Goal: Task Accomplishment & Management: Use online tool/utility

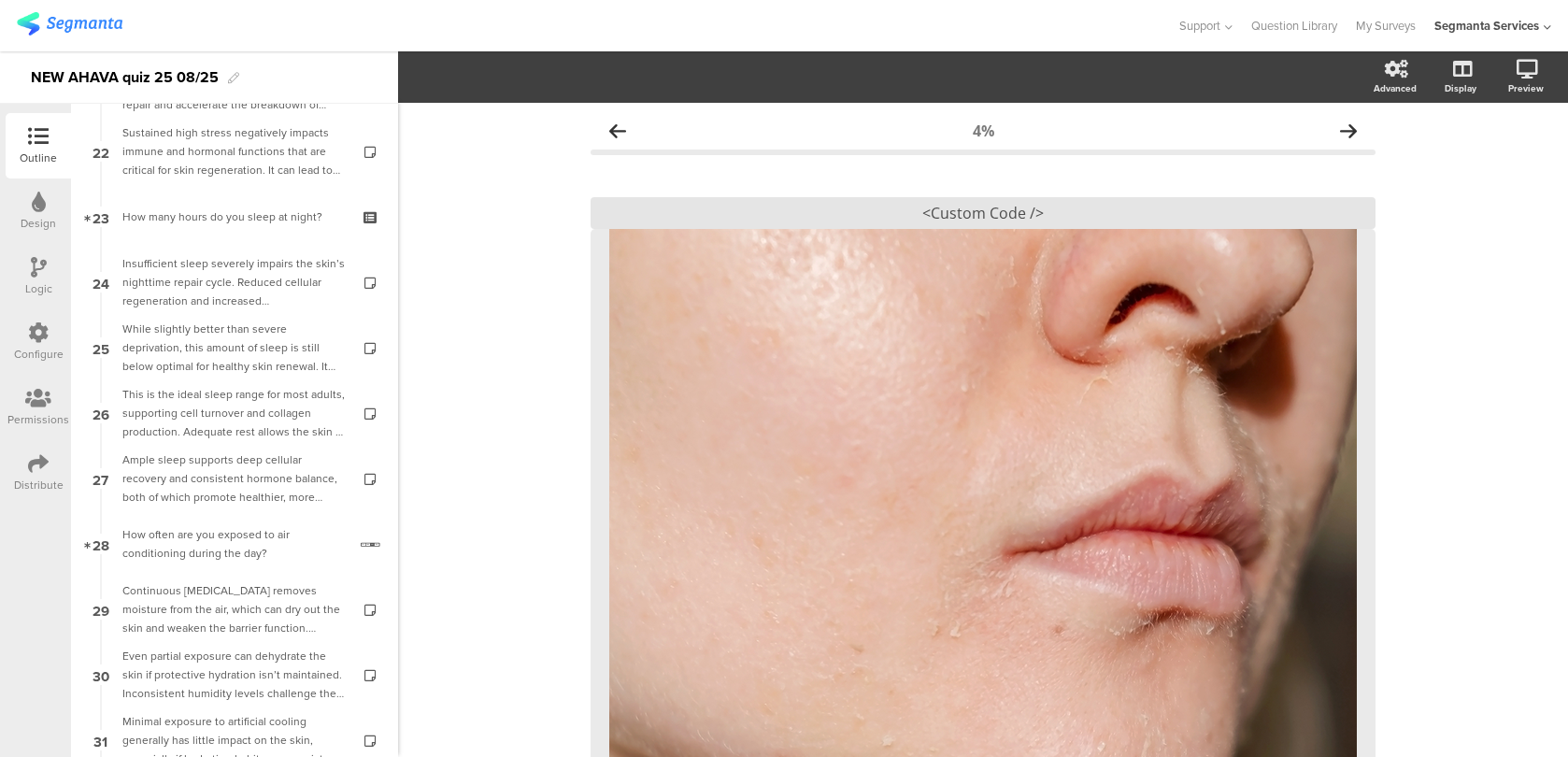
scroll to position [1687, 0]
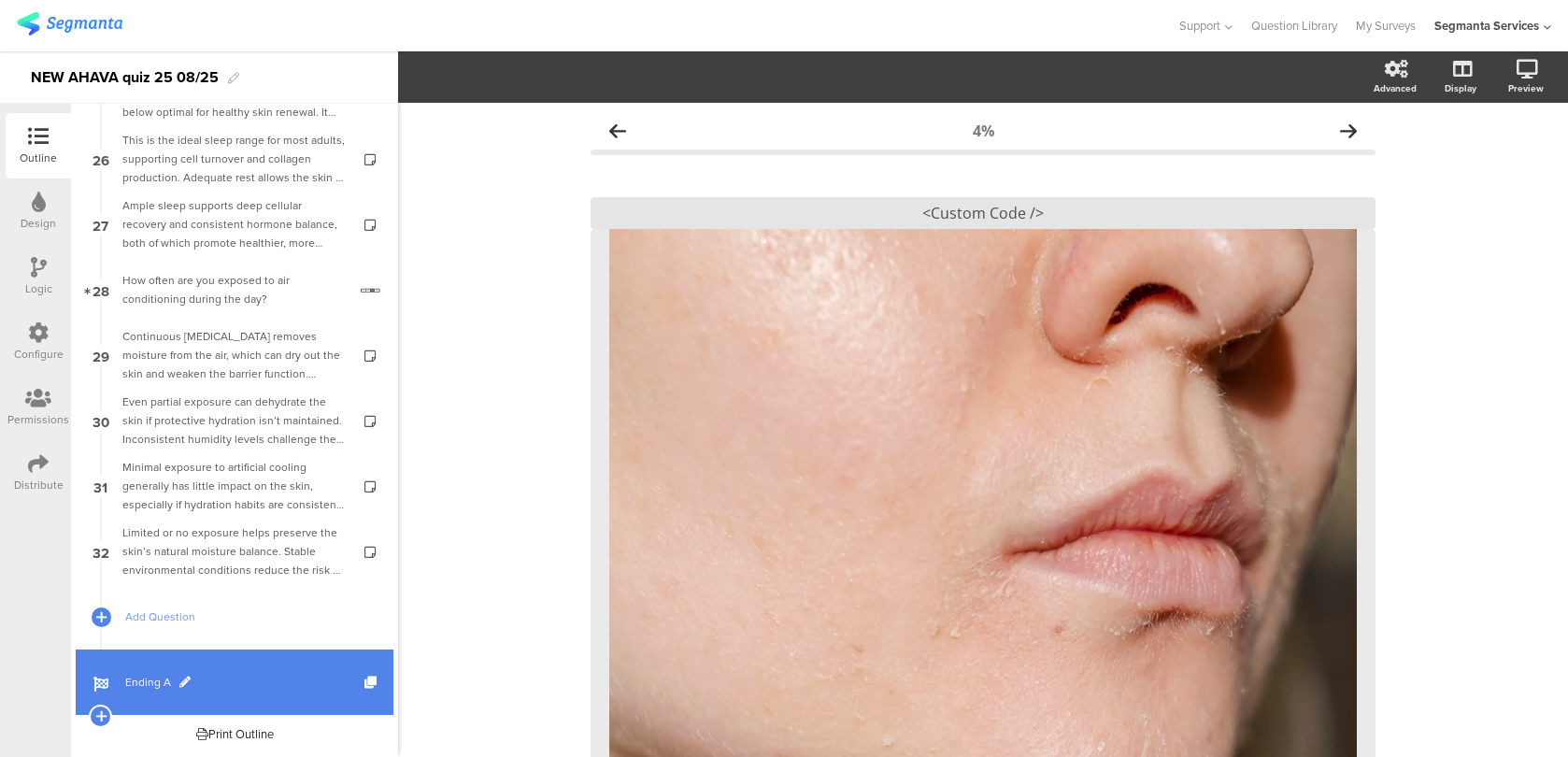
click at [238, 679] on span "Ending A" at bounding box center [244, 682] width 240 height 19
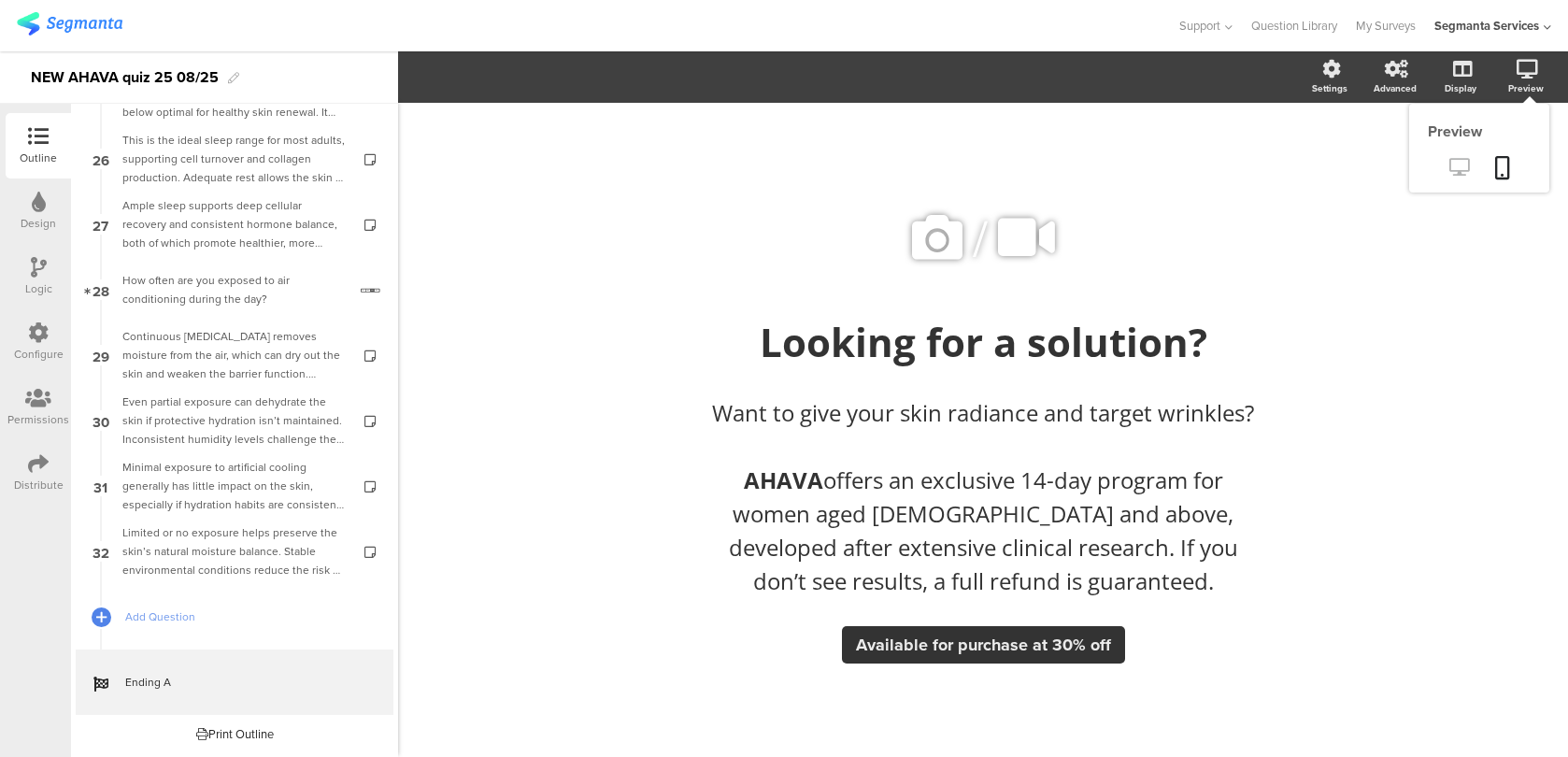
click at [1463, 158] on link at bounding box center [1459, 168] width 46 height 31
click at [1377, 162] on label at bounding box center [1387, 160] width 25 height 15
click at [0, 0] on input "checkbox" at bounding box center [0, 0] width 0 height 0
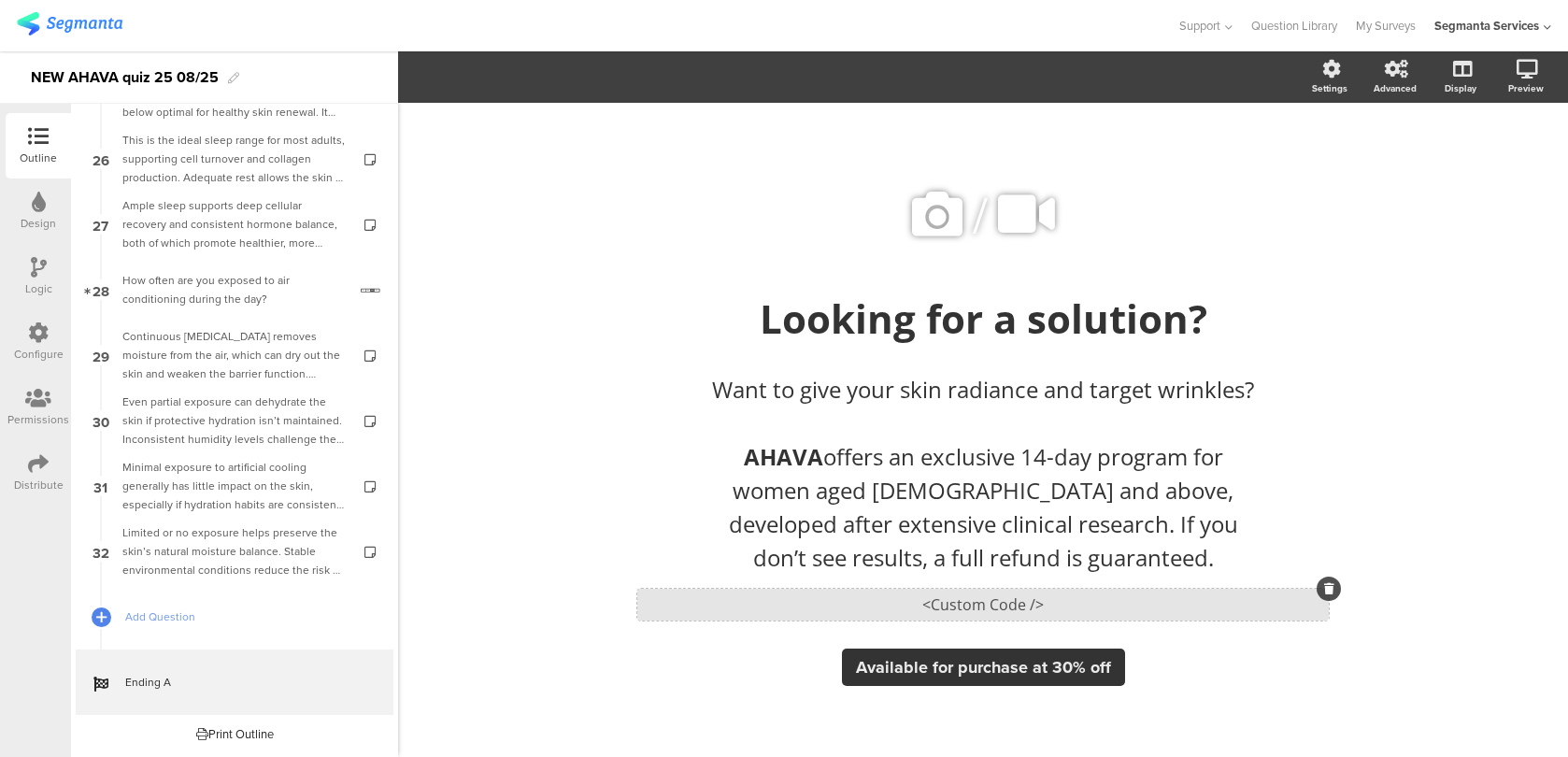
click at [660, 602] on div "<Custom Code />" at bounding box center [983, 605] width 691 height 32
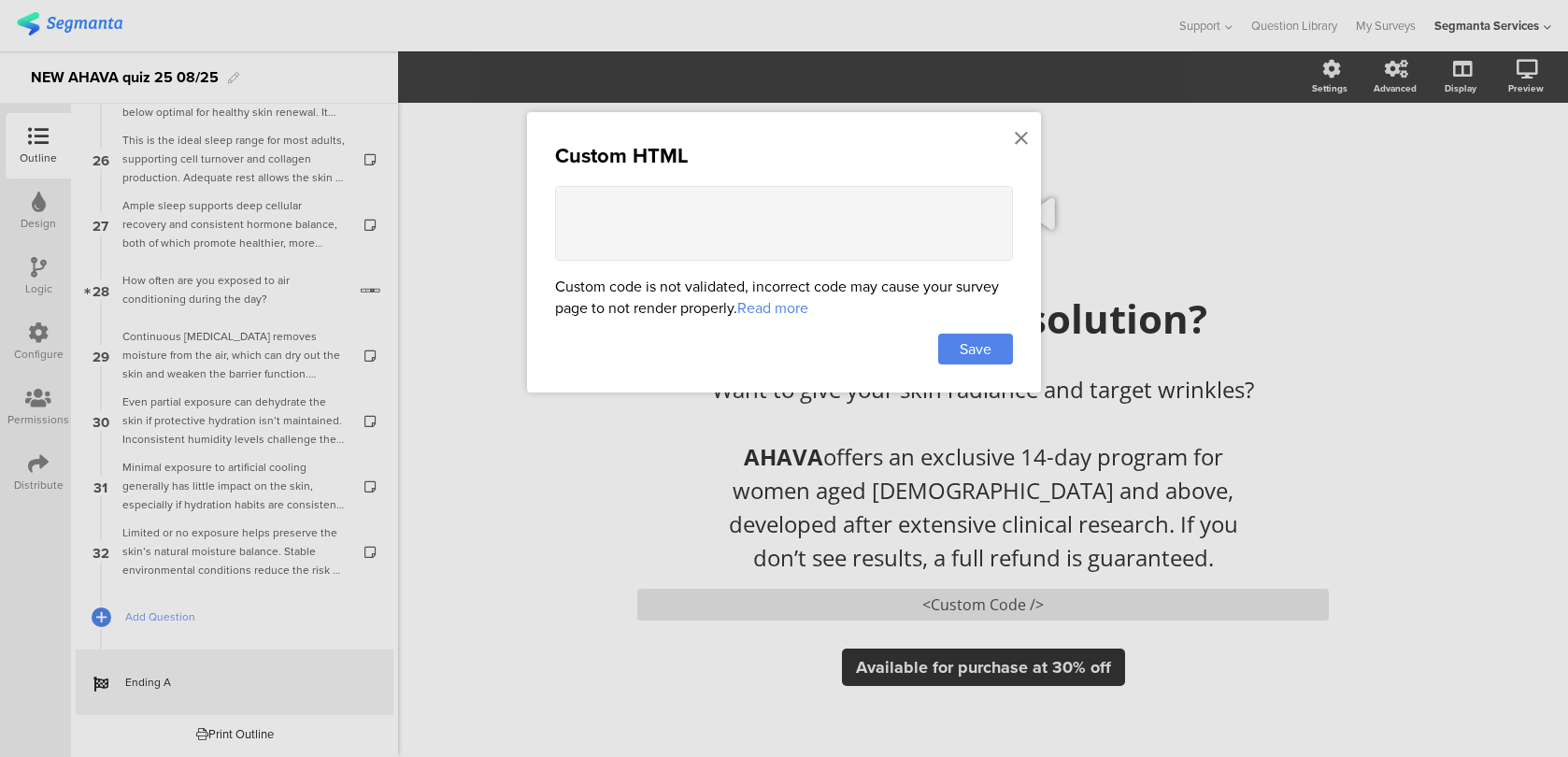
click at [691, 227] on textarea at bounding box center [784, 224] width 458 height 75
paste textarea "<style> .animated-router-view { background: #dd001b !important; }"
drag, startPoint x: 634, startPoint y: 194, endPoint x: 489, endPoint y: 193, distance: 145.0
click at [489, 193] on div "Custom HTML <style> .animated-router-view { background: #dd001b !important; } C…" at bounding box center [784, 378] width 1568 height 757
click at [582, 224] on textarea "<style> .animated-router-view { background: #dd001b !important; }" at bounding box center [784, 224] width 458 height 75
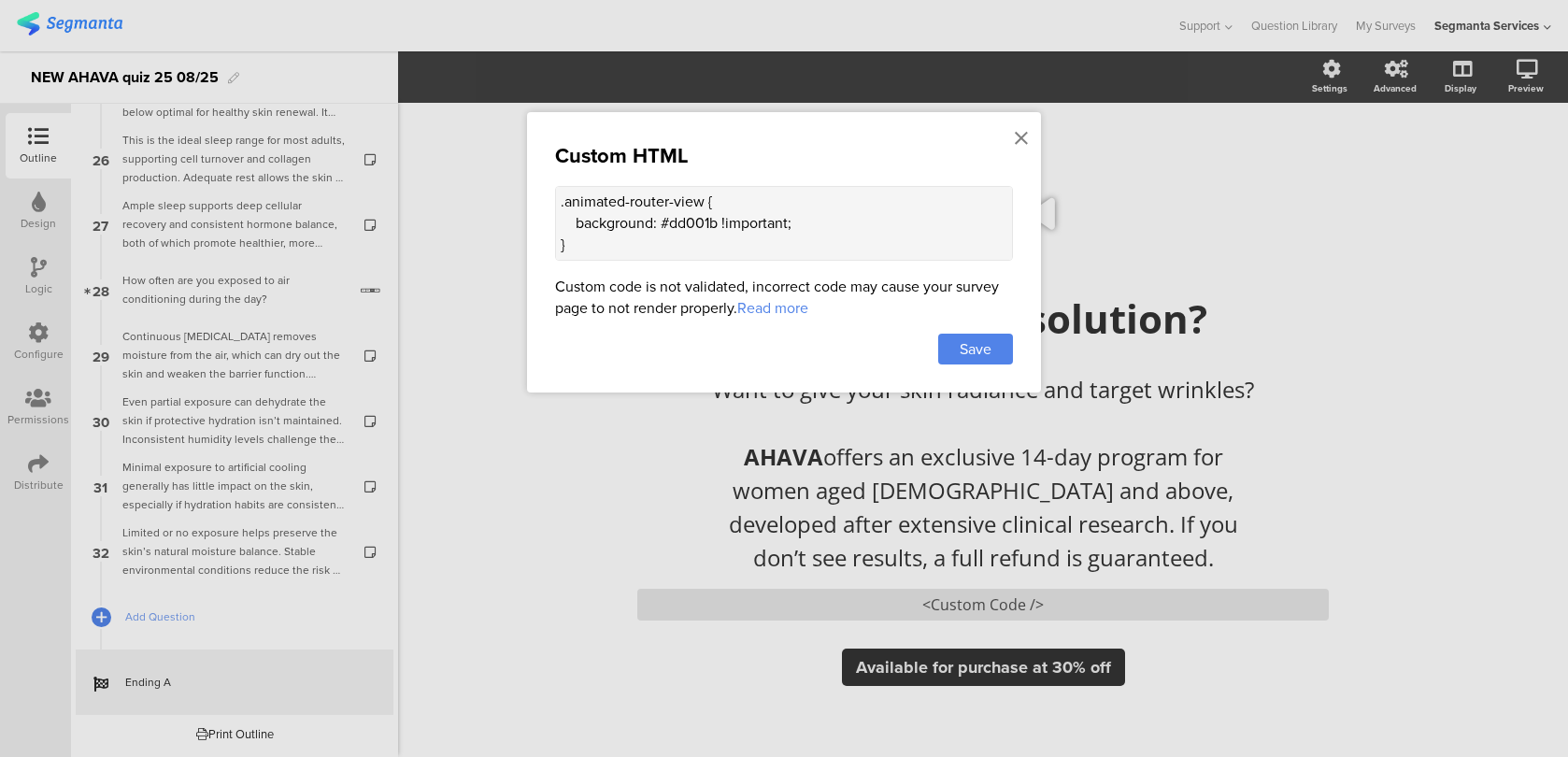
scroll to position [100, 0]
paste textarea "<style>"
drag, startPoint x: 717, startPoint y: 219, endPoint x: 665, endPoint y: 219, distance: 52.0
click at [665, 219] on textarea "<style> .animated-router-view { background: #dd001b !important; } </style>" at bounding box center [784, 224] width 458 height 75
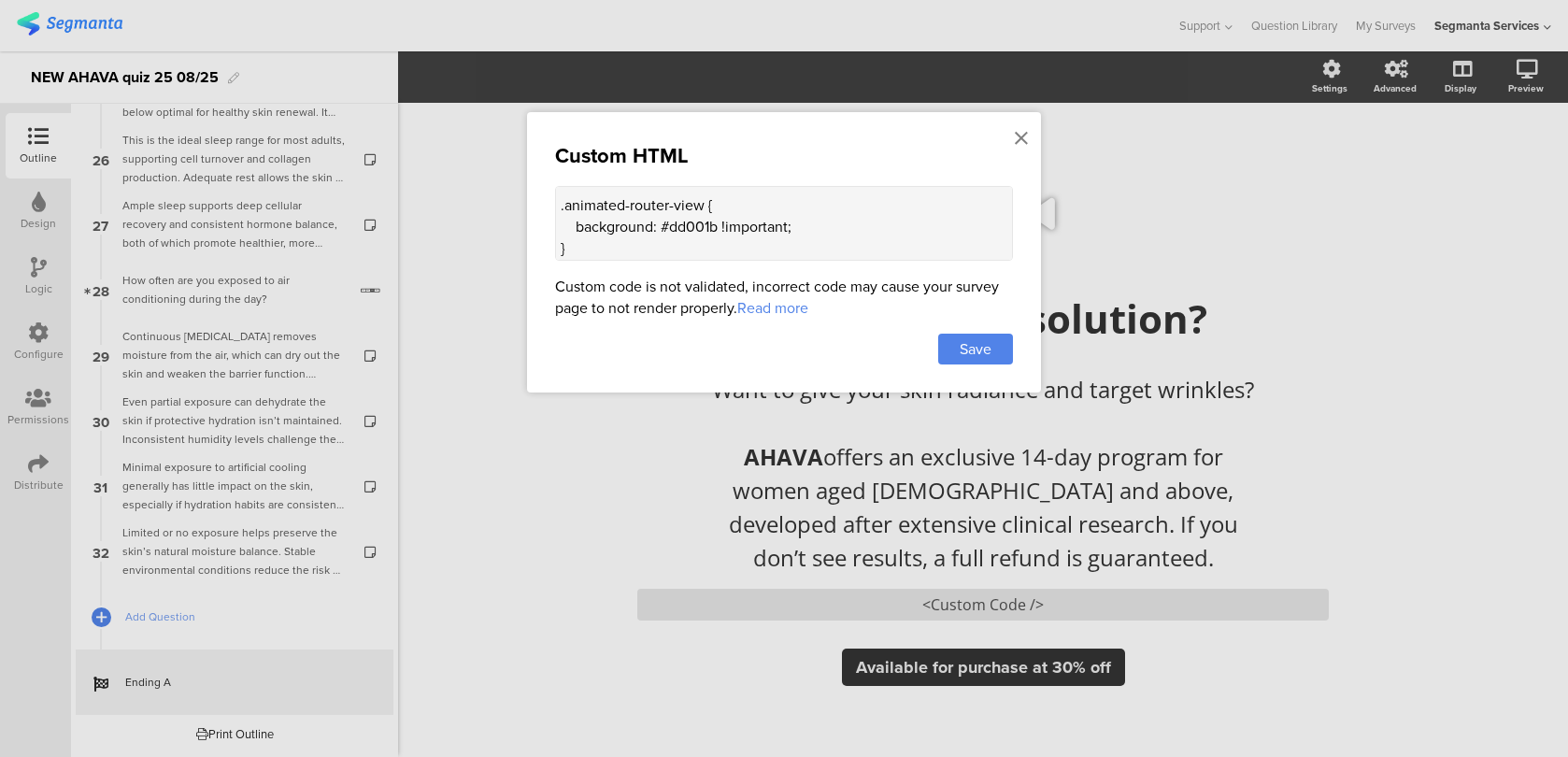
paste textarea "28221B"
type textarea "<style> .animated-router-view { background: #28221B !important; } </style>"
click at [977, 345] on span "Save" at bounding box center [975, 348] width 32 height 22
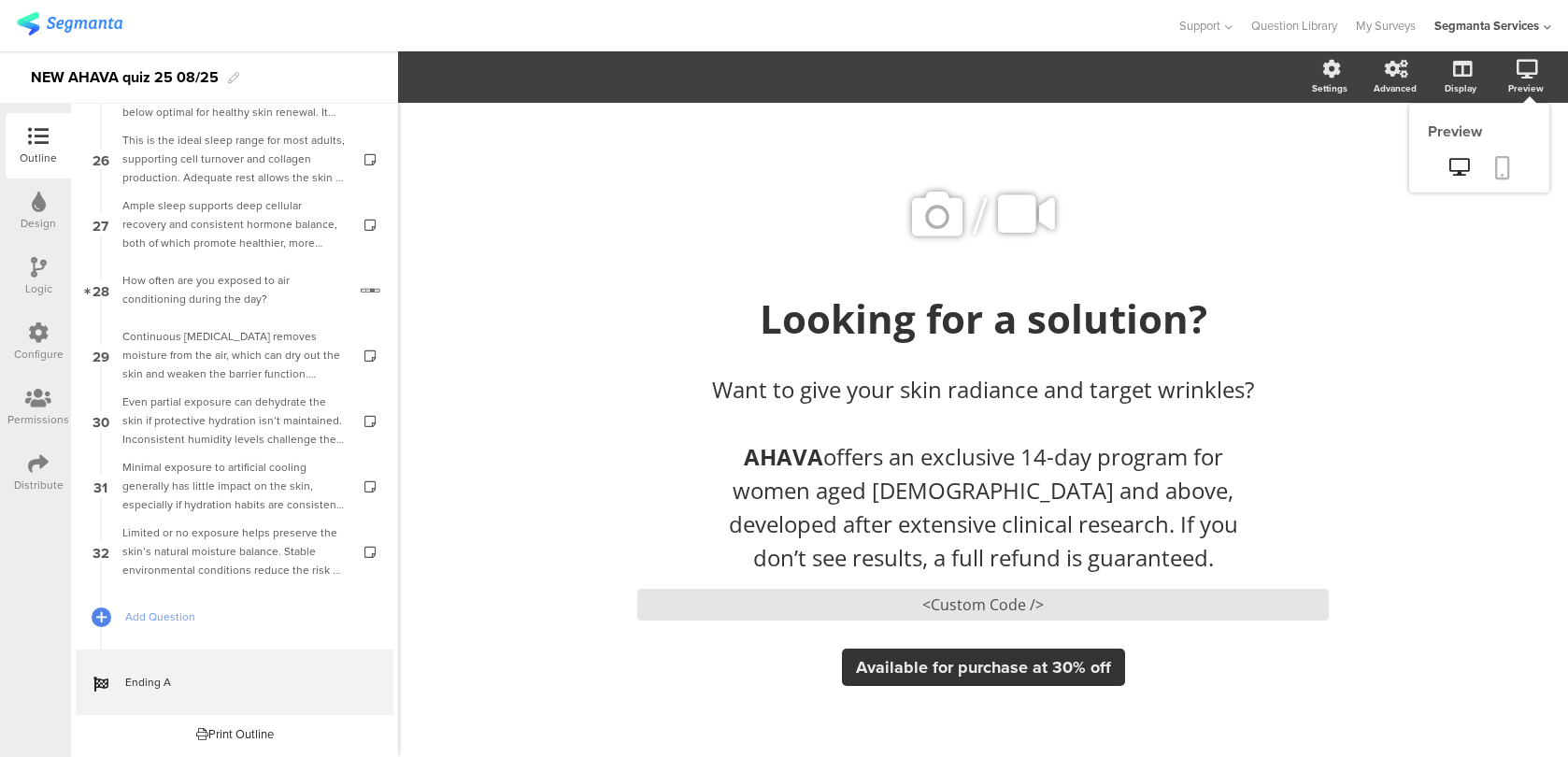
click at [1507, 162] on icon at bounding box center [1502, 167] width 15 height 23
click at [840, 602] on div "<Custom Code />" at bounding box center [983, 605] width 691 height 32
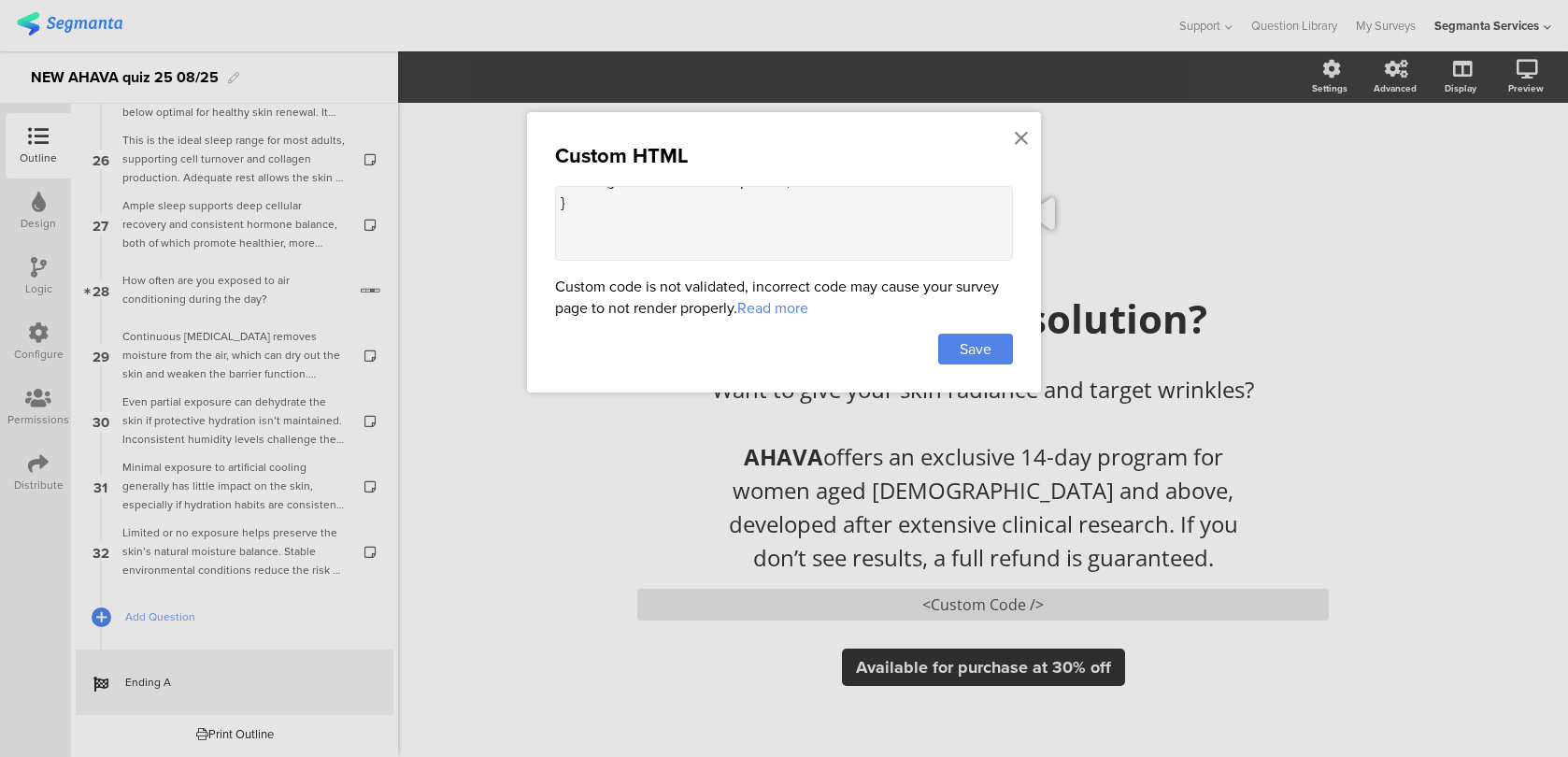
scroll to position [99, 0]
click at [632, 205] on textarea "<style> .animated-router-view { background: #28221B !important; } </style>" at bounding box center [784, 224] width 458 height 75
paste textarea ".color-overlay-readable-100, .seg-theme .color-overlay-readable-100 { color: wh…"
type textarea "<style> .animated-router-view { background: #28221B !important; } .color-overla…"
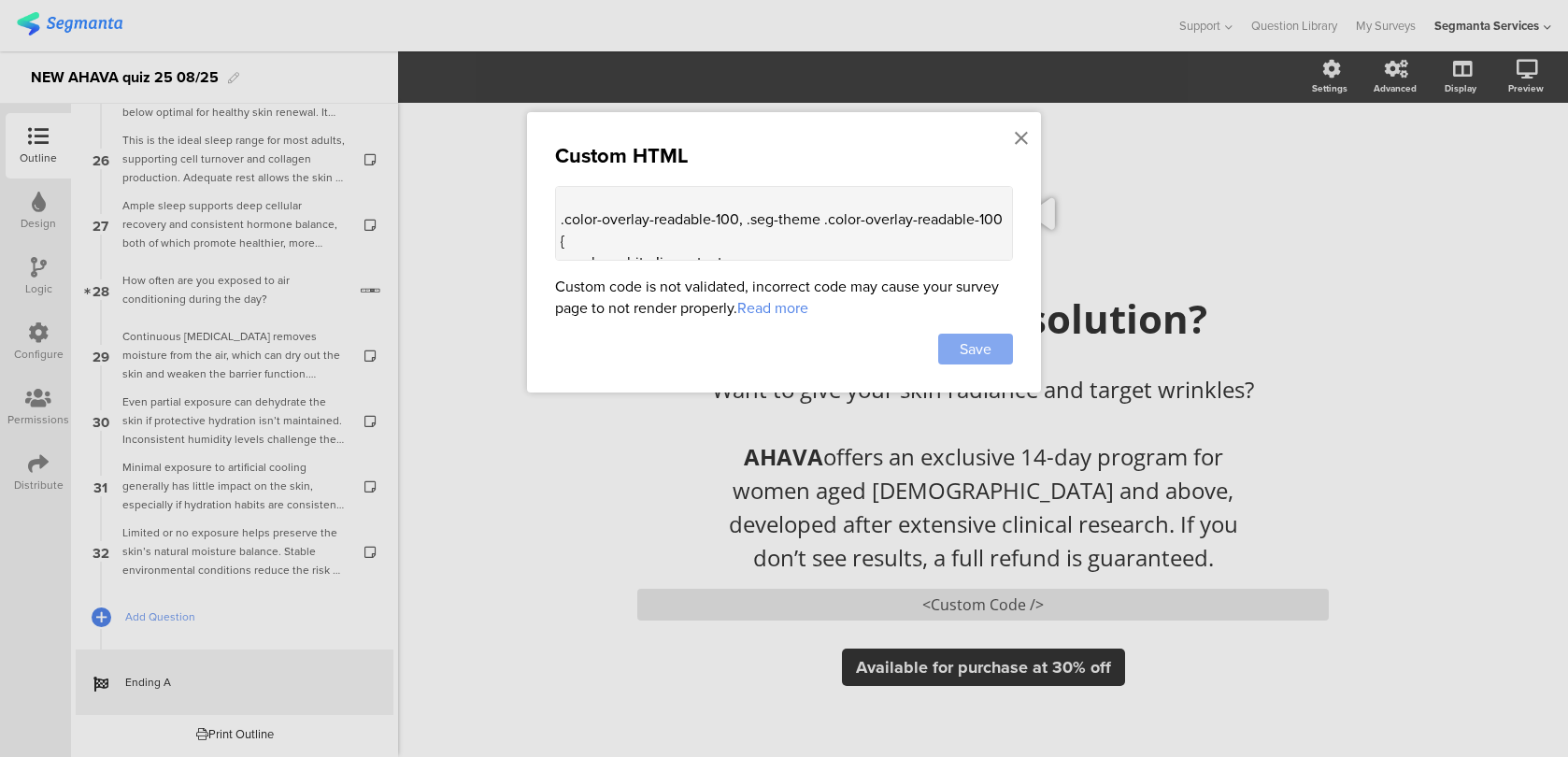
click at [955, 342] on div "Save" at bounding box center [976, 348] width 75 height 31
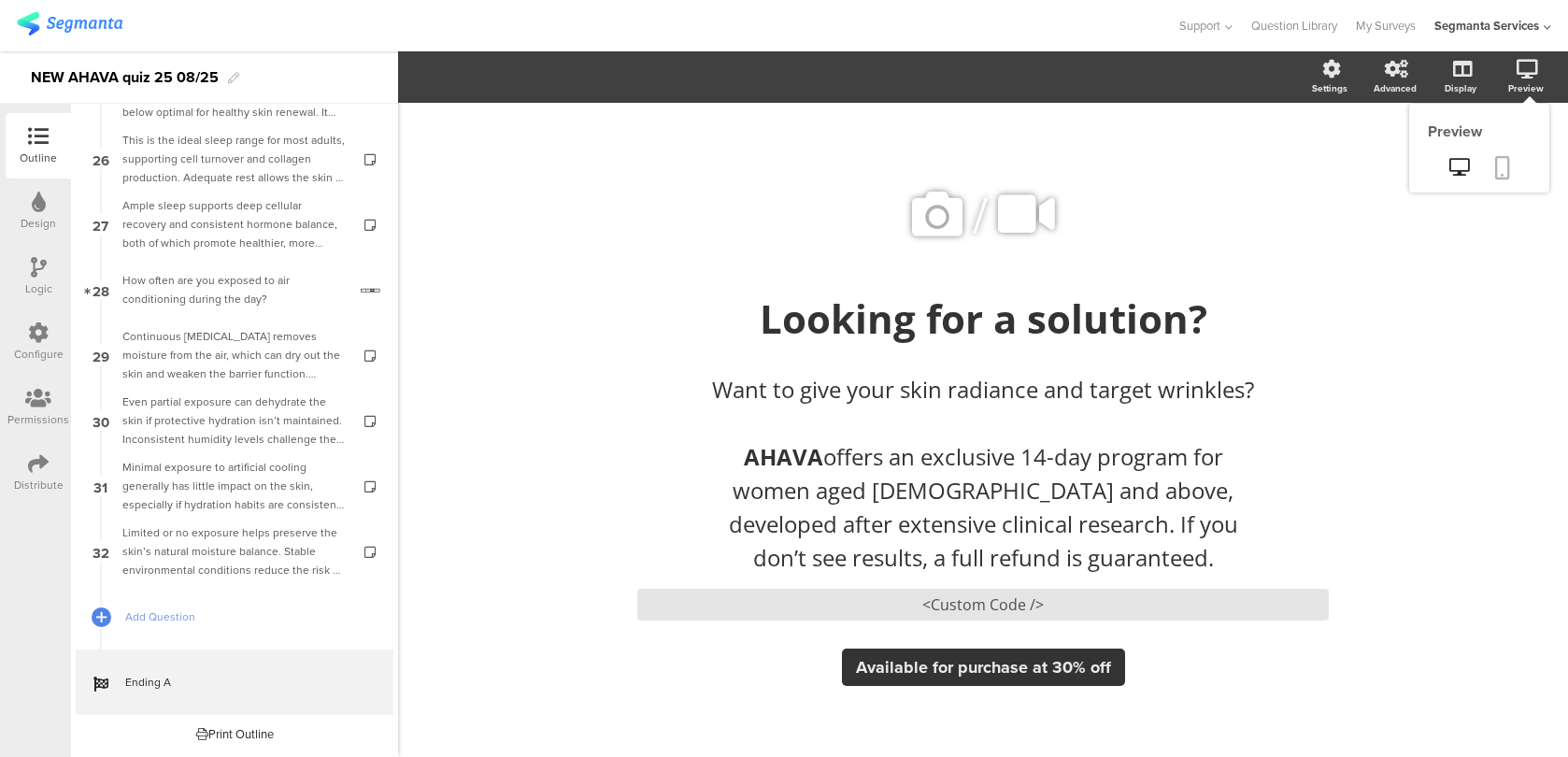
click at [1499, 162] on icon at bounding box center [1502, 167] width 15 height 23
click at [933, 219] on icon at bounding box center [938, 214] width 64 height 64
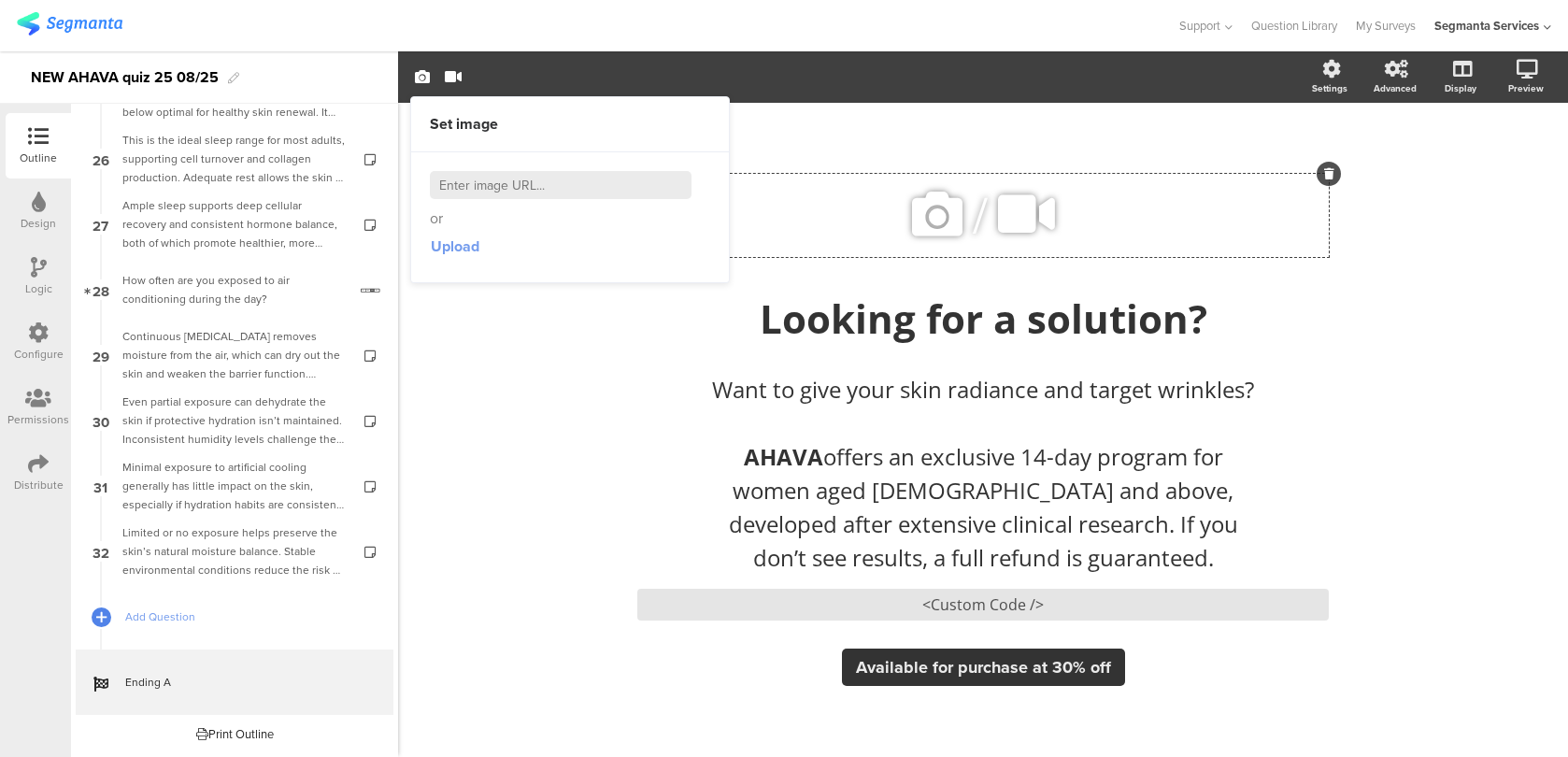
click at [456, 250] on span "Upload" at bounding box center [455, 246] width 49 height 22
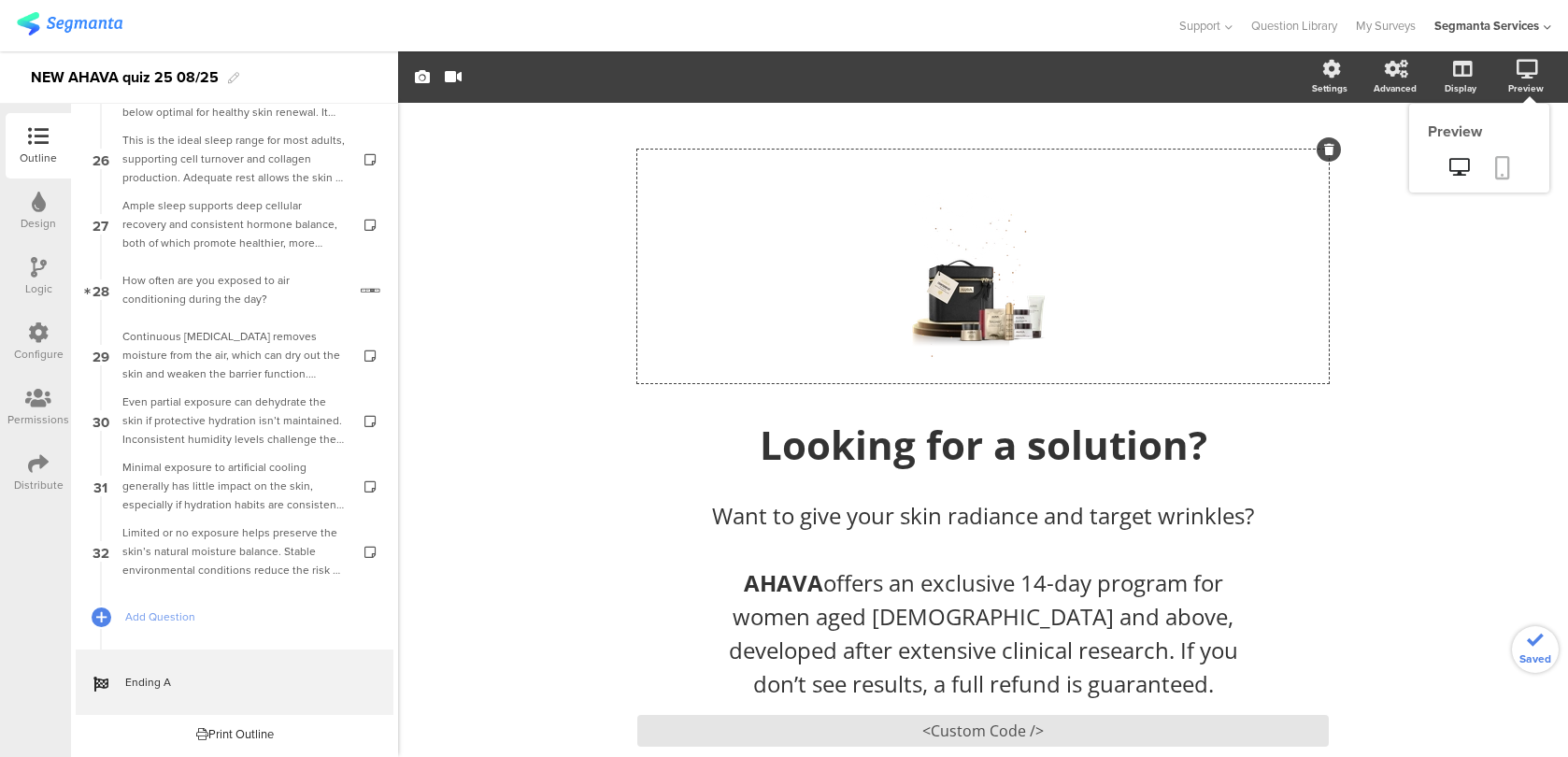
click at [1505, 170] on icon at bounding box center [1502, 167] width 15 height 23
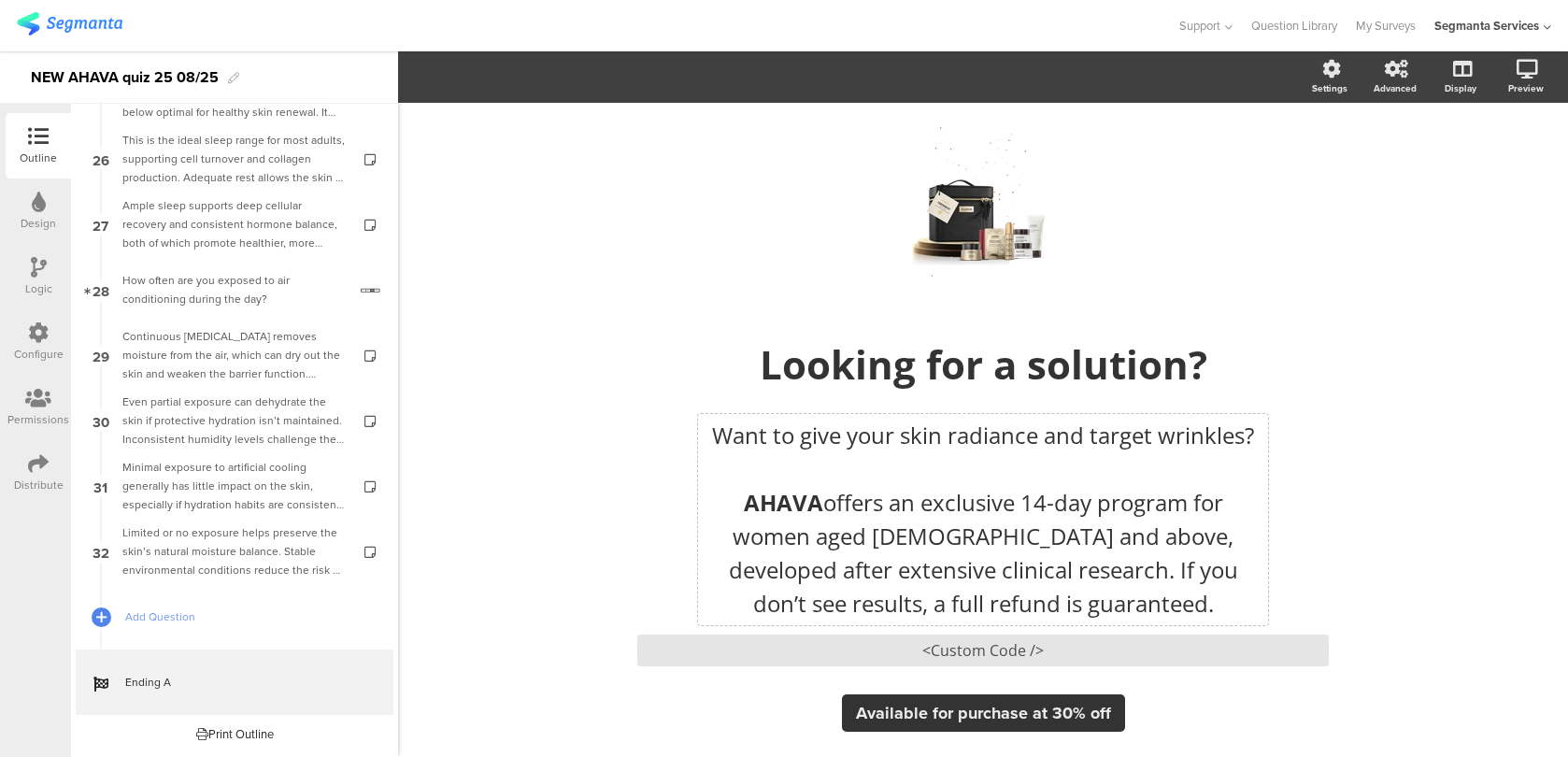
scroll to position [101, 0]
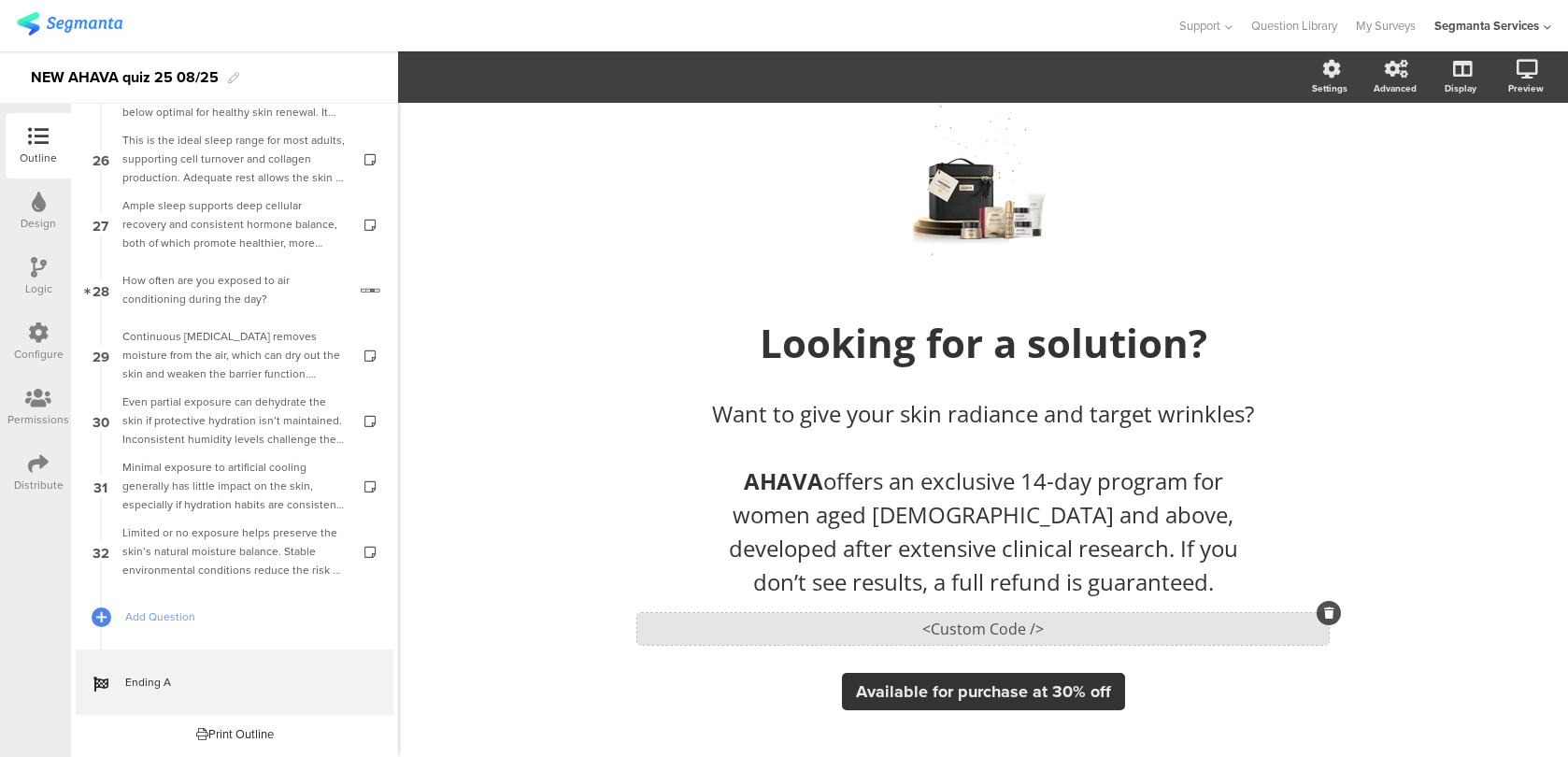
click at [809, 619] on div "<Custom Code />" at bounding box center [983, 628] width 691 height 32
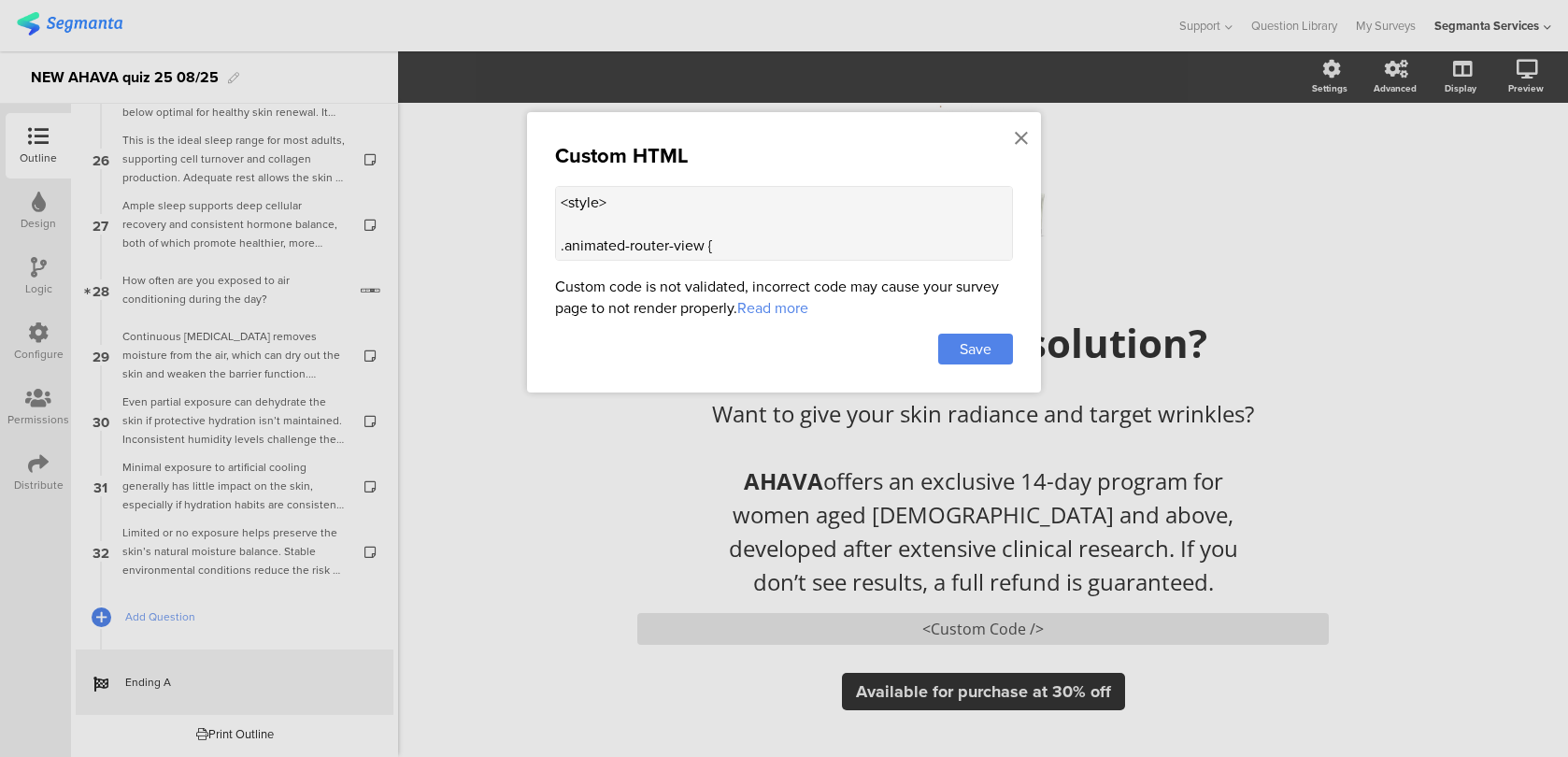
click at [784, 256] on textarea "<style> .animated-router-view { background: #28221B !important; } .color-overla…" at bounding box center [784, 224] width 458 height 75
click at [774, 224] on textarea "<style> .animated-router-view { background: #28221B !important; } .color-overla…" at bounding box center [784, 224] width 458 height 75
paste textarea ".seg-ending-link-button[data-v-f95a8e1a]"
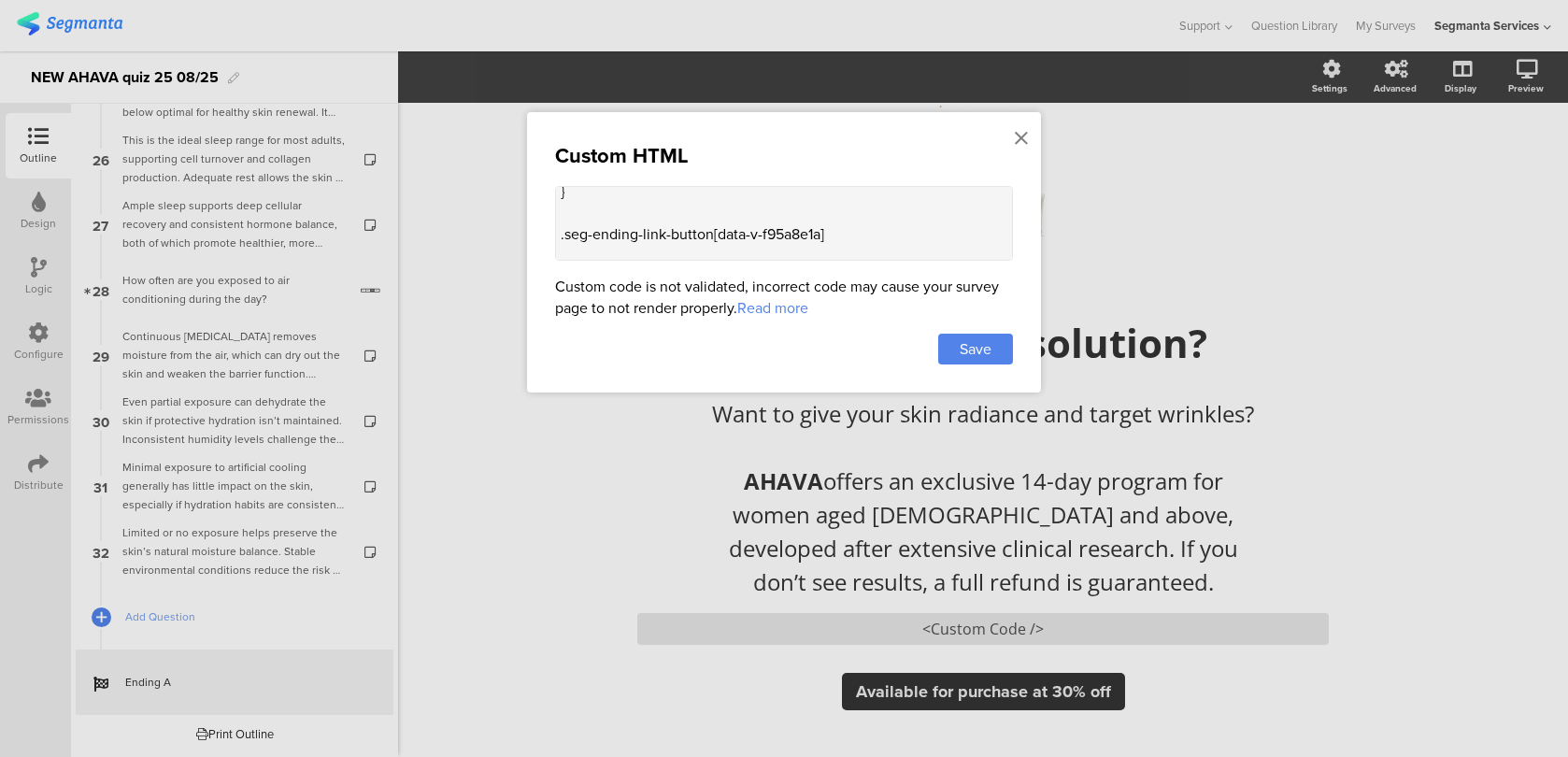
scroll to position [226, 0]
drag, startPoint x: 833, startPoint y: 207, endPoint x: 714, endPoint y: 203, distance: 119.1
click at [714, 203] on textarea "<style> .animated-router-view { background: #28221B !important; } .color-overla…" at bounding box center [784, 224] width 458 height 75
click at [682, 224] on textarea "<style> .animated-router-view { background: #28221B !important; } .color-overla…" at bounding box center [784, 224] width 458 height 75
paste textarea "min-height: 56px !important;"
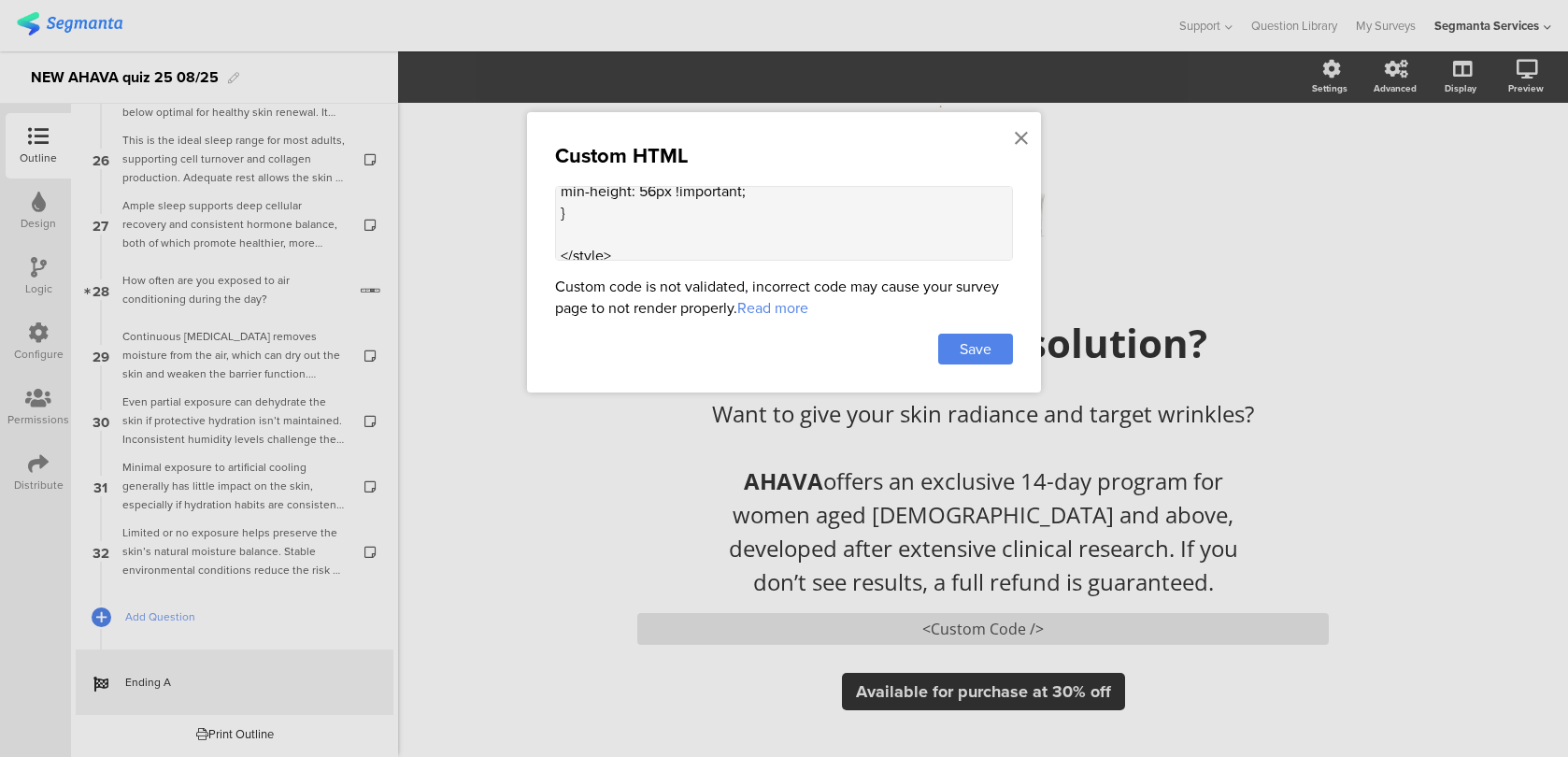
scroll to position [204, 0]
type textarea "<style> .animated-router-view { background: #28221B !important; } .color-overla…"
click at [964, 347] on span "Save" at bounding box center [975, 348] width 32 height 22
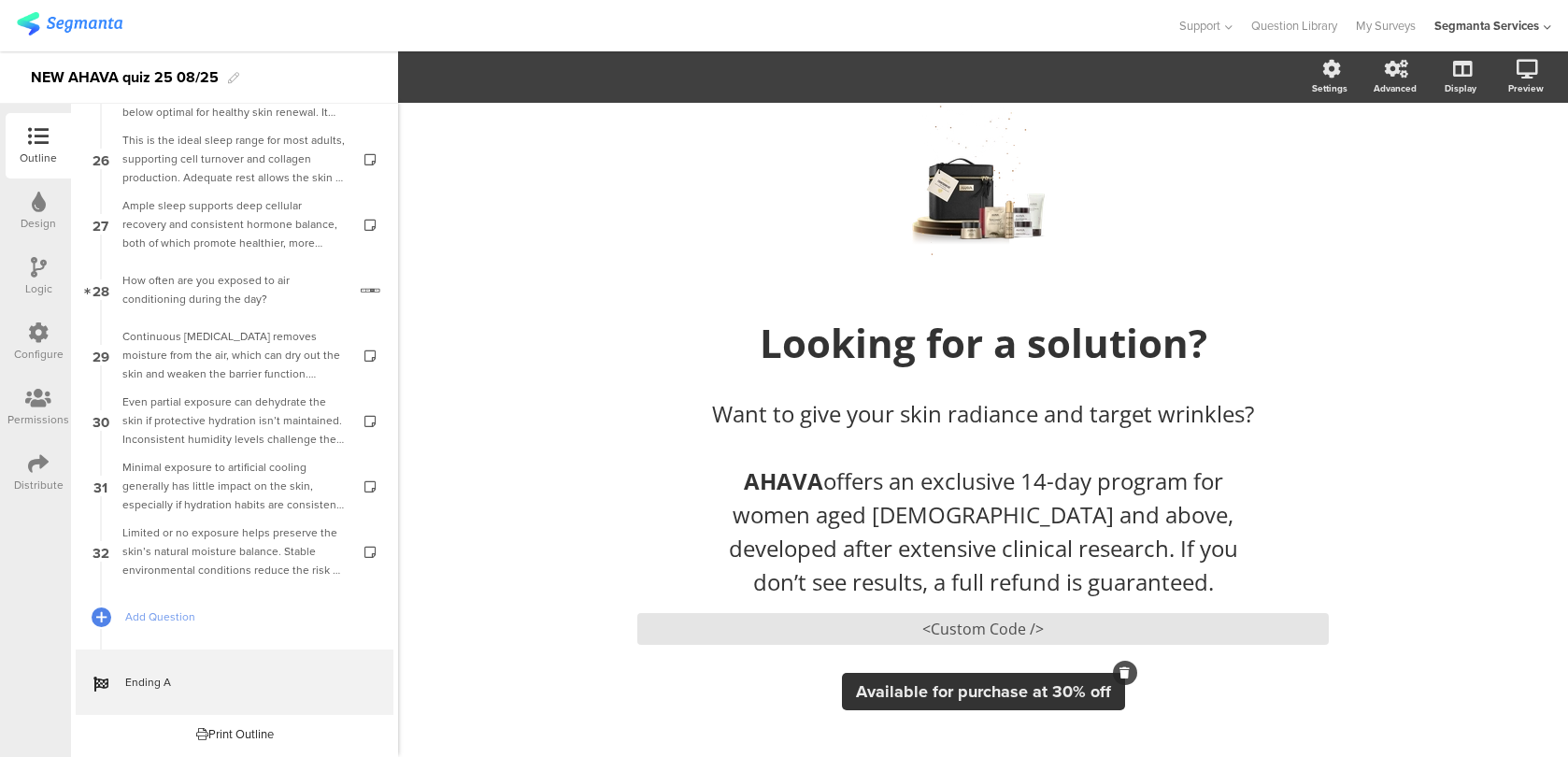
click at [1061, 683] on span "Available for purchase at 30% off" at bounding box center [984, 691] width 256 height 24
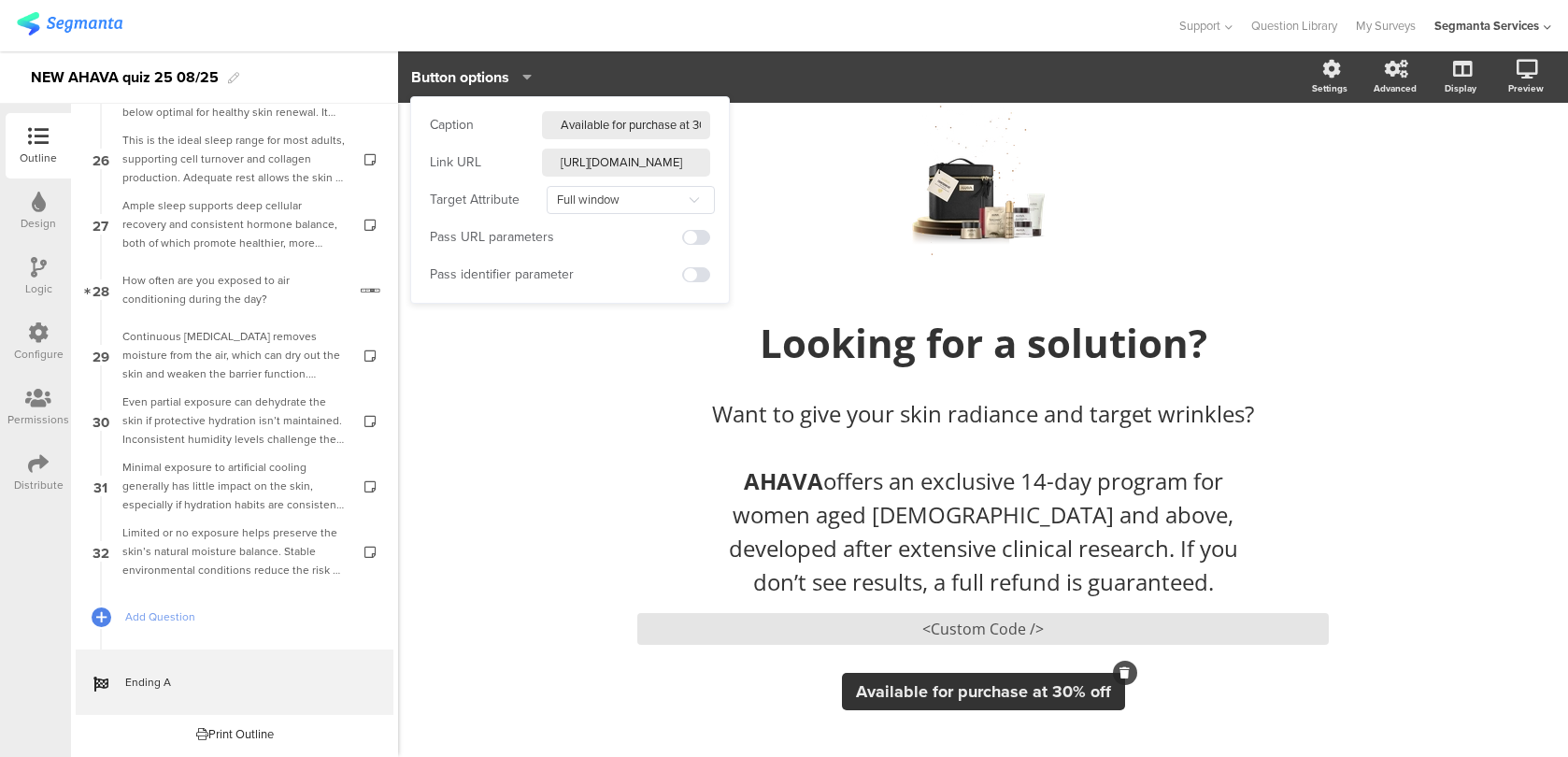
click at [619, 119] on input "Available for purchase at 30% off" at bounding box center [626, 125] width 168 height 28
paste input "Order Now & Save 30%"
type input "Order Now & Save 30%"
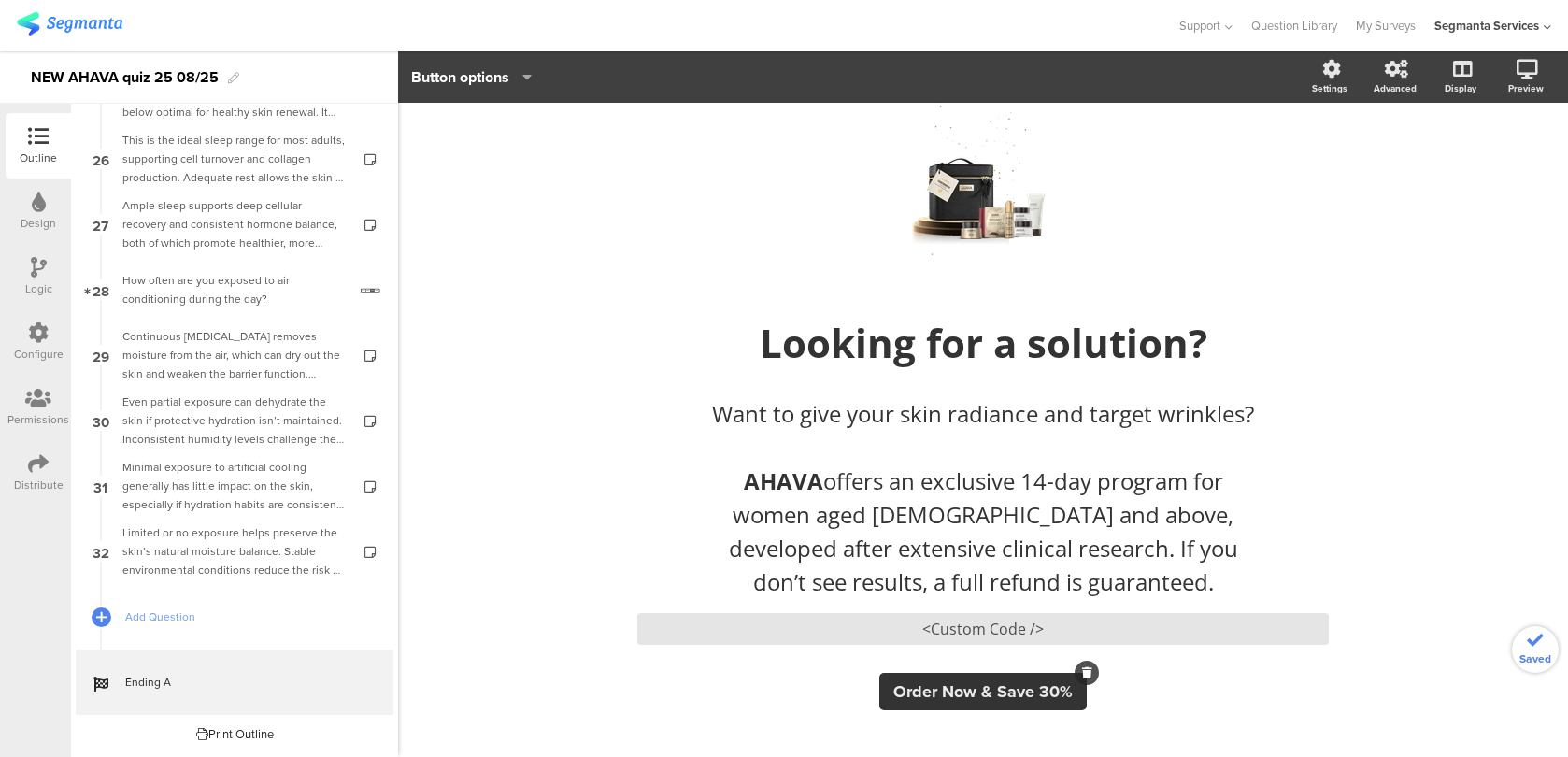
click at [589, 675] on div "/ Looking for a solution? Looking for a solution? Want to give your skin radian…" at bounding box center [983, 378] width 1170 height 756
click at [1460, 178] on link at bounding box center [1459, 168] width 46 height 31
click at [756, 615] on div "<Custom Code />" at bounding box center [983, 628] width 691 height 32
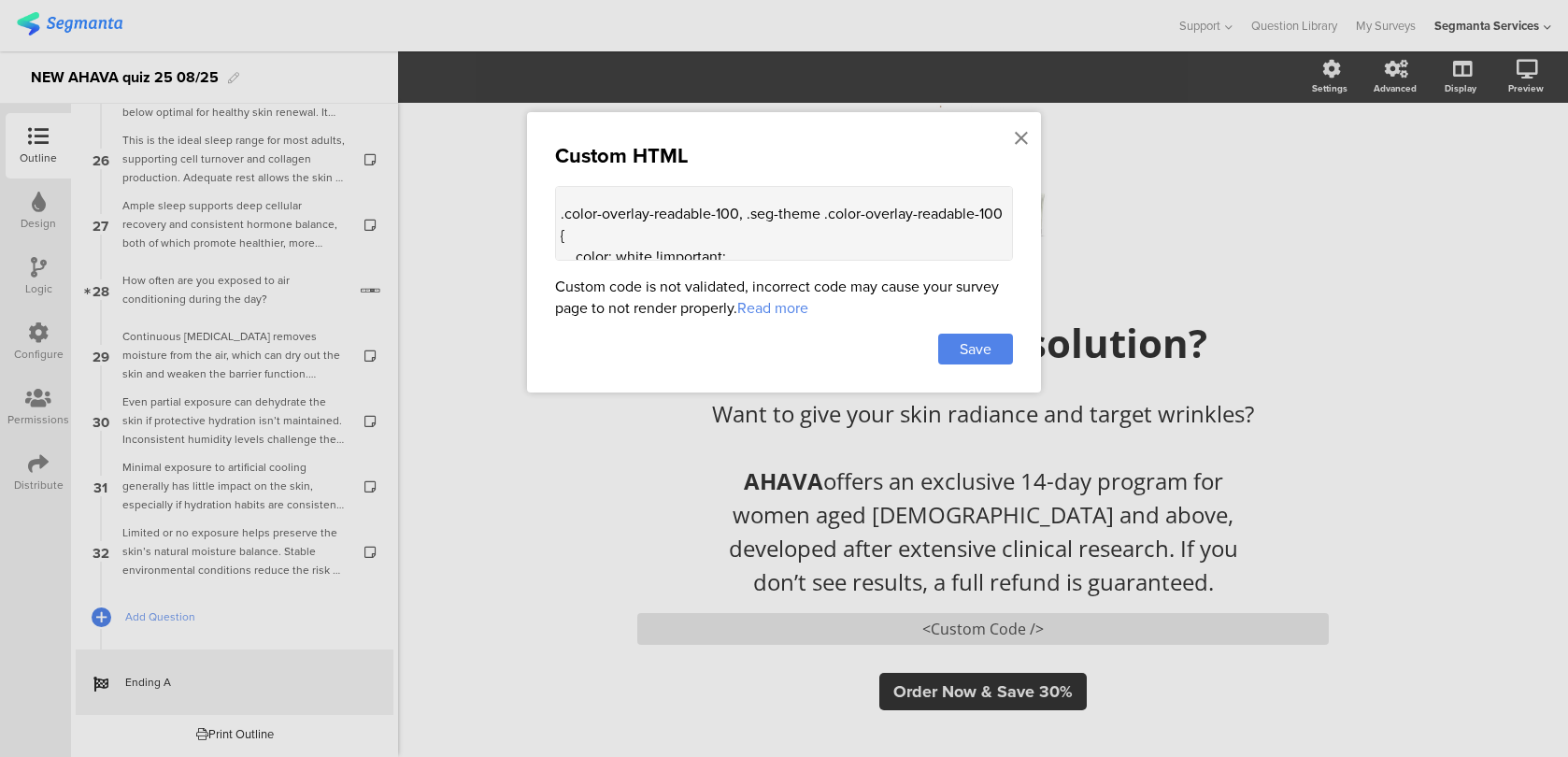
scroll to position [272, 0]
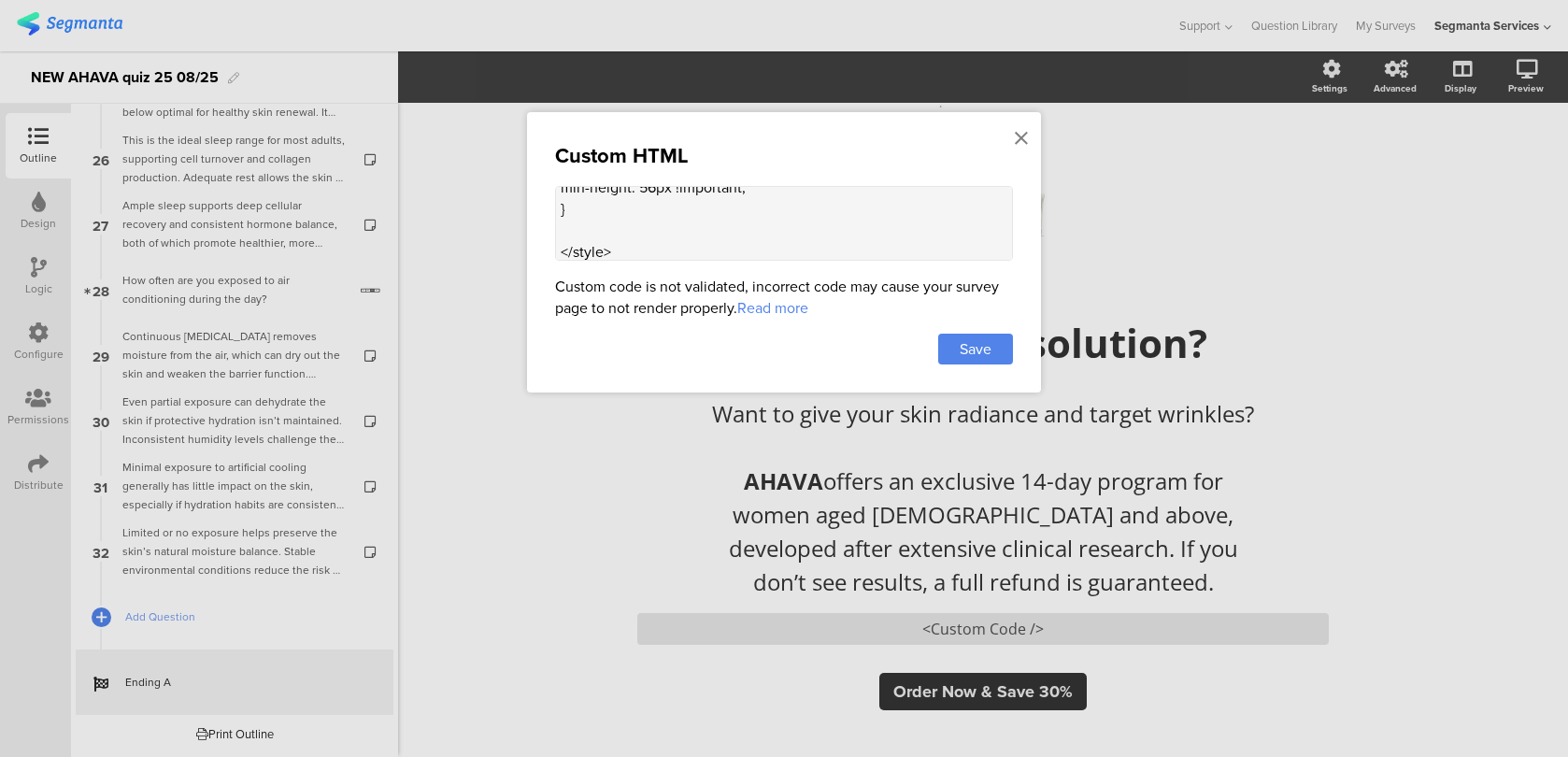
click at [644, 209] on textarea "<style> .animated-router-view { background: #28221B !important; } .color-overla…" at bounding box center [784, 224] width 458 height 75
paste textarea ".seg-ending-link-button, .seg-theme a.seg-ending-link-button { cursor: pointer;…"
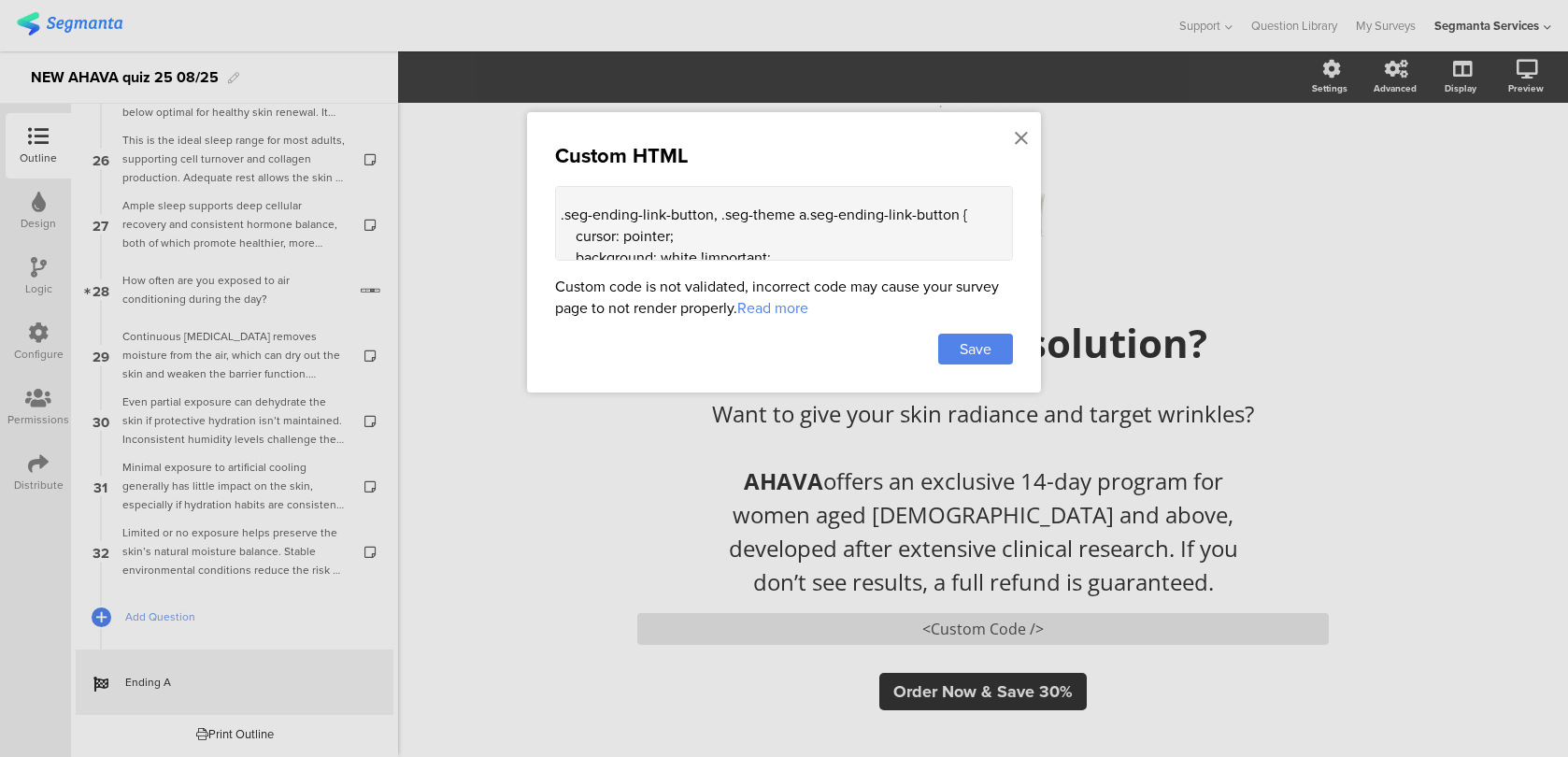
scroll to position [331, 0]
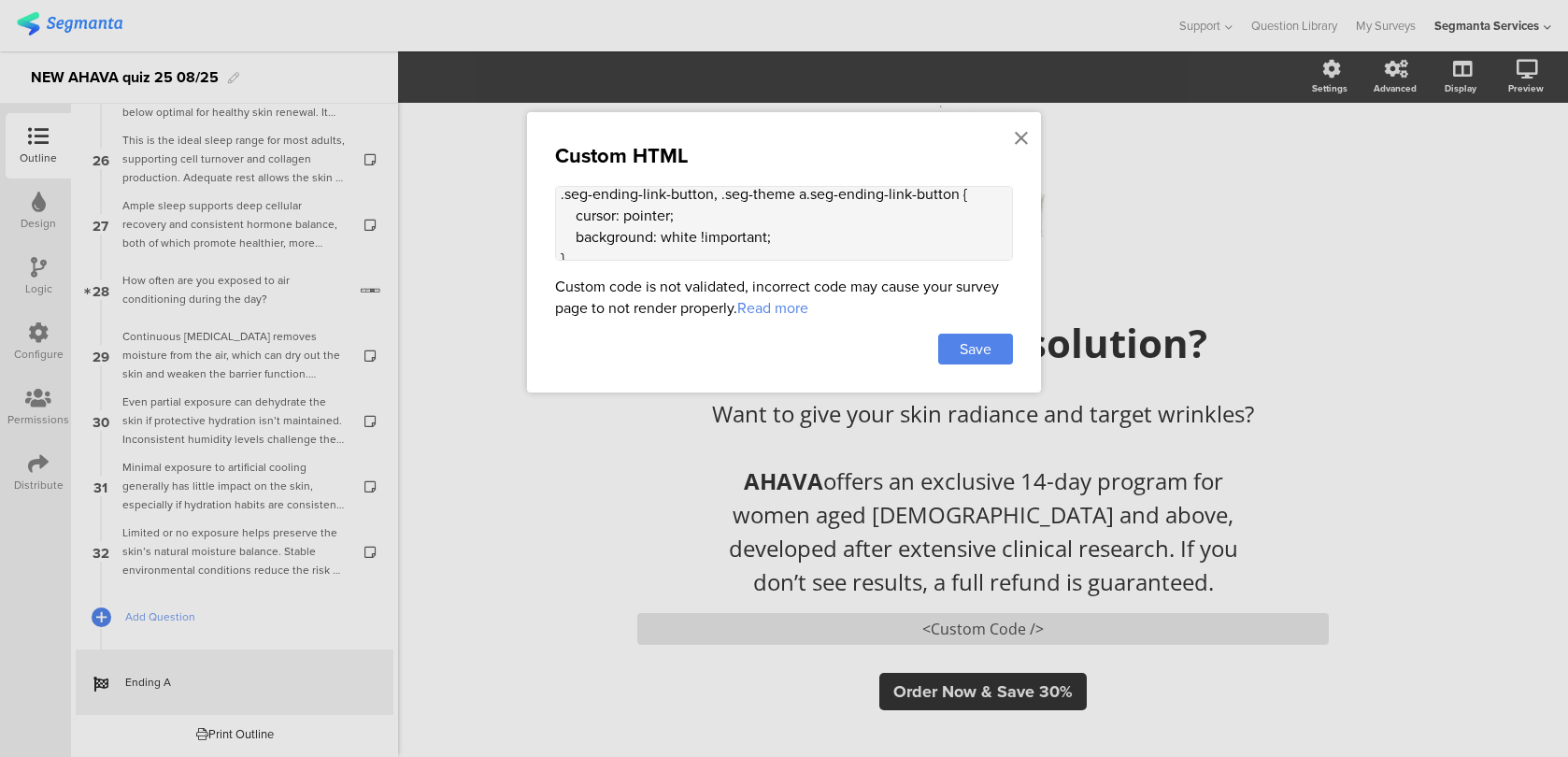
drag, startPoint x: 706, startPoint y: 199, endPoint x: 512, endPoint y: 193, distance: 194.1
click at [512, 193] on div "Custom HTML <style> .animated-router-view { background: #28221B !important; } .…" at bounding box center [784, 378] width 1568 height 757
click at [618, 233] on textarea "<style> .animated-router-view { background: #28221B !important; } .color-overla…" at bounding box center [784, 224] width 458 height 75
drag, startPoint x: 680, startPoint y: 212, endPoint x: 555, endPoint y: 210, distance: 125.0
click at [555, 210] on textarea "<style> .animated-router-view { background: #28221B !important; } .color-overla…" at bounding box center [784, 224] width 458 height 75
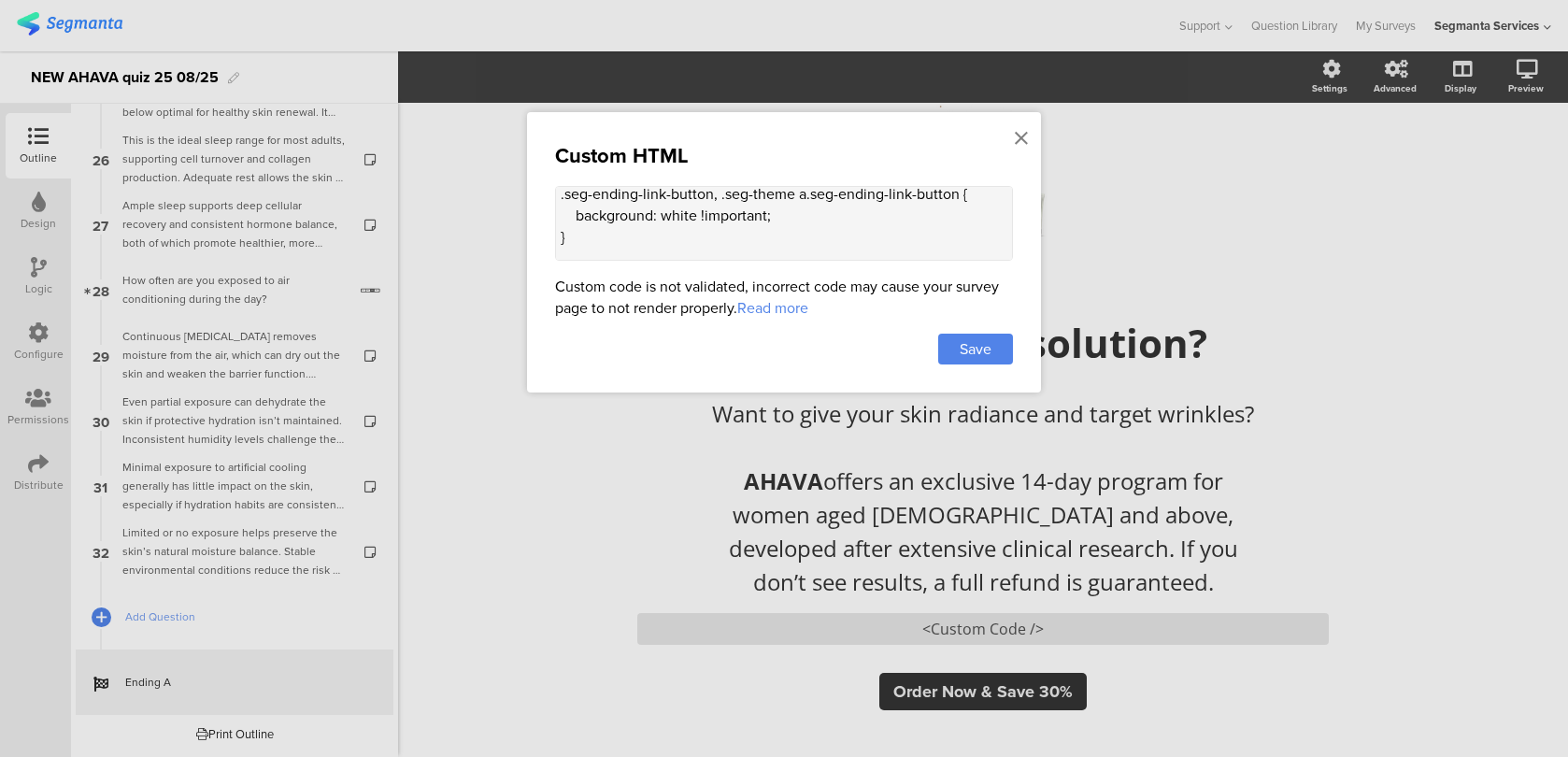
scroll to position [310, 0]
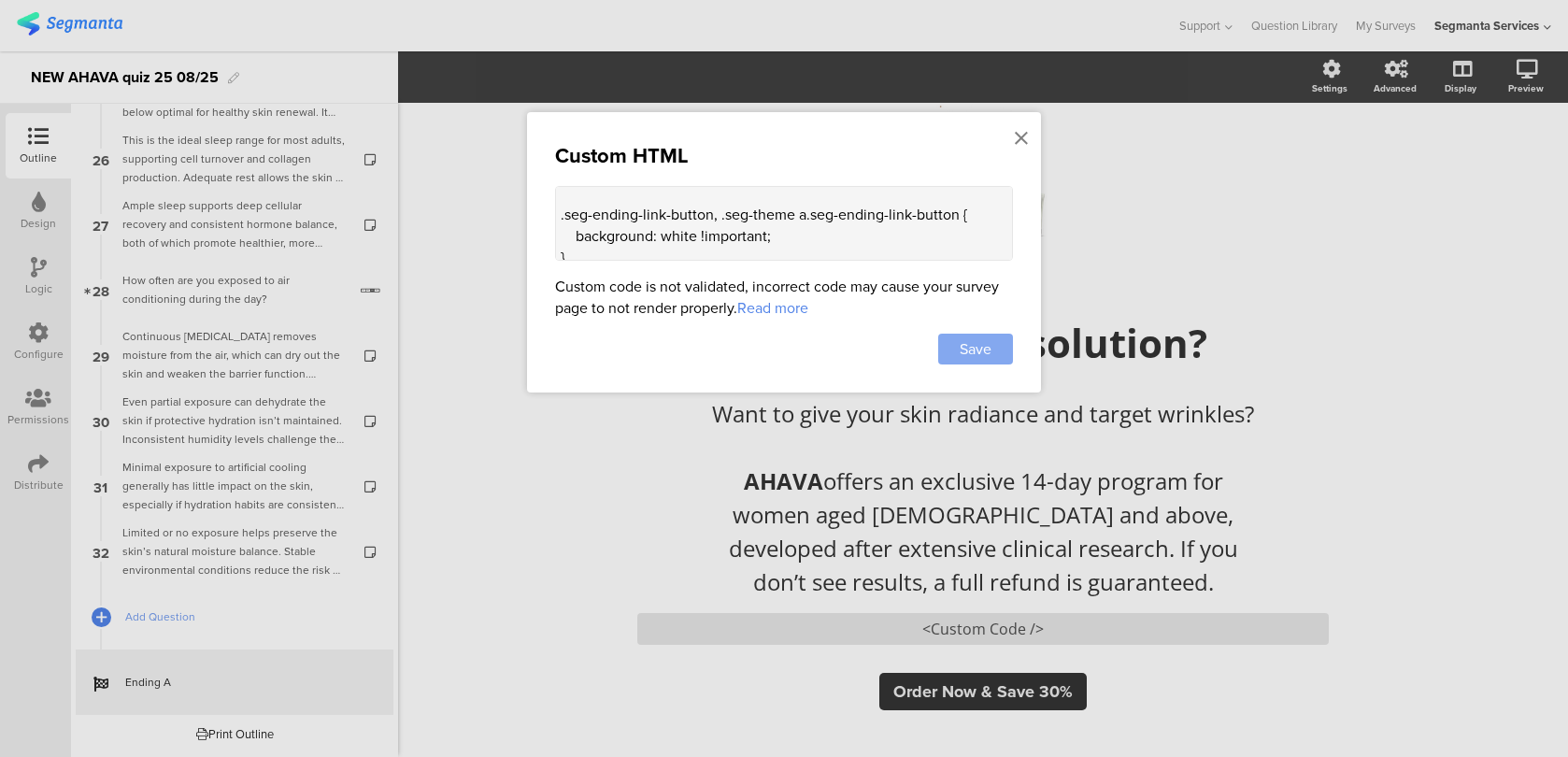
type textarea "<style> .animated-router-view { background: #28221B !important; } .color-overla…"
click at [981, 339] on span "Save" at bounding box center [975, 348] width 32 height 22
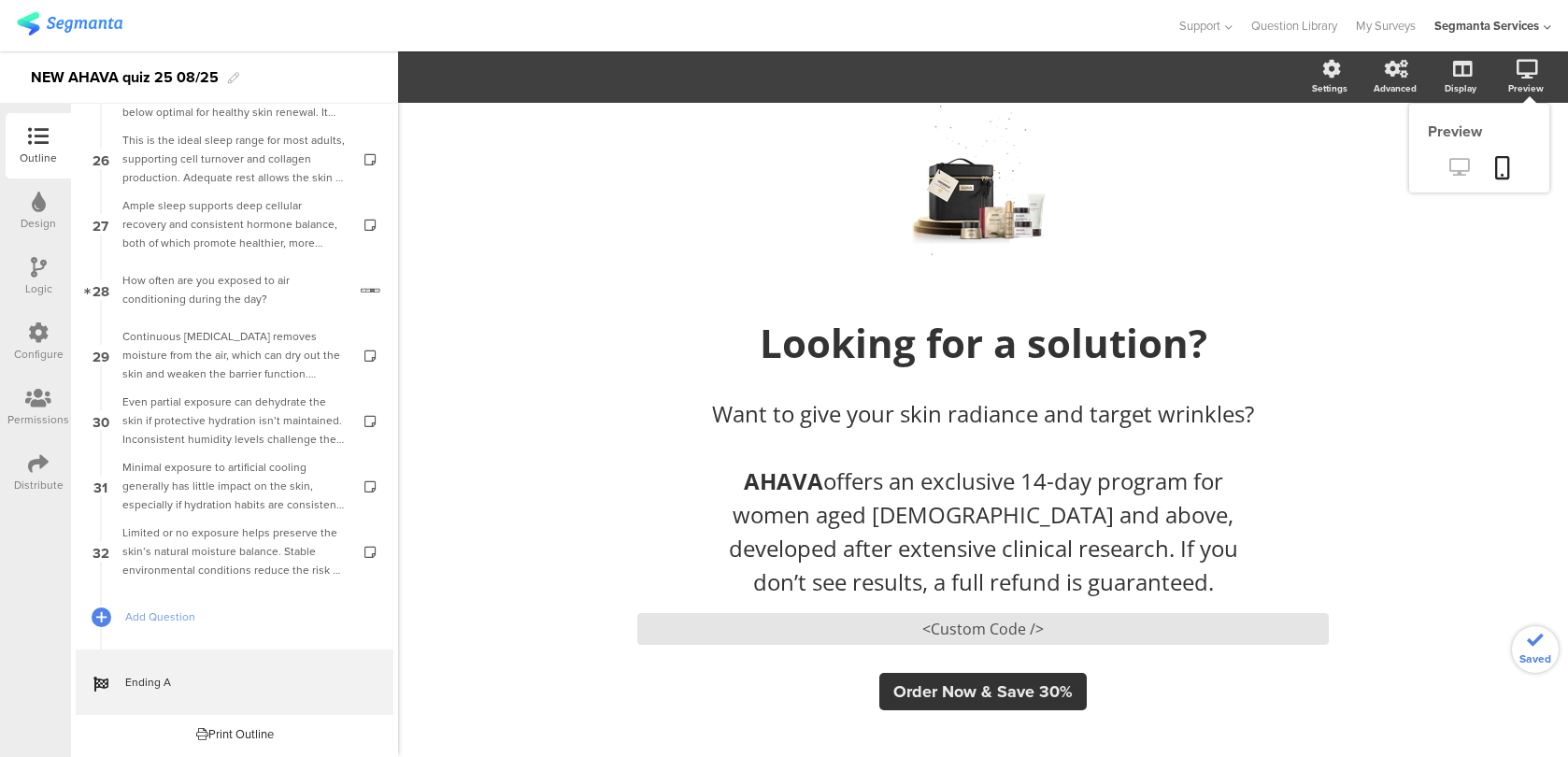
click at [1463, 167] on icon at bounding box center [1459, 166] width 20 height 18
click at [974, 703] on span "Order Now & Save 30%" at bounding box center [983, 691] width 179 height 24
click at [1039, 628] on div "<Custom Code />" at bounding box center [983, 628] width 691 height 32
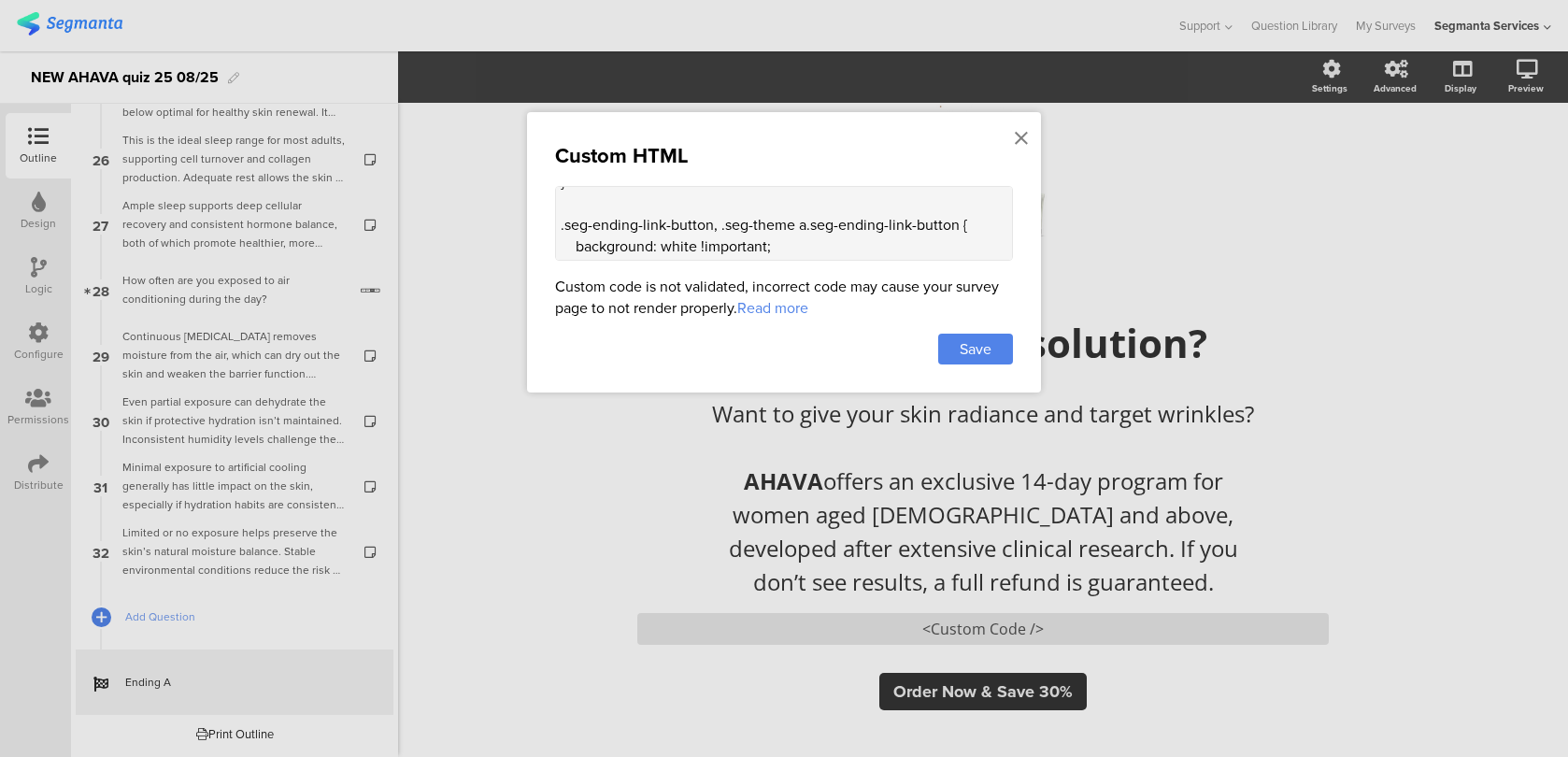
scroll to position [292, 0]
drag, startPoint x: 696, startPoint y: 247, endPoint x: 664, endPoint y: 243, distance: 32.2
click at [664, 243] on textarea "<style> .animated-router-view { background: #28221B !important; } .color-overla…" at bounding box center [784, 224] width 458 height 75
paste textarea "#C5A16E"
type textarea "<style> .animated-router-view { background: #28221B !important; } .color-overla…"
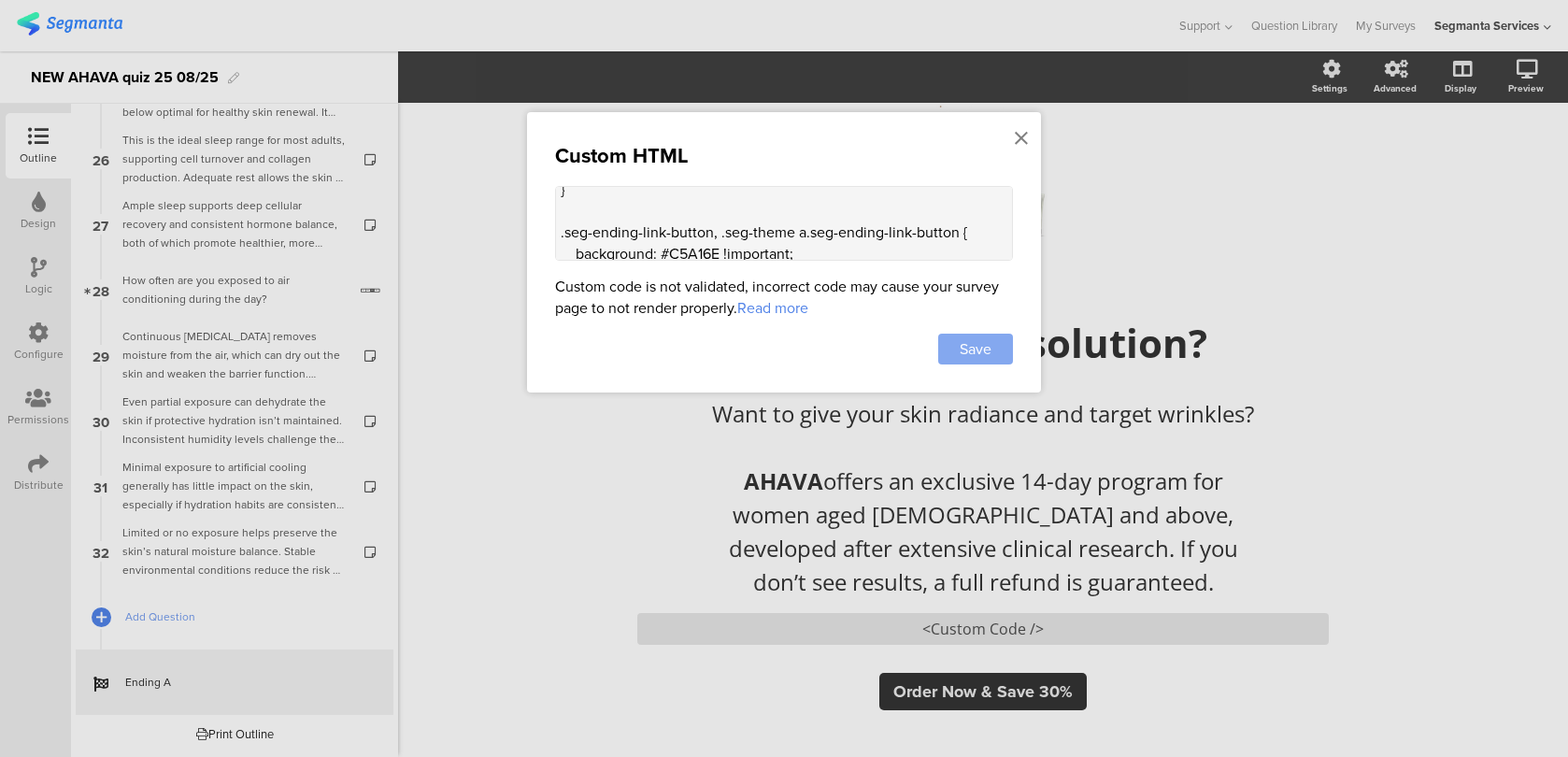
click at [955, 344] on div "Save" at bounding box center [976, 348] width 75 height 31
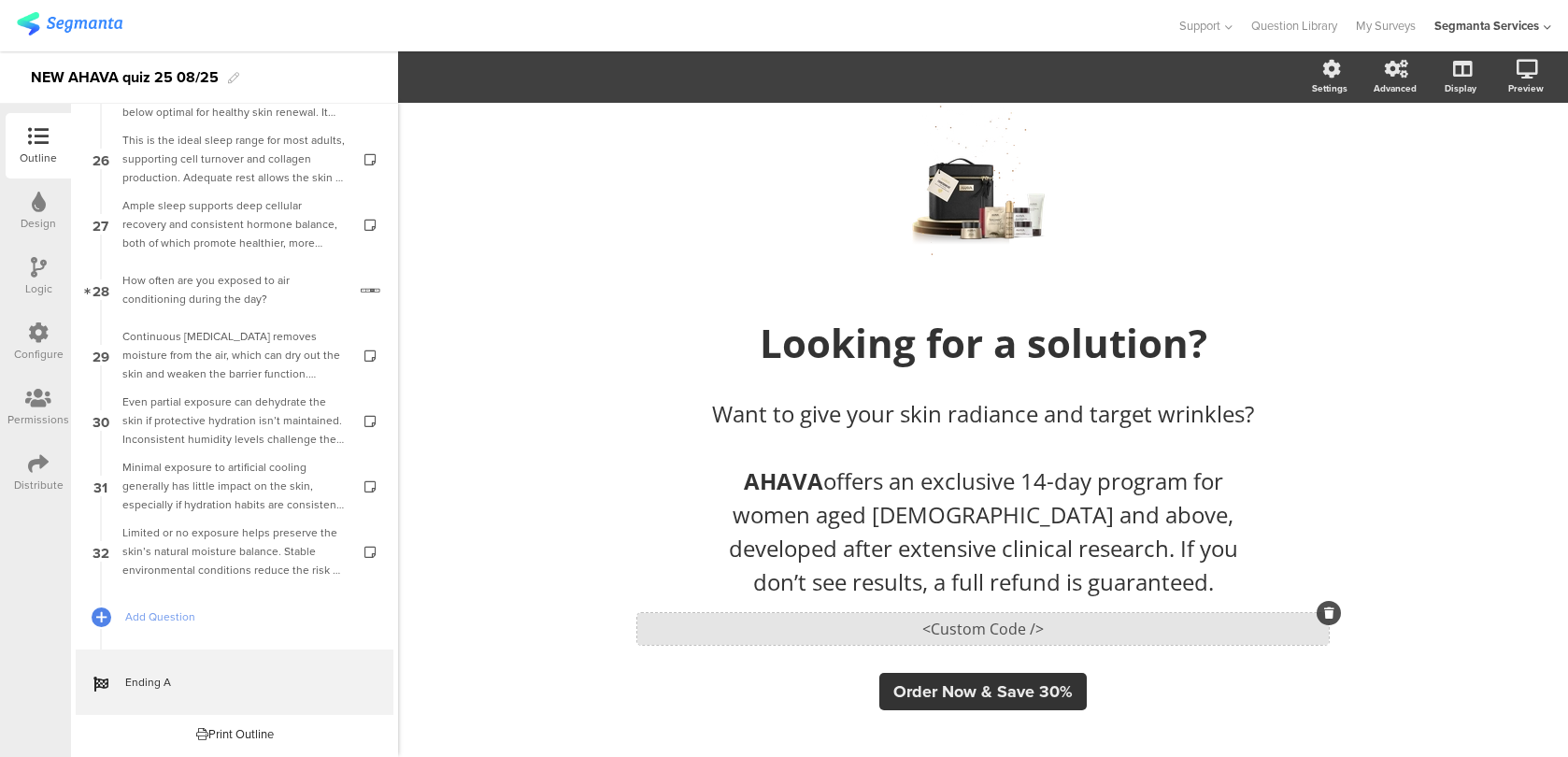
click at [892, 636] on div "<Custom Code />" at bounding box center [983, 628] width 691 height 32
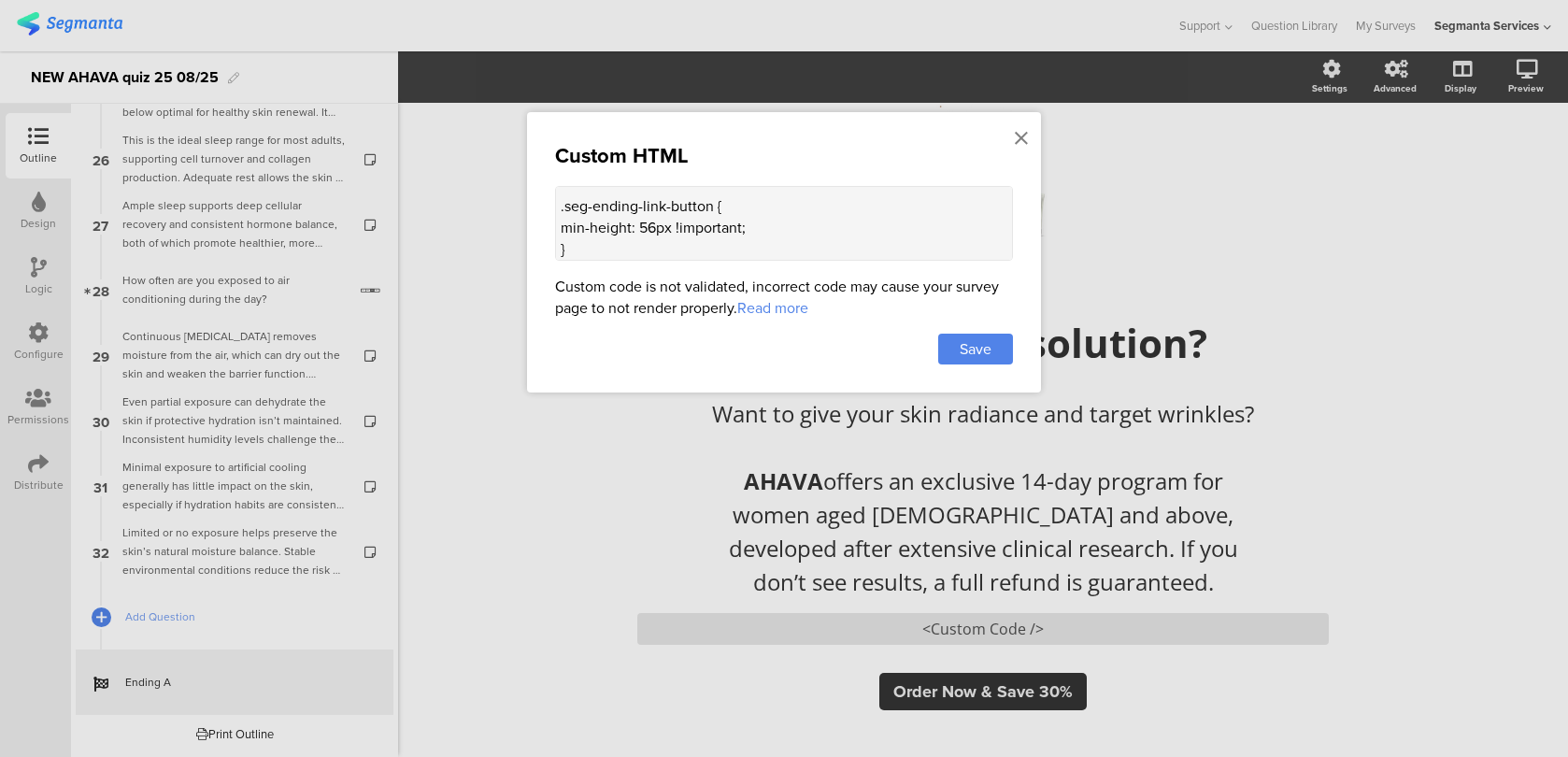
scroll to position [215, 0]
click at [785, 226] on textarea "<style> .animated-router-view { background: #28221B !important; } .color-overla…" at bounding box center [784, 224] width 458 height 75
click at [765, 233] on textarea "<style> .animated-router-view { background: #28221B !important; } .color-overla…" at bounding box center [784, 224] width 458 height 75
paste textarea "color: #28221b;"
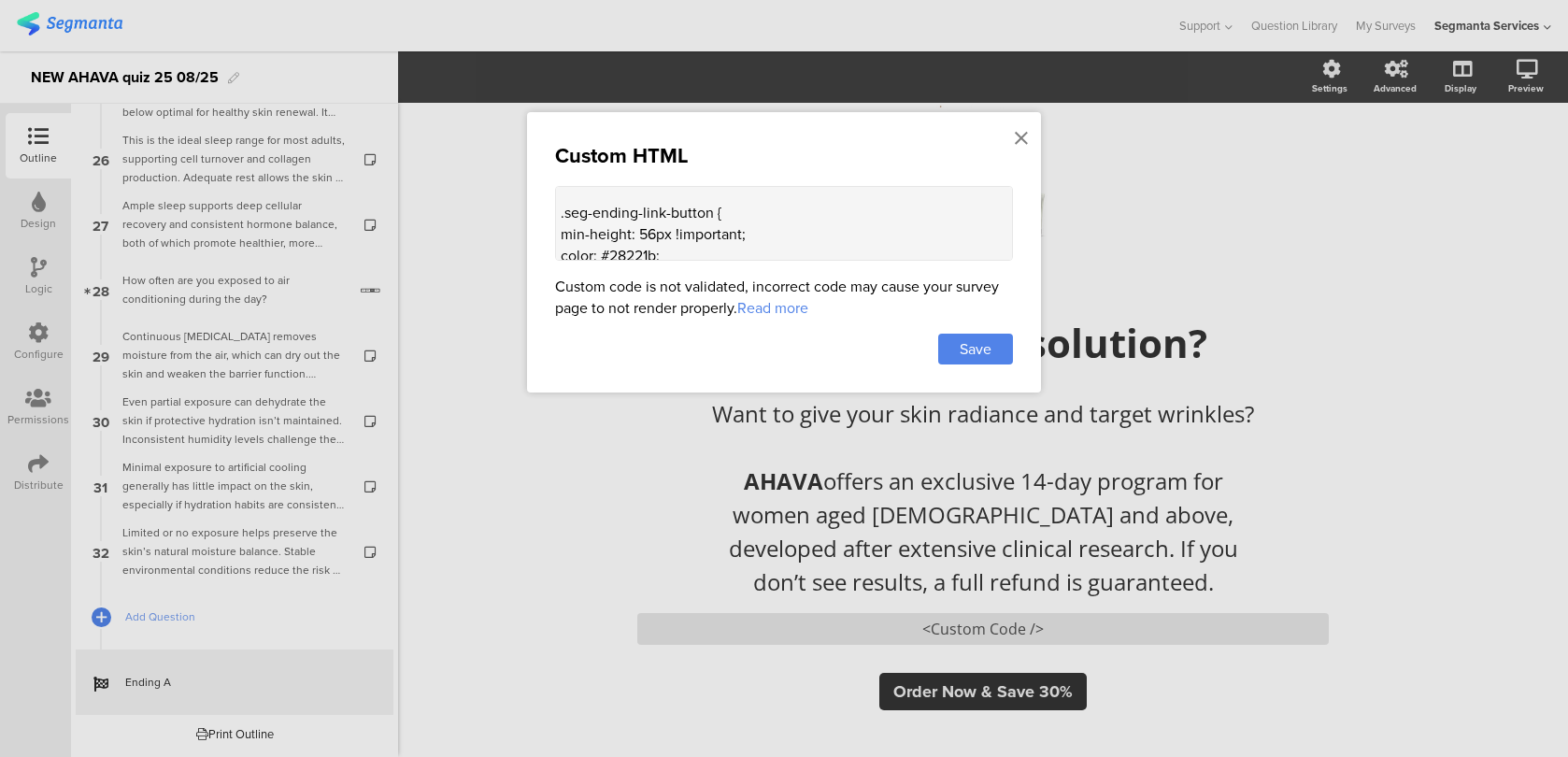
drag, startPoint x: 761, startPoint y: 227, endPoint x: 670, endPoint y: 225, distance: 91.0
click at [670, 225] on textarea "<style> .animated-router-view { background: #28221B !important; } .color-overla…" at bounding box center [784, 224] width 458 height 75
click at [686, 258] on div "Custom HTML <style> .animated-router-view { background: #28221B !important; } .…" at bounding box center [784, 252] width 514 height 280
click at [668, 255] on textarea "<style> .animated-router-view { background: #28221B !important; } .color-overla…" at bounding box center [784, 224] width 458 height 75
paste textarea "!important;"
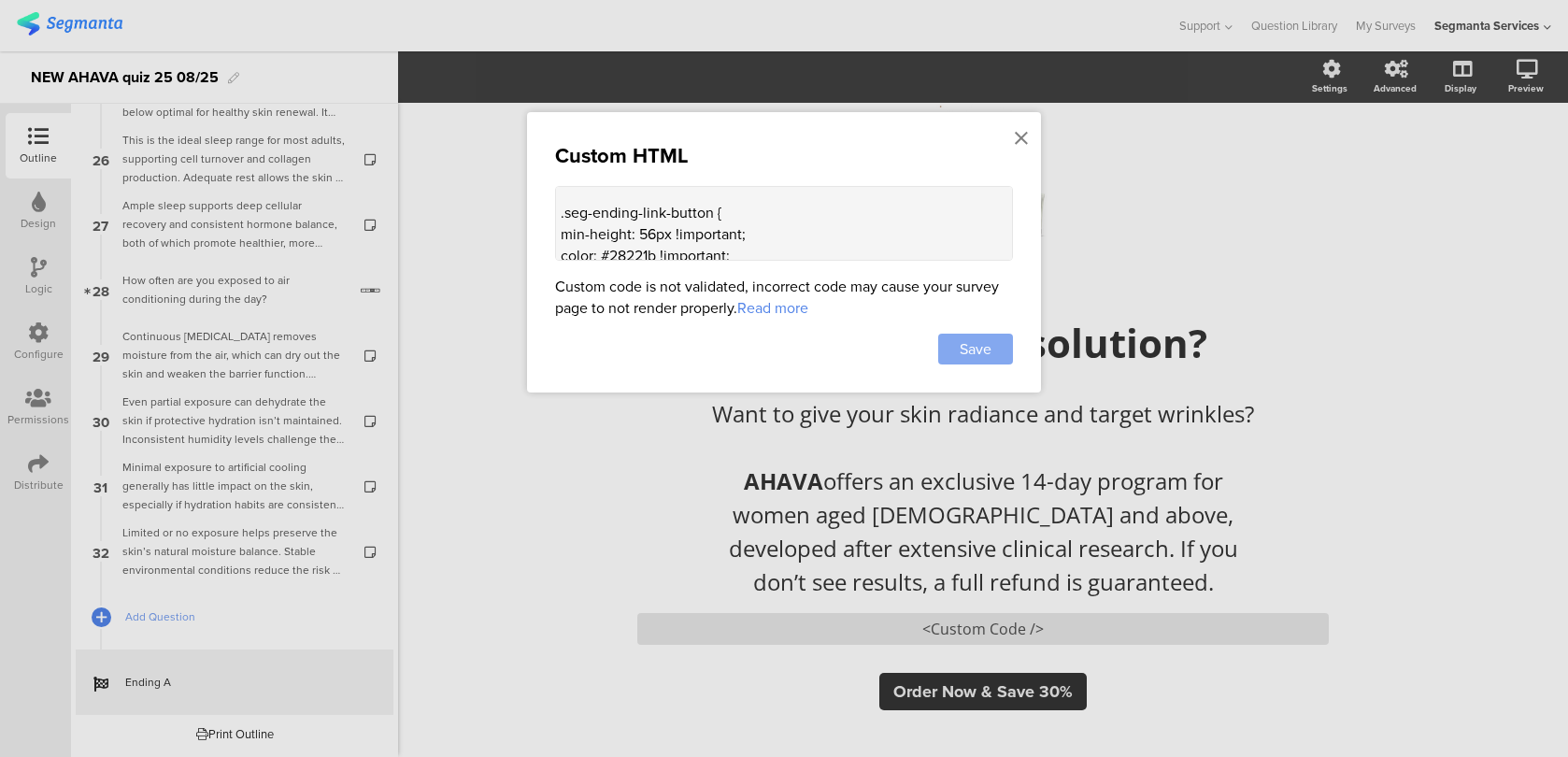
type textarea "<style> .animated-router-view { background: #28221B !important; } .color-overla…"
click at [985, 347] on span "Save" at bounding box center [975, 348] width 32 height 22
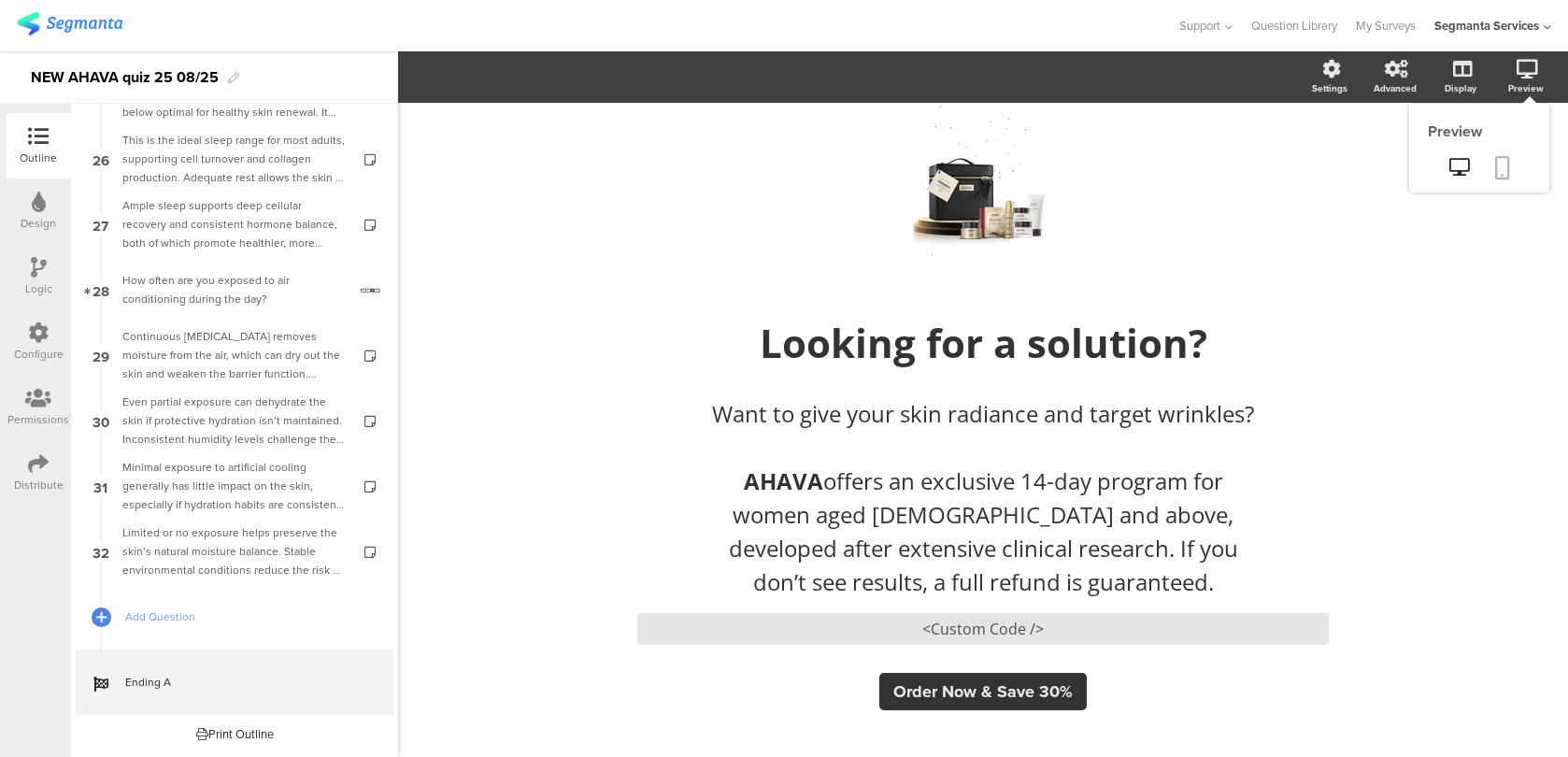
click at [1498, 172] on icon at bounding box center [1502, 167] width 15 height 23
click at [717, 636] on div "<Custom Code />" at bounding box center [983, 628] width 691 height 32
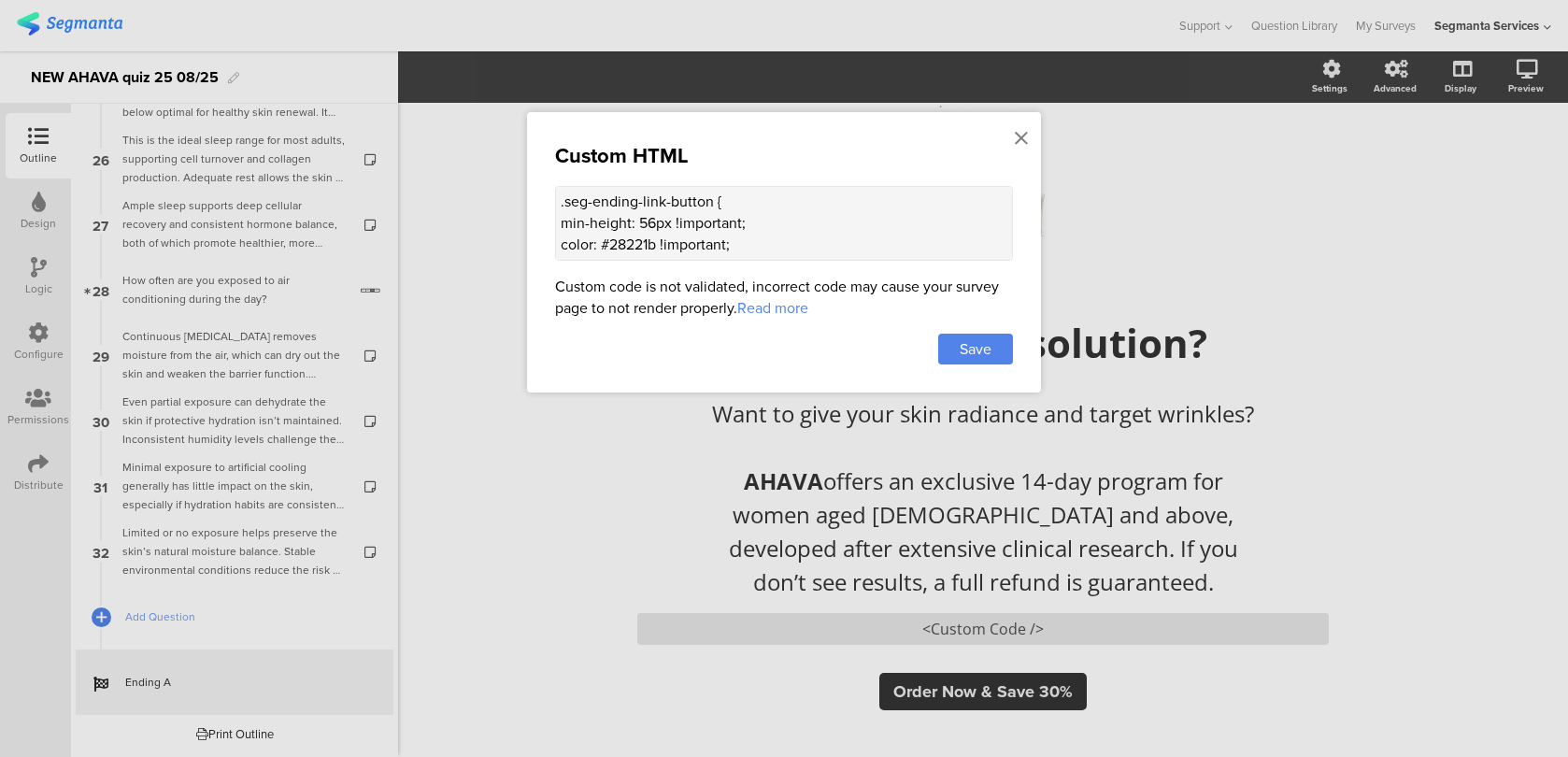
scroll to position [242, 0]
click at [749, 233] on textarea "<style> .animated-router-view { background: #28221B !important; } .color-overla…" at bounding box center [784, 224] width 458 height 75
paste textarea "font-weight: 500 !important;"
drag, startPoint x: 576, startPoint y: 245, endPoint x: 540, endPoint y: 240, distance: 36.3
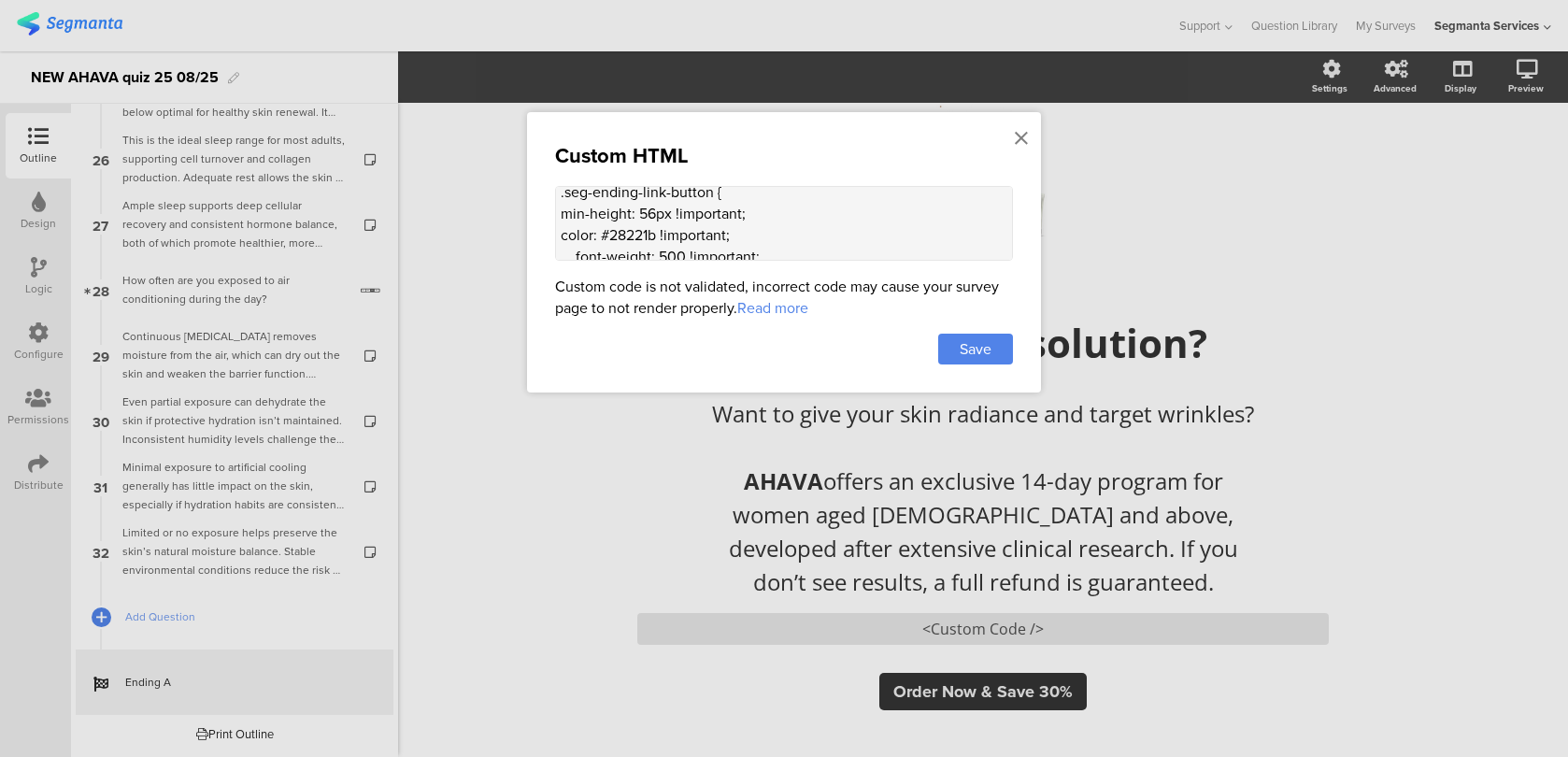
click at [540, 242] on div "Custom HTML <style> .animated-router-view { background: #28221B !important; } .…" at bounding box center [784, 252] width 514 height 280
type textarea "<style> .animated-router-view { background: #28221B !important; } .color-overla…"
click at [1004, 354] on div "Save" at bounding box center [976, 348] width 75 height 31
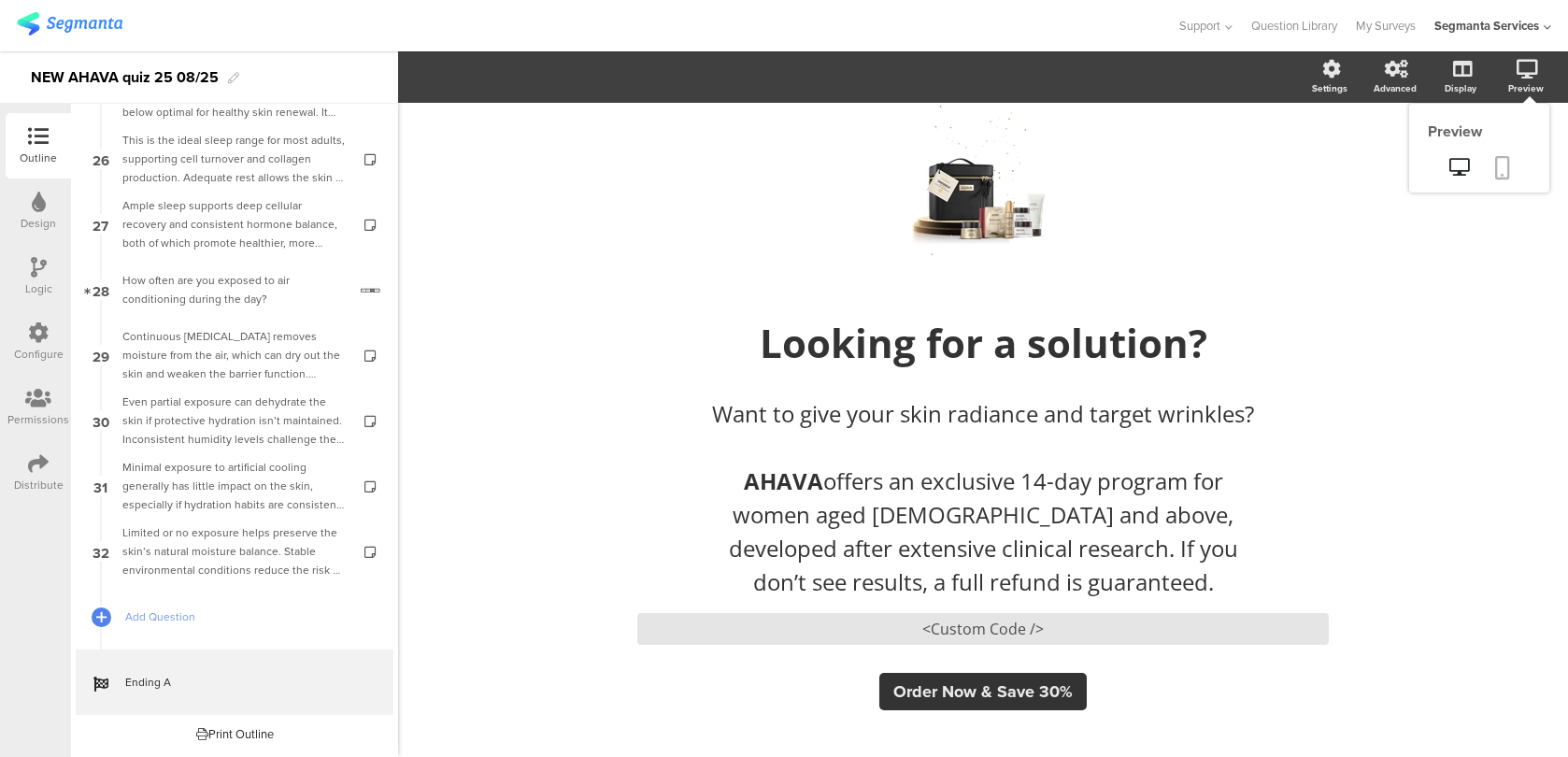
click at [1510, 157] on link at bounding box center [1502, 169] width 41 height 36
click at [778, 635] on div "<Custom Code />" at bounding box center [983, 628] width 691 height 32
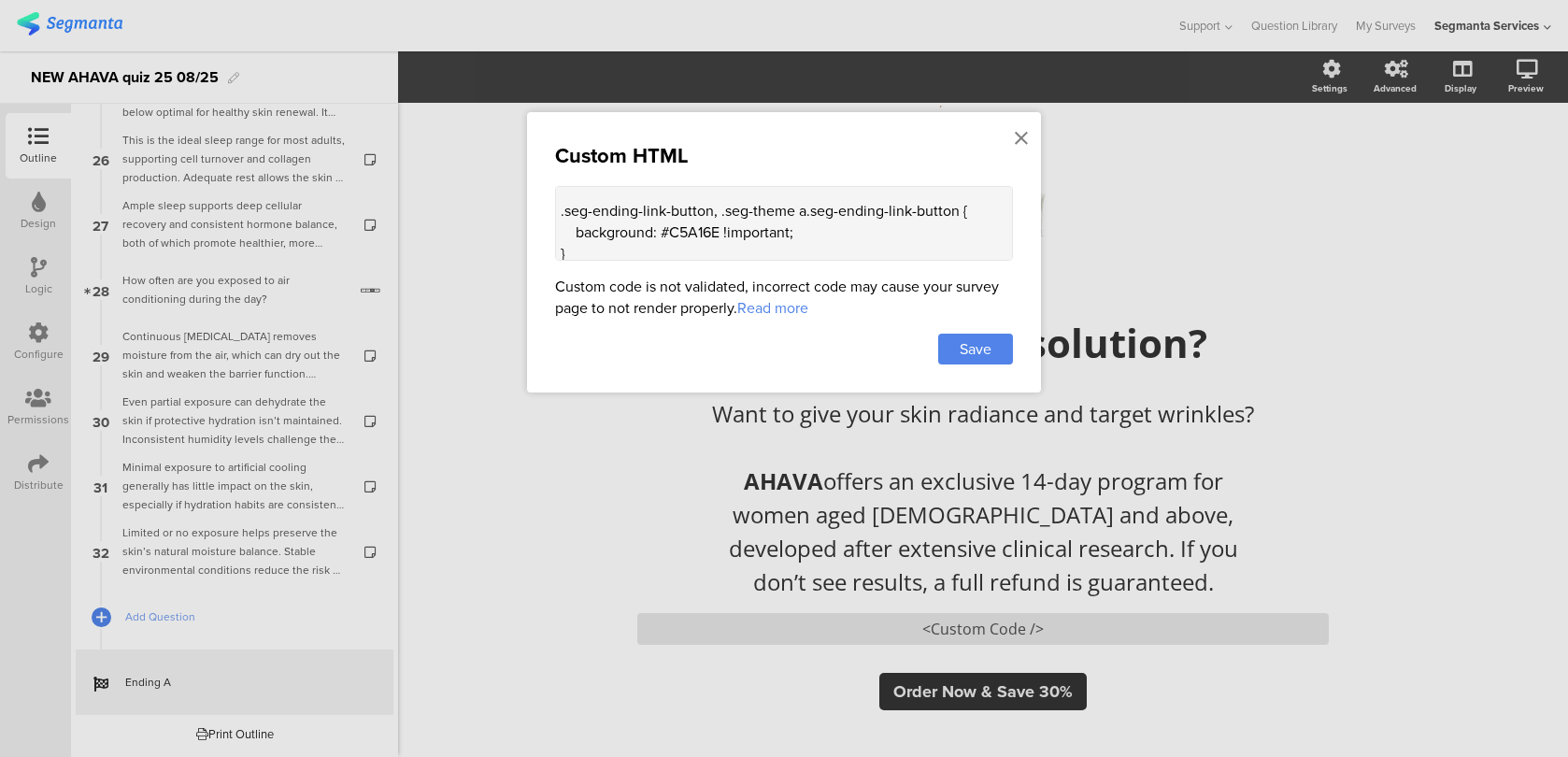
scroll to position [336, 0]
click at [837, 246] on textarea "<style> .animated-router-view { background: #28221B !important; } .color-overla…" at bounding box center [784, 224] width 458 height 75
paste textarea "padding: 0 24px 1px !important;"
click at [707, 219] on textarea "<style> .animated-router-view { background: #28221B !important; } .color-overla…" at bounding box center [784, 224] width 458 height 75
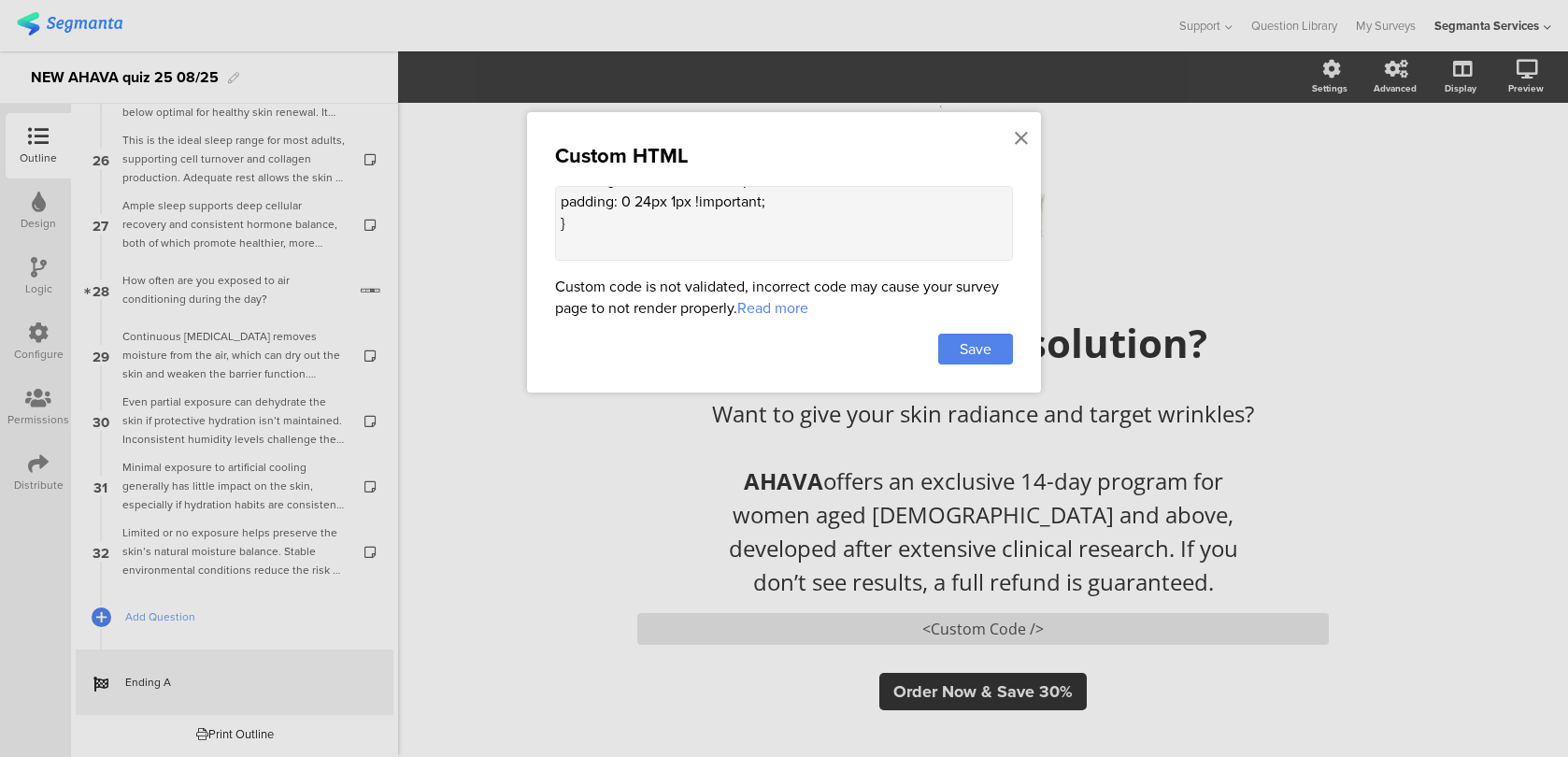
scroll to position [415, 0]
paste textarea ".seg-ending-link-button[data-v-f95a8e1a]"
drag, startPoint x: 780, startPoint y: 211, endPoint x: 540, endPoint y: 210, distance: 240.0
click at [540, 210] on div "Custom HTML <style> .animated-router-view { background: #28221B !important; } .…" at bounding box center [784, 252] width 514 height 280
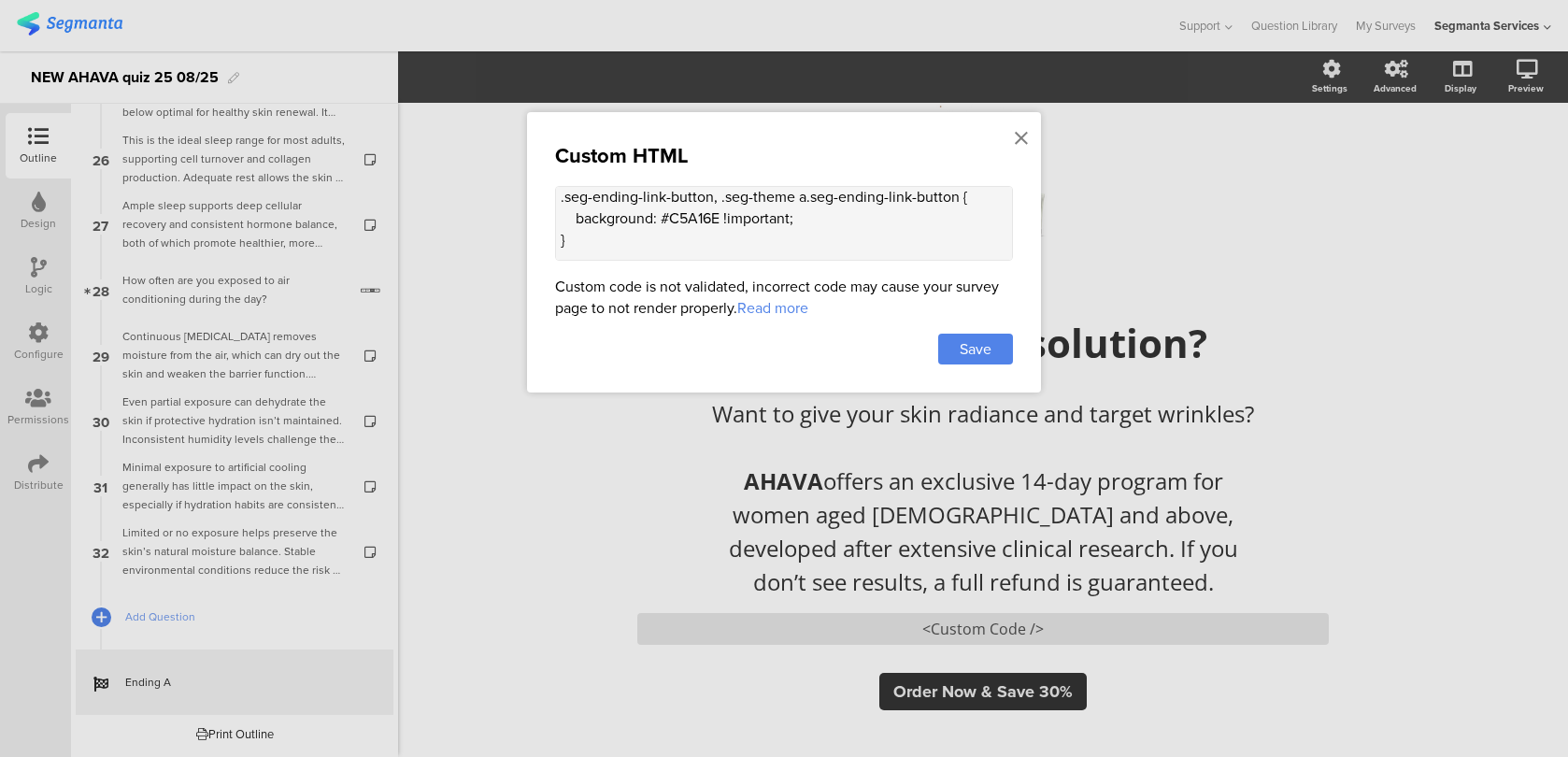
scroll to position [426, 0]
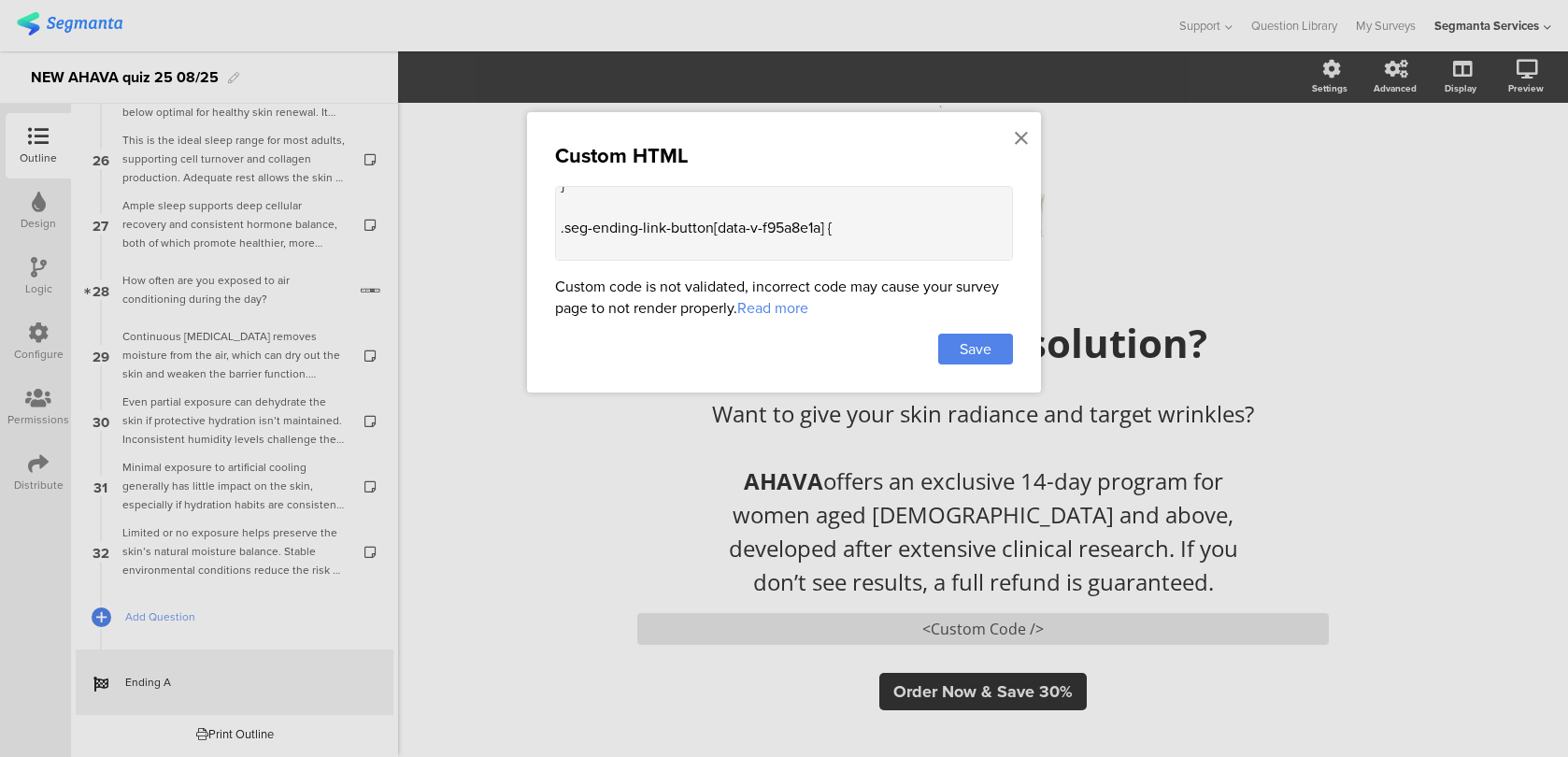
drag, startPoint x: 825, startPoint y: 216, endPoint x: 721, endPoint y: 213, distance: 104.0
click at [721, 213] on textarea "<style> .animated-router-view { background: #28221B !important; } .color-overla…" at bounding box center [784, 224] width 458 height 75
click at [727, 233] on textarea "<style> .animated-router-view { background: #28221B !important; } .color-overla…" at bounding box center [784, 224] width 458 height 75
paste textarea "padding: 0 24px 1px !important;"
type textarea "<style> .animated-router-view { background: #28221B !important; } .color-overla…"
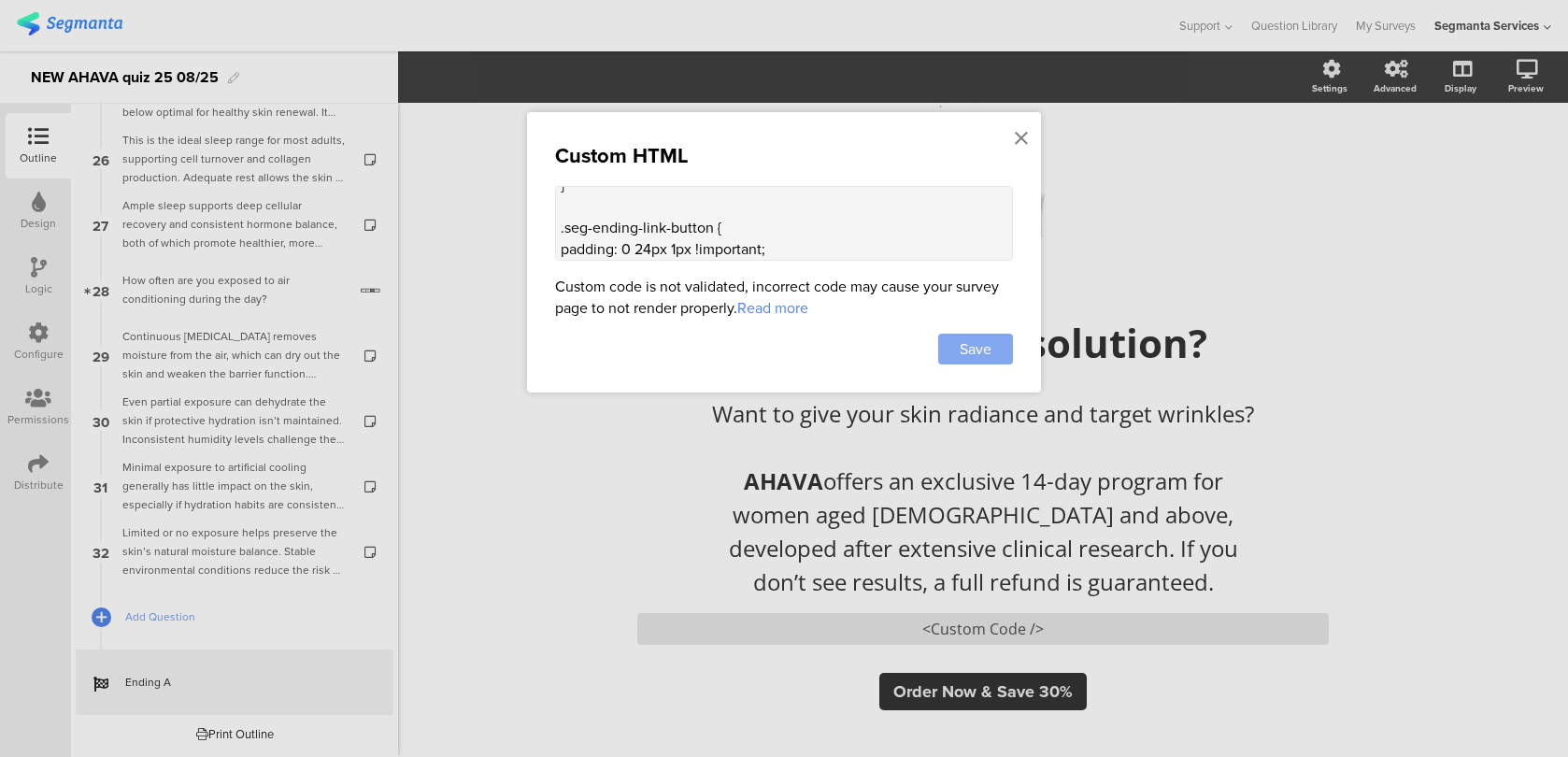
click at [1002, 343] on div "Save" at bounding box center [976, 348] width 75 height 31
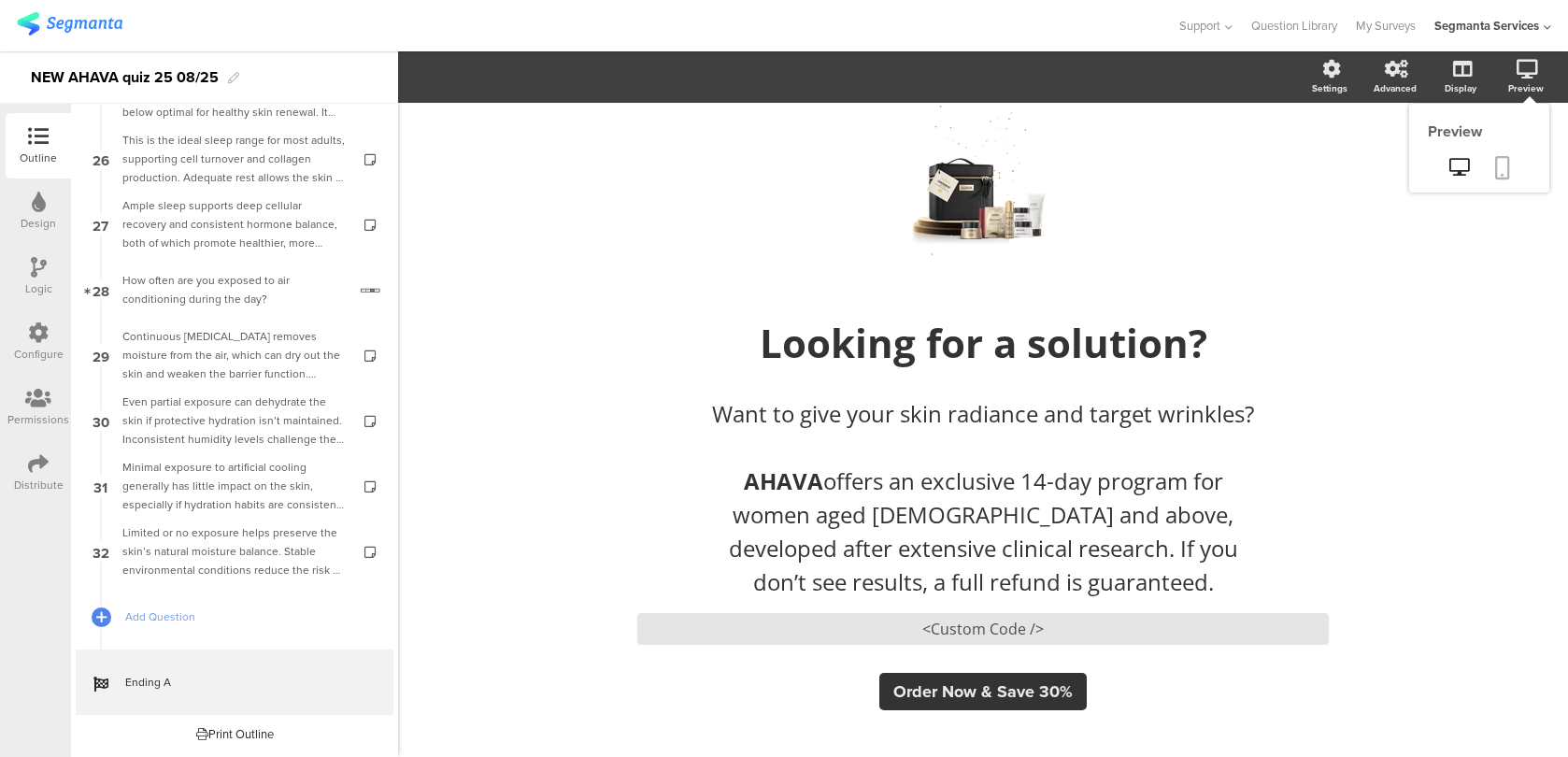
click at [1503, 169] on icon at bounding box center [1502, 167] width 15 height 23
click at [1020, 152] on icon at bounding box center [1026, 163] width 70 height 64
click at [939, 178] on icon at bounding box center [938, 163] width 64 height 64
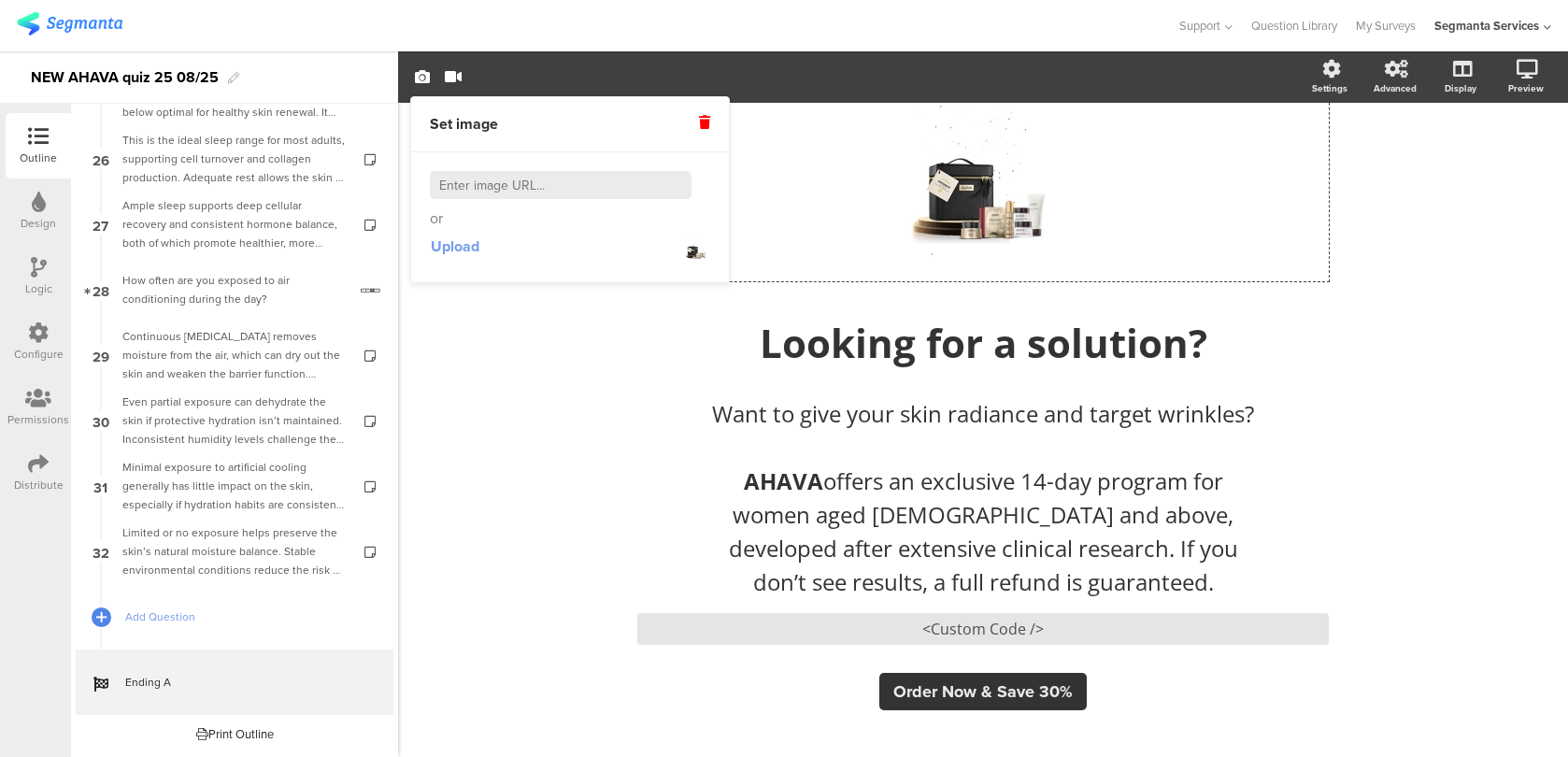
click at [441, 245] on span "Upload" at bounding box center [455, 246] width 49 height 22
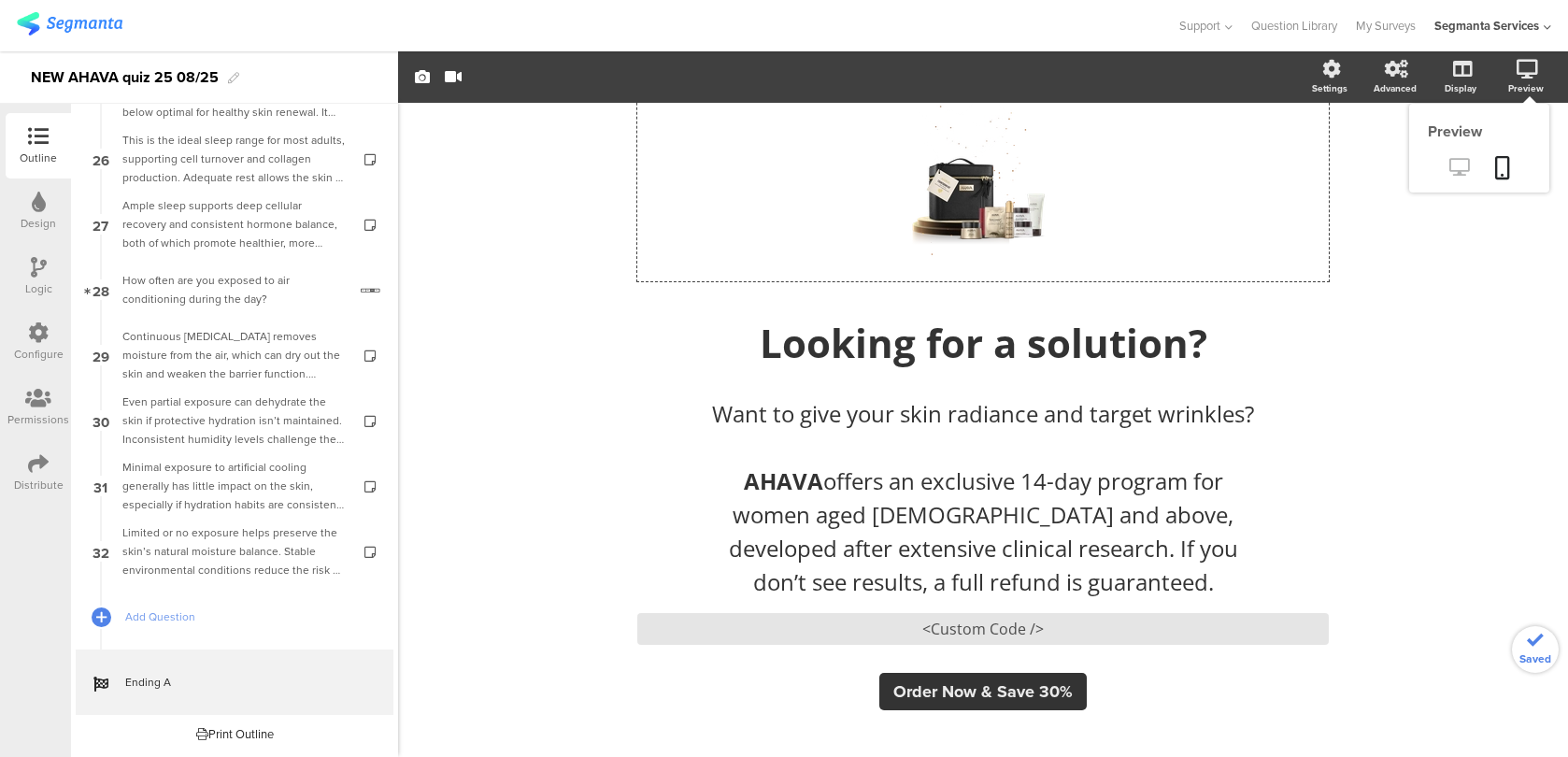
click at [1467, 175] on icon at bounding box center [1459, 166] width 20 height 18
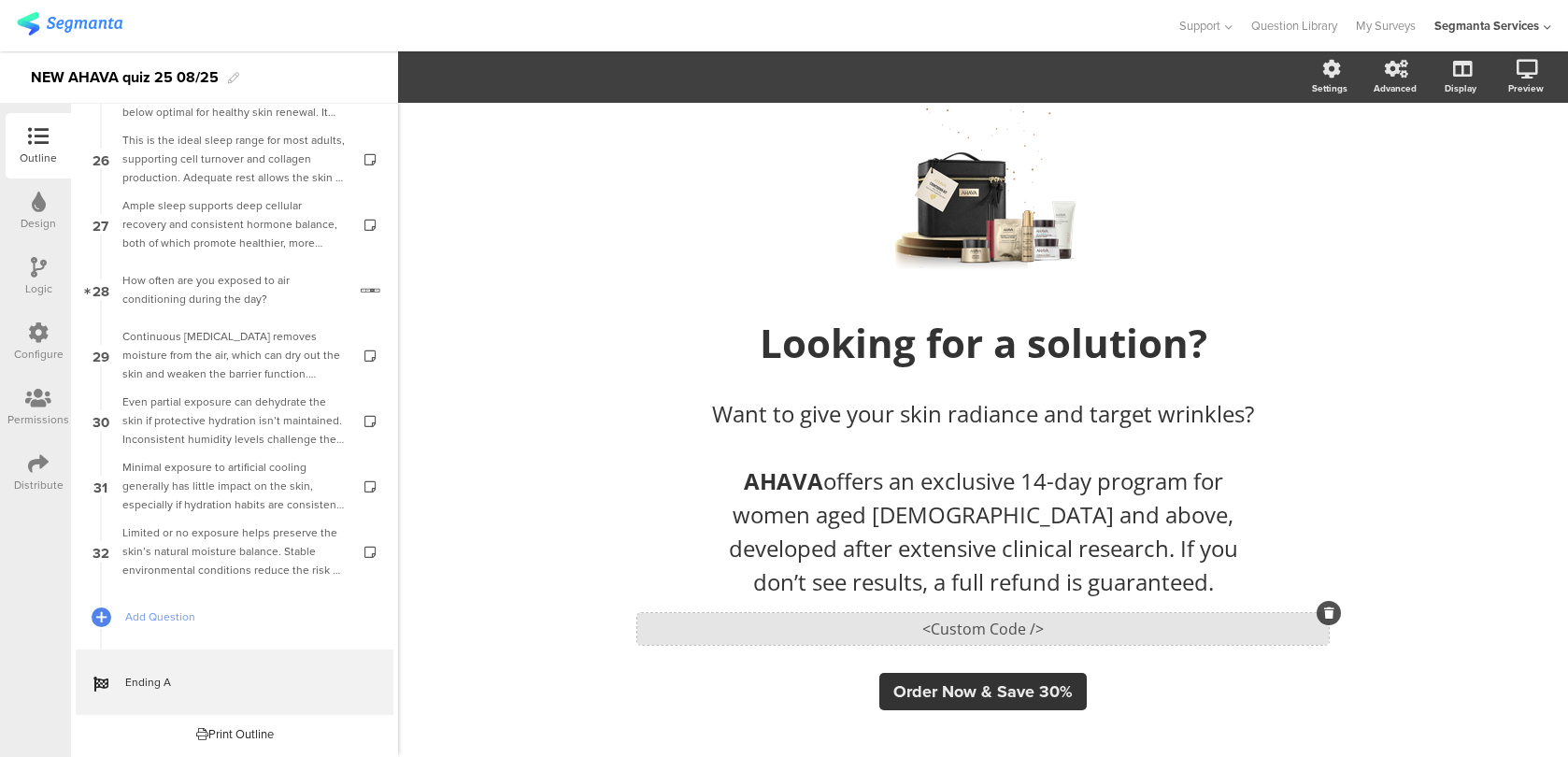
click at [769, 641] on div "<Custom Code />" at bounding box center [983, 628] width 691 height 32
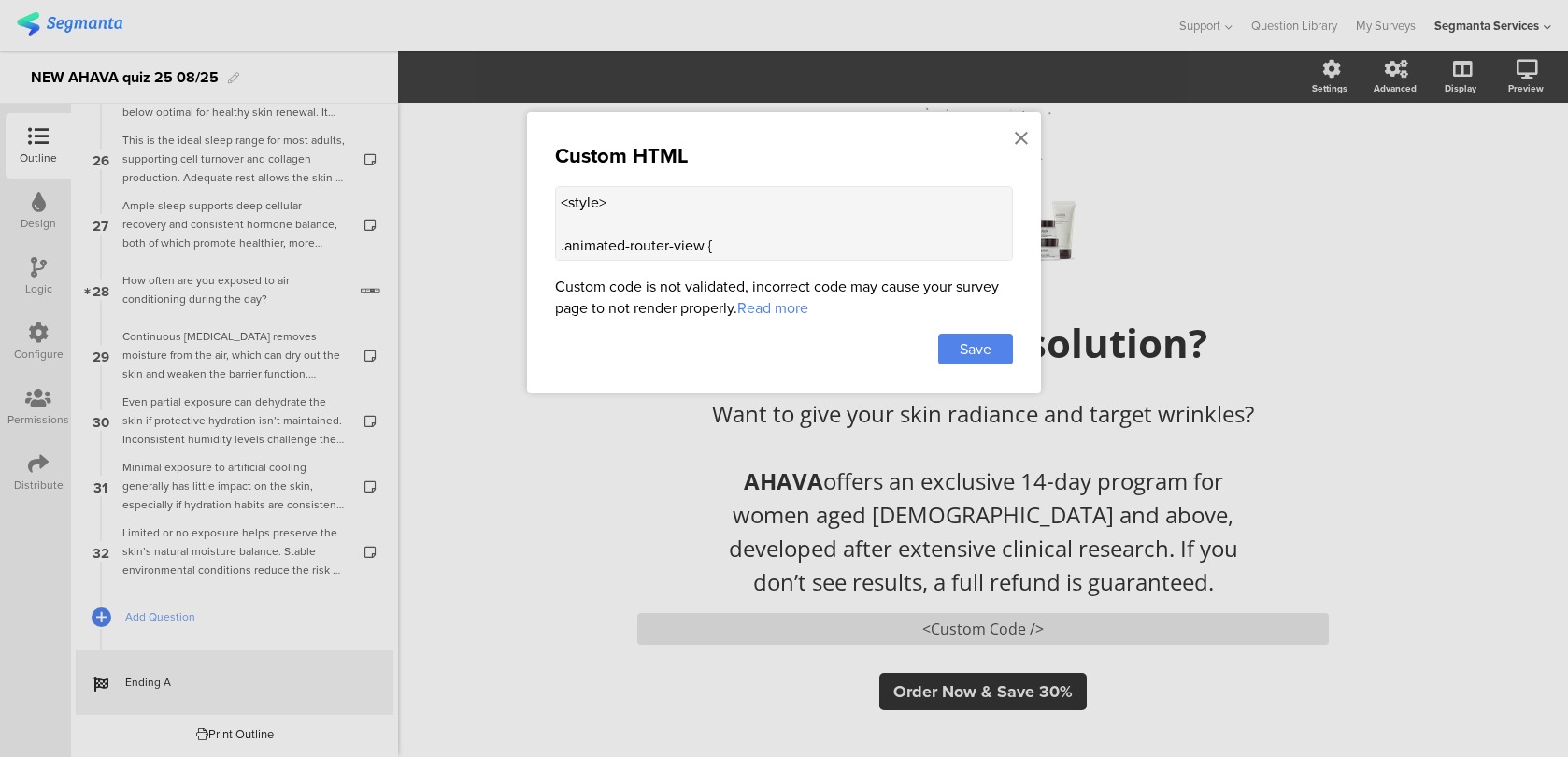
scroll to position [483, 0]
click at [633, 215] on textarea "<style> .animated-router-view { background: #28221B !important; } .color-overla…" at bounding box center [784, 224] width 458 height 75
paste textarea "@media screen and (max-width: 635px) { .seg-ending-screen .main .main-content .…"
click at [721, 225] on textarea "<style> .animated-router-view { background: #28221B !important; } .color-overla…" at bounding box center [784, 224] width 458 height 75
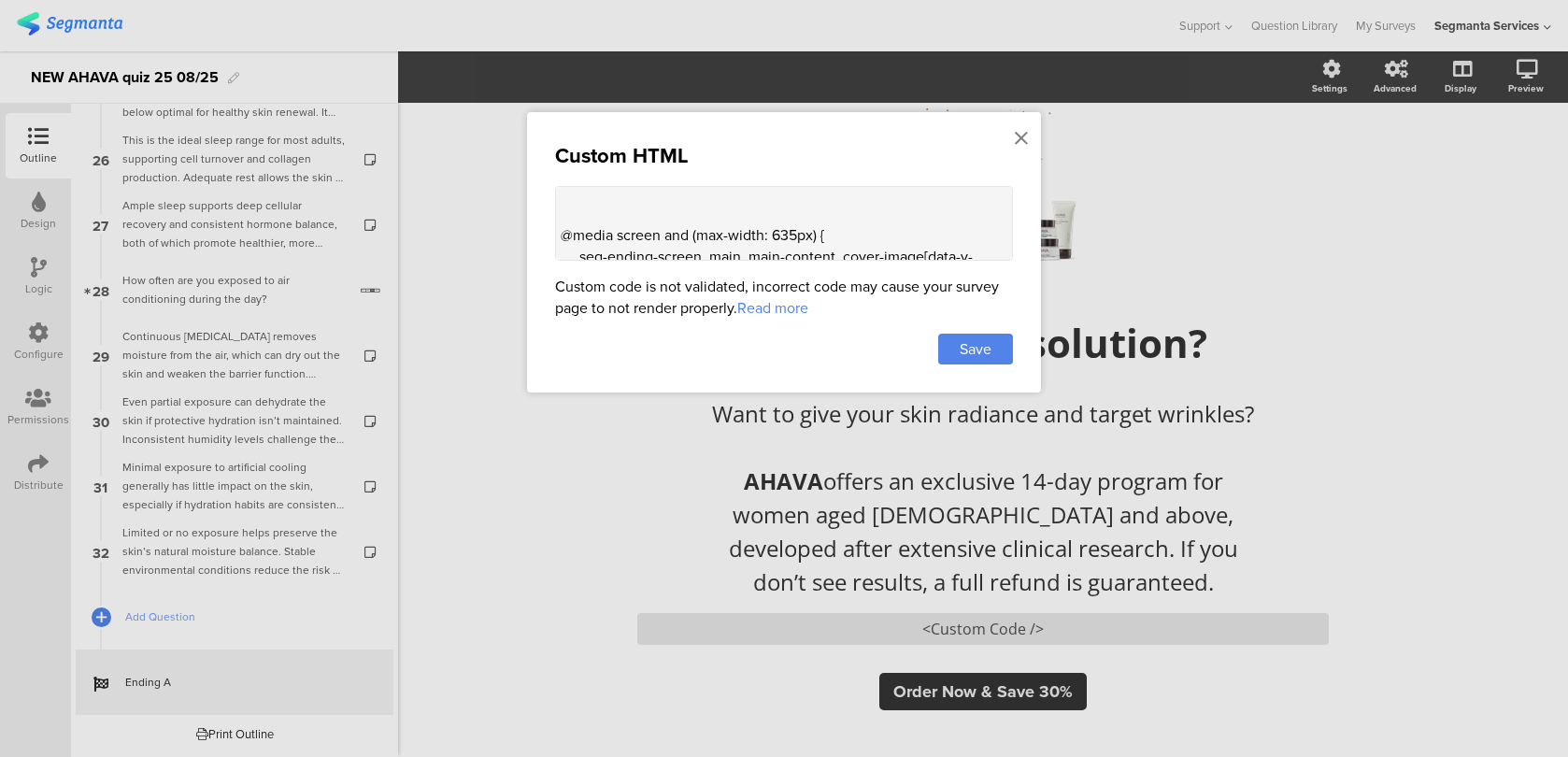
scroll to position [462, 0]
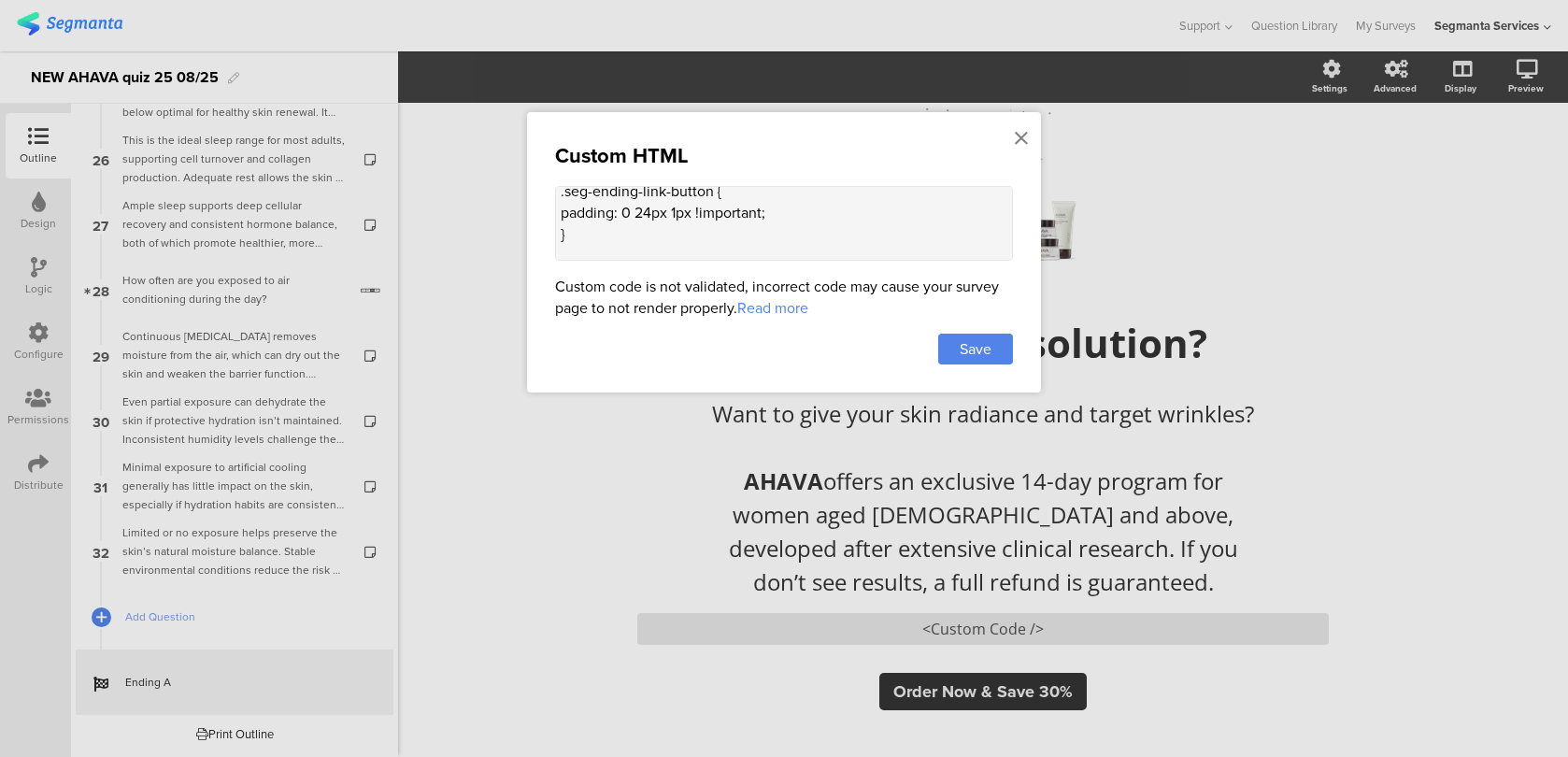
drag, startPoint x: 781, startPoint y: 204, endPoint x: 692, endPoint y: 195, distance: 89.5
click at [692, 195] on textarea "<style> .animated-router-view { background: #28221B !important; } .color-overla…" at bounding box center [784, 224] width 458 height 75
drag, startPoint x: 757, startPoint y: 216, endPoint x: 712, endPoint y: 213, distance: 45.1
click at [714, 214] on textarea "<style> .animated-router-view { background: #28221B !important; } .color-overla…" at bounding box center [784, 224] width 458 height 75
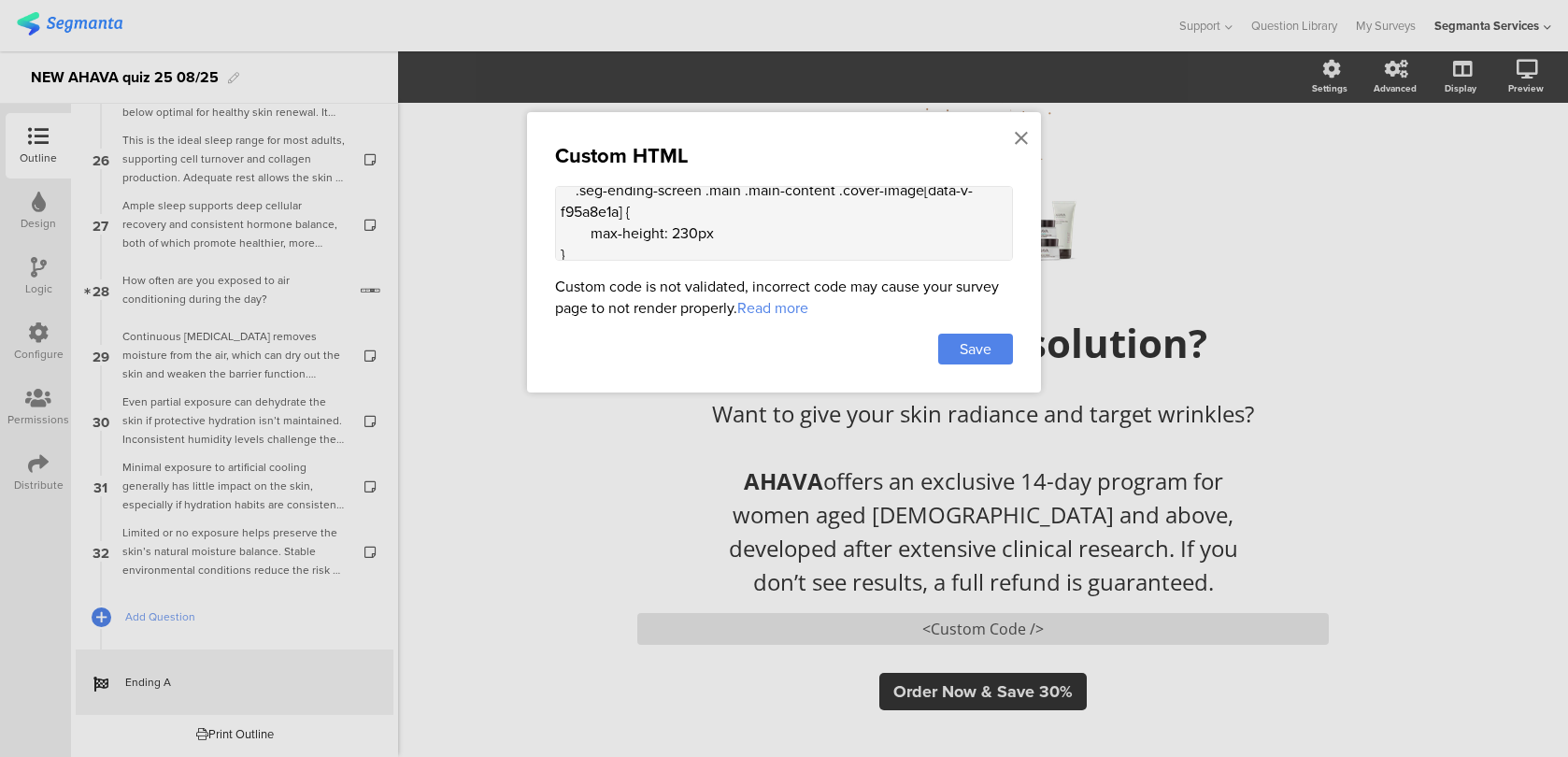
paste textarea "!important;"
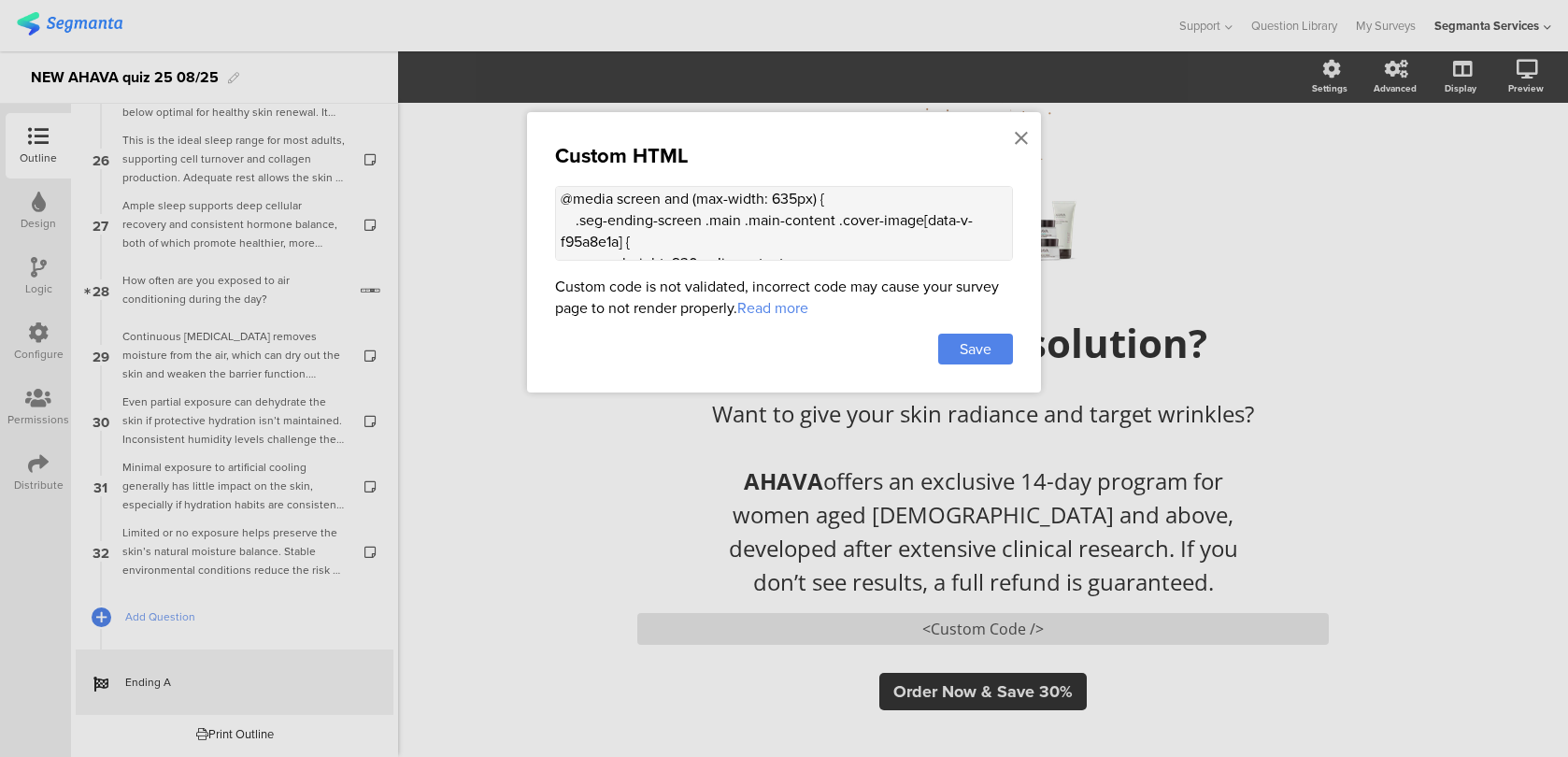
click at [621, 225] on textarea "<style> .animated-router-view { background: #28221B !important; } .color-overla…" at bounding box center [784, 224] width 458 height 75
drag, startPoint x: 626, startPoint y: 226, endPoint x: 920, endPoint y: 204, distance: 294.8
click at [920, 204] on textarea "<style> .animated-router-view { background: #28221B !important; } .color-overla…" at bounding box center [784, 224] width 458 height 75
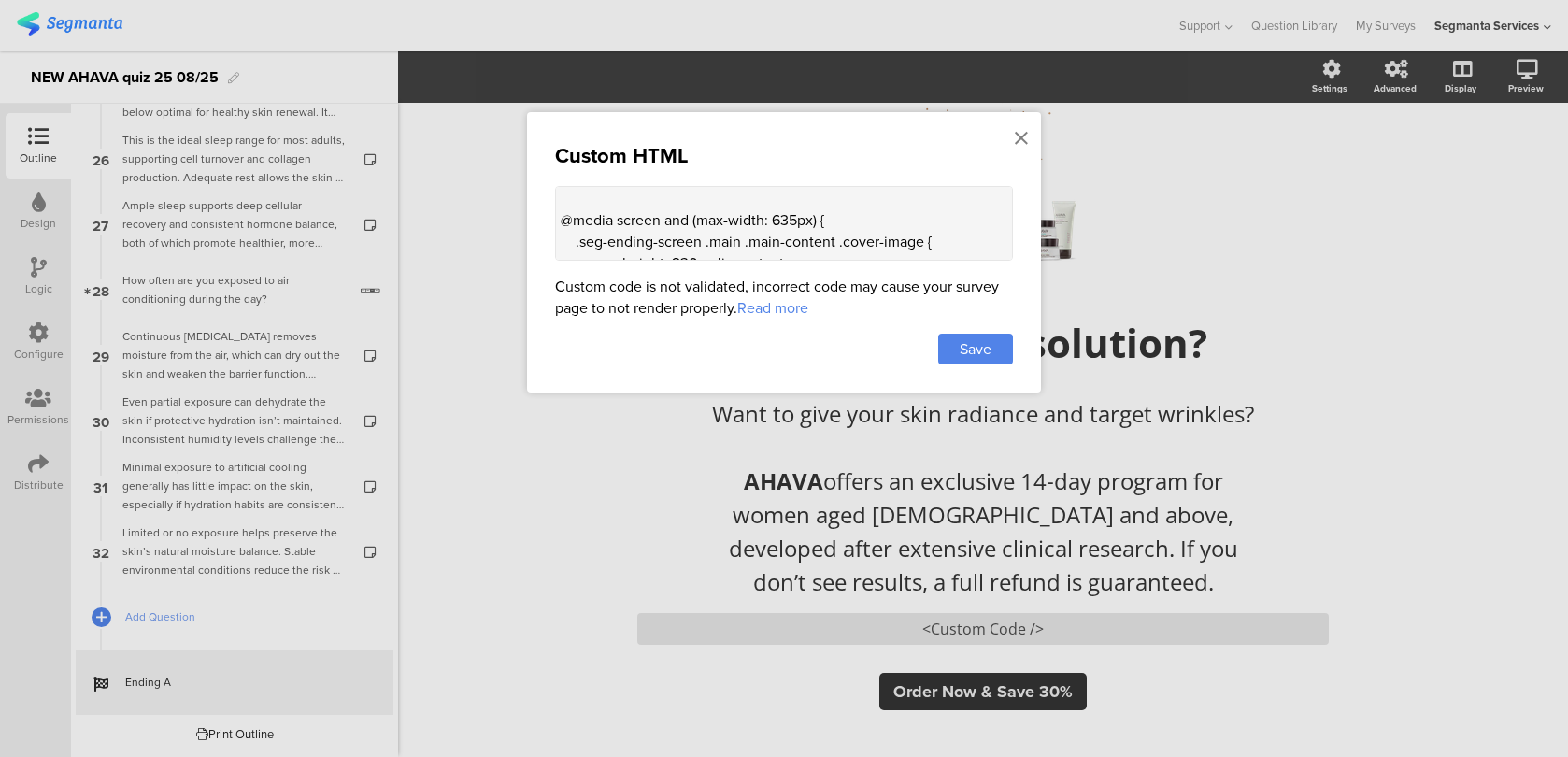
scroll to position [556, 0]
click at [636, 246] on textarea "<style> .animated-router-view { background: #28221B !important; } .color-overla…" at bounding box center [784, 224] width 458 height 75
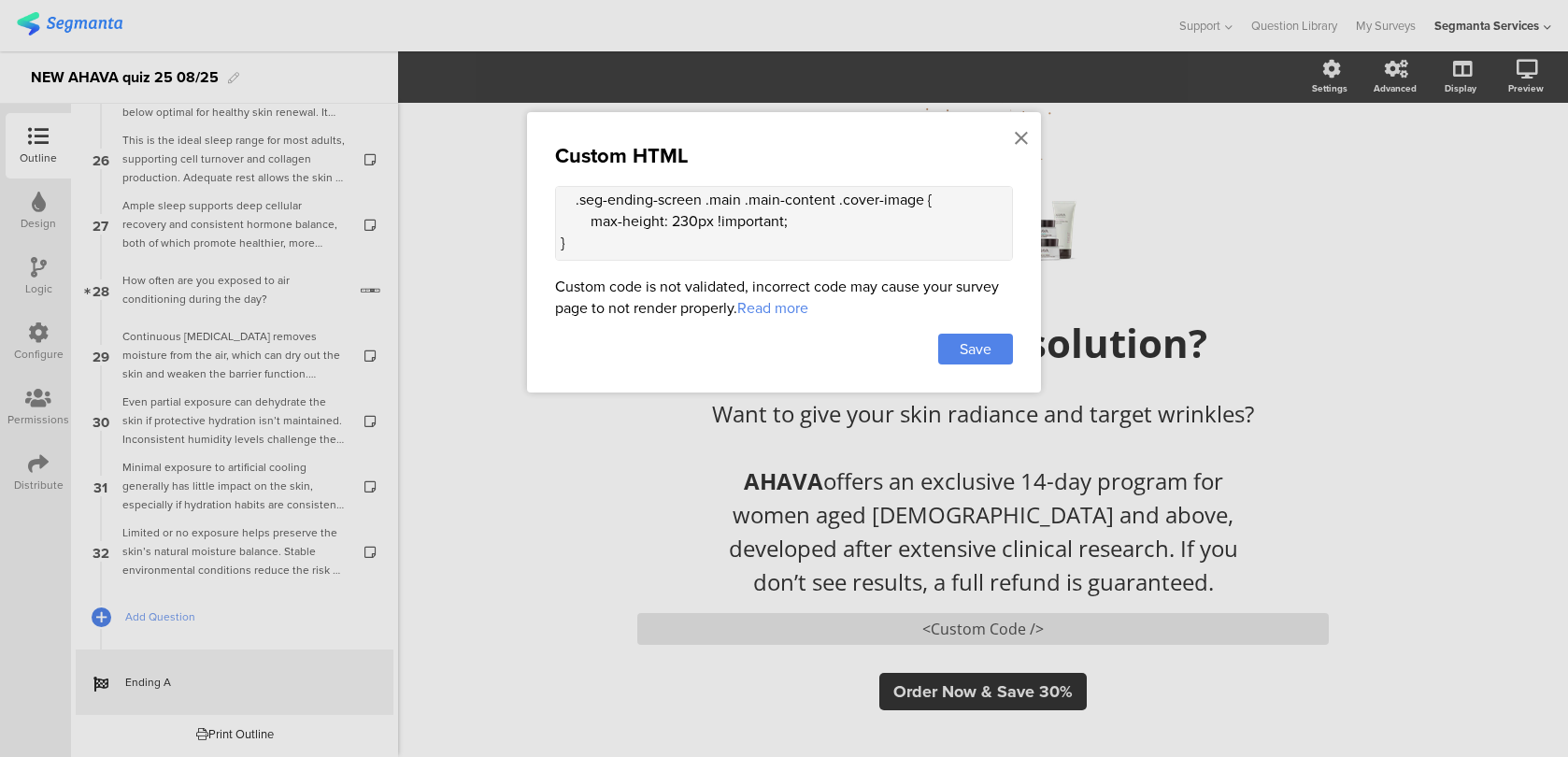
scroll to position [604, 0]
type textarea "<style> .animated-router-view { background: #28221B !important; } .color-overla…"
click at [993, 343] on div "Save" at bounding box center [976, 348] width 75 height 31
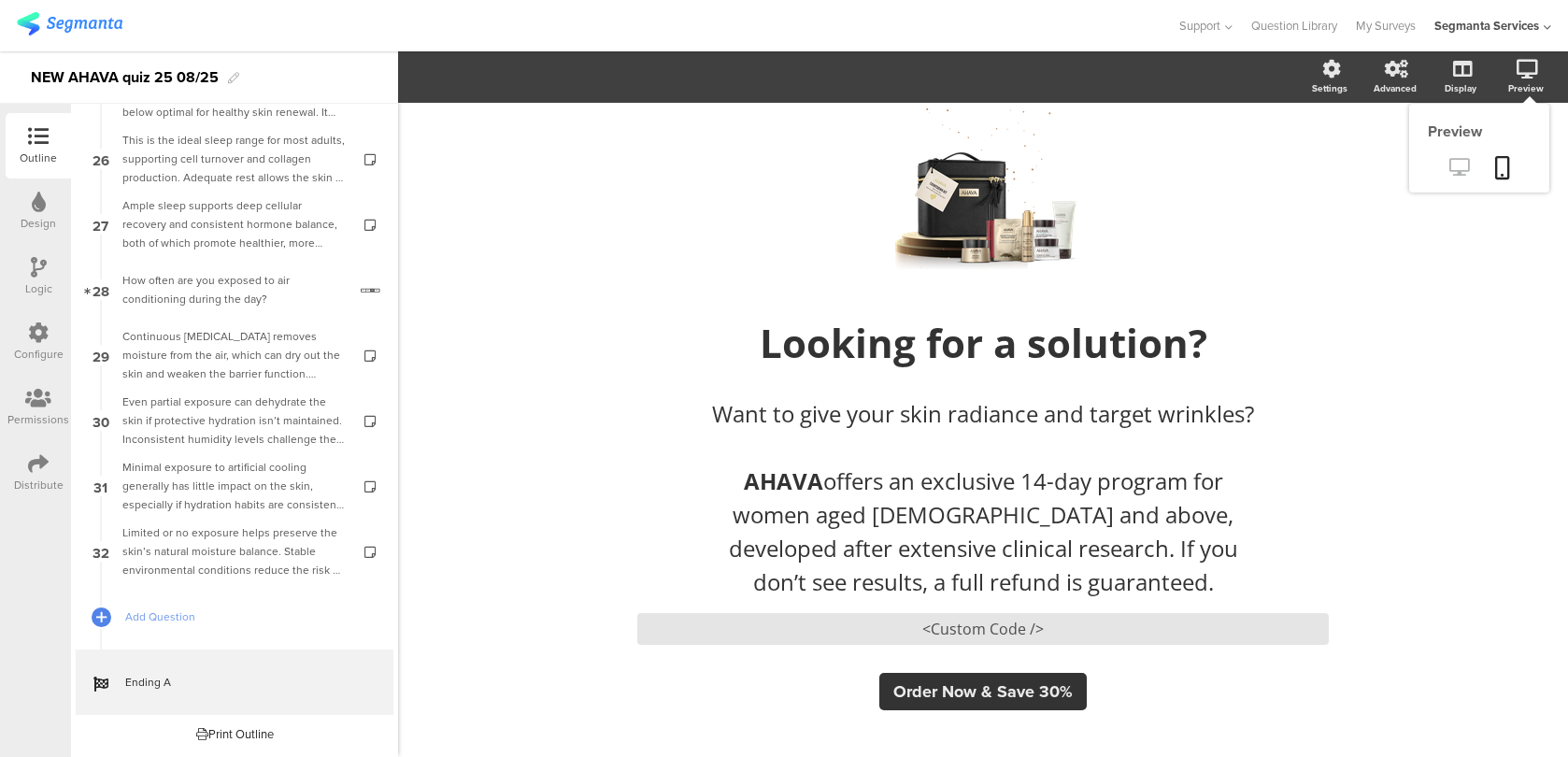
click at [1465, 162] on icon at bounding box center [1459, 166] width 20 height 18
click at [1493, 170] on link at bounding box center [1502, 169] width 41 height 36
click at [851, 626] on div "<Custom Code />" at bounding box center [983, 628] width 691 height 32
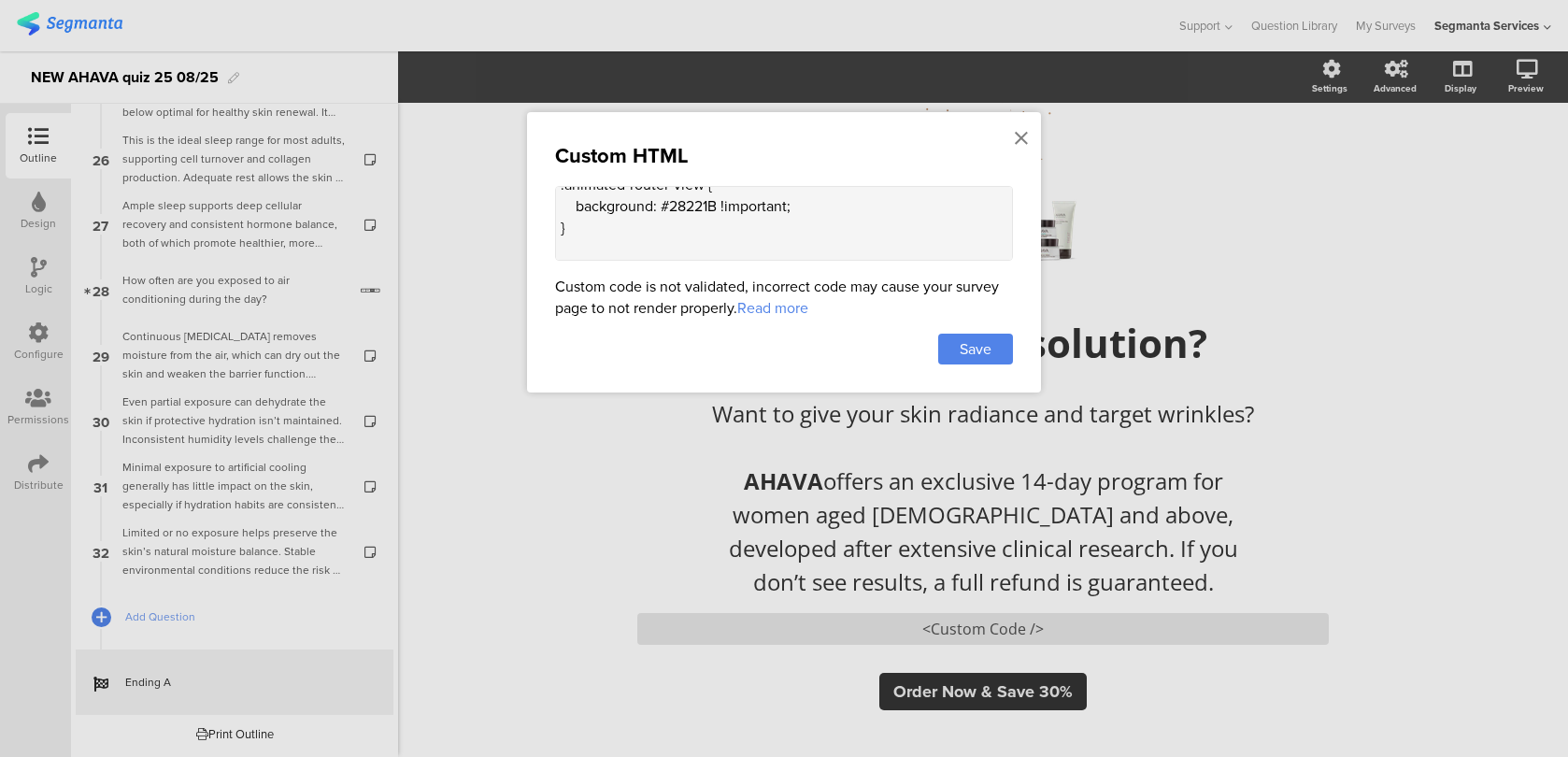
scroll to position [66, 0]
drag, startPoint x: 718, startPoint y: 197, endPoint x: 662, endPoint y: 197, distance: 56.0
click at [662, 197] on textarea "<style> .animated-router-view { background: #28221B !important; } .color-overla…" at bounding box center [784, 224] width 458 height 75
click at [966, 351] on span "Save" at bounding box center [975, 348] width 32 height 22
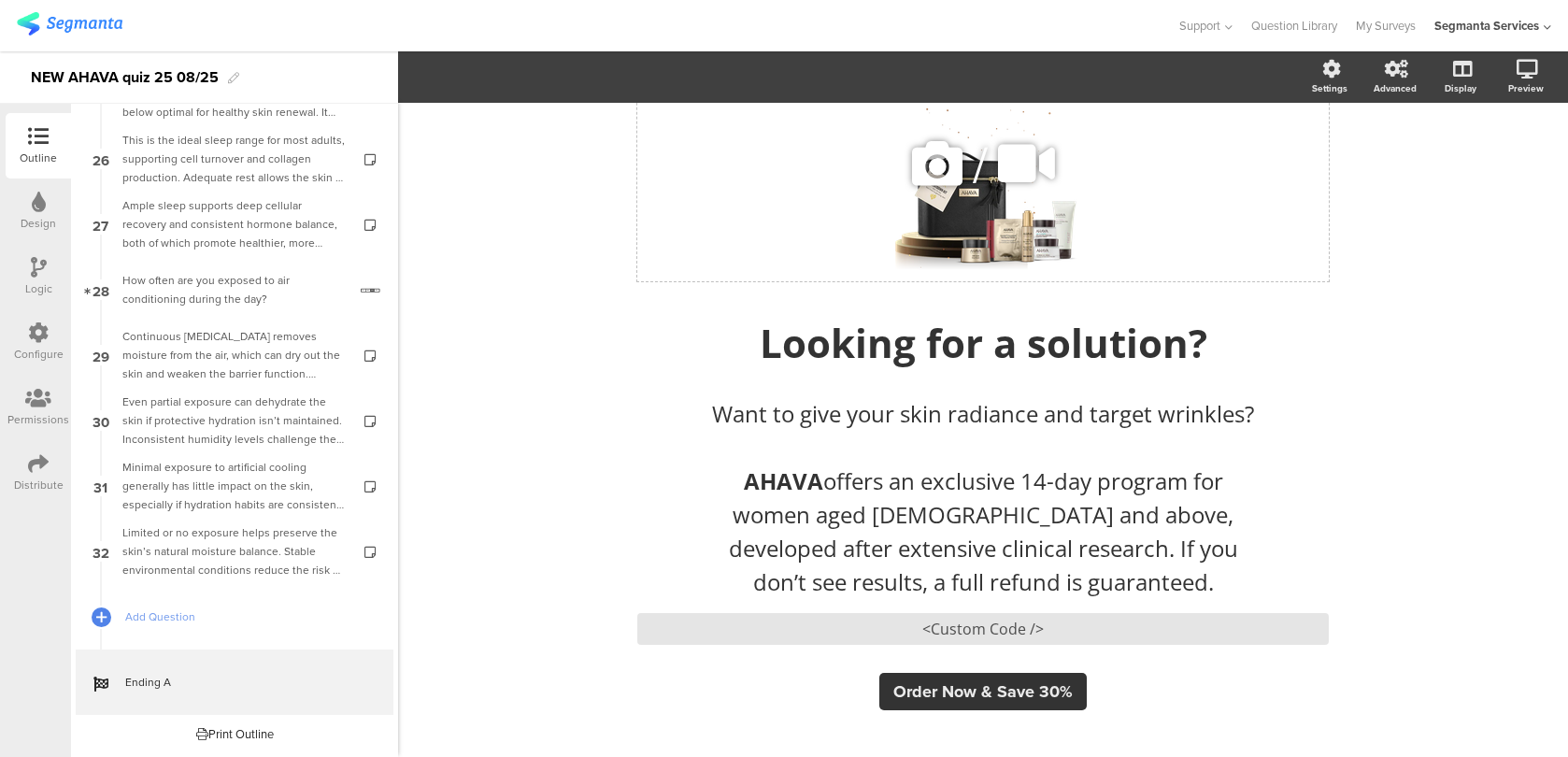
click at [939, 169] on icon at bounding box center [938, 163] width 64 height 64
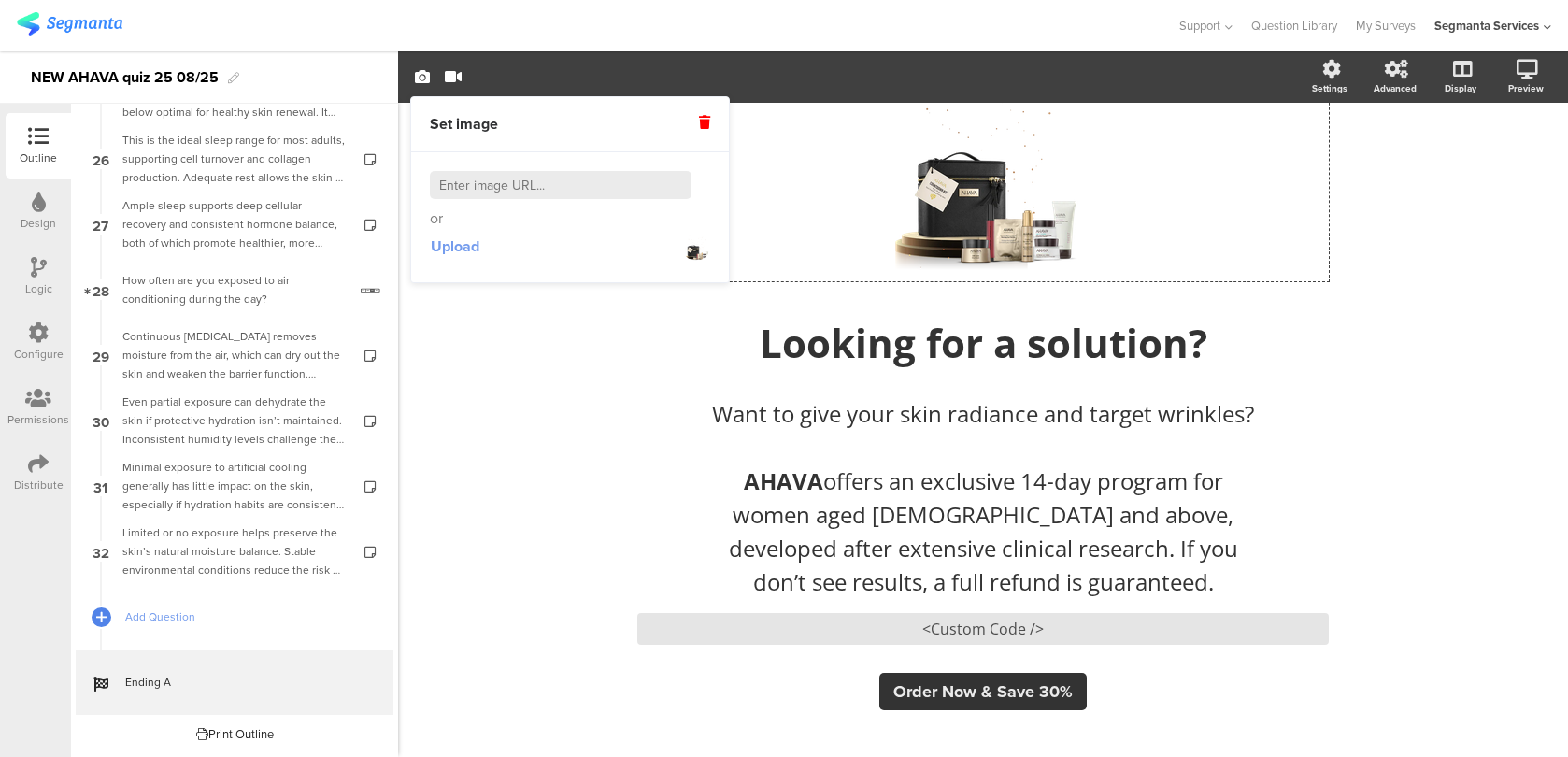
click at [443, 241] on span "Upload" at bounding box center [455, 246] width 49 height 22
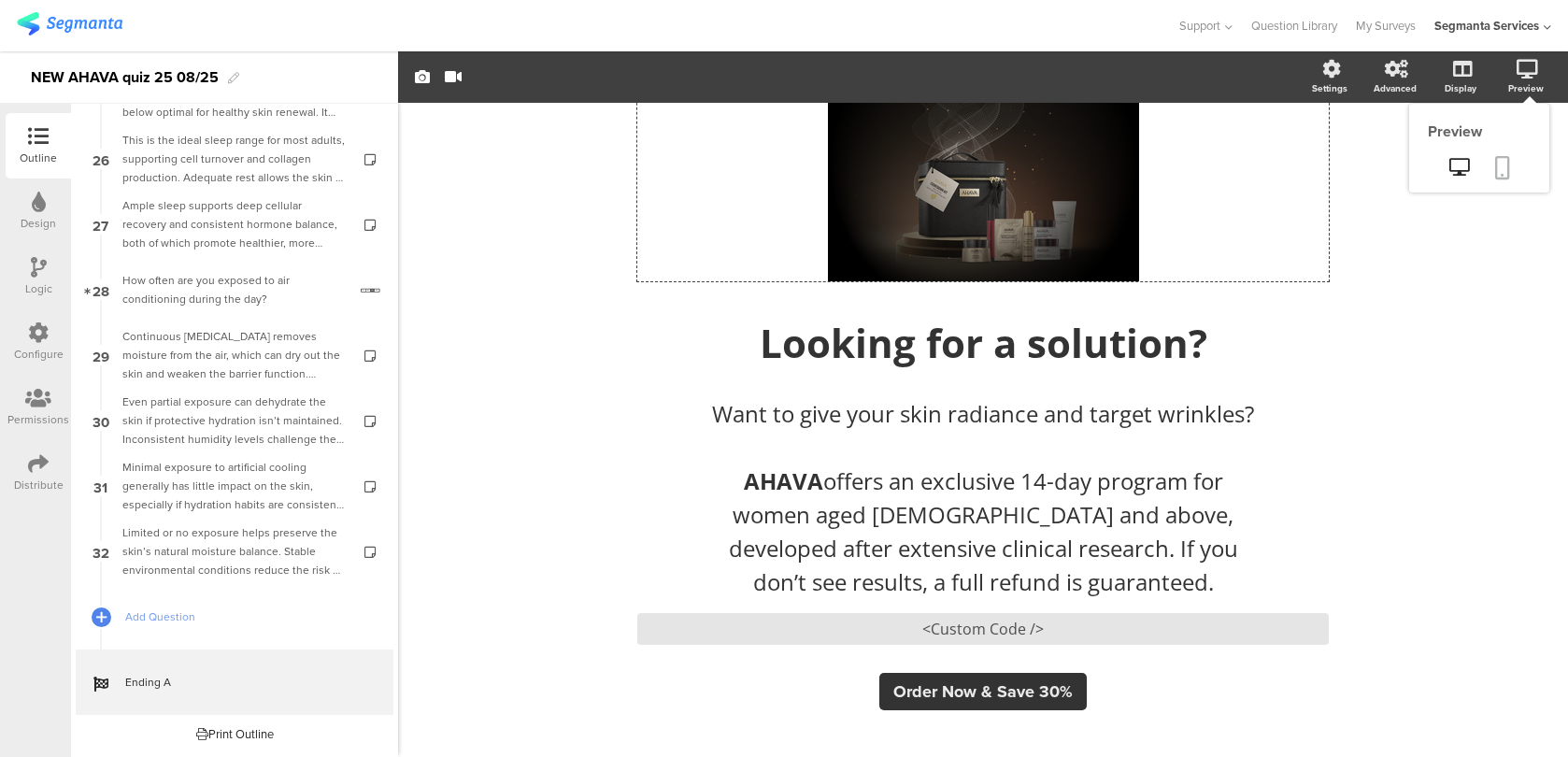
click at [1492, 163] on link at bounding box center [1502, 169] width 41 height 36
click at [932, 181] on icon at bounding box center [938, 163] width 64 height 64
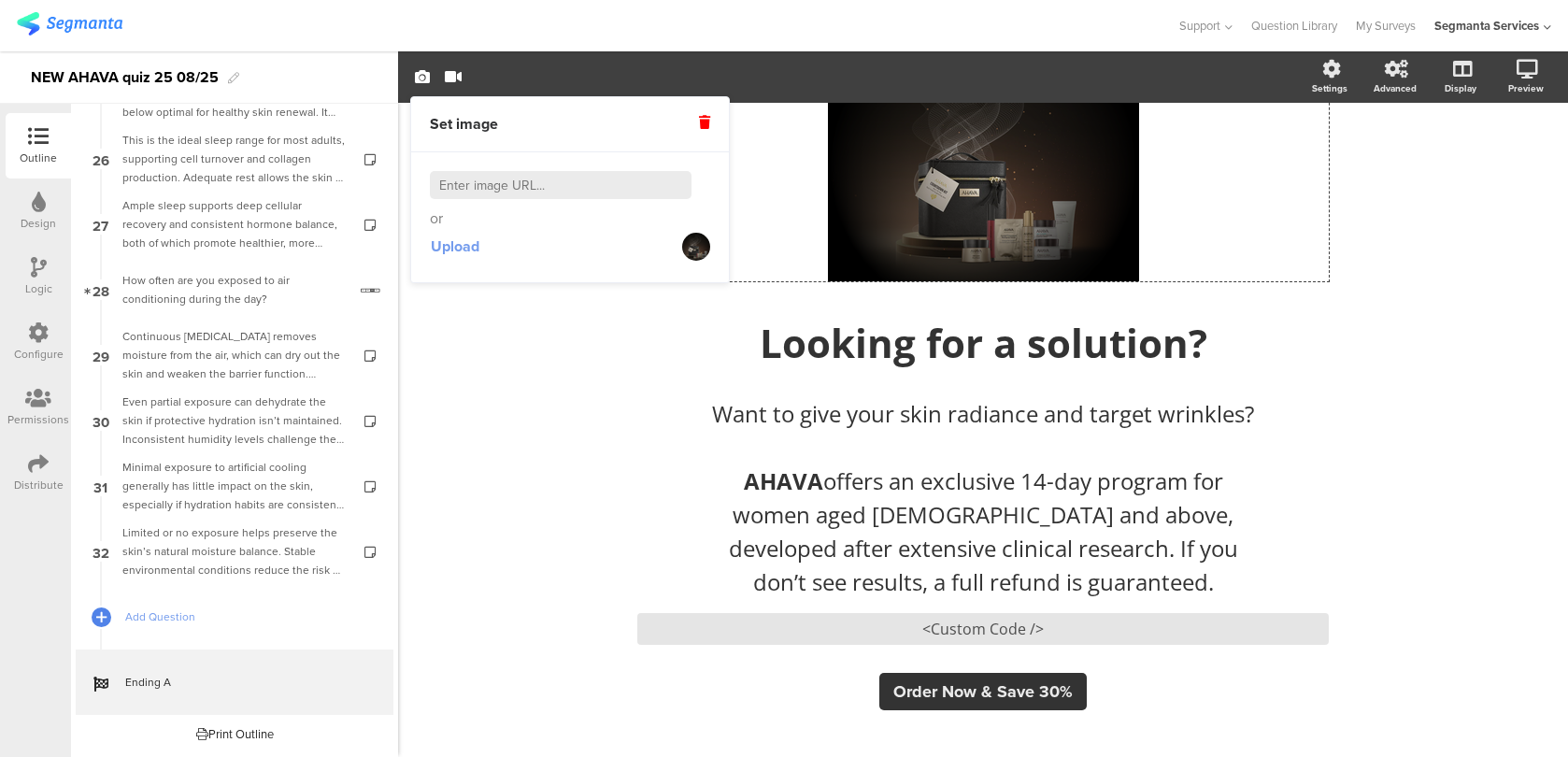
click at [479, 234] on button "Upload" at bounding box center [455, 247] width 51 height 34
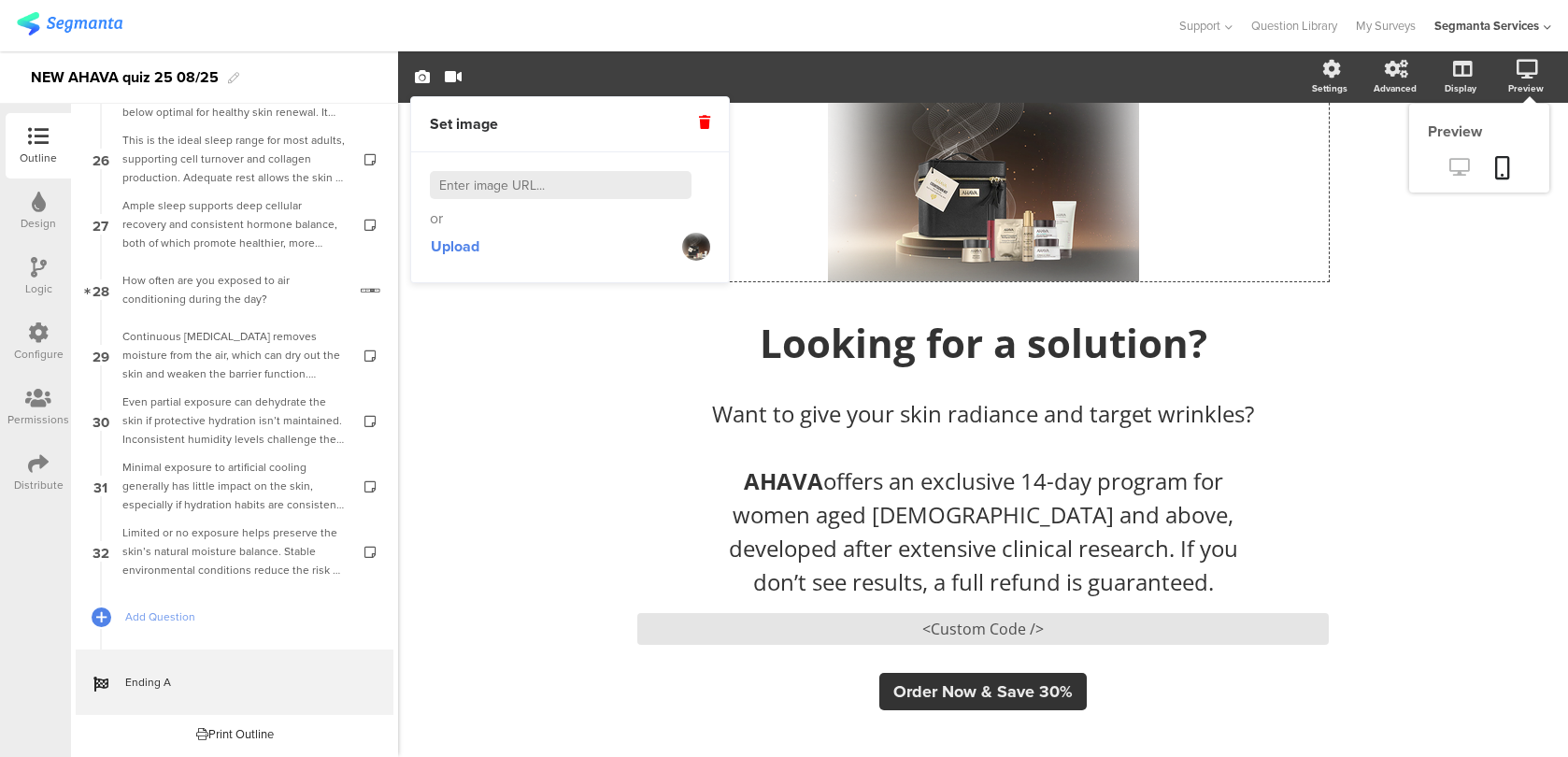
click at [1466, 161] on icon at bounding box center [1459, 166] width 20 height 18
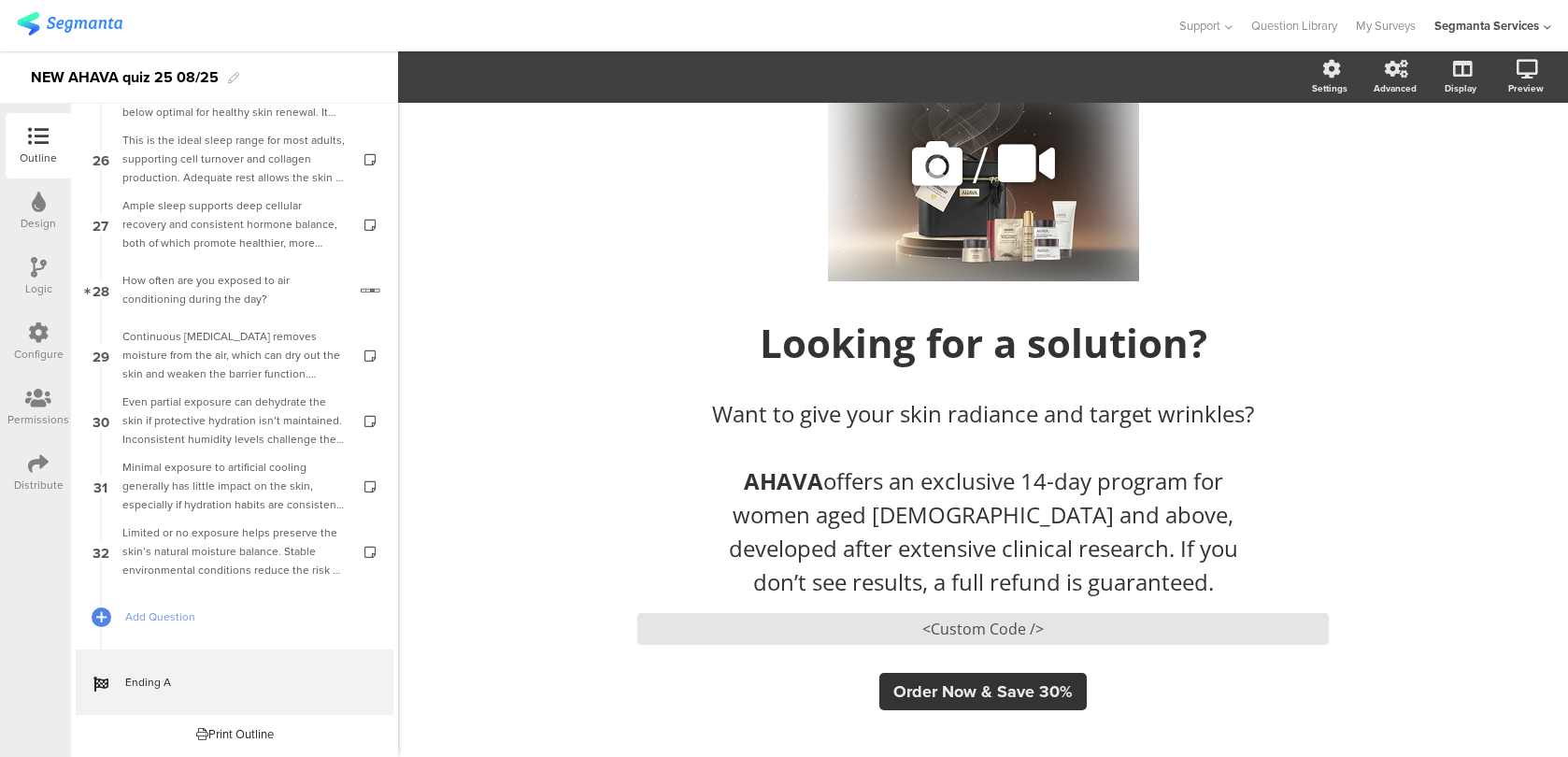
scroll to position [0, 0]
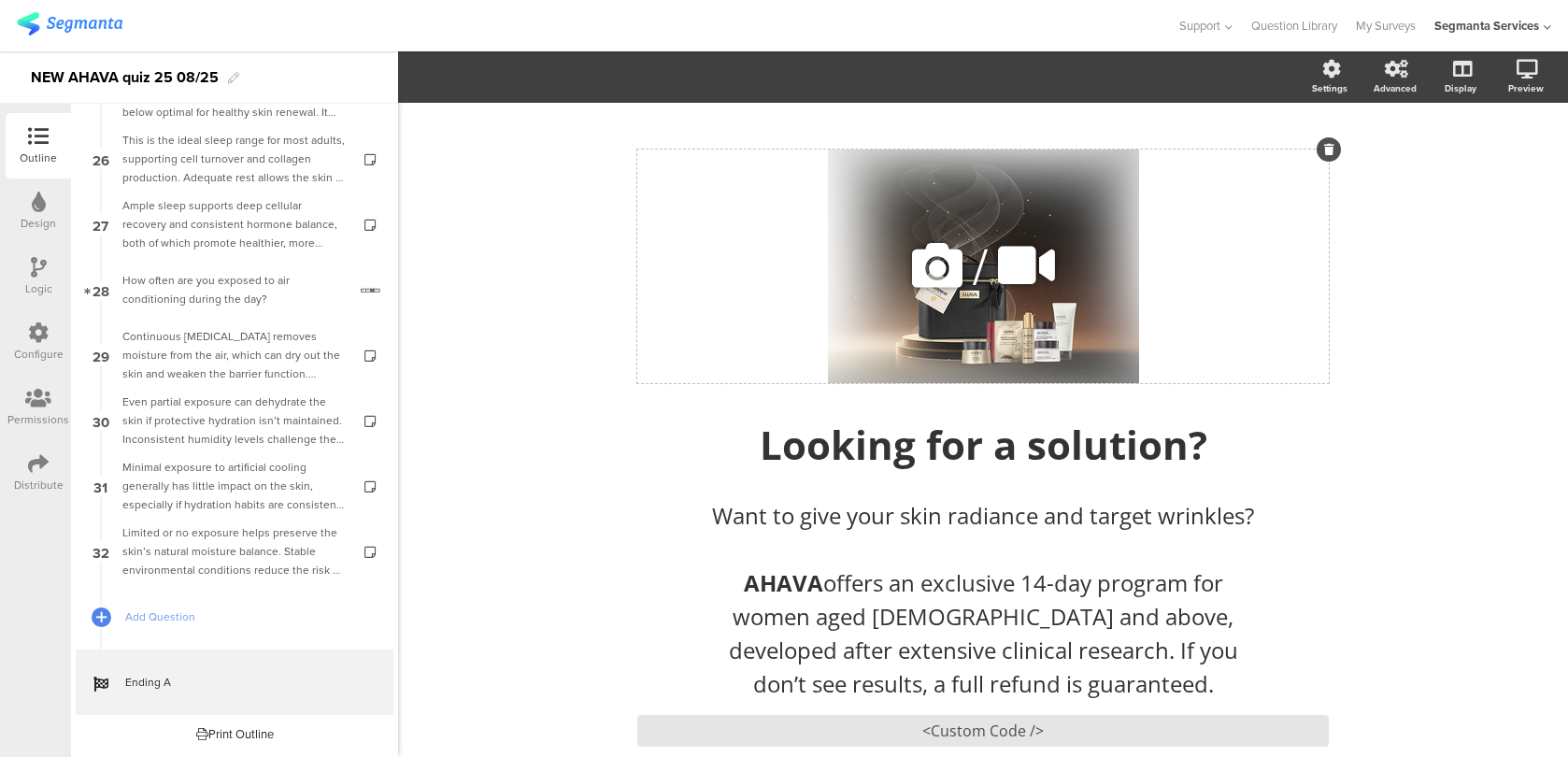
click at [893, 256] on div "/" at bounding box center [983, 266] width 691 height 234
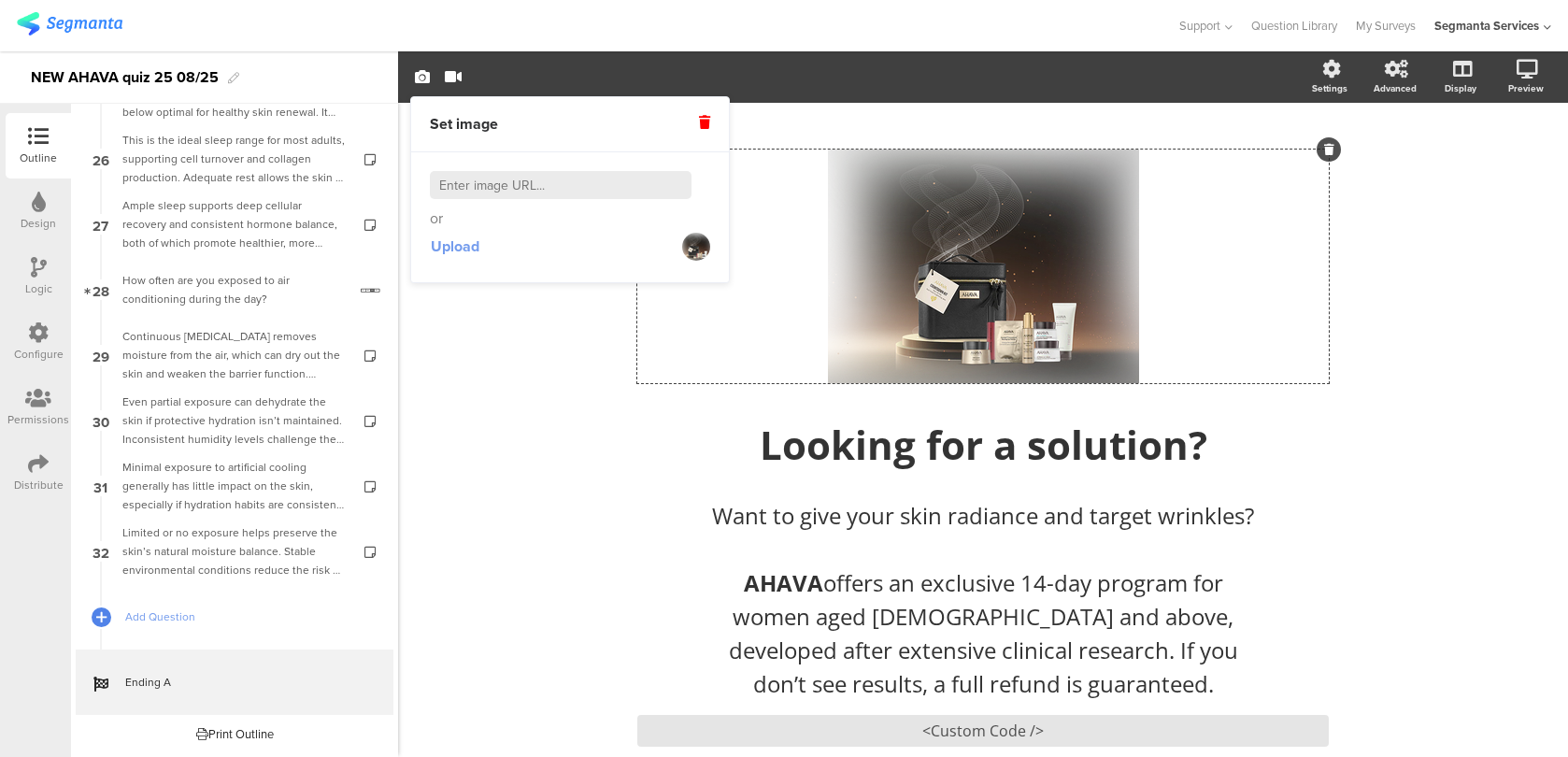
click at [472, 248] on span "Upload" at bounding box center [455, 246] width 49 height 22
click at [455, 254] on span "Upload" at bounding box center [455, 246] width 49 height 22
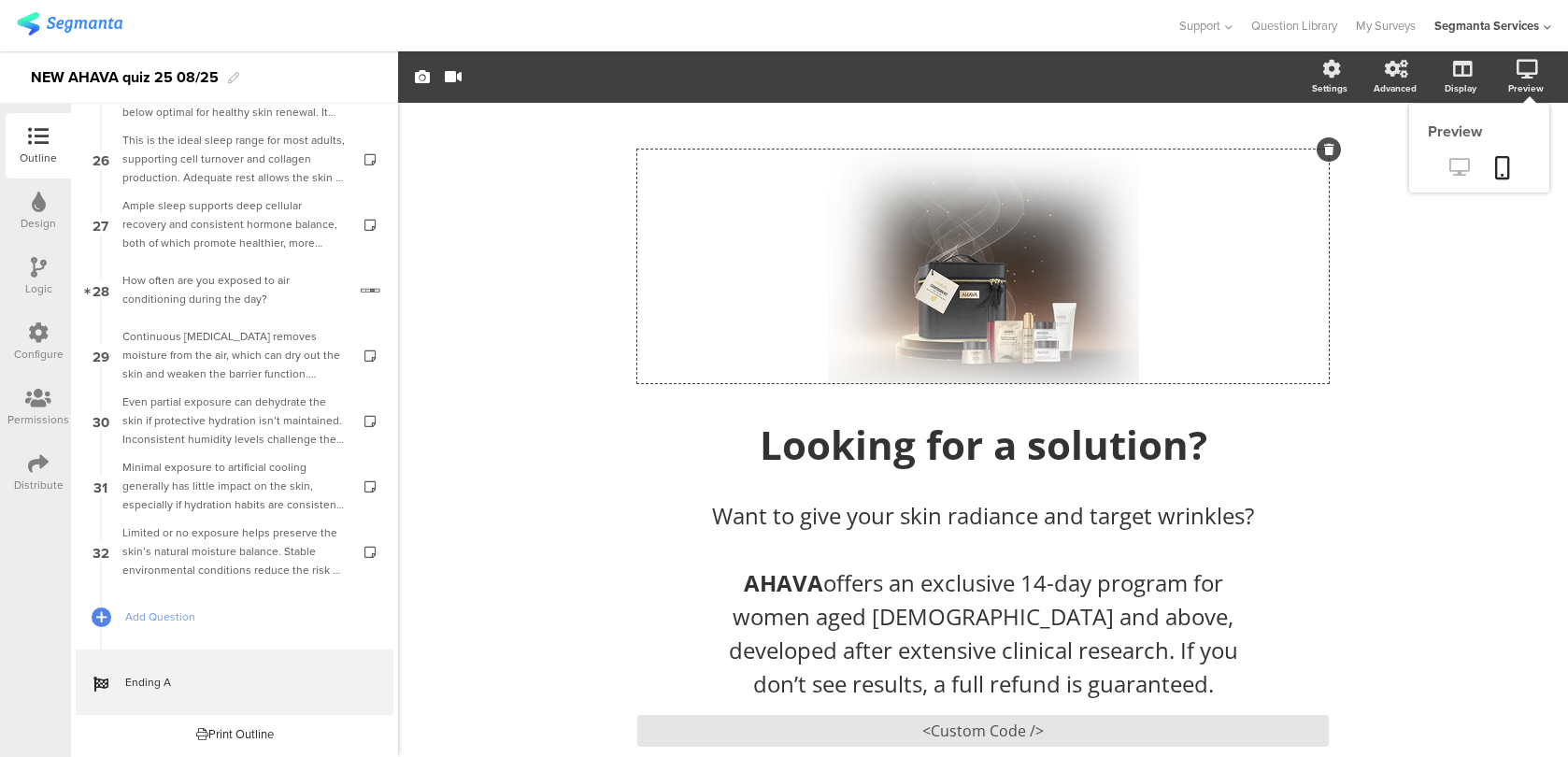
click at [1459, 176] on icon at bounding box center [1459, 166] width 20 height 18
click at [936, 278] on icon at bounding box center [938, 266] width 64 height 64
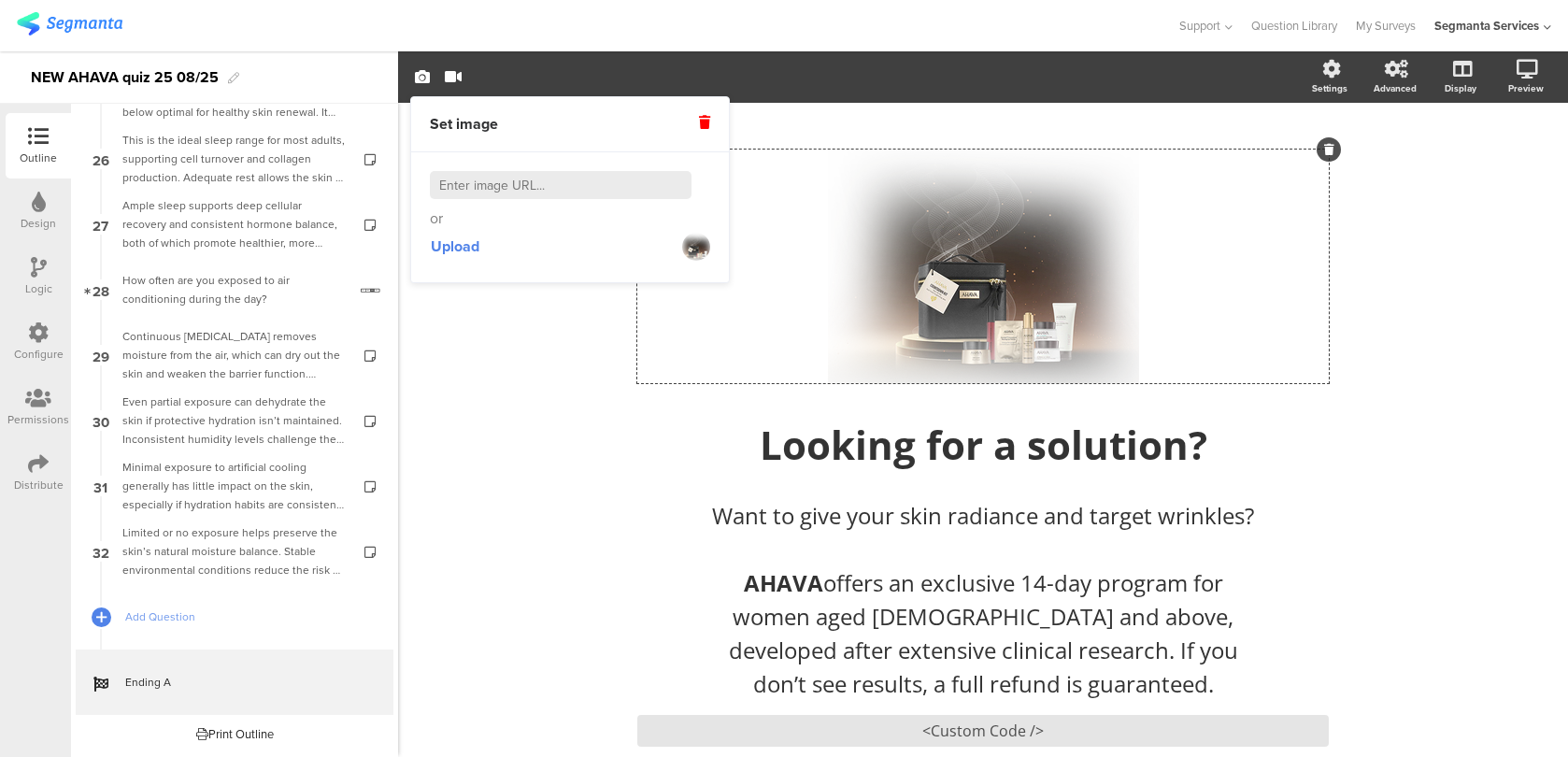
click at [484, 237] on div "Upload" at bounding box center [569, 247] width 280 height 34
click at [476, 244] on span "Upload" at bounding box center [455, 246] width 49 height 22
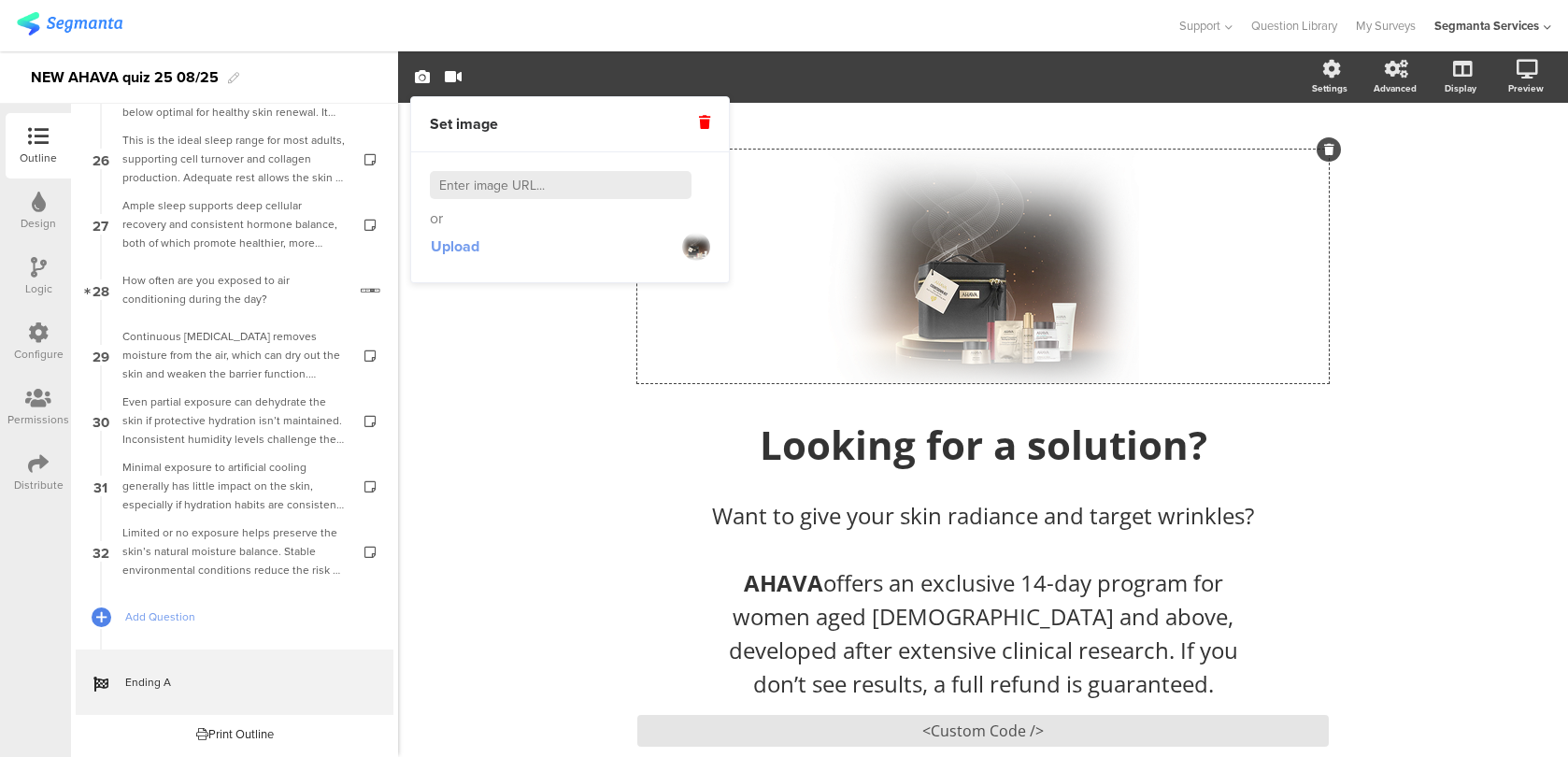
click at [467, 252] on span "Upload" at bounding box center [455, 246] width 49 height 22
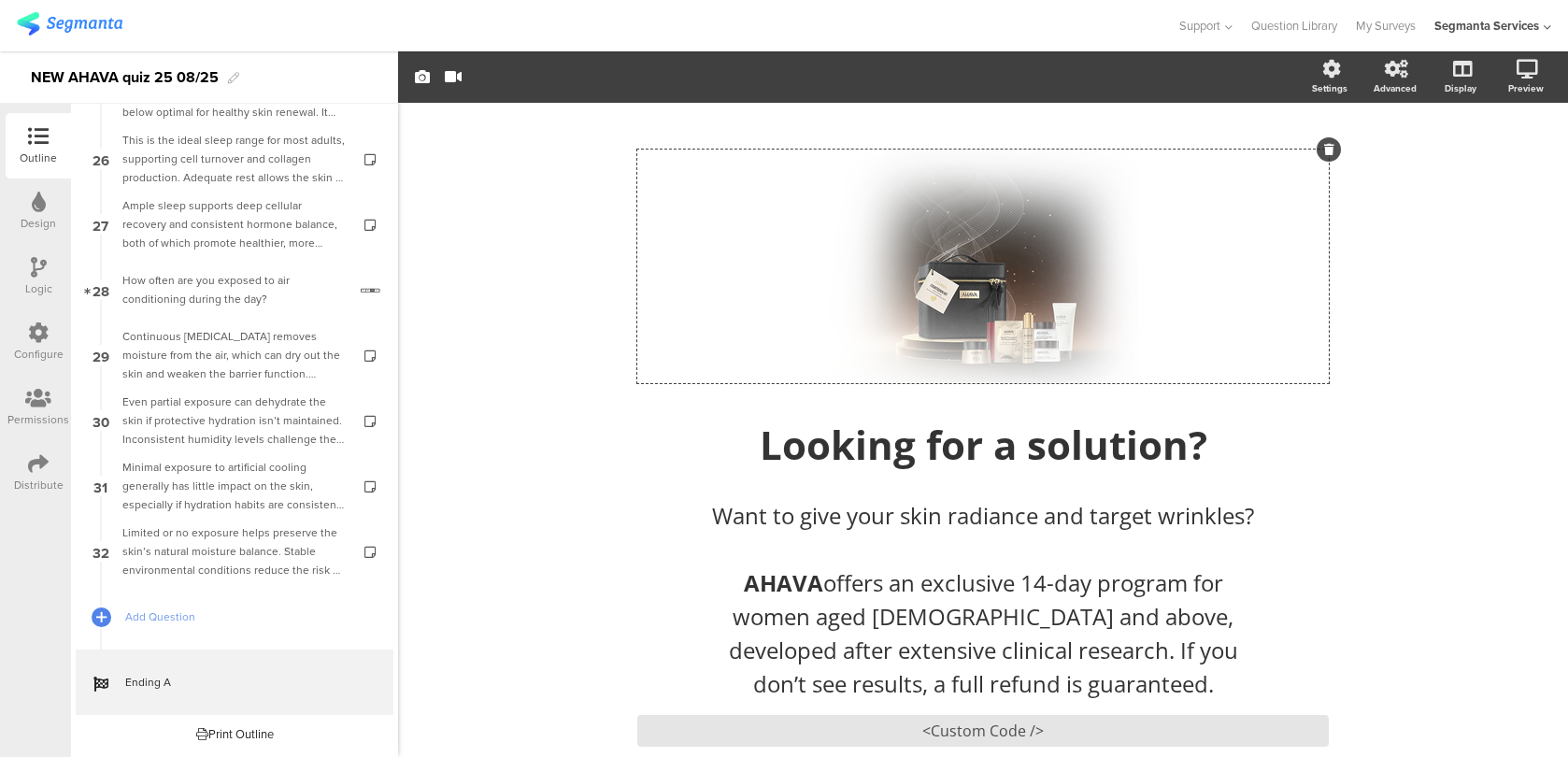
click at [1387, 333] on div "/ Looking for a solution? Looking for a solution? Want to give your skin radian…" at bounding box center [983, 480] width 1170 height 756
click at [54, 335] on div "Configure" at bounding box center [39, 342] width 66 height 66
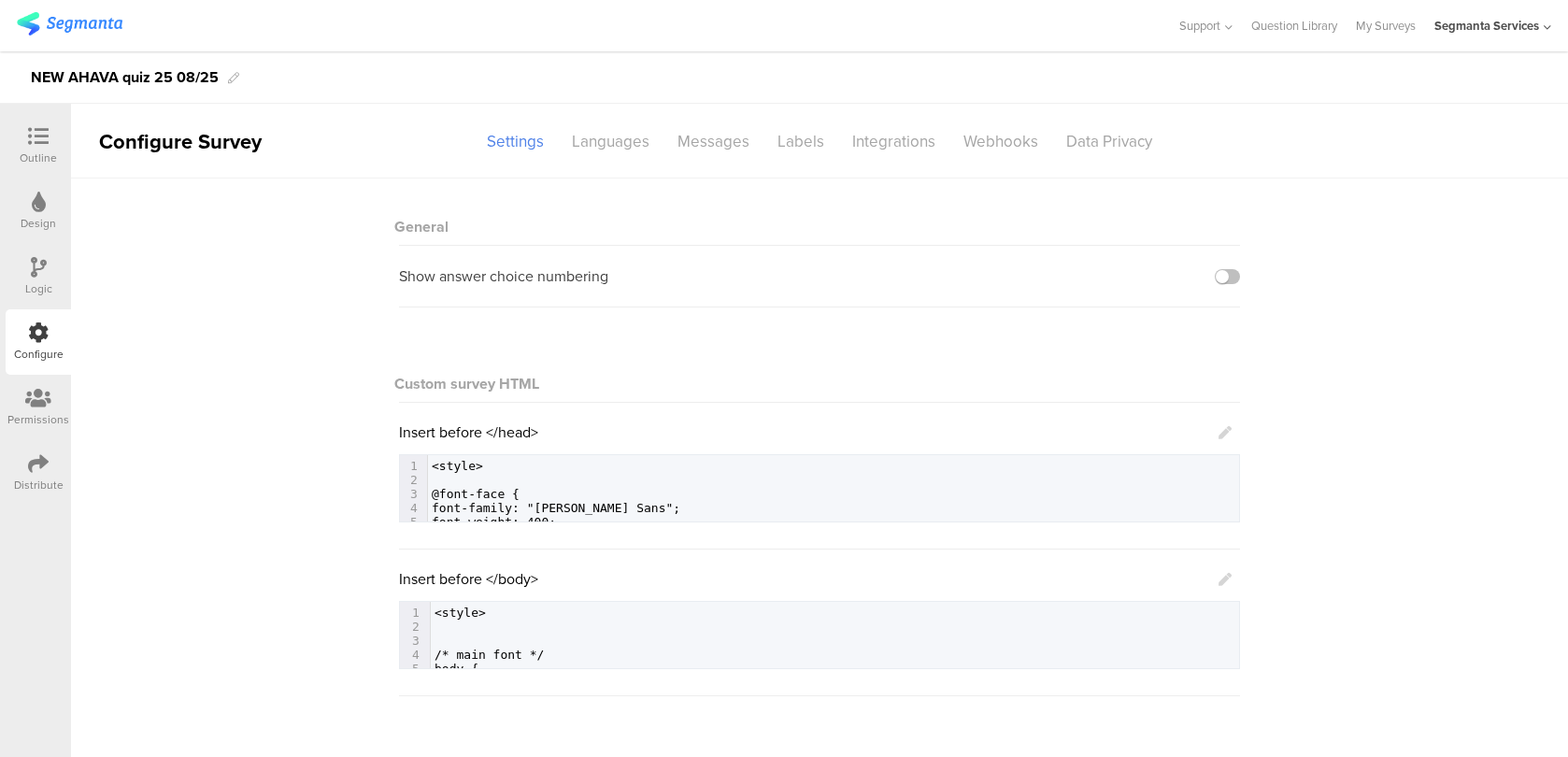
click at [49, 274] on div "Logic" at bounding box center [39, 277] width 66 height 66
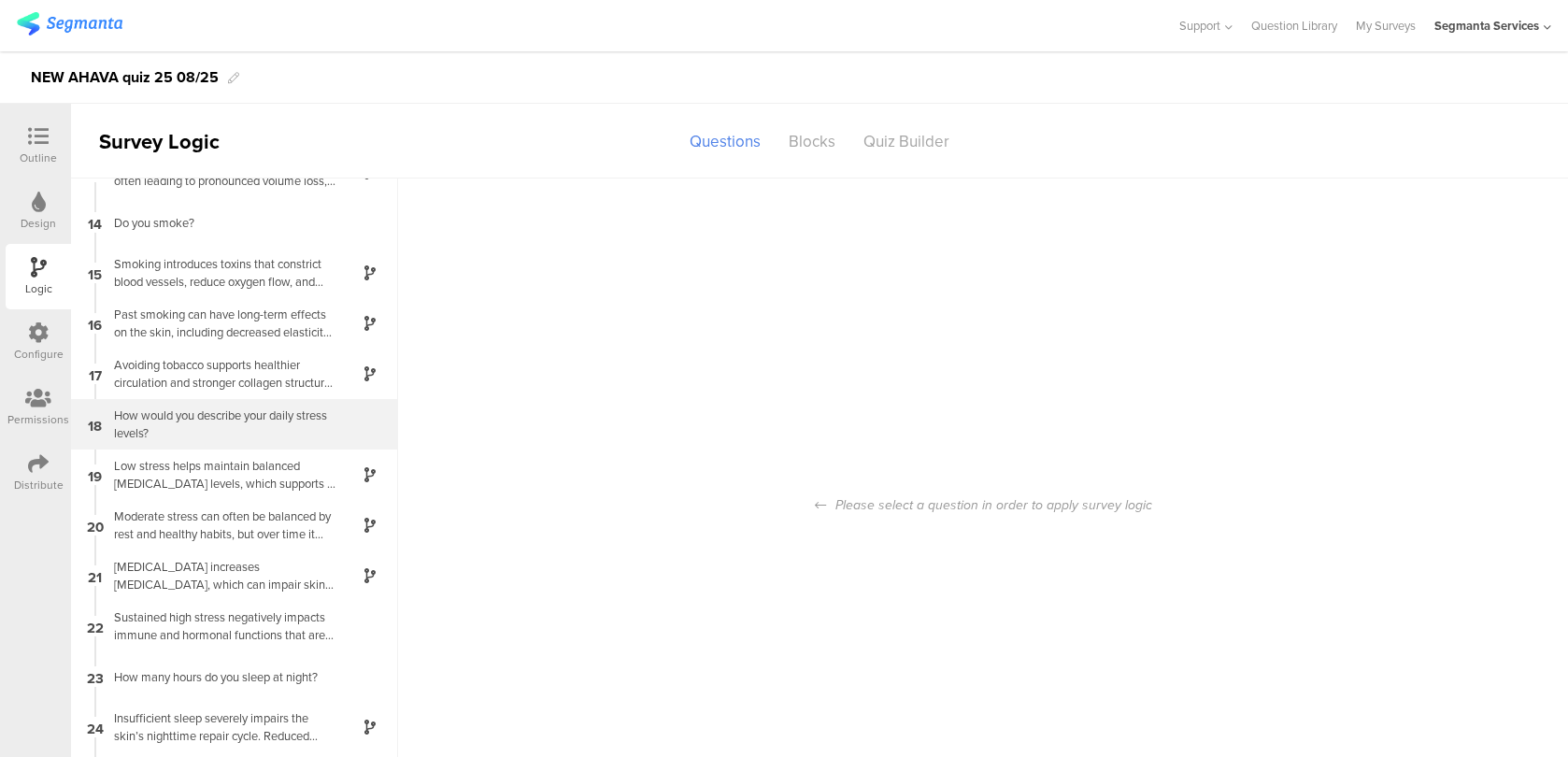
scroll to position [642, 0]
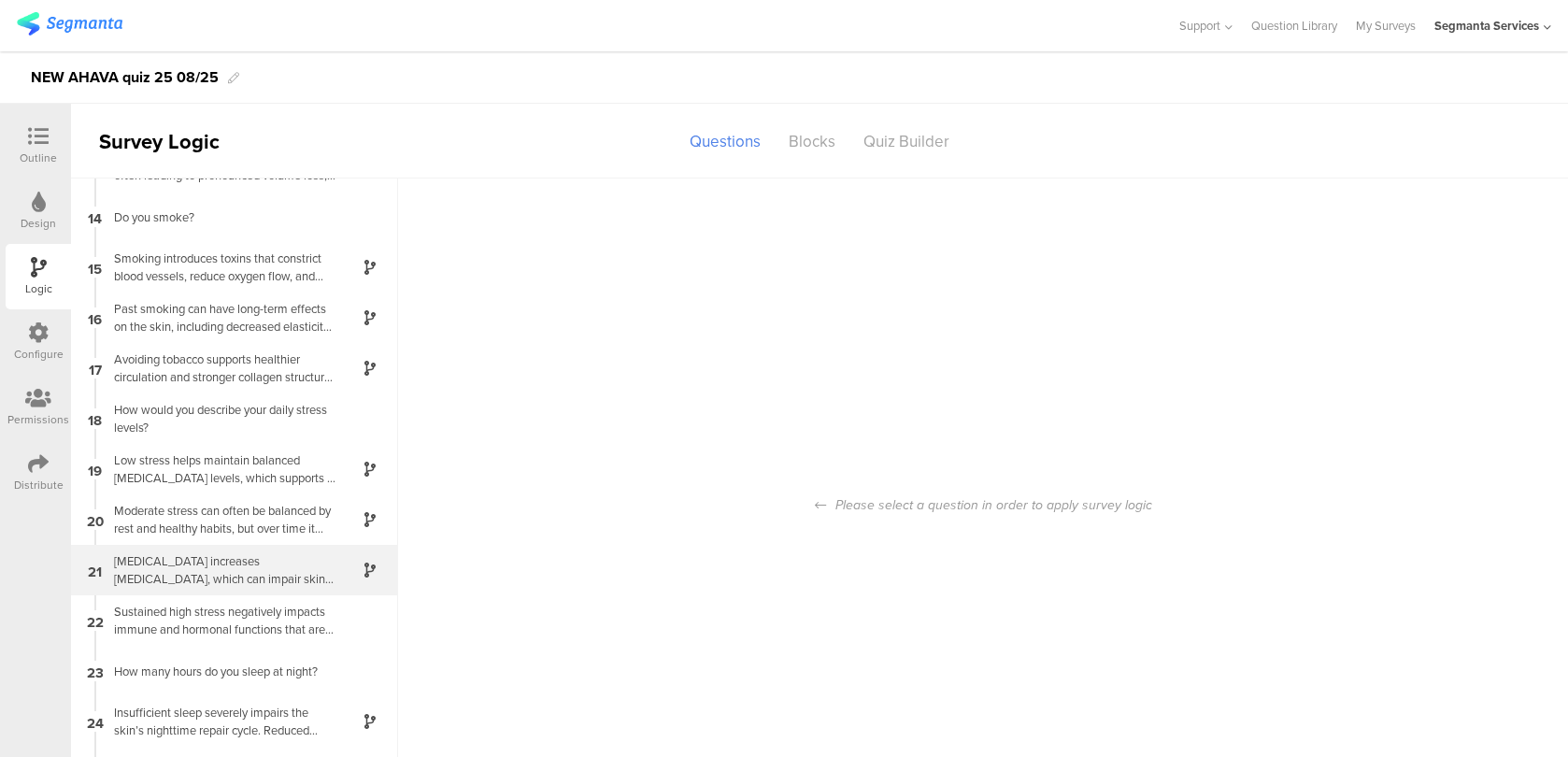
click at [187, 558] on div "Chronic stress increases cortisol, which can impair skin repair and accelerate …" at bounding box center [219, 570] width 234 height 36
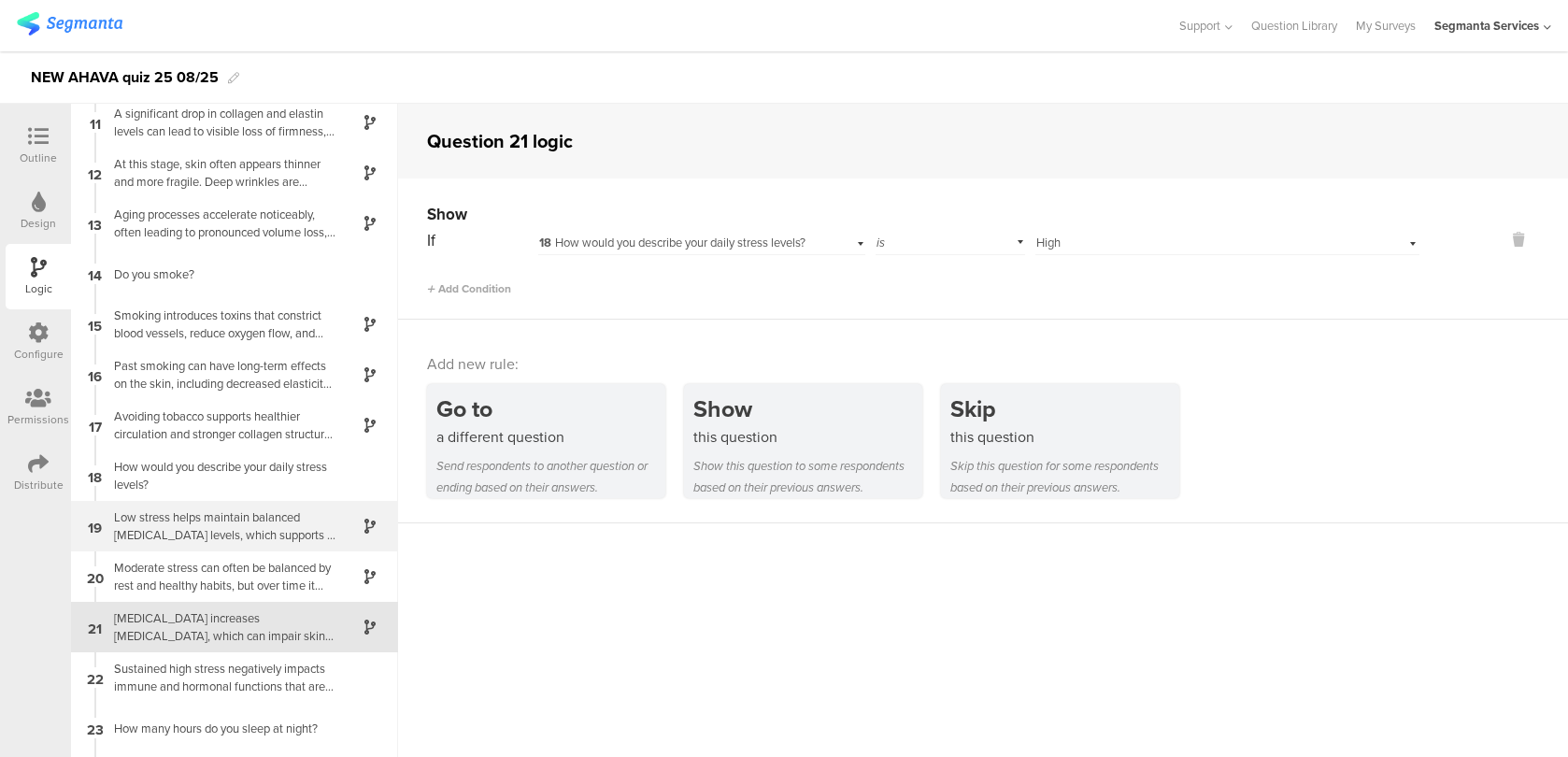
scroll to position [534, 0]
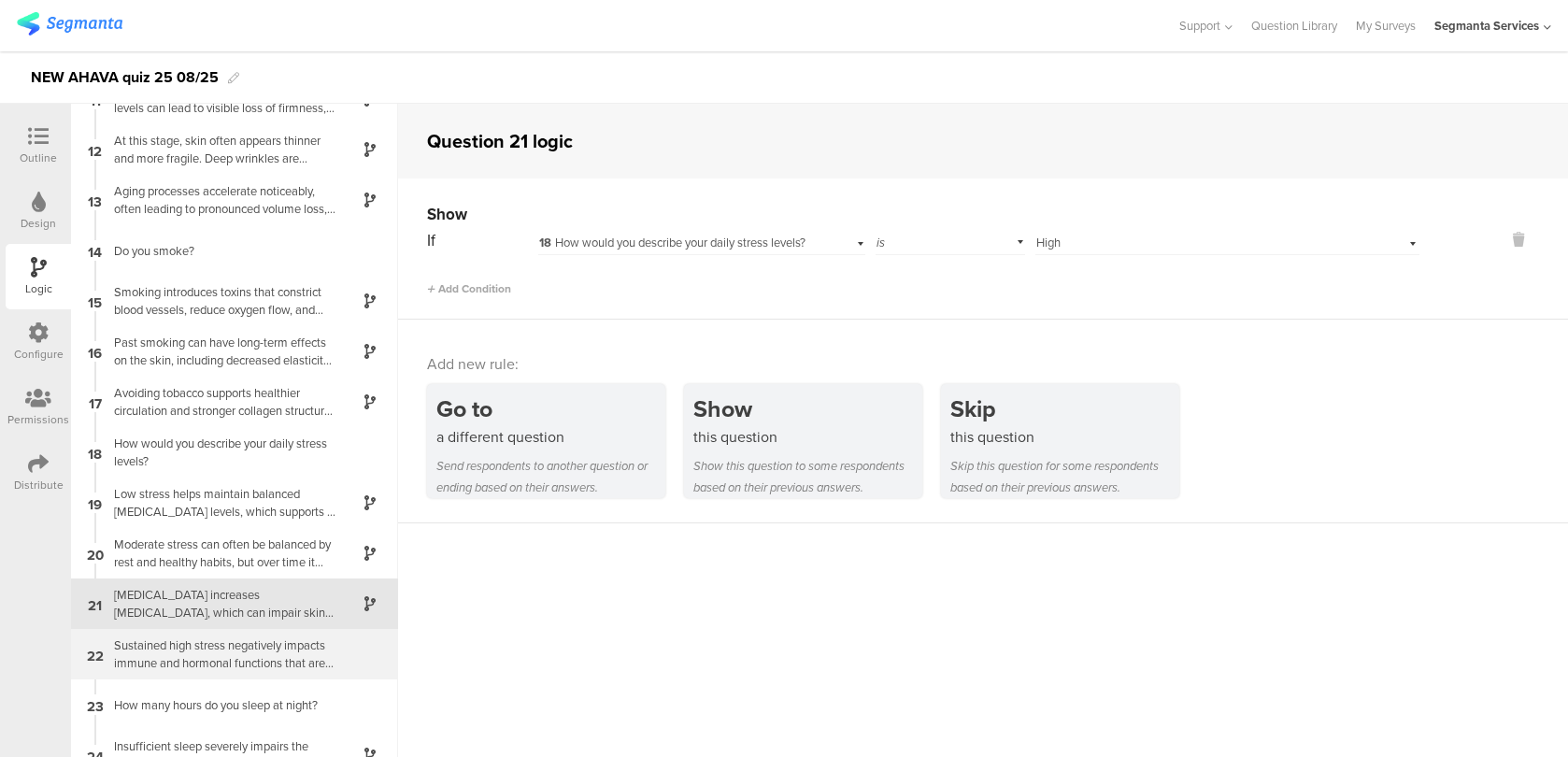
click at [173, 645] on div "Sustained high stress negatively impacts immune and hormonal functions that are…" at bounding box center [219, 654] width 234 height 36
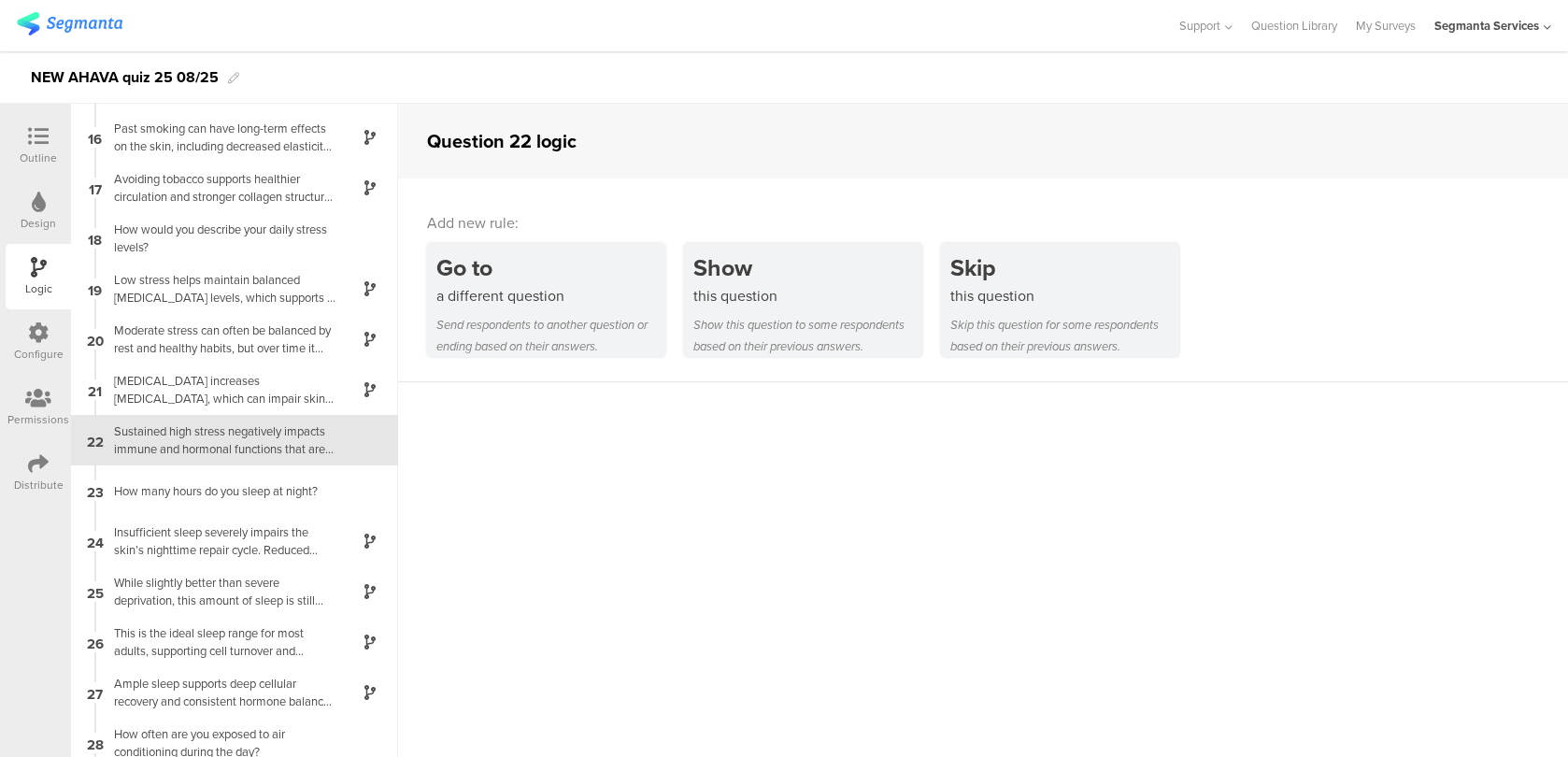
scroll to position [758, 0]
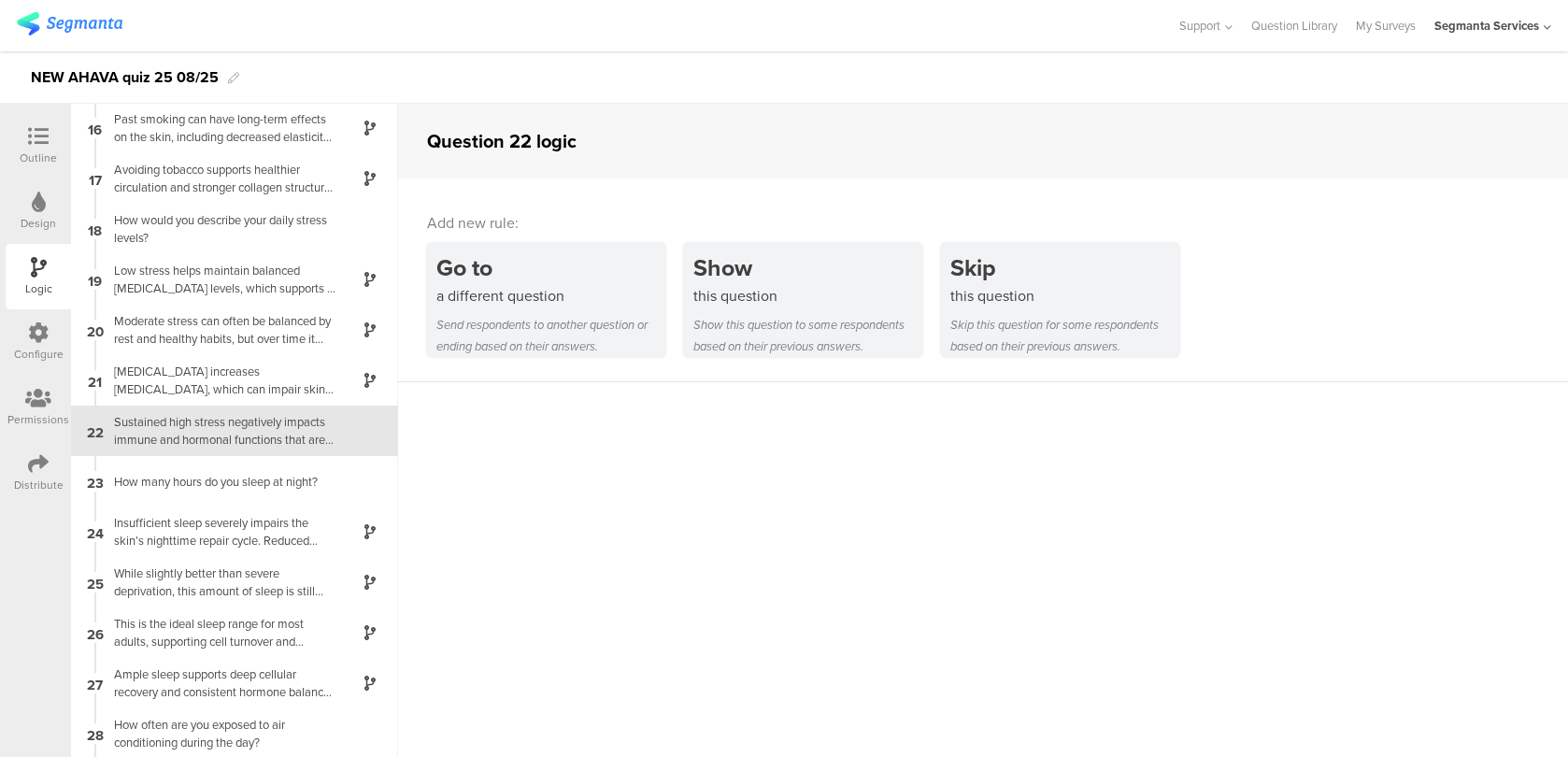
click at [683, 275] on div "Go to a different question Send respondents to another question or ending based…" at bounding box center [998, 300] width 1141 height 114
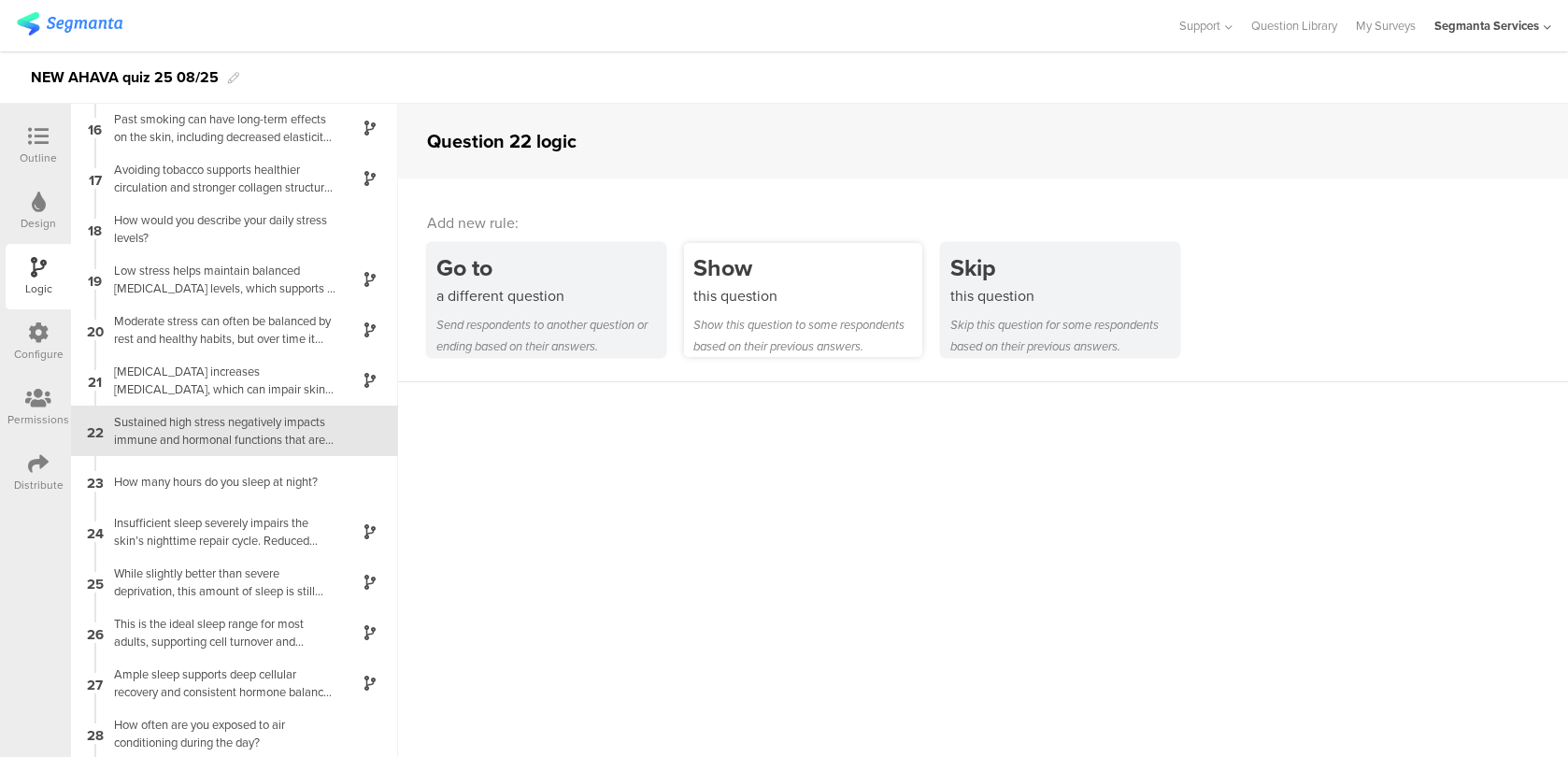
click at [716, 274] on div "Show" at bounding box center [808, 268] width 229 height 35
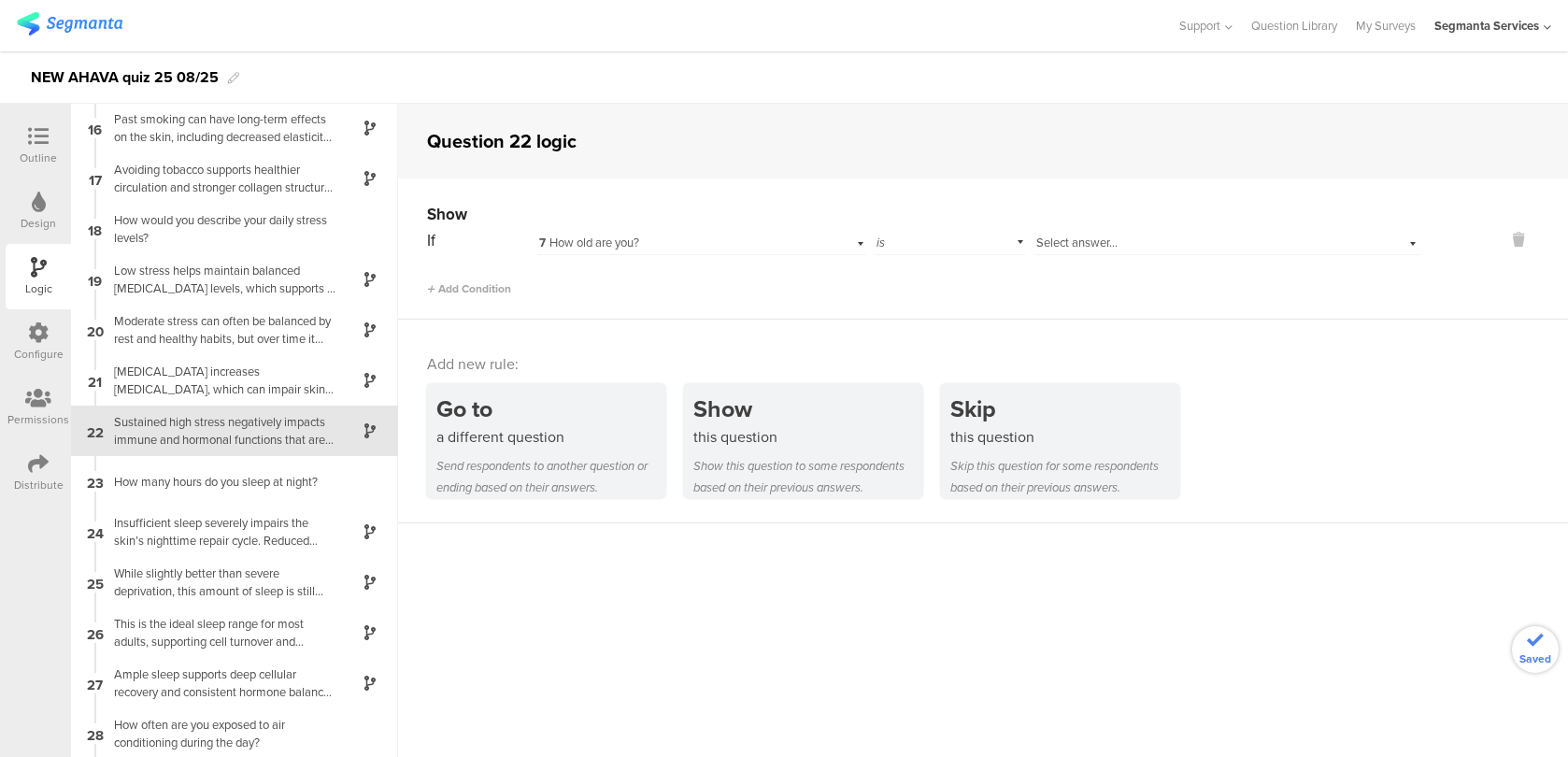
click at [625, 246] on span "7 How old are you?" at bounding box center [589, 242] width 100 height 18
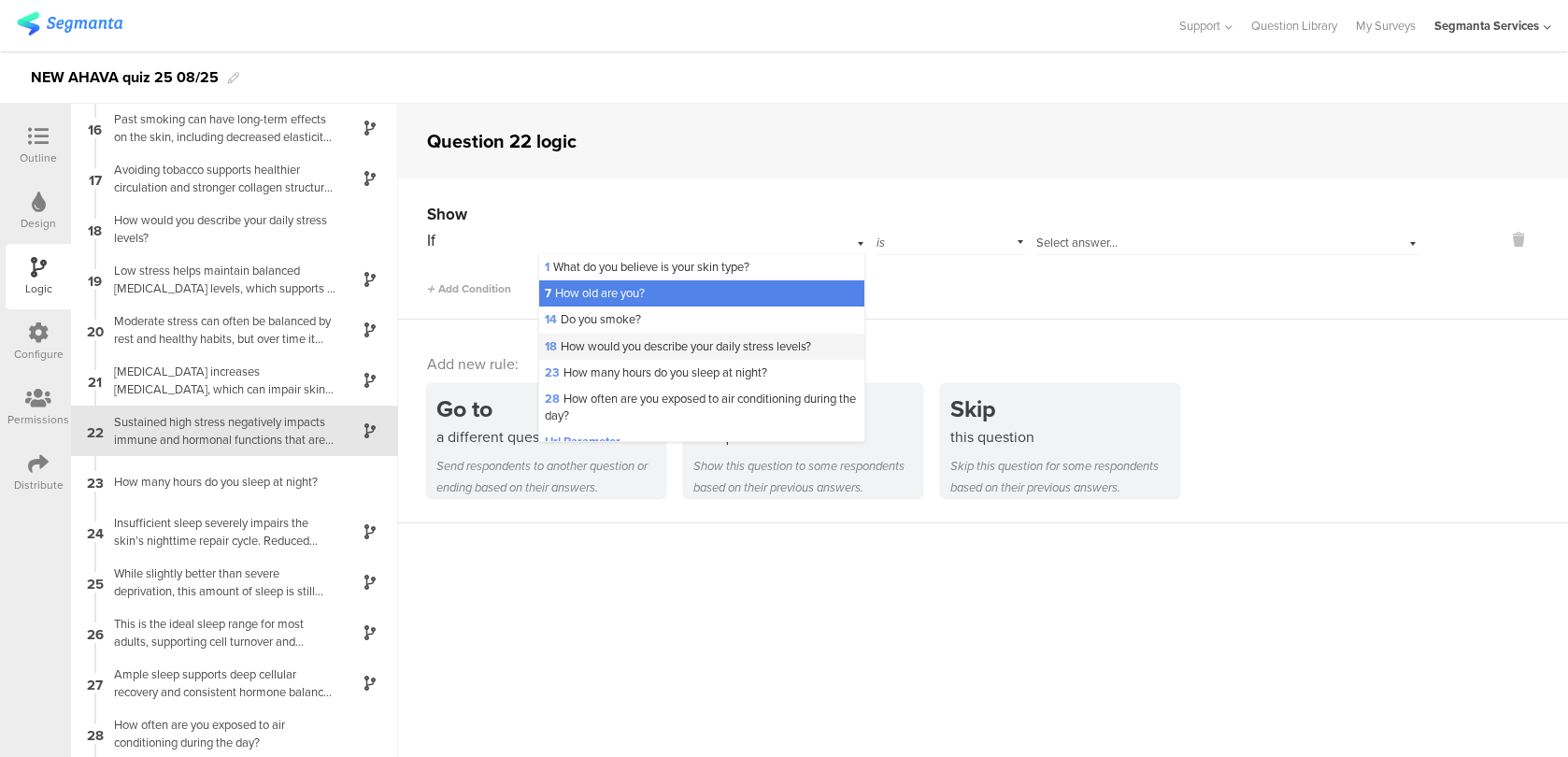
click at [625, 353] on span "18 How would you describe your daily stress levels?" at bounding box center [677, 346] width 266 height 18
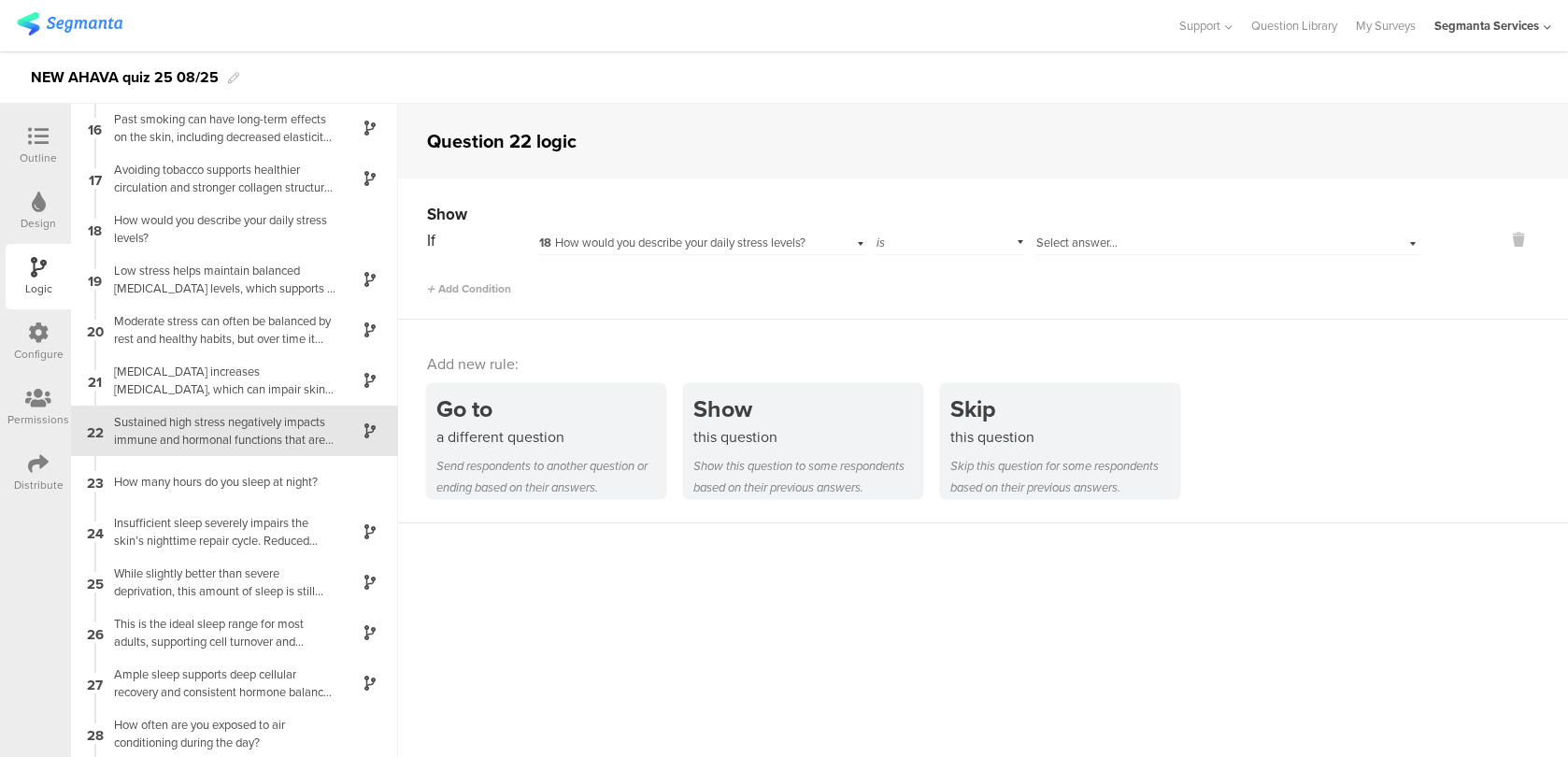
click at [1130, 239] on div "Select answer..." at bounding box center [1198, 243] width 323 height 17
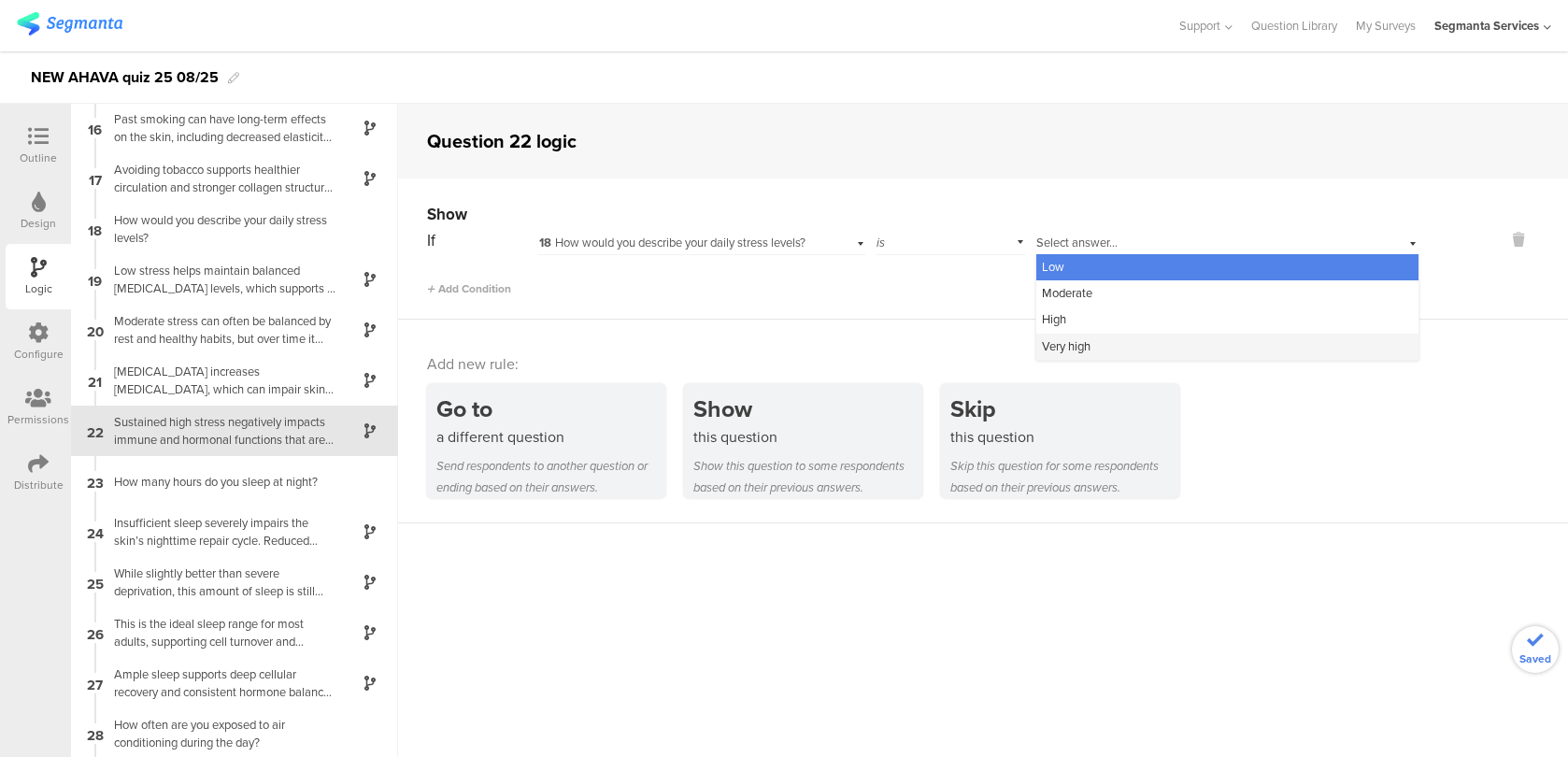
click at [1103, 342] on div "Very high" at bounding box center [1227, 347] width 382 height 26
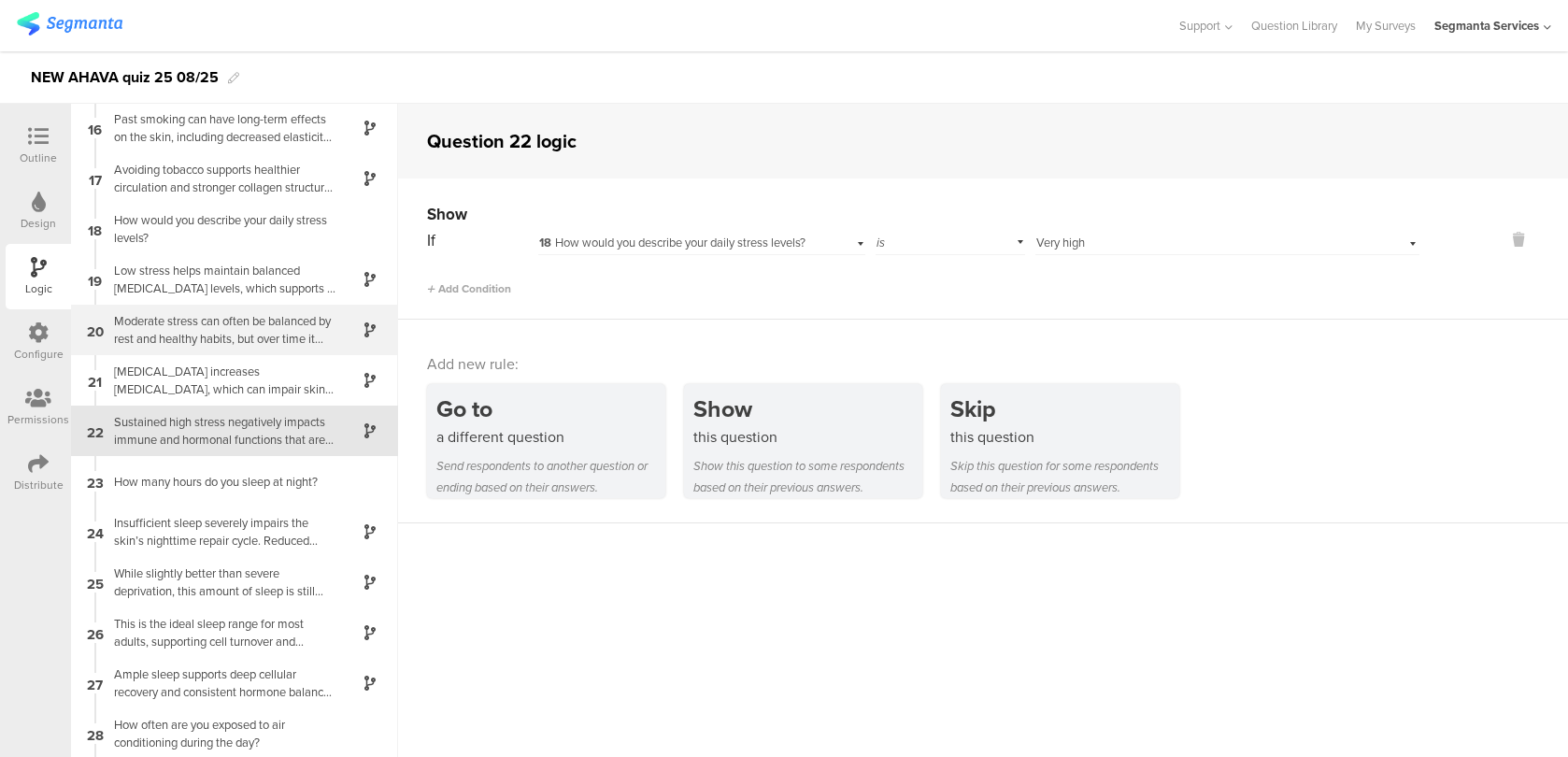
click at [193, 319] on div "Moderate stress can often be balanced by rest and healthy habits, but over time…" at bounding box center [219, 330] width 234 height 36
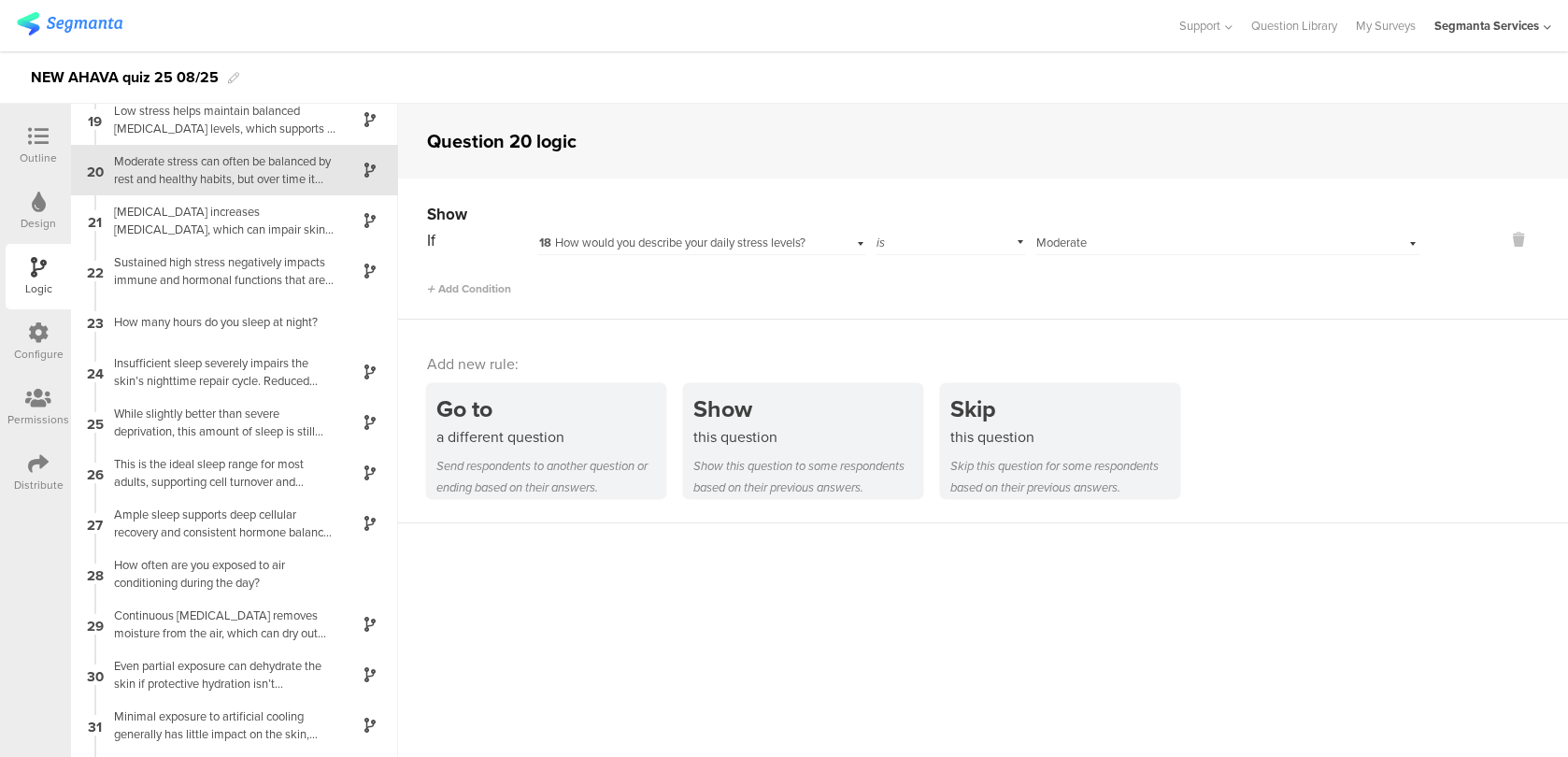
scroll to position [961, 0]
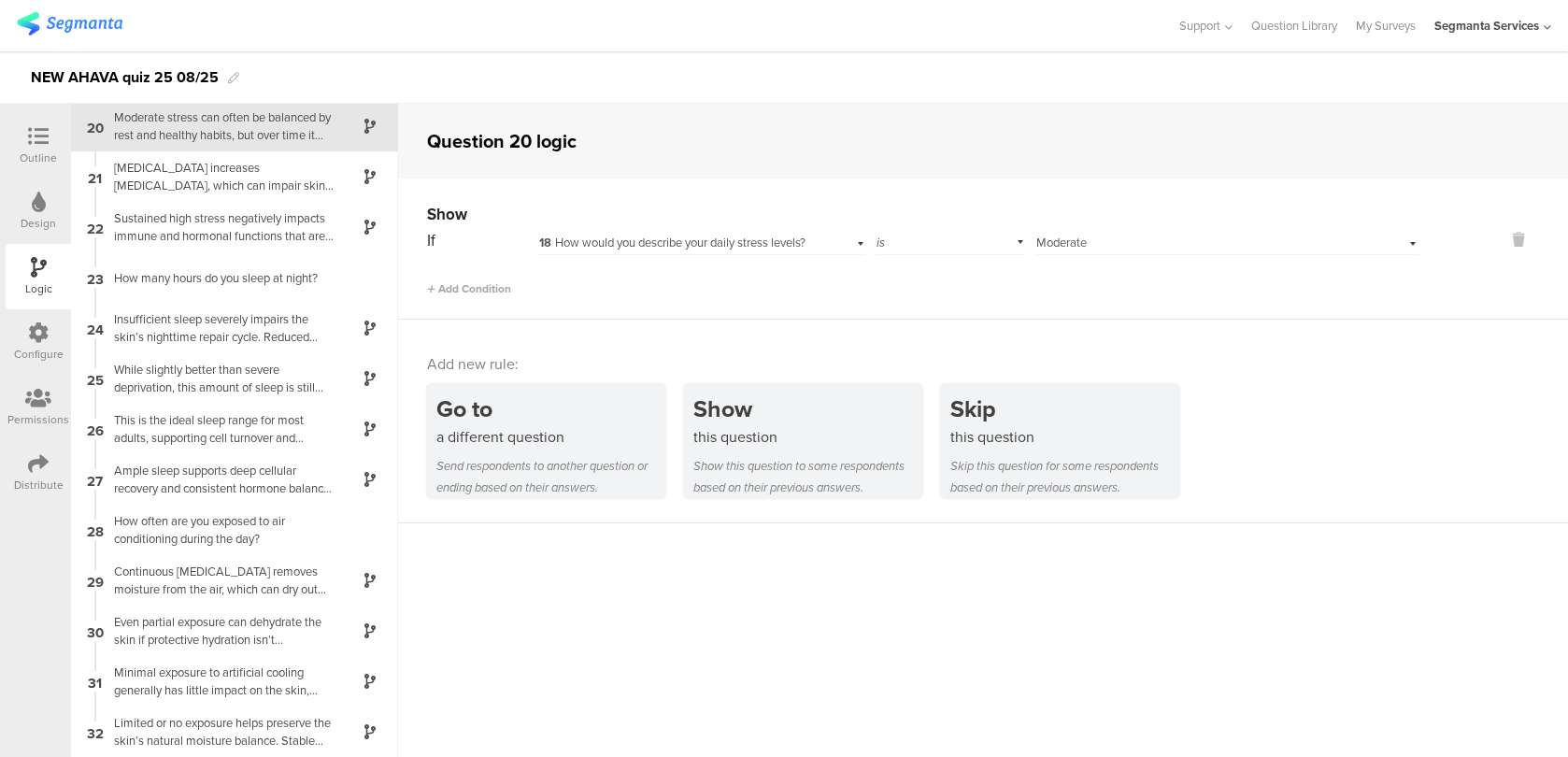
click at [37, 150] on div "Outline" at bounding box center [39, 158] width 38 height 17
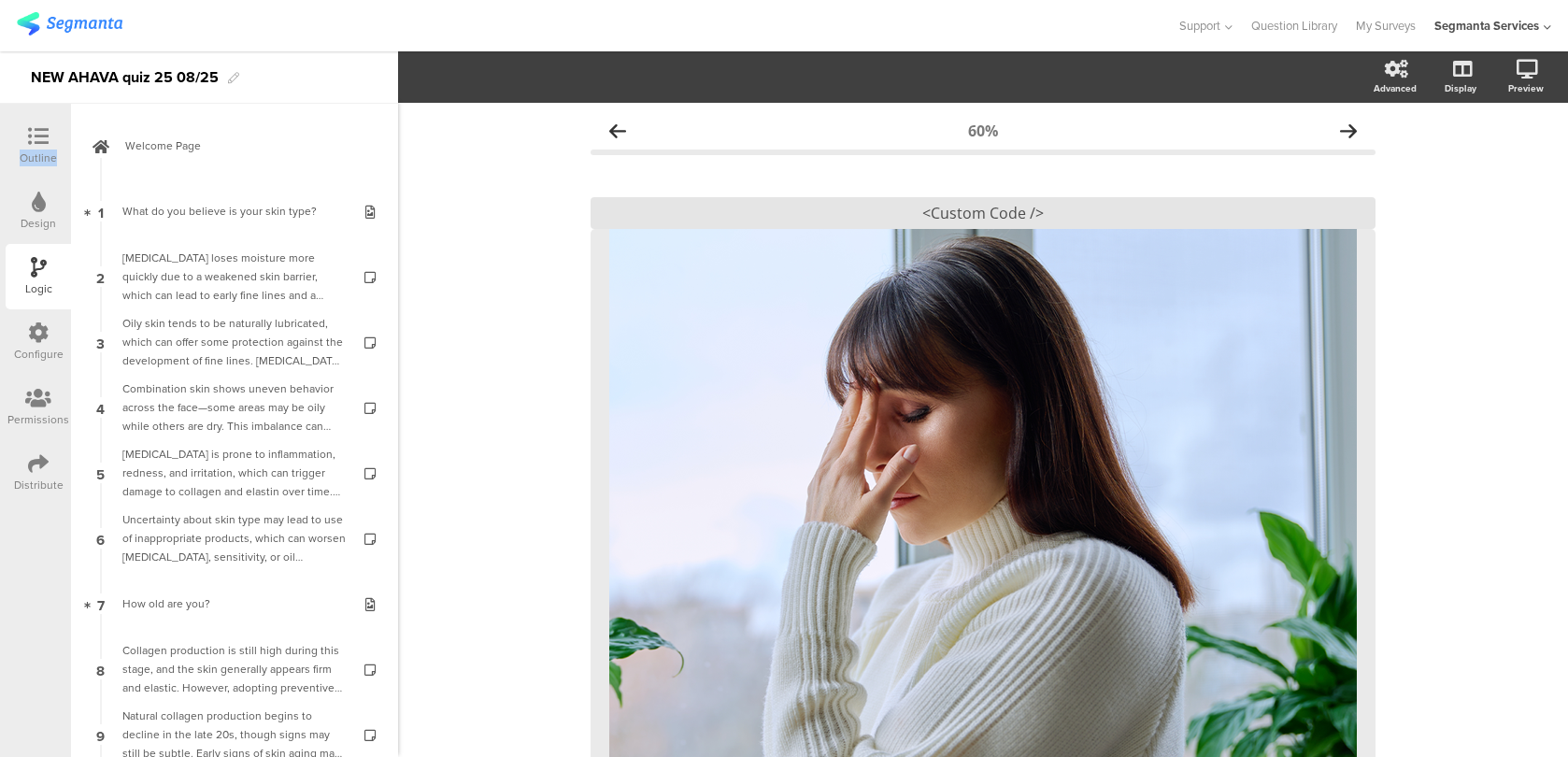
click at [37, 150] on div "Outline" at bounding box center [39, 158] width 38 height 17
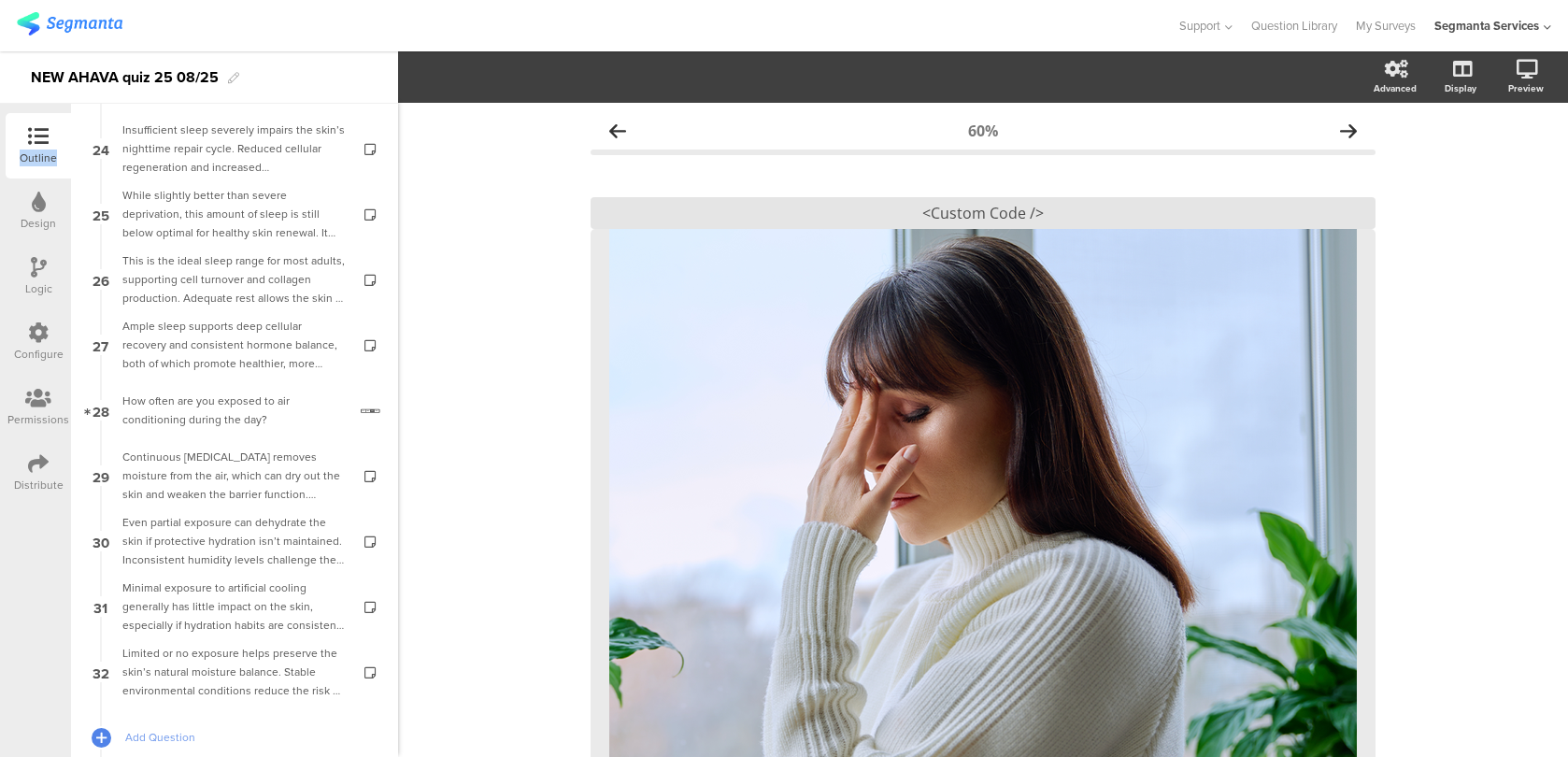
scroll to position [1687, 0]
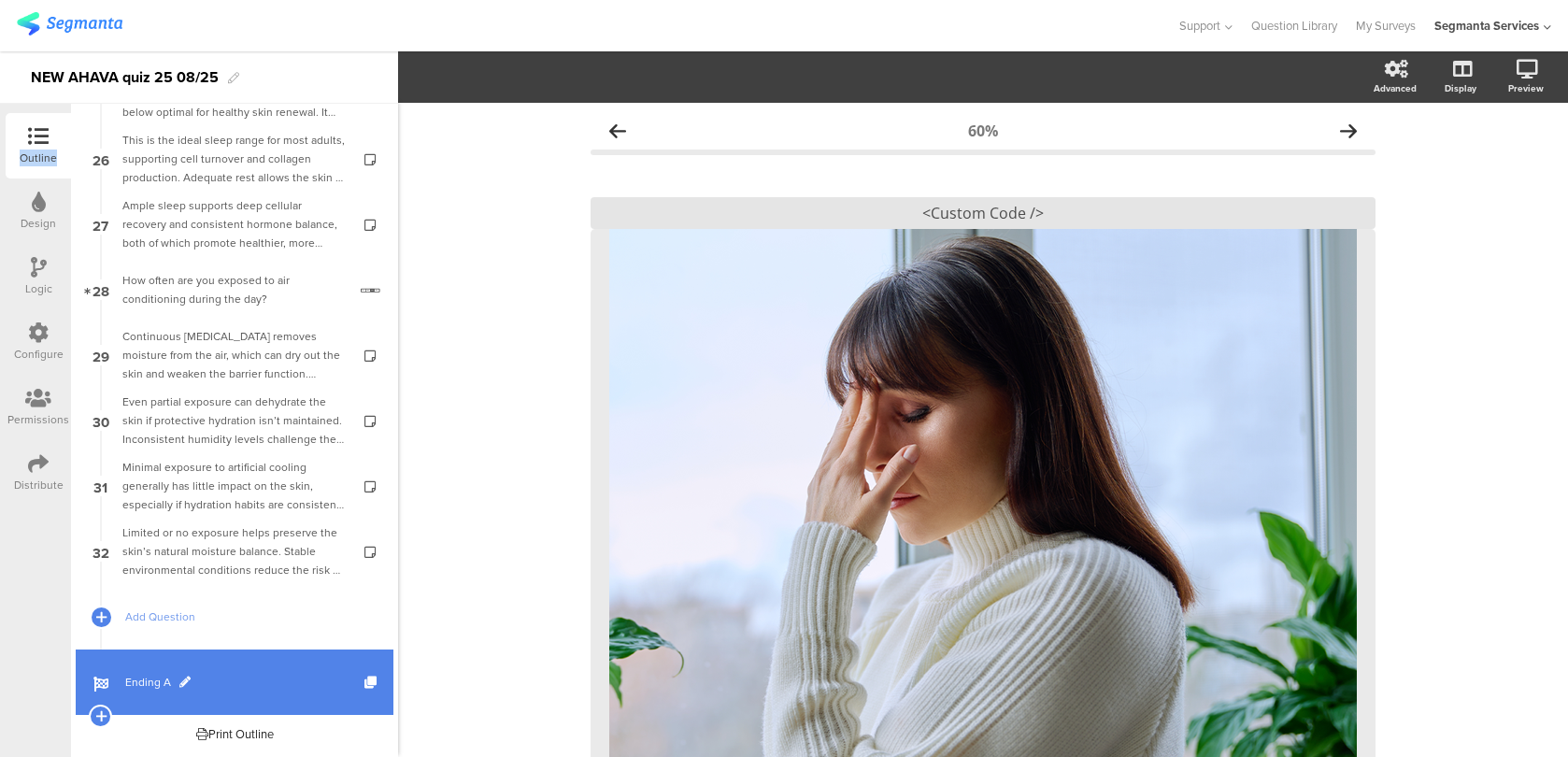
click at [238, 687] on span "Ending A" at bounding box center [244, 682] width 240 height 19
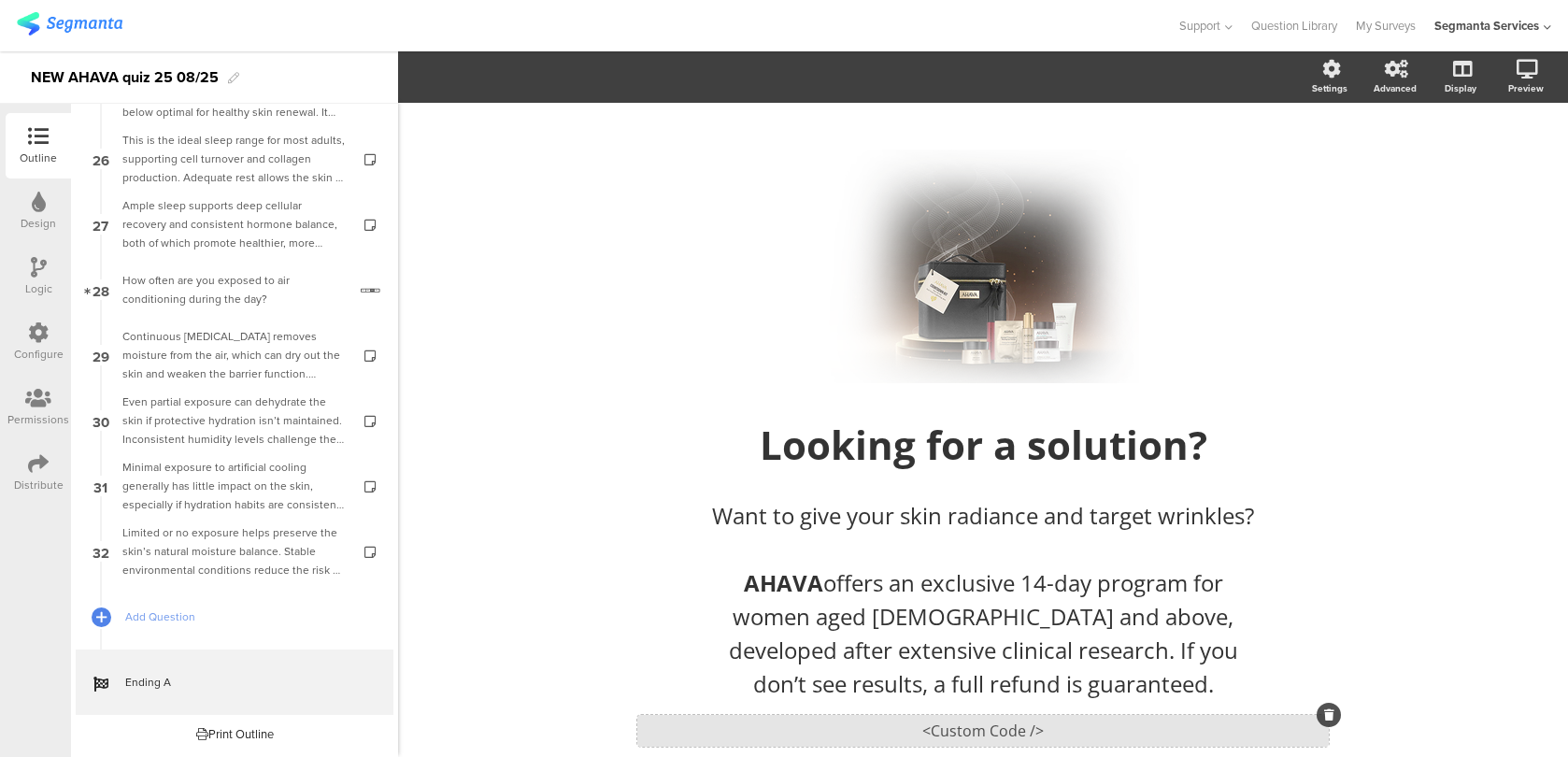
click at [730, 741] on div "<Custom Code />" at bounding box center [983, 731] width 691 height 32
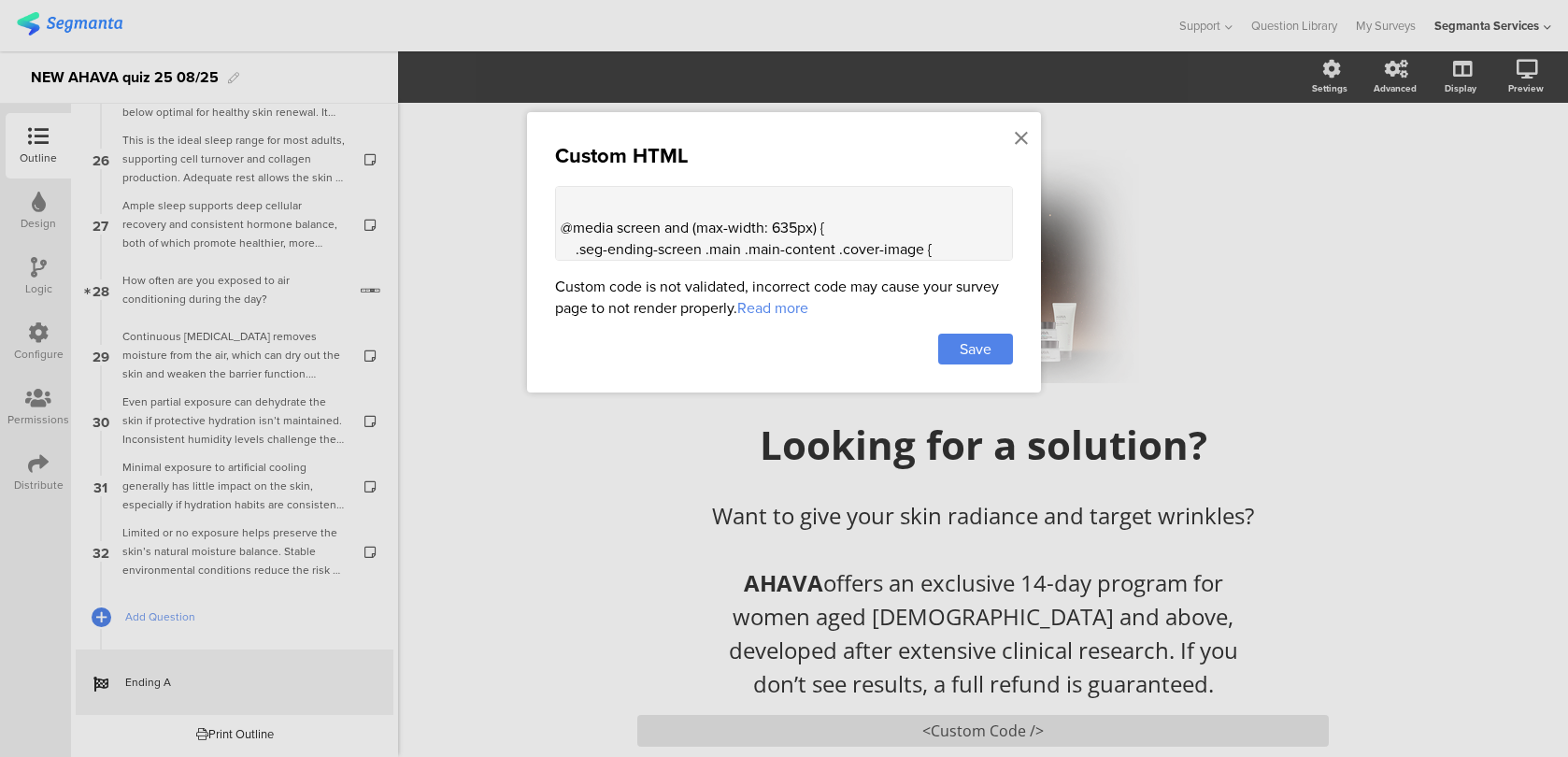
scroll to position [588, 0]
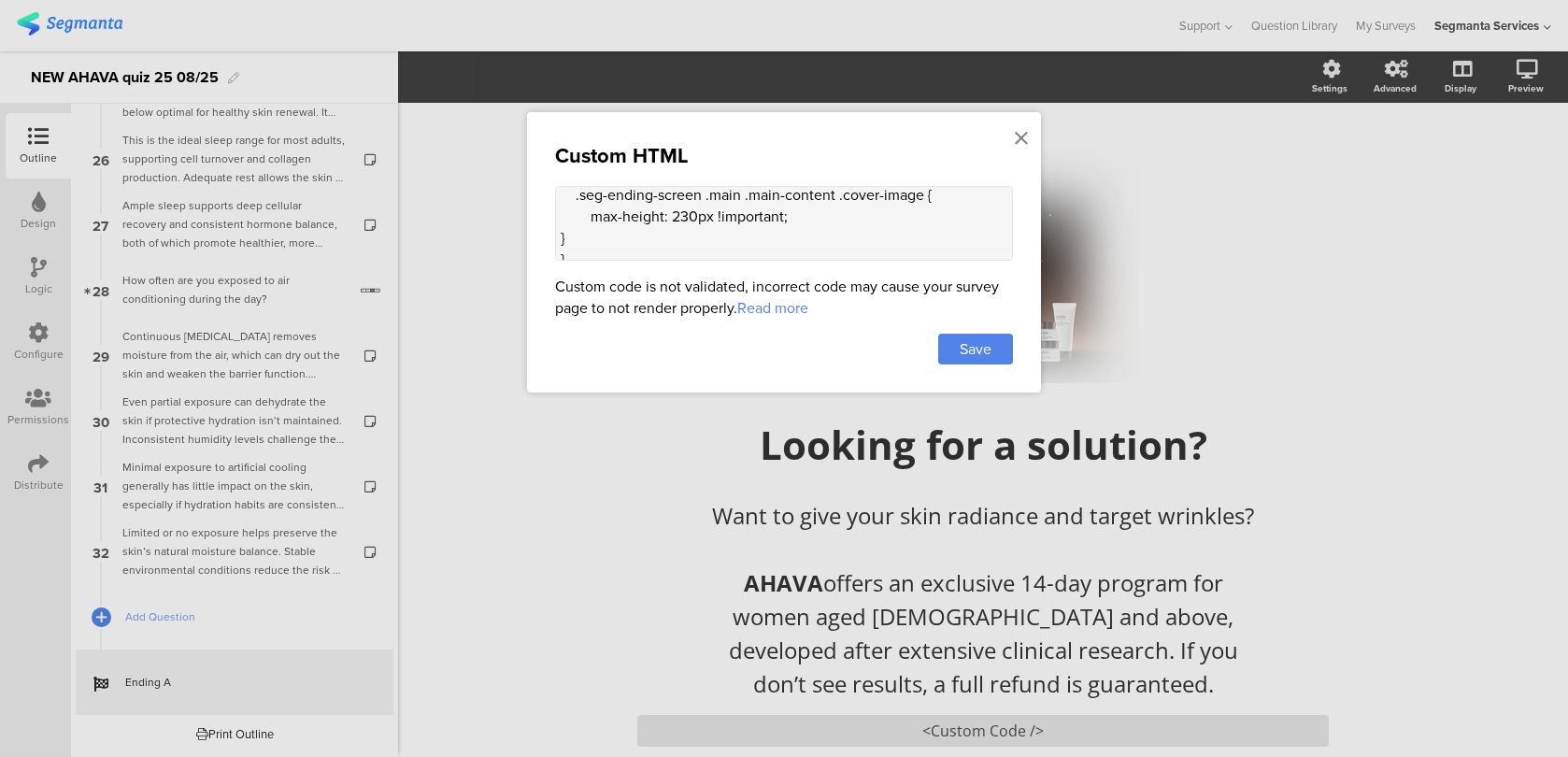
click at [685, 202] on textarea "<style> .animated-router-view { background: #28221B !important; } .color-overla…" at bounding box center [784, 224] width 458 height 75
type textarea "<style> .animated-router-view { background: #28221B !important; } .color-overla…"
click at [991, 346] on span "Save" at bounding box center [975, 348] width 32 height 22
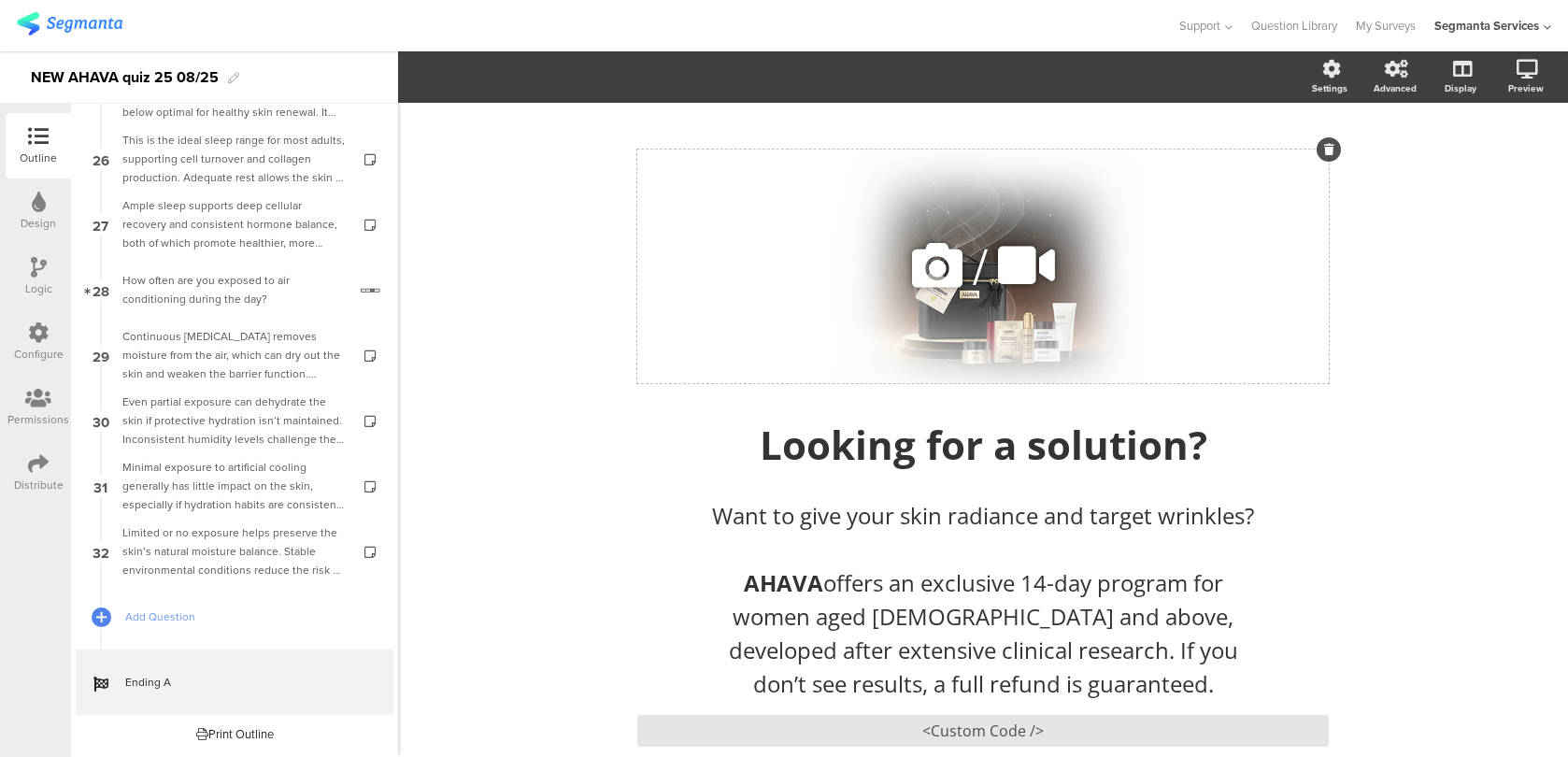
click at [1114, 244] on div "/" at bounding box center [983, 266] width 691 height 234
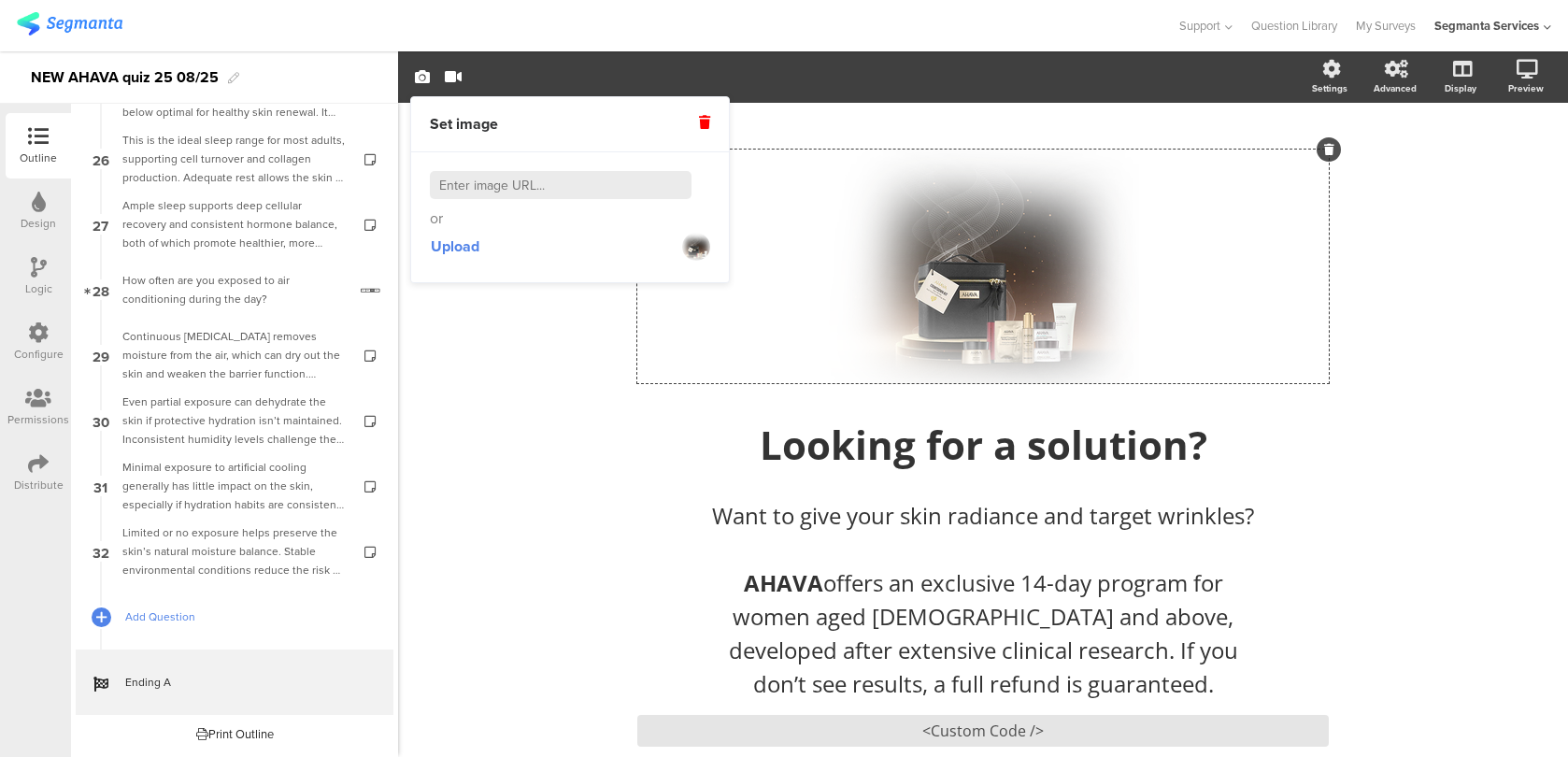
click at [187, 617] on span "Add Question" at bounding box center [244, 616] width 240 height 19
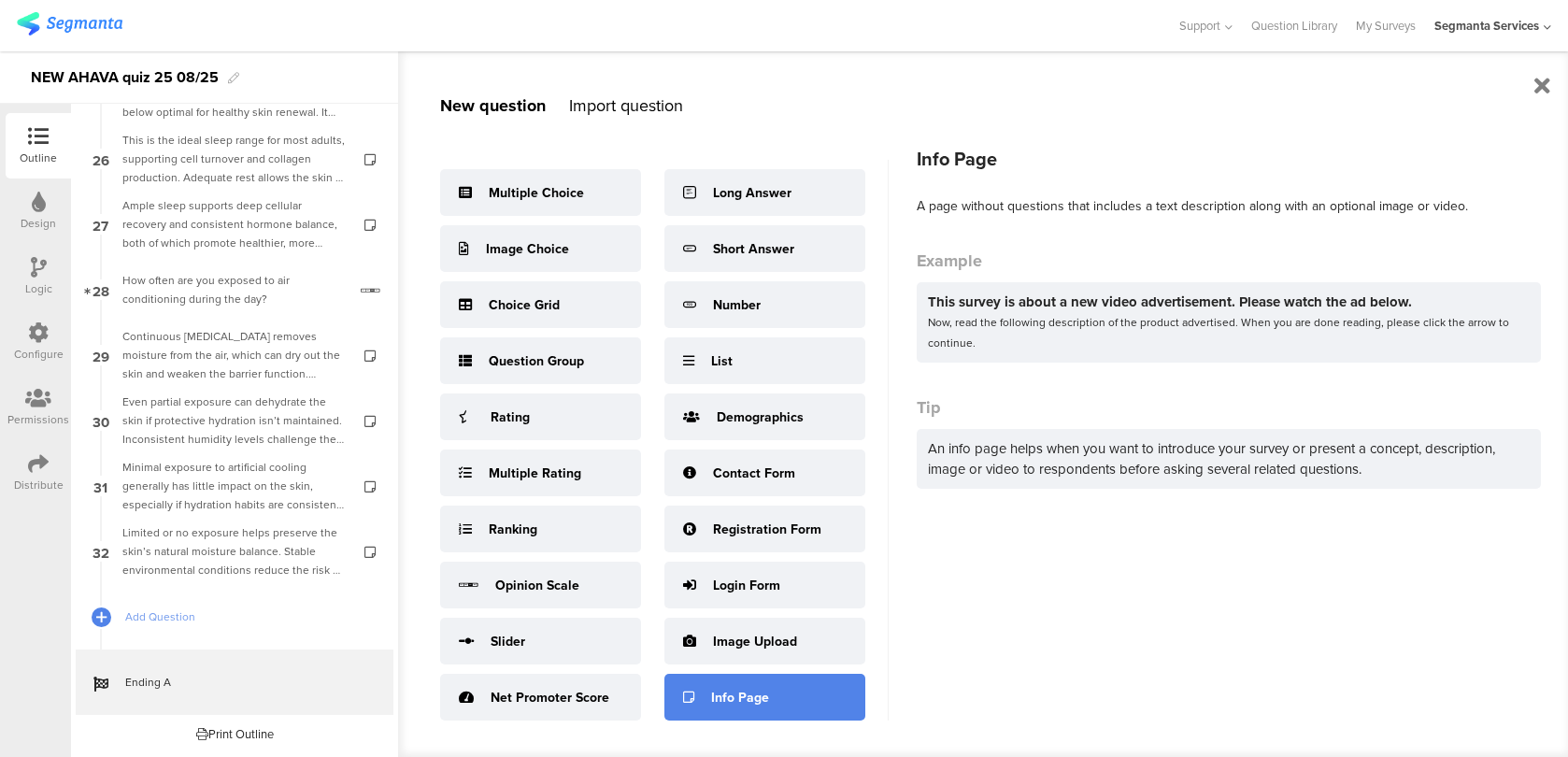
click at [708, 693] on div "Info Page" at bounding box center [765, 697] width 201 height 47
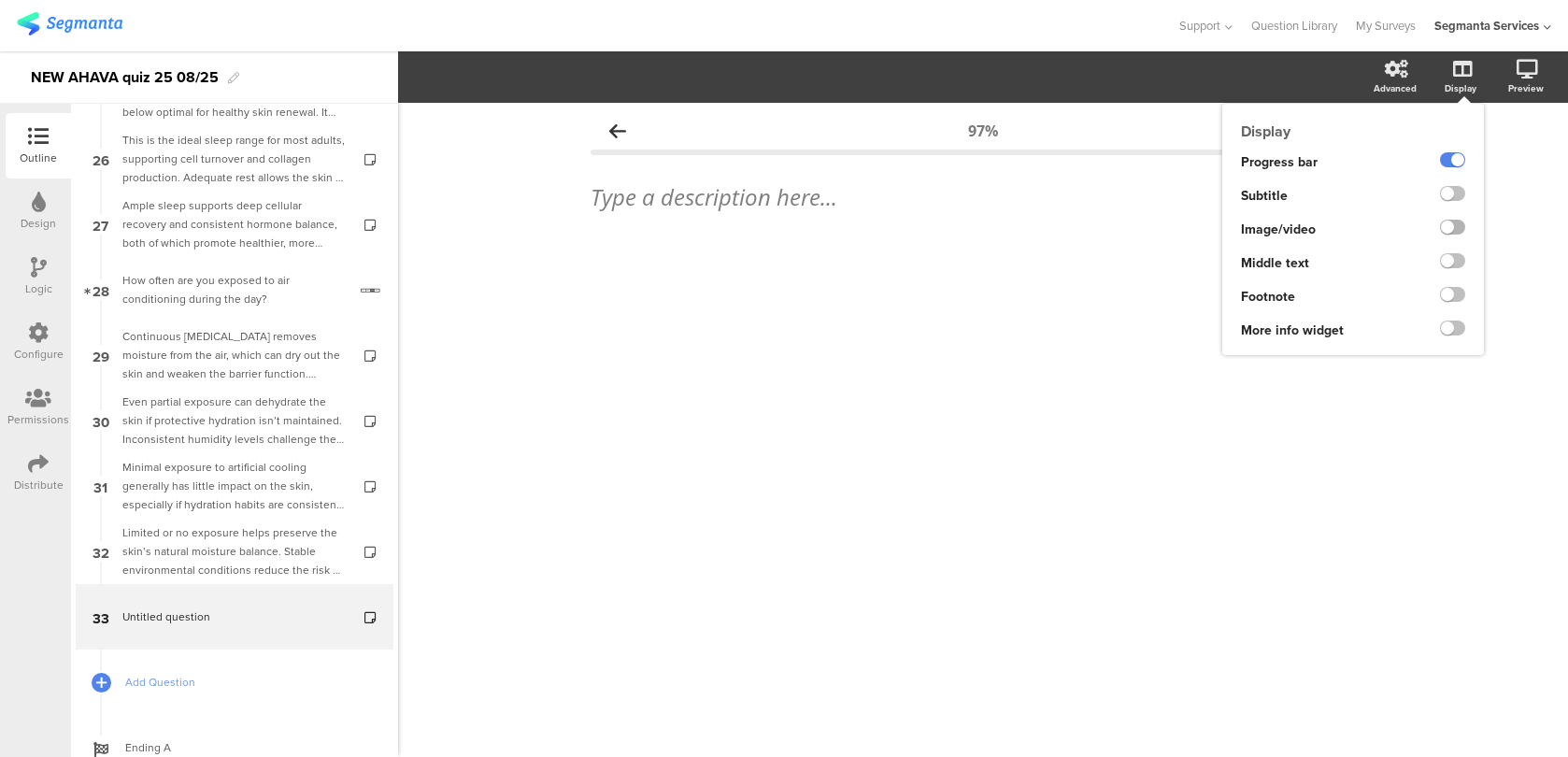
click at [1451, 231] on label at bounding box center [1452, 227] width 25 height 15
click at [0, 0] on input "checkbox" at bounding box center [0, 0] width 0 height 0
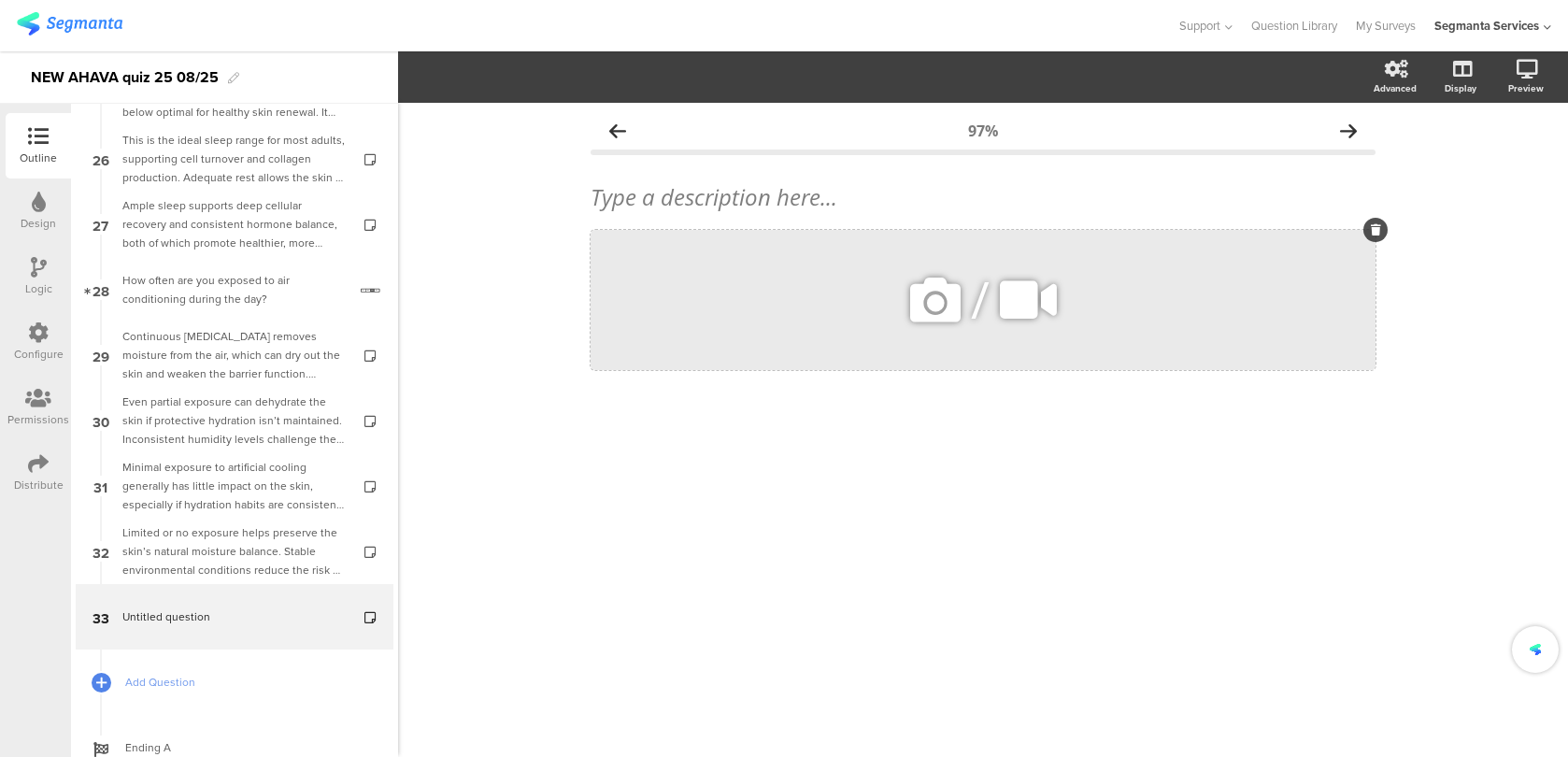
click at [924, 295] on icon at bounding box center [936, 300] width 64 height 64
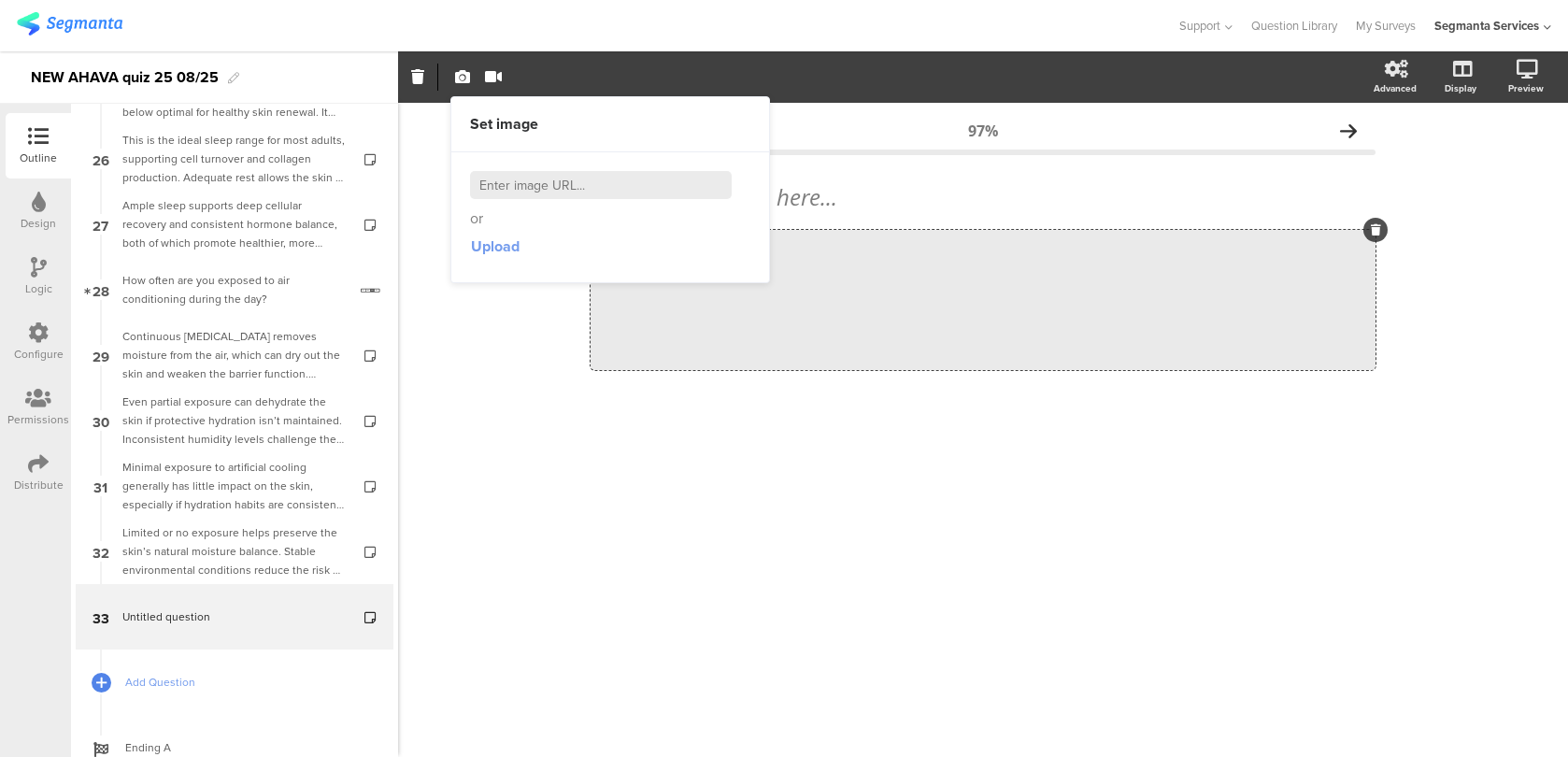
click at [499, 257] on button "Upload" at bounding box center [495, 247] width 51 height 34
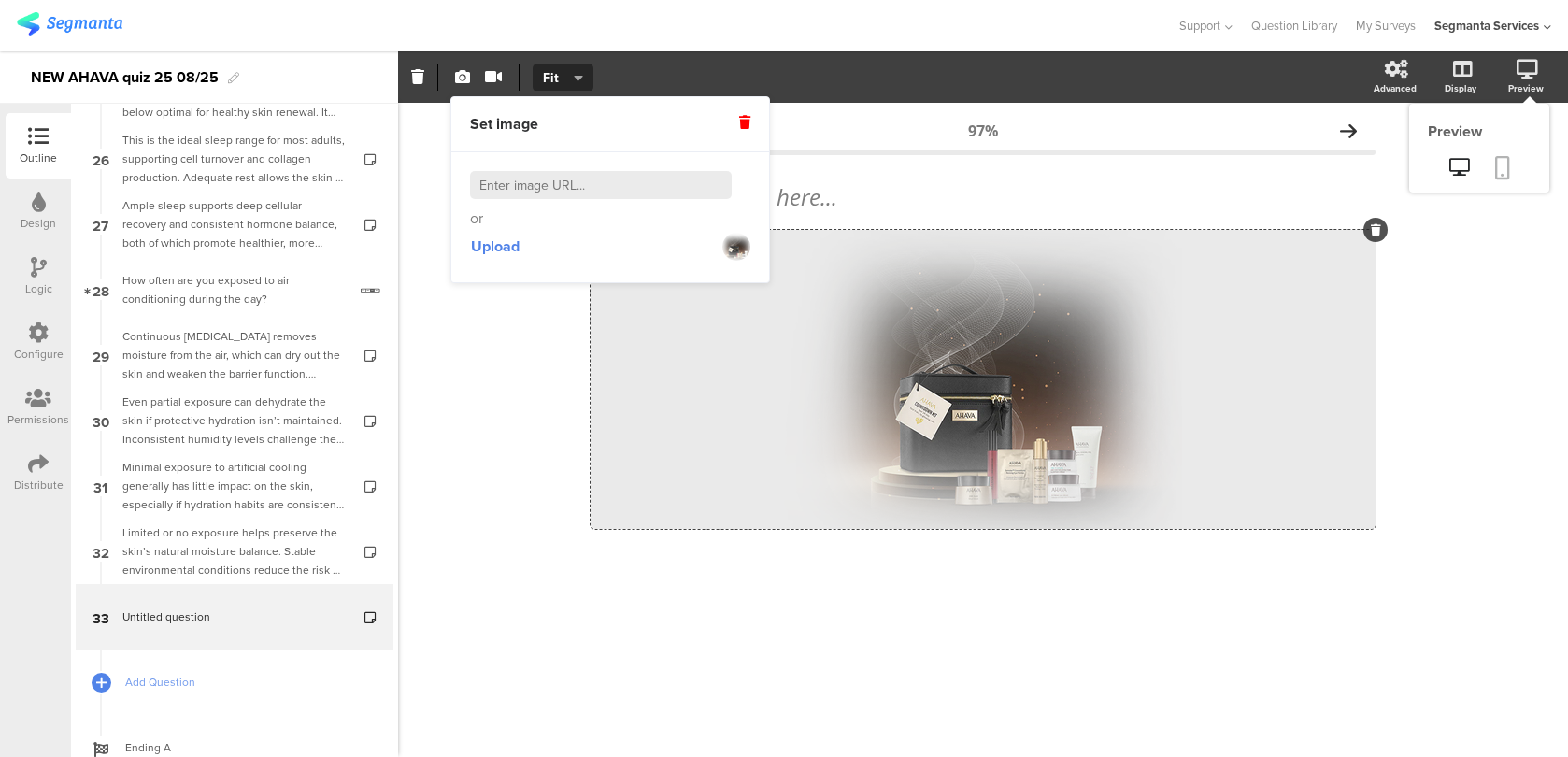
click at [1500, 163] on icon at bounding box center [1502, 167] width 15 height 23
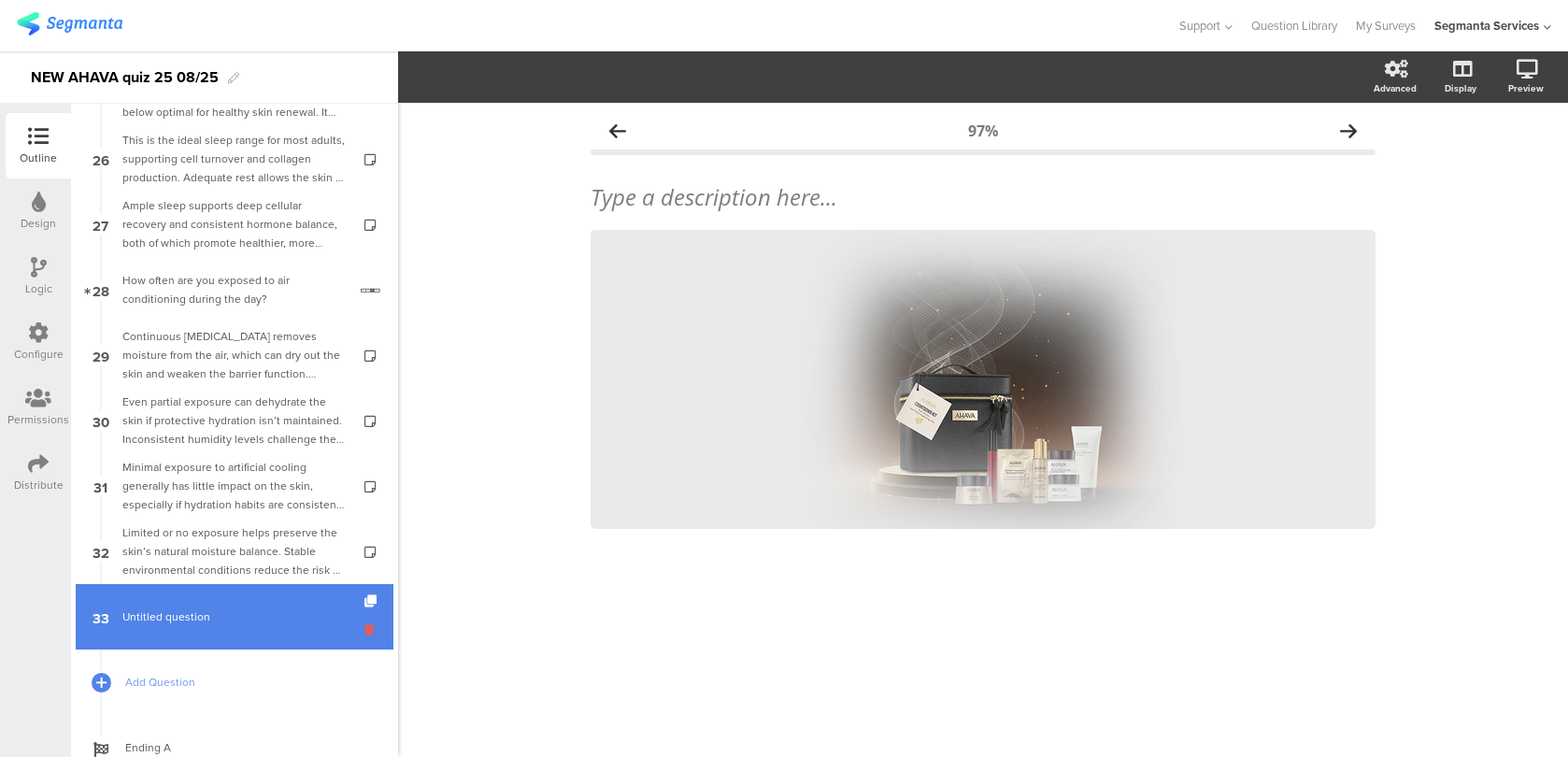
click at [376, 626] on icon at bounding box center [372, 628] width 16 height 18
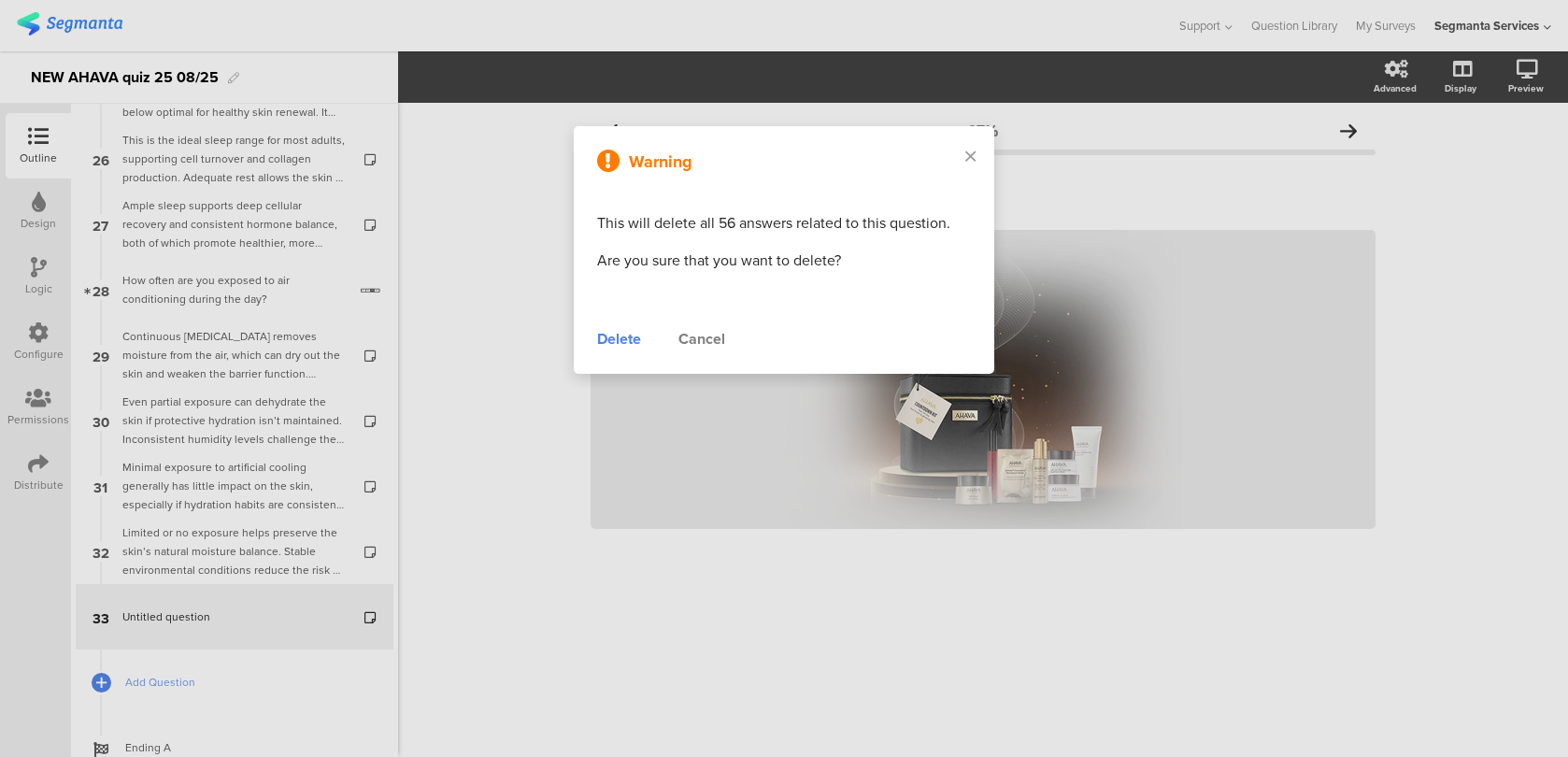
click at [632, 338] on div "Delete" at bounding box center [619, 339] width 44 height 23
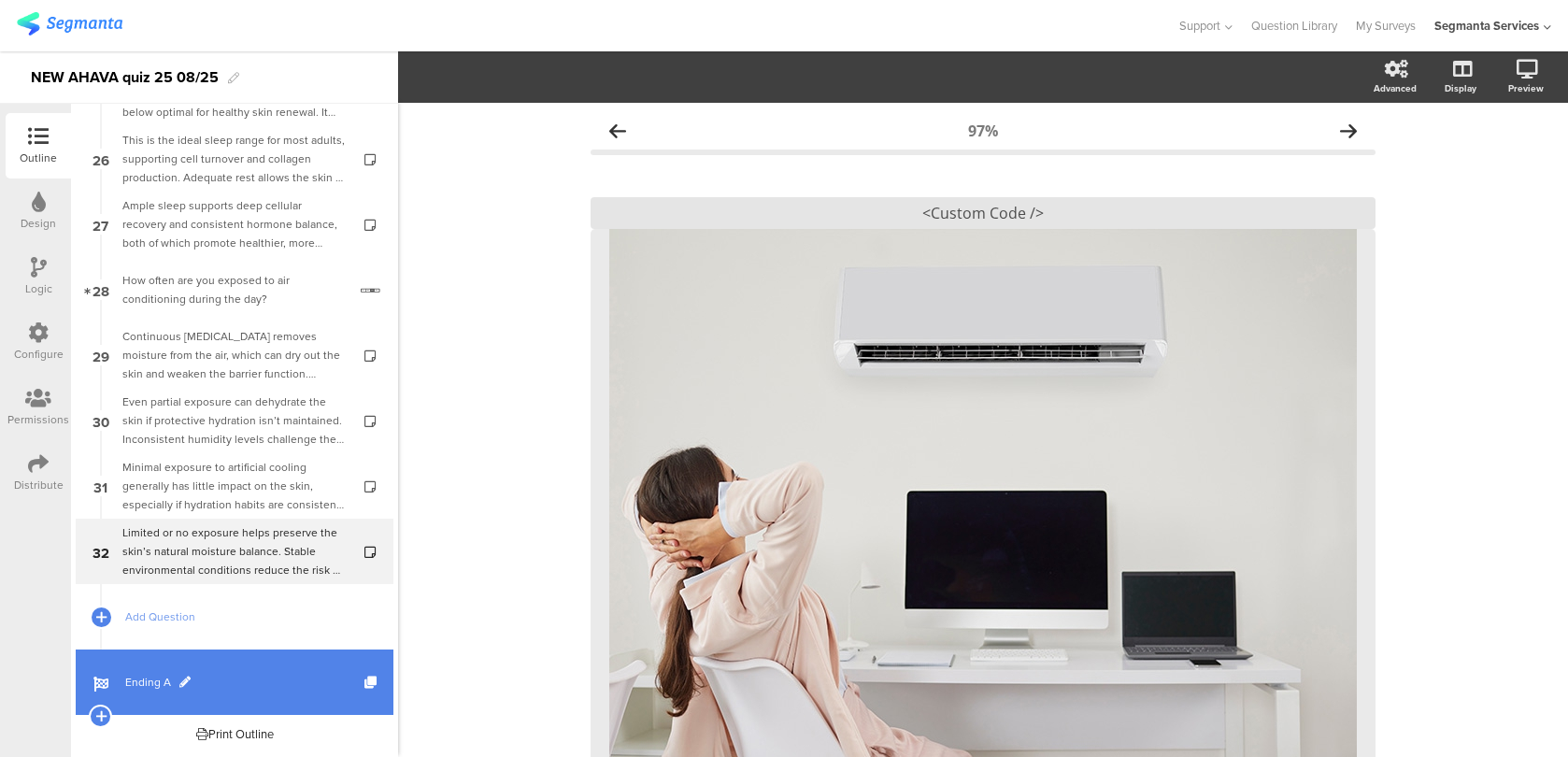
click at [237, 677] on span "Ending A" at bounding box center [244, 682] width 240 height 19
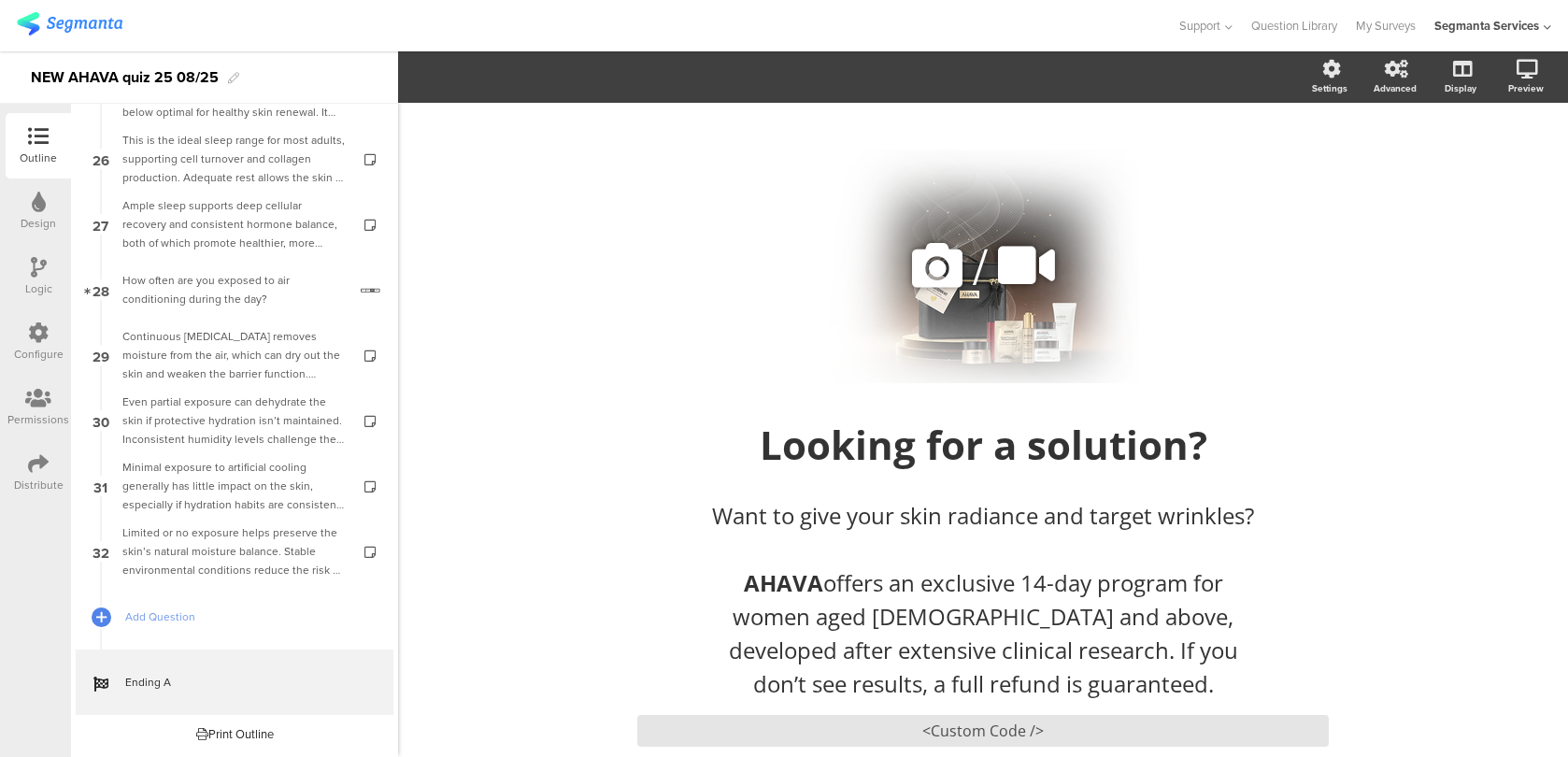
scroll to position [101, 0]
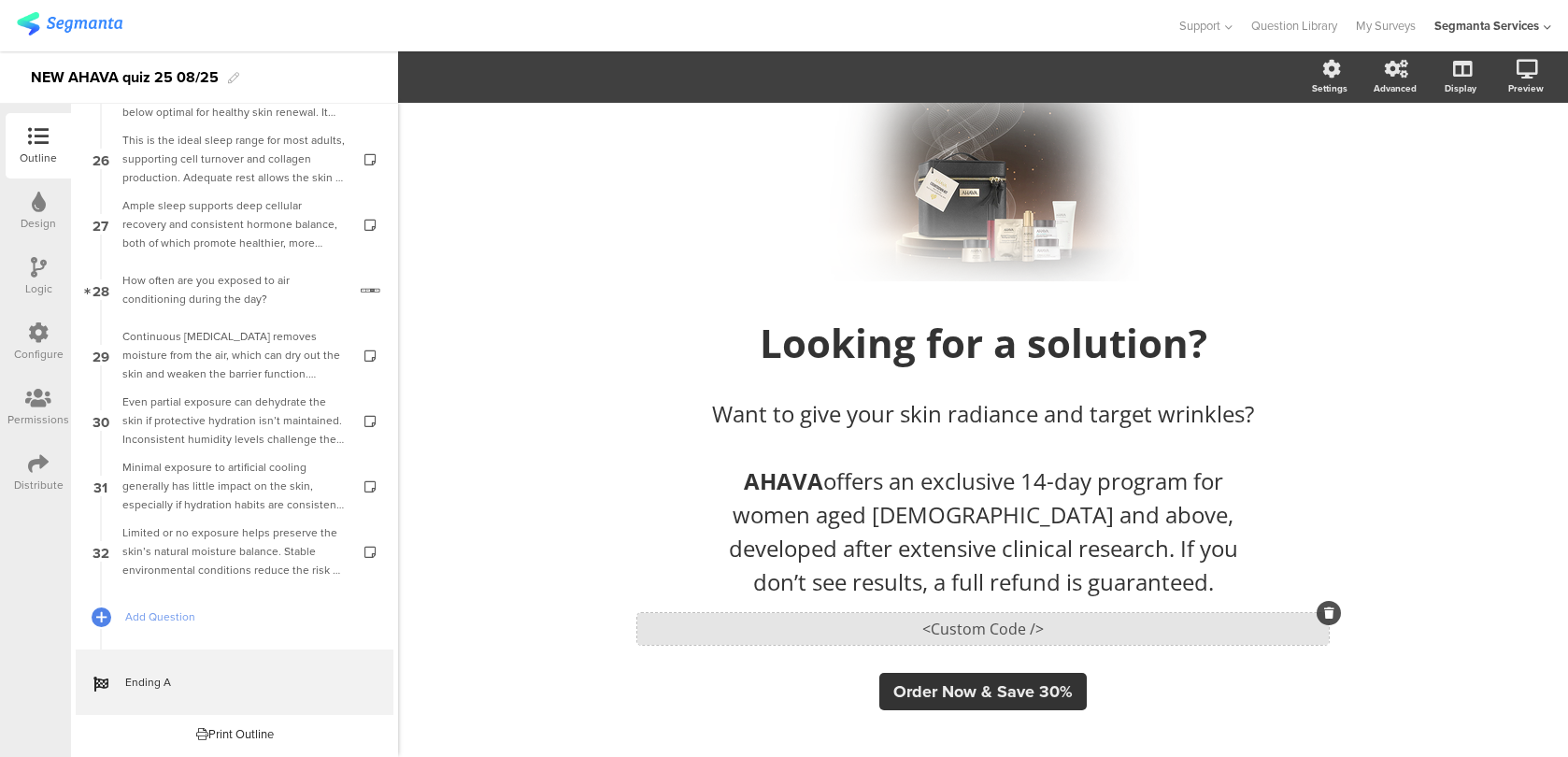
click at [797, 625] on div "<Custom Code />" at bounding box center [983, 628] width 691 height 32
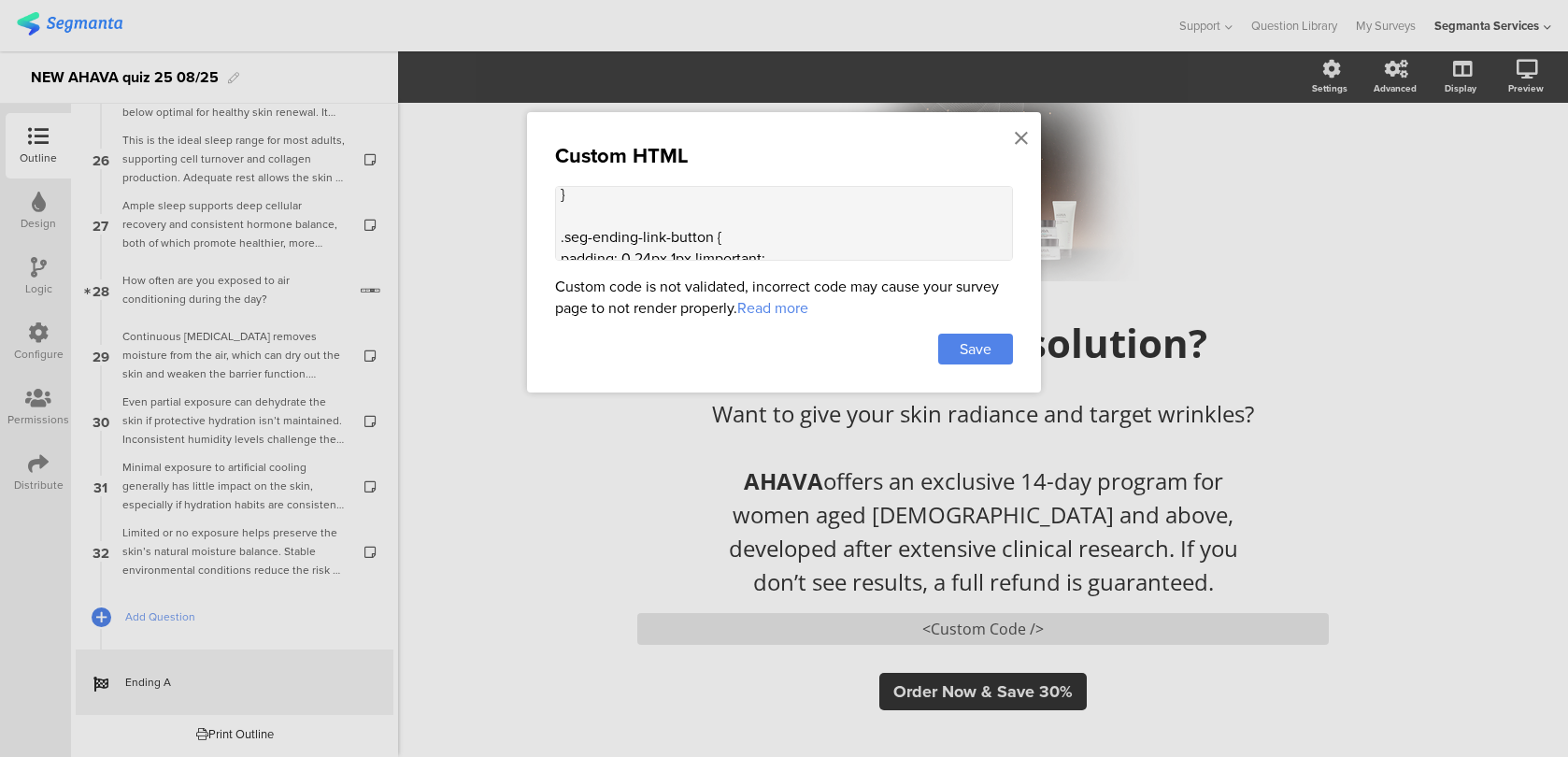
scroll to position [629, 0]
click at [669, 241] on textarea "<style> .animated-router-view { background: #28221B !important; } .color-overla…" at bounding box center [784, 224] width 458 height 75
paste textarea "<img src="https://thumbor.segmanta.com/unsafe/fit-in/800x320/filters:no_upscale…"
drag, startPoint x: 555, startPoint y: 208, endPoint x: 661, endPoint y: 263, distance: 119.4
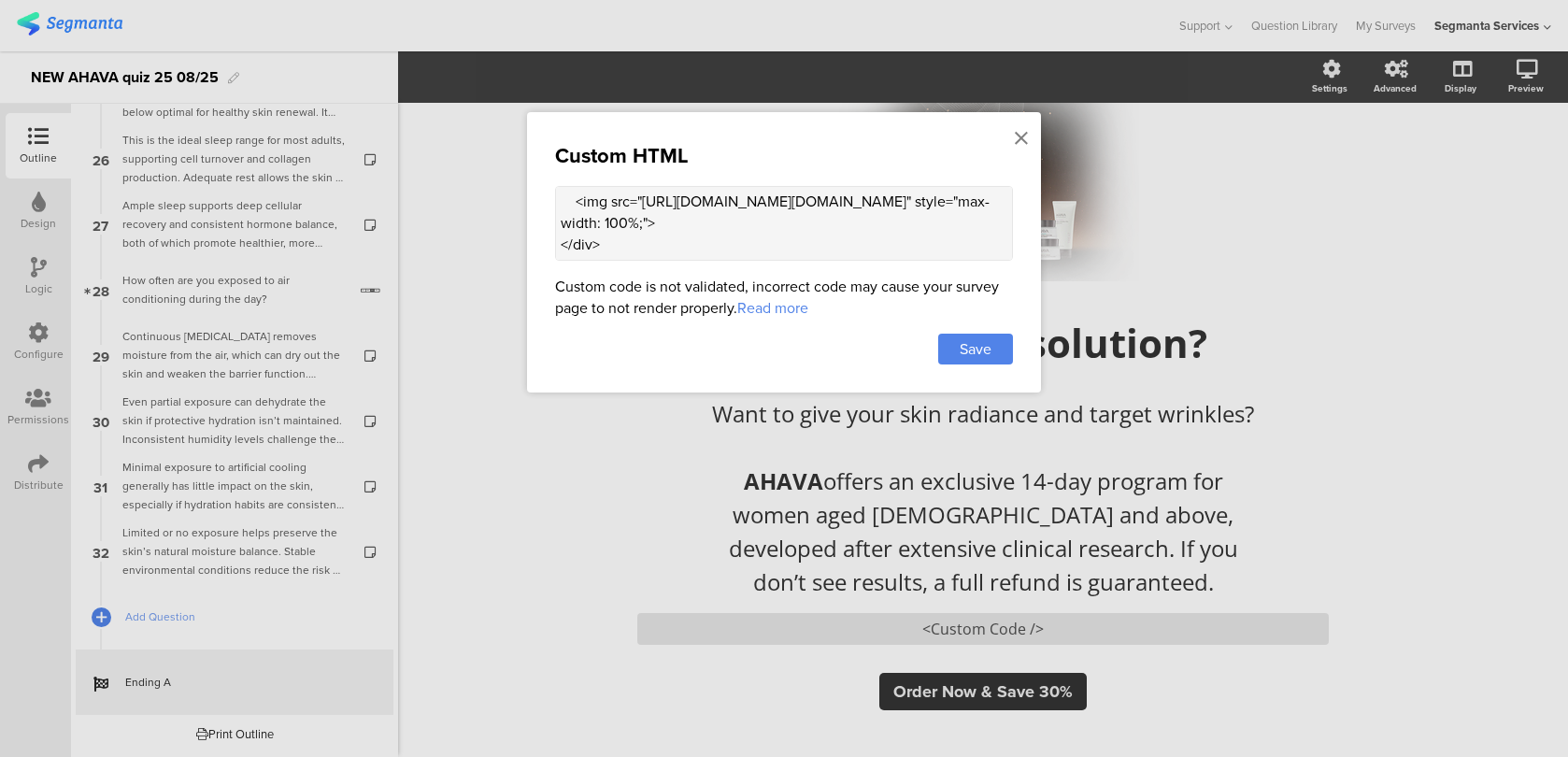
click at [661, 263] on div "Custom HTML <style> .animated-router-view { background: #28221B !important; } .…" at bounding box center [784, 252] width 514 height 280
paste textarea "<div class="ending-image">"
type textarea "<style> .animated-router-view { background: #28221B !important; } .color-overla…"
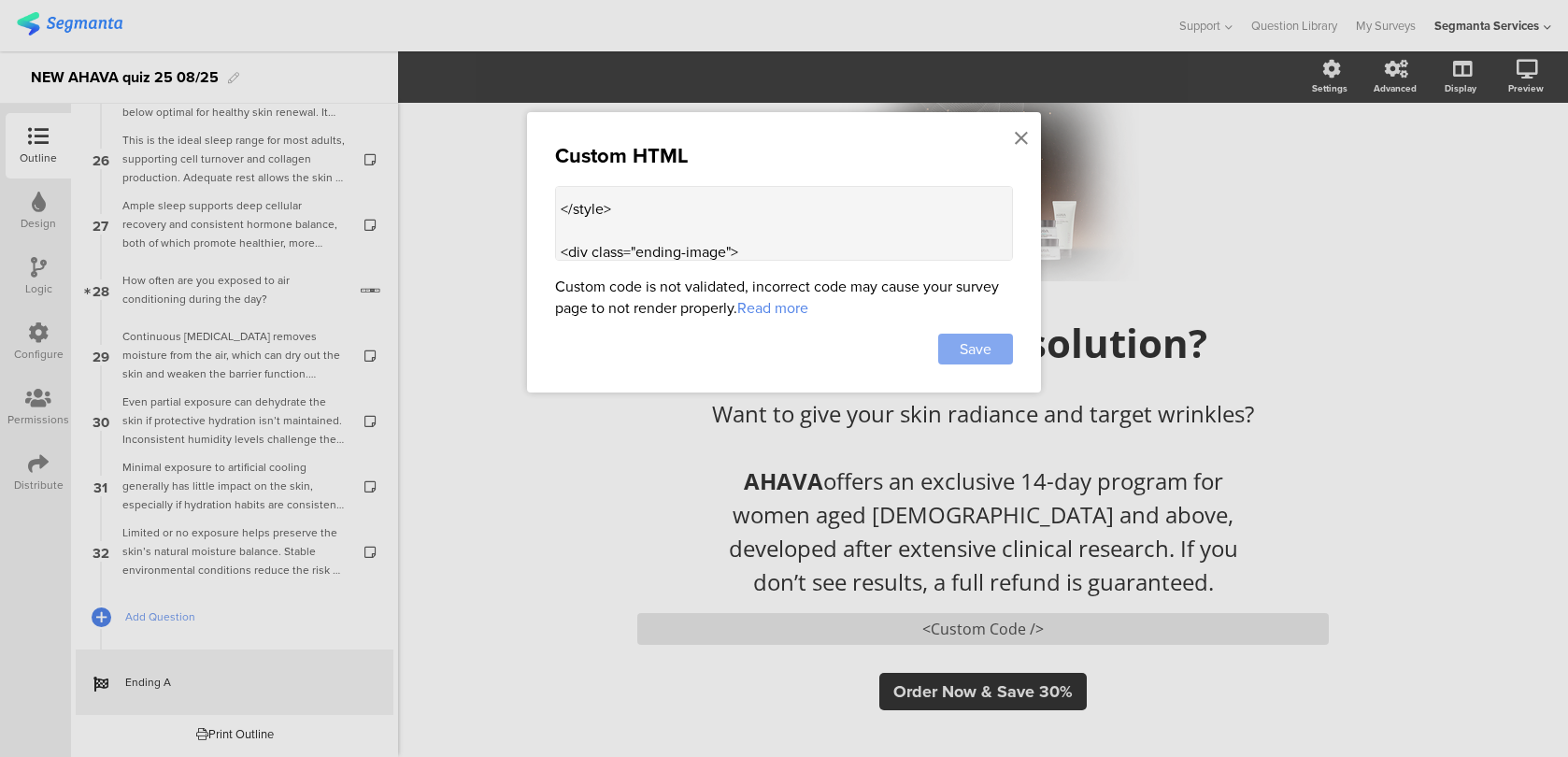
click at [978, 345] on span "Save" at bounding box center [975, 348] width 32 height 22
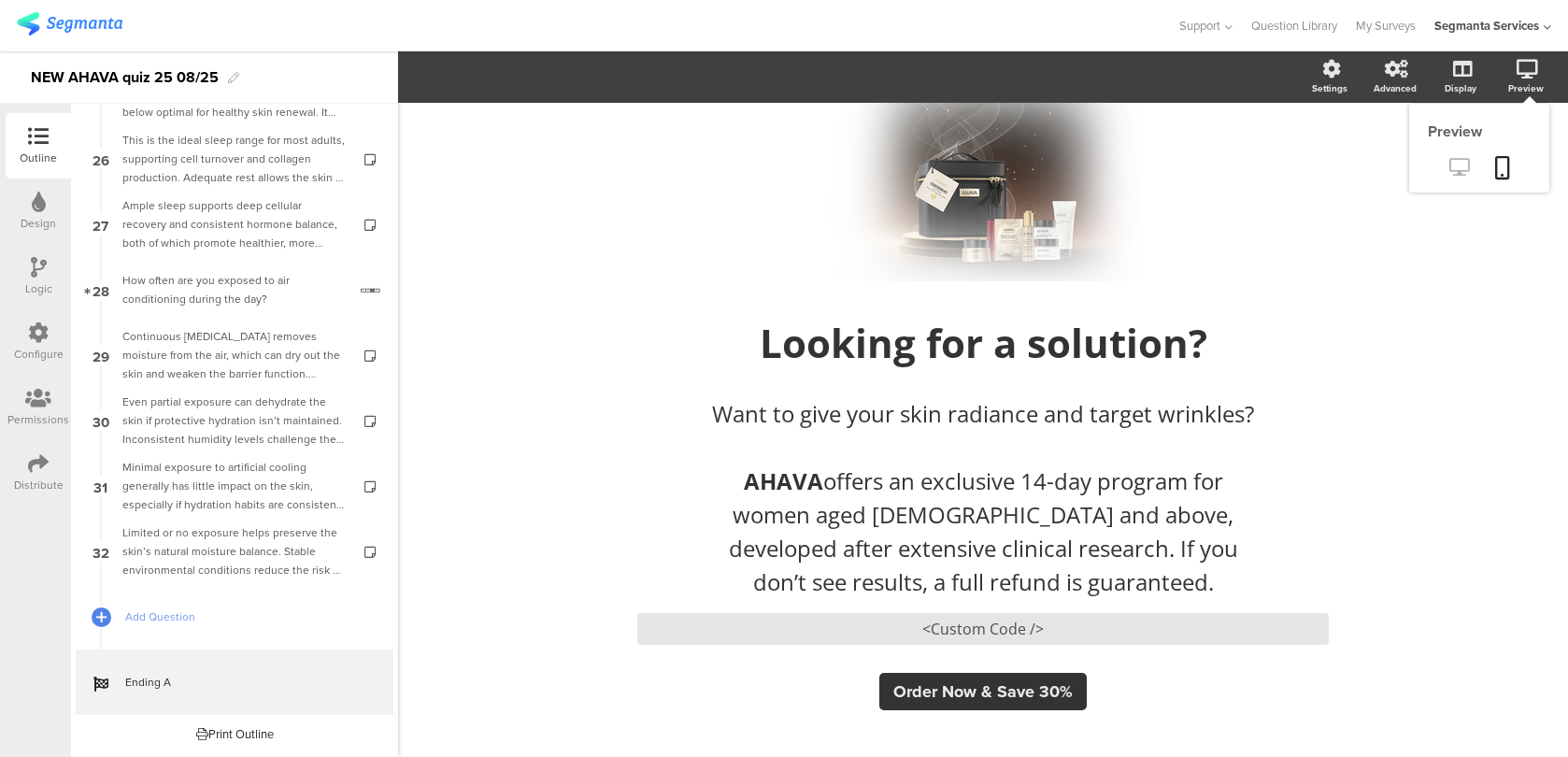
click at [1458, 165] on icon at bounding box center [1459, 166] width 20 height 18
click at [895, 613] on div "<Custom Code />" at bounding box center [983, 628] width 691 height 32
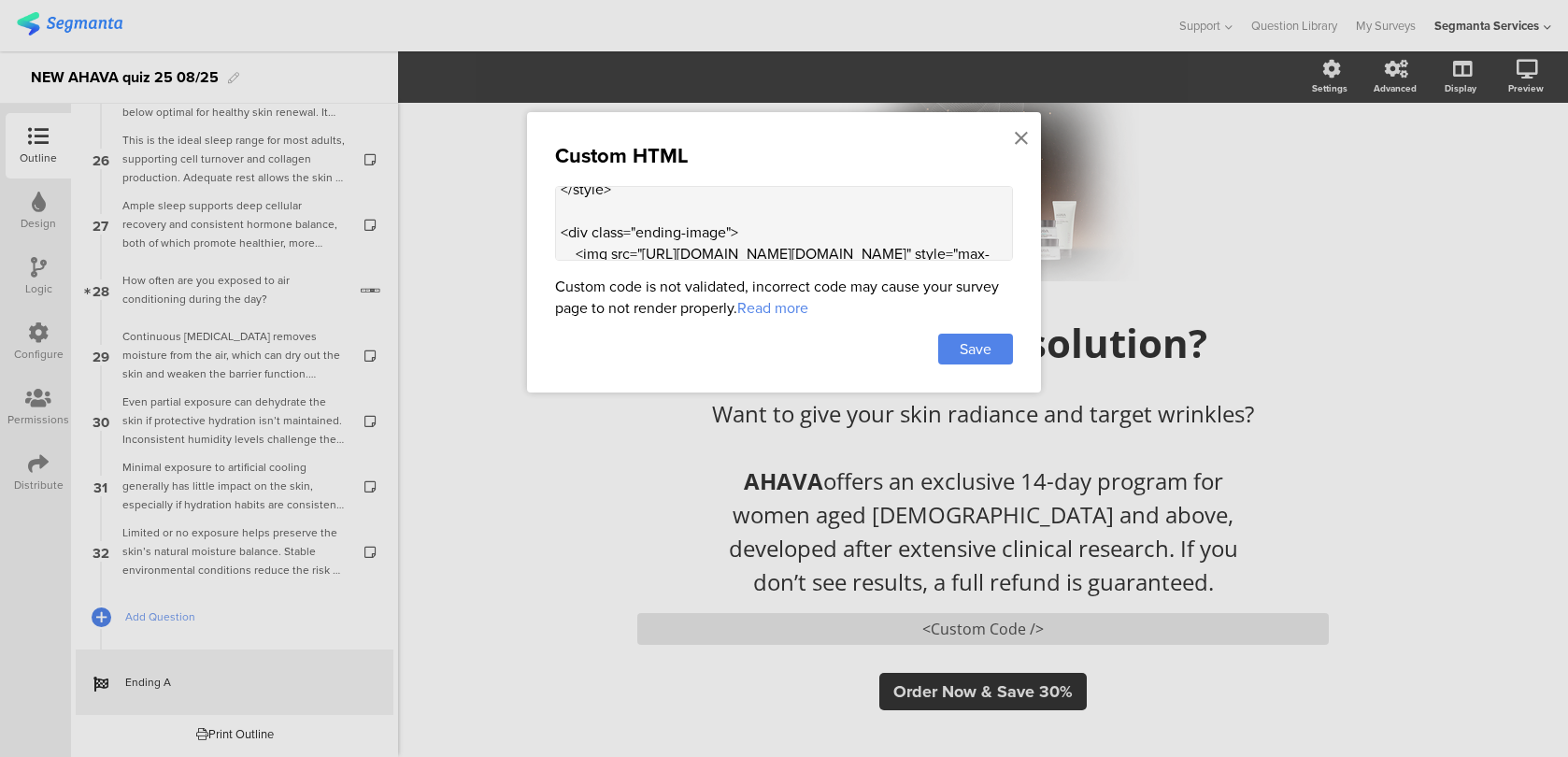
scroll to position [709, 0]
drag, startPoint x: 955, startPoint y: 224, endPoint x: 643, endPoint y: 233, distance: 312.1
click at [643, 233] on textarea "<style> .animated-router-view { background: #28221B !important; } .color-overla…" at bounding box center [784, 224] width 458 height 75
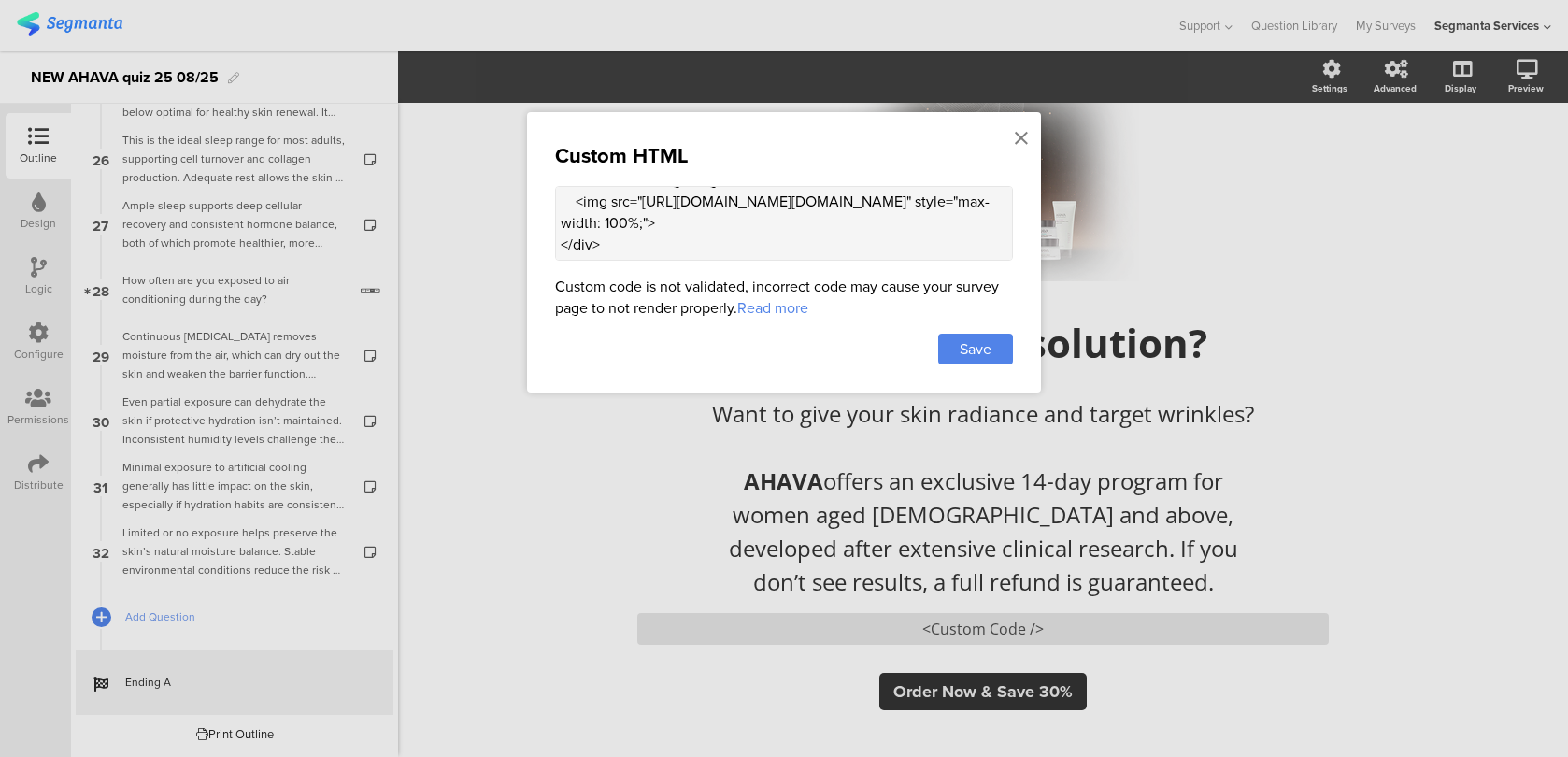
scroll to position [756, 0]
paste textarea "31ea046ee9b86c255b22.png"
type textarea "<style> .animated-router-view { background: #28221B !important; } .color-overla…"
click at [986, 358] on div "Save" at bounding box center [976, 348] width 75 height 31
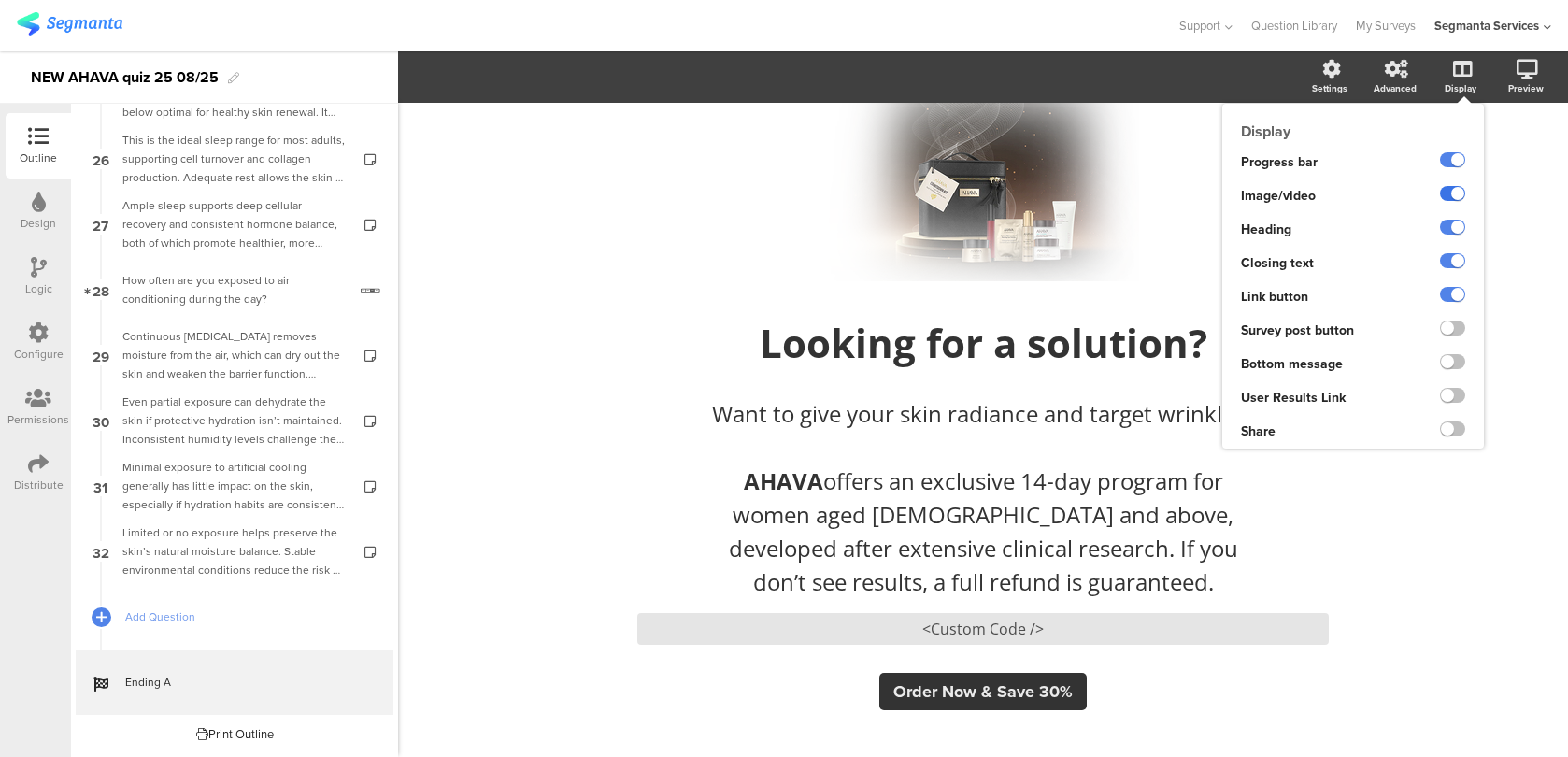
click at [1454, 193] on label at bounding box center [1452, 193] width 25 height 15
click at [0, 0] on input "checkbox" at bounding box center [0, 0] width 0 height 0
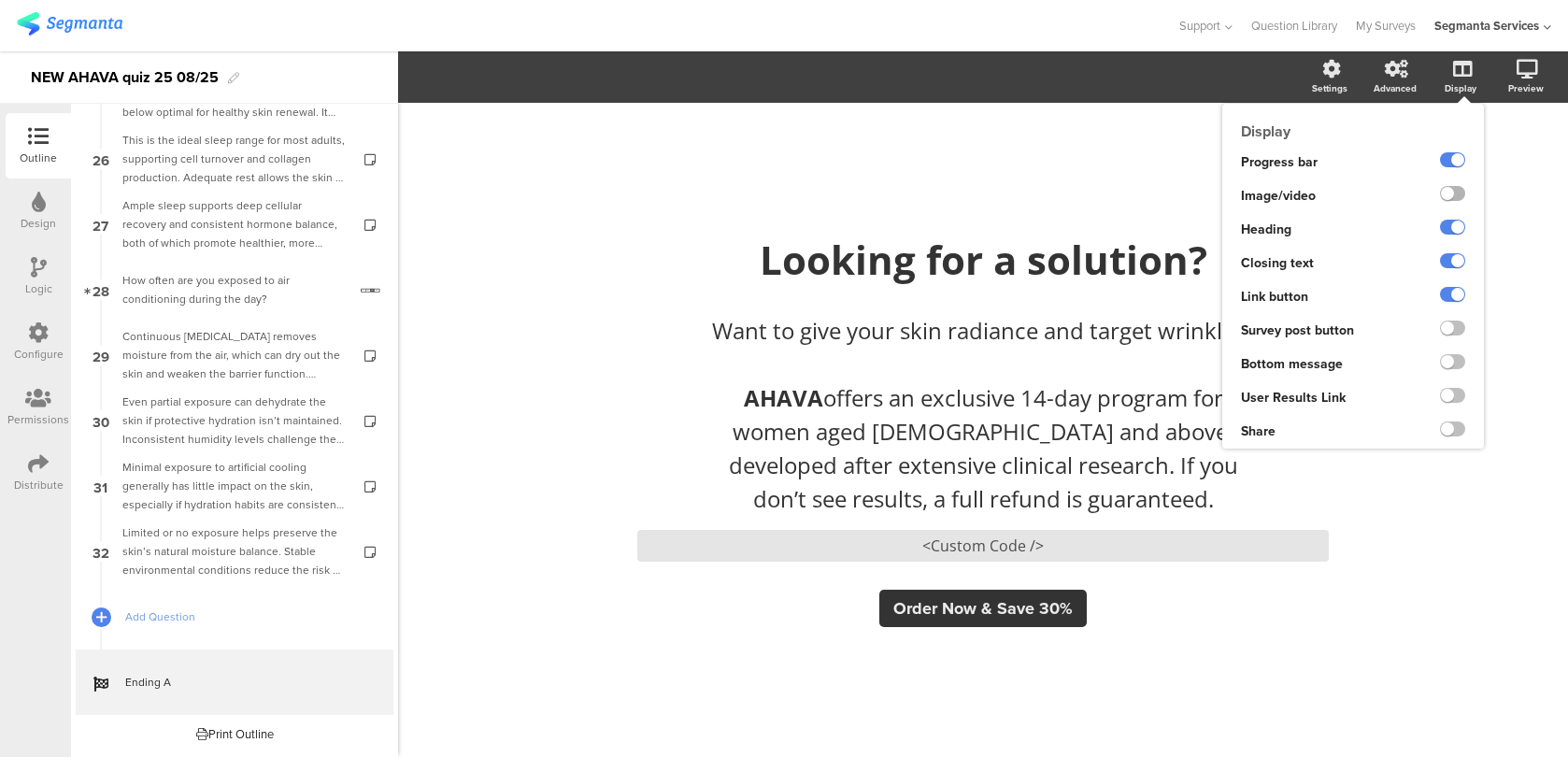
scroll to position [0, 0]
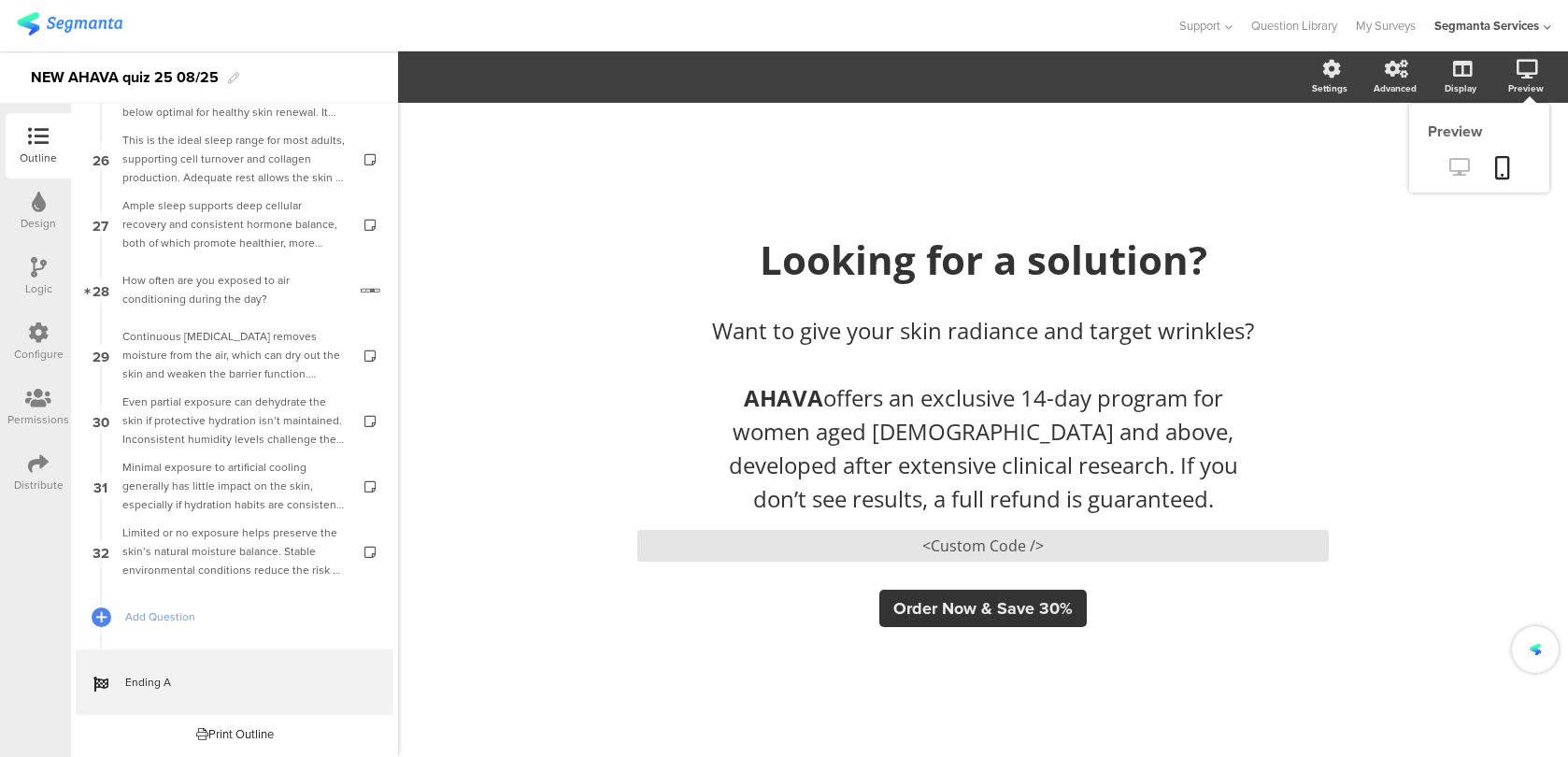
click at [1465, 174] on icon at bounding box center [1459, 166] width 20 height 18
click at [839, 430] on p "AHAVA offers an exclusive 14-day program for women aged 45 and above, developed…" at bounding box center [983, 448] width 561 height 134
click at [744, 399] on strong "AHAVA" at bounding box center [784, 397] width 80 height 31
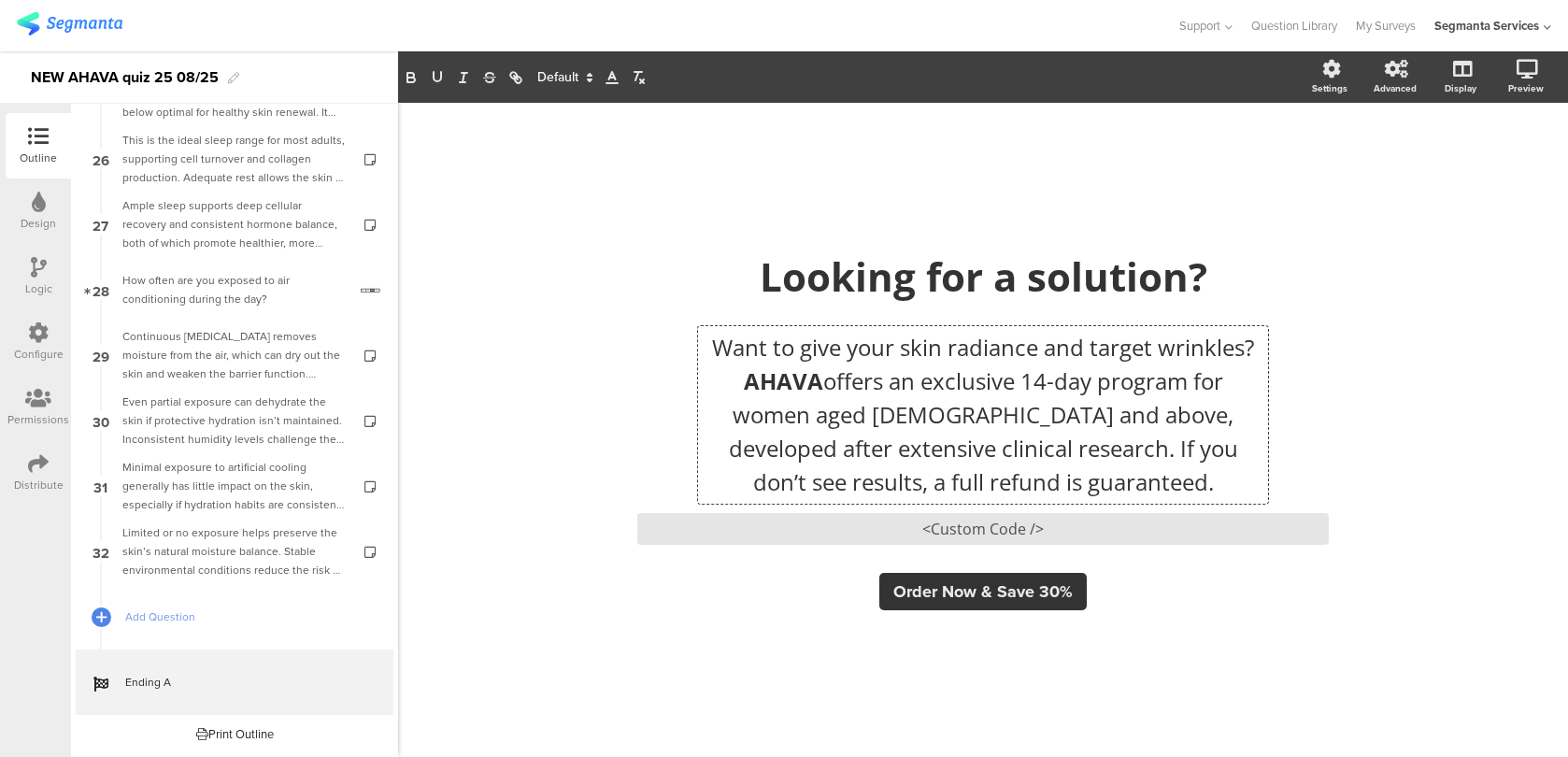
click at [1436, 261] on div "/ Looking for a solution? Looking for a solution? Want to give your skin radian…" at bounding box center [983, 429] width 1170 height 654
click at [1512, 157] on link at bounding box center [1502, 169] width 41 height 36
click at [742, 539] on div "<Custom Code />" at bounding box center [983, 529] width 691 height 32
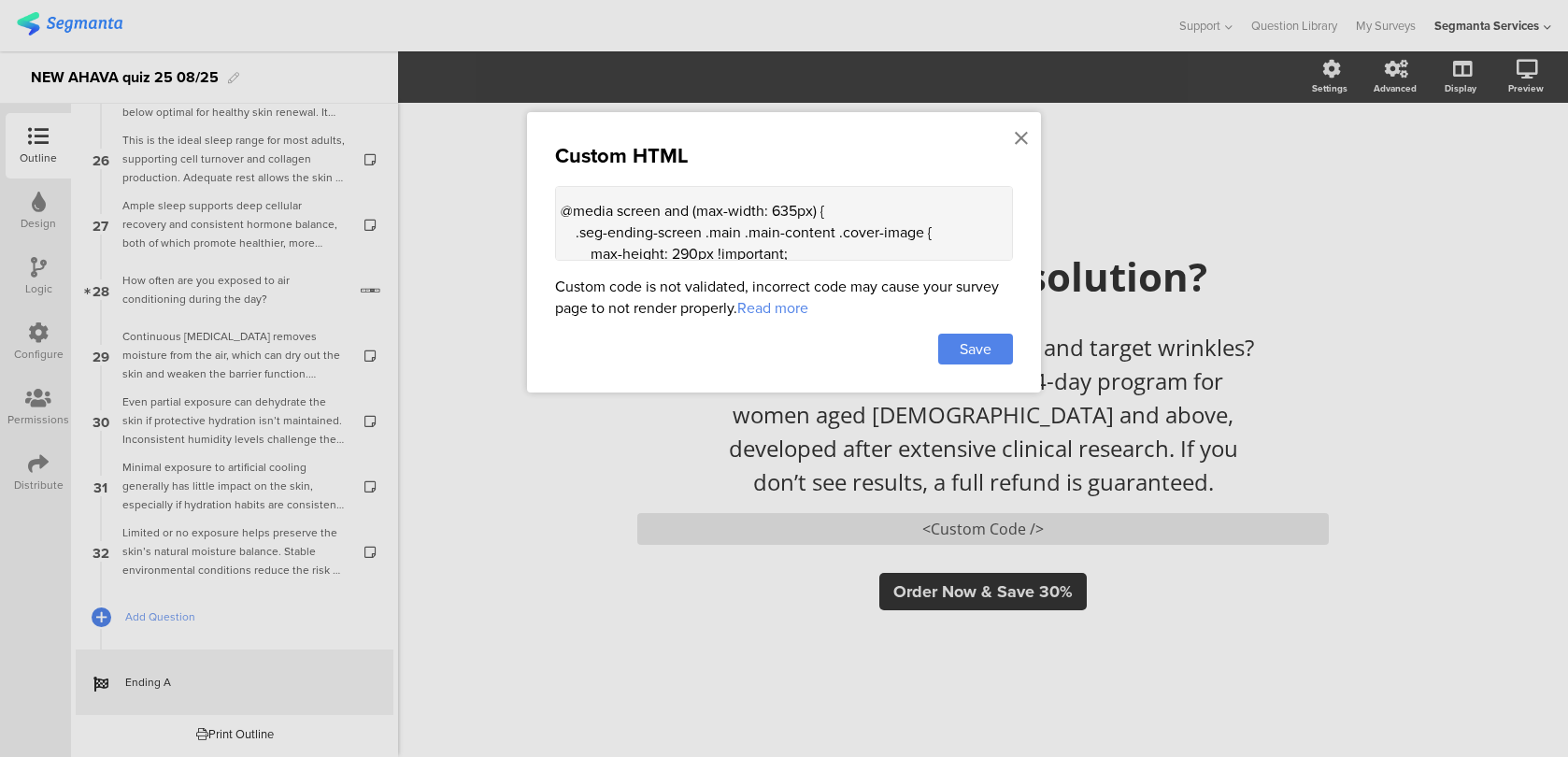
scroll to position [564, 0]
click at [732, 244] on textarea "<style> .animated-router-view { background: #28221B !important; } .color-overla…" at bounding box center [784, 224] width 458 height 75
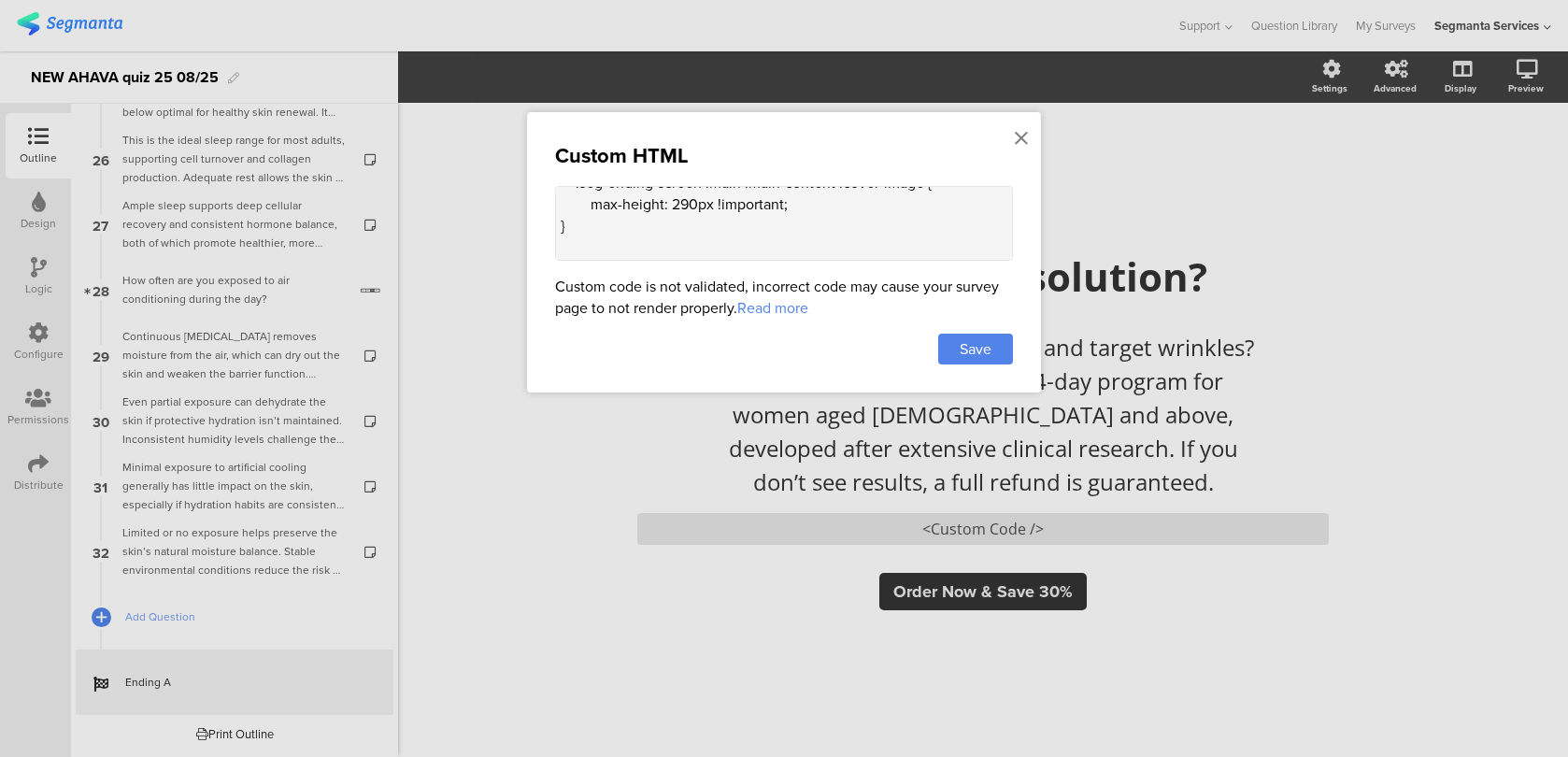
scroll to position [604, 0]
paste textarea "width: 100%;"
click at [634, 216] on textarea "<style> .animated-router-view { background: #28221B !important; } .color-overla…" at bounding box center [784, 224] width 458 height 75
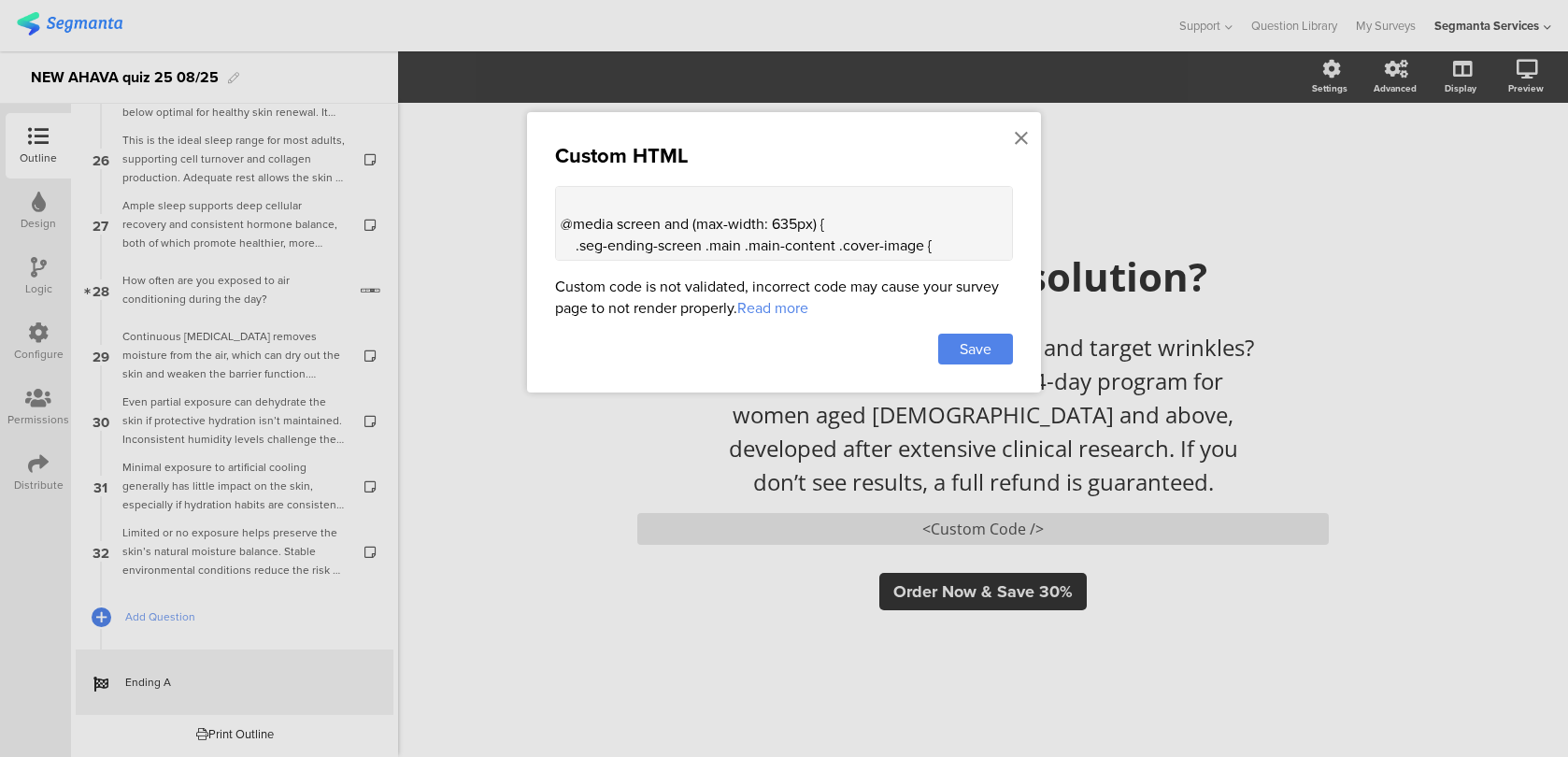
scroll to position [518, 0]
click at [605, 203] on textarea "<style> .animated-router-view { background: #28221B !important; } .color-overla…" at bounding box center [784, 224] width 458 height 75
paste textarea ".ending-image { max-height: 400px; } .ending-image img { max-height: none; } .e…"
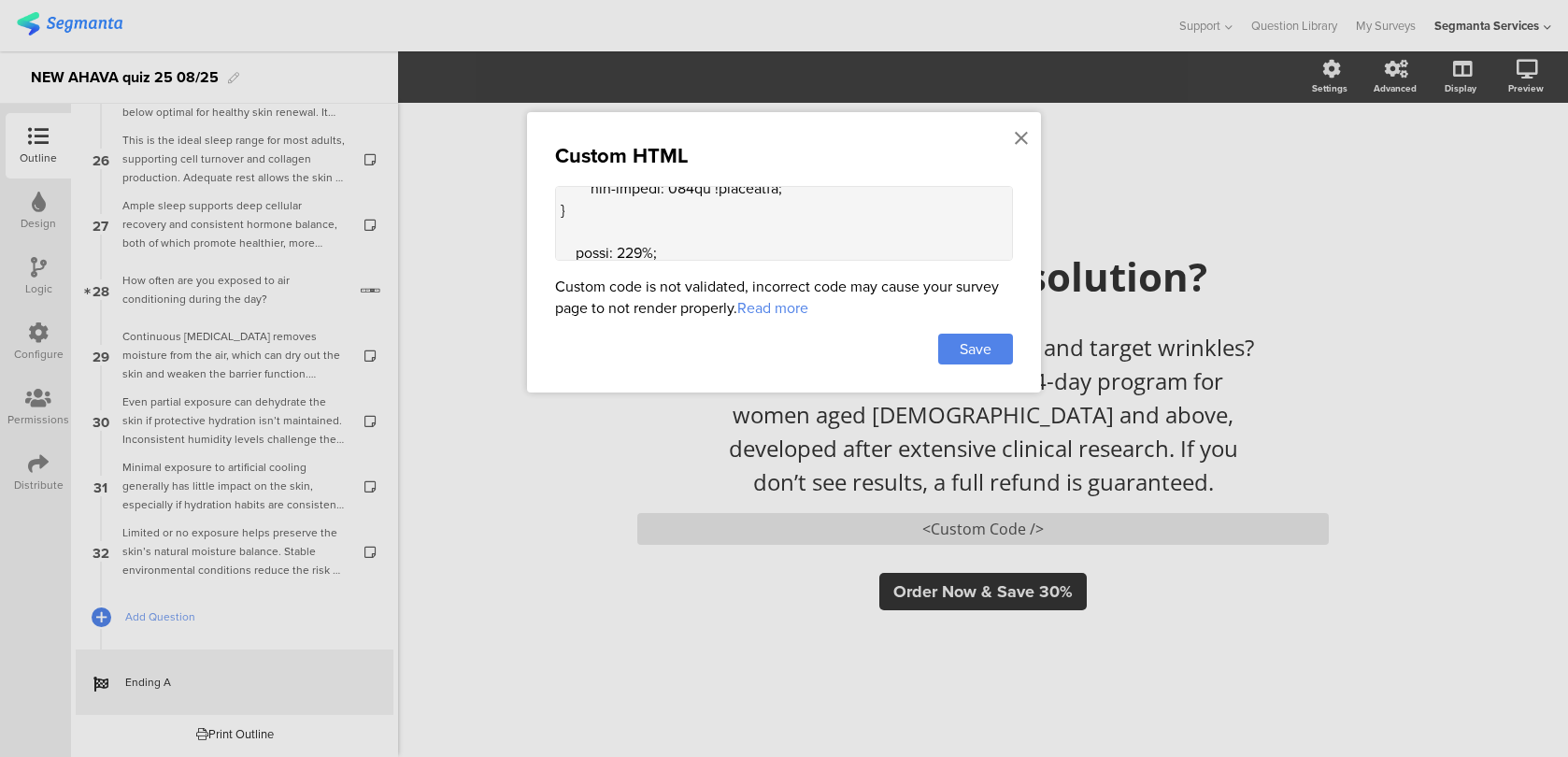
scroll to position [923, 0]
drag, startPoint x: 672, startPoint y: 226, endPoint x: 647, endPoint y: 225, distance: 25.0
click at [650, 226] on textarea at bounding box center [784, 224] width 458 height 75
drag, startPoint x: 586, startPoint y: 243, endPoint x: 512, endPoint y: 184, distance: 94.6
click at [539, 213] on div "Custom HTML Custom code is not validated, incorrect code may cause your survey …" at bounding box center [784, 252] width 514 height 280
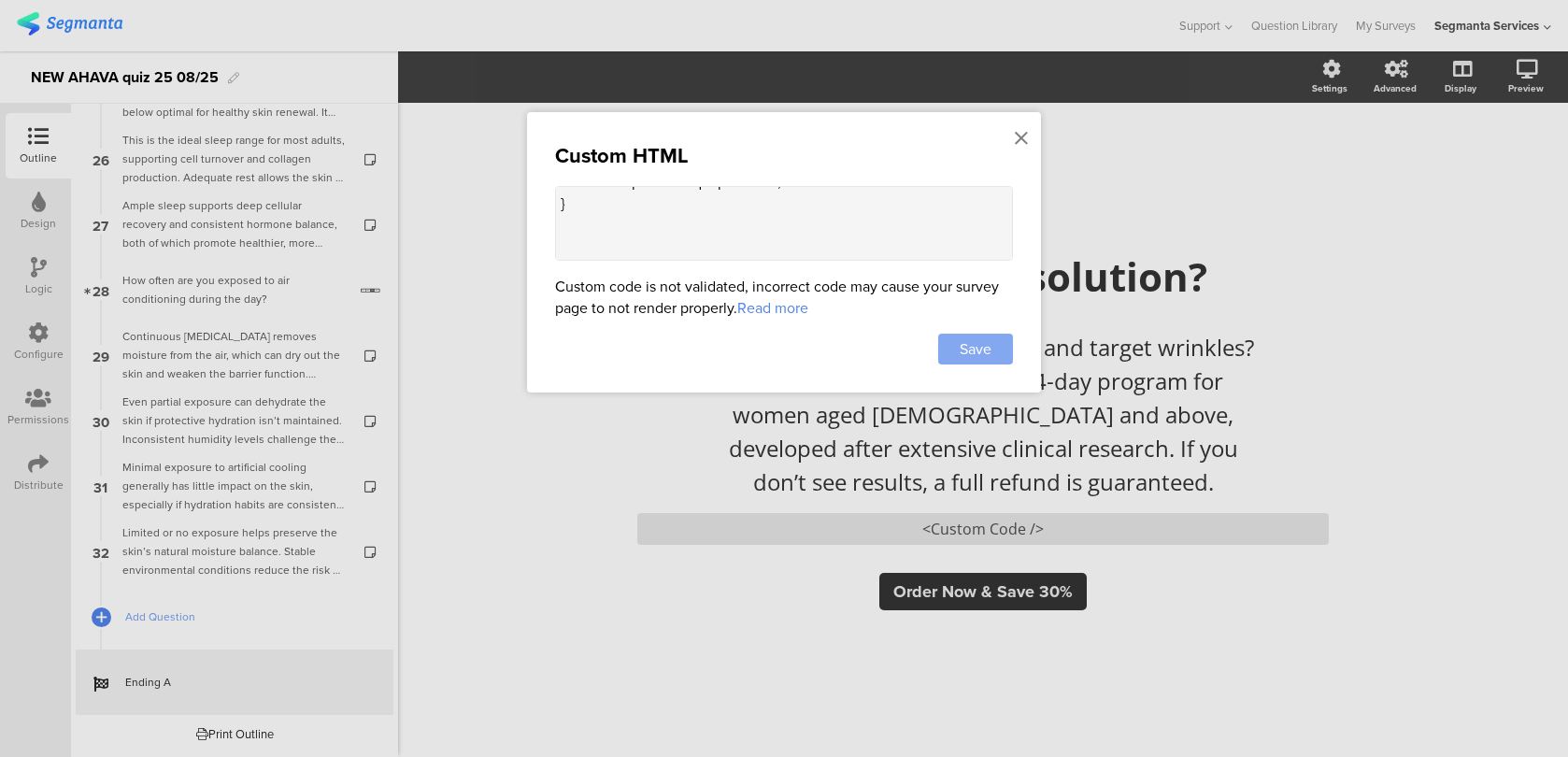
type textarea "<style> .animated-router-view { background: #28221B !important; } .color-overla…"
click at [977, 348] on span "Save" at bounding box center [975, 348] width 32 height 22
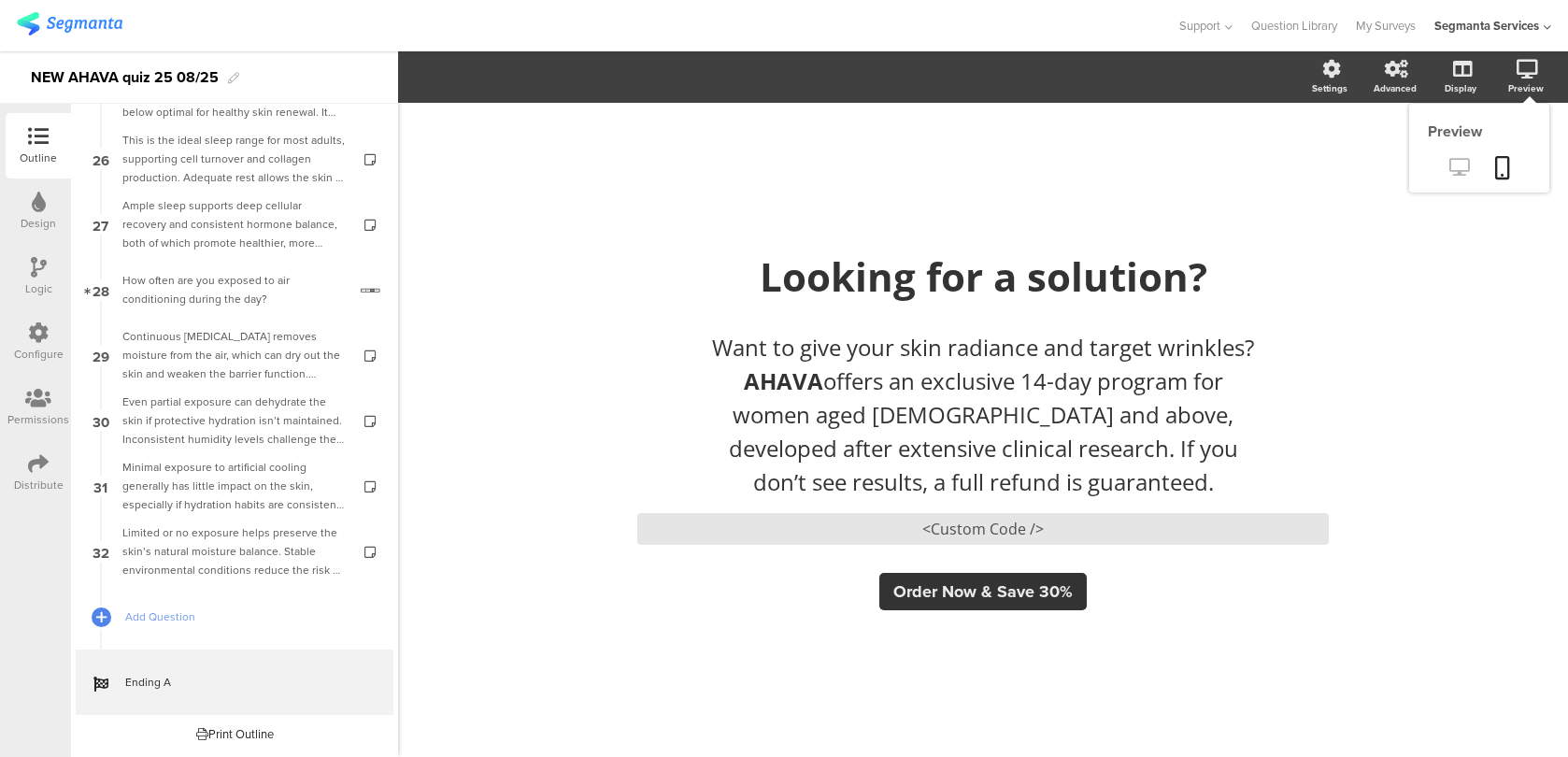
click at [1458, 163] on icon at bounding box center [1459, 166] width 20 height 18
click at [814, 534] on div "<Custom Code />" at bounding box center [983, 529] width 691 height 32
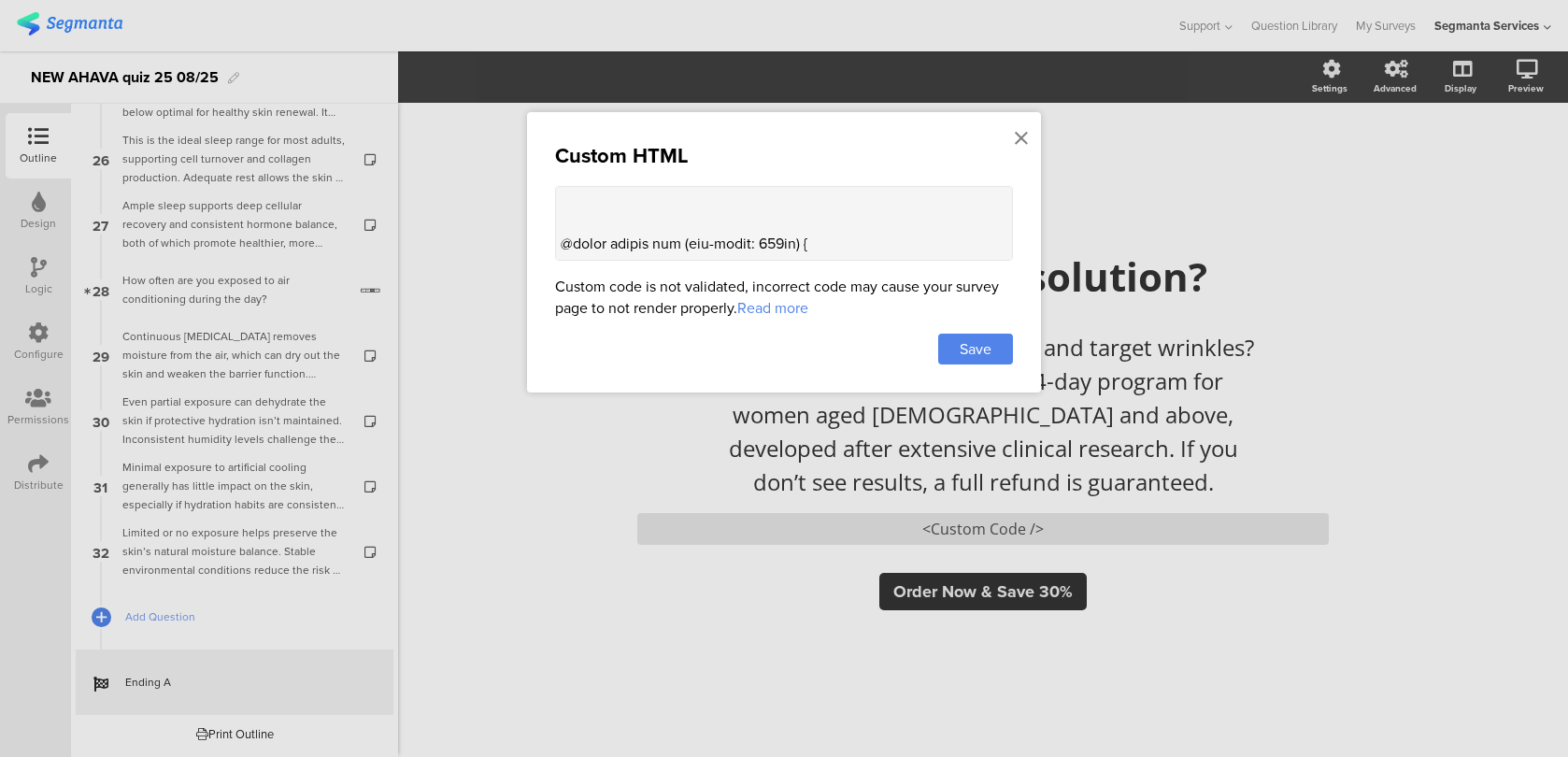
scroll to position [780, 0]
click at [584, 222] on textarea at bounding box center [784, 224] width 458 height 75
paste textarea ".seg-ending-screen .main .main-content .ending-title[data-v-f95a8e1a] { font-si…"
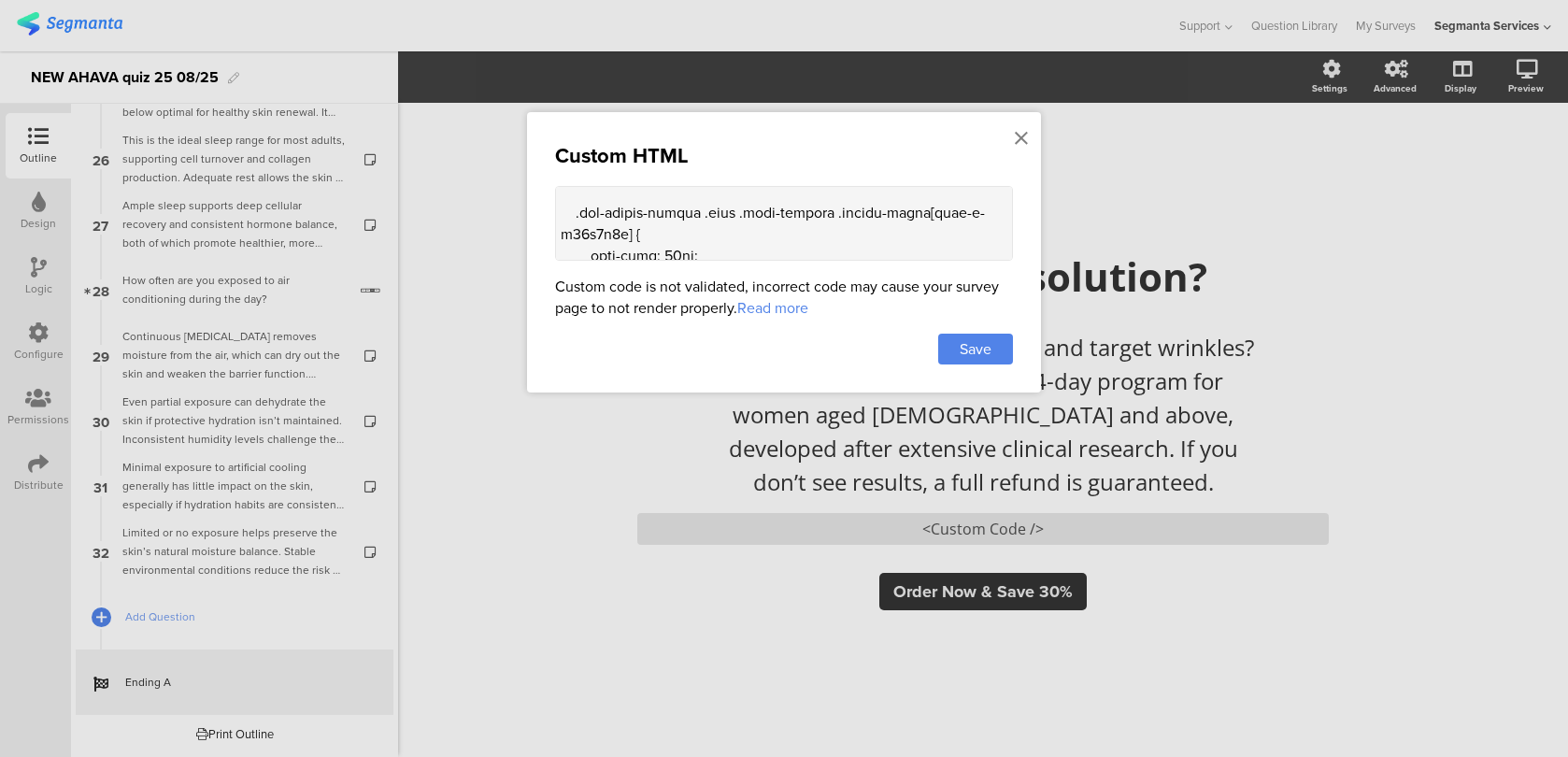
scroll to position [800, 0]
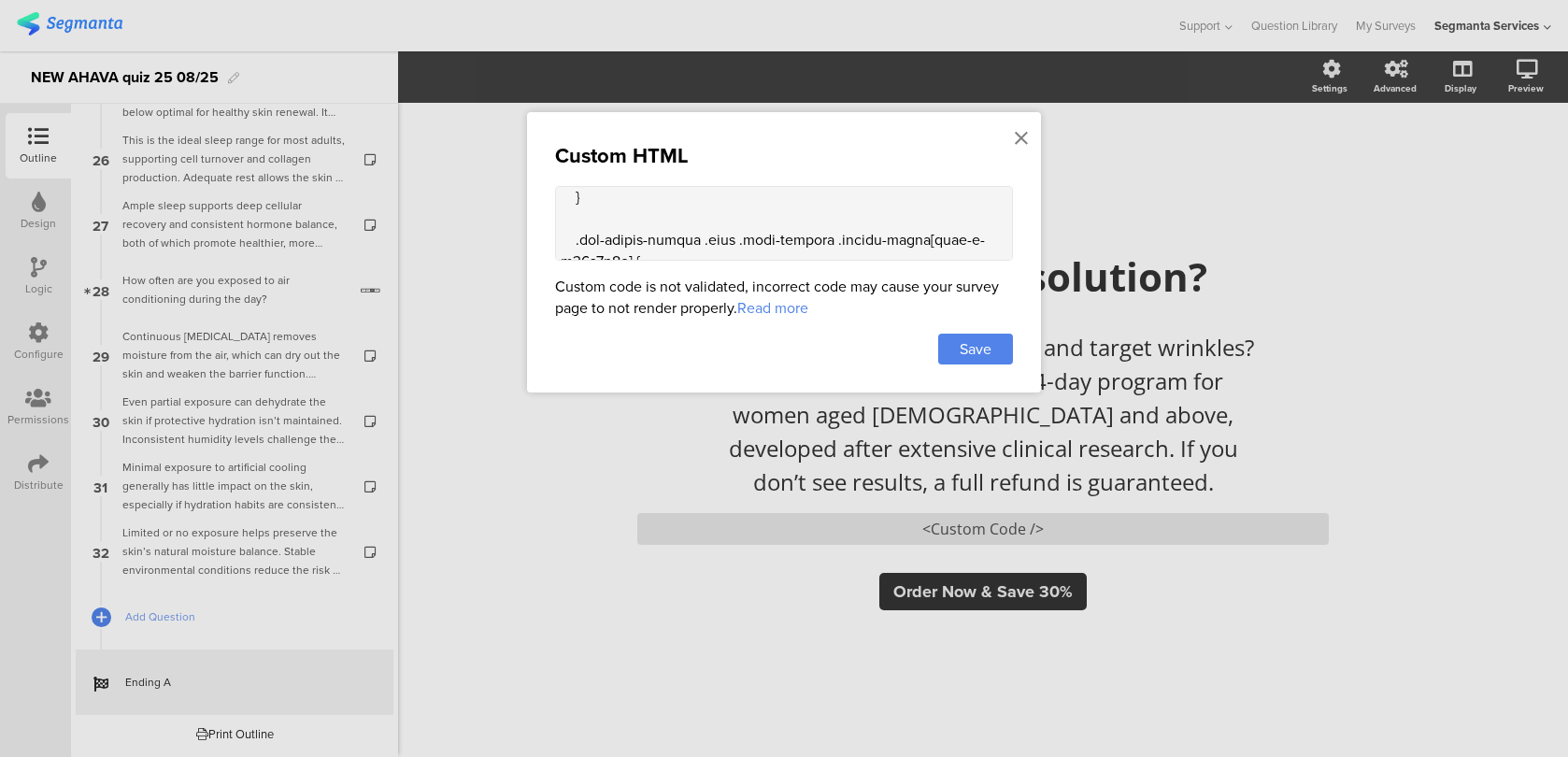
drag, startPoint x: 627, startPoint y: 244, endPoint x: 917, endPoint y: 228, distance: 290.4
click at [917, 228] on textarea at bounding box center [784, 224] width 458 height 75
drag, startPoint x: 792, startPoint y: 238, endPoint x: 501, endPoint y: 236, distance: 291.0
click at [501, 236] on div "Custom HTML Custom code is not validated, incorrect code may cause your survey …" at bounding box center [784, 378] width 1568 height 757
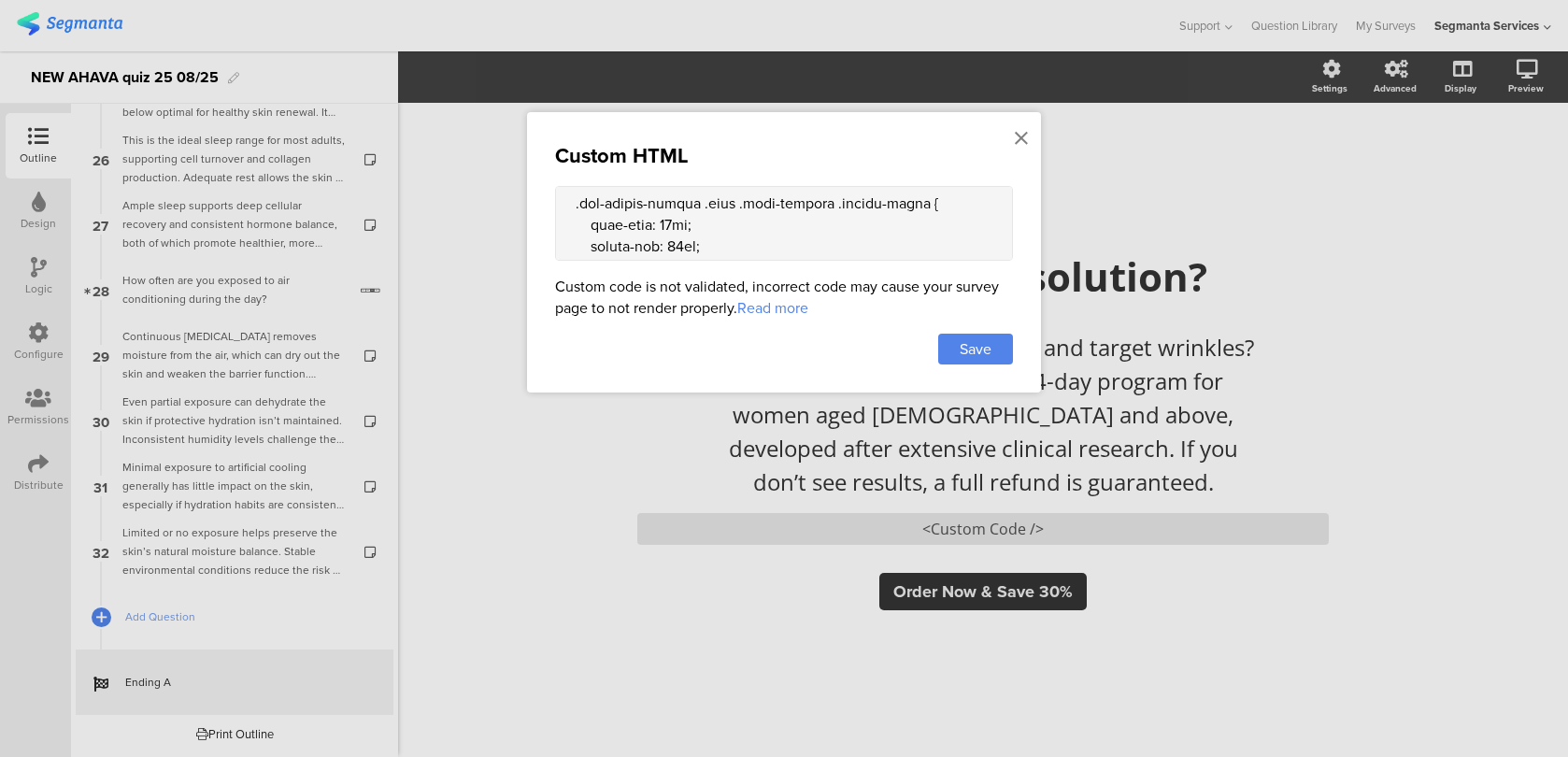
click at [697, 224] on textarea at bounding box center [784, 224] width 458 height 75
drag, startPoint x: 673, startPoint y: 204, endPoint x: 658, endPoint y: 204, distance: 15.0
click at [658, 204] on textarea at bounding box center [784, 224] width 458 height 75
click at [704, 198] on textarea at bounding box center [784, 224] width 458 height 75
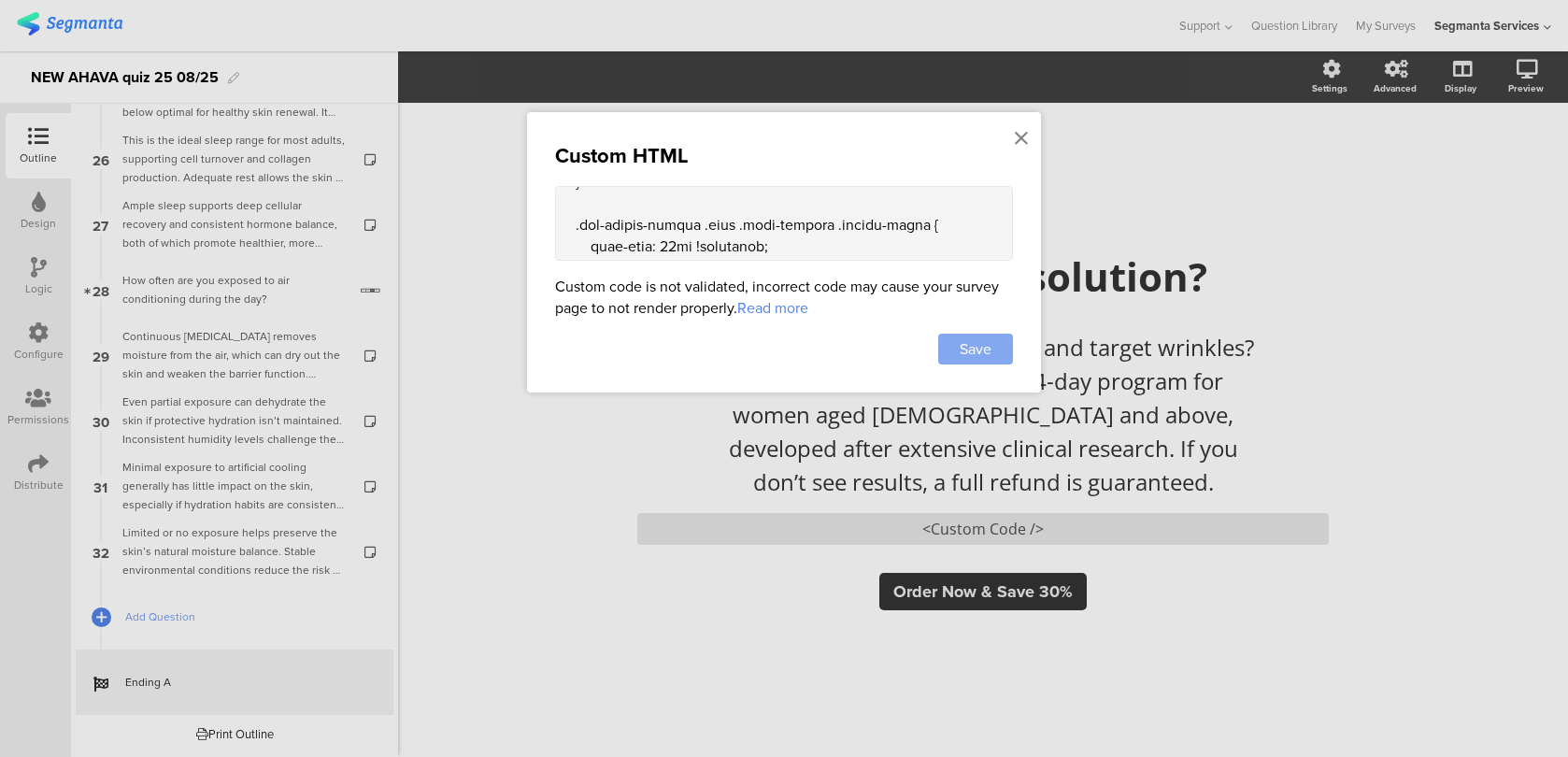
type textarea "<style> .animated-router-view { background: #28221B !important; } .color-overla…"
click at [954, 352] on div "Save" at bounding box center [976, 348] width 75 height 31
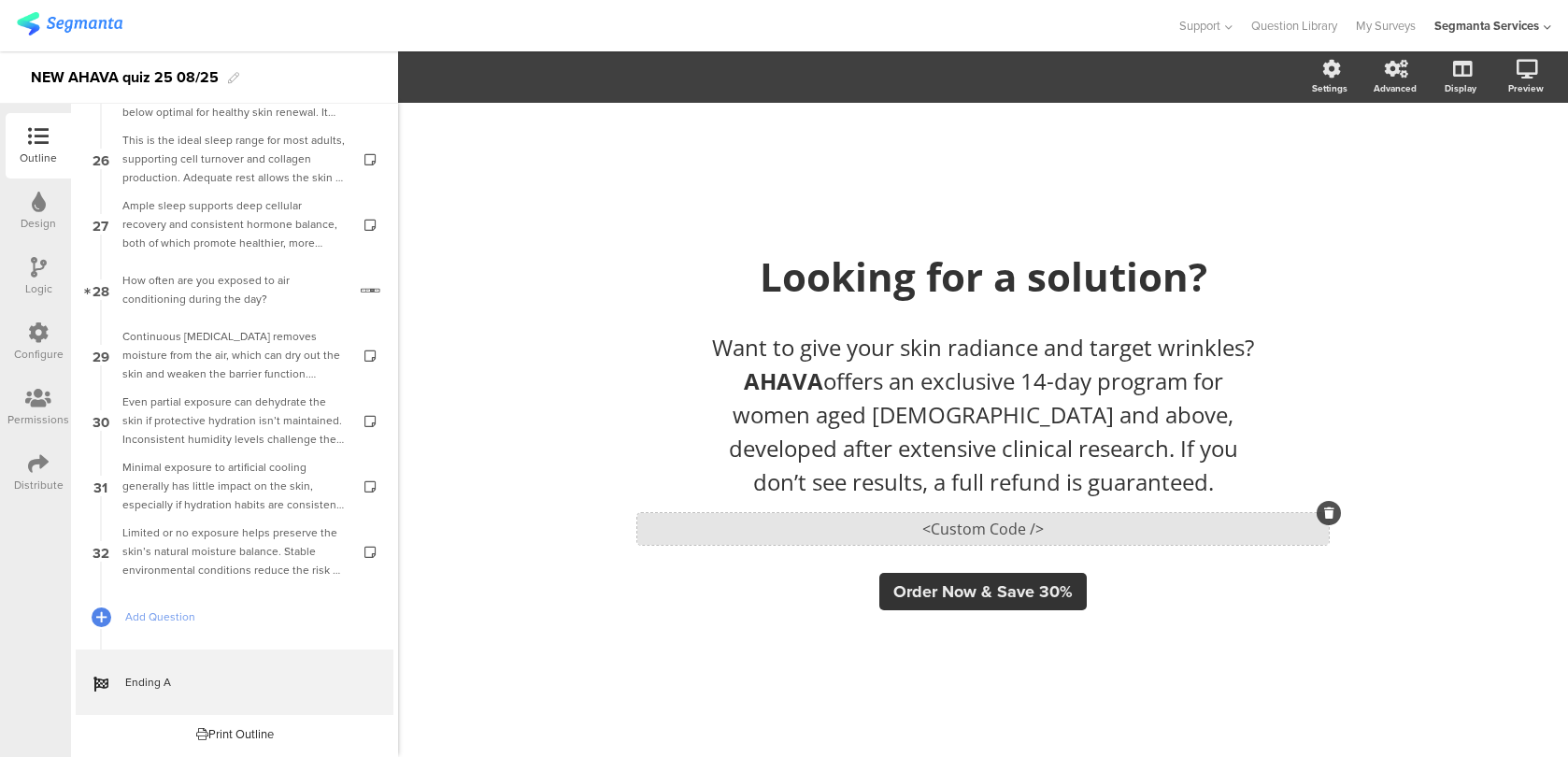
click at [894, 529] on div "<Custom Code />" at bounding box center [983, 529] width 691 height 32
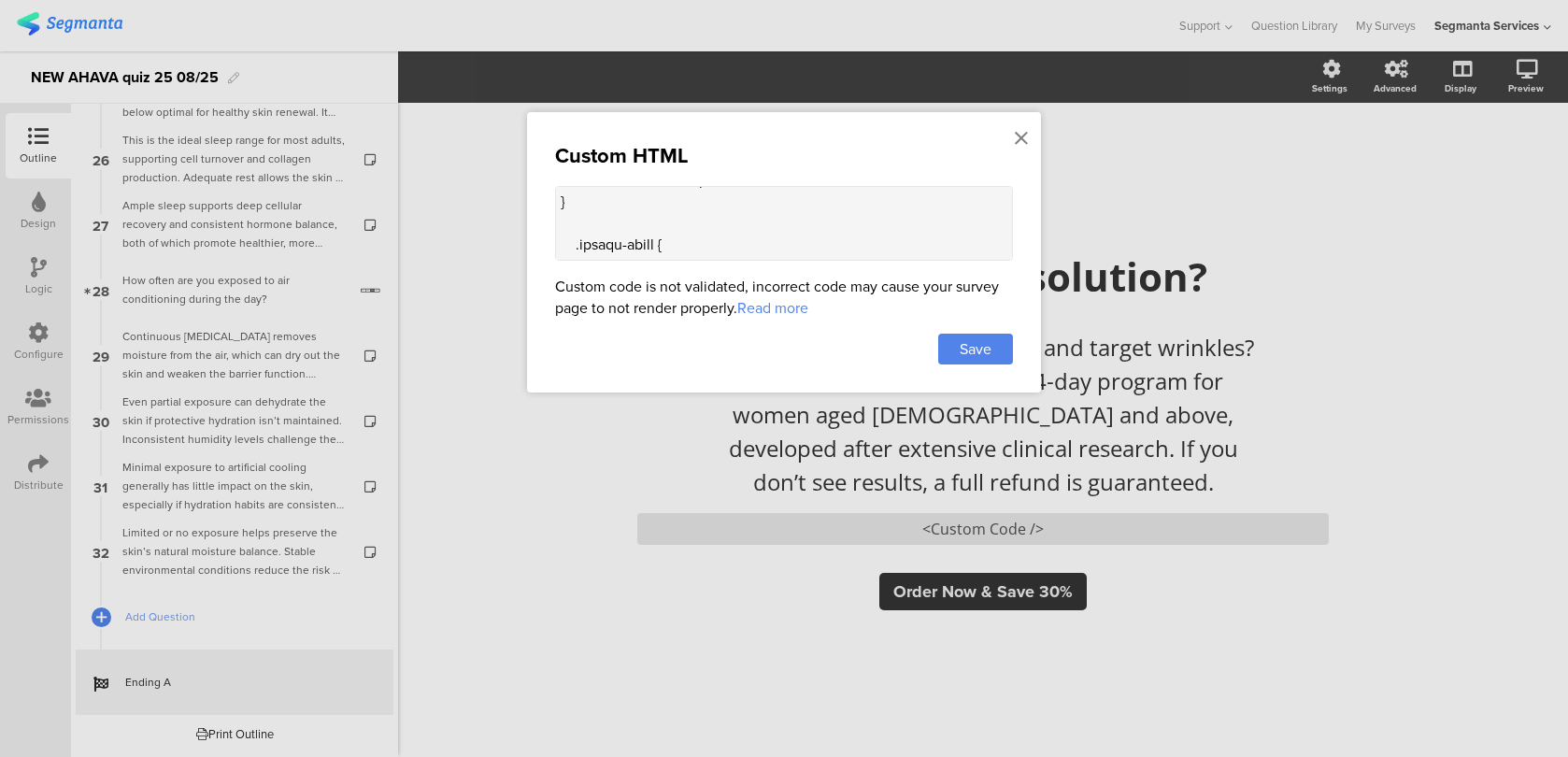
scroll to position [519, 0]
click at [754, 227] on textarea at bounding box center [784, 224] width 458 height 75
paste textarea "margin-top: -20px;"
type textarea "<style> .animated-router-view { background: #28221B !important; } .color-overla…"
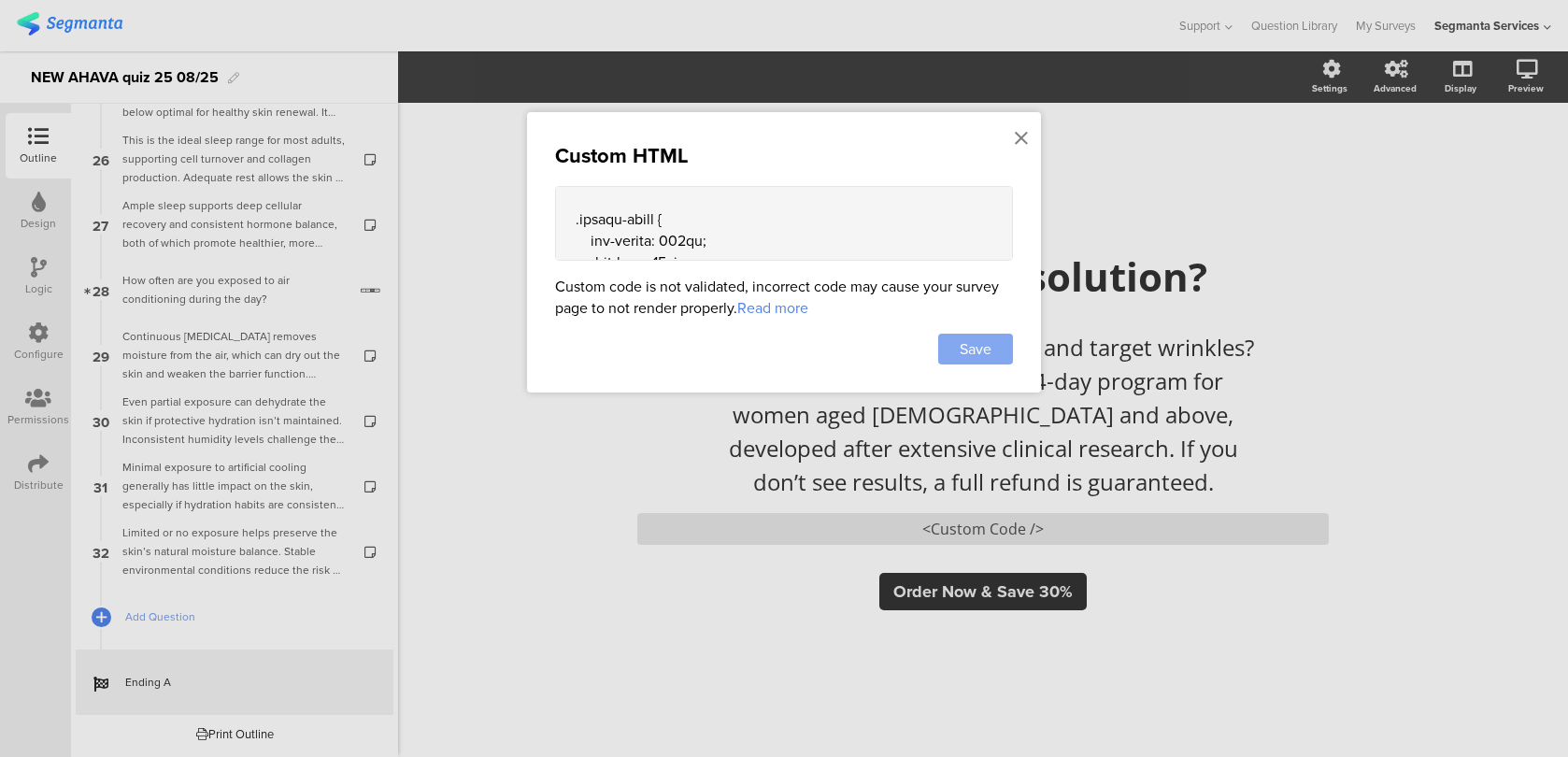
click at [962, 348] on span "Save" at bounding box center [975, 348] width 32 height 22
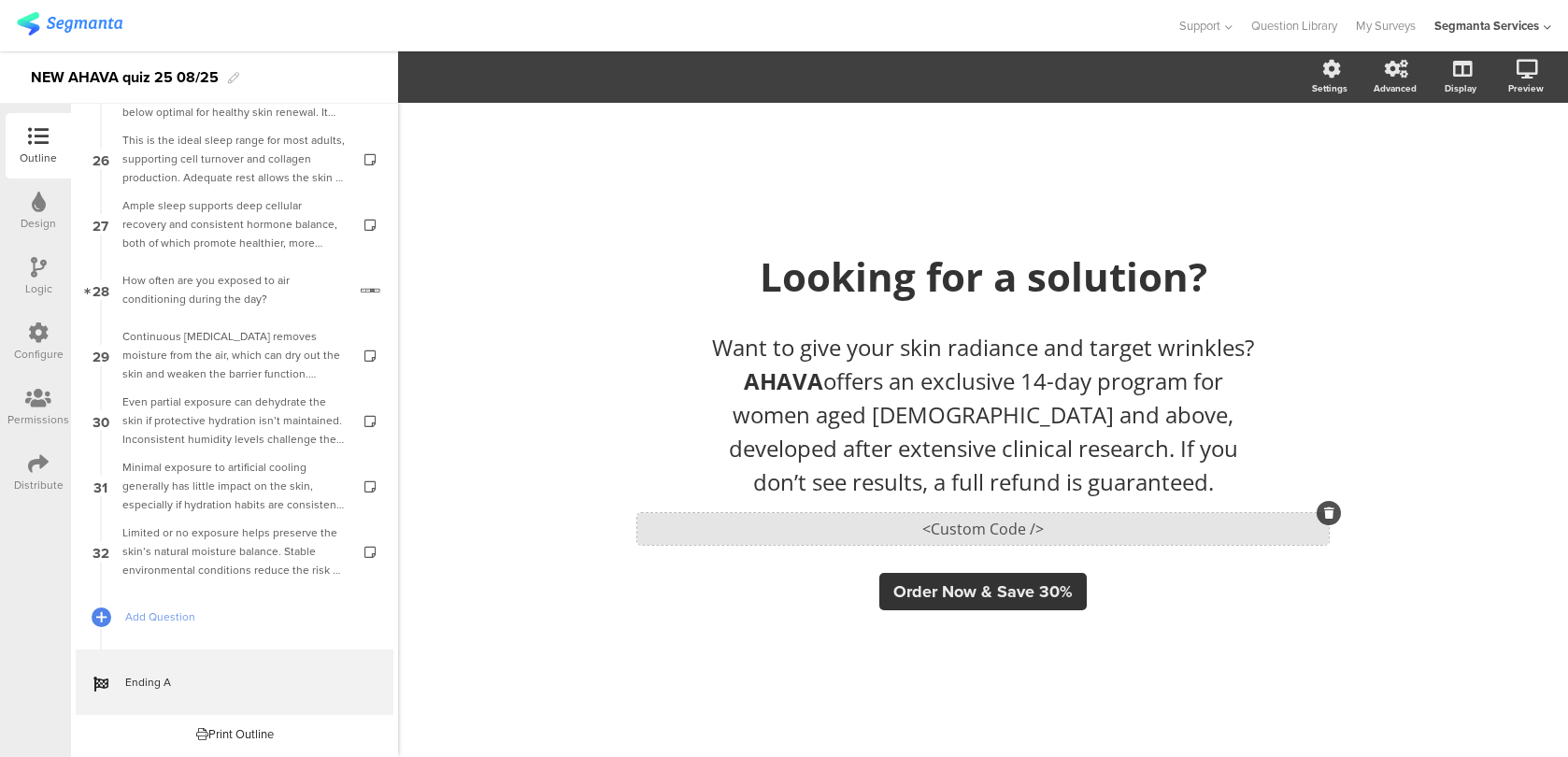
click at [783, 534] on div "<Custom Code />" at bounding box center [983, 529] width 691 height 32
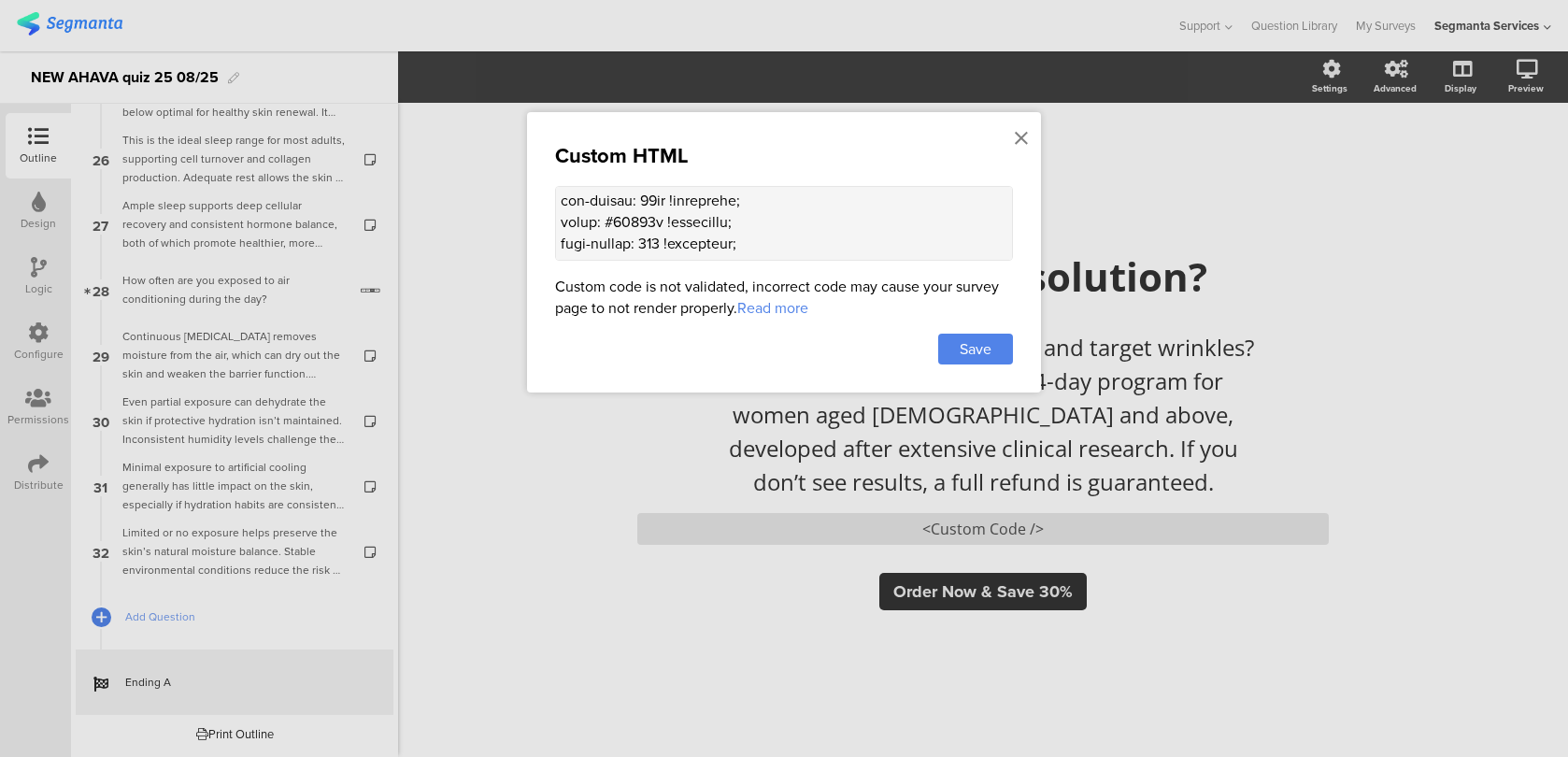
scroll to position [253, 0]
click at [640, 200] on textarea at bounding box center [784, 224] width 458 height 75
type textarea "<style> .animated-router-view { background: #28221B !important; } .color-overla…"
click at [1002, 336] on div "Save" at bounding box center [976, 348] width 75 height 31
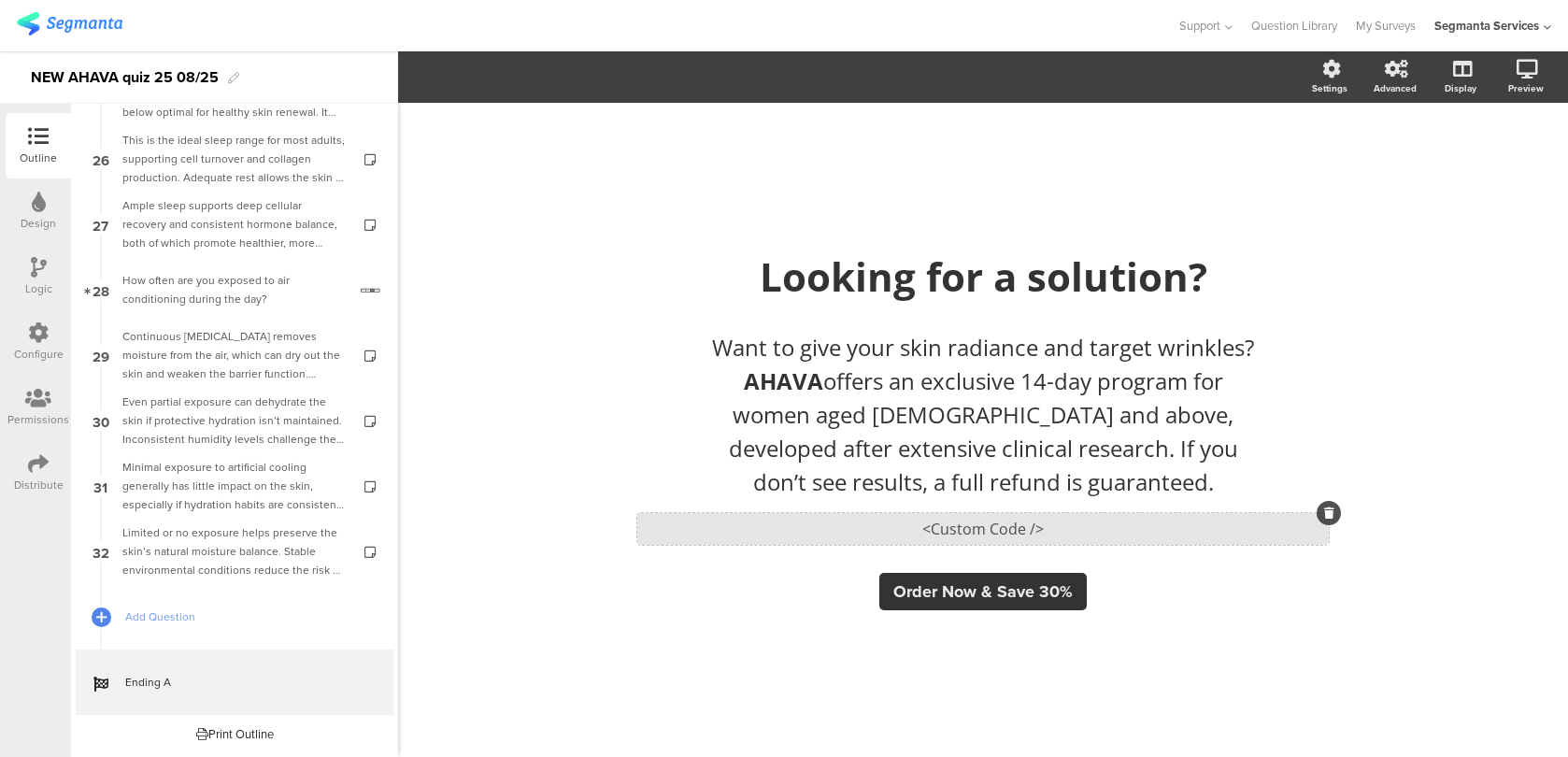
click at [787, 528] on div "<Custom Code />" at bounding box center [983, 529] width 691 height 32
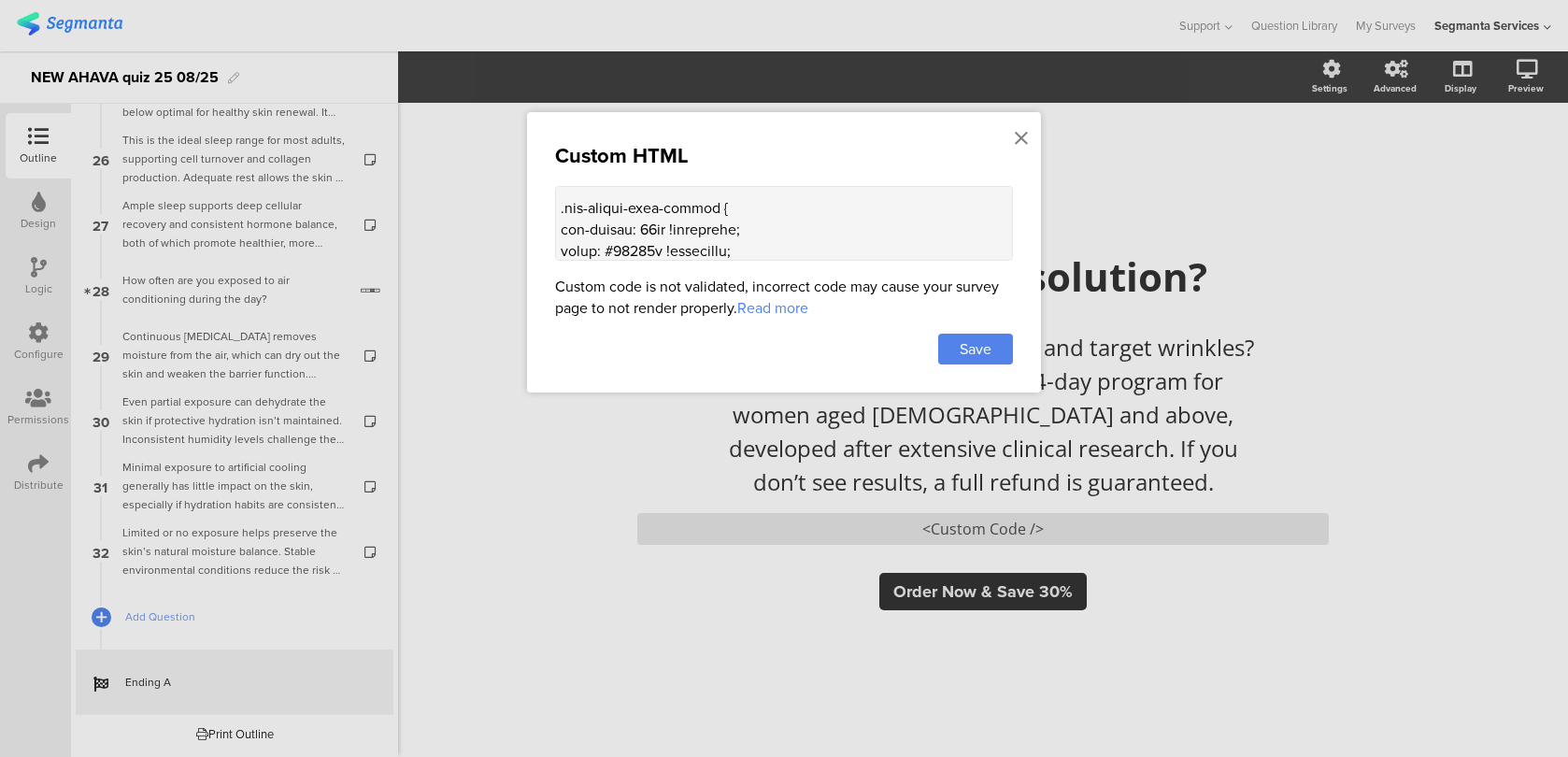
scroll to position [283, 0]
click at [752, 220] on textarea at bounding box center [784, 224] width 458 height 75
paste textarea "font-size: 14px !important;"
click at [598, 224] on textarea at bounding box center [784, 224] width 458 height 75
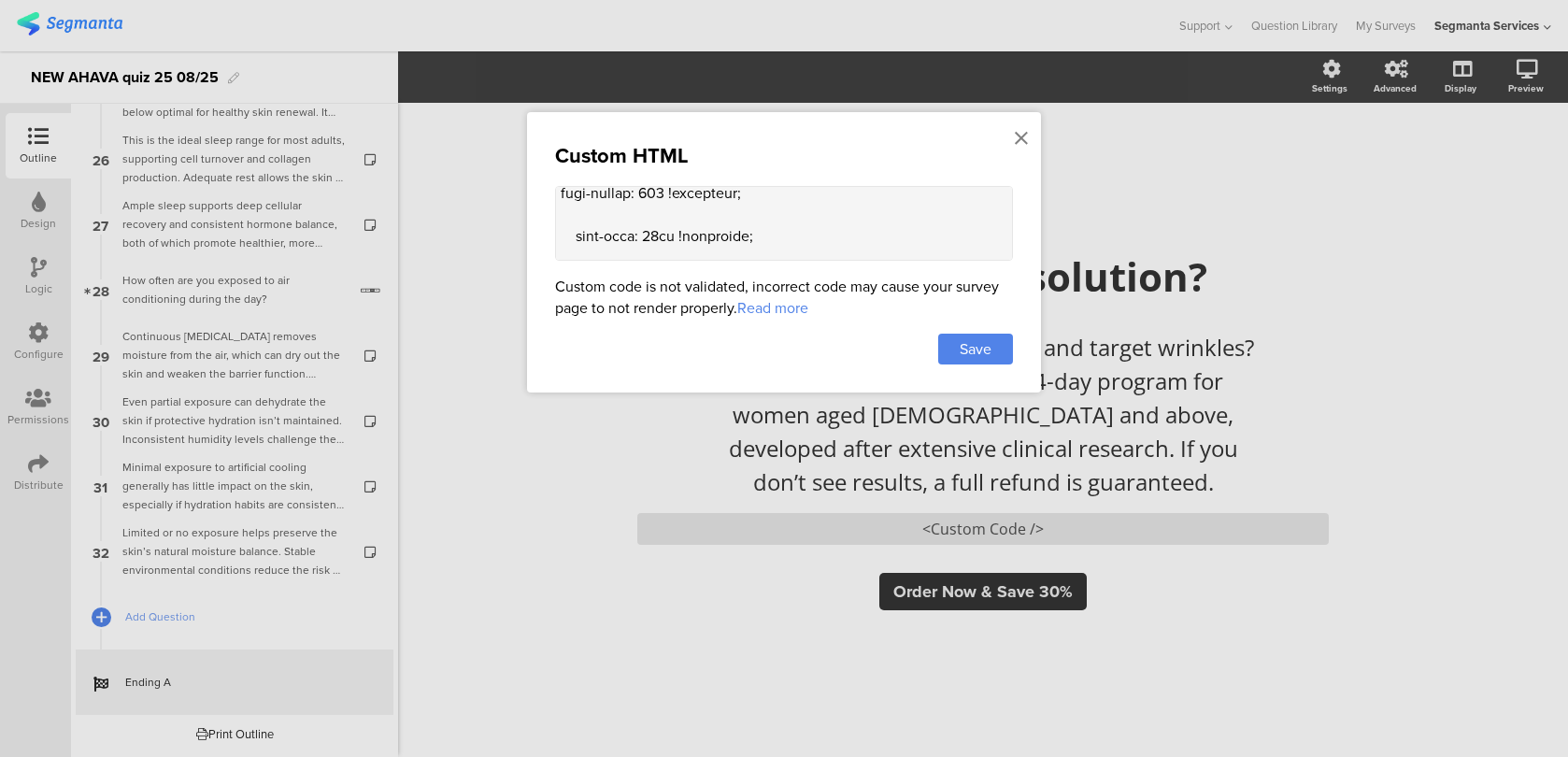
click at [581, 210] on textarea at bounding box center [784, 224] width 458 height 75
drag, startPoint x: 579, startPoint y: 232, endPoint x: 561, endPoint y: 232, distance: 18.0
click at [561, 232] on textarea at bounding box center [784, 224] width 458 height 75
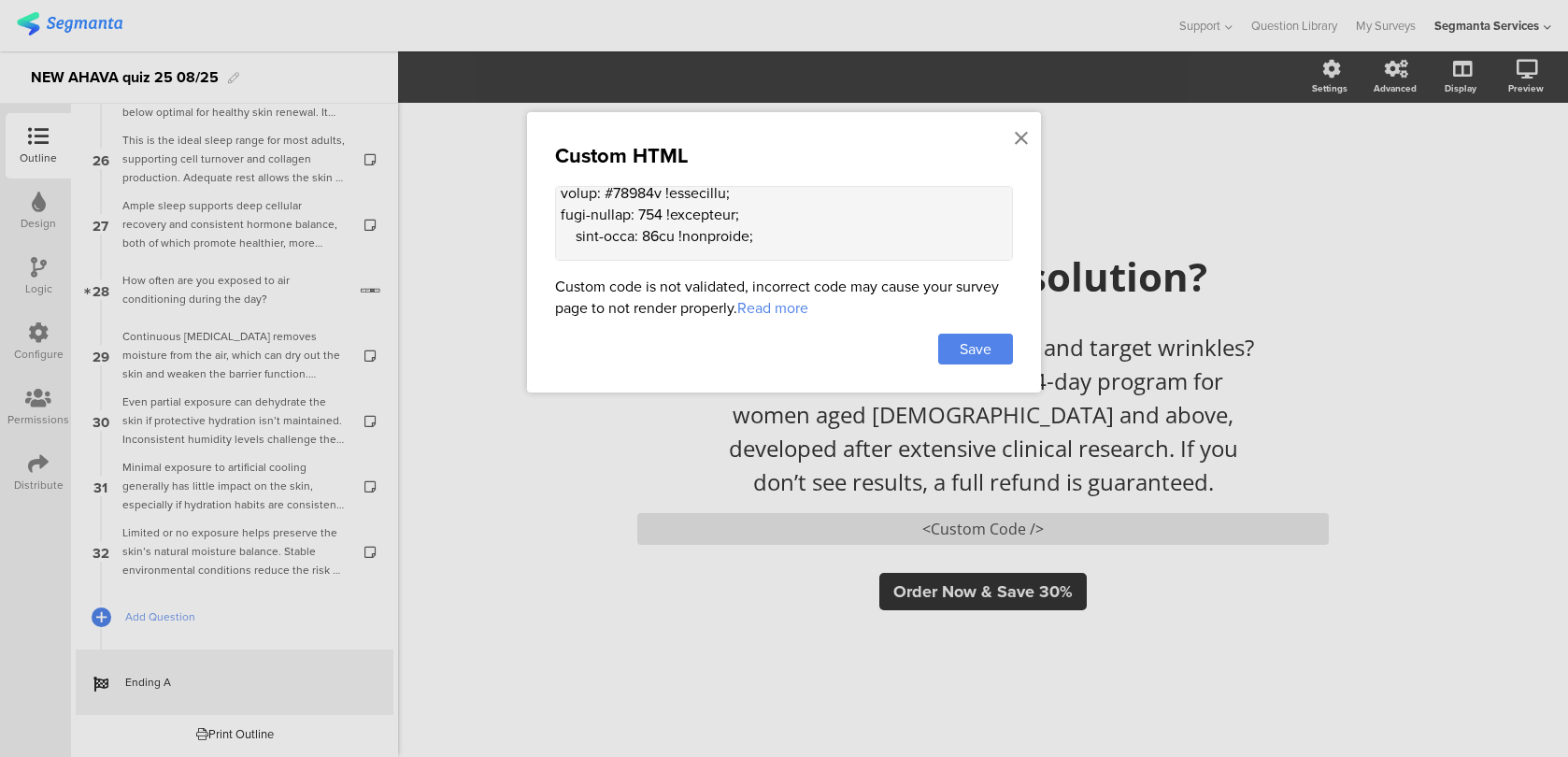
drag, startPoint x: 573, startPoint y: 232, endPoint x: 554, endPoint y: 231, distance: 19.0
click at [555, 231] on textarea at bounding box center [784, 224] width 458 height 75
click at [692, 224] on textarea at bounding box center [784, 224] width 458 height 75
paste textarea "border-radius: 5px !important;"
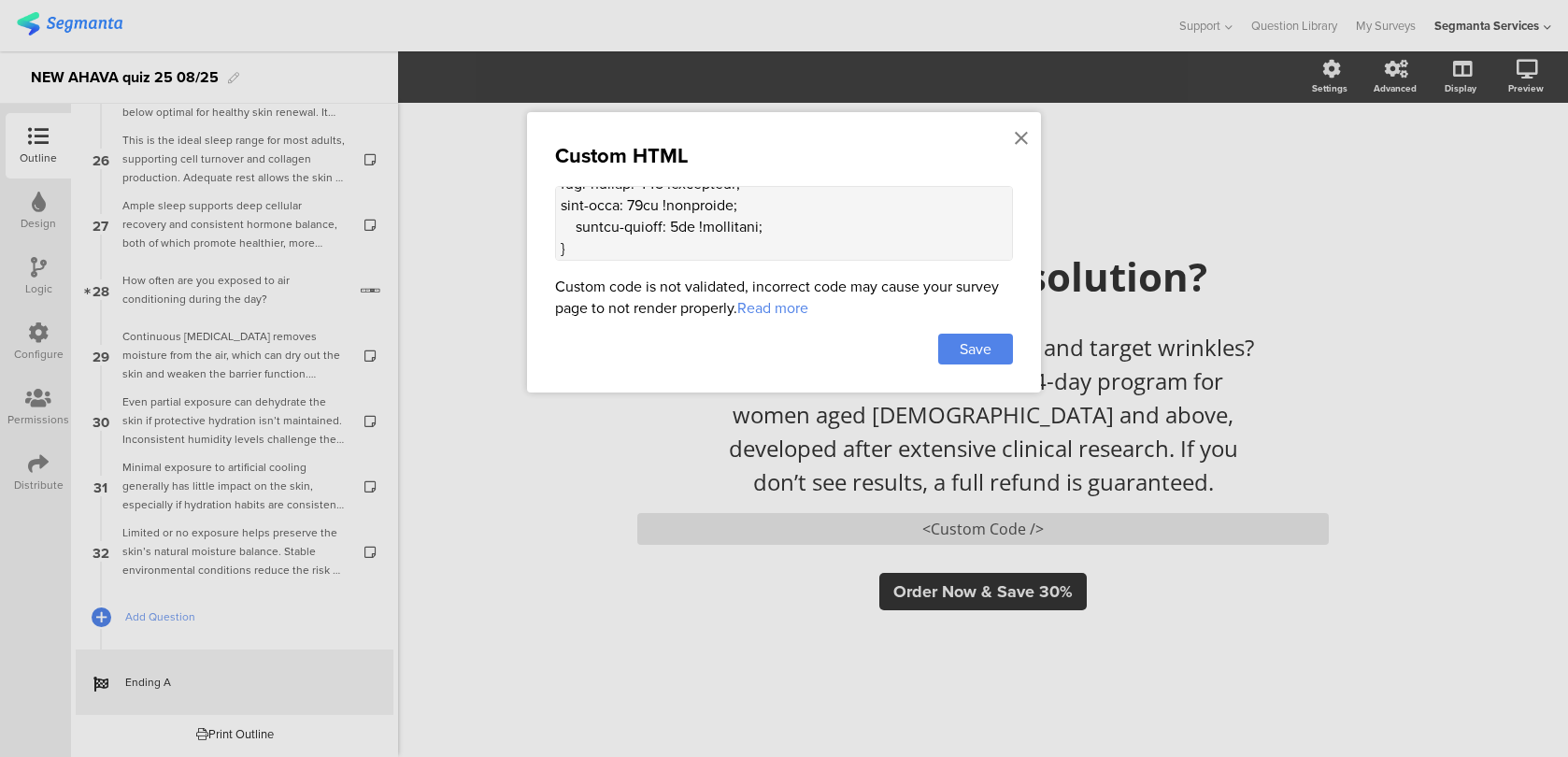
drag, startPoint x: 578, startPoint y: 217, endPoint x: 531, endPoint y: 215, distance: 47.0
click at [531, 215] on div "Custom HTML Custom code is not validated, incorrect code may cause your survey …" at bounding box center [784, 252] width 514 height 280
type textarea "<style> .animated-router-view { background: #28221B !important; } .color-overla…"
click at [1015, 357] on div "Custom HTML Custom code is not validated, incorrect code may cause your survey …" at bounding box center [784, 252] width 514 height 280
click at [991, 354] on div "Save" at bounding box center [976, 348] width 75 height 31
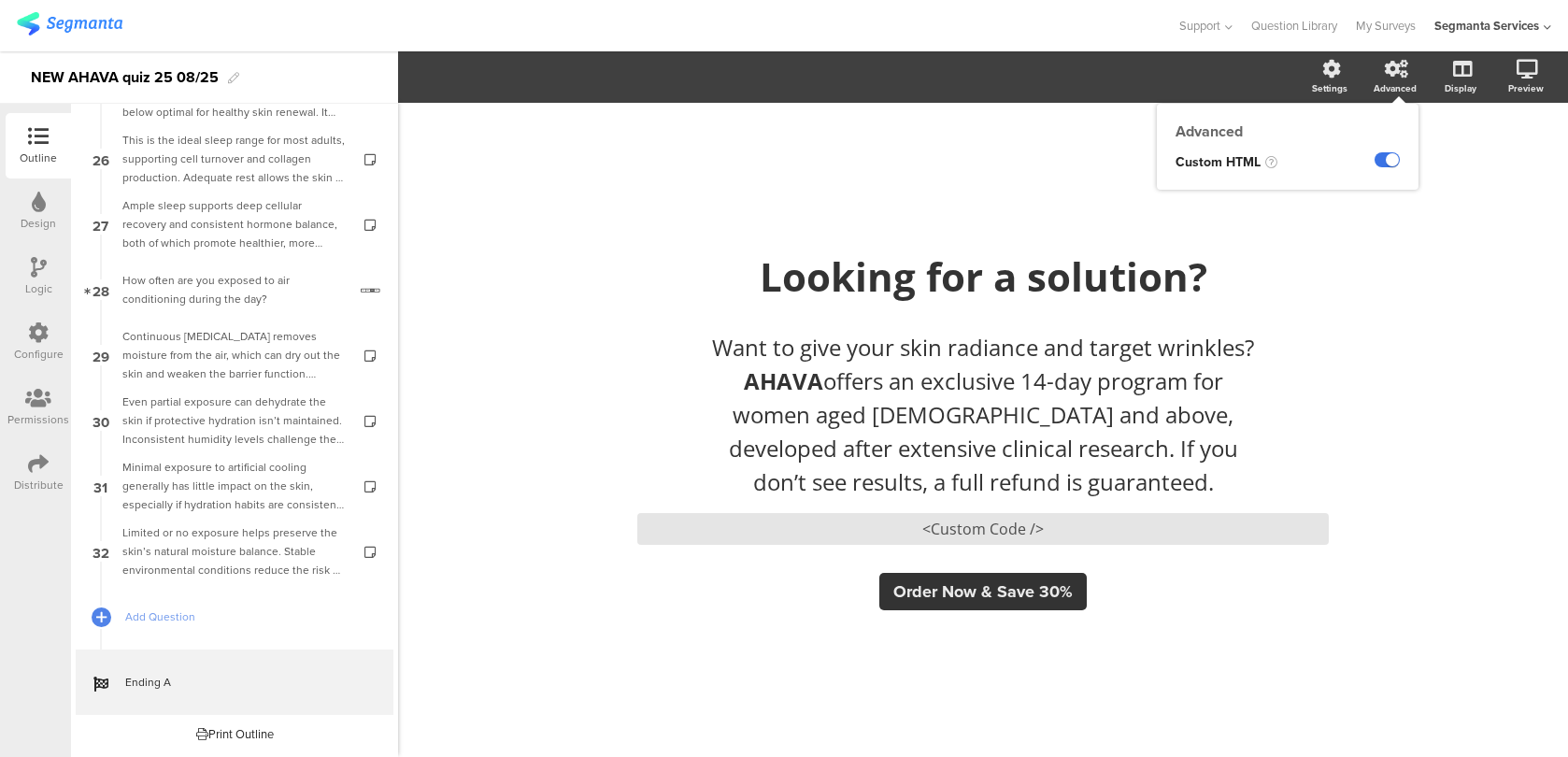
click at [1387, 161] on label at bounding box center [1387, 160] width 25 height 15
click at [0, 0] on input "checkbox" at bounding box center [0, 0] width 0 height 0
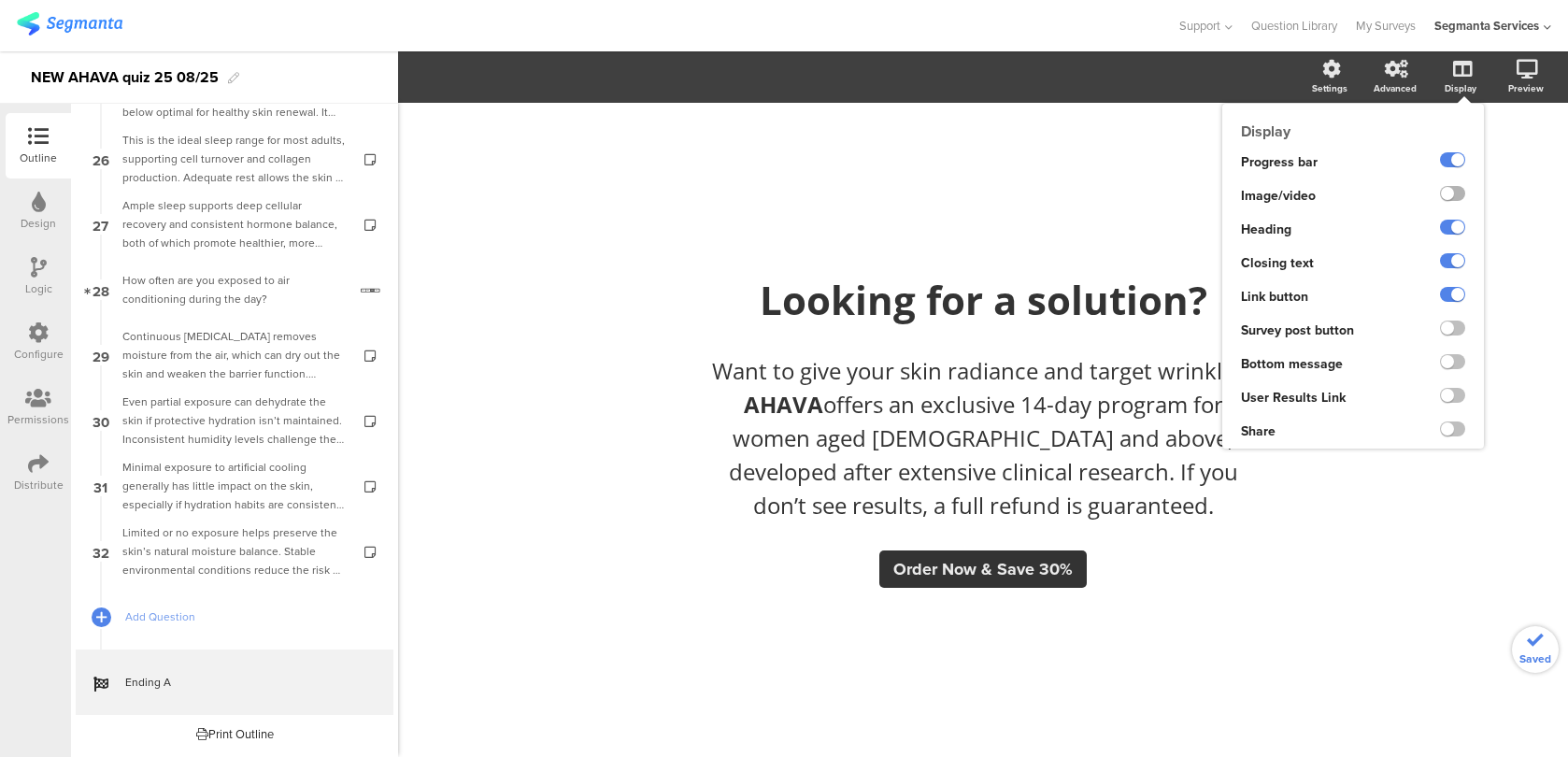
click at [1447, 191] on label at bounding box center [1452, 193] width 25 height 15
click at [0, 0] on input "checkbox" at bounding box center [0, 0] width 0 height 0
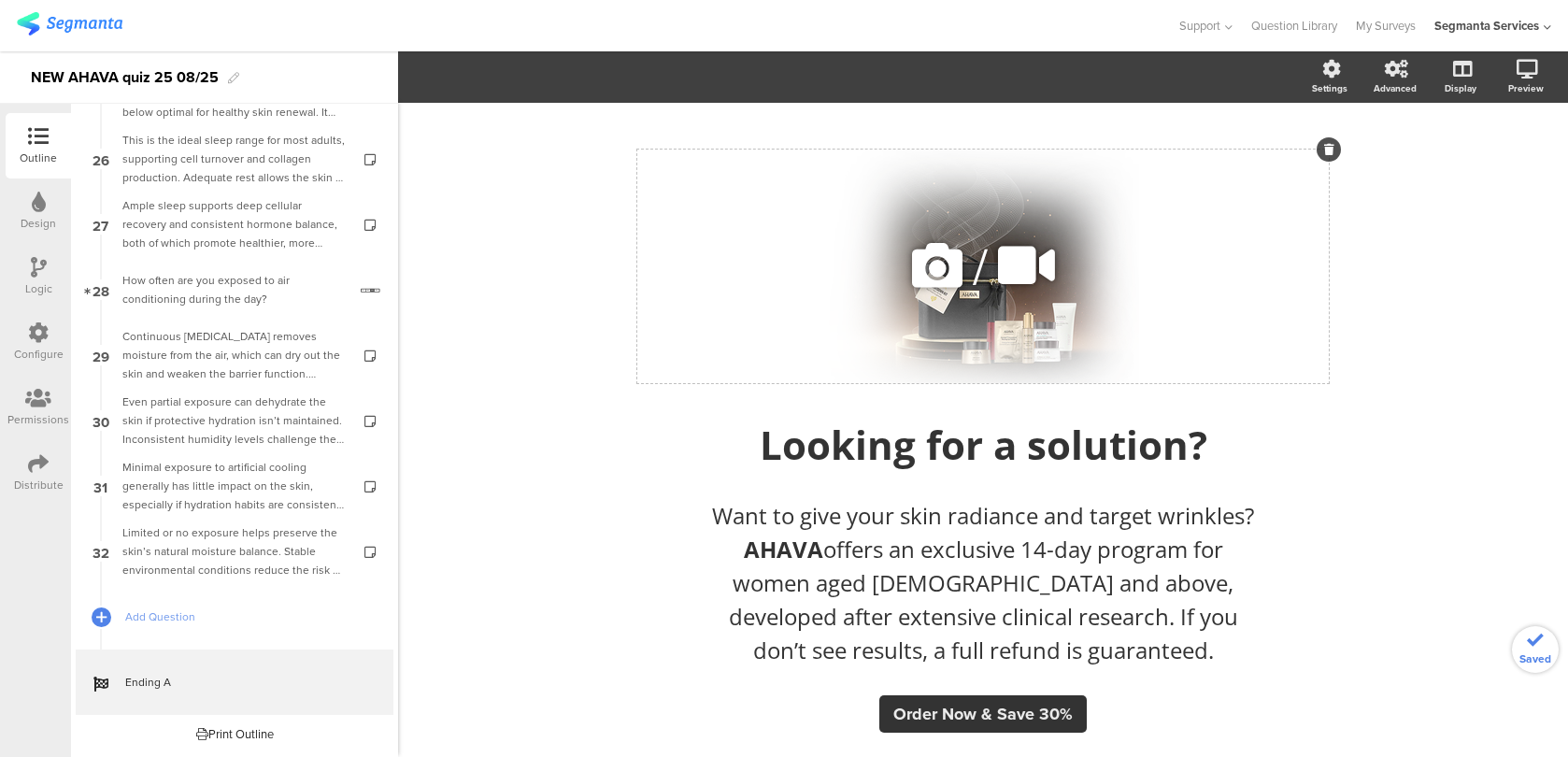
click at [945, 283] on icon at bounding box center [938, 266] width 64 height 64
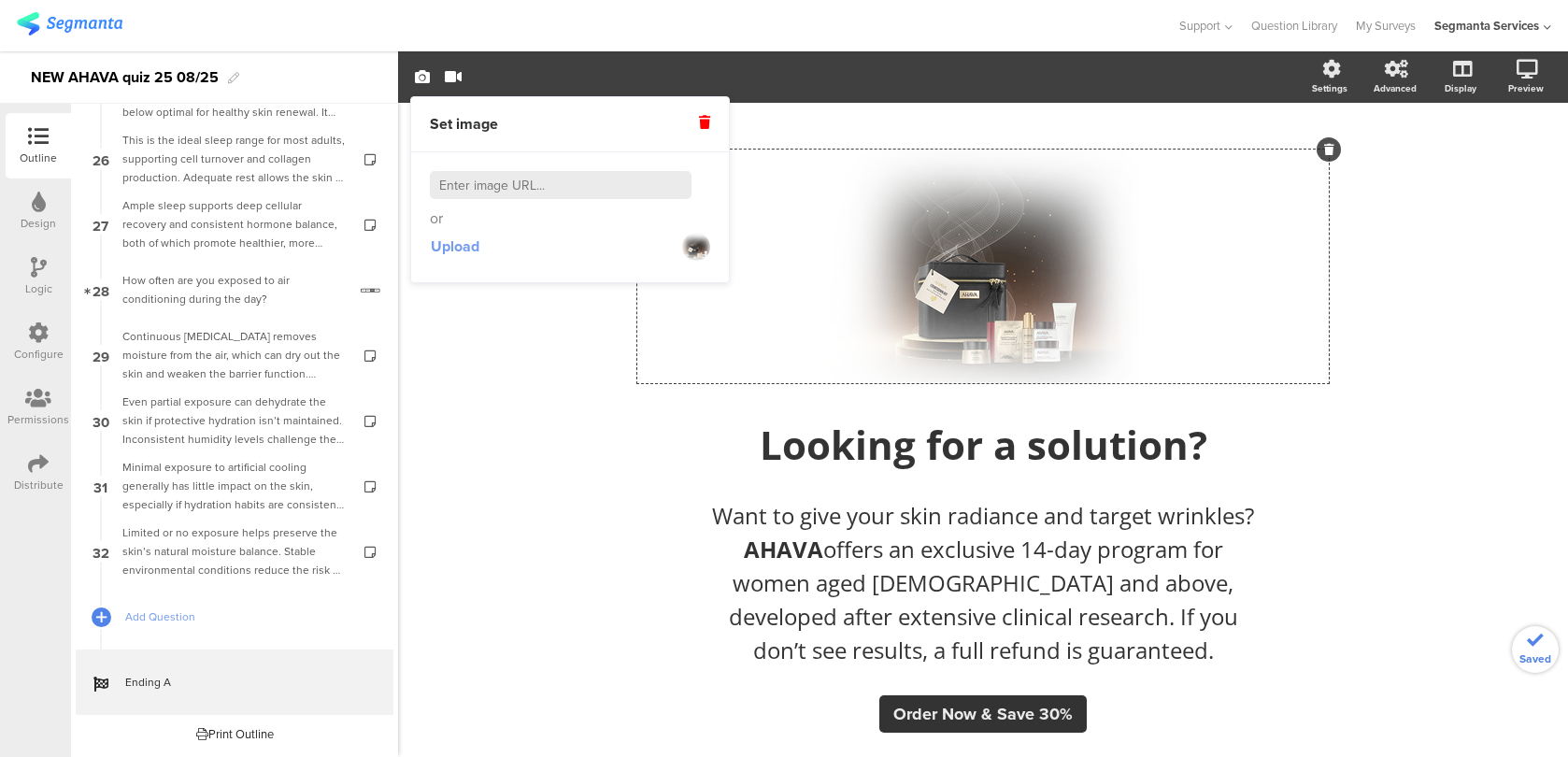
click at [459, 244] on span "Upload" at bounding box center [455, 246] width 49 height 22
click at [468, 247] on span "Upload" at bounding box center [455, 246] width 49 height 22
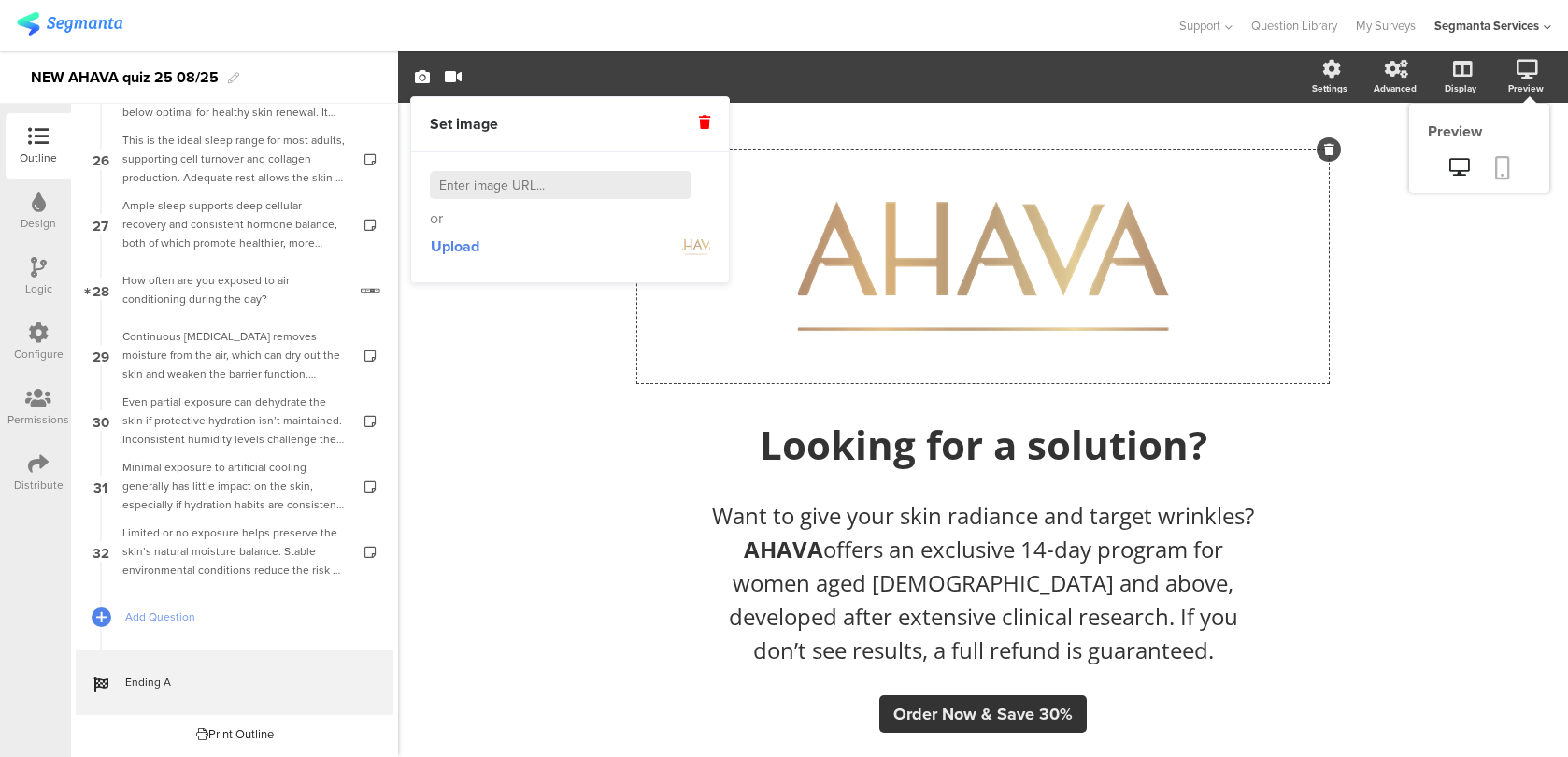
click at [1497, 172] on icon at bounding box center [1502, 167] width 15 height 23
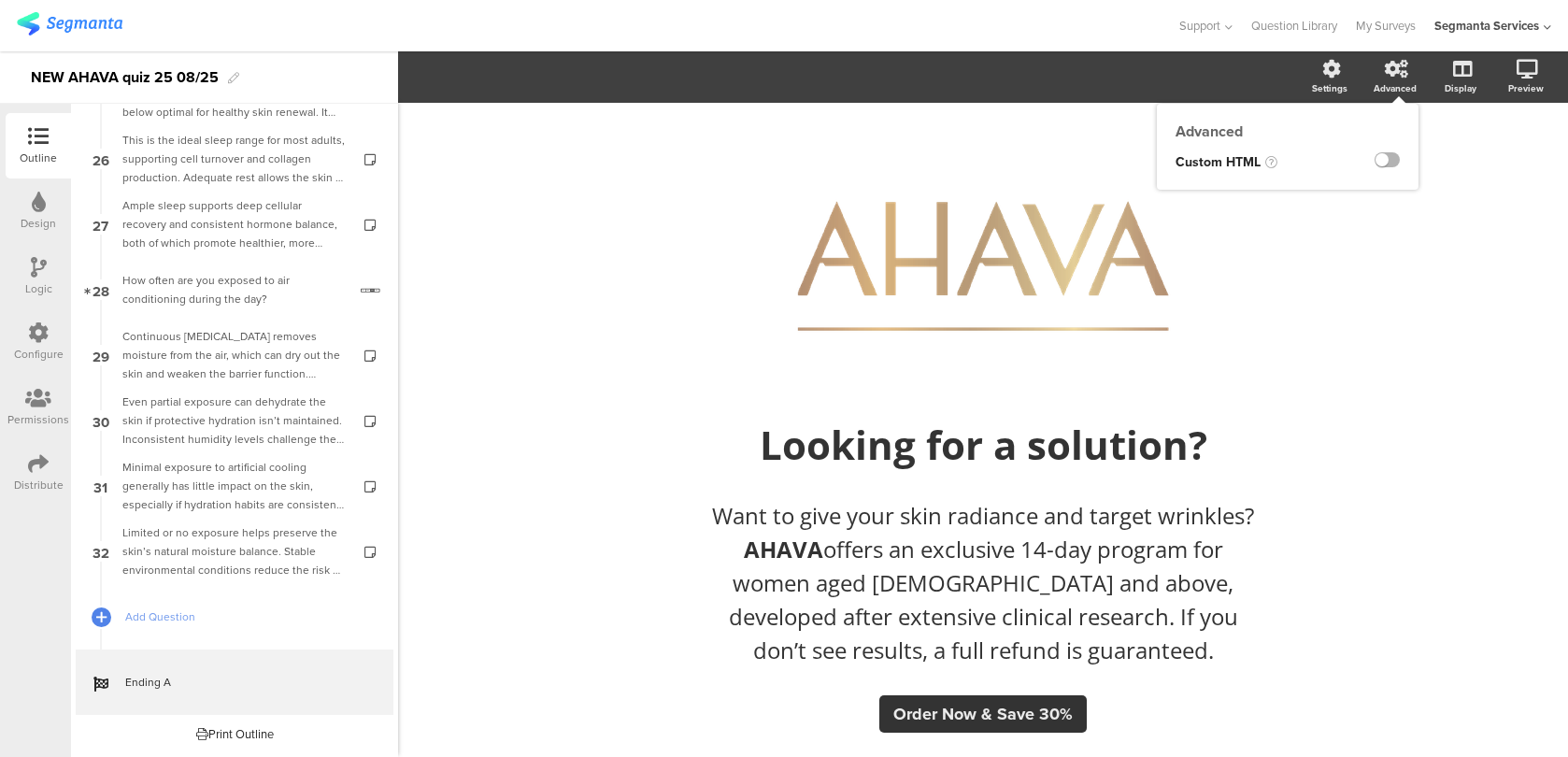
click at [1389, 156] on label at bounding box center [1387, 160] width 25 height 15
click at [0, 0] on input "checkbox" at bounding box center [0, 0] width 0 height 0
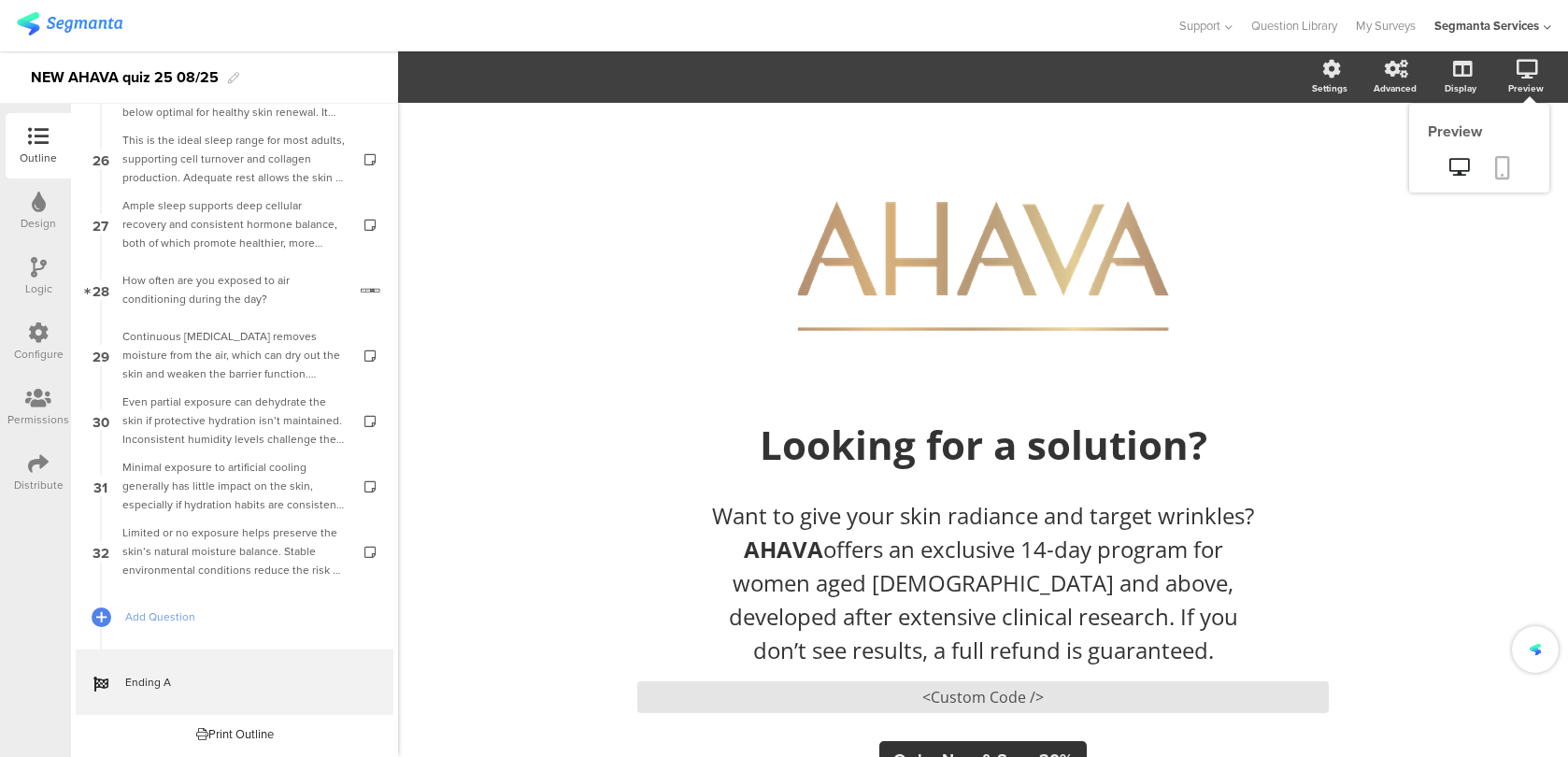
click at [1497, 169] on icon at bounding box center [1502, 167] width 15 height 23
click at [825, 687] on div "<Custom Code />" at bounding box center [983, 697] width 691 height 32
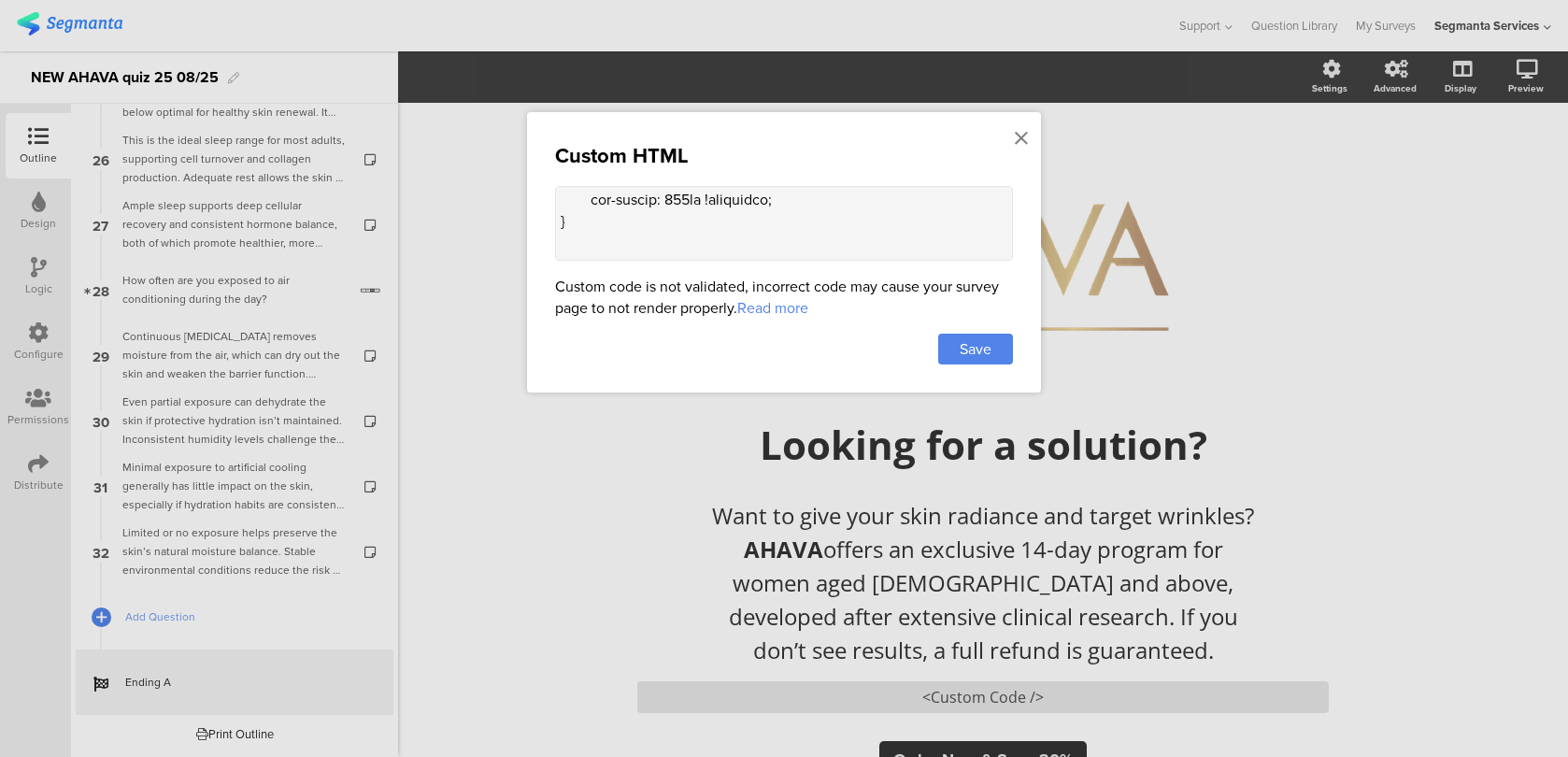
drag, startPoint x: 787, startPoint y: 253, endPoint x: 588, endPoint y: 245, distance: 199.2
click at [588, 245] on textarea at bounding box center [784, 224] width 458 height 75
click at [627, 222] on textarea at bounding box center [784, 224] width 458 height 75
drag, startPoint x: 570, startPoint y: 236, endPoint x: 549, endPoint y: 195, distance: 46.1
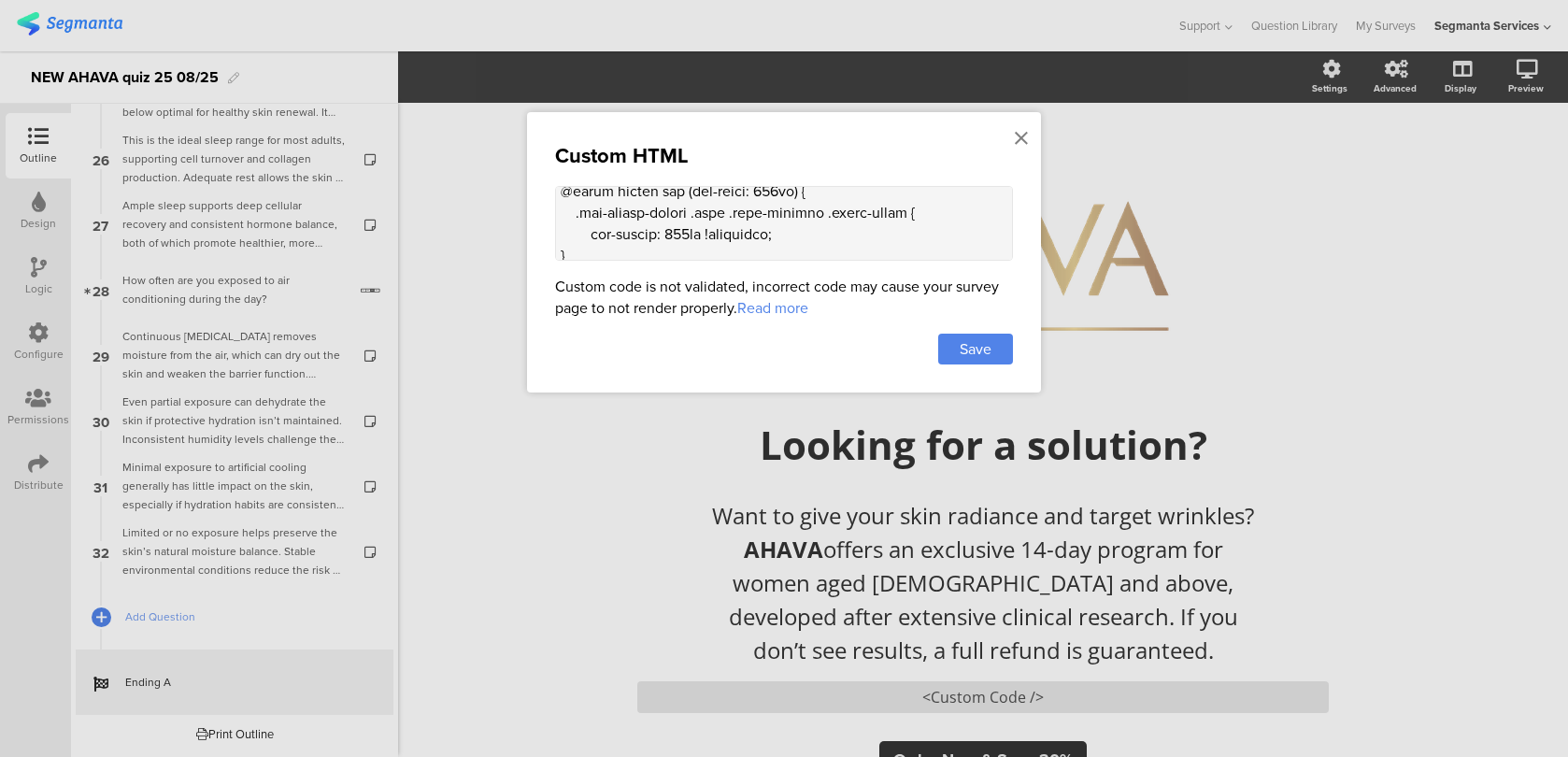
click at [549, 195] on div "Custom HTML Custom code is not validated, incorrect code may cause your survey …" at bounding box center [784, 252] width 514 height 280
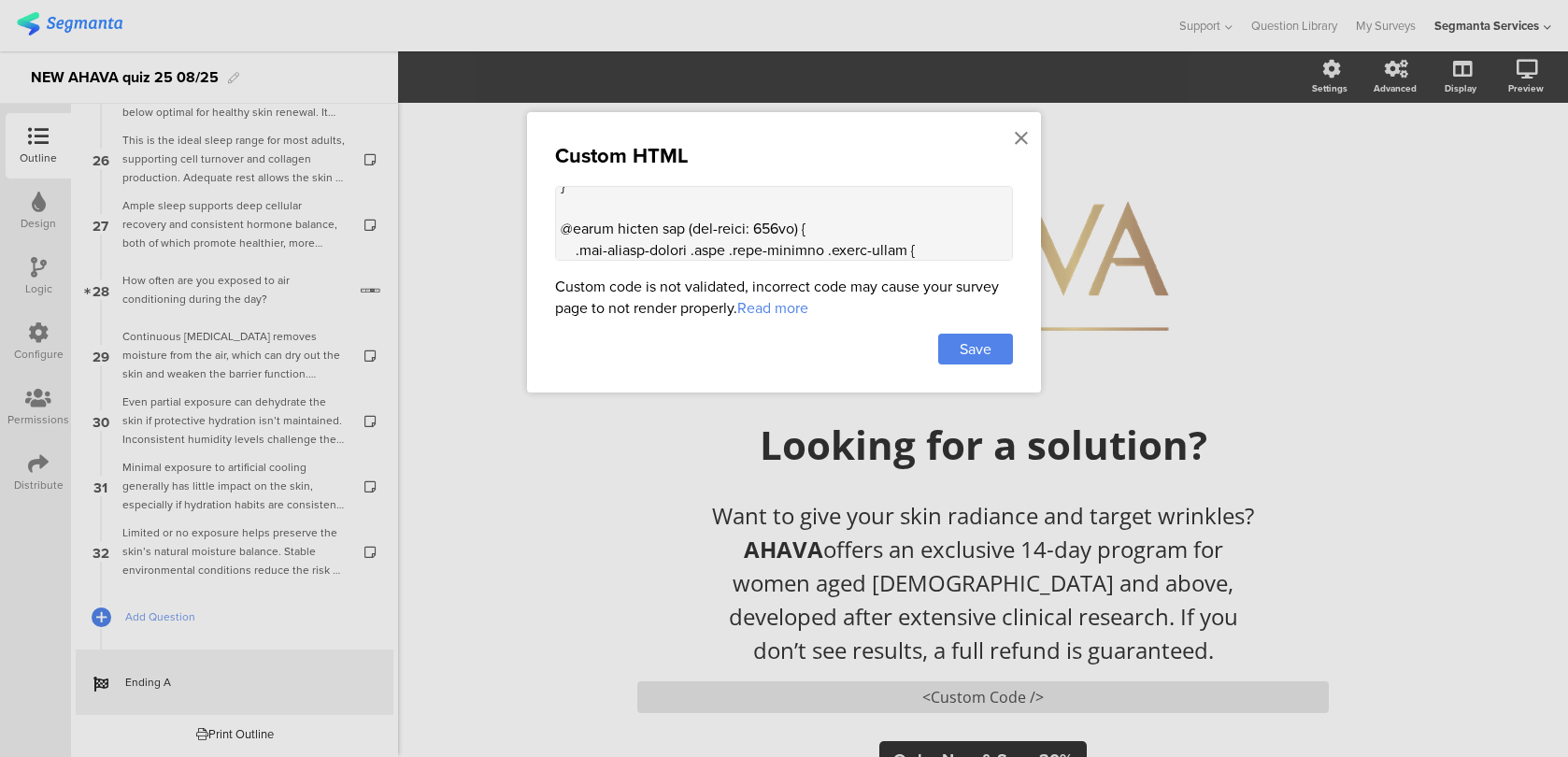
scroll to position [969, 0]
click at [606, 200] on textarea at bounding box center [784, 224] width 458 height 75
paste textarea ".seg-ending-screen .main .main-content .cover-image { max-height: 290px !import…"
drag, startPoint x: 693, startPoint y: 218, endPoint x: 671, endPoint y: 216, distance: 22.1
click at [671, 216] on textarea at bounding box center [784, 224] width 458 height 75
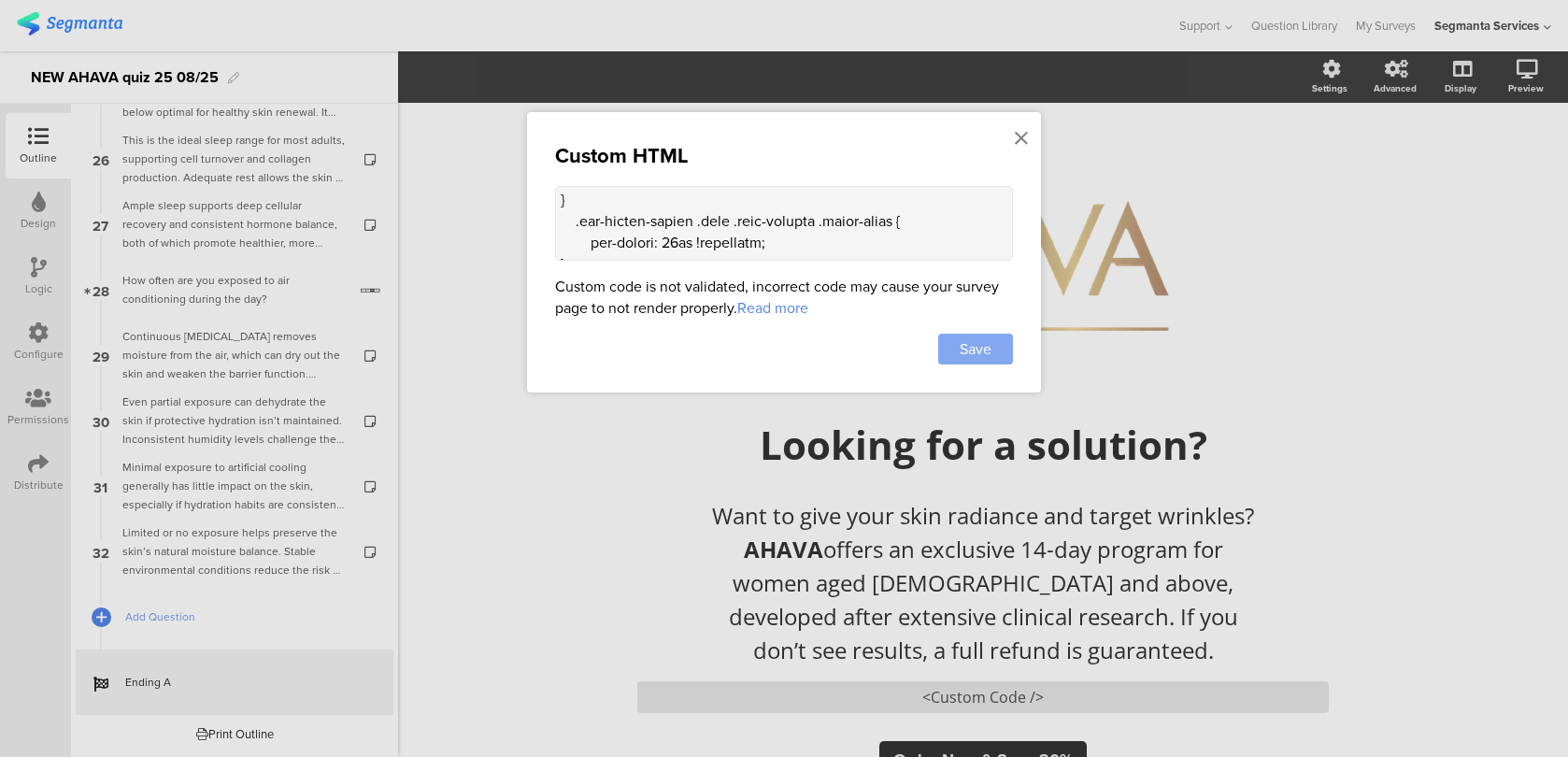
type textarea "<style> .animated-router-view { background: #28221B !important; } .color-overla…"
click at [977, 356] on span "Save" at bounding box center [975, 348] width 32 height 22
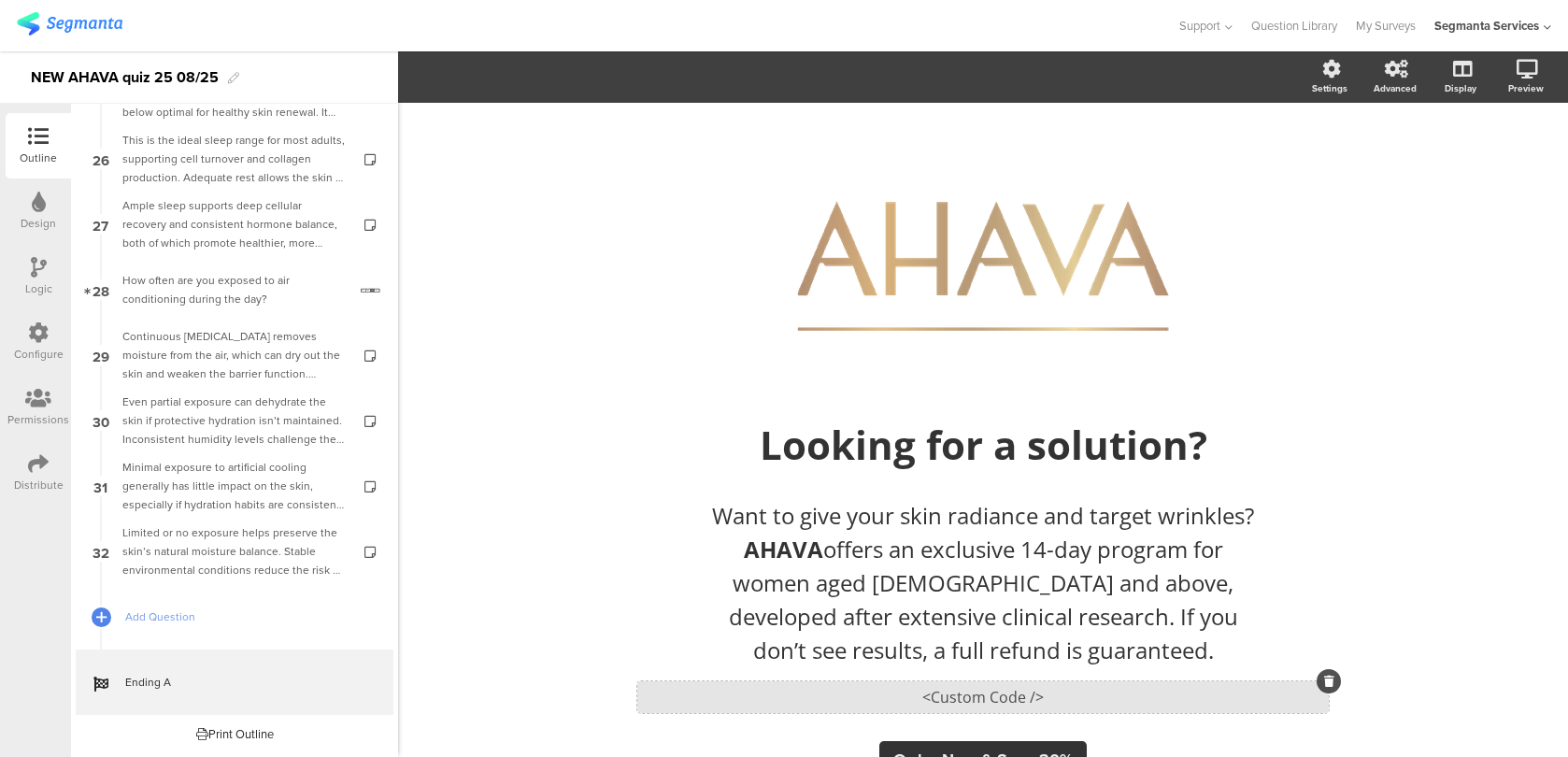
scroll to position [69, 0]
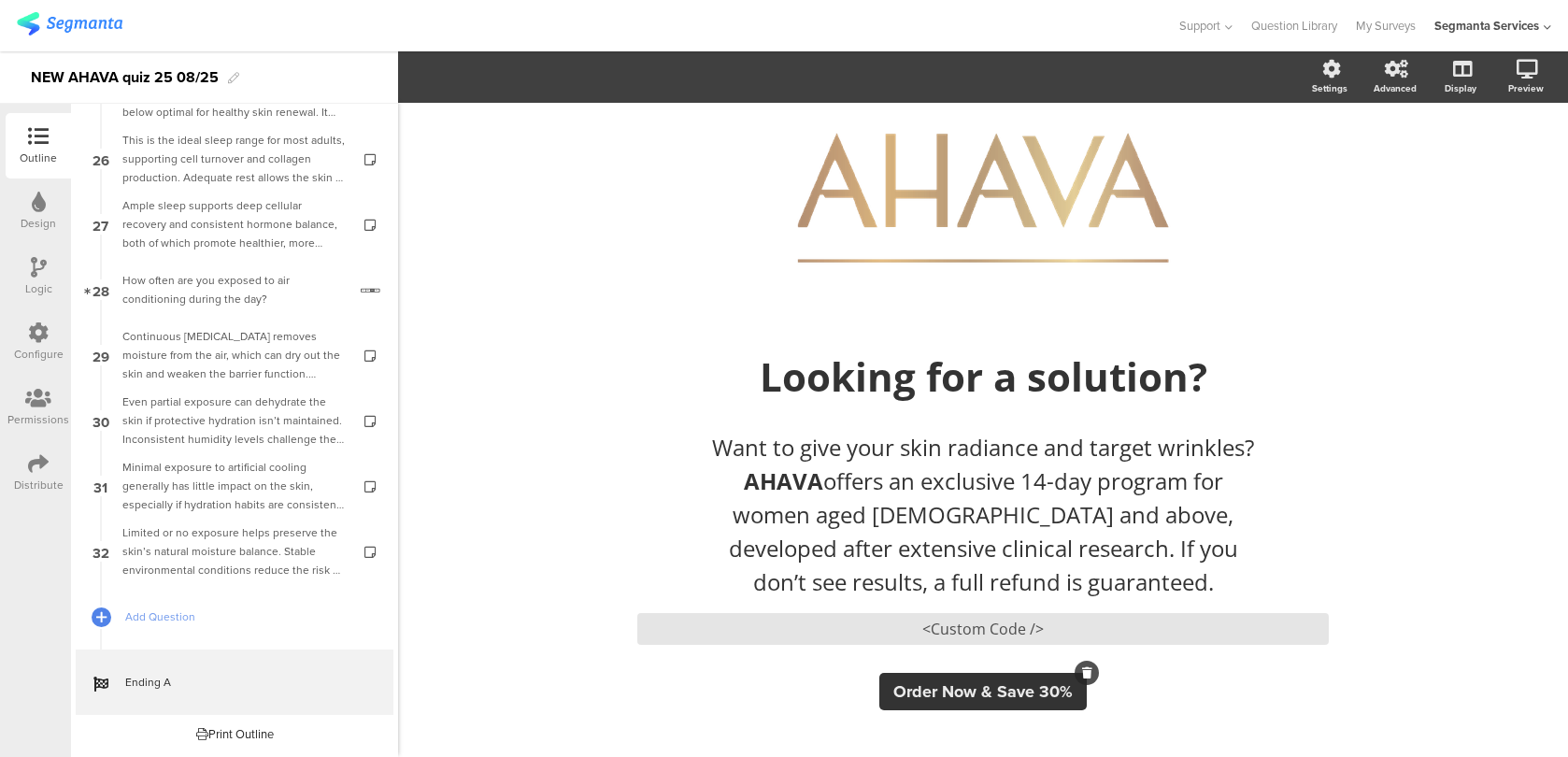
click at [946, 677] on button "Order Now & Save 30%" at bounding box center [983, 691] width 208 height 38
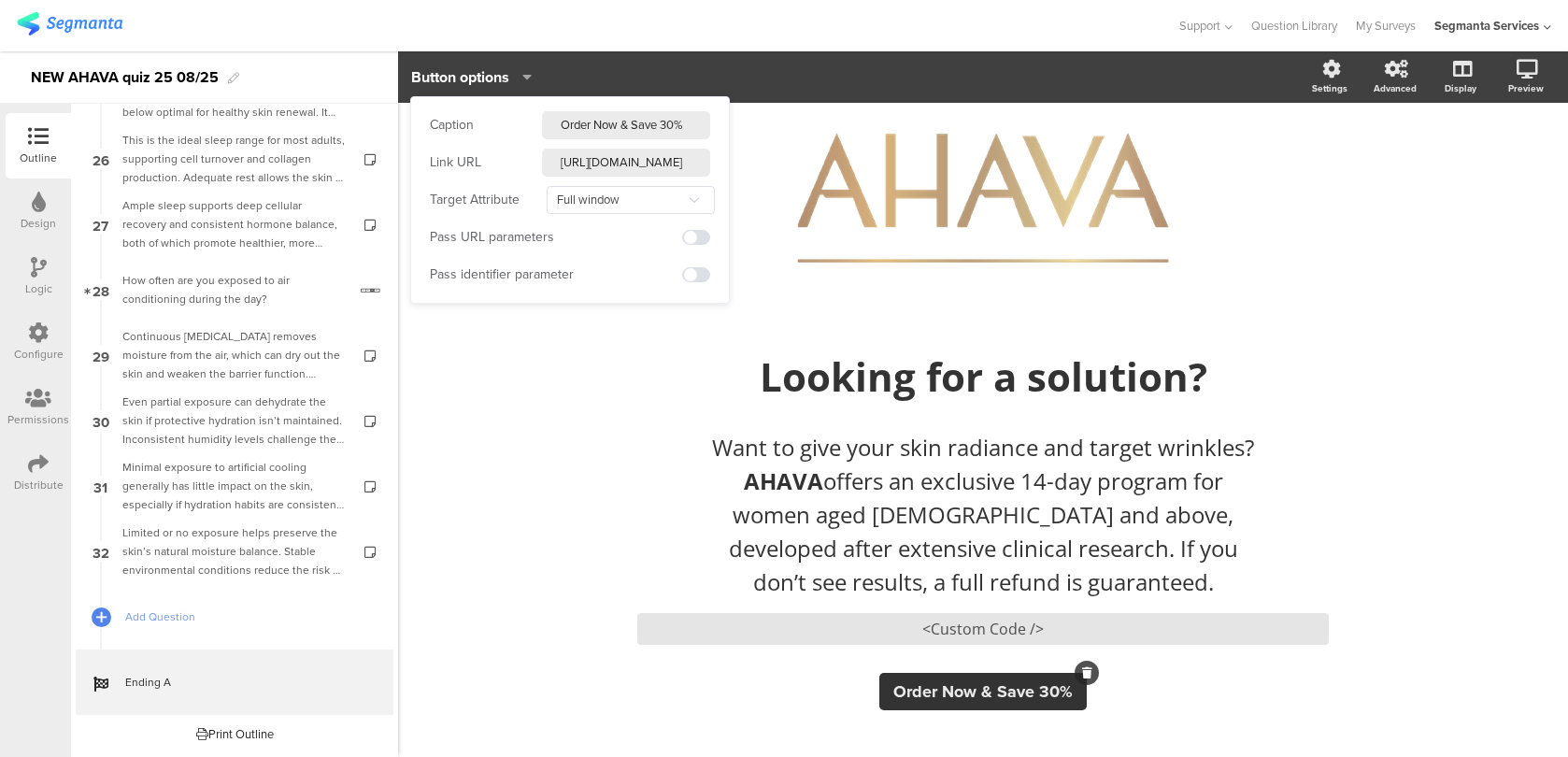
drag, startPoint x: 592, startPoint y: 126, endPoint x: 562, endPoint y: 123, distance: 30.1
click at [562, 123] on input "Order Now & Save 30%" at bounding box center [626, 125] width 168 height 28
type input "Buy Now & Save 30%"
click at [578, 458] on div "/ Looking for a solution? Looking for a solution? Want to give your skin radian…" at bounding box center [983, 395] width 1170 height 722
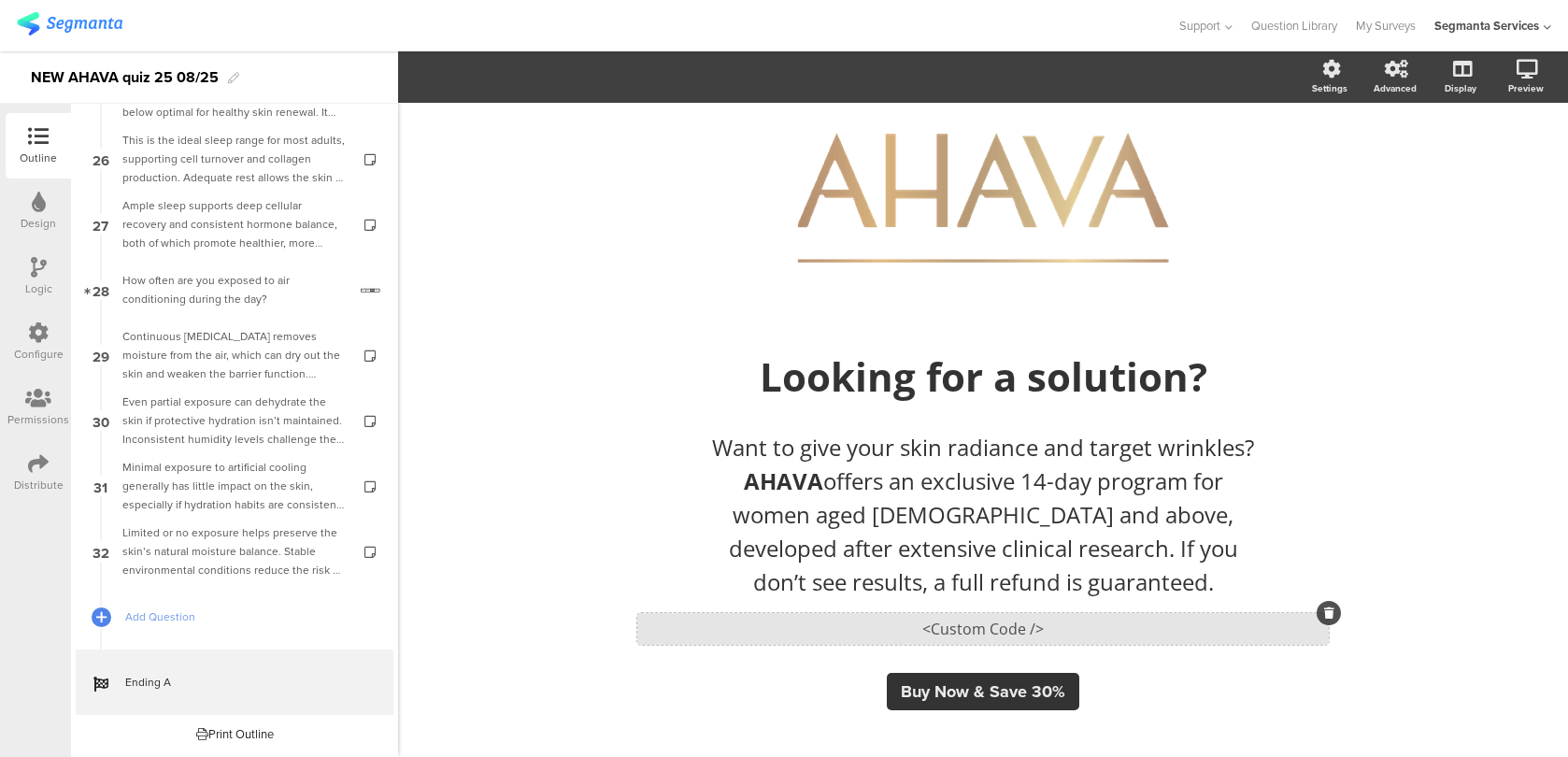
click at [666, 628] on div "<Custom Code />" at bounding box center [983, 628] width 691 height 32
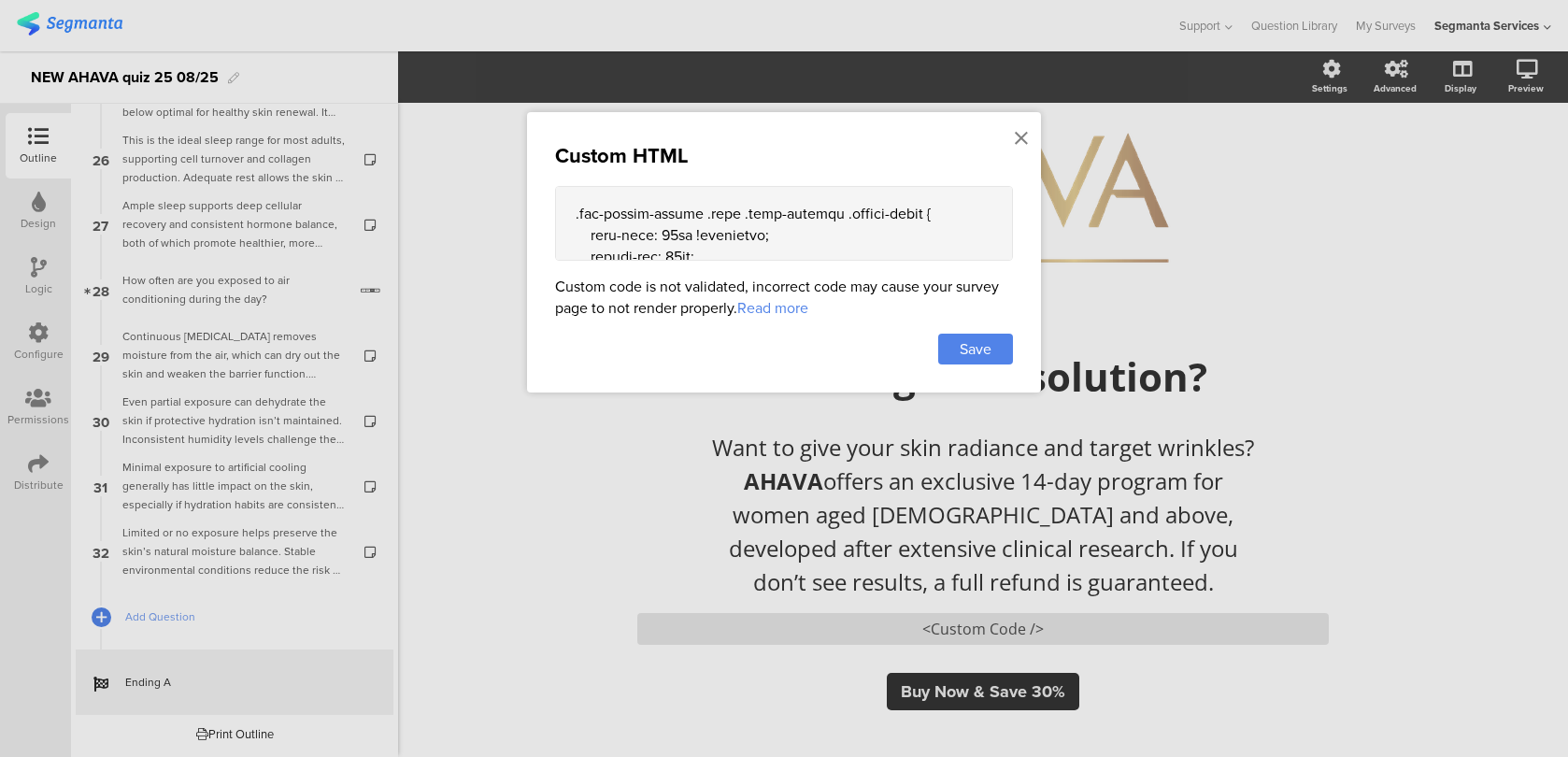
scroll to position [903, 0]
click at [592, 226] on textarea at bounding box center [784, 224] width 458 height 75
click at [750, 228] on textarea at bounding box center [784, 224] width 458 height 75
type textarea "<style> .animated-router-view { background: #28221B !important; } .color-overla…"
click at [1004, 348] on div "Save" at bounding box center [976, 348] width 75 height 31
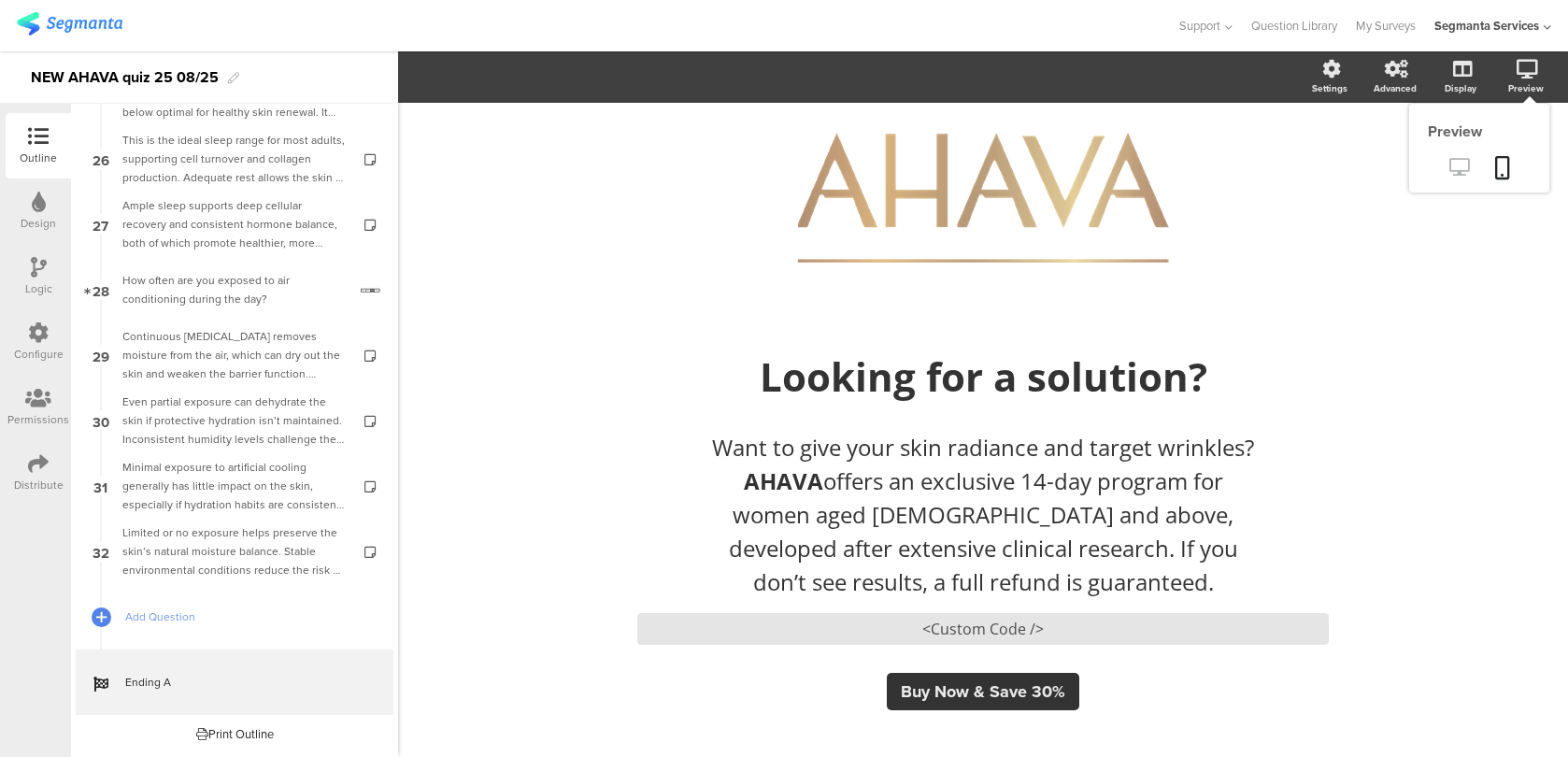
click at [1459, 168] on icon at bounding box center [1459, 166] width 20 height 18
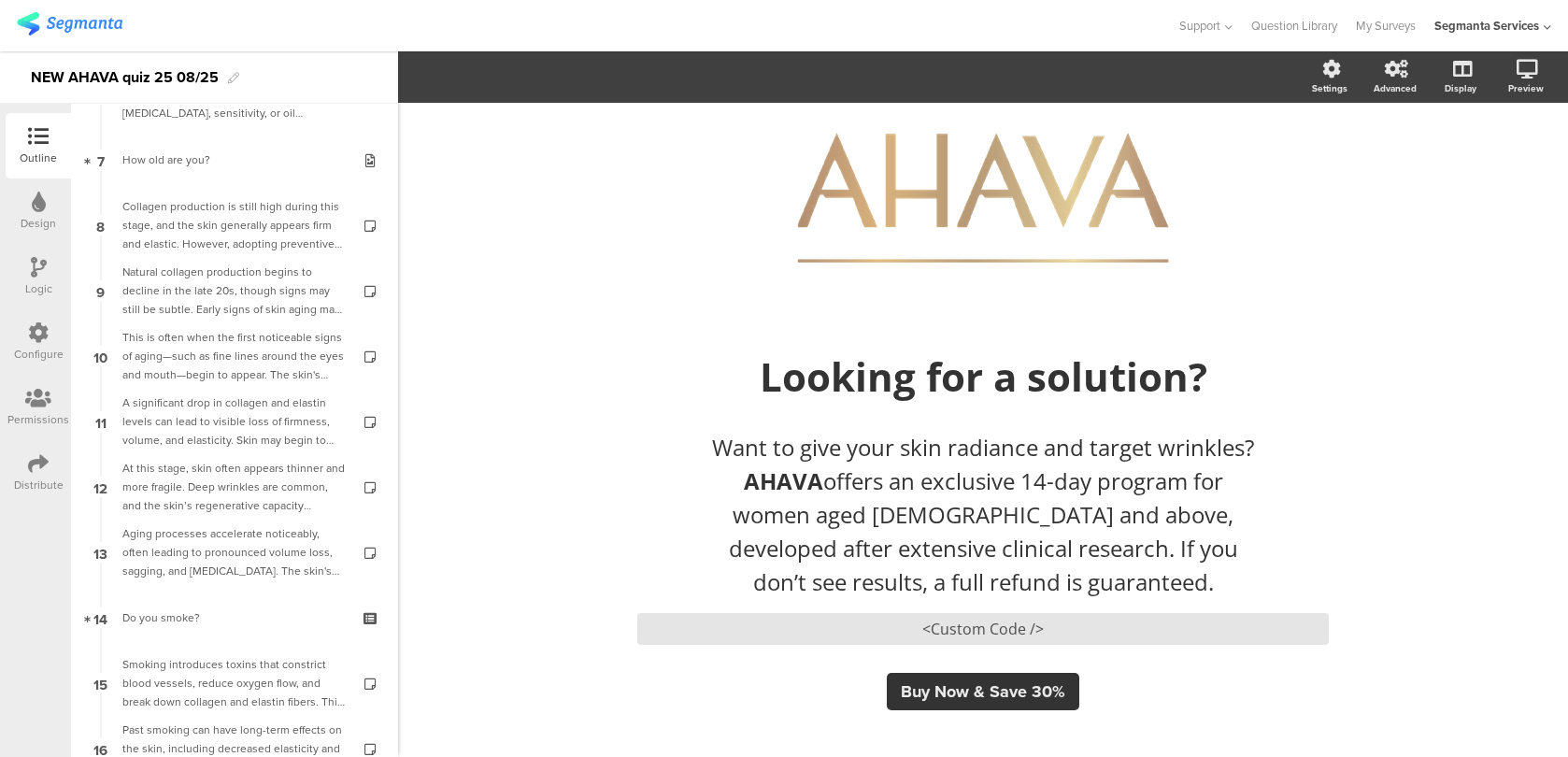
scroll to position [0, 0]
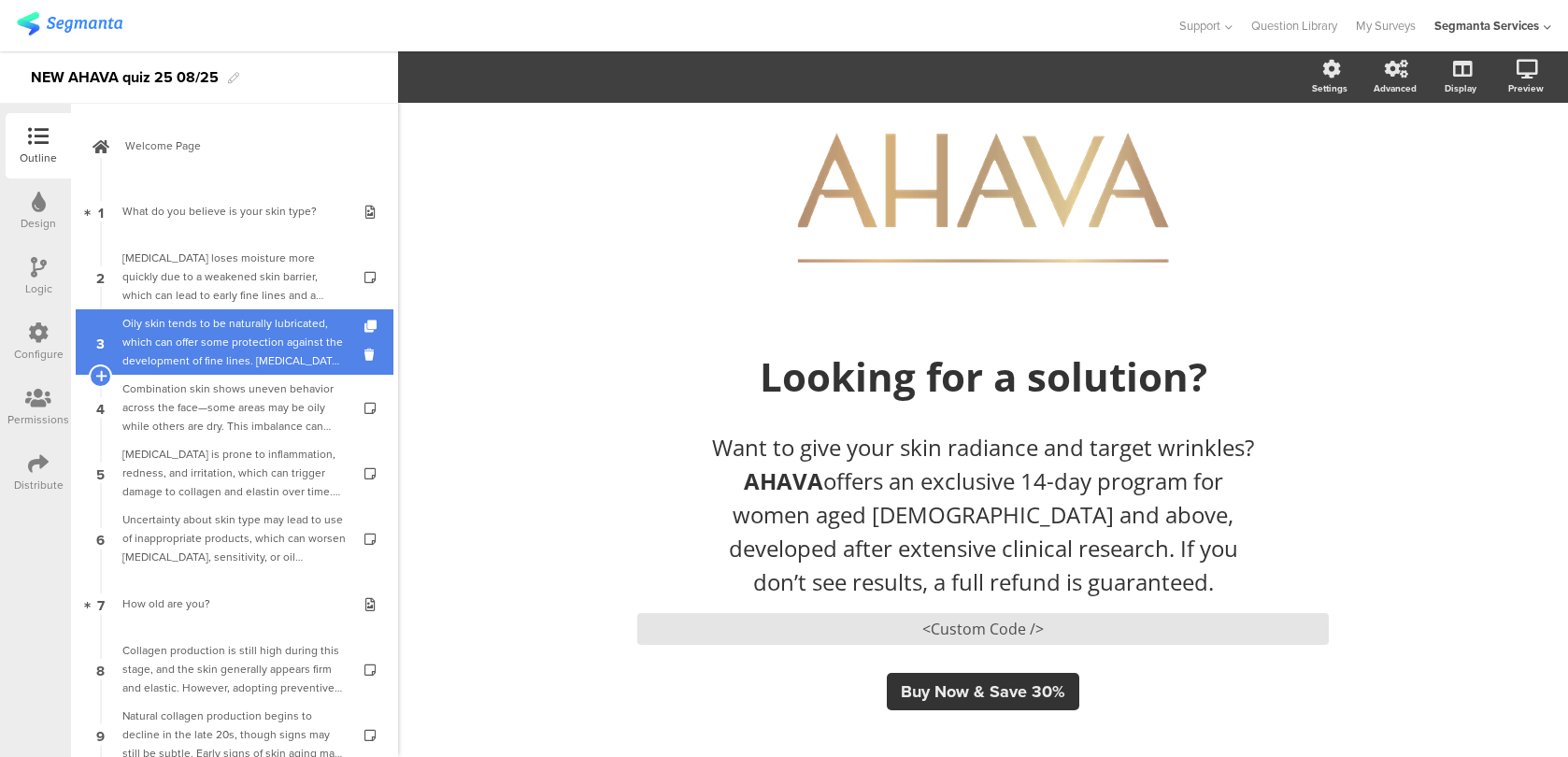
click at [178, 329] on div "Oily skin tends to be naturally lubricated, which can offer some protection aga…" at bounding box center [234, 342] width 224 height 56
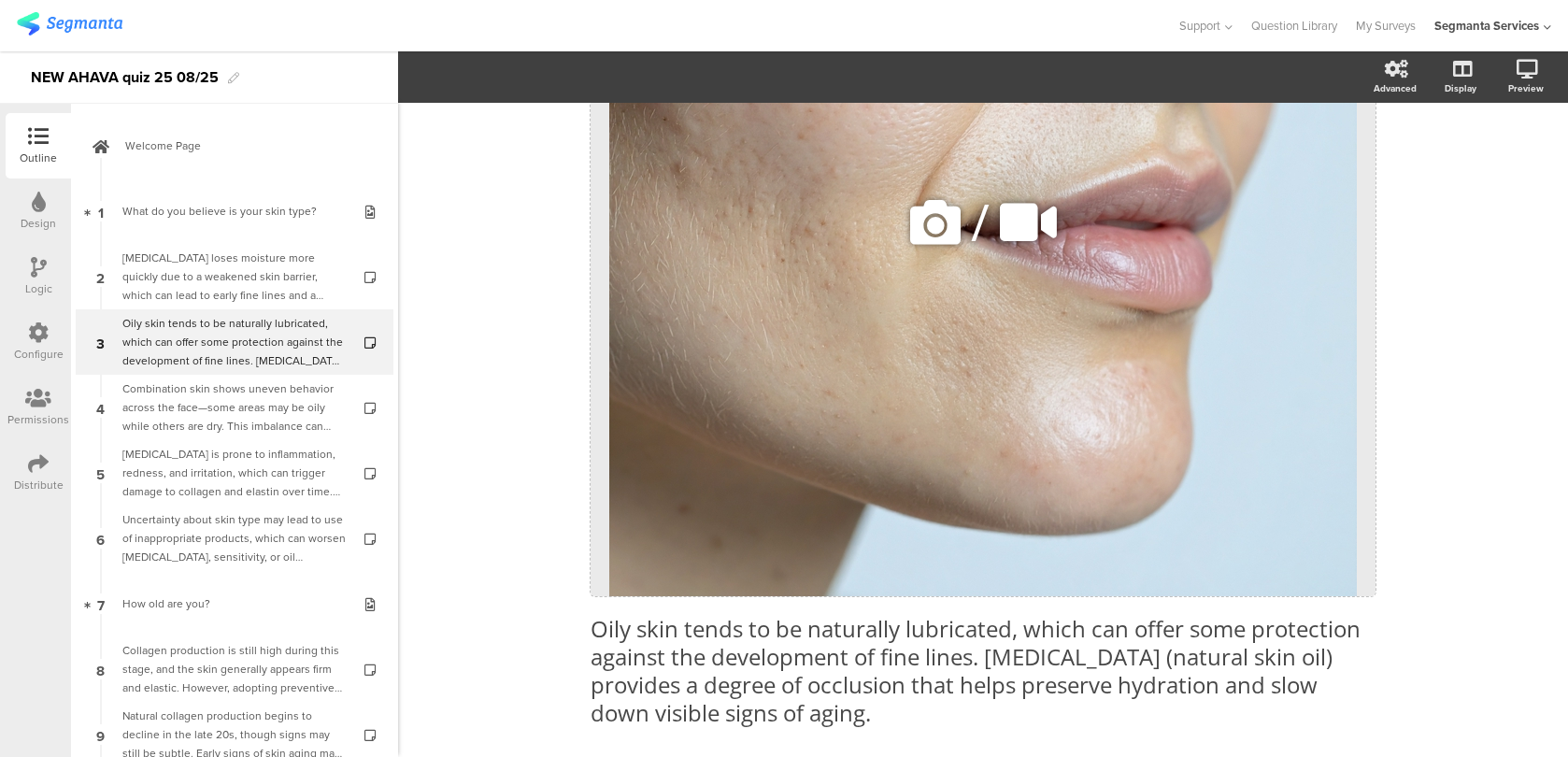
scroll to position [461, 0]
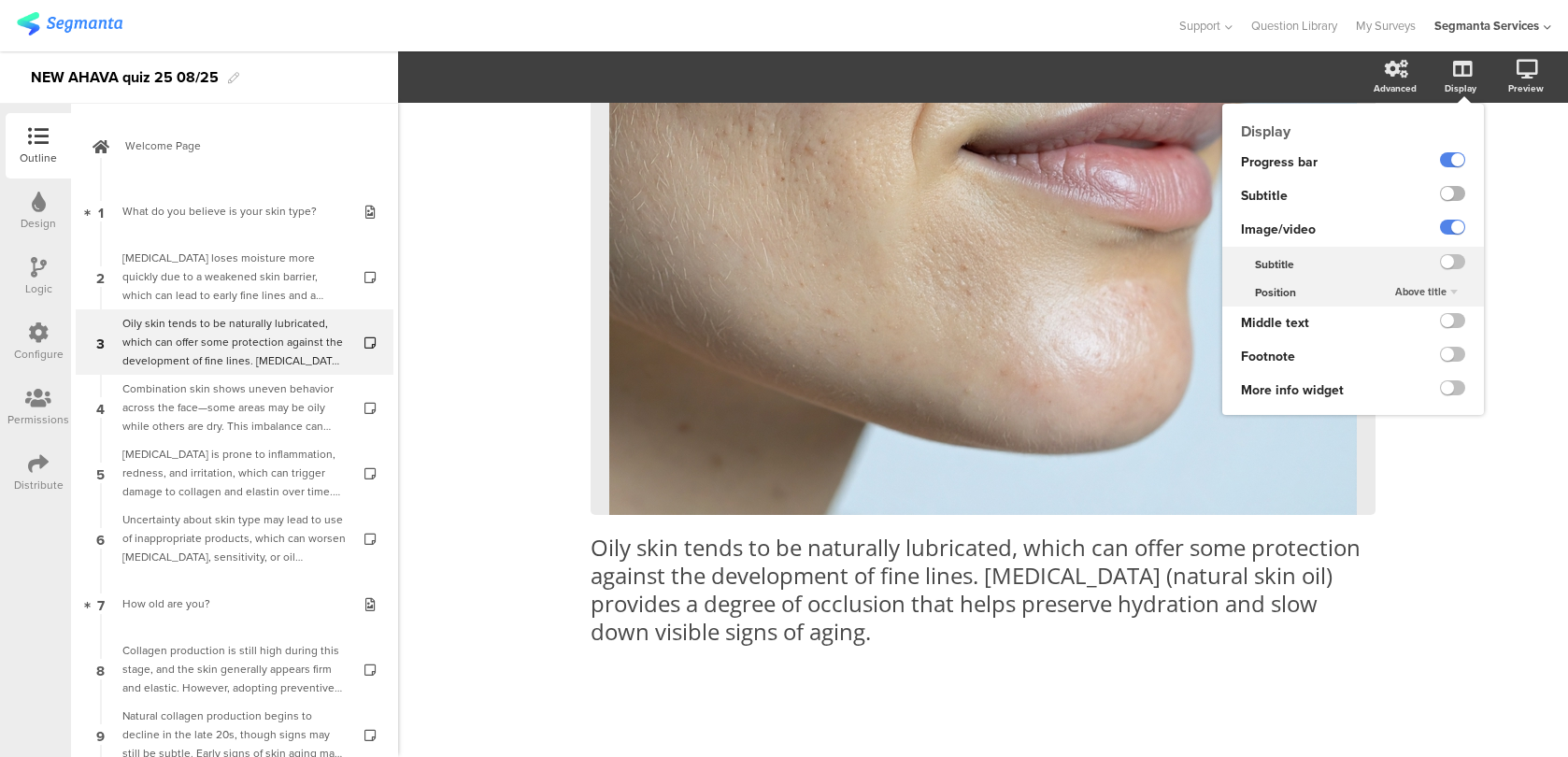
click at [1446, 197] on label at bounding box center [1452, 193] width 25 height 15
click at [0, 0] on input "checkbox" at bounding box center [0, 0] width 0 height 0
click at [1446, 197] on label at bounding box center [1452, 193] width 25 height 15
click at [0, 0] on input "checkbox" at bounding box center [0, 0] width 0 height 0
click at [1453, 324] on label at bounding box center [1452, 320] width 25 height 15
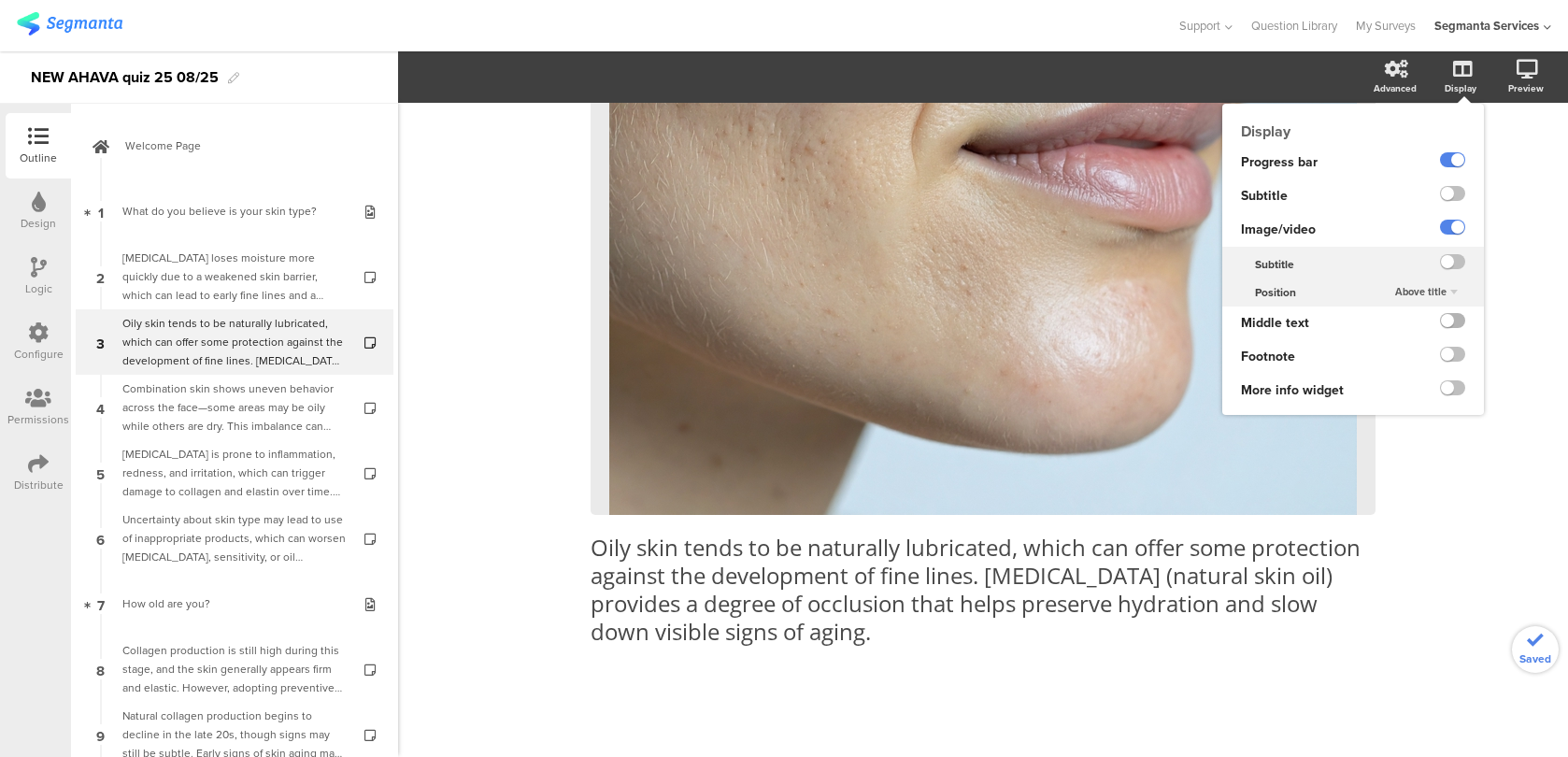
click at [0, 0] on input "checkbox" at bounding box center [0, 0] width 0 height 0
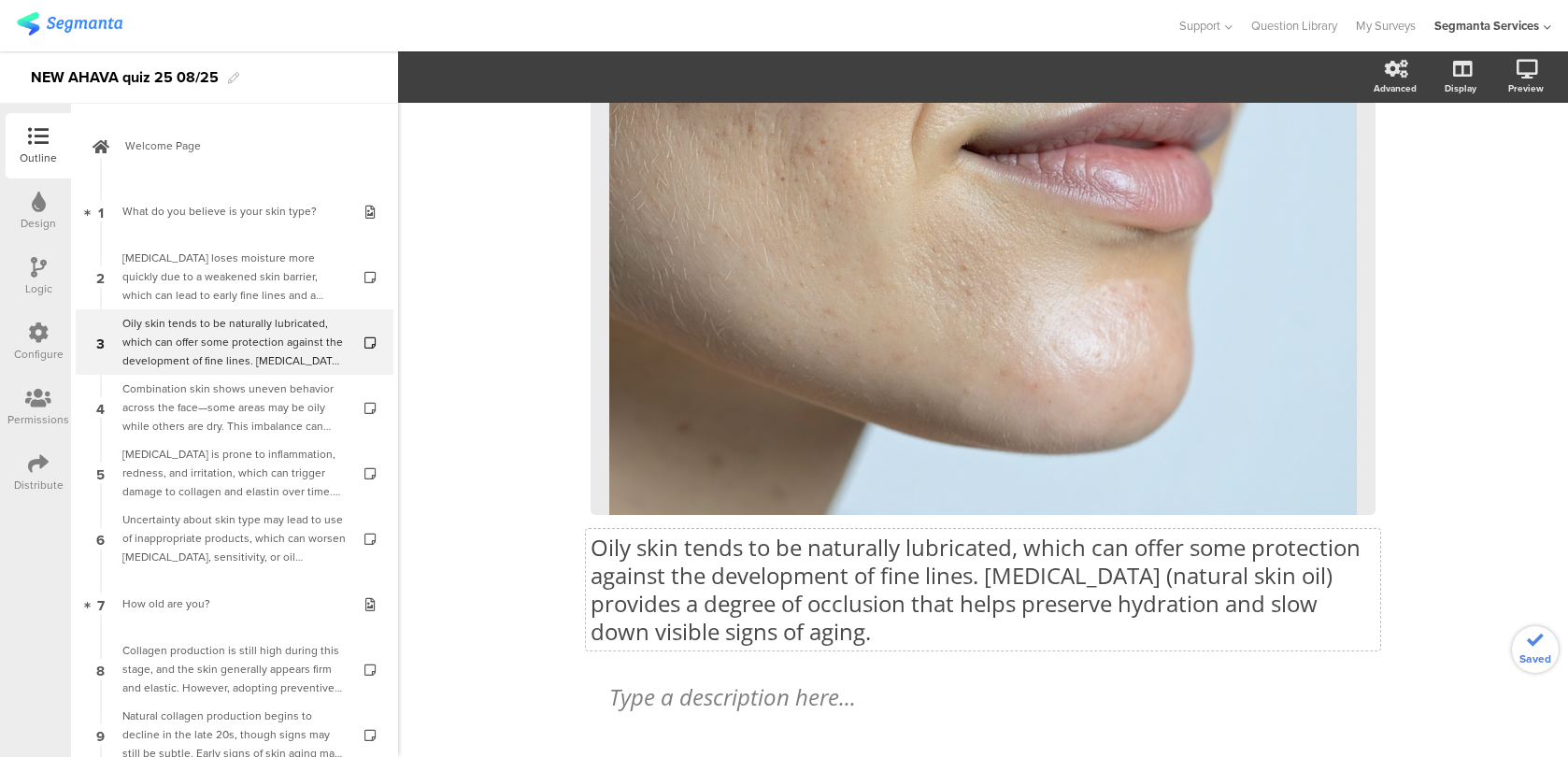
click at [1044, 552] on div "Oily skin tends to be naturally lubricated, which can offer some protection aga…" at bounding box center [983, 183] width 784 height 961
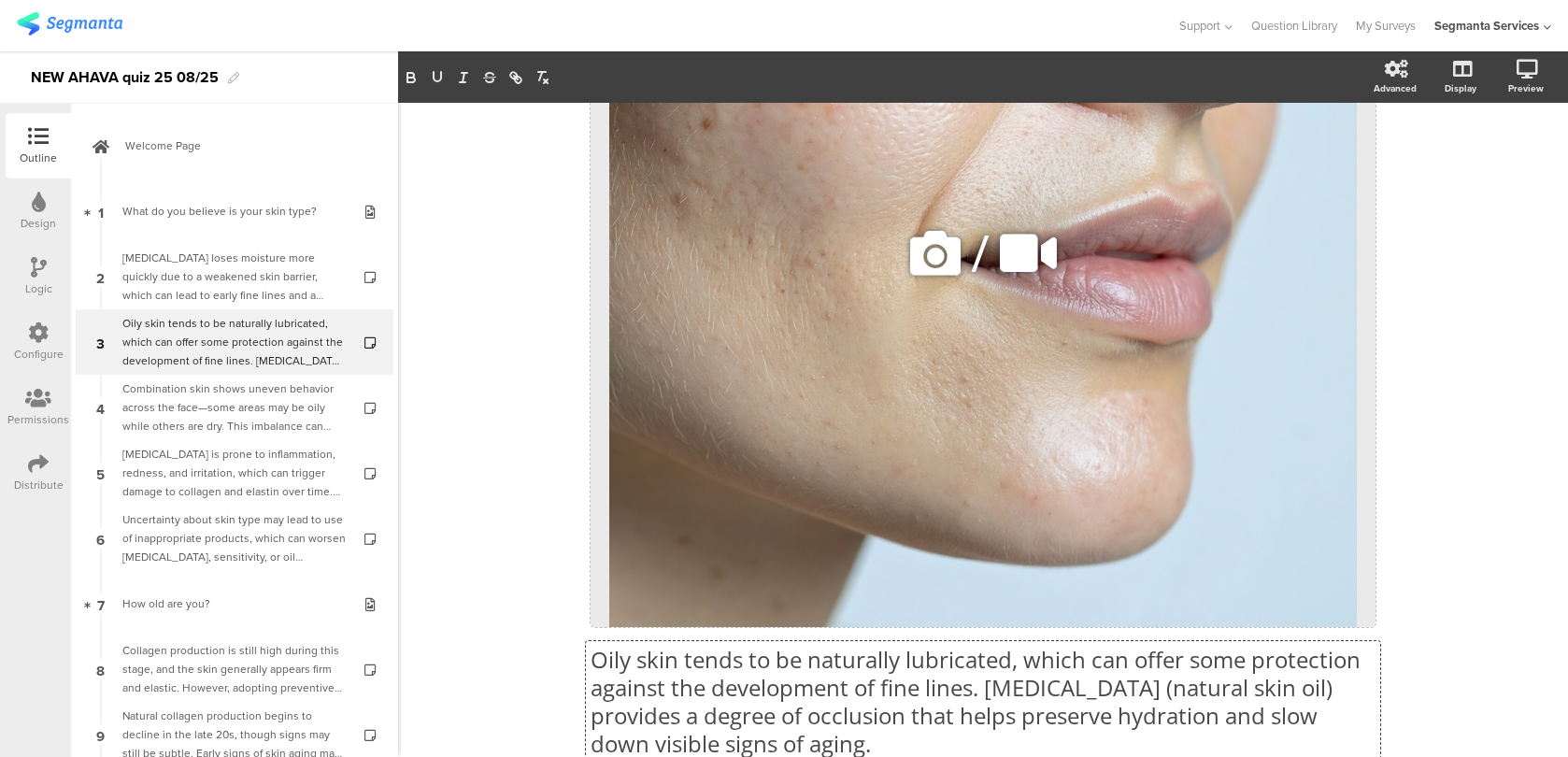
scroll to position [482, 0]
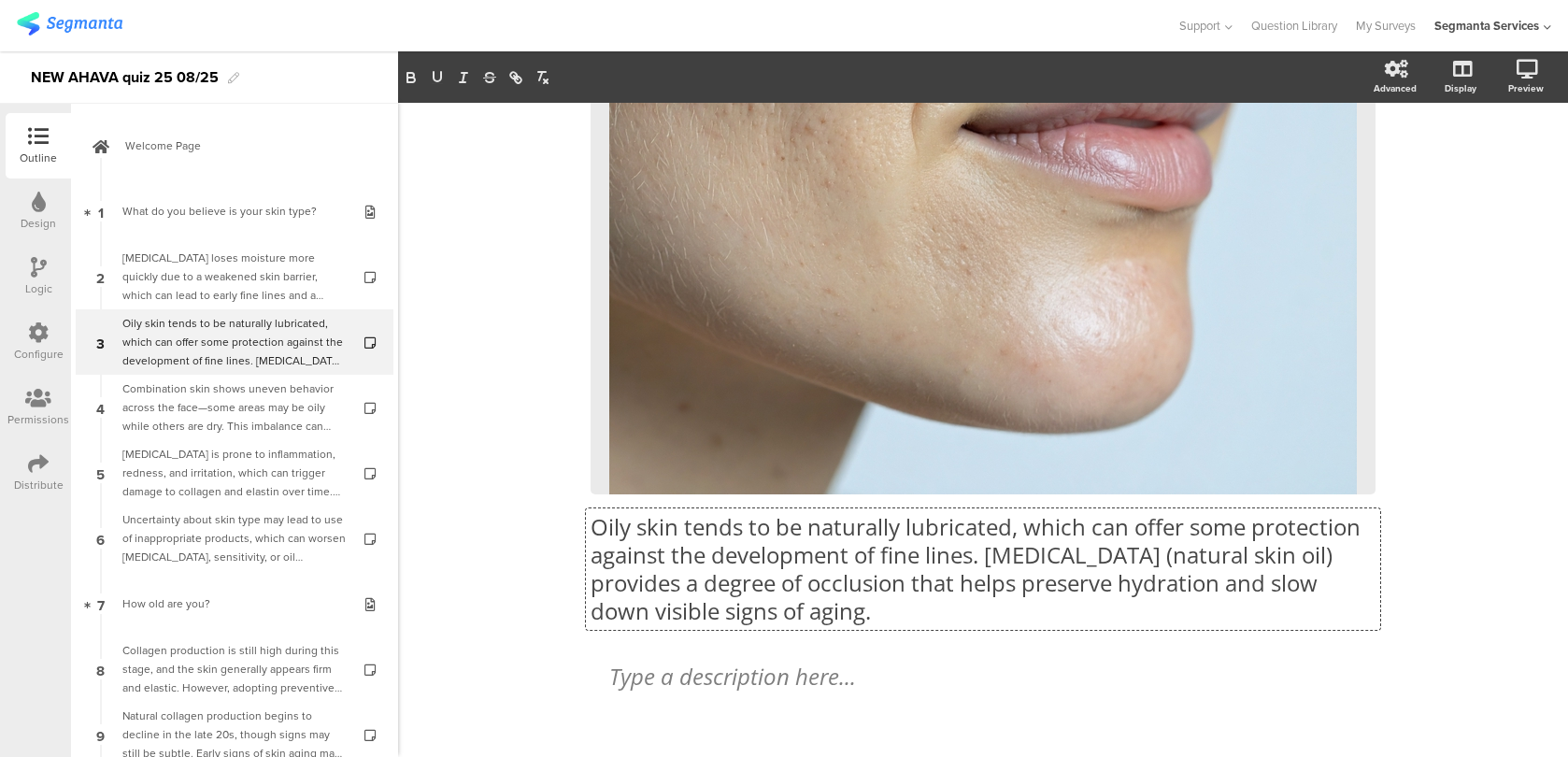
click at [983, 579] on p "Oily skin tends to be naturally lubricated, which can offer some protection aga…" at bounding box center [983, 568] width 784 height 112
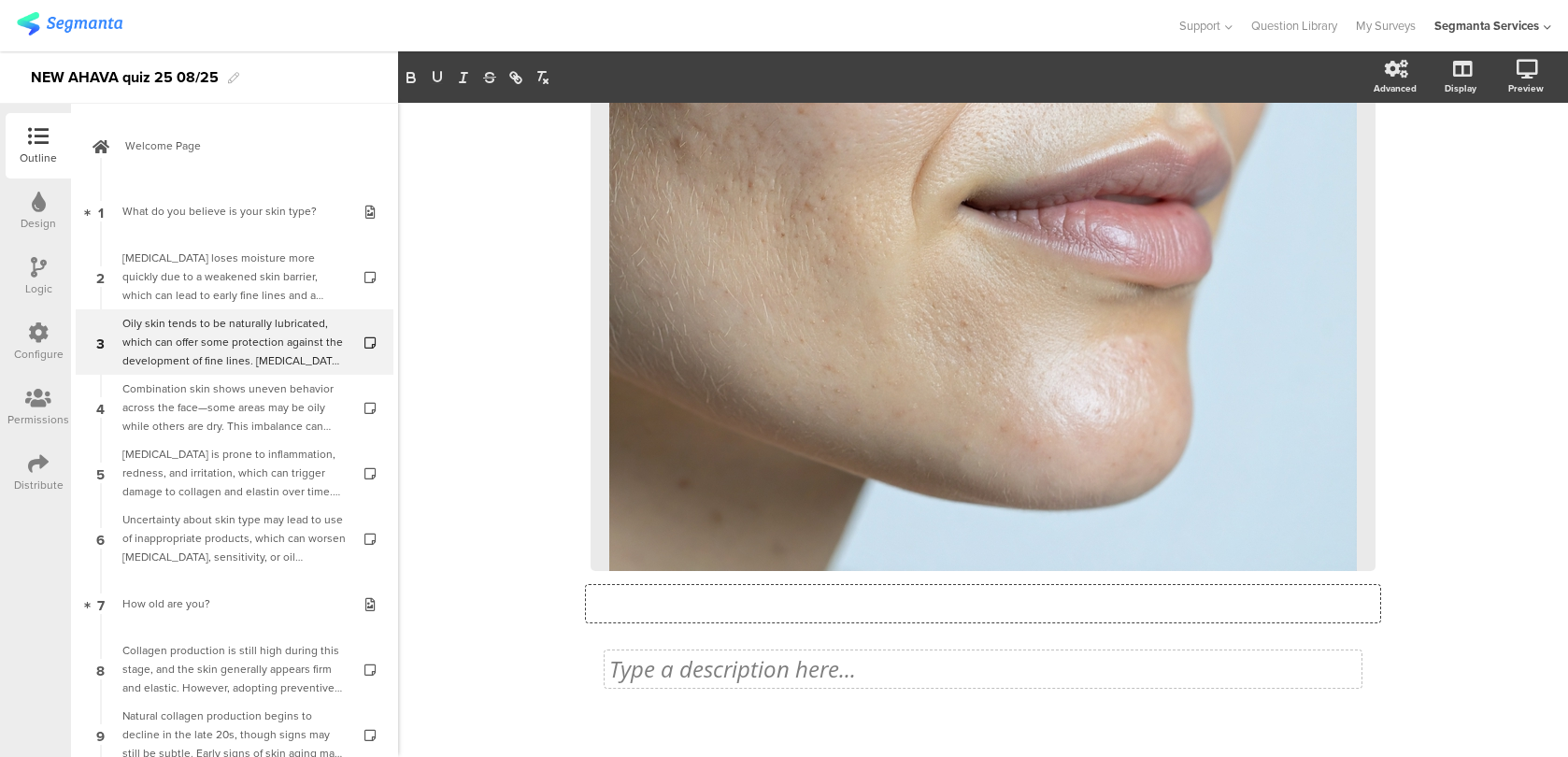
click at [978, 665] on div "Type a description here..." at bounding box center [983, 669] width 757 height 38
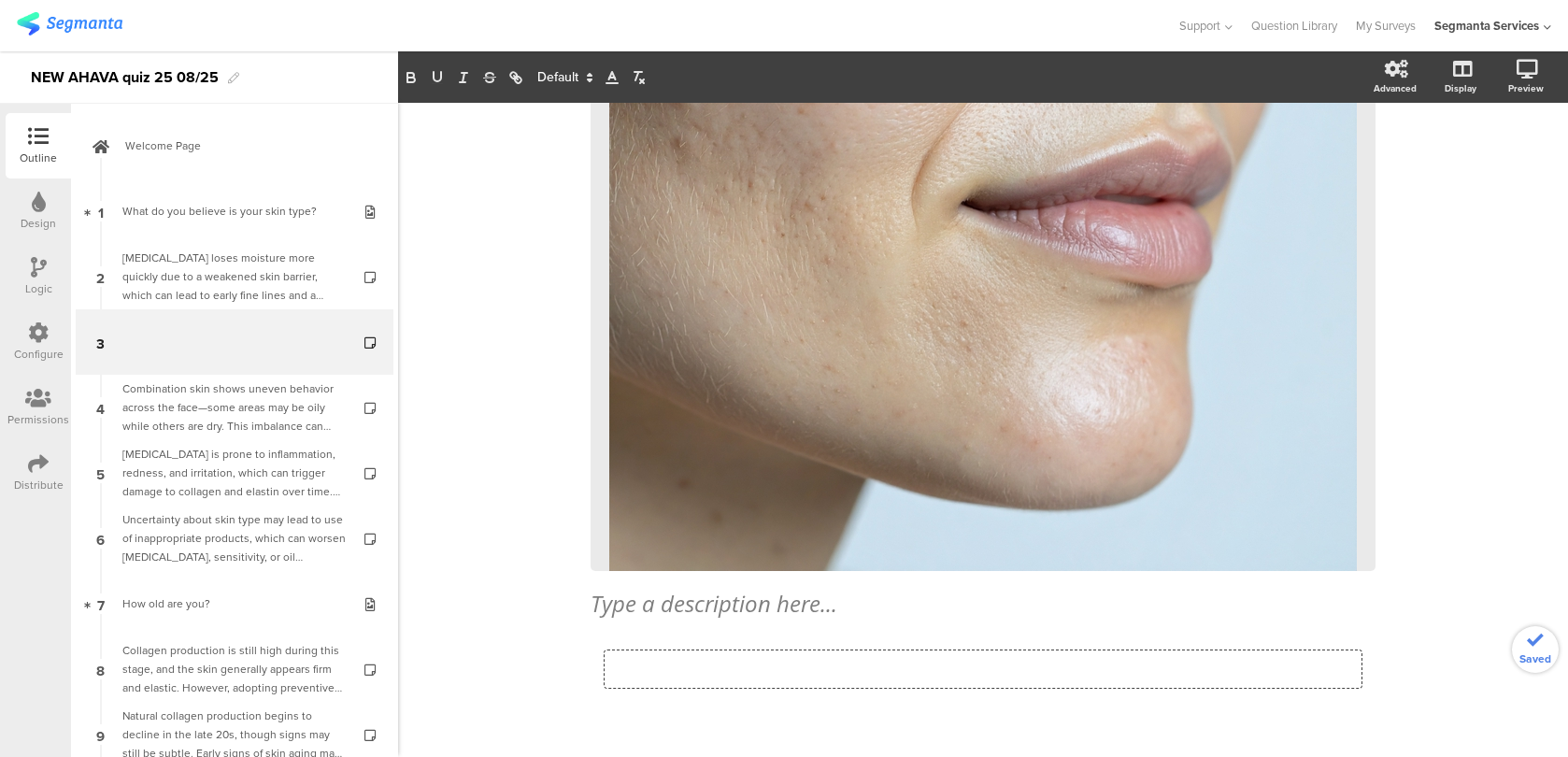
scroll to position [1, 0]
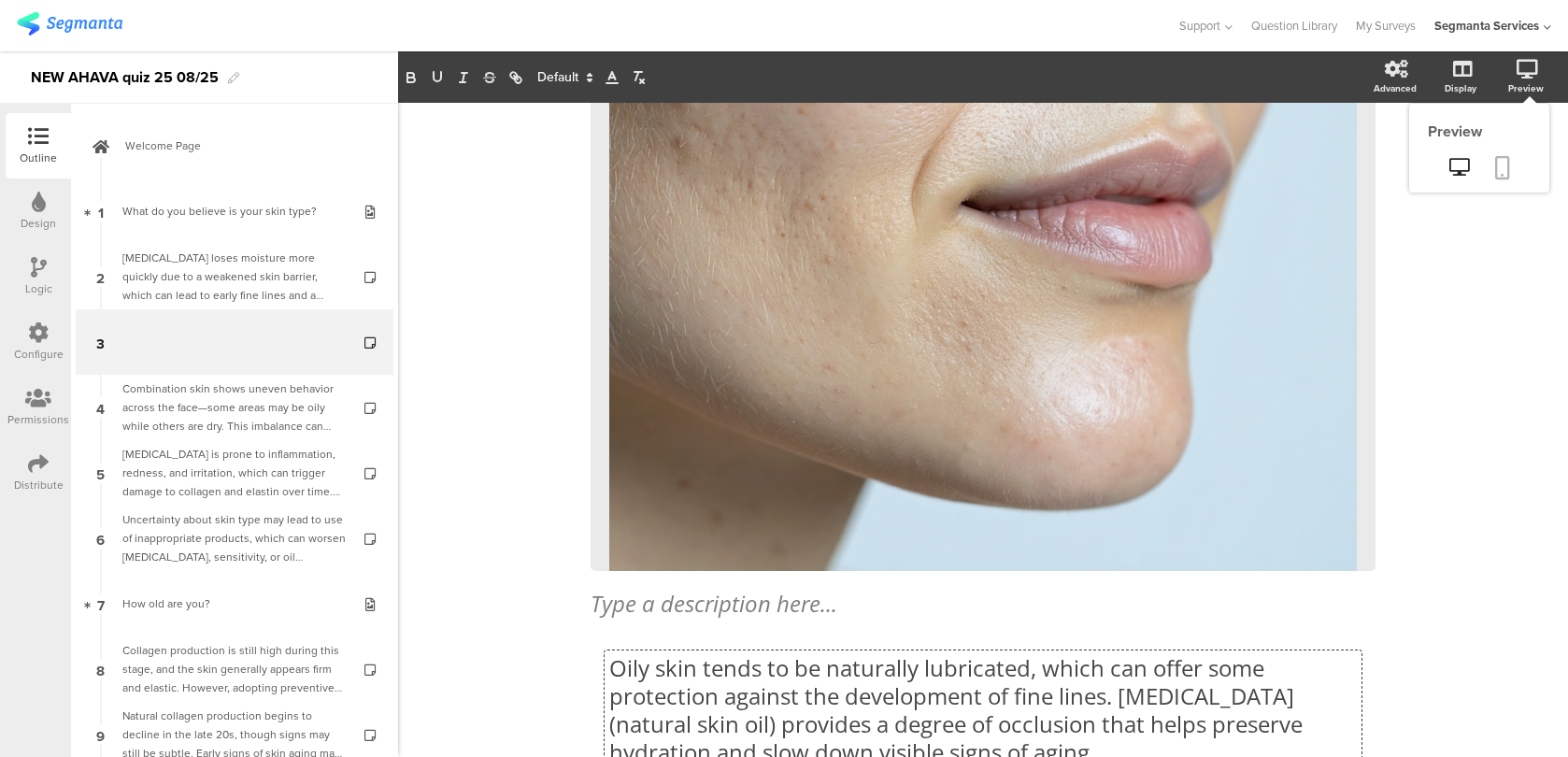
click at [1513, 158] on link at bounding box center [1502, 169] width 41 height 36
click at [42, 329] on icon at bounding box center [39, 332] width 21 height 21
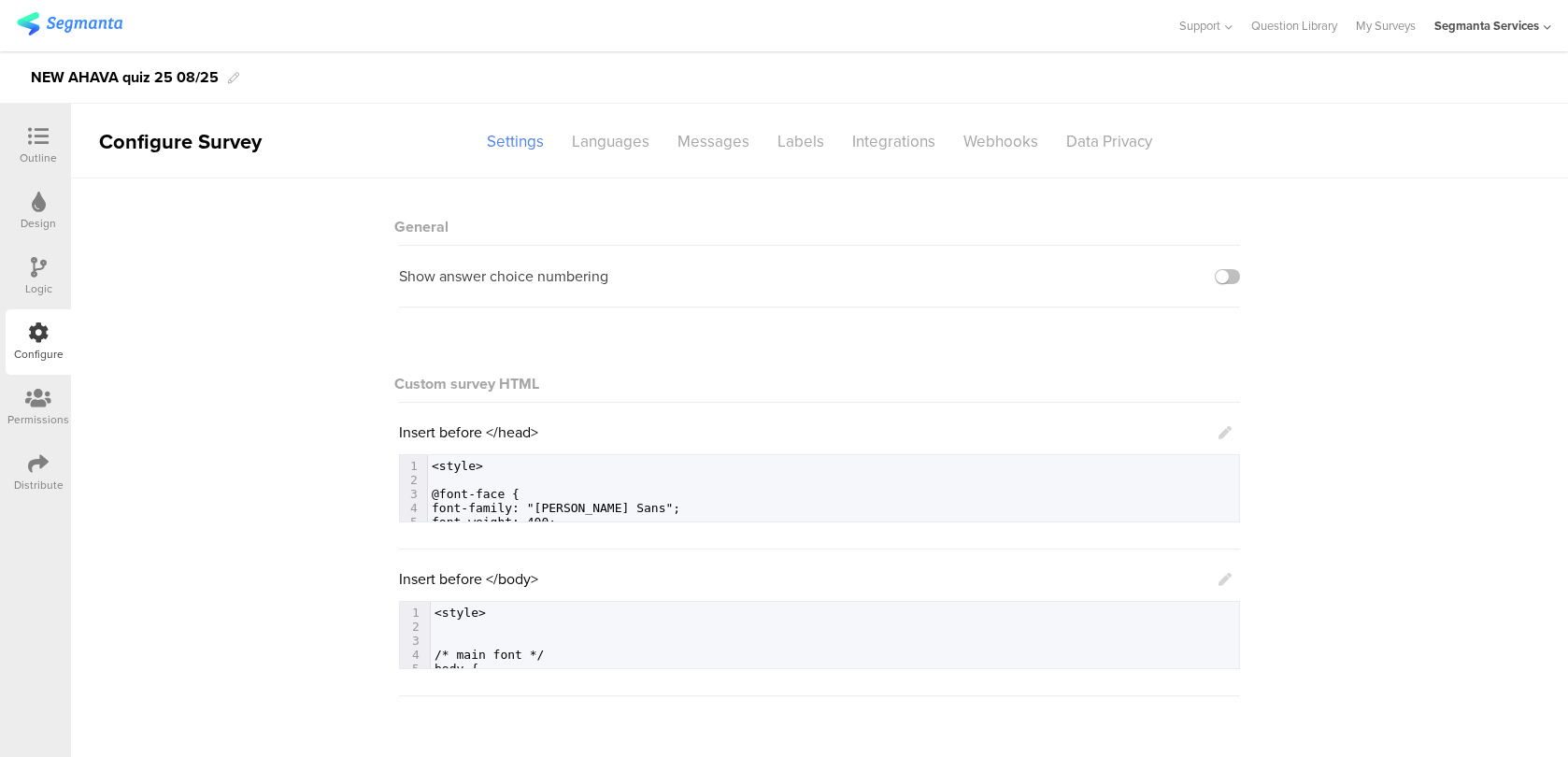
click at [1226, 582] on icon at bounding box center [1225, 579] width 13 height 13
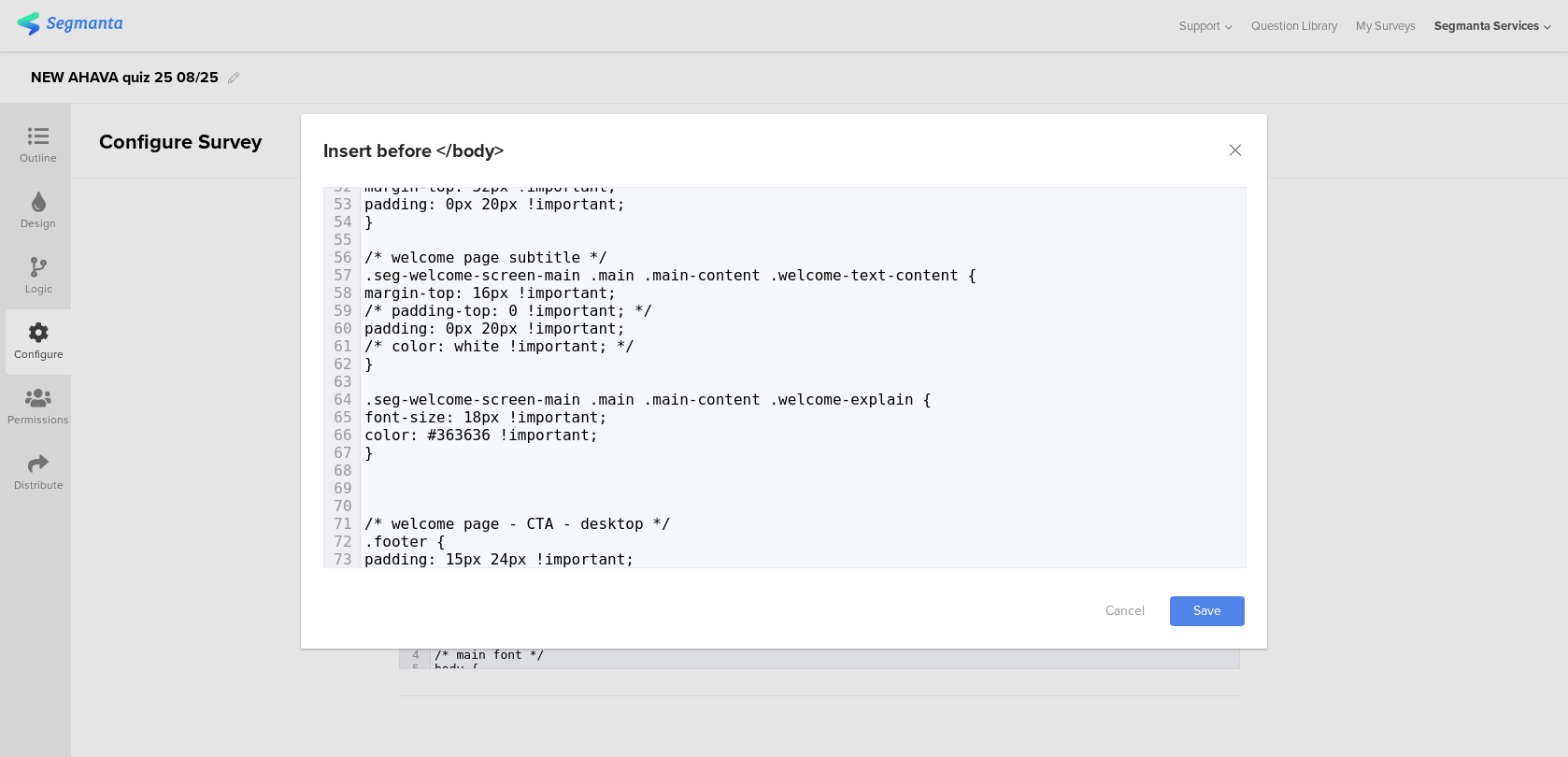
scroll to position [972, 0]
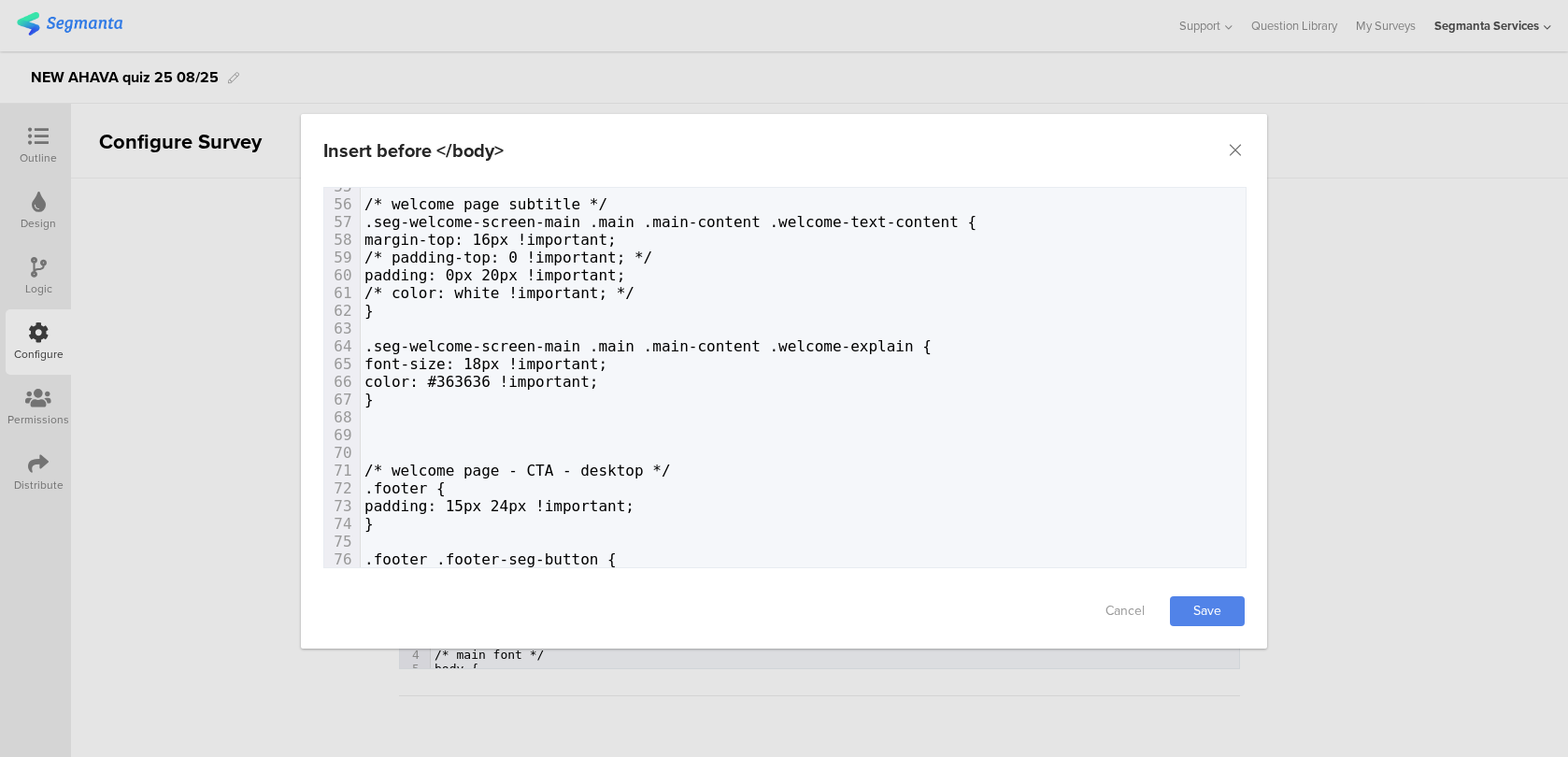
paste textarea "}"
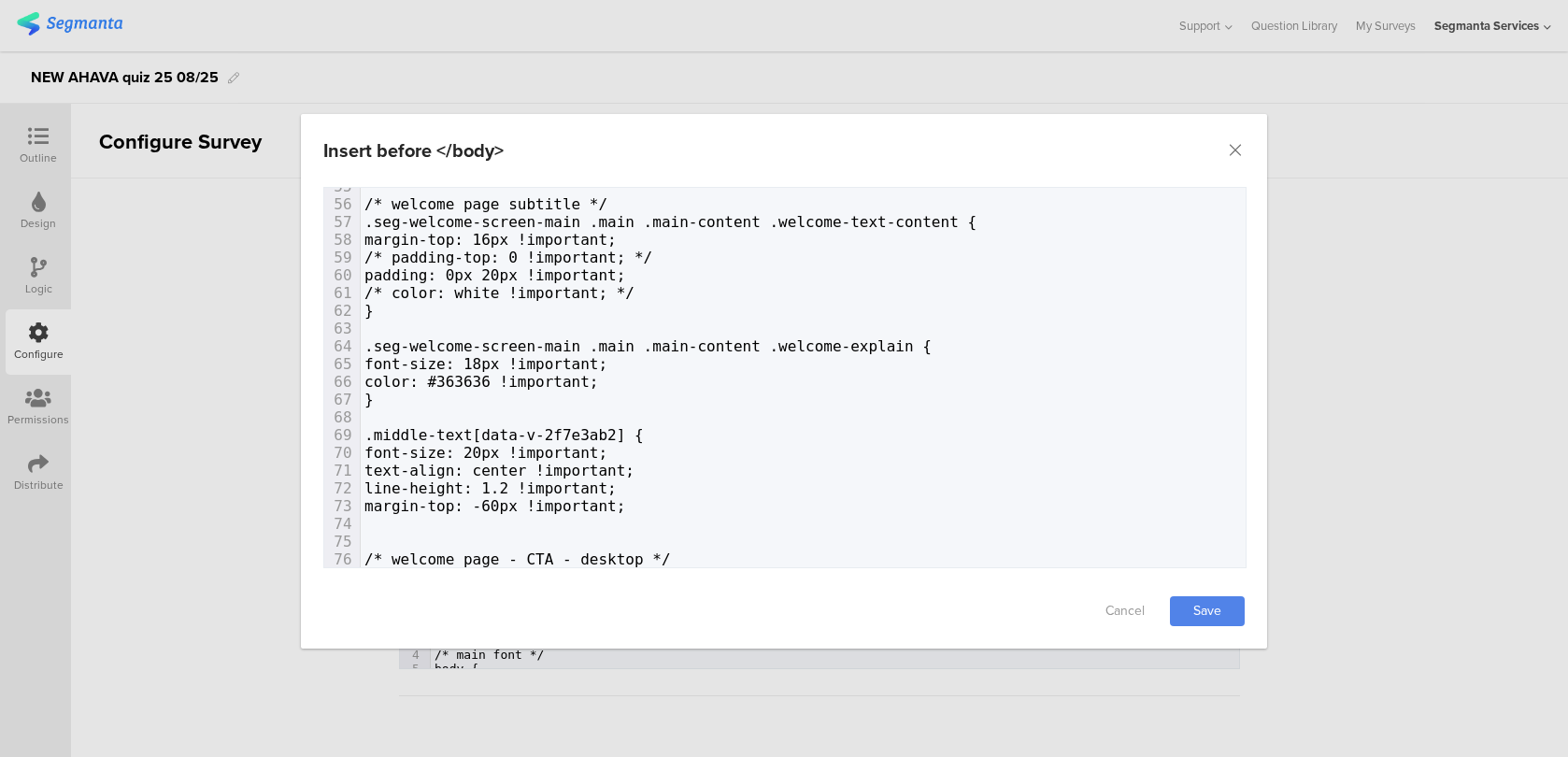
type textarea "}"
type textarea "data-v-2f7e3ab2]"
drag, startPoint x: 625, startPoint y: 429, endPoint x: 479, endPoint y: 427, distance: 146.0
click at [479, 427] on span ".middle-text[data-v-2f7e3ab2] {" at bounding box center [504, 435] width 279 height 18
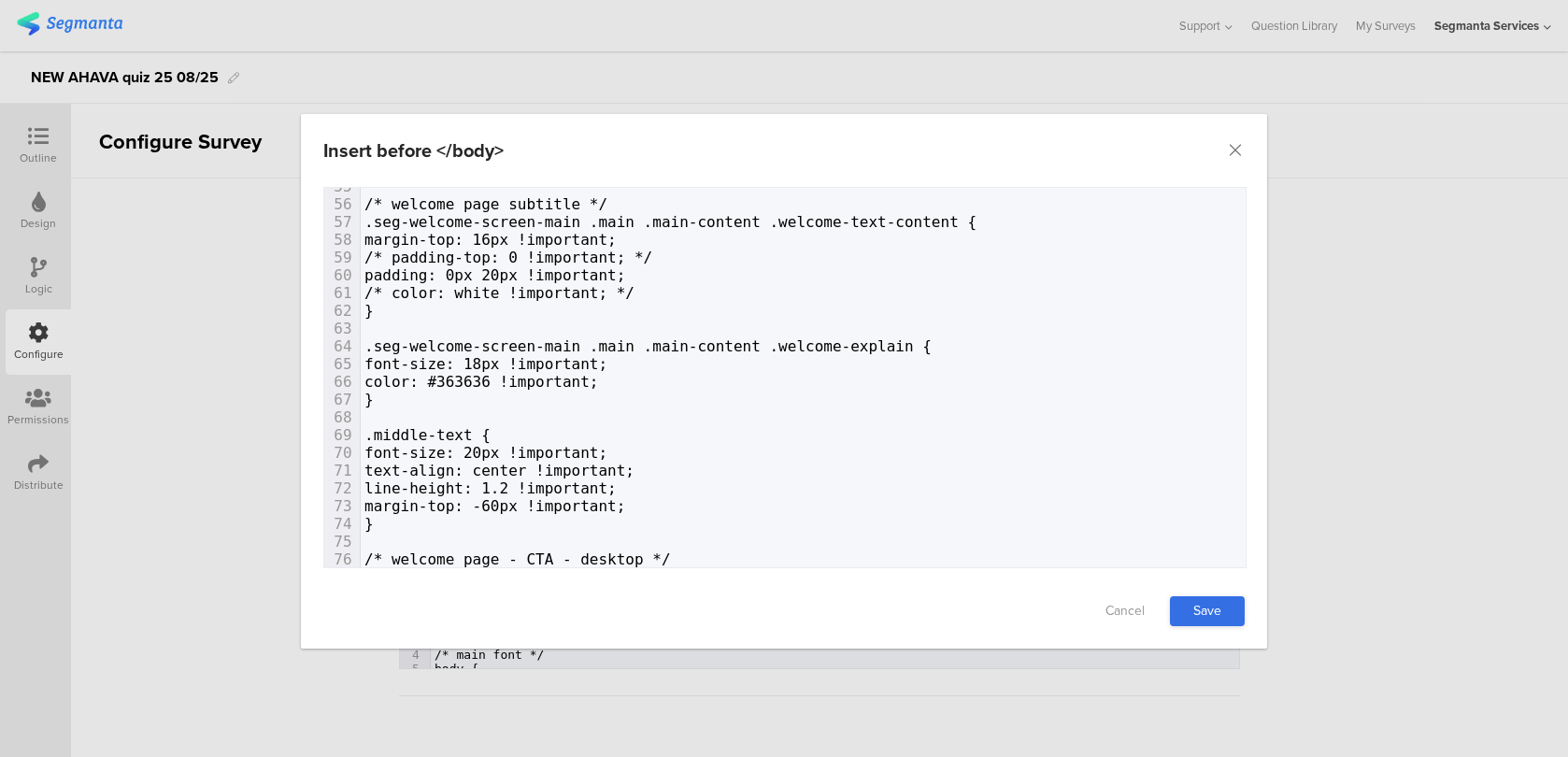
click at [1193, 608] on link "Save" at bounding box center [1207, 611] width 75 height 30
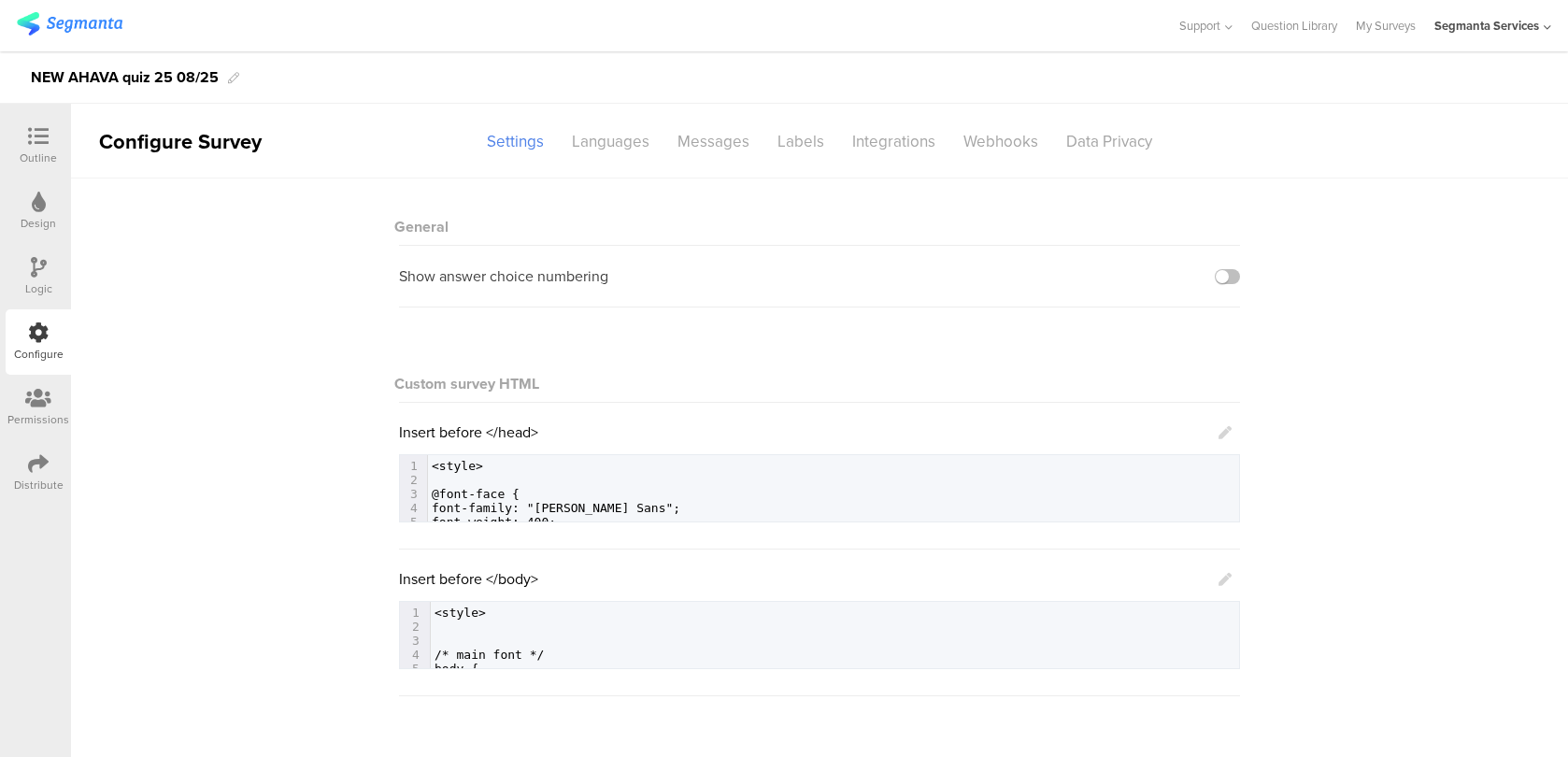
click at [1220, 580] on icon at bounding box center [1225, 579] width 13 height 13
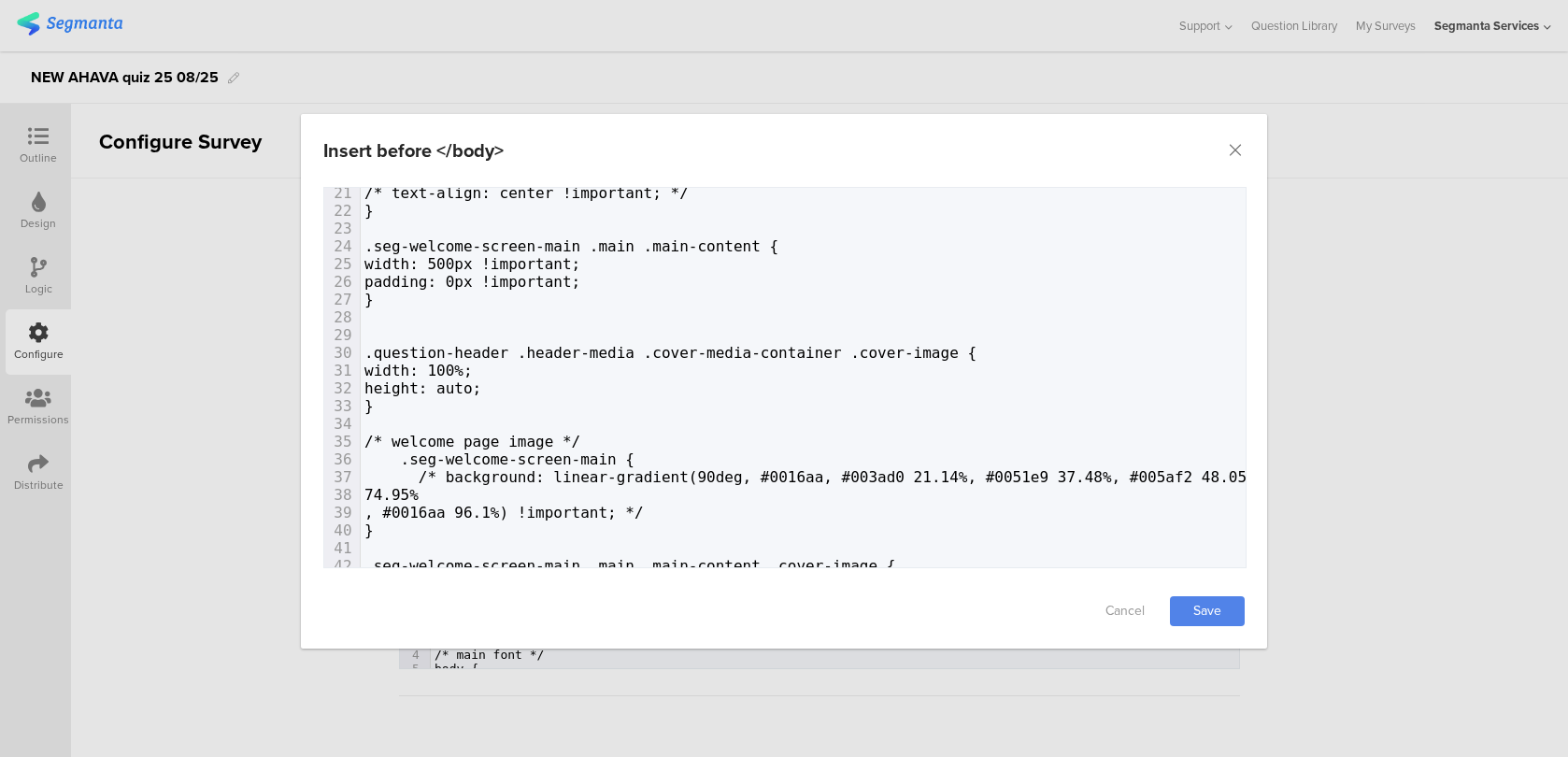
scroll to position [0, 0]
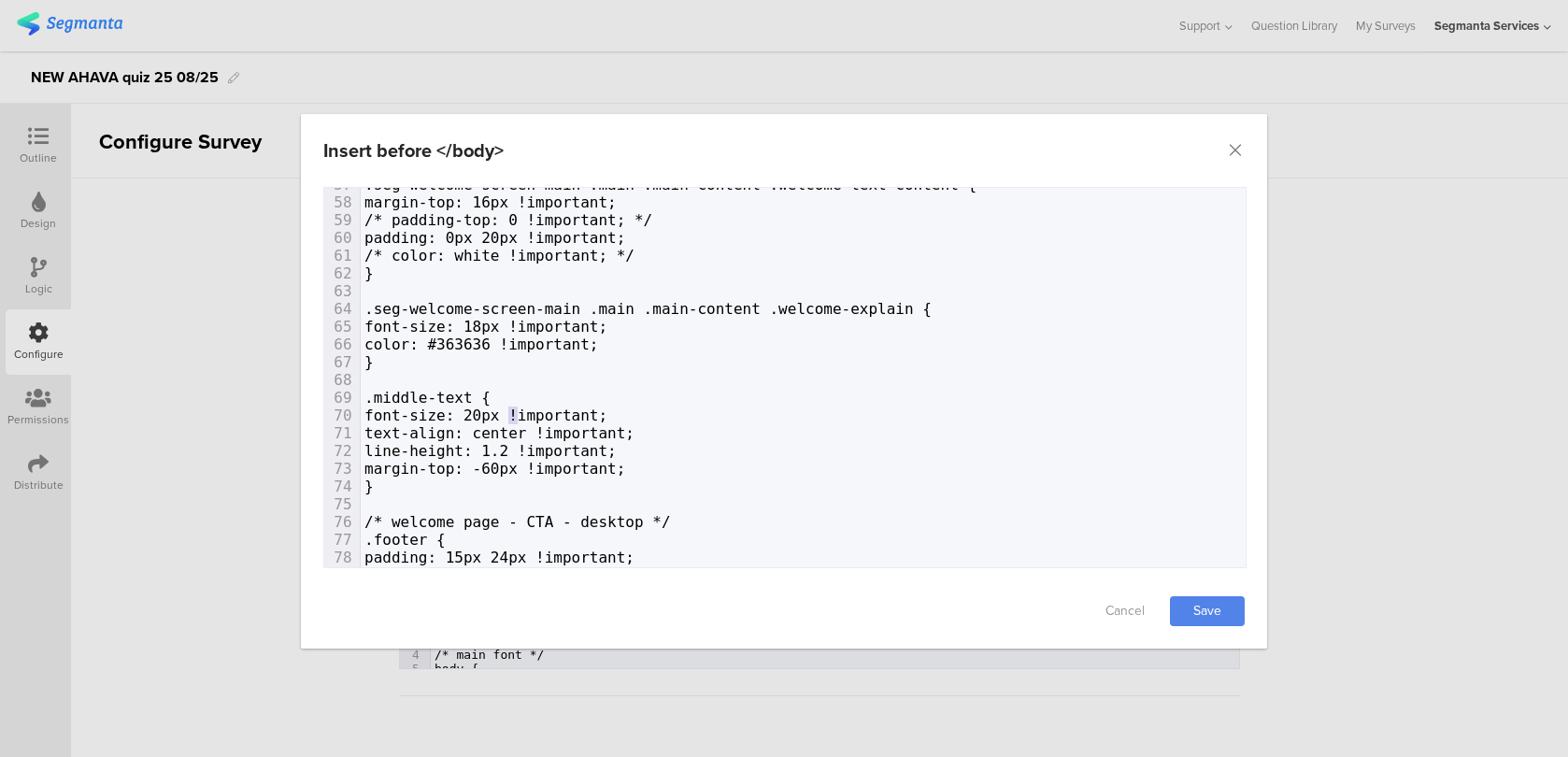
click at [511, 411] on span "font-size: 20px !important;" at bounding box center [486, 415] width 243 height 18
type textarea "2"
click at [1197, 601] on link "Save" at bounding box center [1207, 611] width 75 height 30
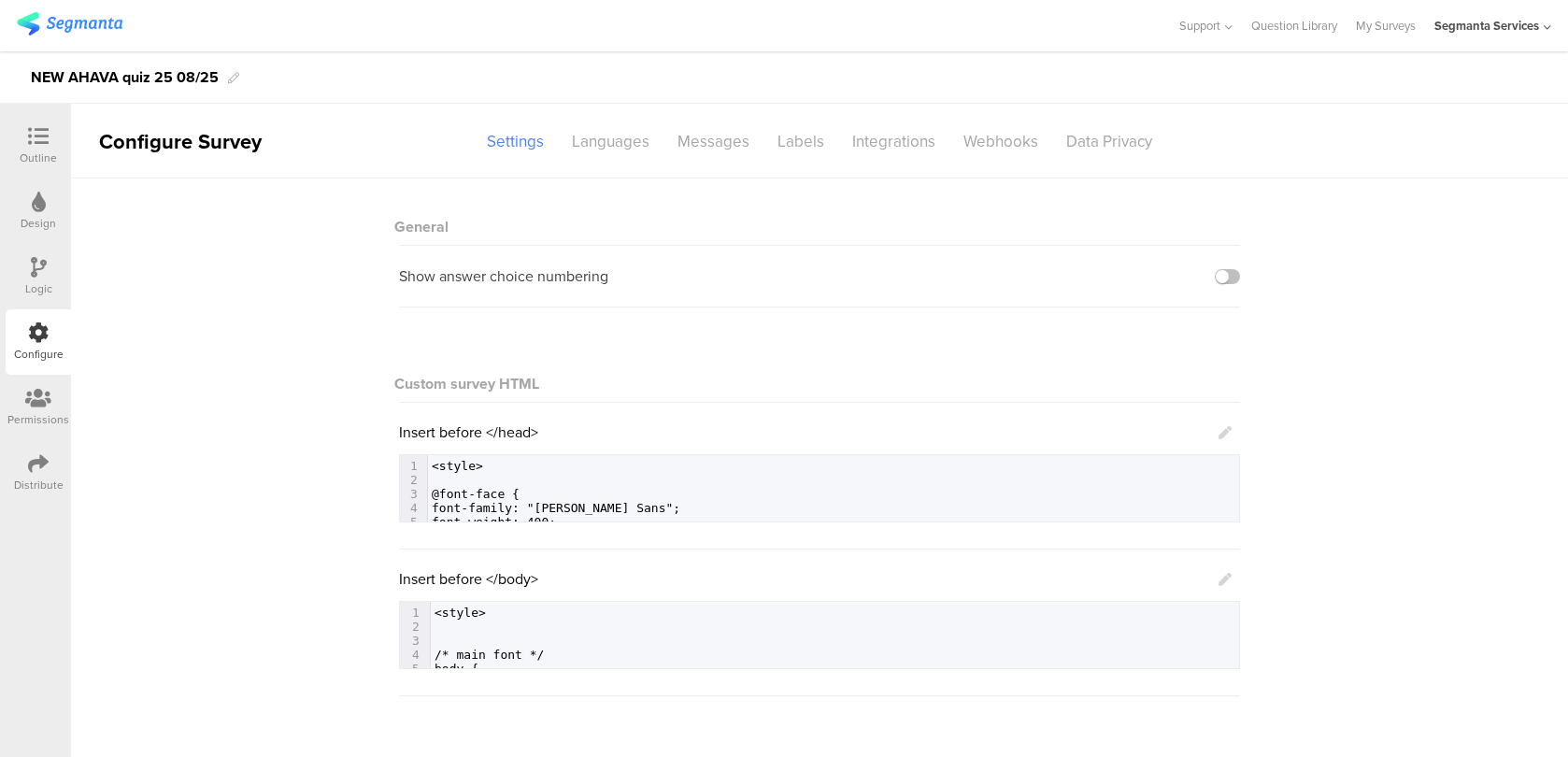
click at [41, 143] on icon at bounding box center [39, 136] width 21 height 21
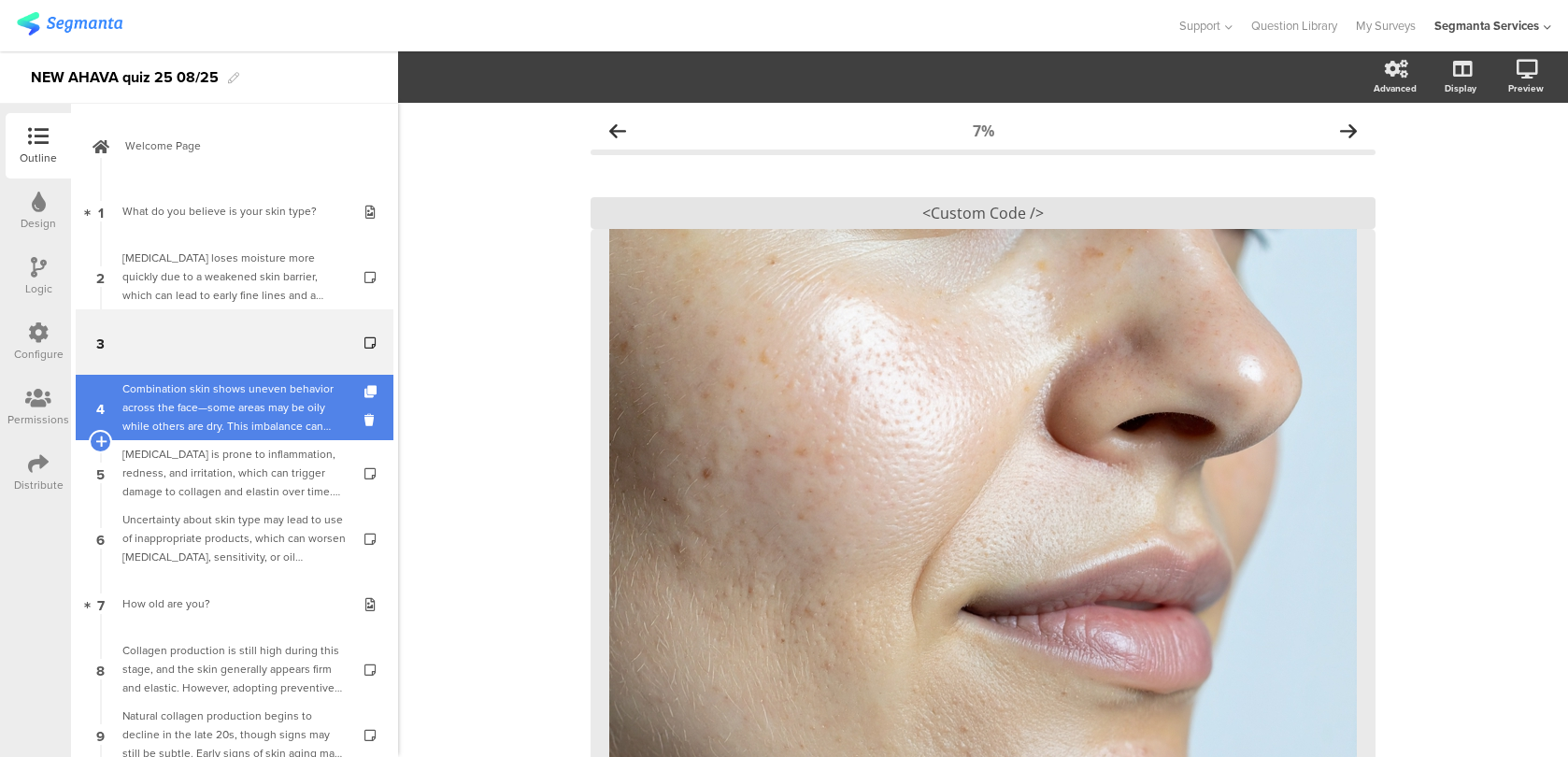
click at [285, 420] on div "Combination skin shows uneven behavior across the face—some areas may be oily w…" at bounding box center [234, 408] width 224 height 56
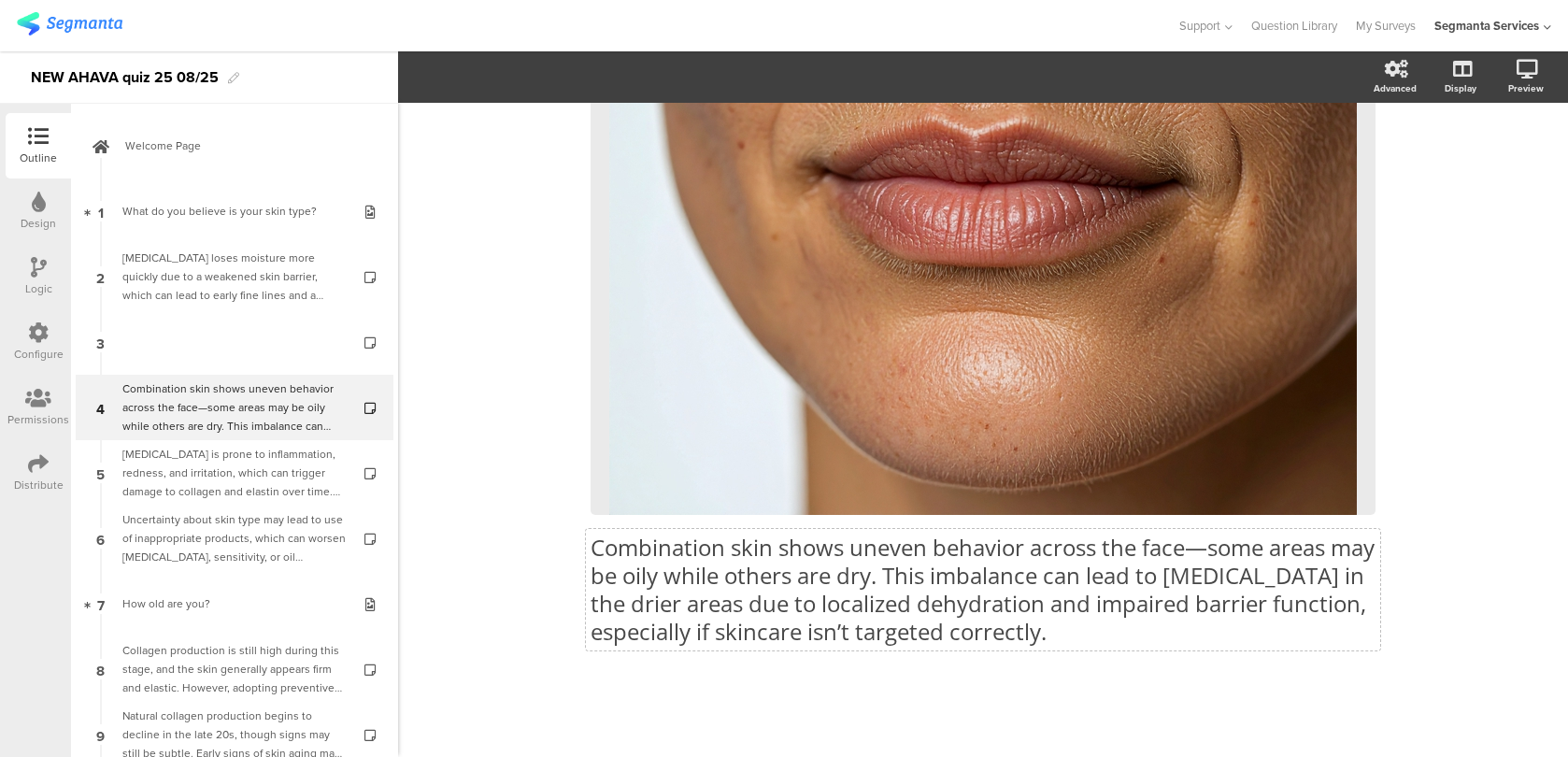
click at [819, 593] on div "Combination skin shows uneven behavior across the face—some areas may be oily w…" at bounding box center [983, 183] width 784 height 961
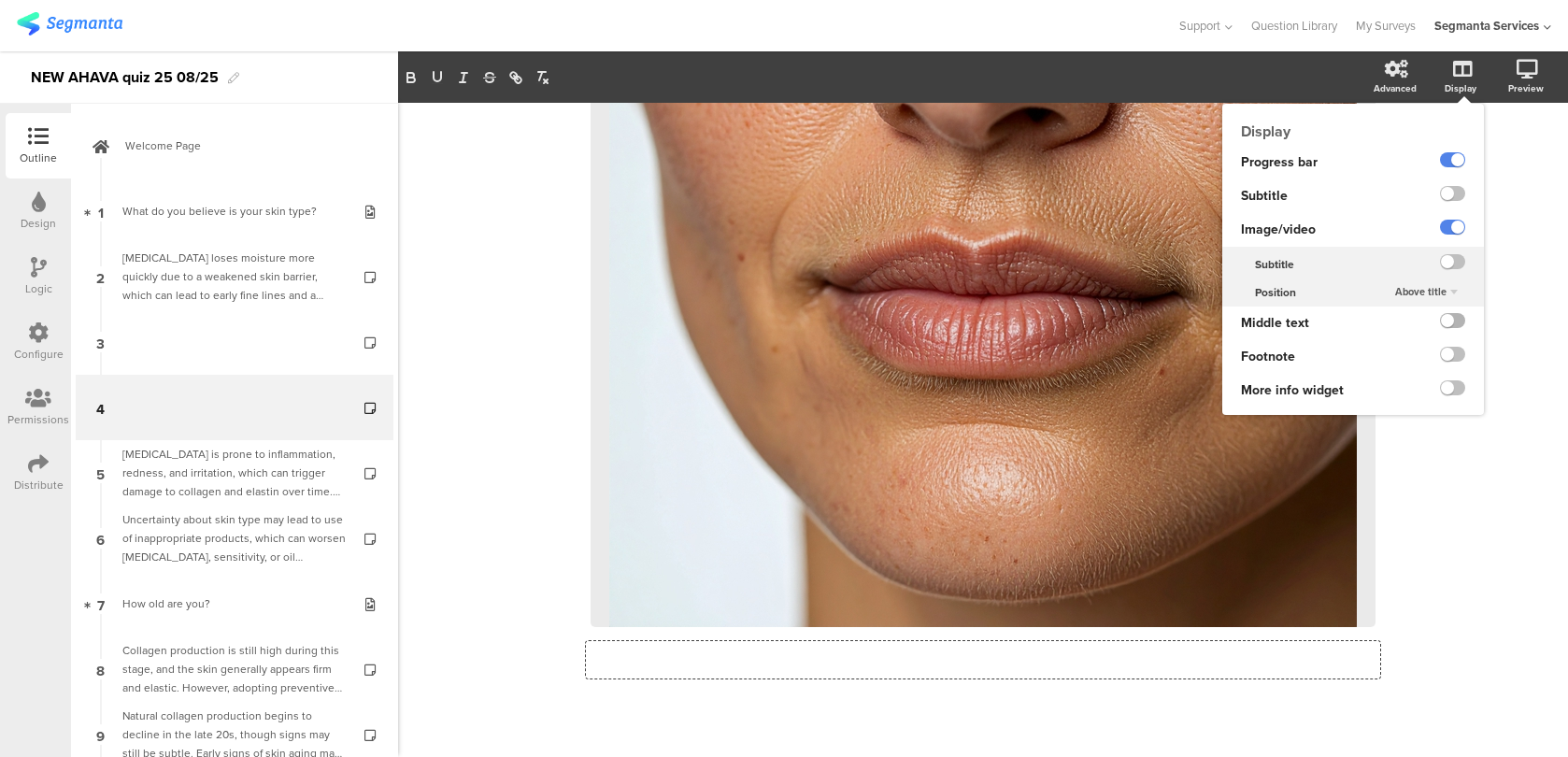
click at [1456, 323] on label at bounding box center [1452, 320] width 25 height 15
click at [0, 0] on input "checkbox" at bounding box center [0, 0] width 0 height 0
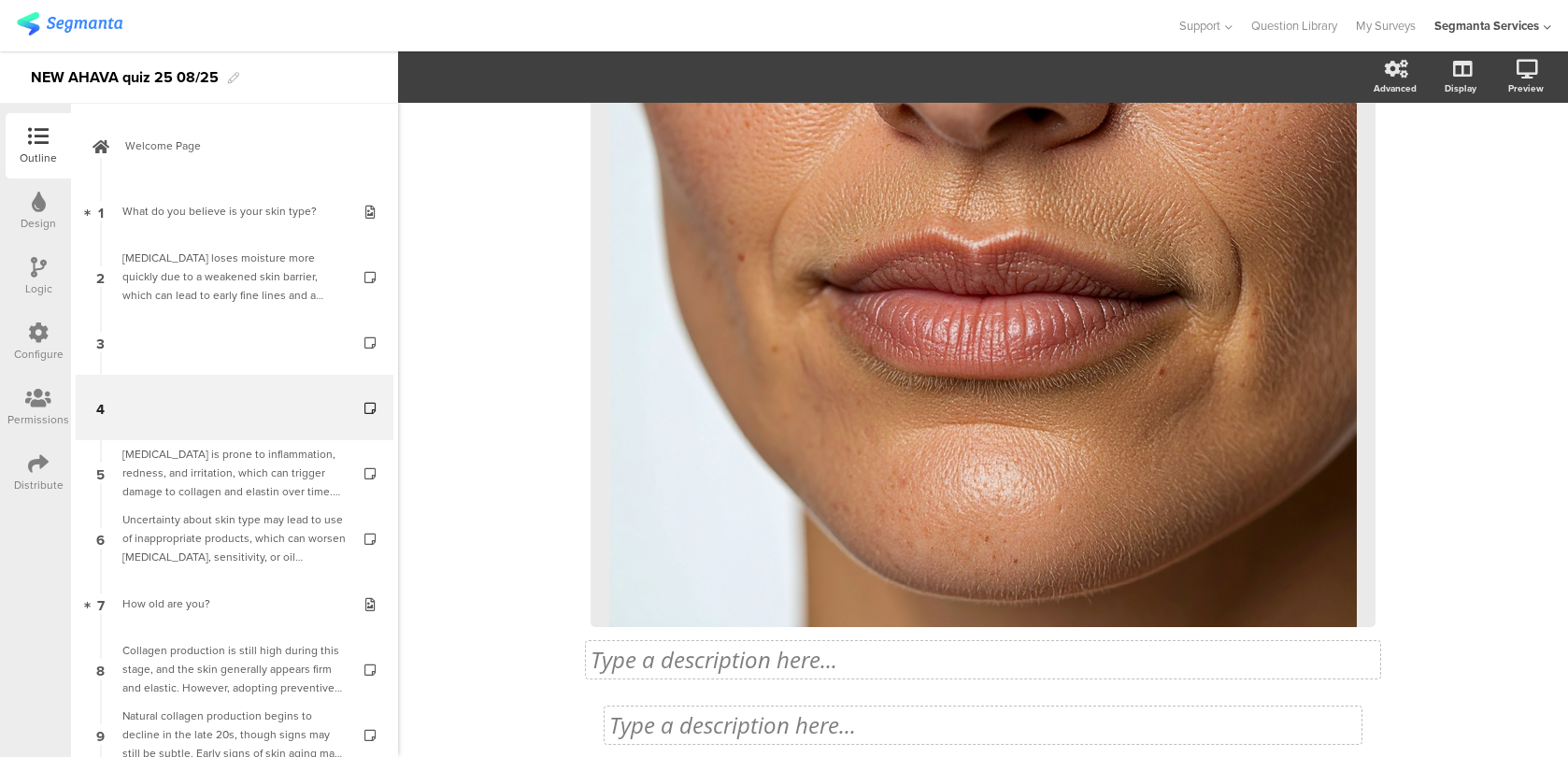
click at [862, 716] on div "10% Type a description here... / <Custom Code /> Type a description here..." at bounding box center [983, 283] width 784 height 1042
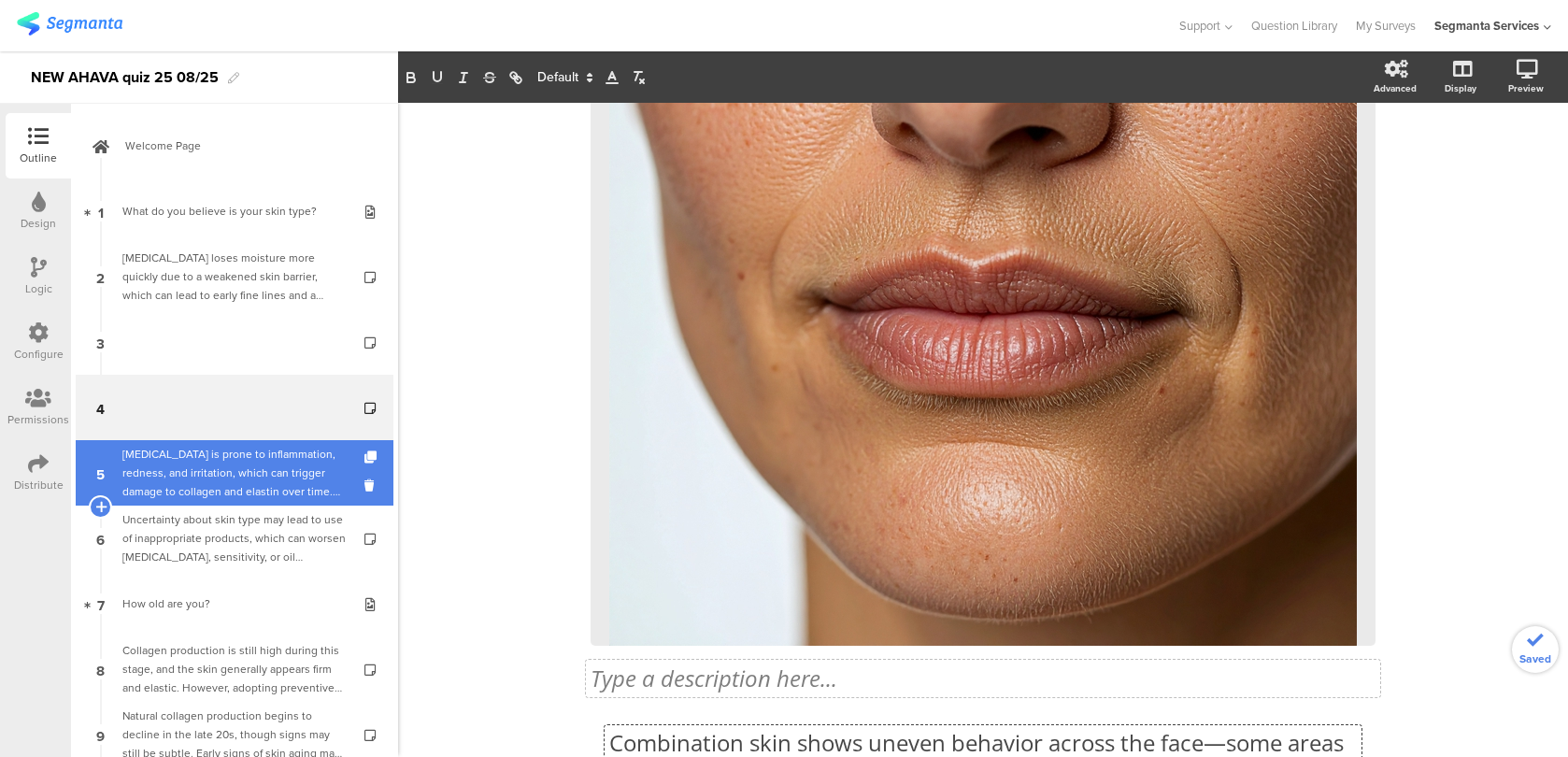
click at [315, 459] on div "Sensitive skin is prone to inflammation, redness, and irritation, which can tri…" at bounding box center [234, 472] width 224 height 56
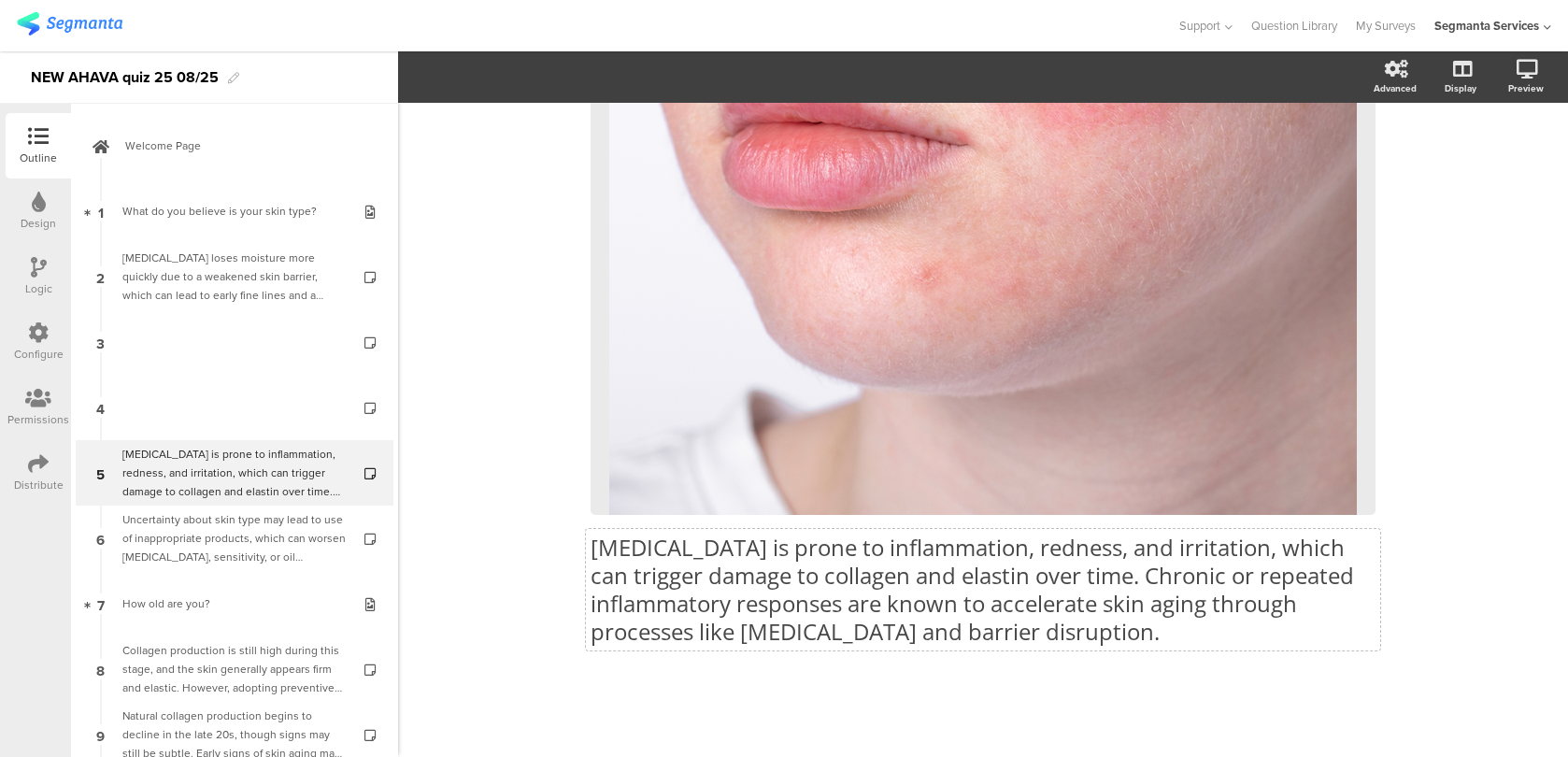
click at [815, 537] on div "Sensitive skin is prone to inflammation, redness, and irritation, which can tri…" at bounding box center [983, 183] width 784 height 961
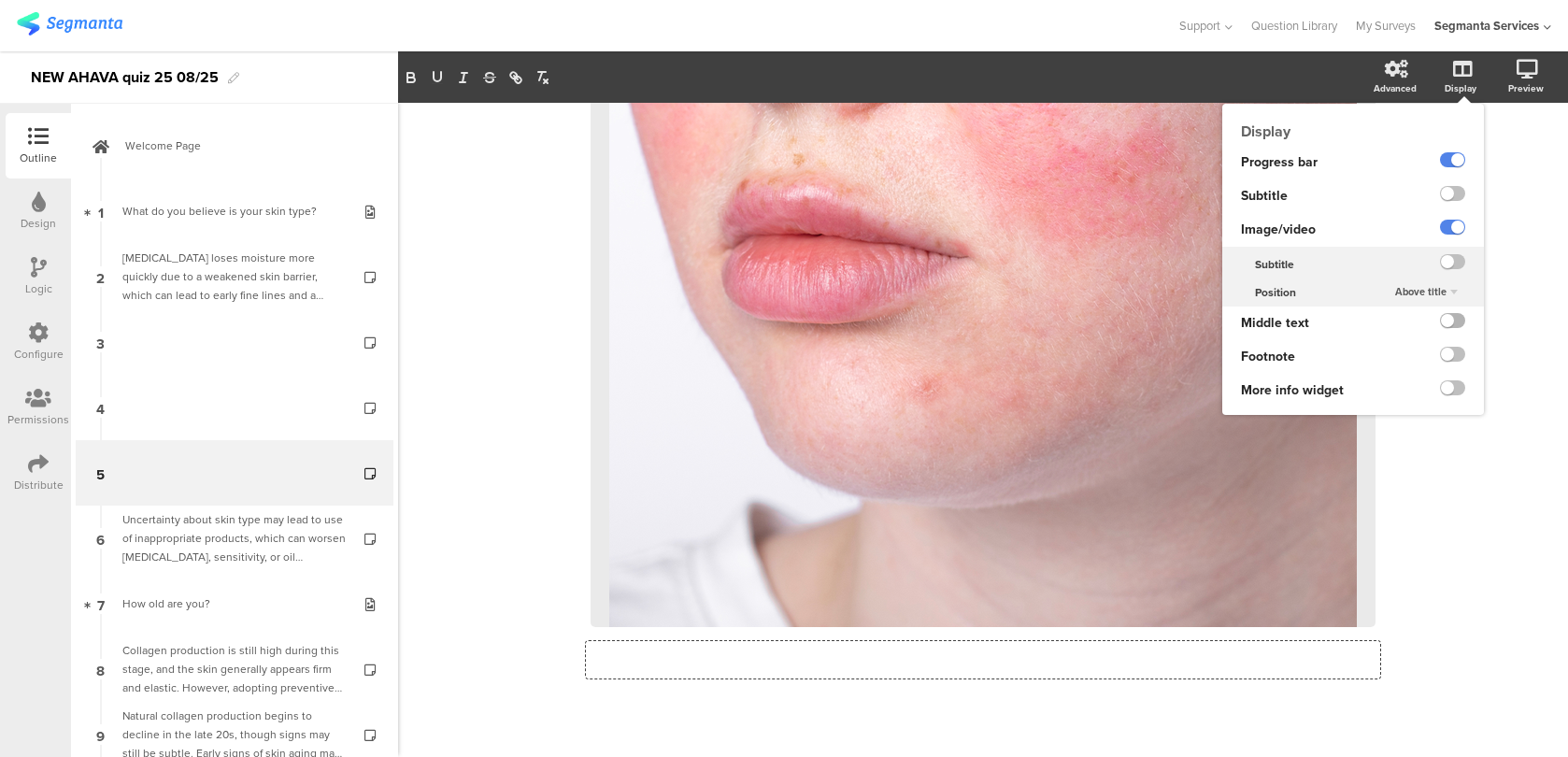
click at [1450, 325] on label at bounding box center [1452, 320] width 25 height 15
click at [0, 0] on input "checkbox" at bounding box center [0, 0] width 0 height 0
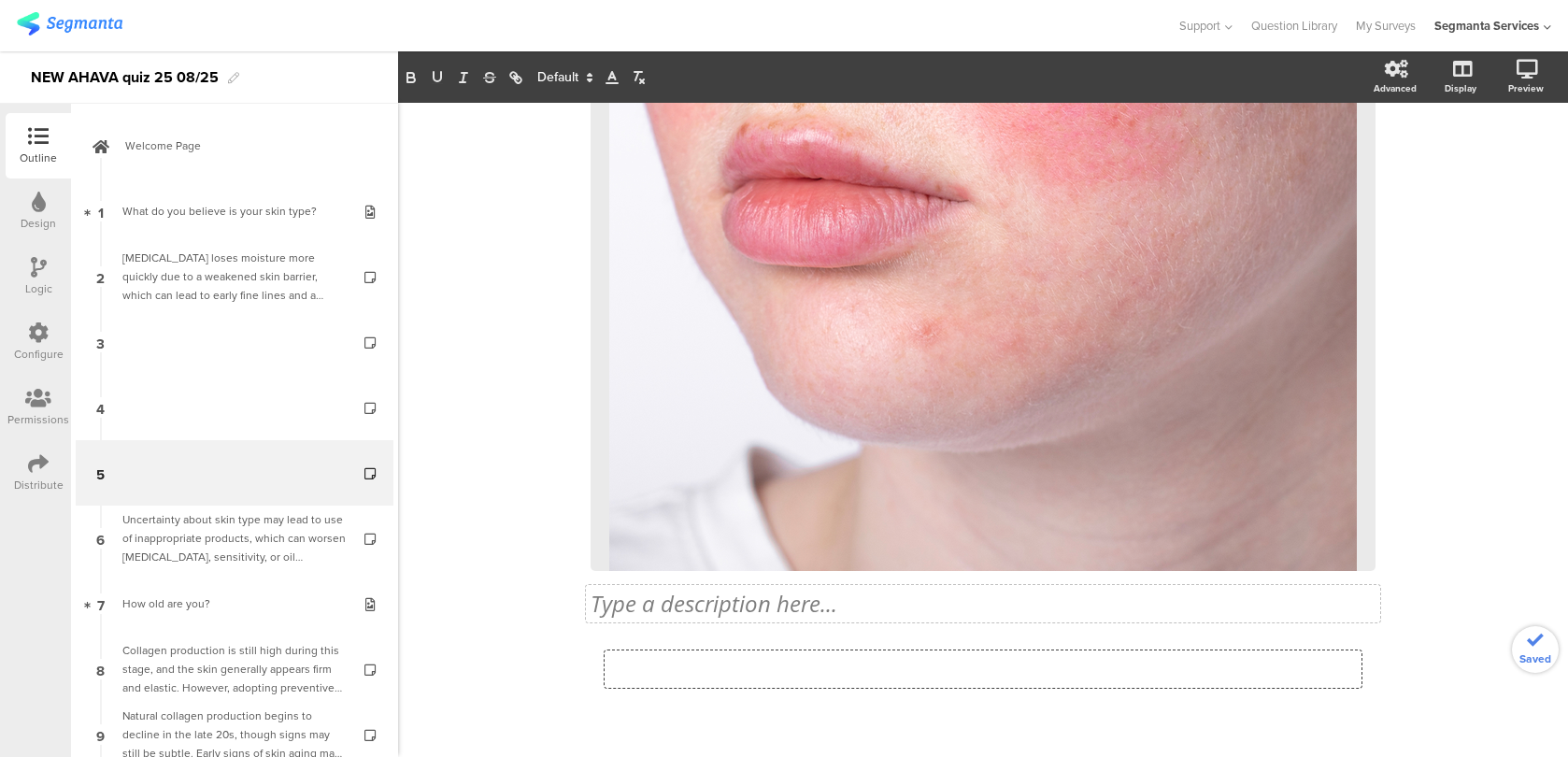
click at [824, 665] on div "13% Type a description here... / <Custom Code /> Type a description here..." at bounding box center [983, 227] width 784 height 1042
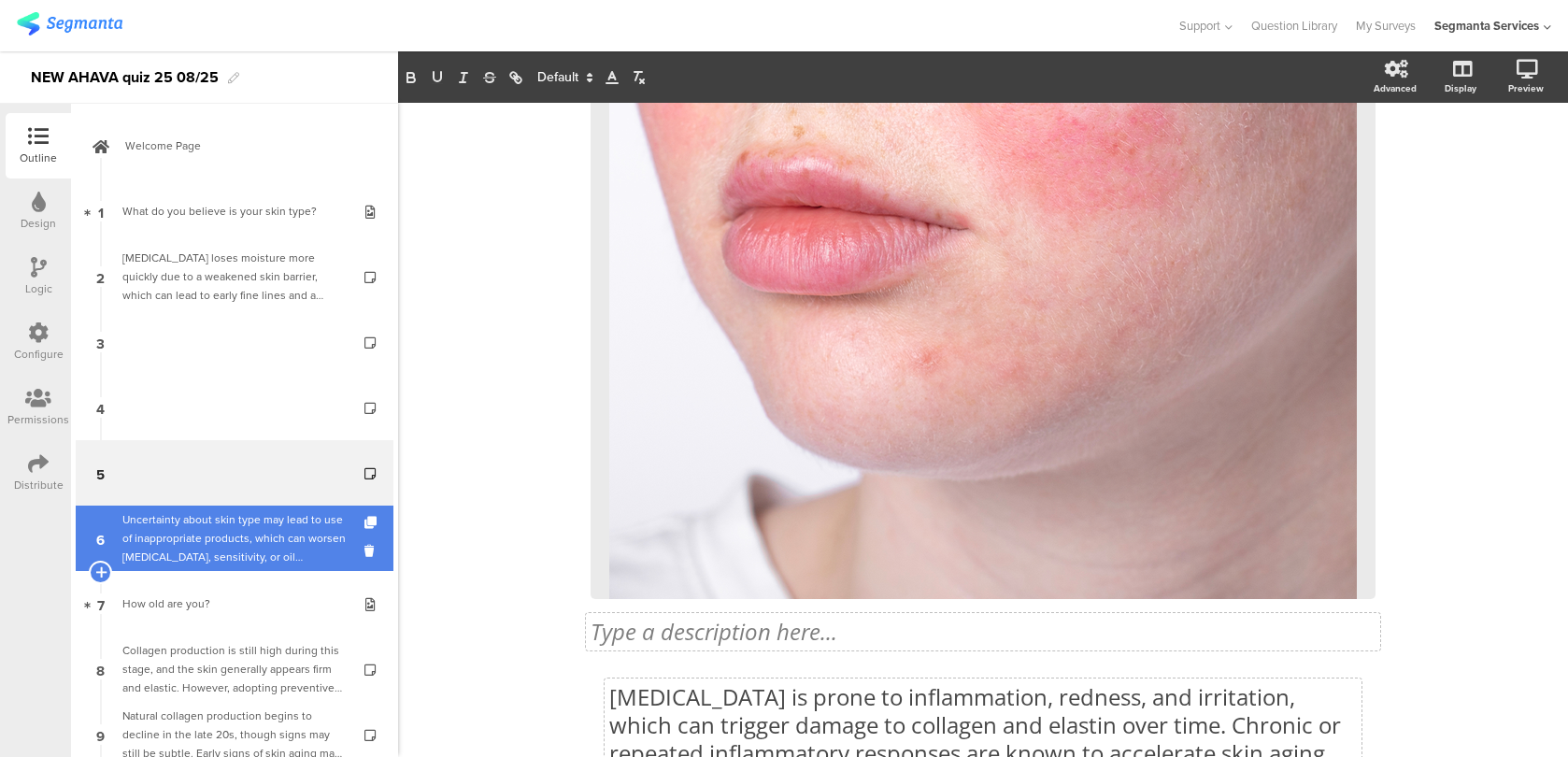
click at [276, 538] on div "Uncertainty about skin type may lead to use of inappropriate products, which ca…" at bounding box center [234, 538] width 224 height 56
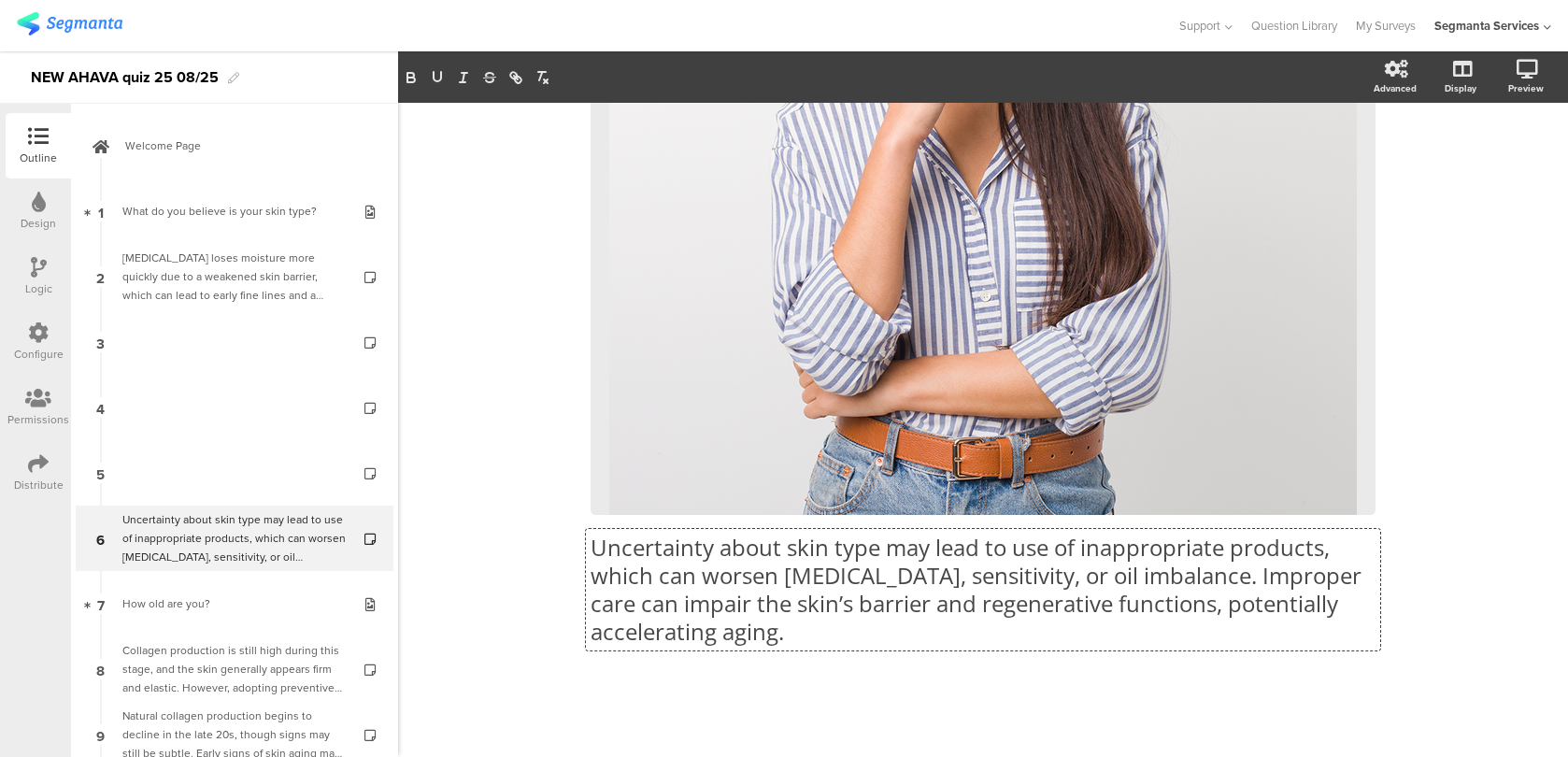
click at [734, 592] on div "Uncertainty about skin type may lead to use of inappropriate products, which ca…" at bounding box center [983, 183] width 784 height 961
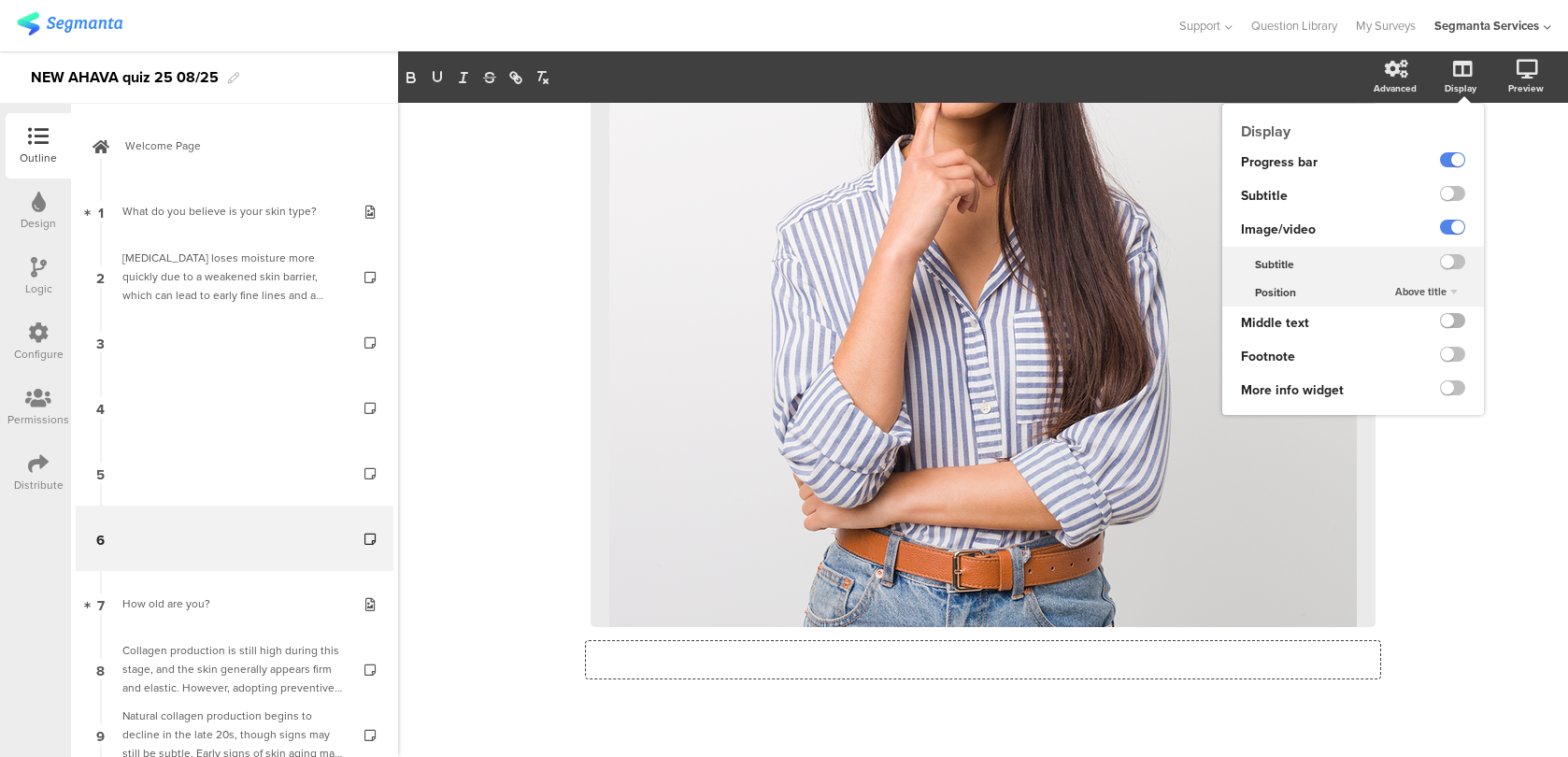
click at [1452, 316] on label at bounding box center [1452, 320] width 25 height 15
click at [0, 0] on input "checkbox" at bounding box center [0, 0] width 0 height 0
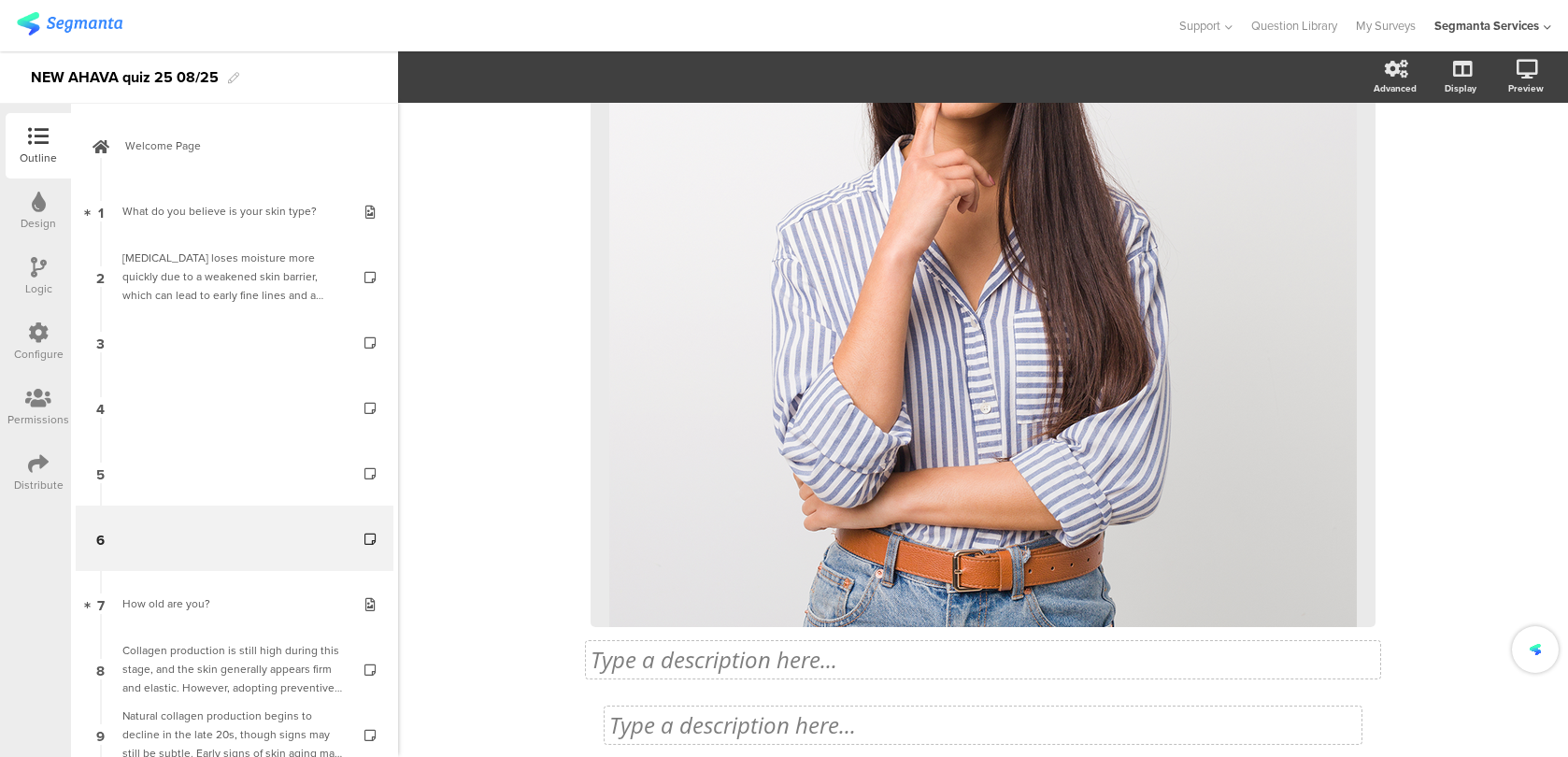
click at [841, 714] on div "16% Type a description here... / <Custom Code /> Type a description here..." at bounding box center [983, 283] width 784 height 1042
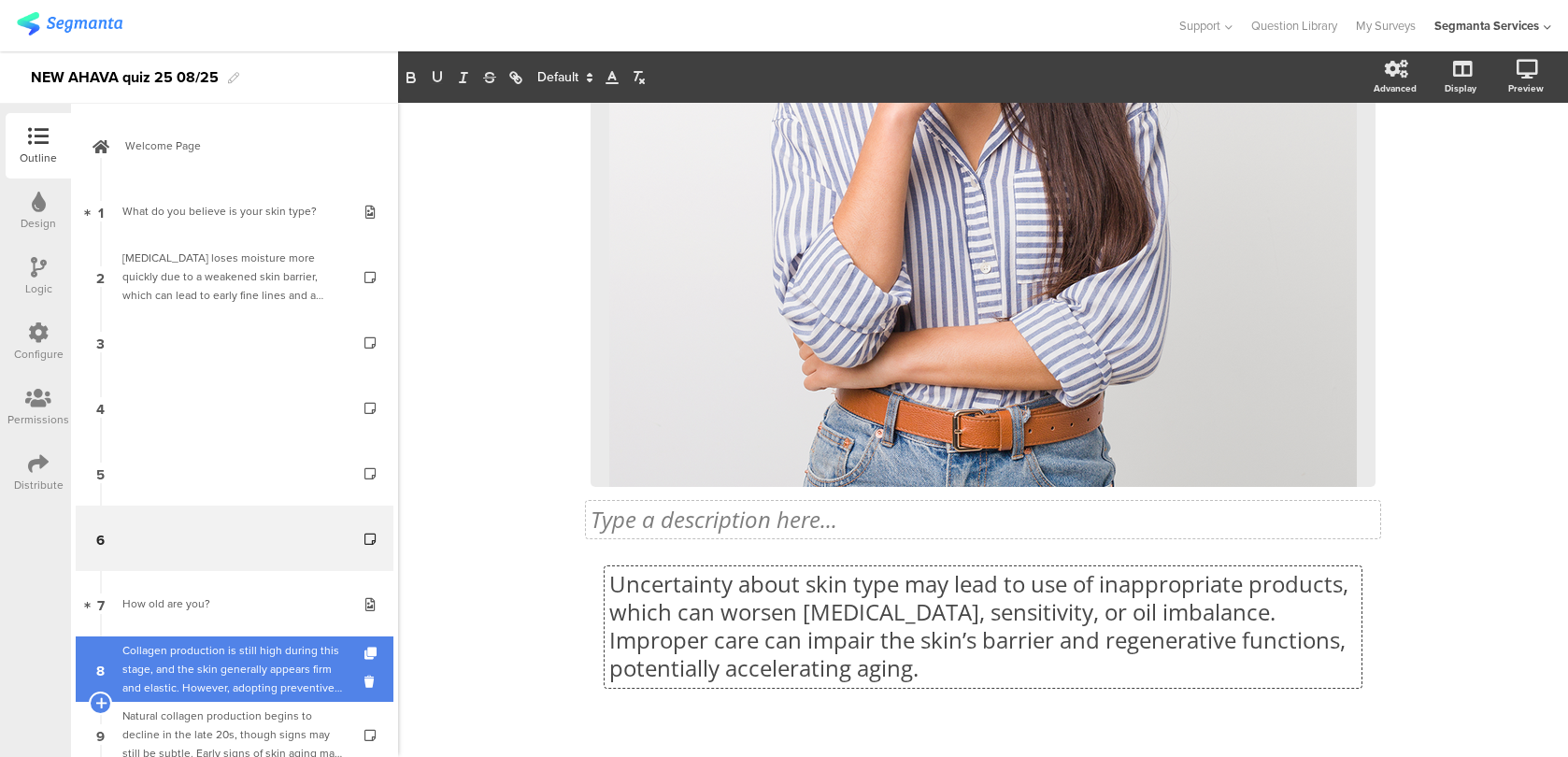
click at [249, 636] on link "8 Collagen production is still high during this stage, and the skin generally a…" at bounding box center [235, 669] width 318 height 66
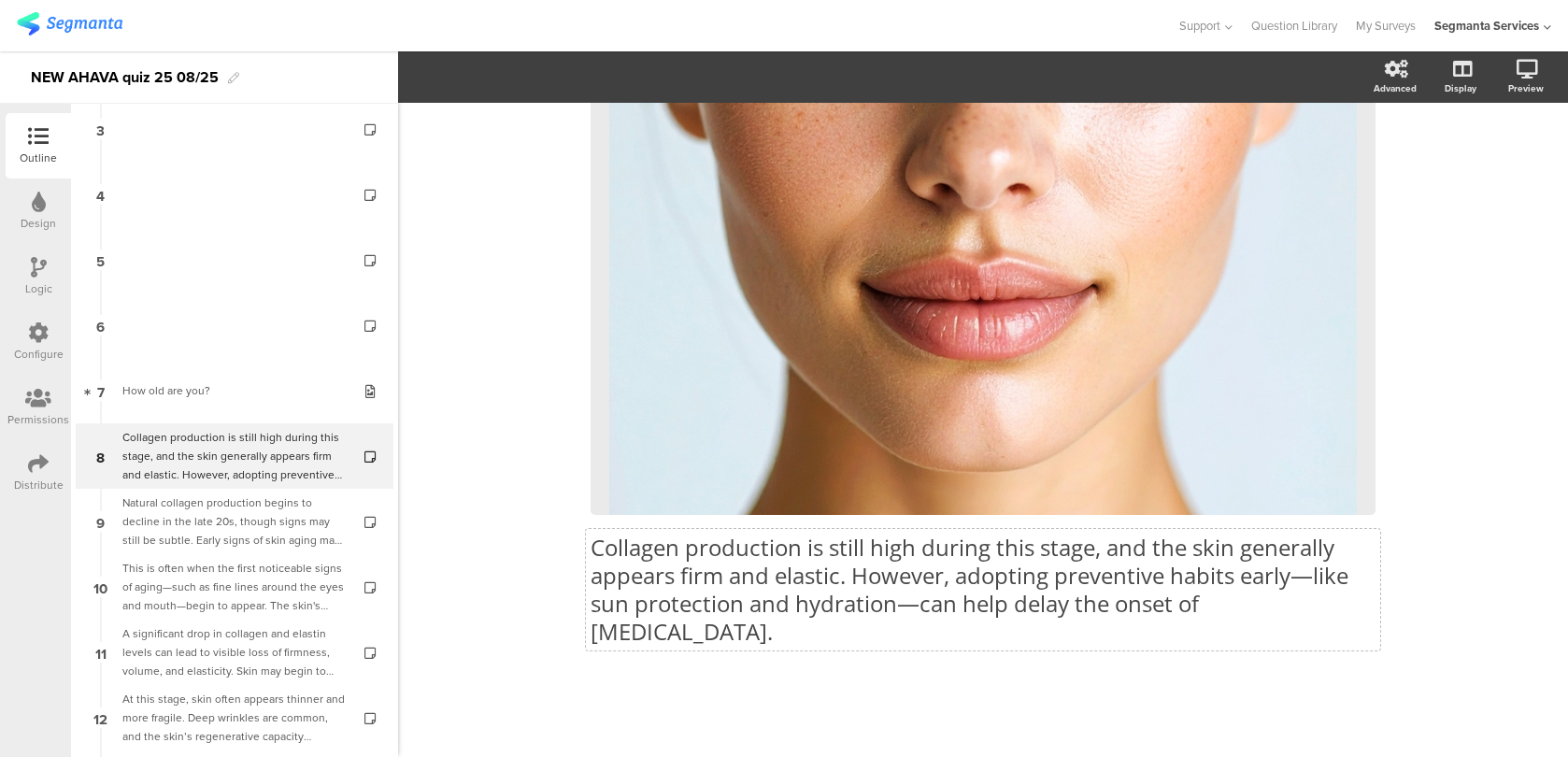
click at [726, 604] on div "Collagen production is still high during this stage, and the skin generally app…" at bounding box center [983, 183] width 784 height 961
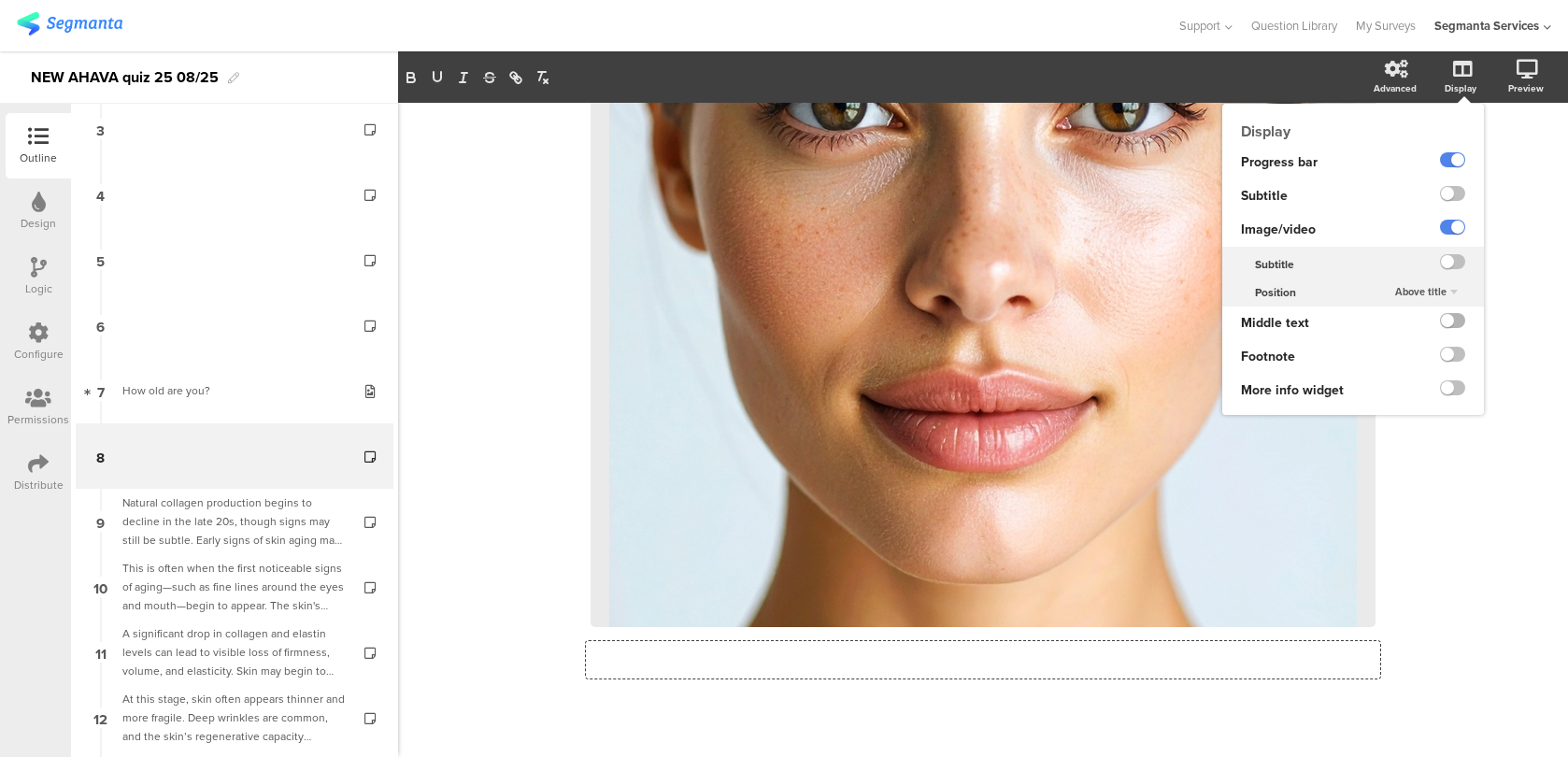
click at [1450, 320] on label at bounding box center [1452, 320] width 25 height 15
click at [0, 0] on input "checkbox" at bounding box center [0, 0] width 0 height 0
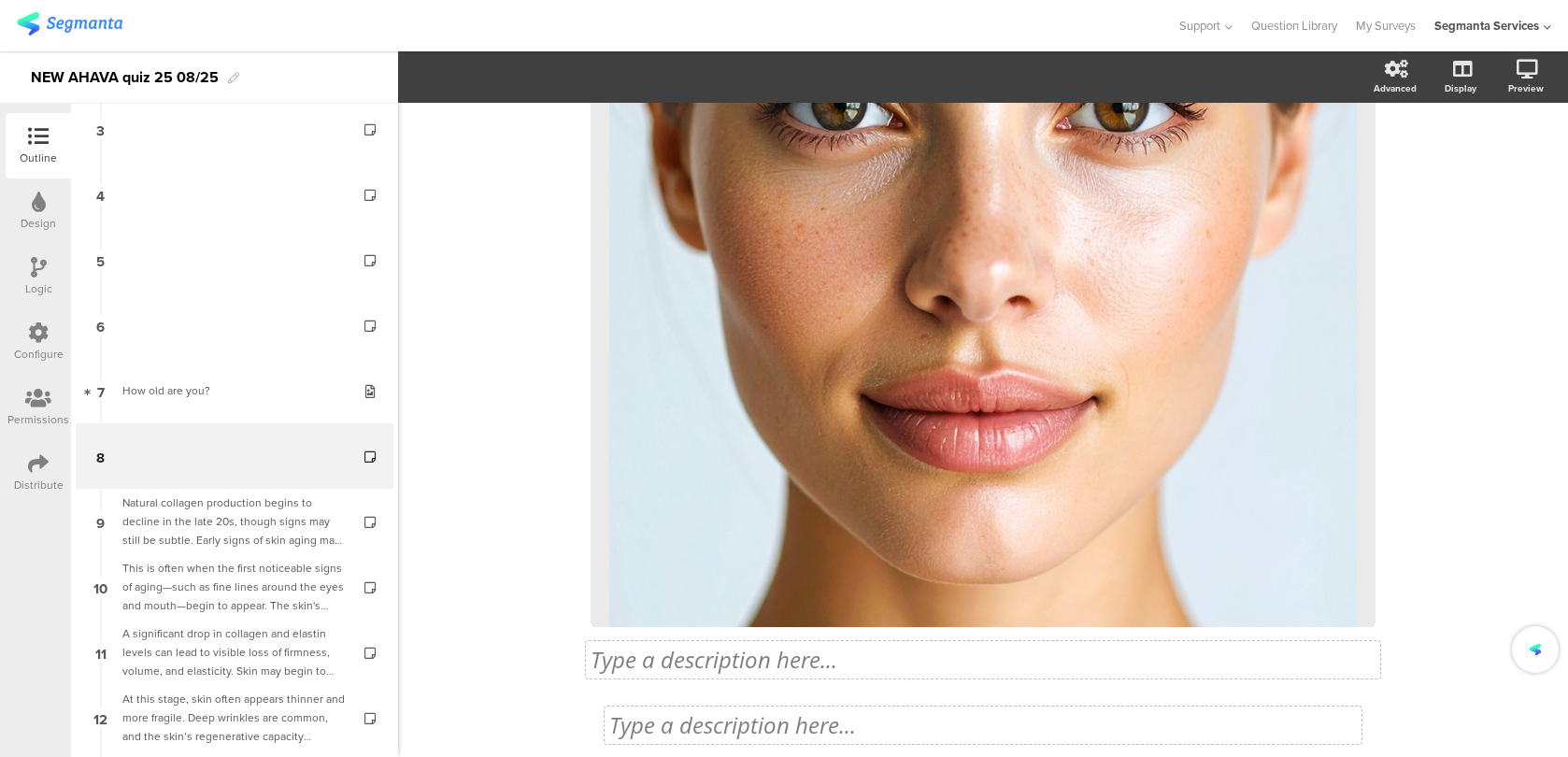
click at [861, 720] on div "22% Type a description here... / <Custom Code /> Type a description here..." at bounding box center [983, 283] width 784 height 1042
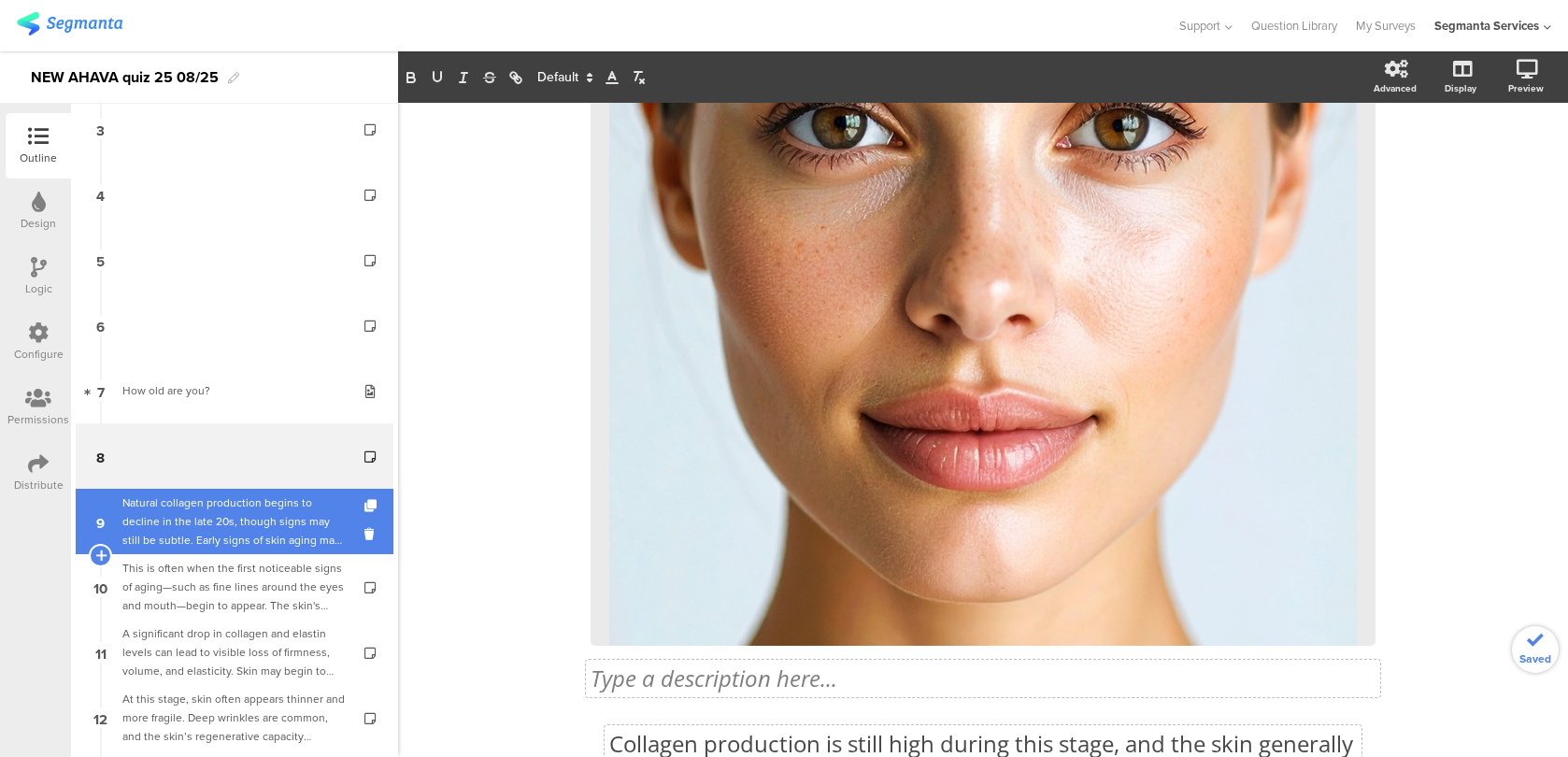
click at [268, 524] on div "Natural collagen production begins to decline in the late 20s, though signs may…" at bounding box center [234, 521] width 224 height 56
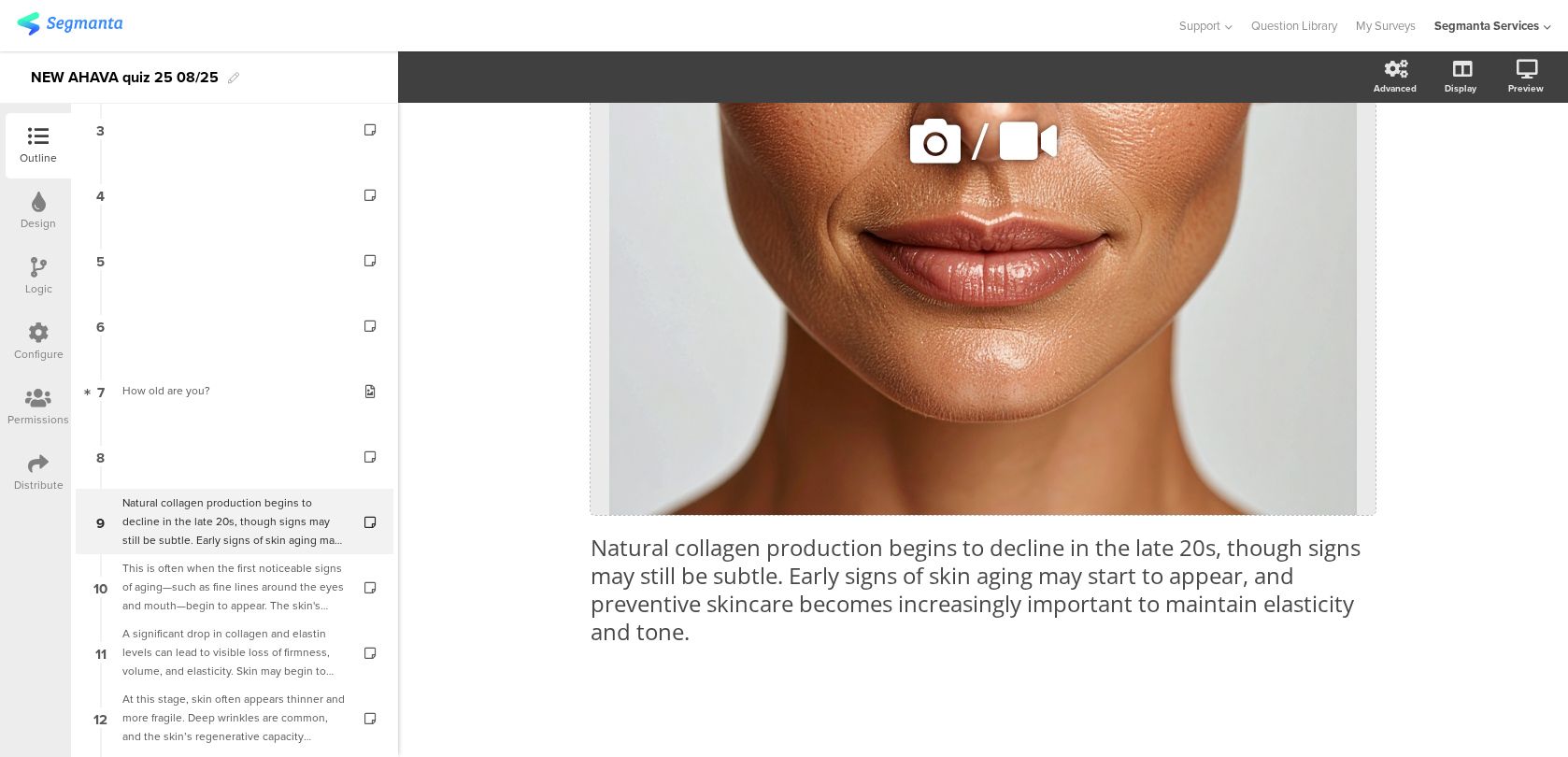
click at [990, 508] on div "/" at bounding box center [983, 141] width 784 height 748
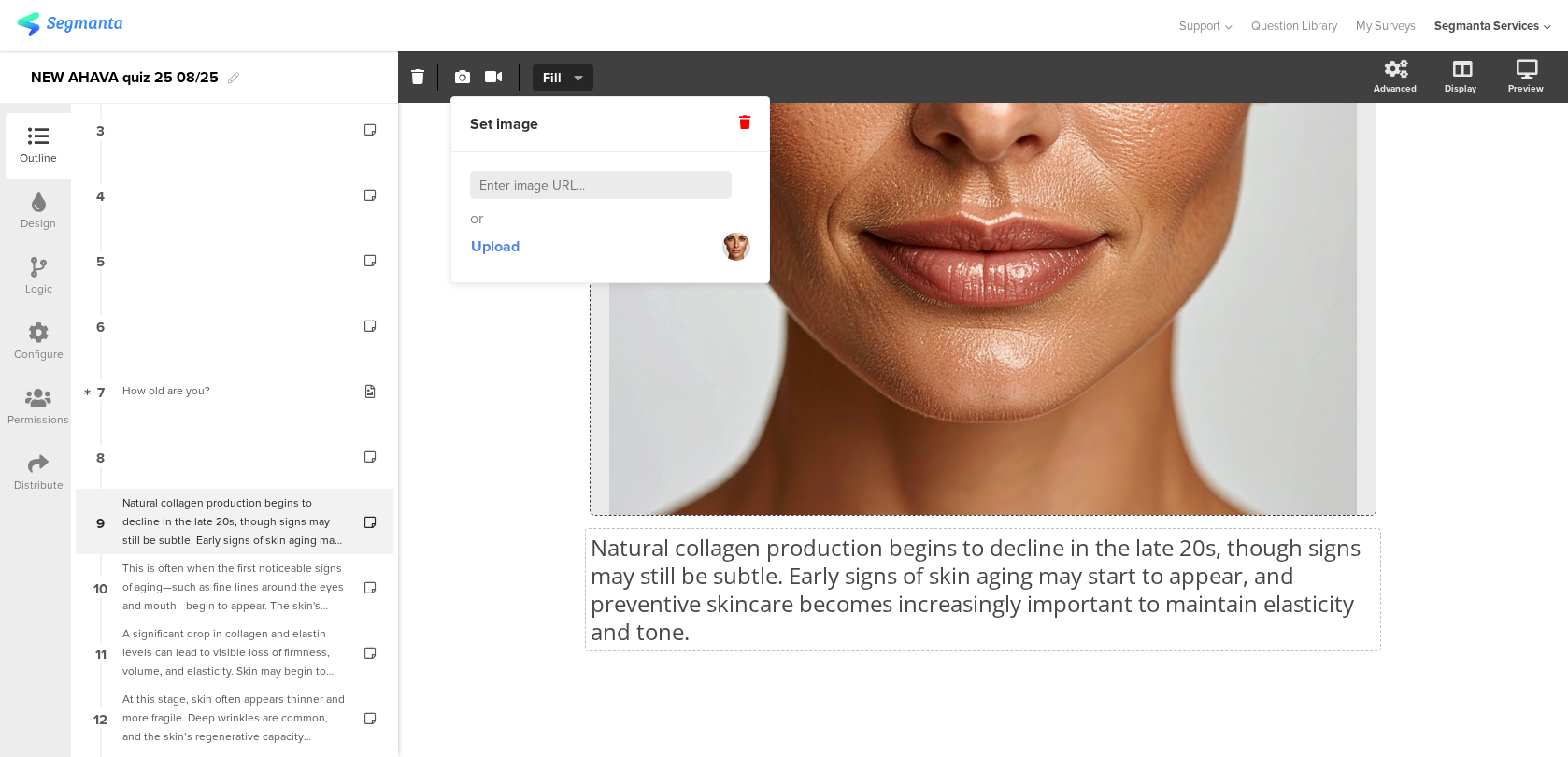
click at [972, 557] on div "Natural collagen production begins to decline in the late 20s, though signs may…" at bounding box center [983, 183] width 784 height 961
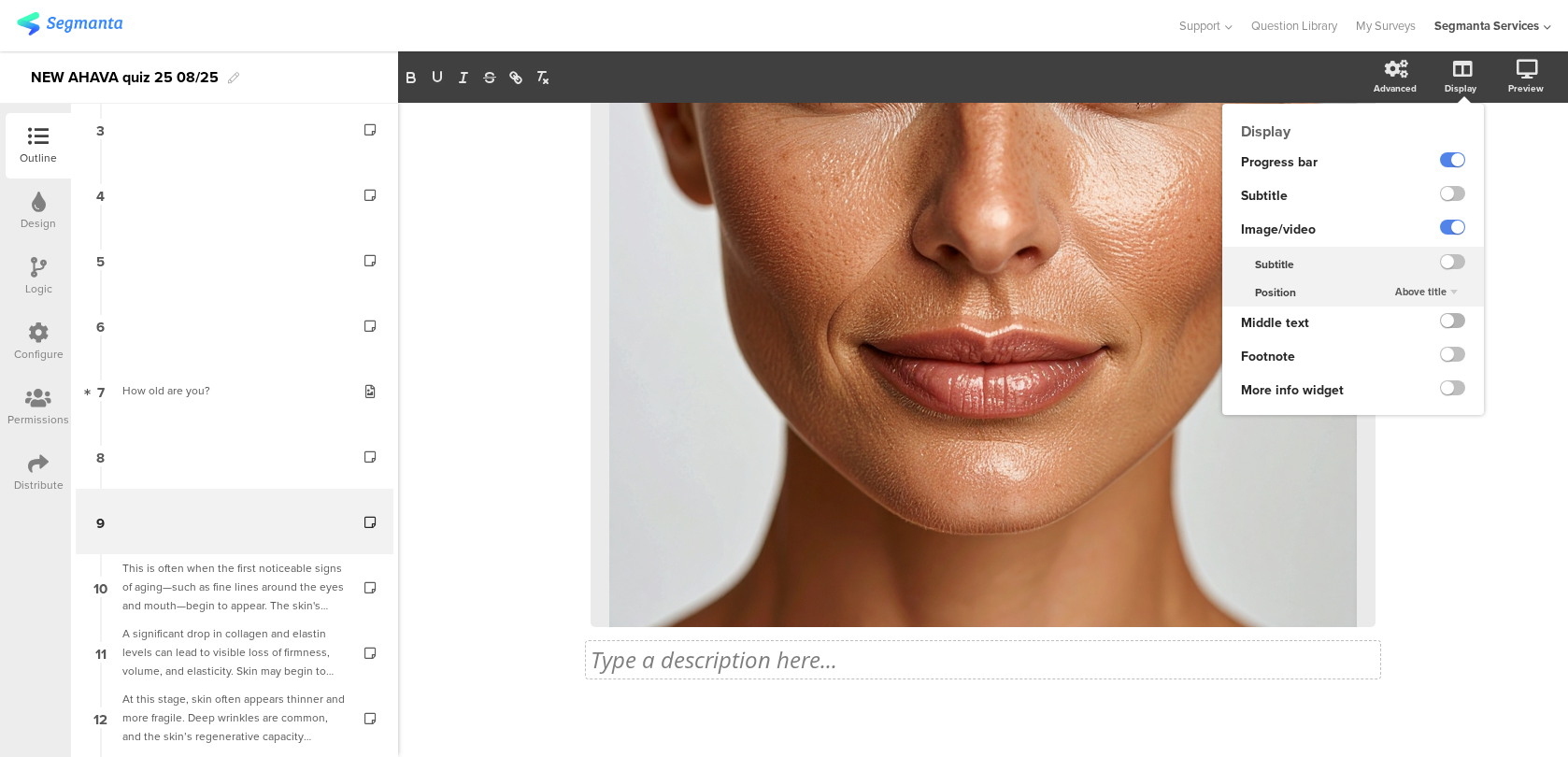
click at [1446, 318] on label at bounding box center [1452, 320] width 25 height 15
click at [0, 0] on input "checkbox" at bounding box center [0, 0] width 0 height 0
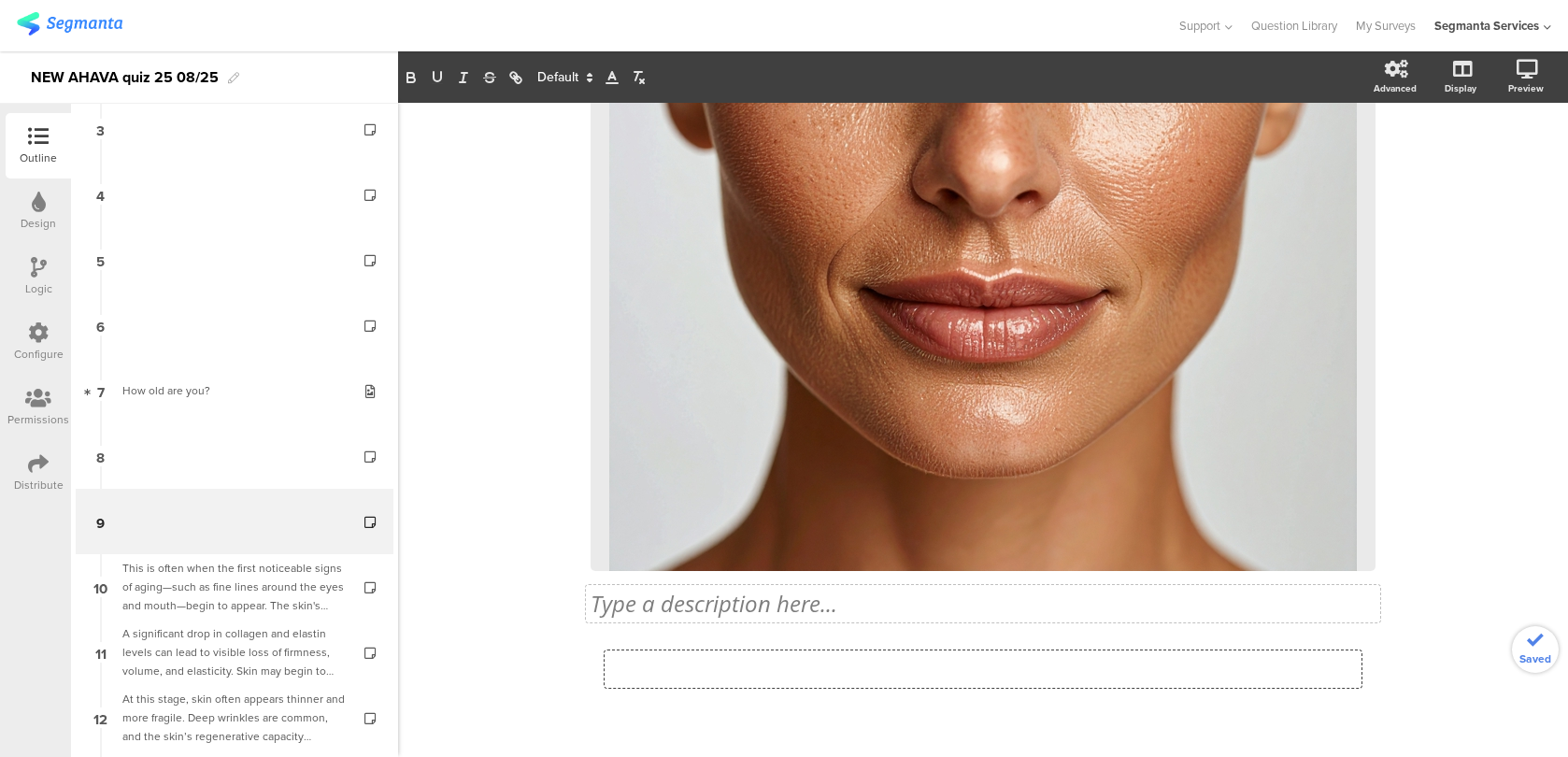
click at [836, 673] on div "25% Type a description here... / <Custom Code /> Type a description here..." at bounding box center [983, 227] width 784 height 1042
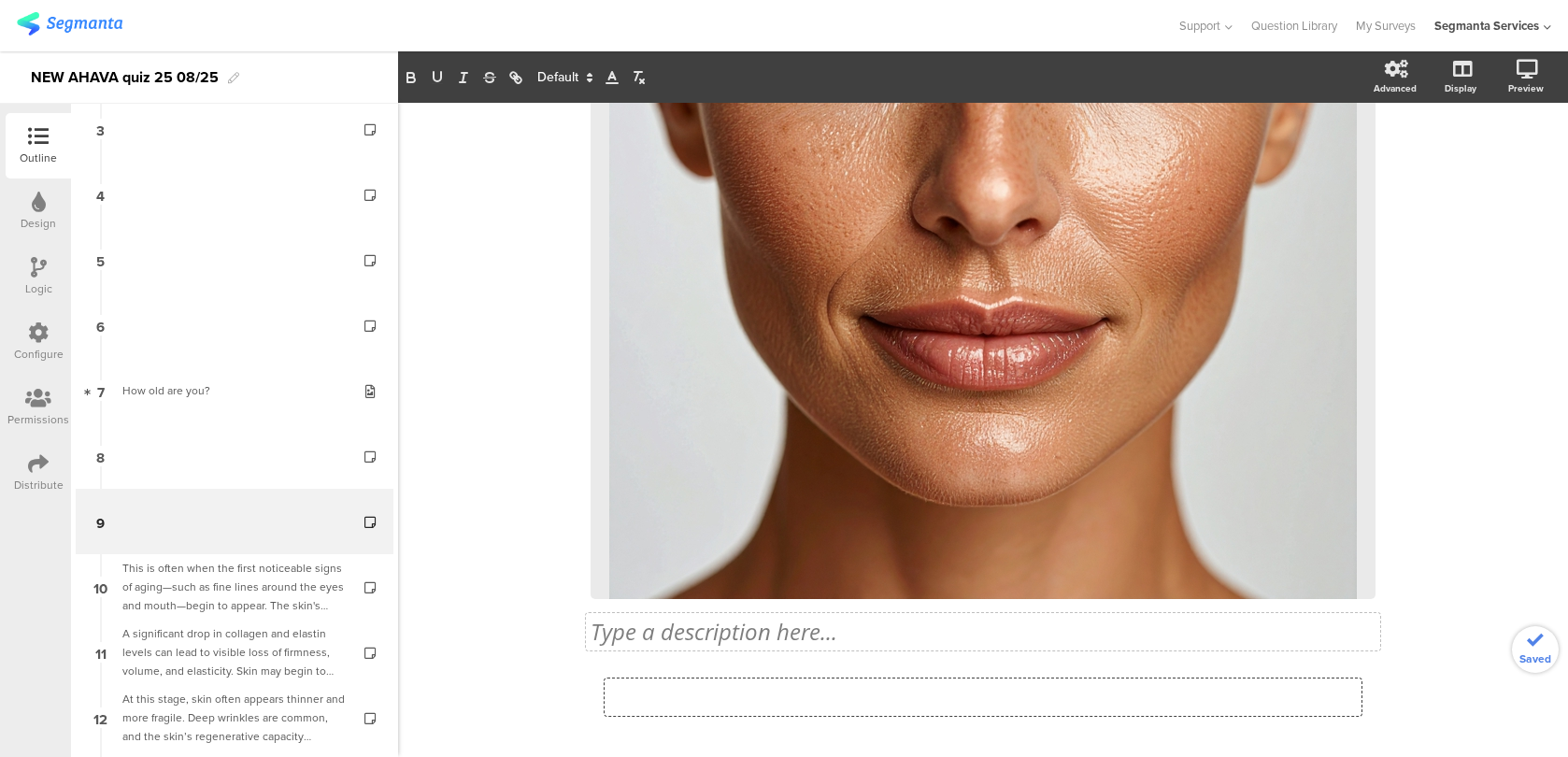
scroll to position [1, 0]
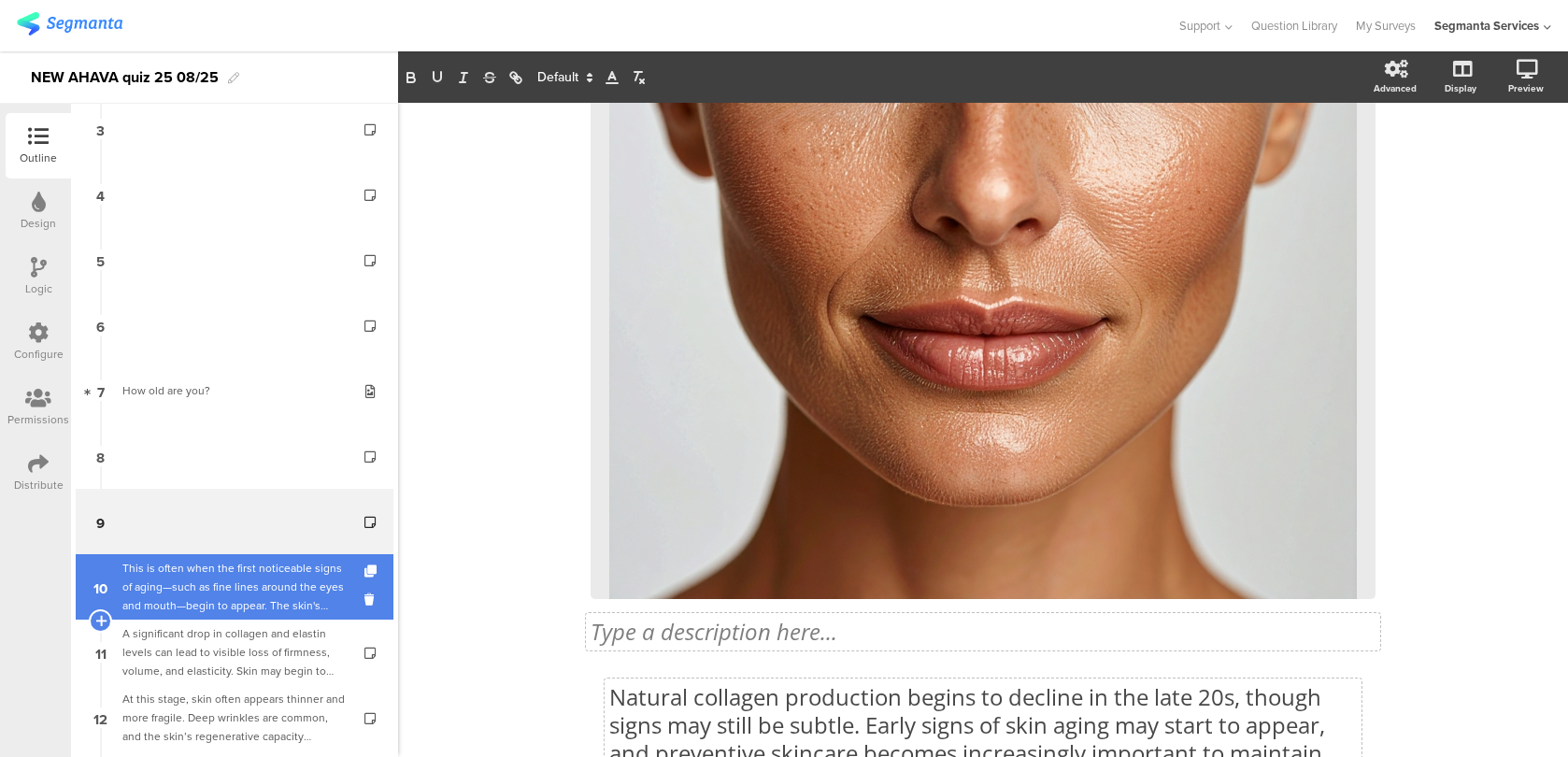
click at [314, 598] on div "This is often when the first noticeable signs of aging—such as fine lines aroun…" at bounding box center [234, 587] width 224 height 56
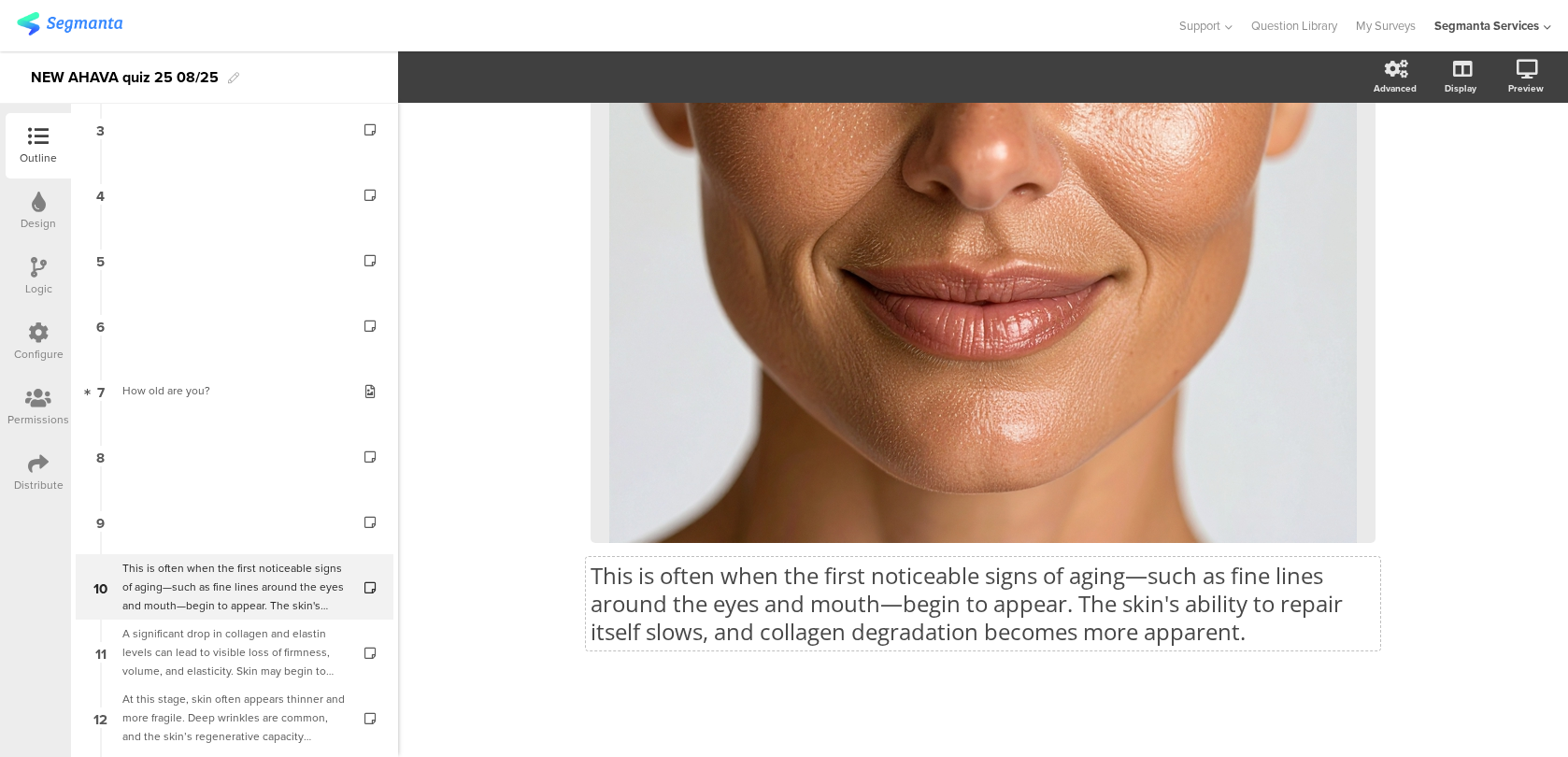
click at [710, 580] on div "This is often when the first noticeable signs of aging—such as fine lines aroun…" at bounding box center [983, 198] width 784 height 934
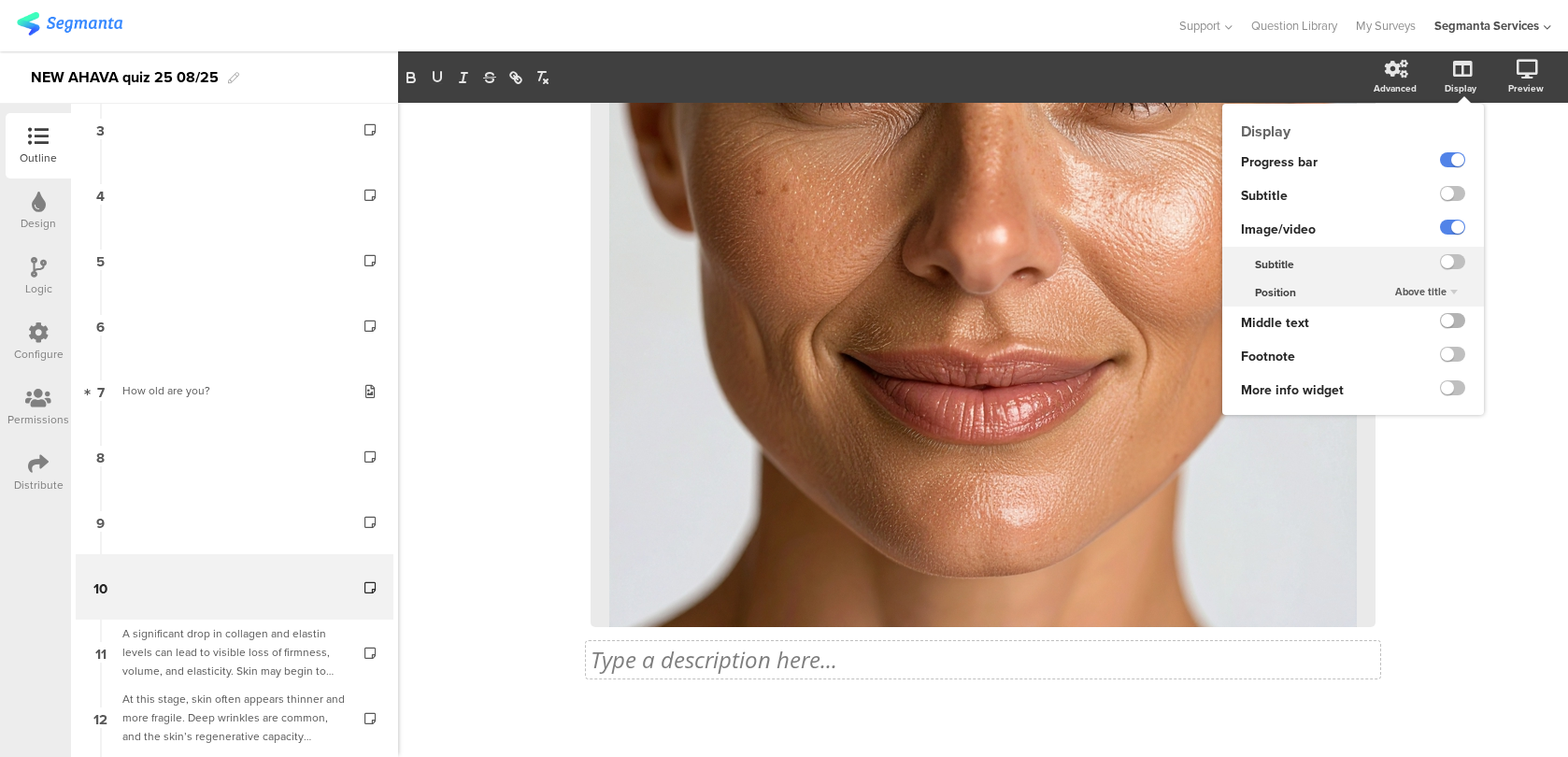
click at [1447, 320] on label at bounding box center [1452, 320] width 25 height 15
click at [0, 0] on input "checkbox" at bounding box center [0, 0] width 0 height 0
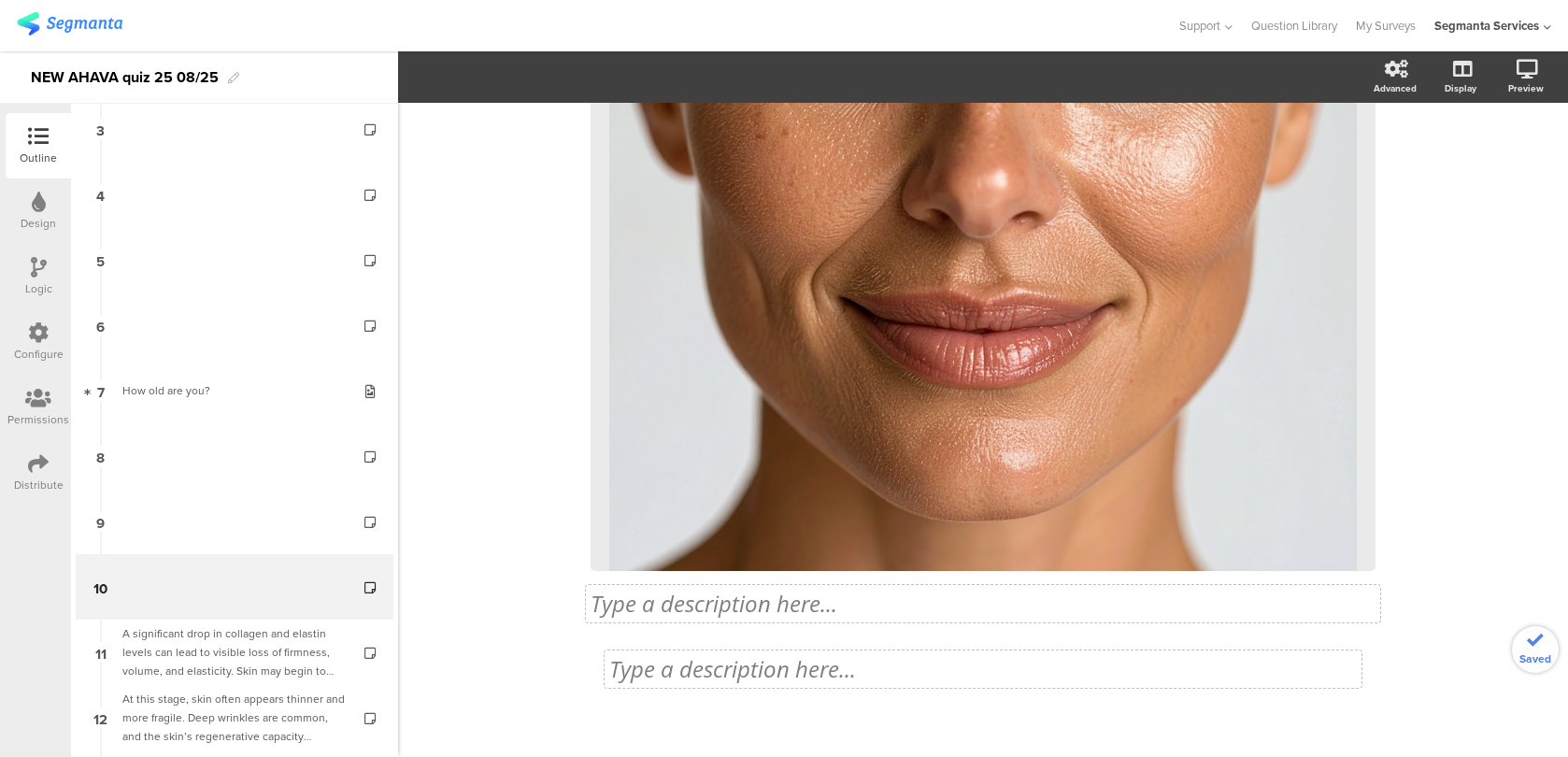
click at [811, 678] on div "Type a description here..." at bounding box center [983, 669] width 757 height 38
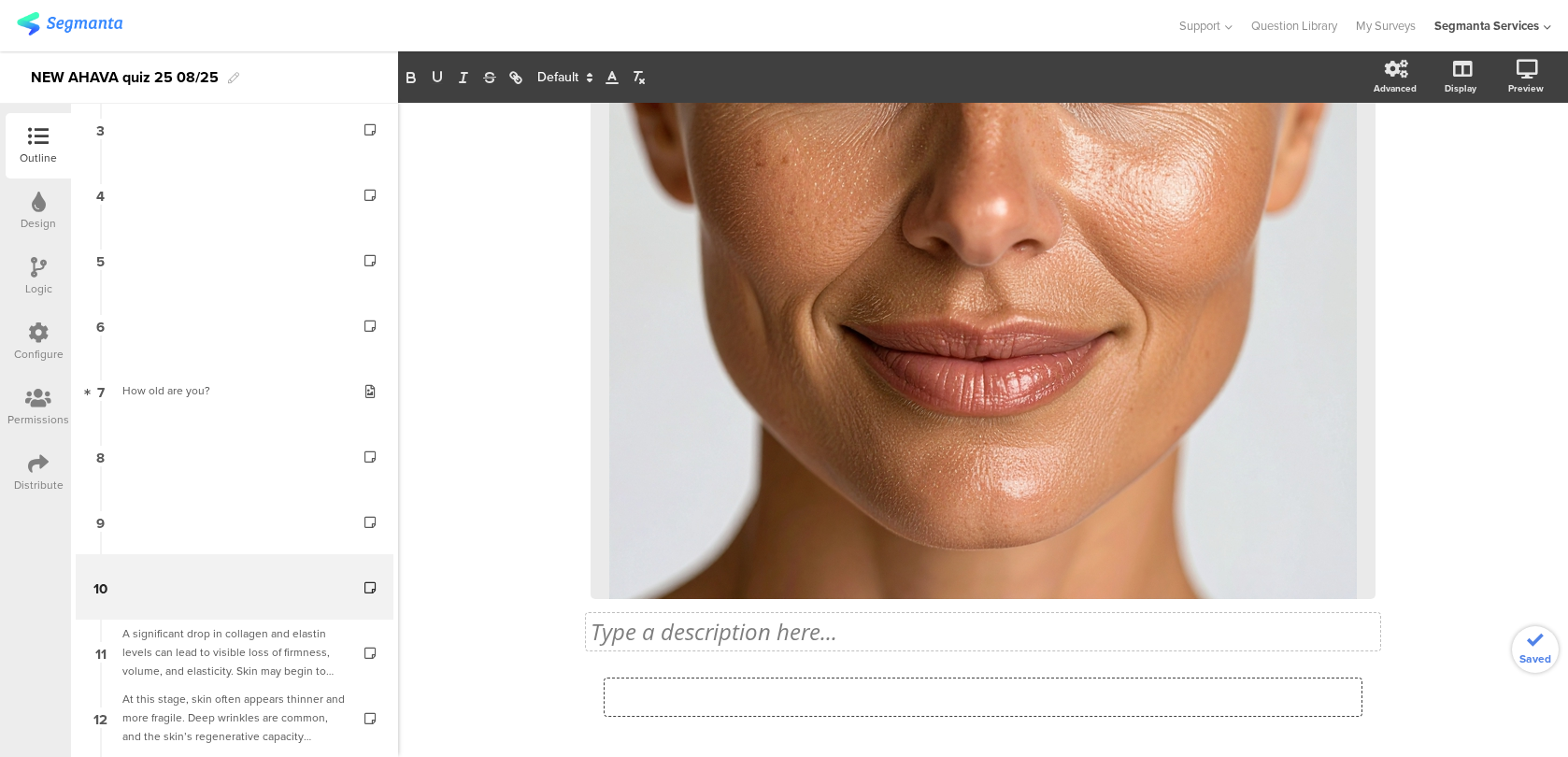
scroll to position [1, 0]
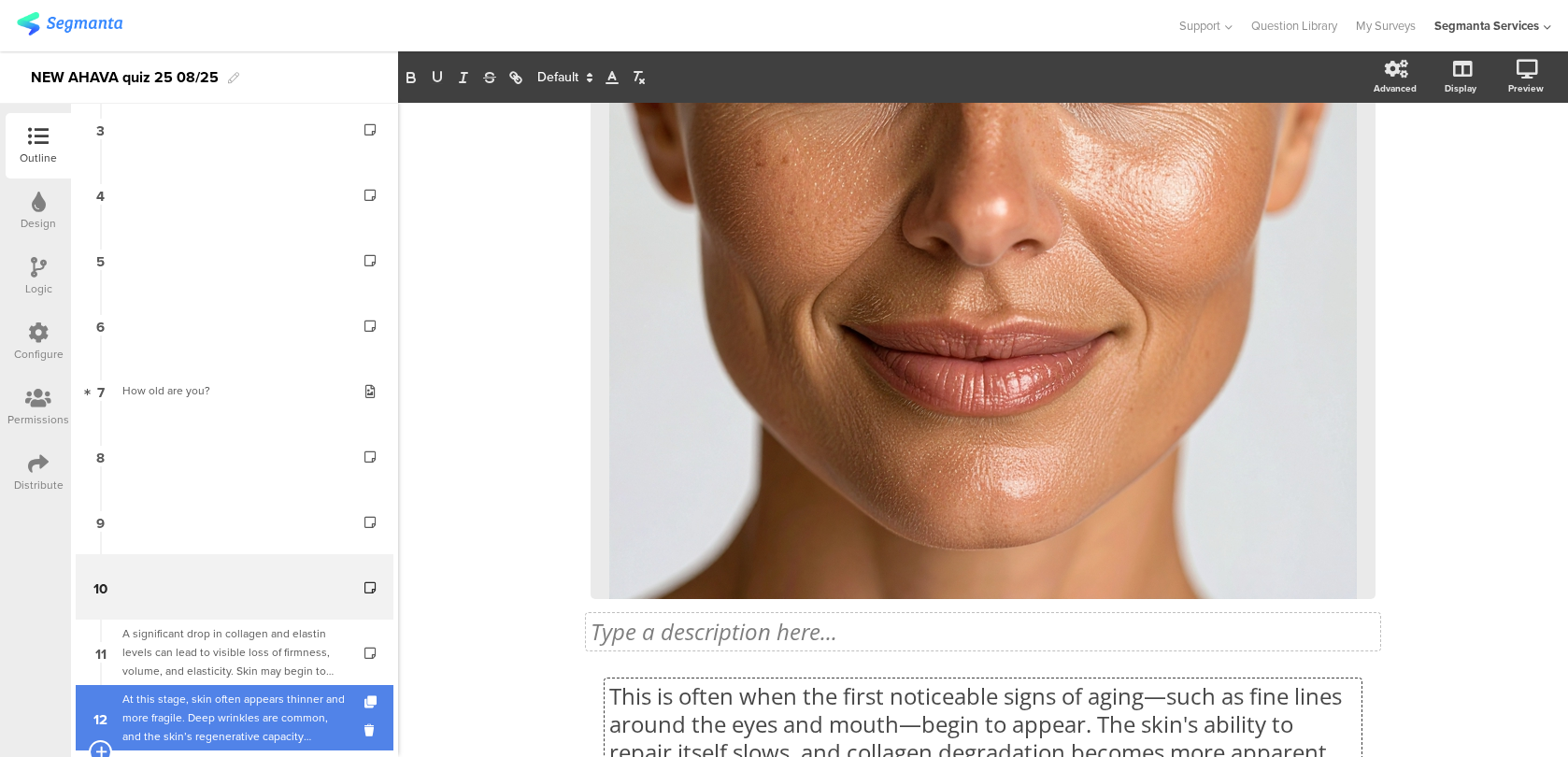
click at [250, 686] on link "12 At this stage, skin often appears thinner and more fragile. Deep wrinkles ar…" at bounding box center [235, 718] width 318 height 66
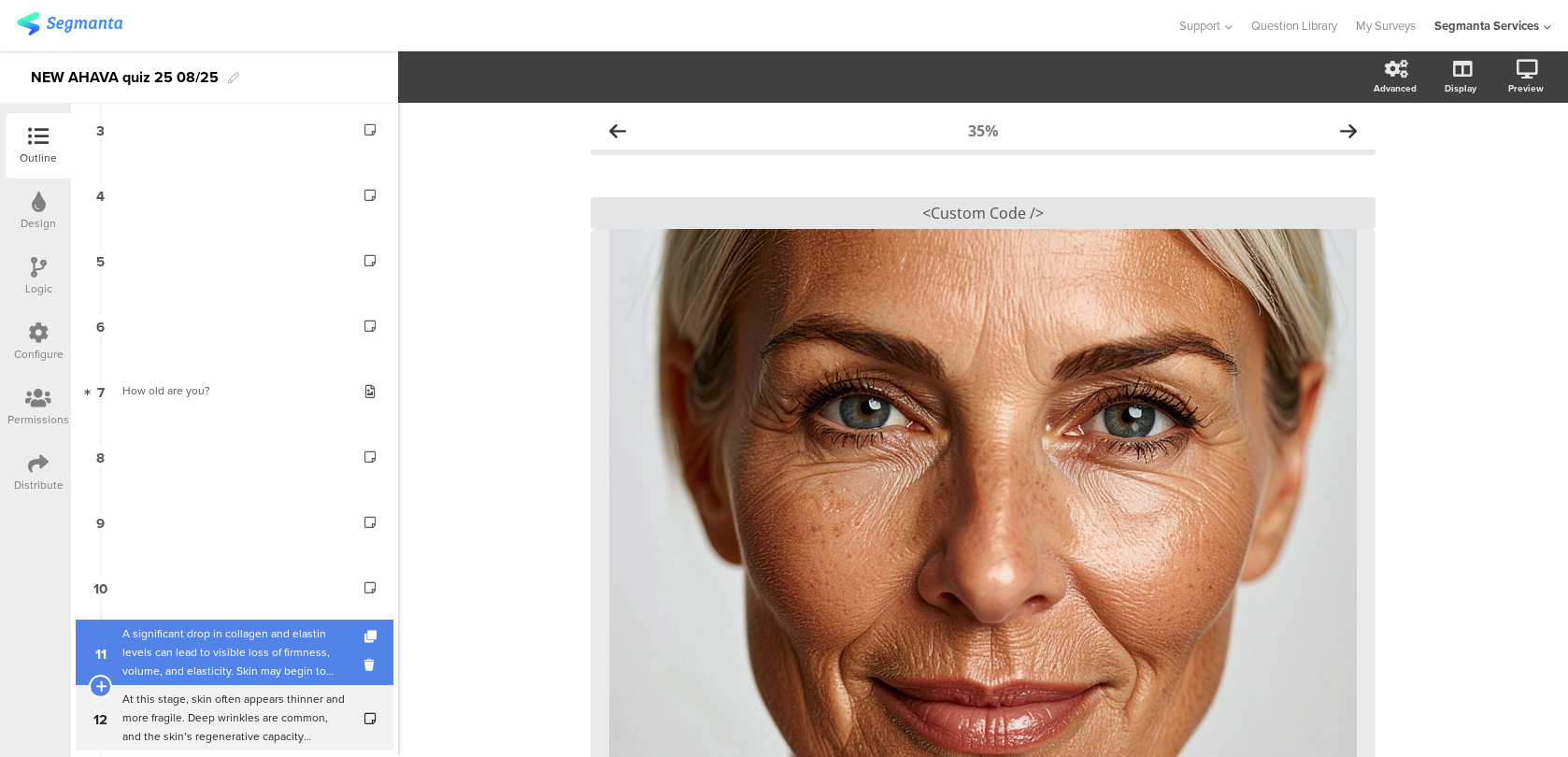
click at [260, 652] on div "A significant drop in collagen and elastin levels can lead to visible loss of f…" at bounding box center [234, 652] width 224 height 56
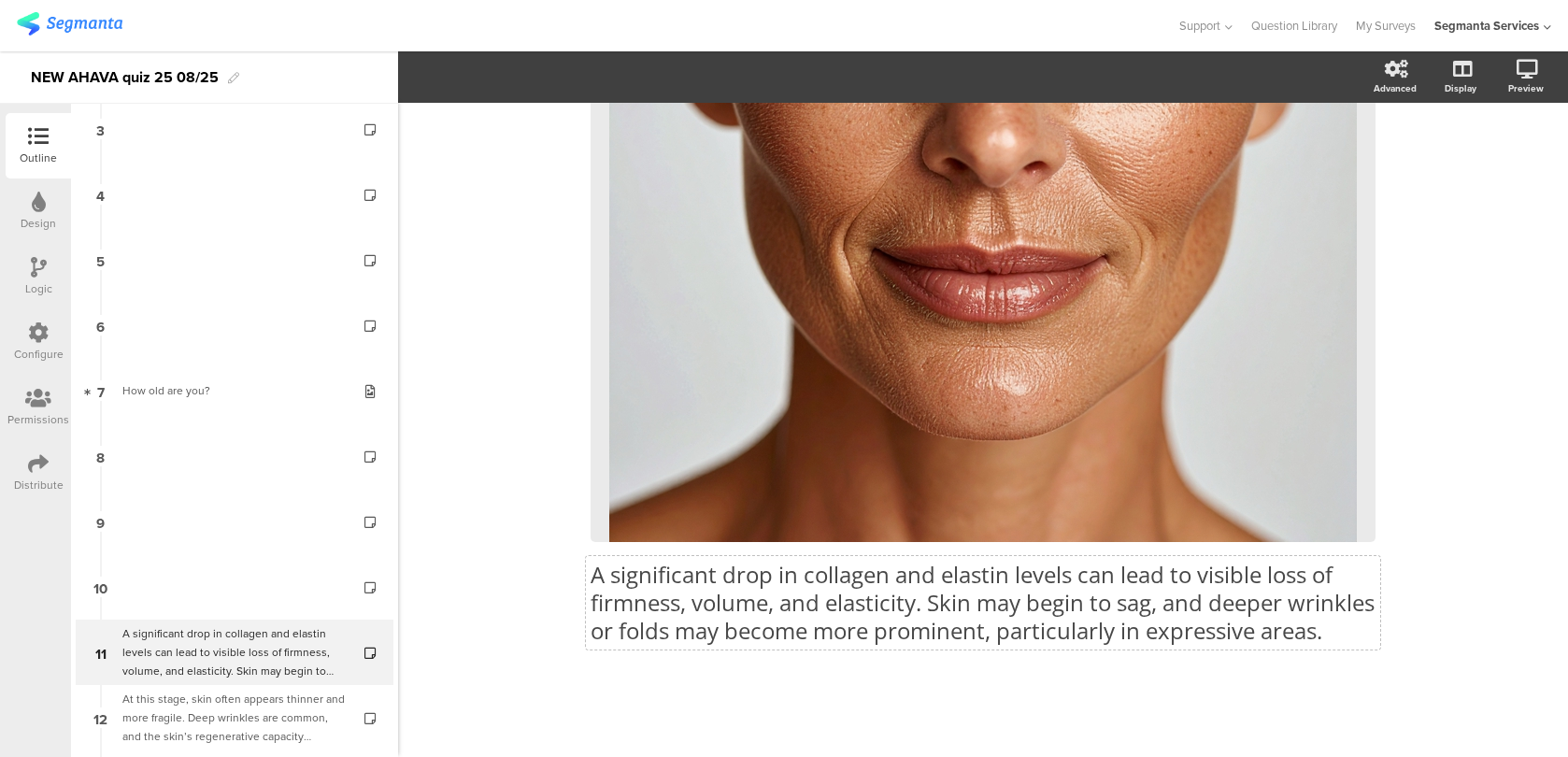
click at [724, 626] on div "A significant drop in collagen and elastin levels can lead to visible loss of f…" at bounding box center [983, 197] width 784 height 934
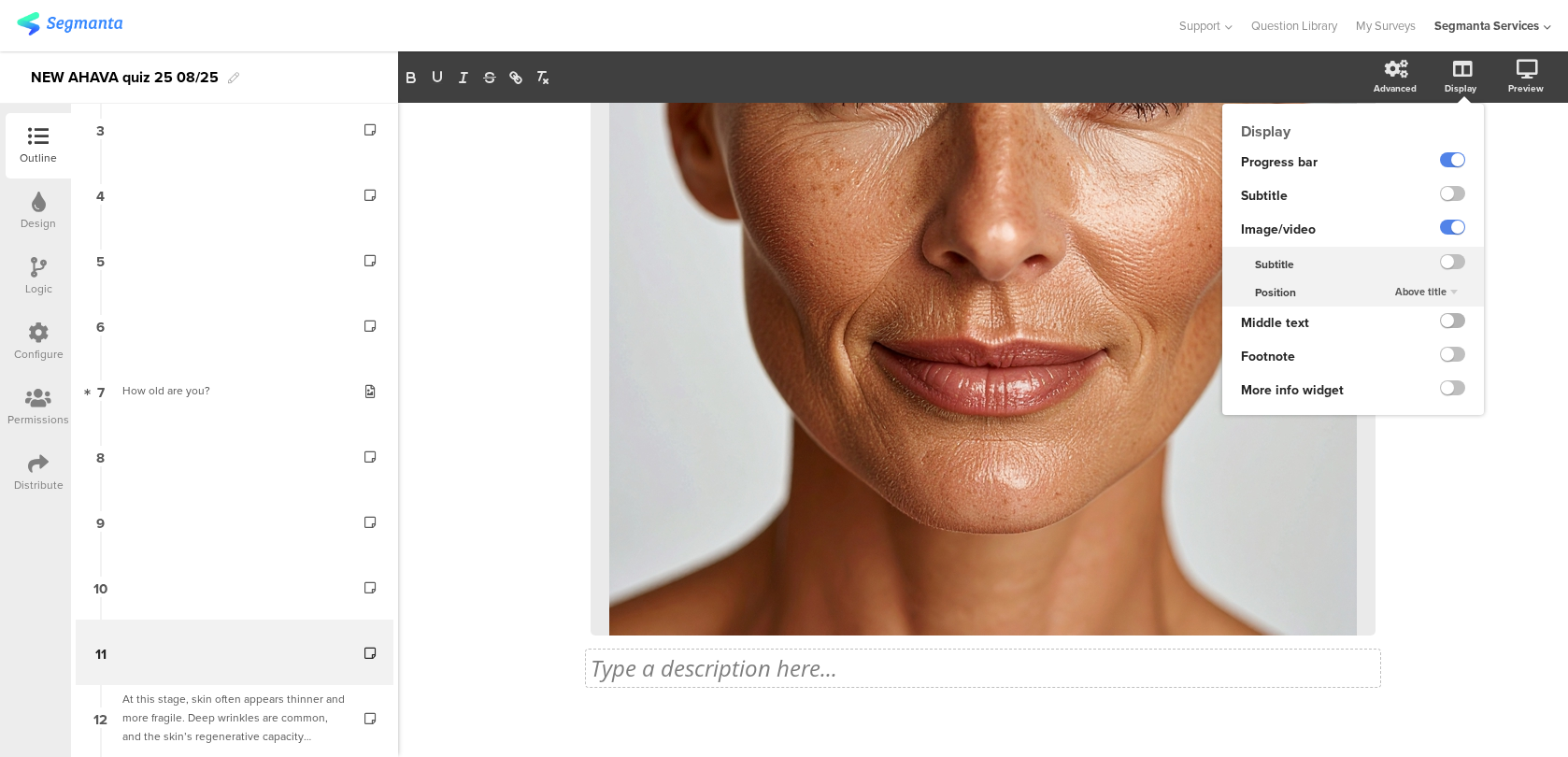
click at [1446, 324] on label at bounding box center [1452, 320] width 25 height 15
click at [0, 0] on input "checkbox" at bounding box center [0, 0] width 0 height 0
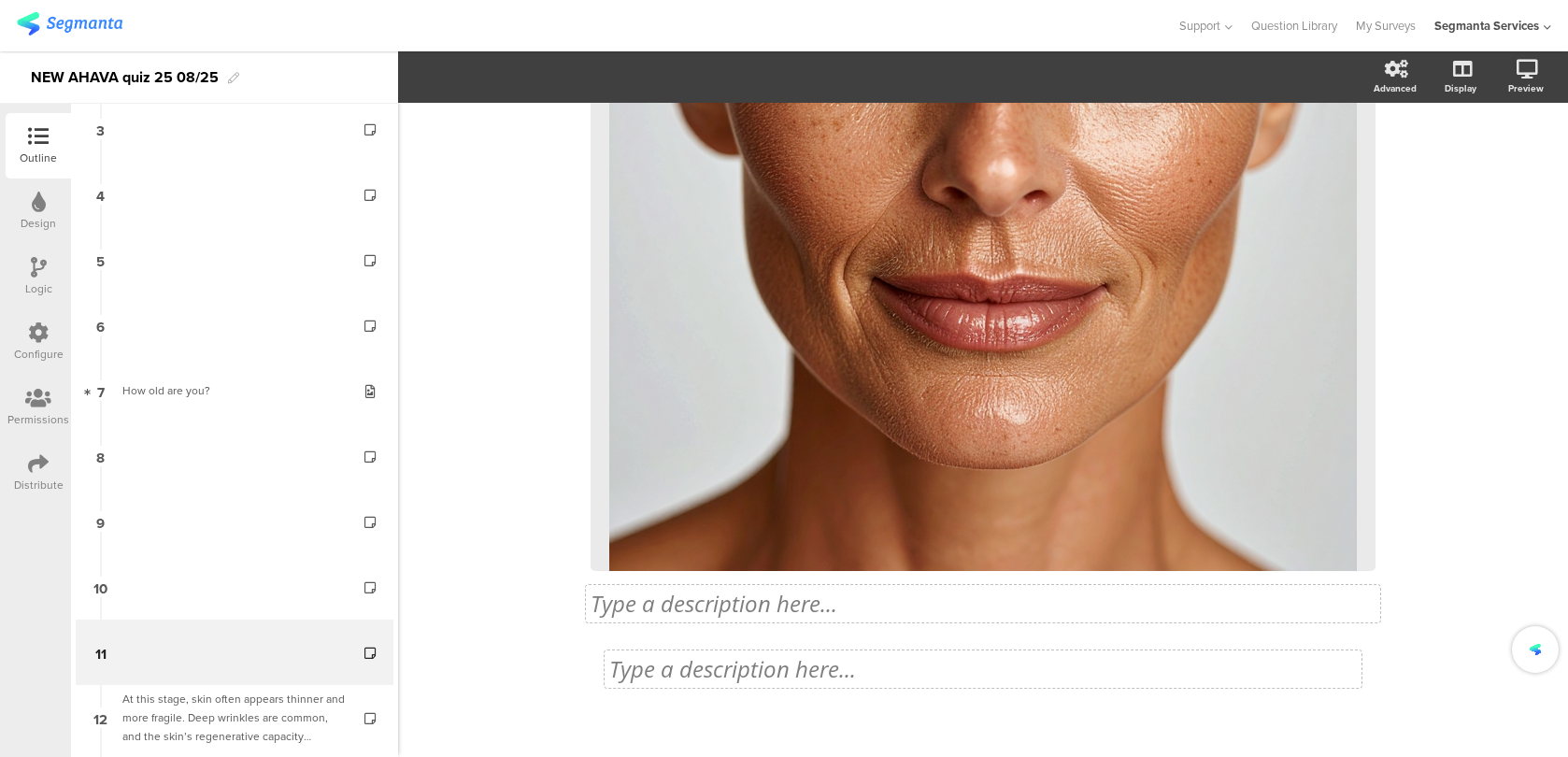
click at [829, 667] on div "32% Type a description here... / <Custom Code /> Type a description here..." at bounding box center [983, 227] width 784 height 1042
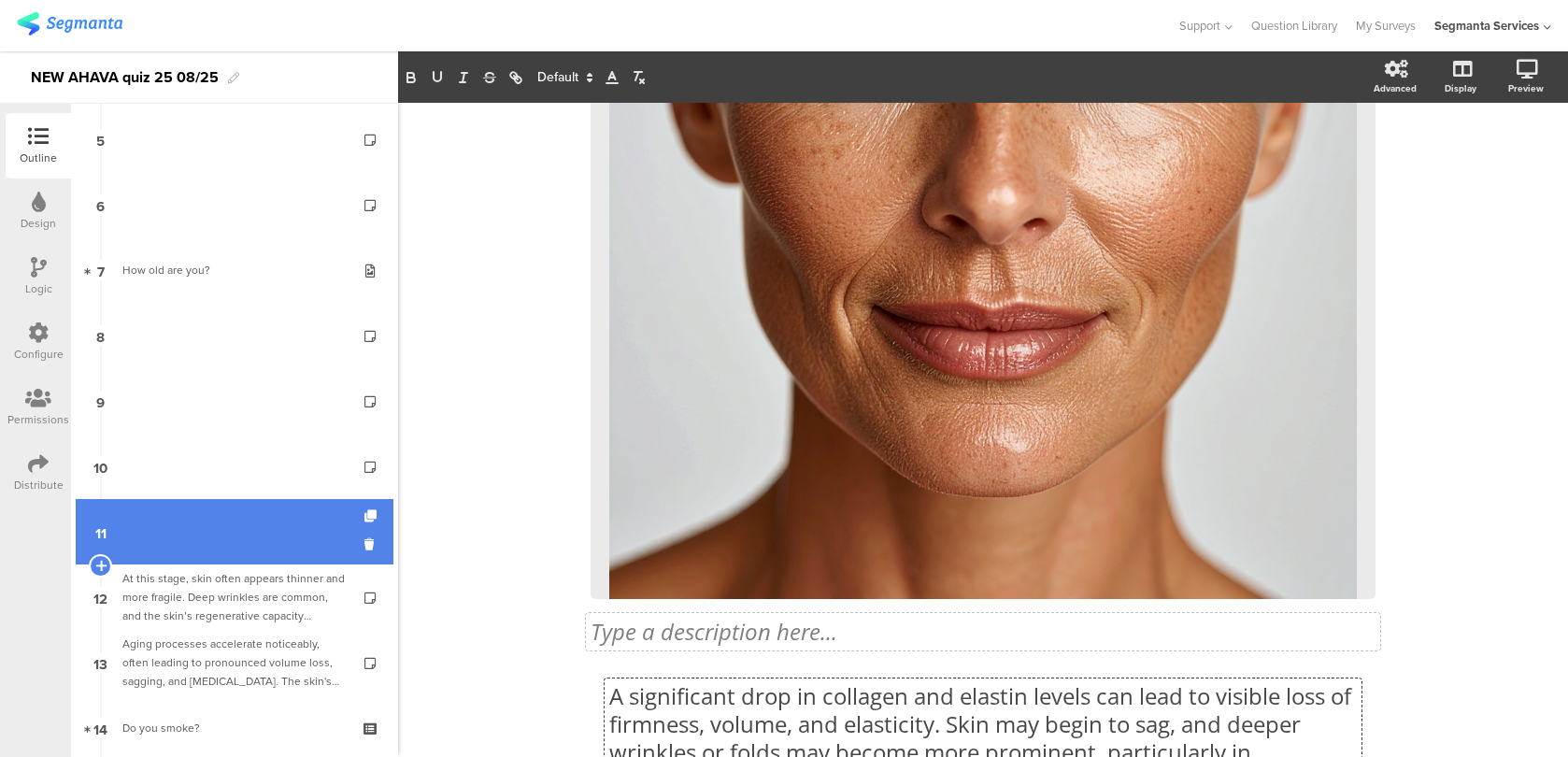
scroll to position [539, 0]
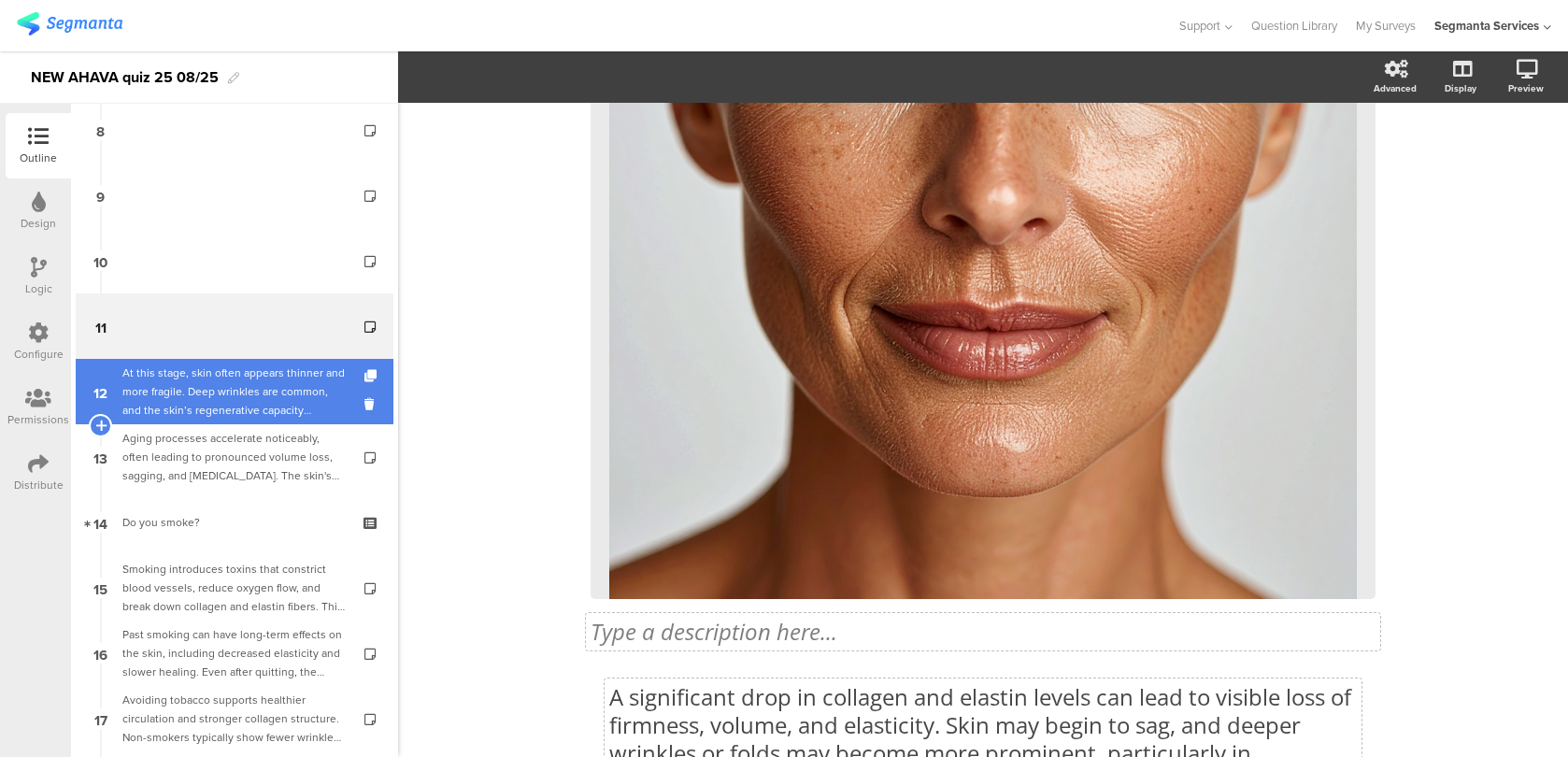
click at [291, 403] on div "At this stage, skin often appears thinner and more fragile. Deep wrinkles are c…" at bounding box center [234, 392] width 224 height 56
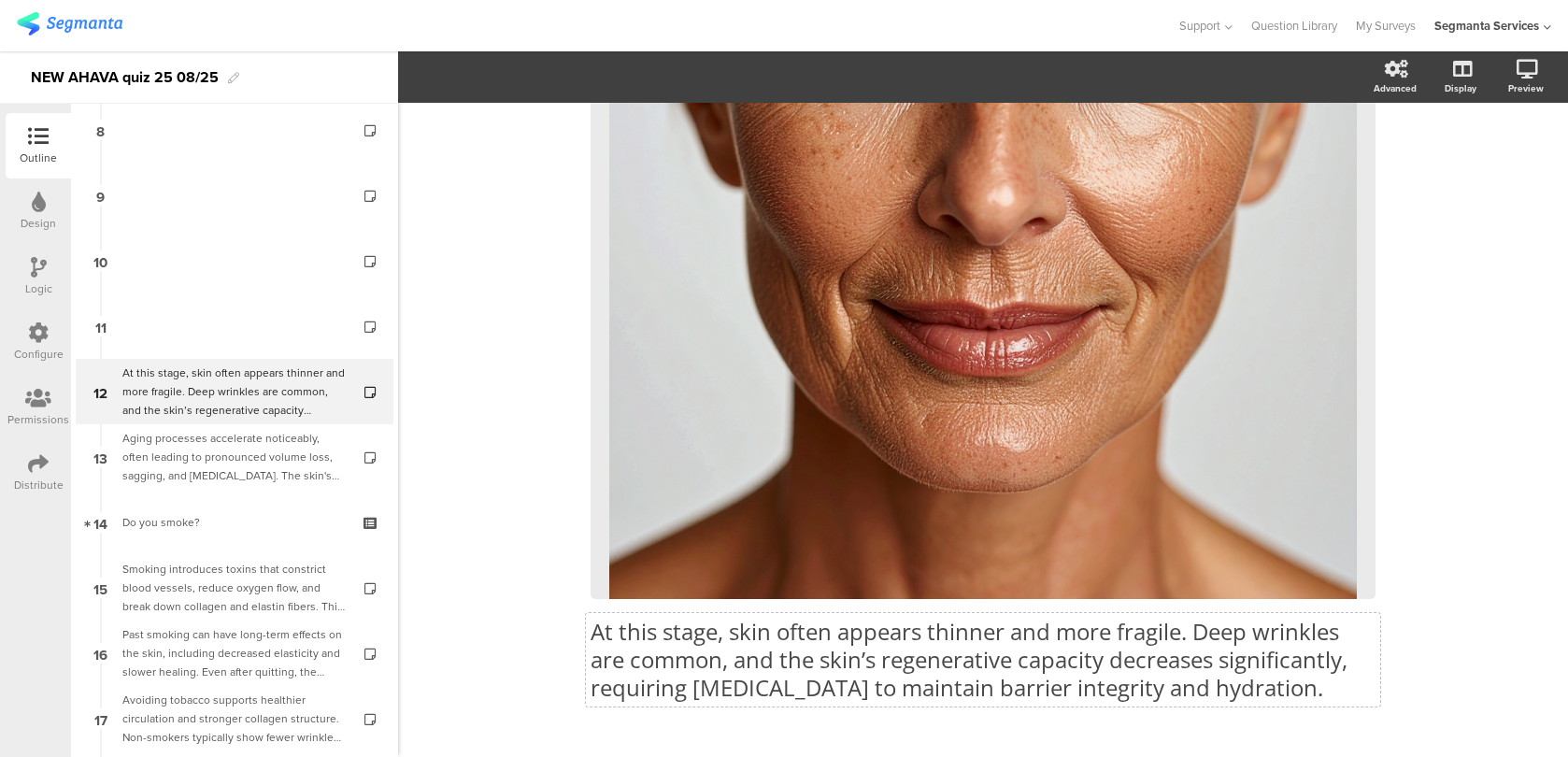
click at [771, 634] on div "At this stage, skin often appears thinner and more fragile. Deep wrinkles are c…" at bounding box center [983, 254] width 784 height 934
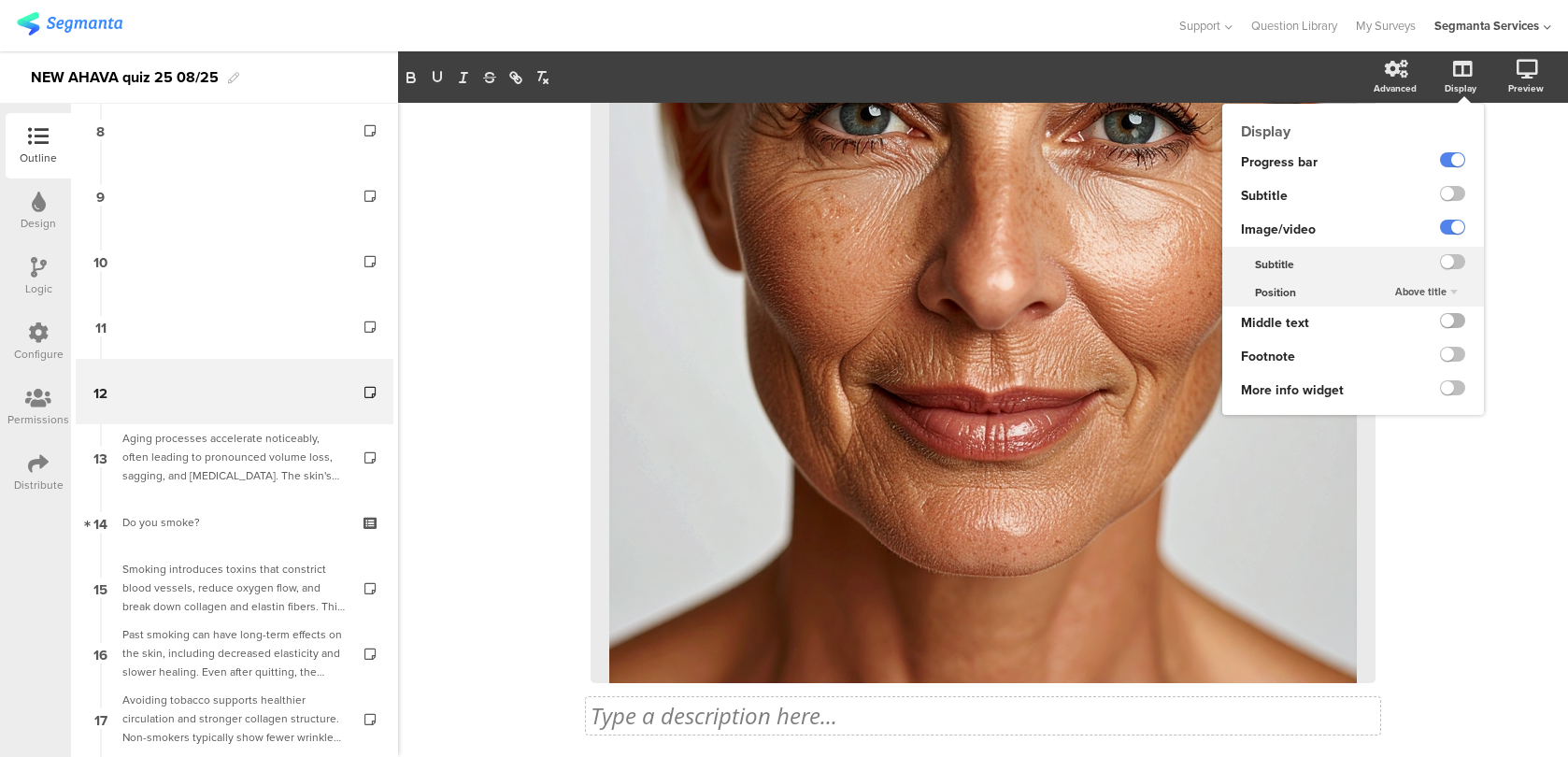
click at [1450, 326] on label at bounding box center [1452, 320] width 25 height 15
click at [0, 0] on input "checkbox" at bounding box center [0, 0] width 0 height 0
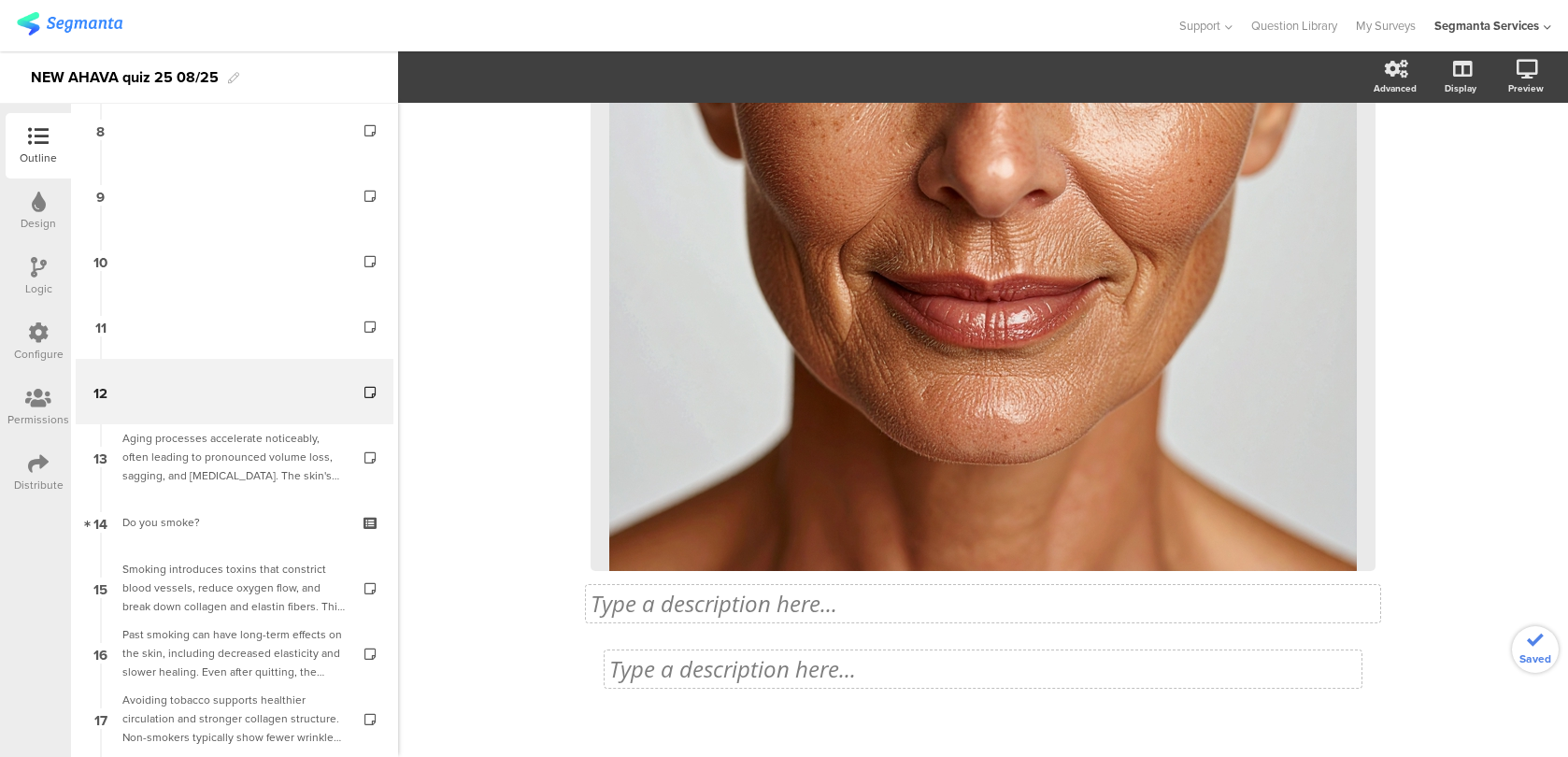
click at [847, 667] on div "35% Type a description here... / <Custom Code /> Type a description here..." at bounding box center [983, 227] width 784 height 1042
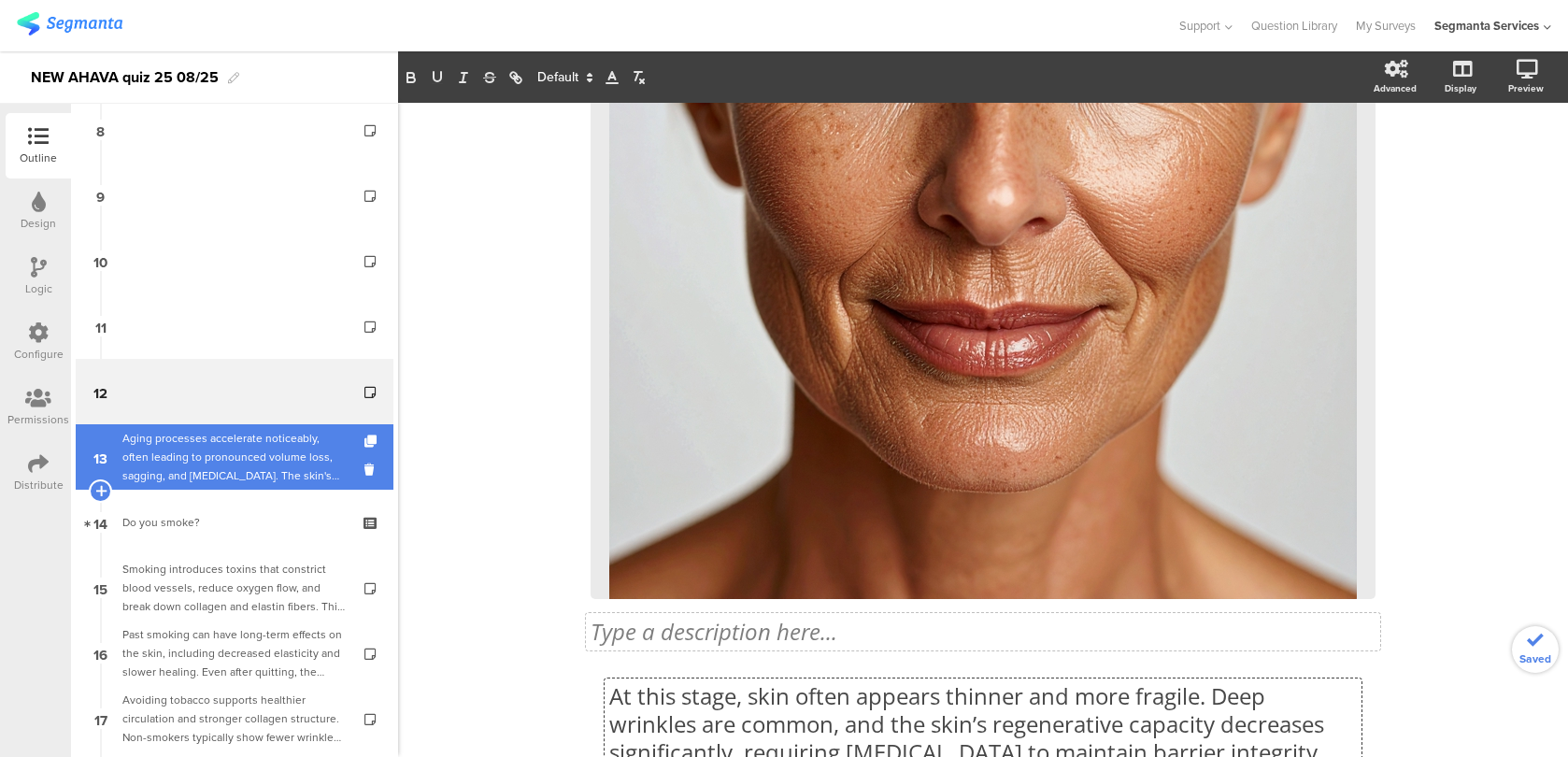
click at [244, 473] on div "Aging processes accelerate noticeably, often leading to pronounced volume loss,…" at bounding box center [234, 456] width 224 height 56
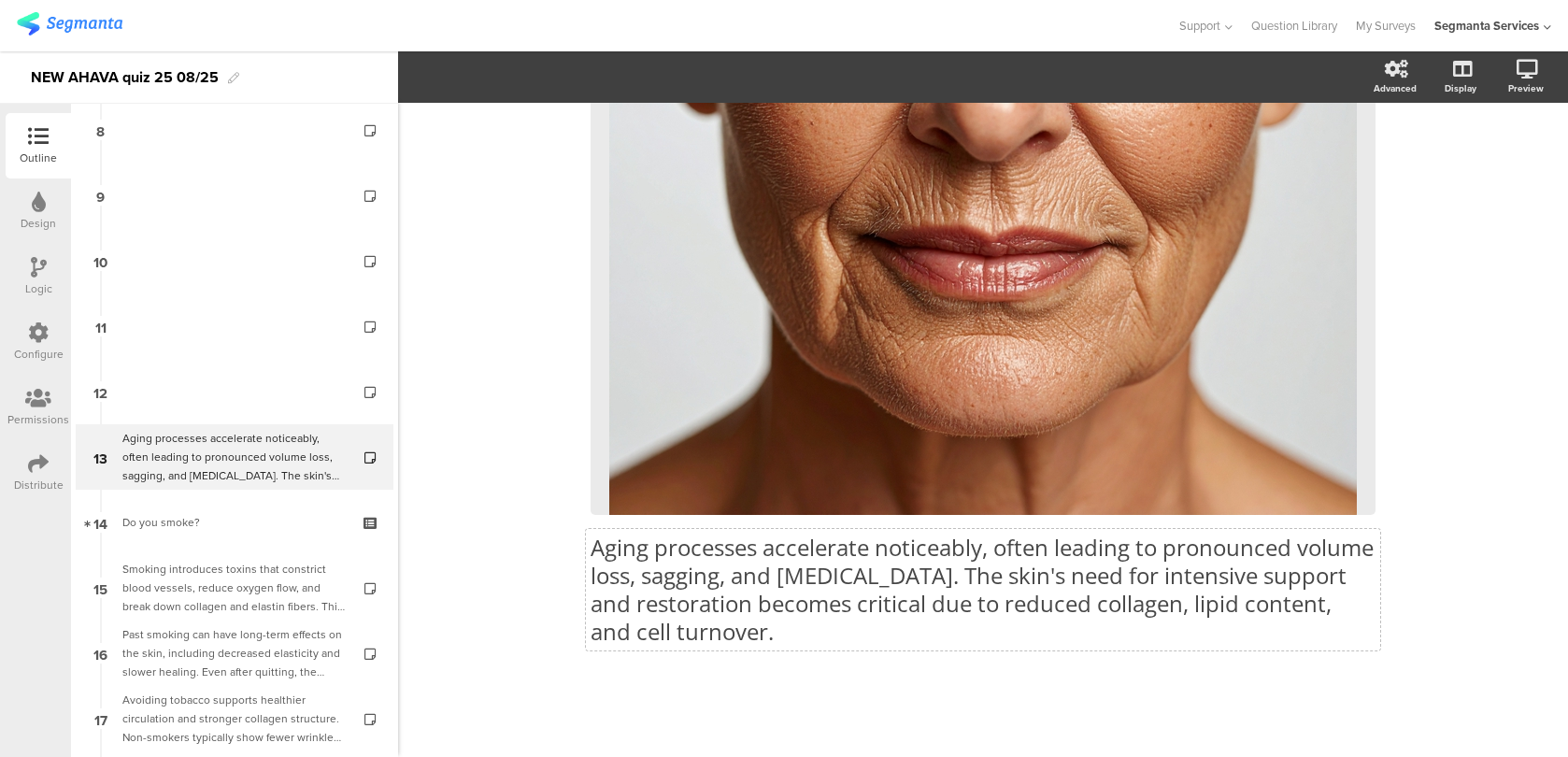
click at [1054, 559] on p "Aging processes accelerate noticeably, often leading to pronounced volume loss,…" at bounding box center [983, 589] width 784 height 112
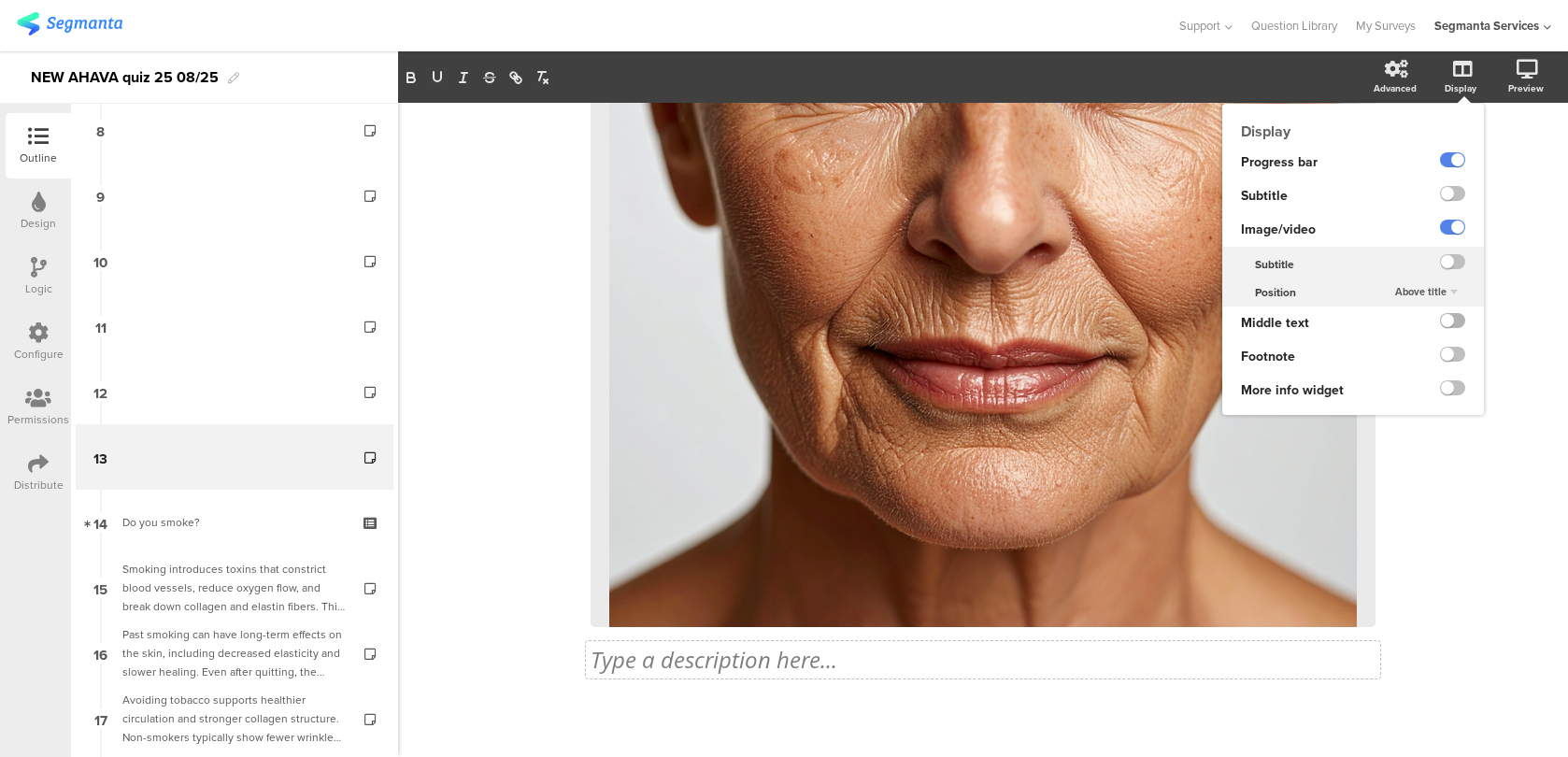
click at [1452, 325] on label at bounding box center [1452, 320] width 25 height 15
click at [0, 0] on input "checkbox" at bounding box center [0, 0] width 0 height 0
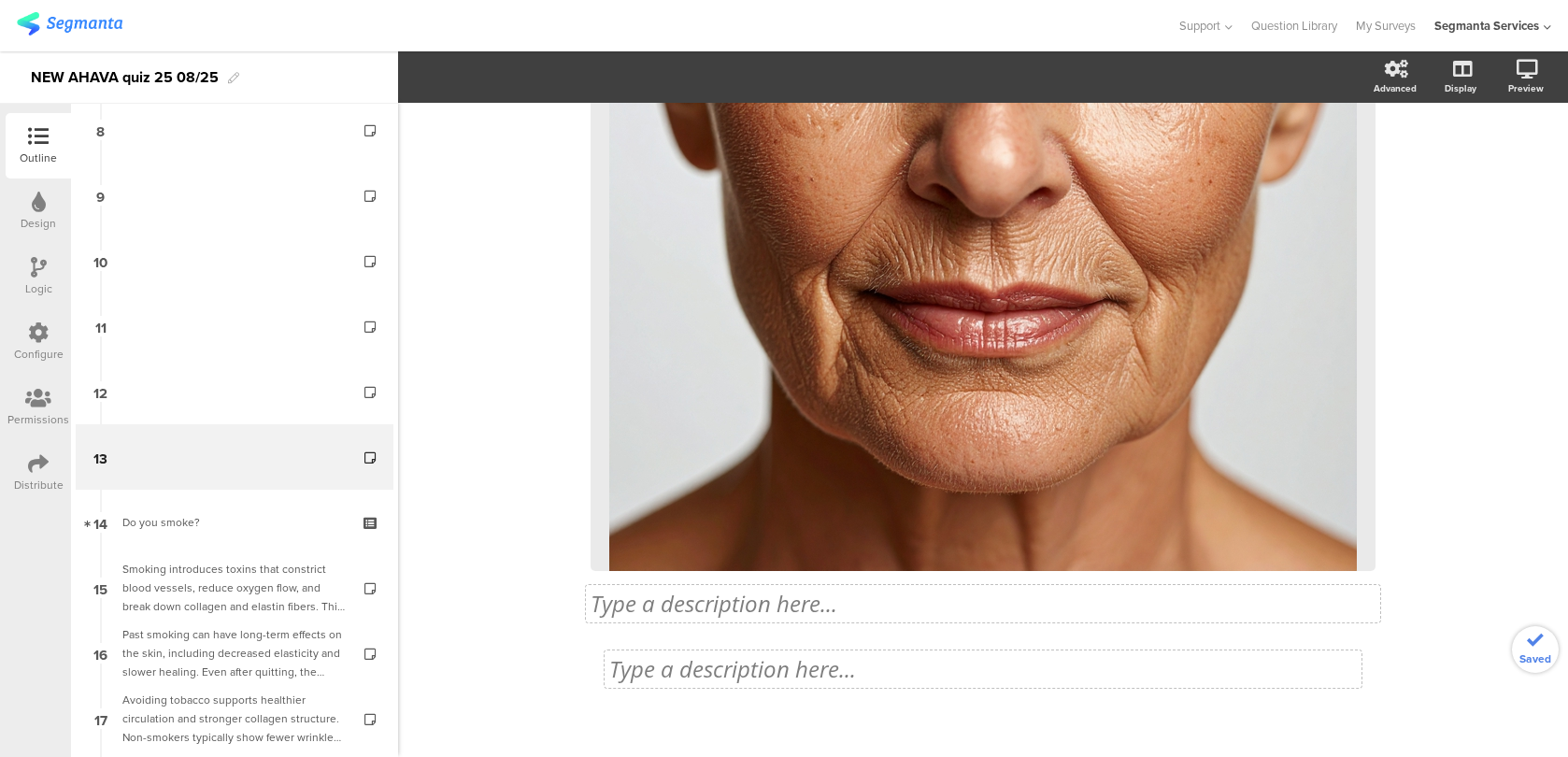
click at [847, 664] on div "38% Type a description here... / <Custom Code /> Type a description here..." at bounding box center [983, 227] width 784 height 1042
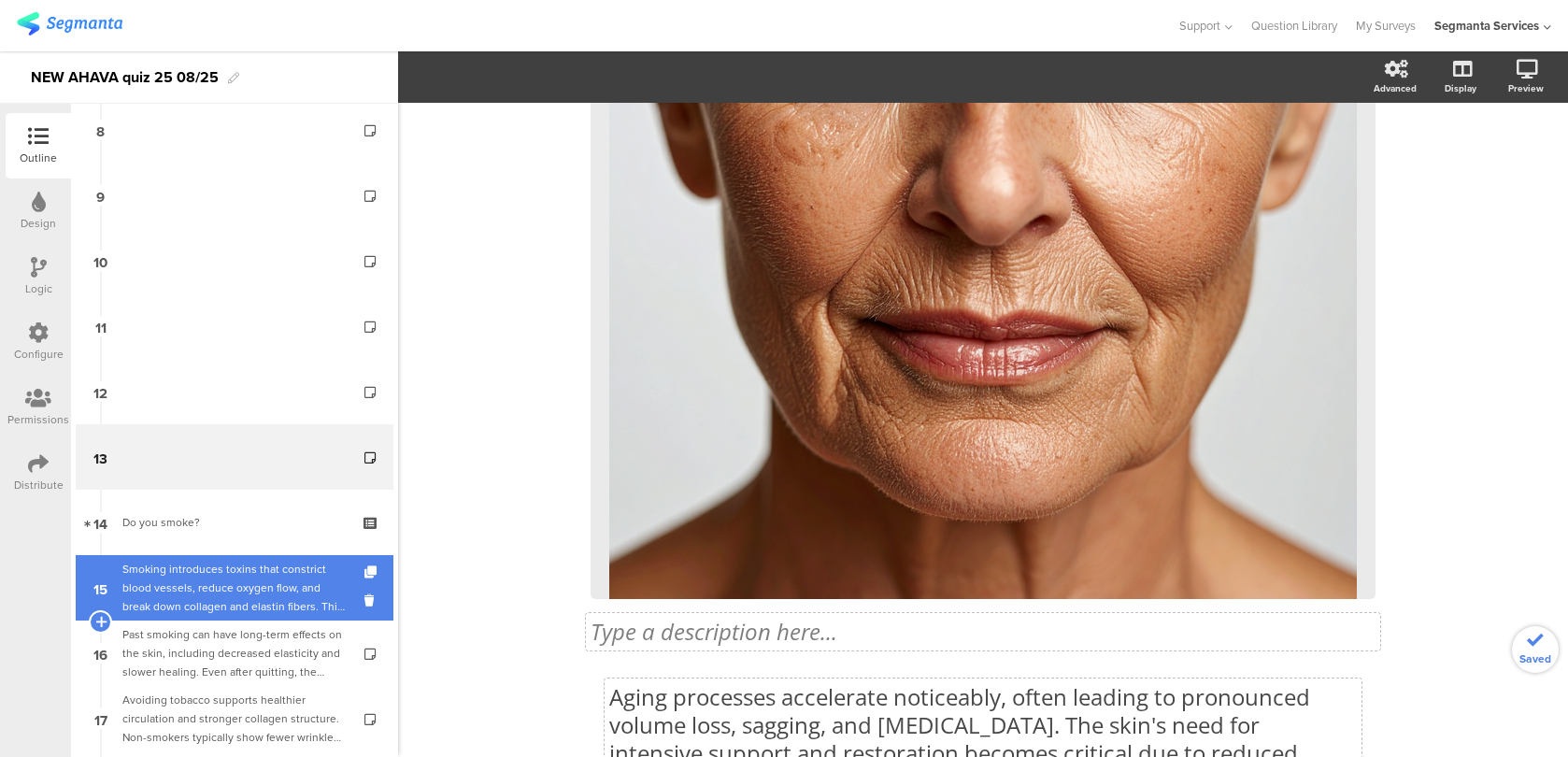
click at [264, 595] on div "Smoking introduces toxins that constrict blood vessels, reduce oxygen flow, and…" at bounding box center [234, 588] width 224 height 56
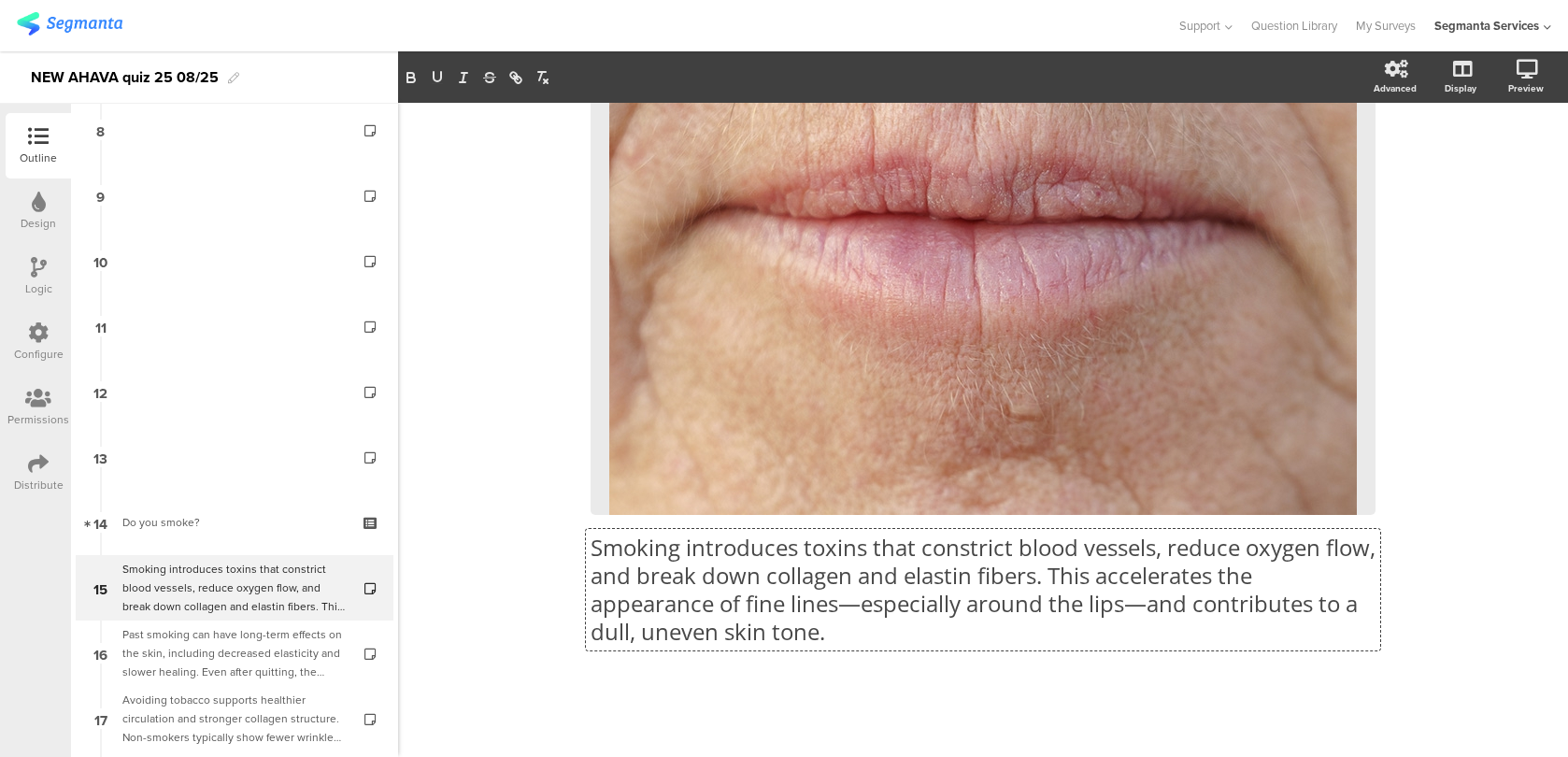
click at [722, 603] on div "Smoking introduces toxins that constrict blood vessels, reduce oxygen flow, and…" at bounding box center [983, 277] width 784 height 774
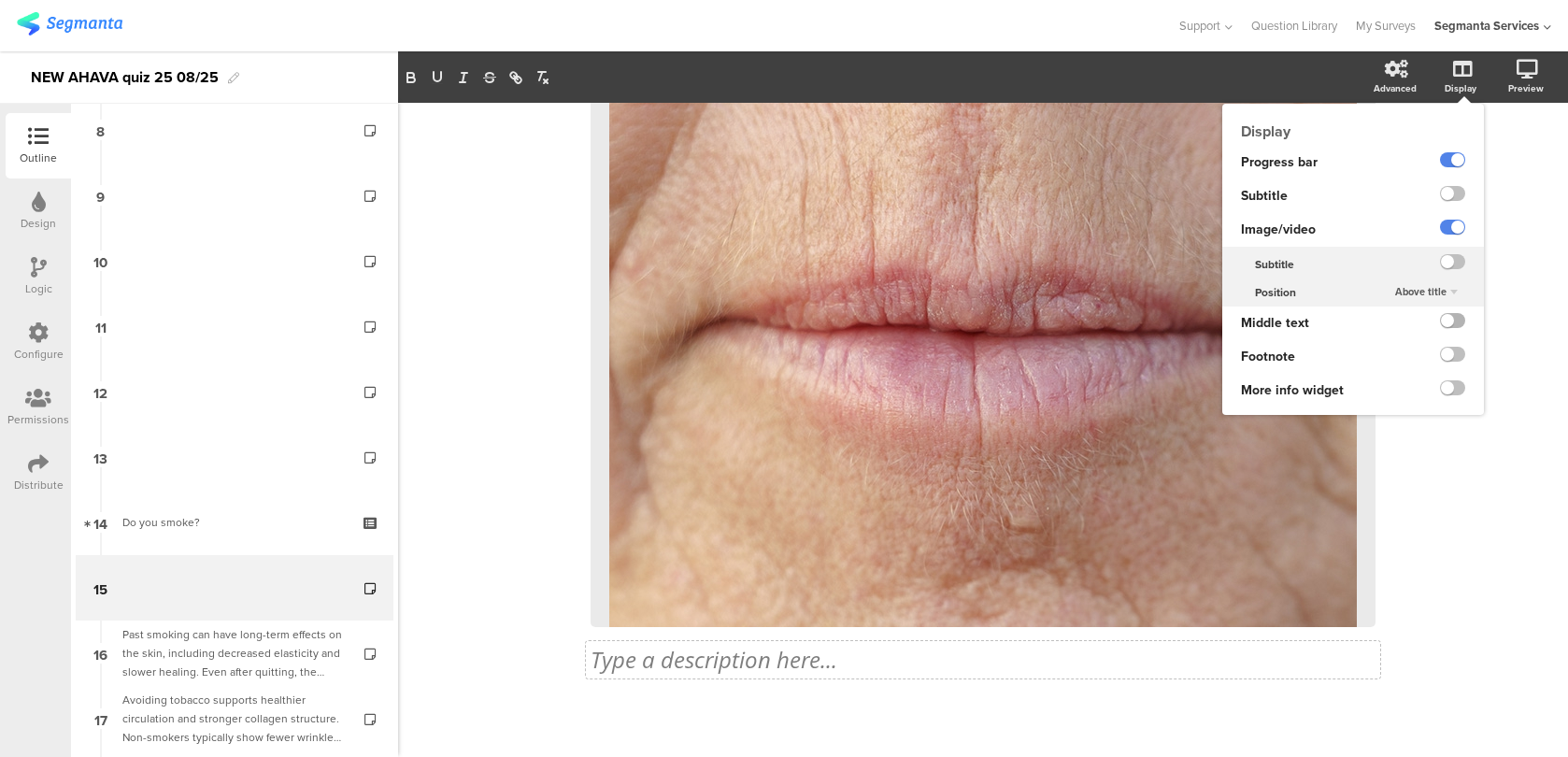
click at [1452, 320] on label at bounding box center [1452, 320] width 25 height 15
click at [0, 0] on input "checkbox" at bounding box center [0, 0] width 0 height 0
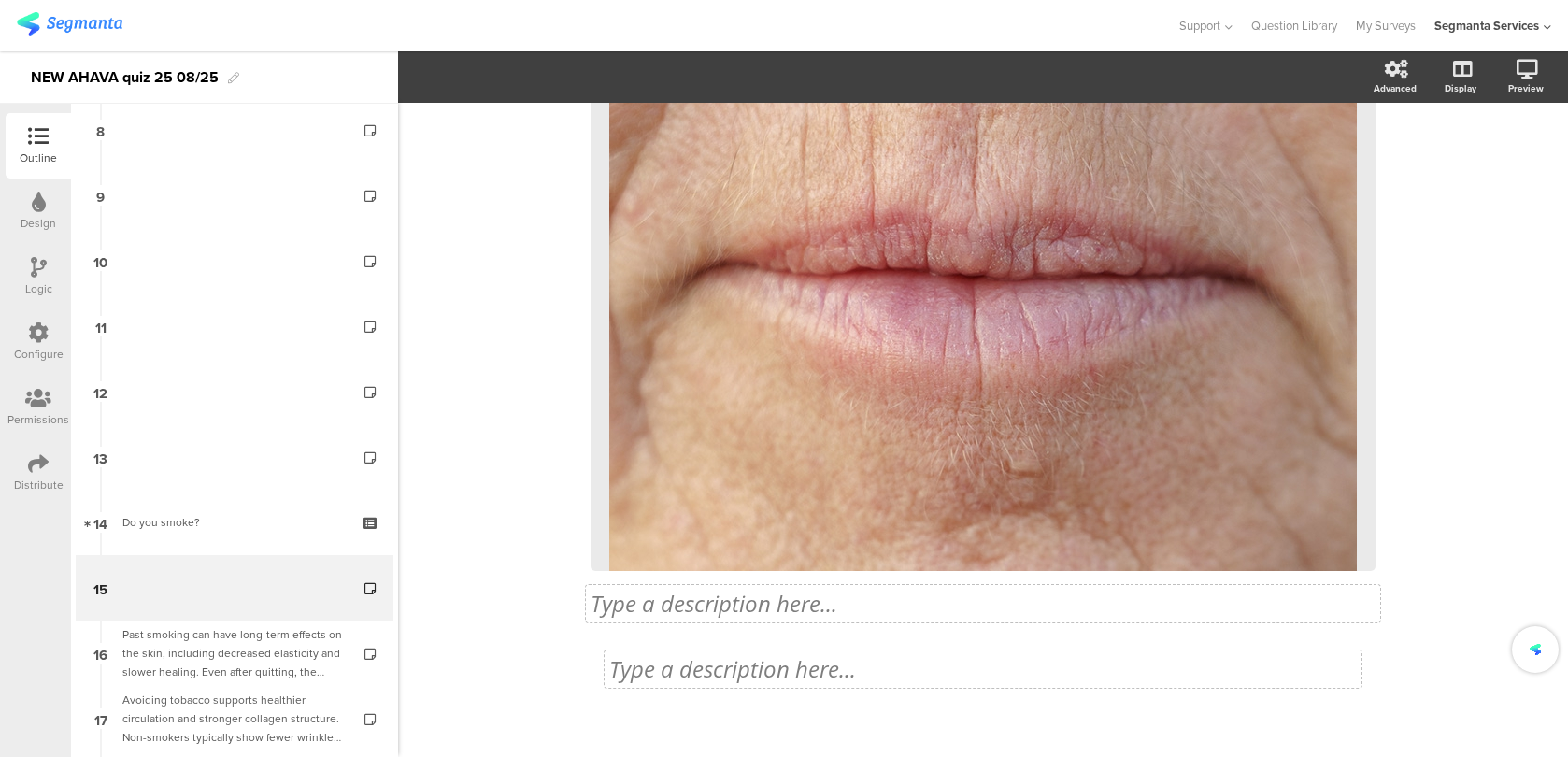
click at [823, 662] on div "44% Type a description here... / <Custom Code /> Type a description here..." at bounding box center [983, 321] width 784 height 855
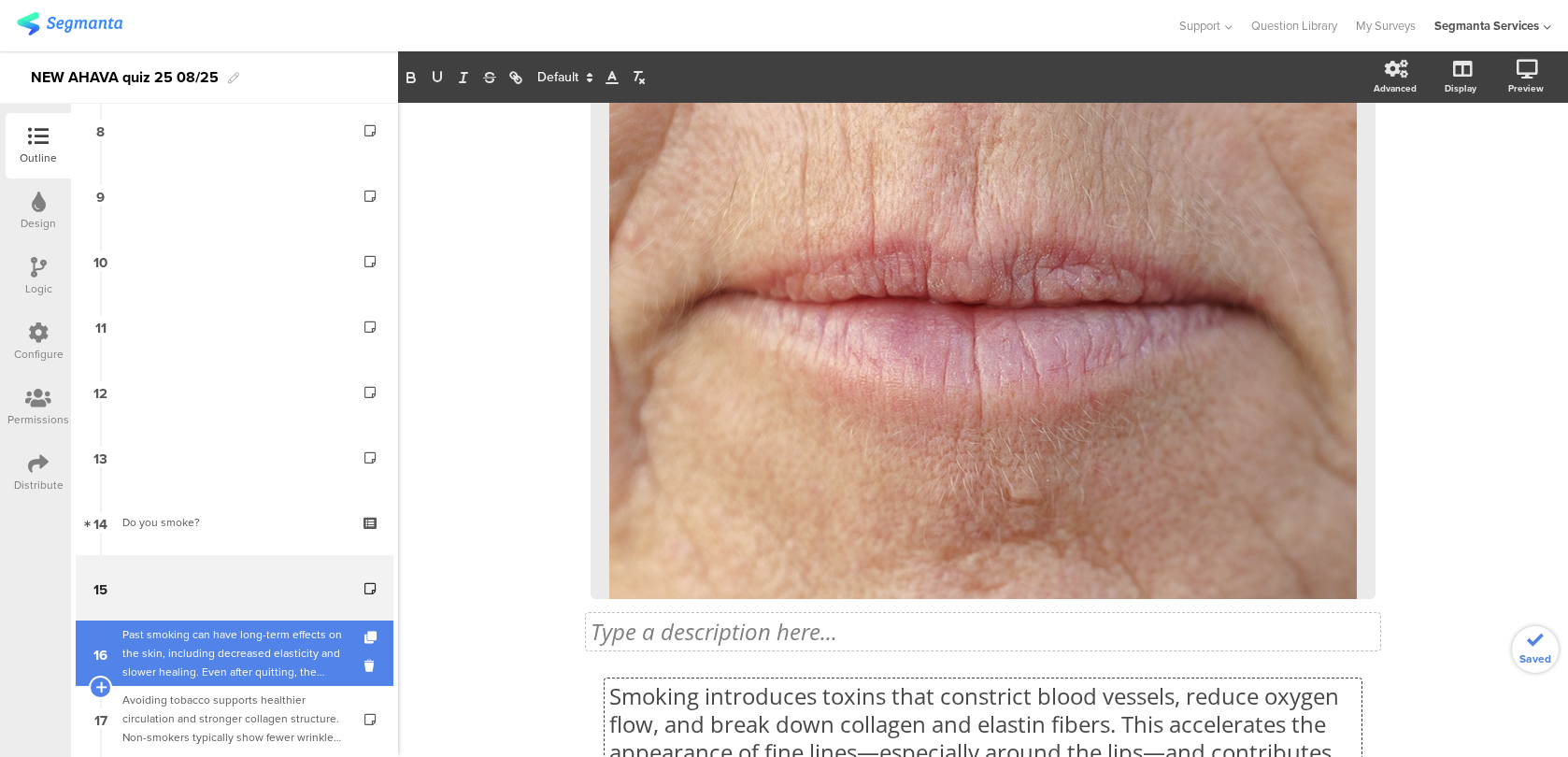
click at [272, 656] on div "Past smoking can have long-term effects on the skin, including decreased elasti…" at bounding box center [234, 653] width 224 height 56
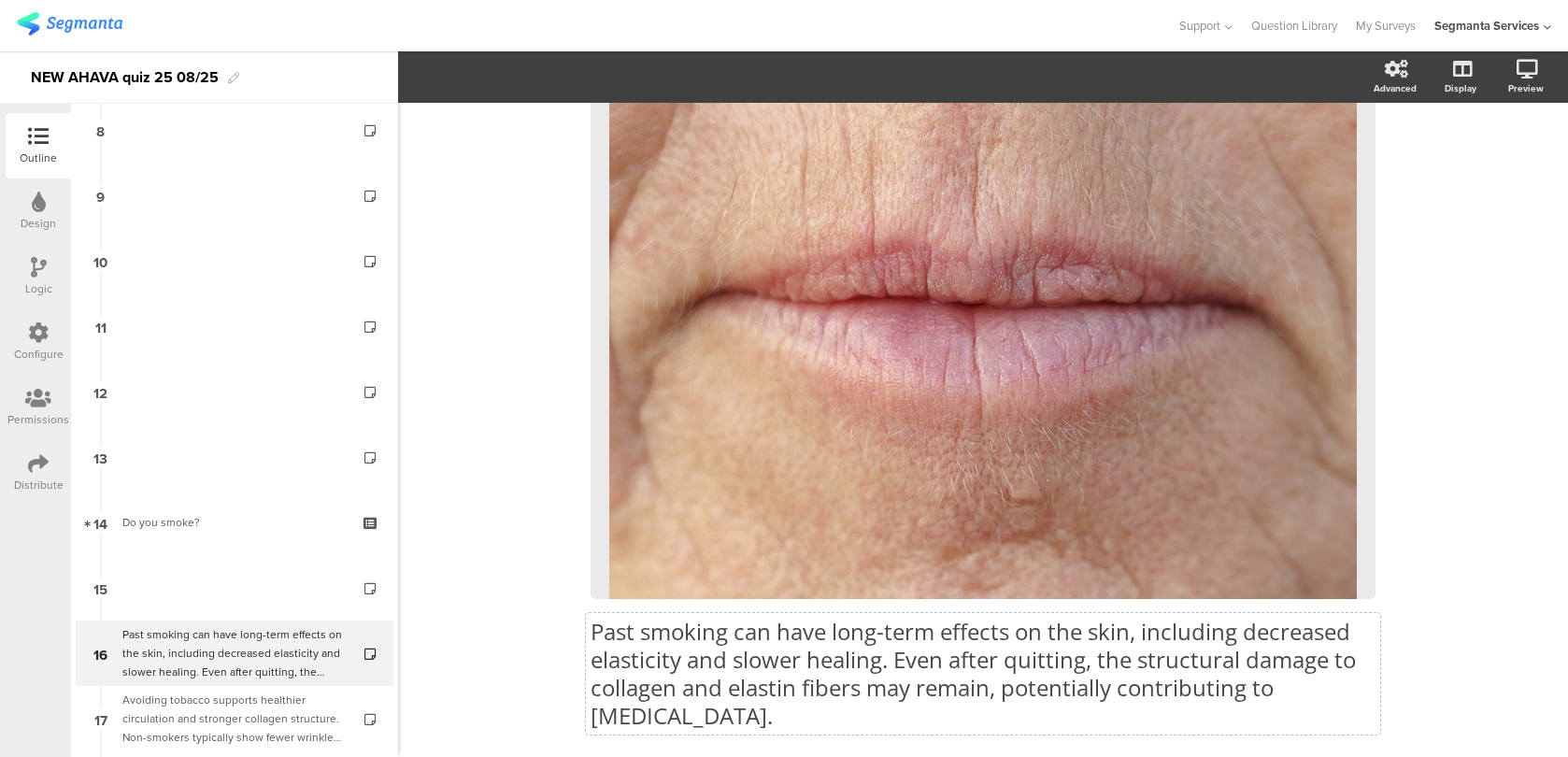
click at [995, 680] on p "Past smoking can have long-term effects on the skin, including decreased elasti…" at bounding box center [983, 672] width 784 height 112
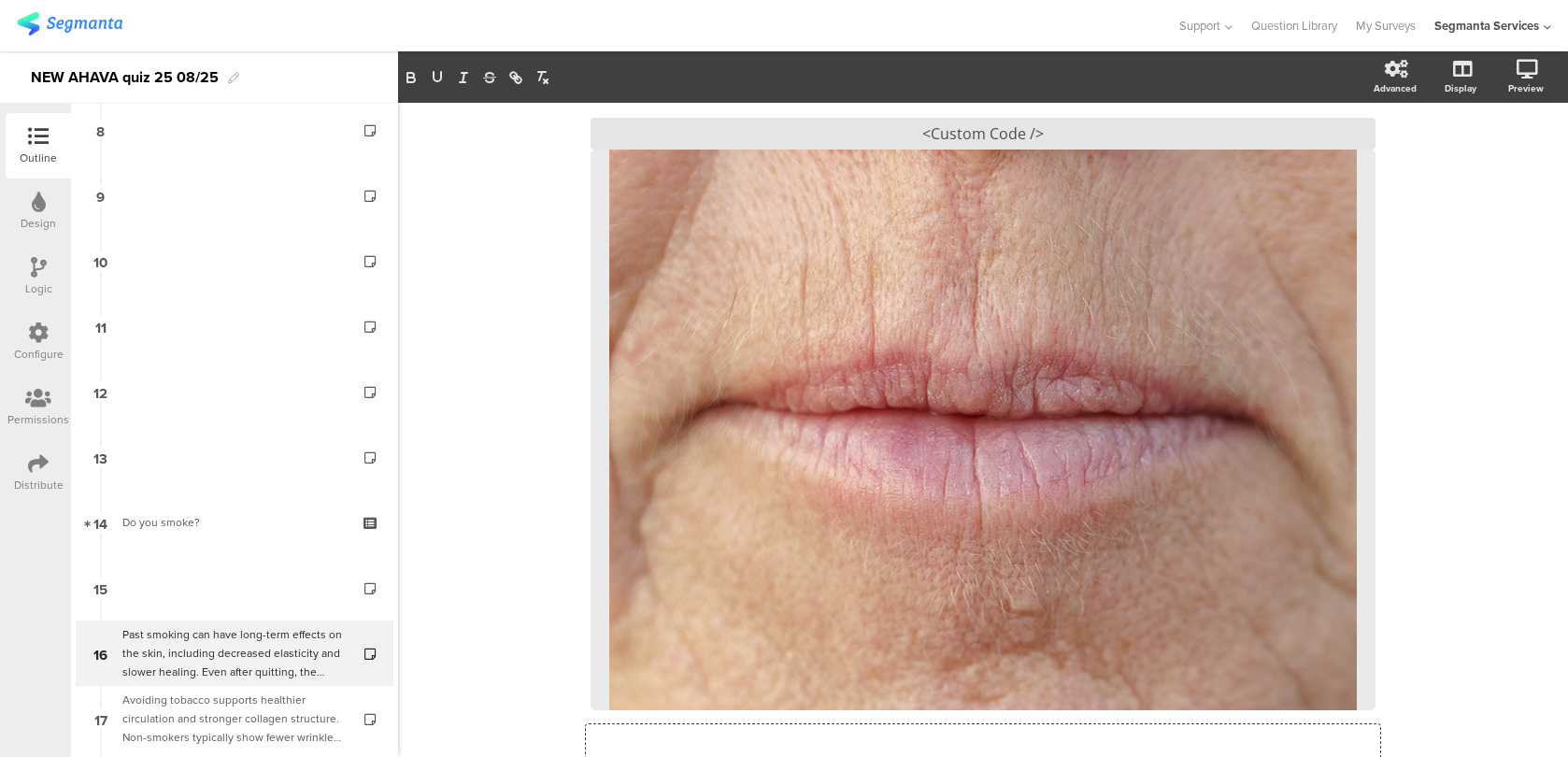
scroll to position [191, 0]
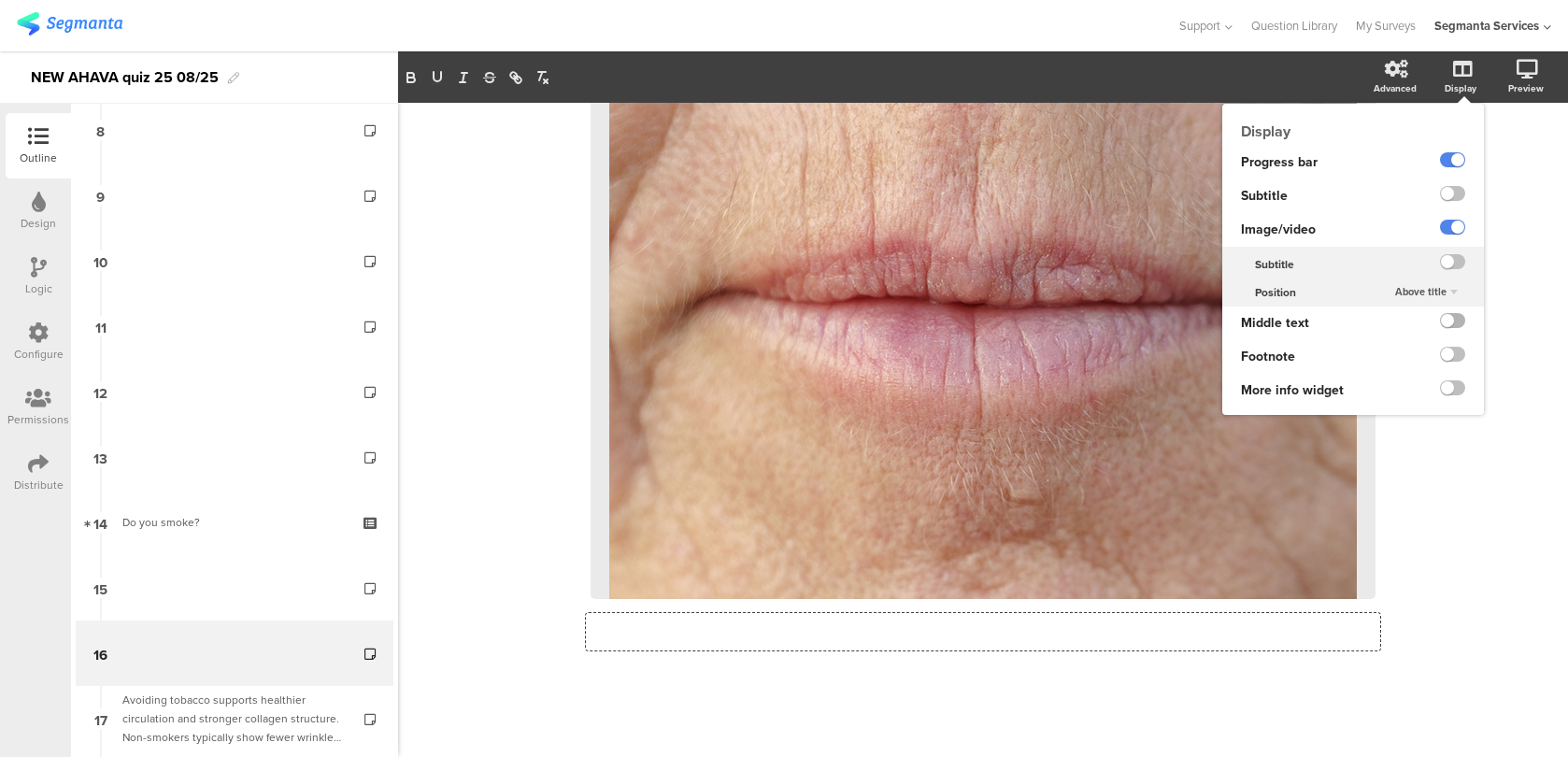
click at [1449, 325] on label at bounding box center [1452, 320] width 25 height 15
click at [0, 0] on input "checkbox" at bounding box center [0, 0] width 0 height 0
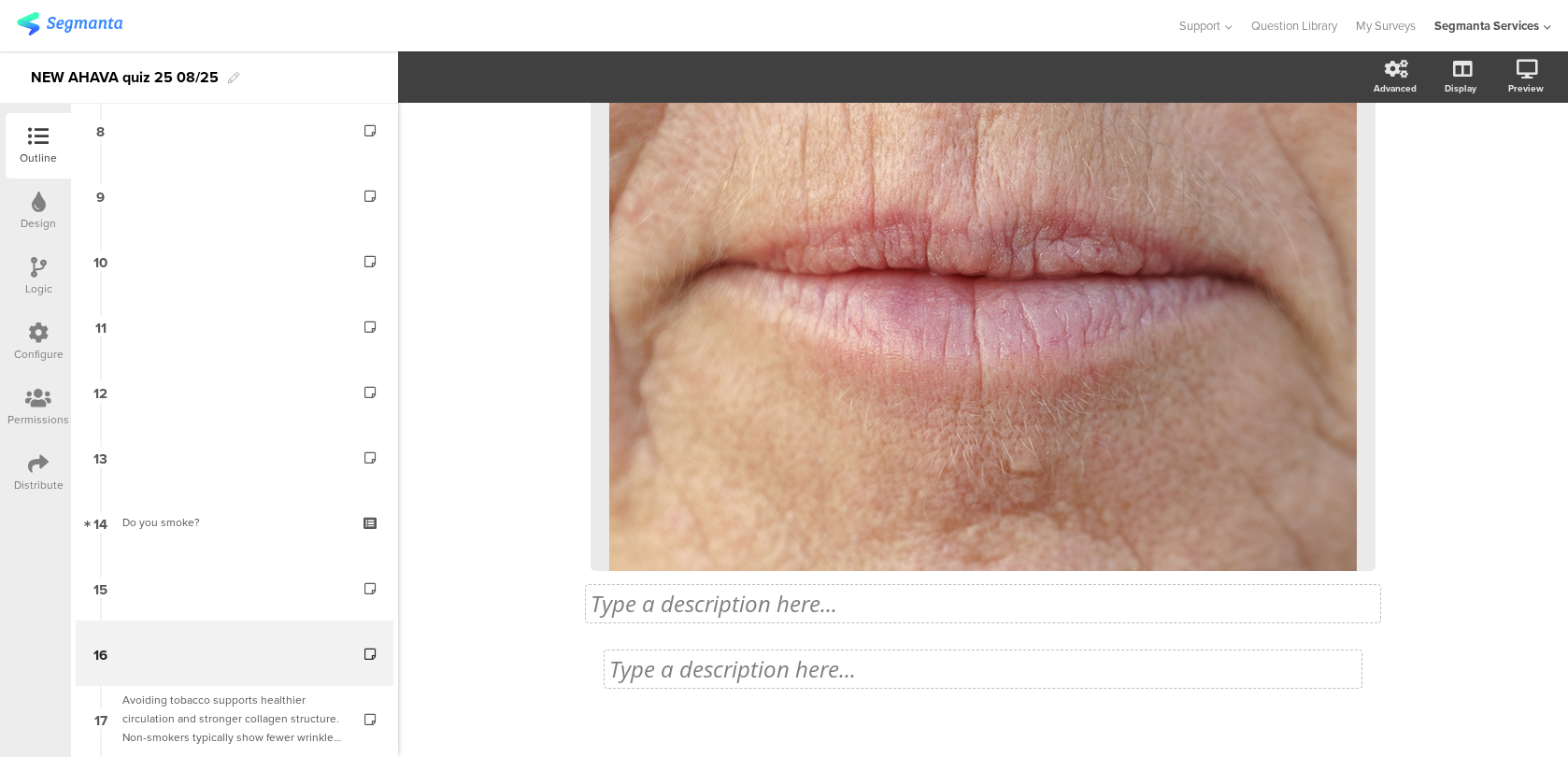
click at [851, 672] on div "Type a description here..." at bounding box center [983, 669] width 748 height 28
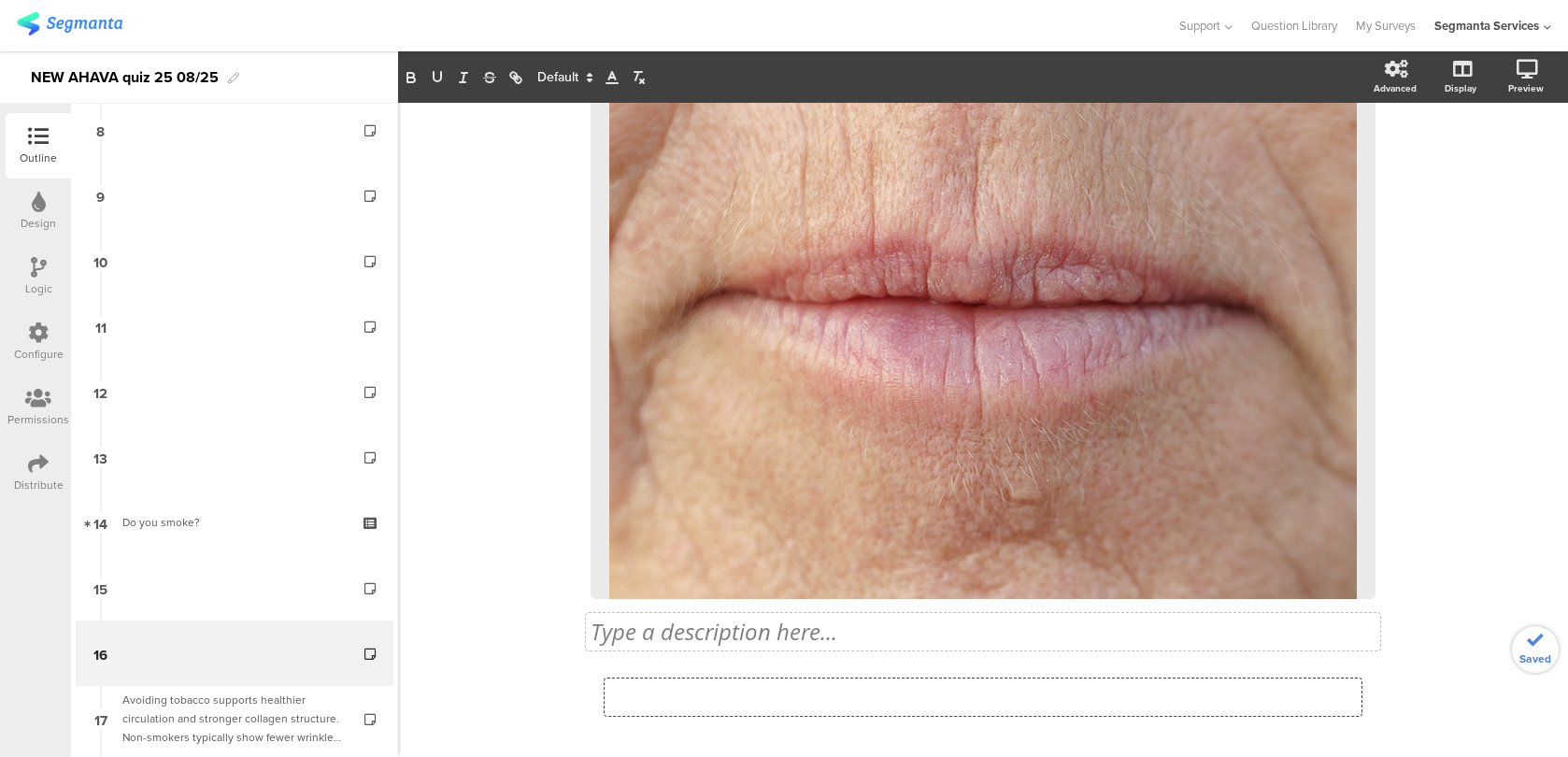
scroll to position [1, 0]
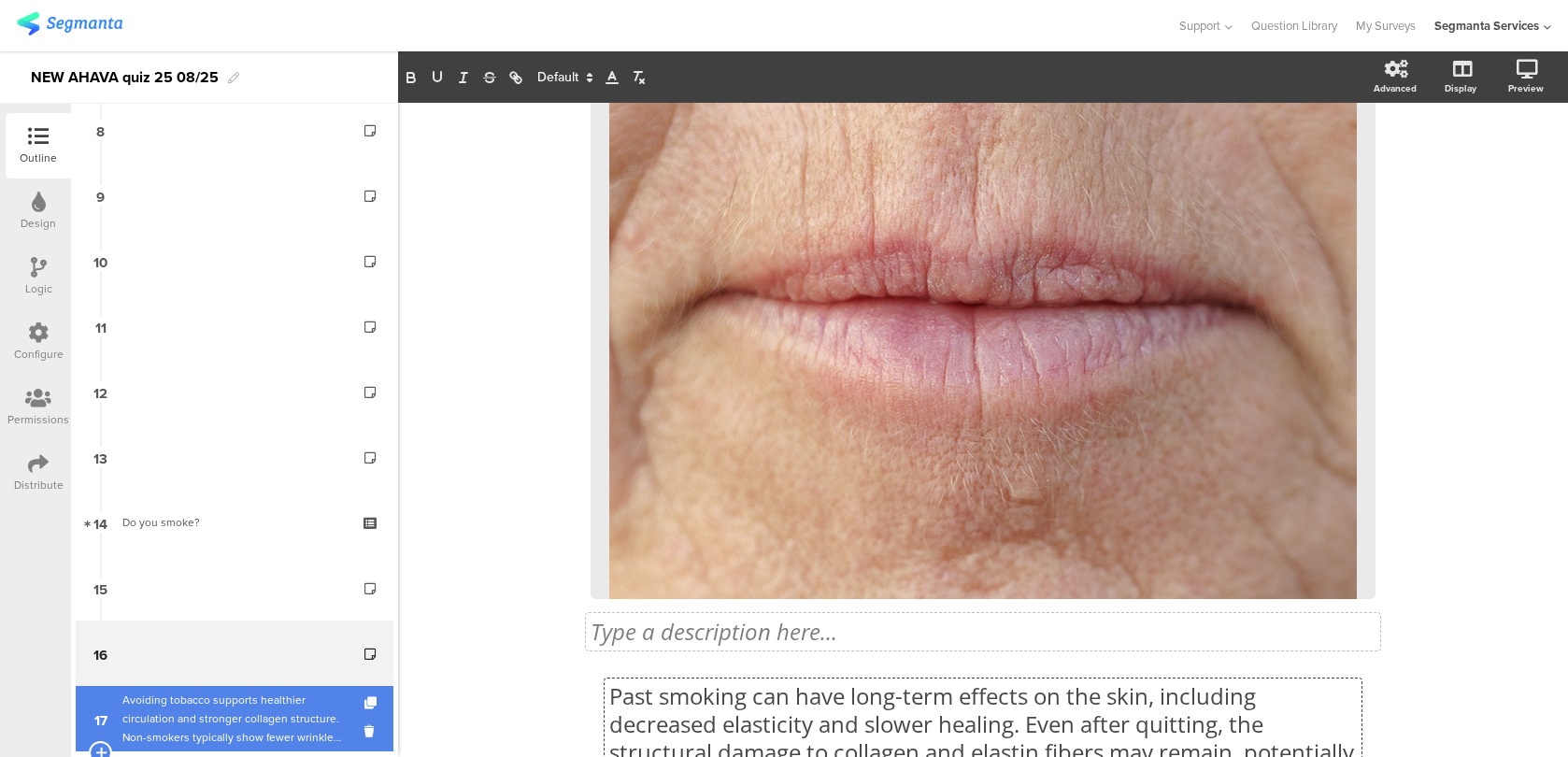
click at [272, 710] on div "Avoiding tobacco supports healthier circulation and stronger collagen structure…" at bounding box center [234, 718] width 224 height 56
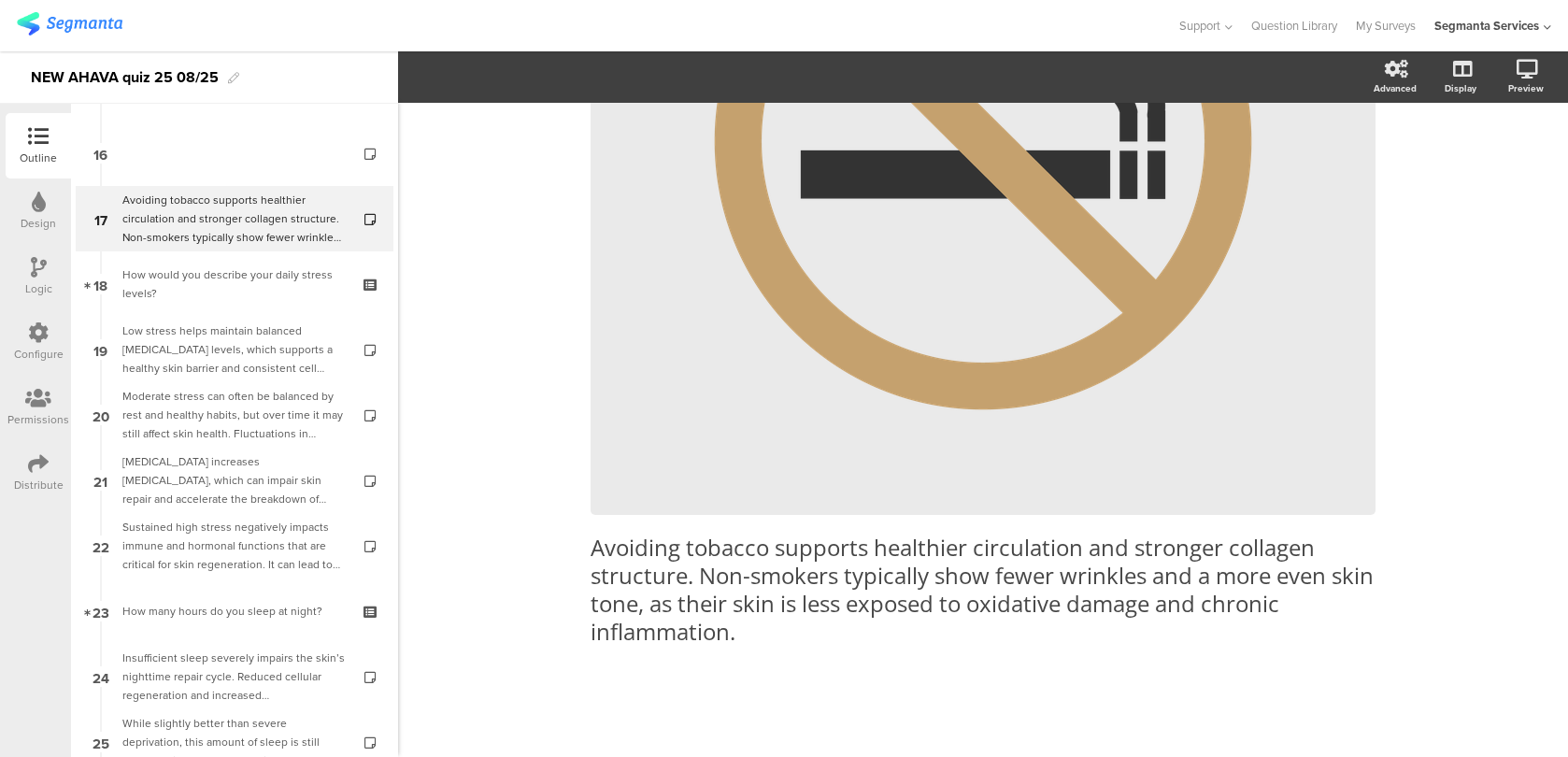
scroll to position [914, 0]
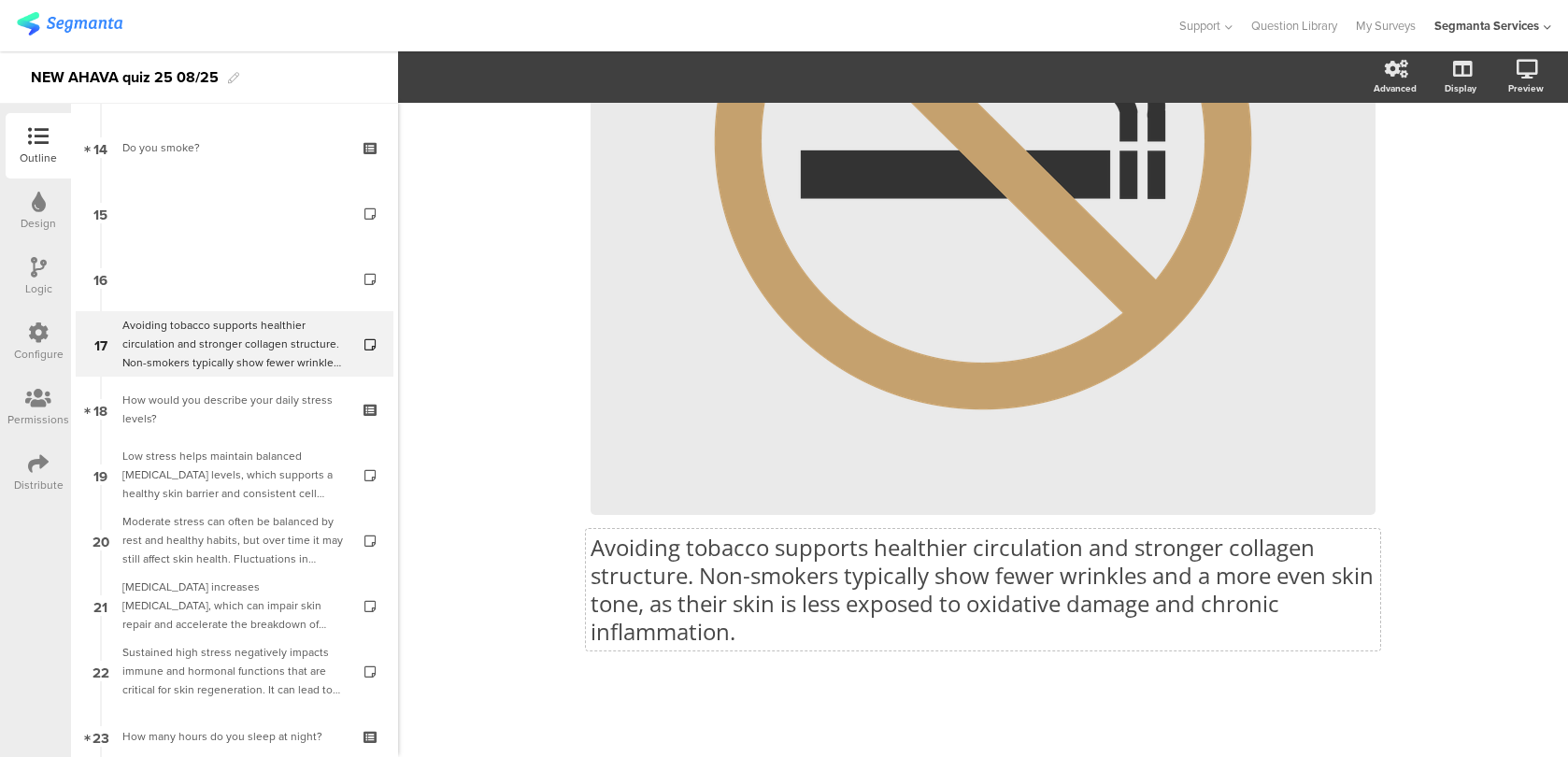
click at [747, 564] on div "Avoiding tobacco supports healthier circulation and stronger collagen structure…" at bounding box center [983, 183] width 784 height 961
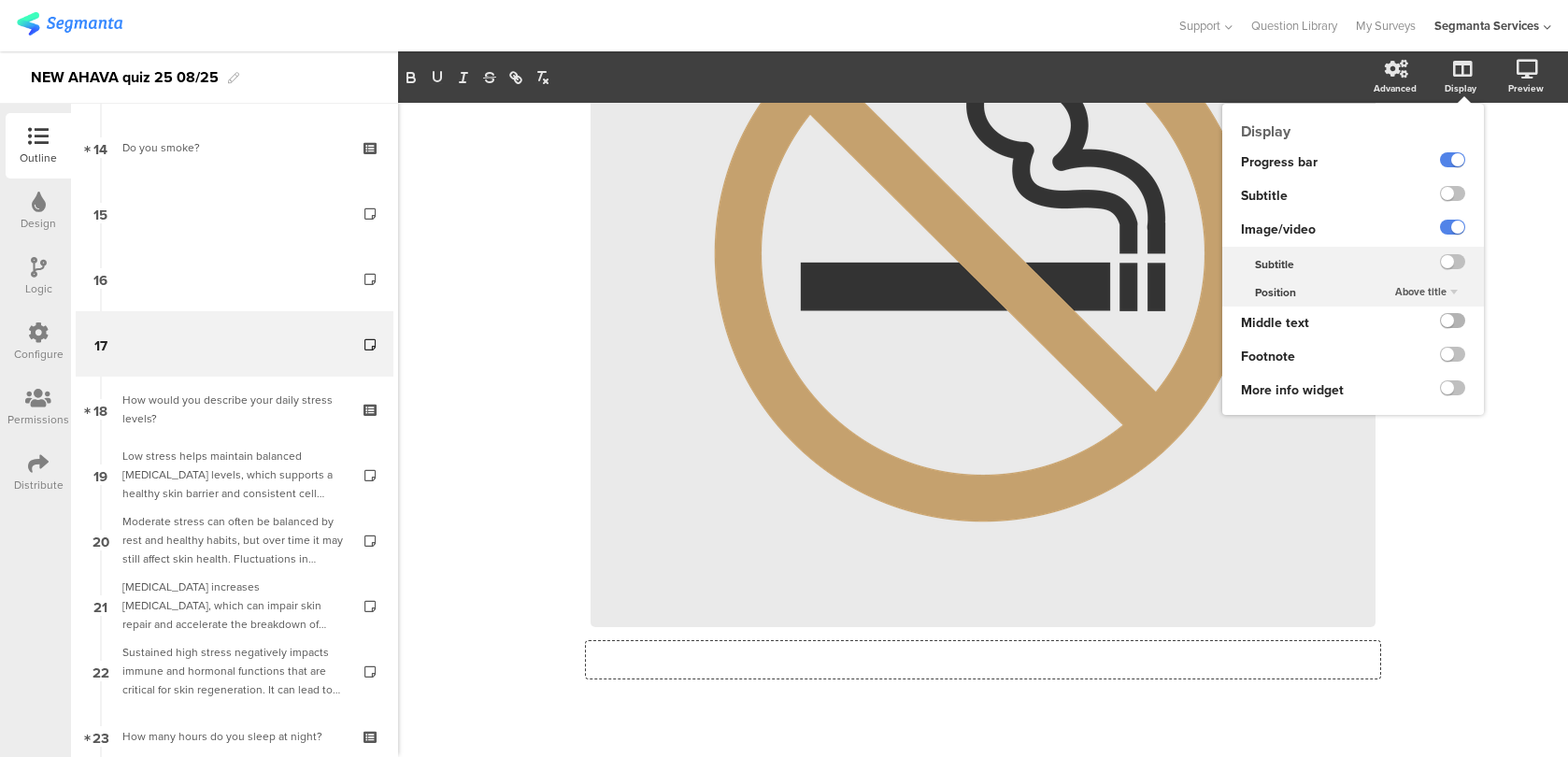
click at [1448, 326] on label at bounding box center [1452, 320] width 25 height 15
click at [0, 0] on input "checkbox" at bounding box center [0, 0] width 0 height 0
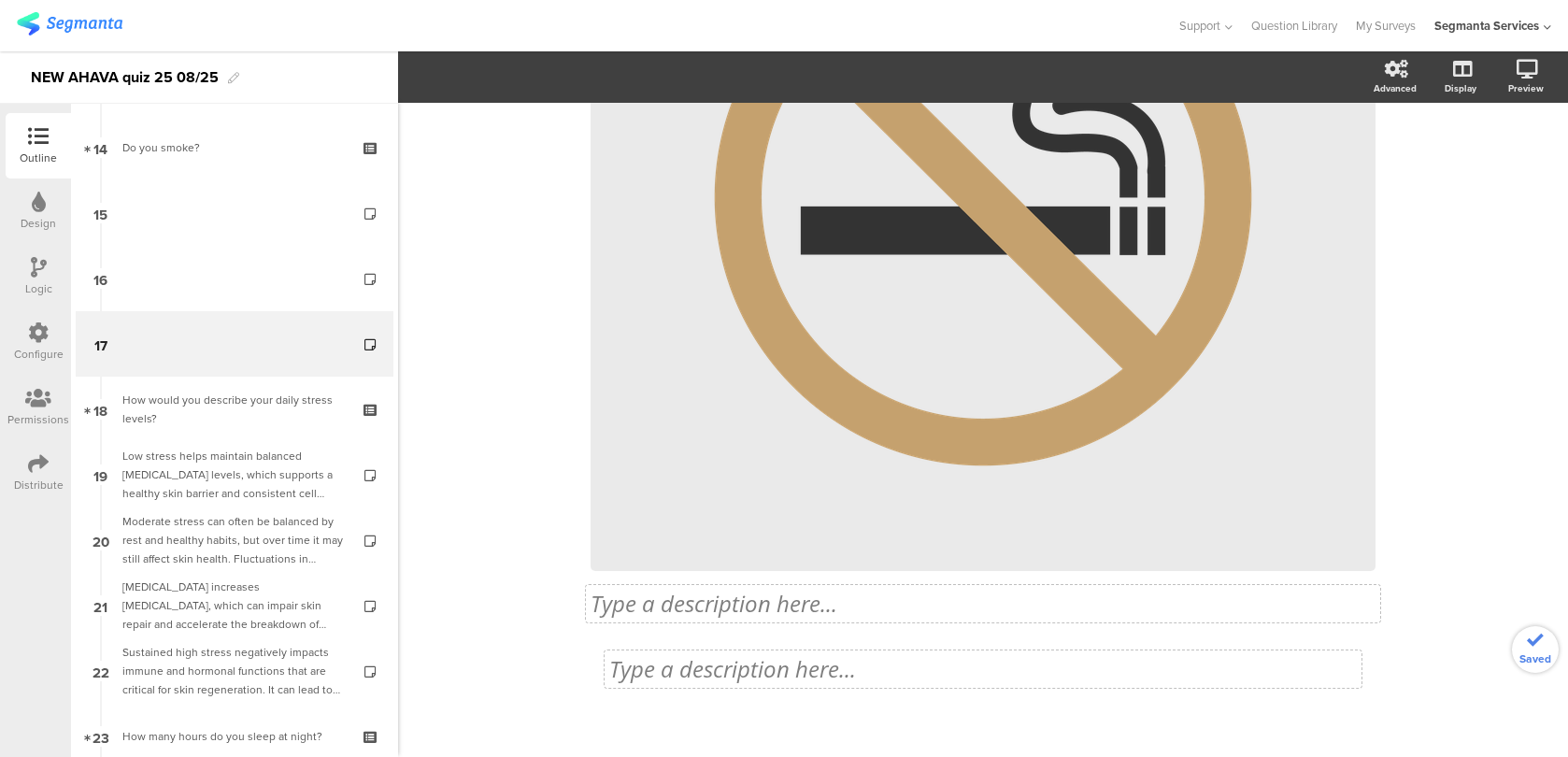
click at [830, 658] on div "Type a description here..." at bounding box center [983, 669] width 748 height 28
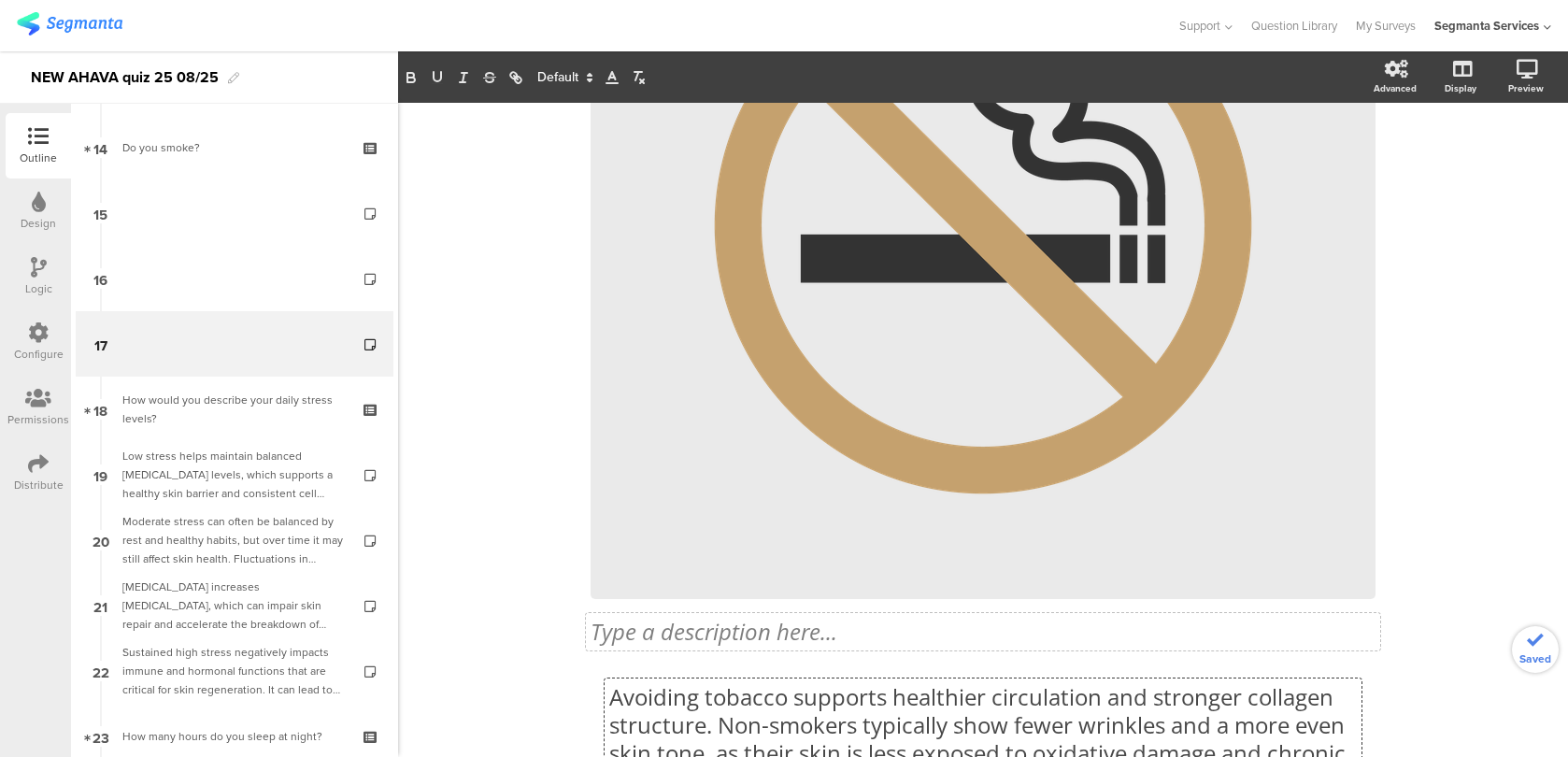
scroll to position [1, 0]
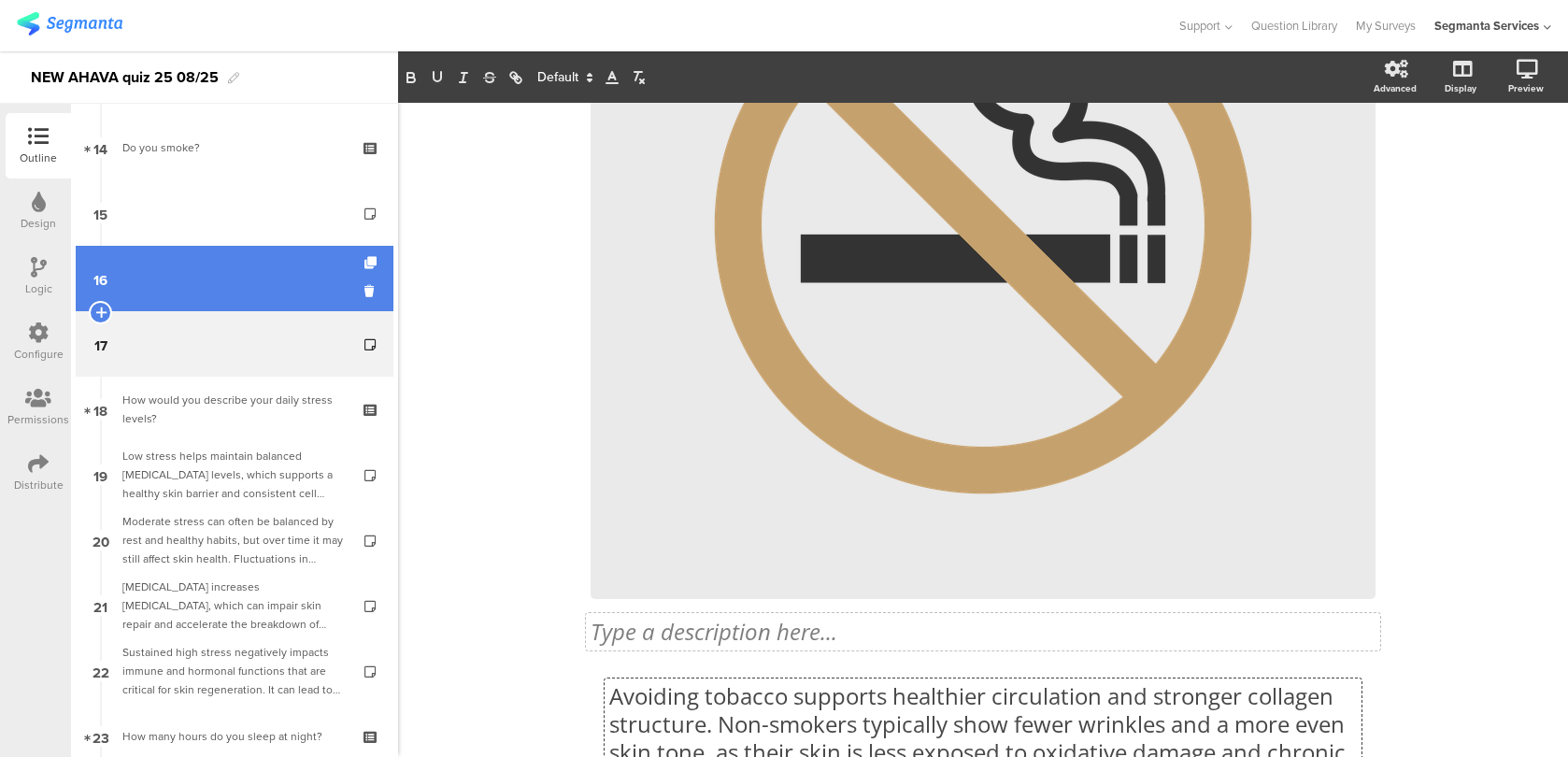
click at [312, 306] on link "16" at bounding box center [235, 279] width 318 height 66
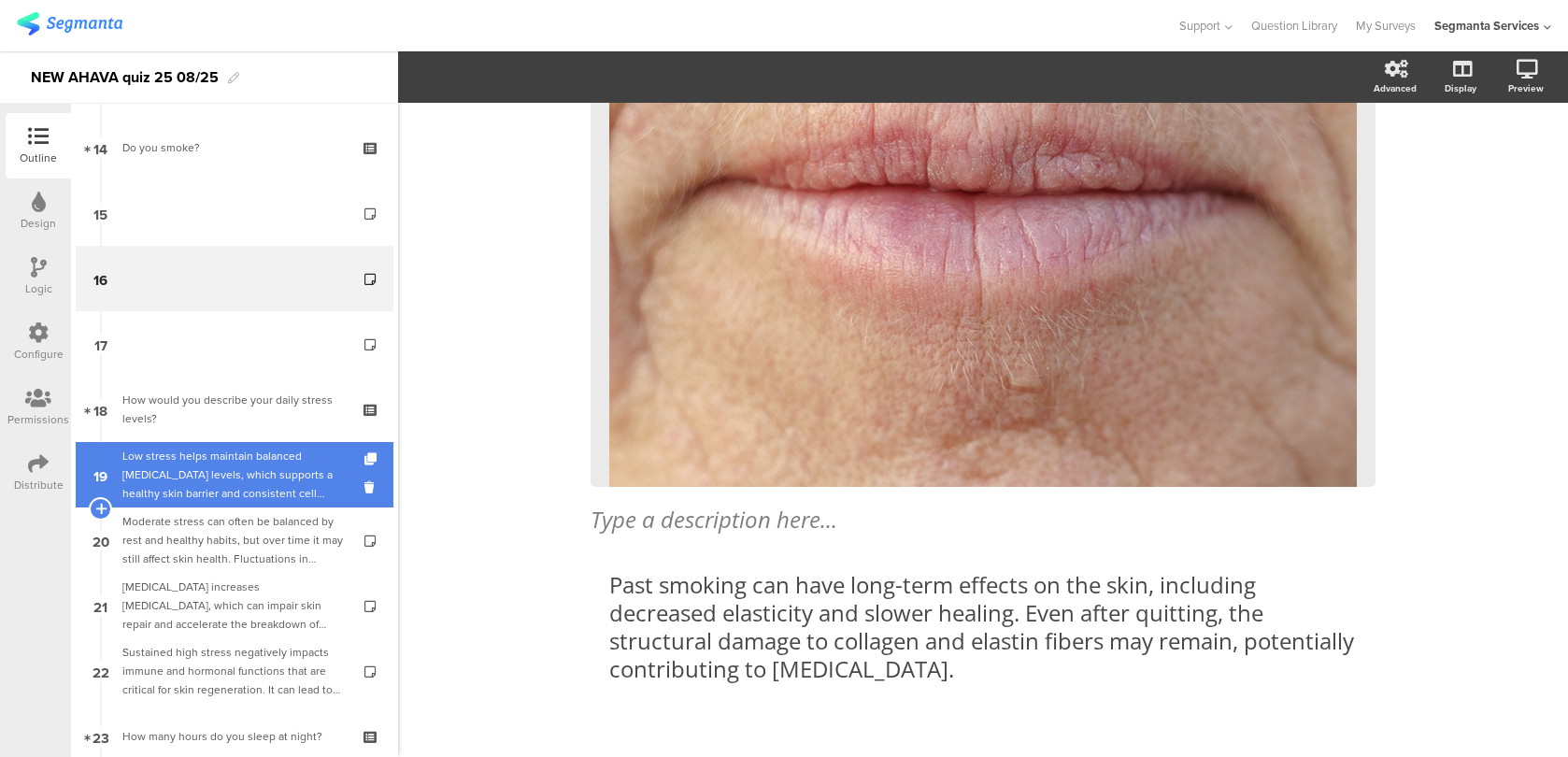
click at [283, 476] on div "Low stress helps maintain balanced cortisol levels, which supports a healthy sk…" at bounding box center [234, 474] width 224 height 56
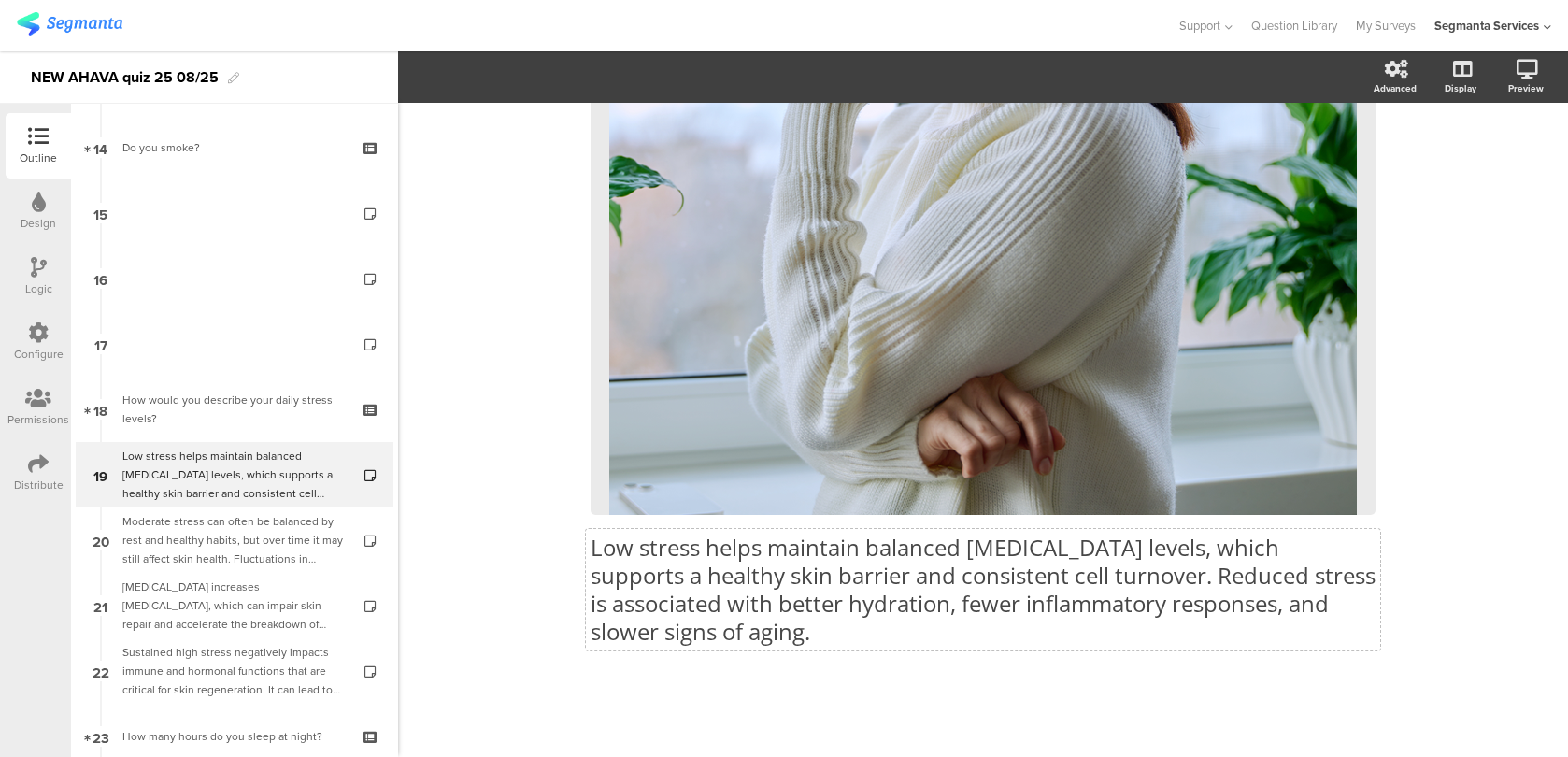
click at [715, 609] on div "Low stress helps maintain balanced cortisol levels, which supports a healthy sk…" at bounding box center [983, 183] width 784 height 961
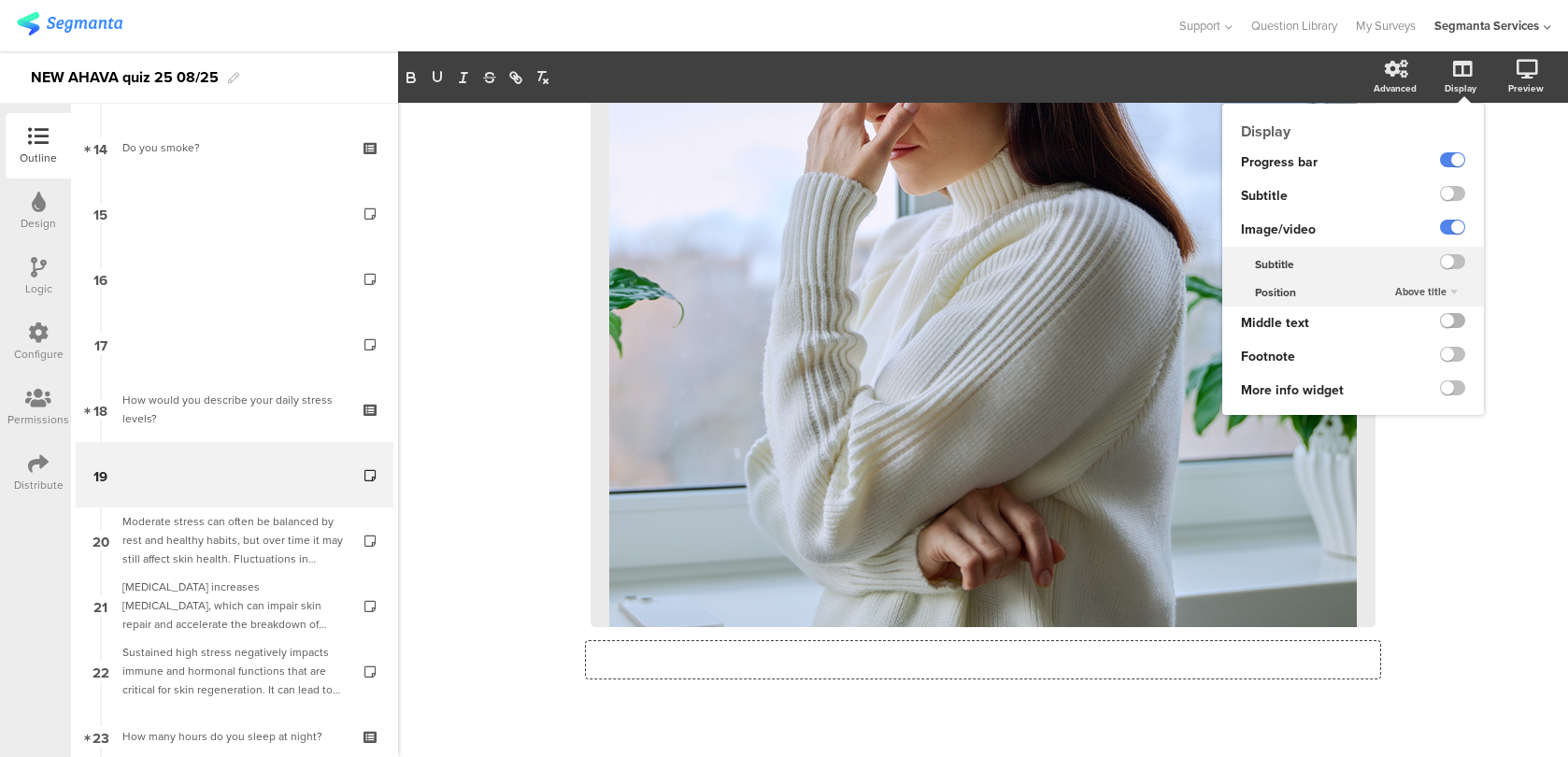
click at [1451, 316] on label at bounding box center [1452, 320] width 25 height 15
click at [0, 0] on input "checkbox" at bounding box center [0, 0] width 0 height 0
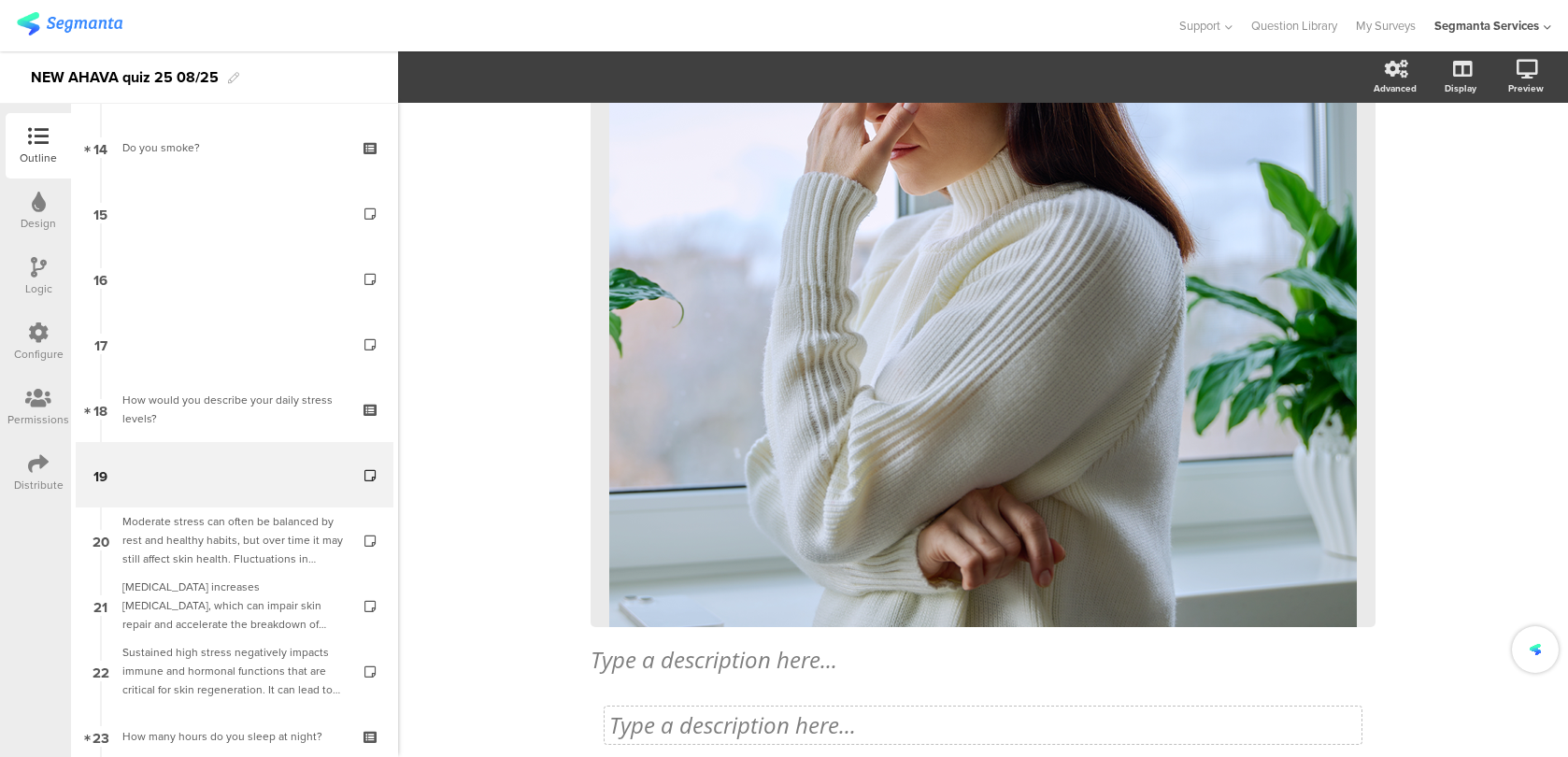
click at [828, 712] on div "57% Type a description here... / <Custom Code /> Type a description here..." at bounding box center [983, 283] width 784 height 1042
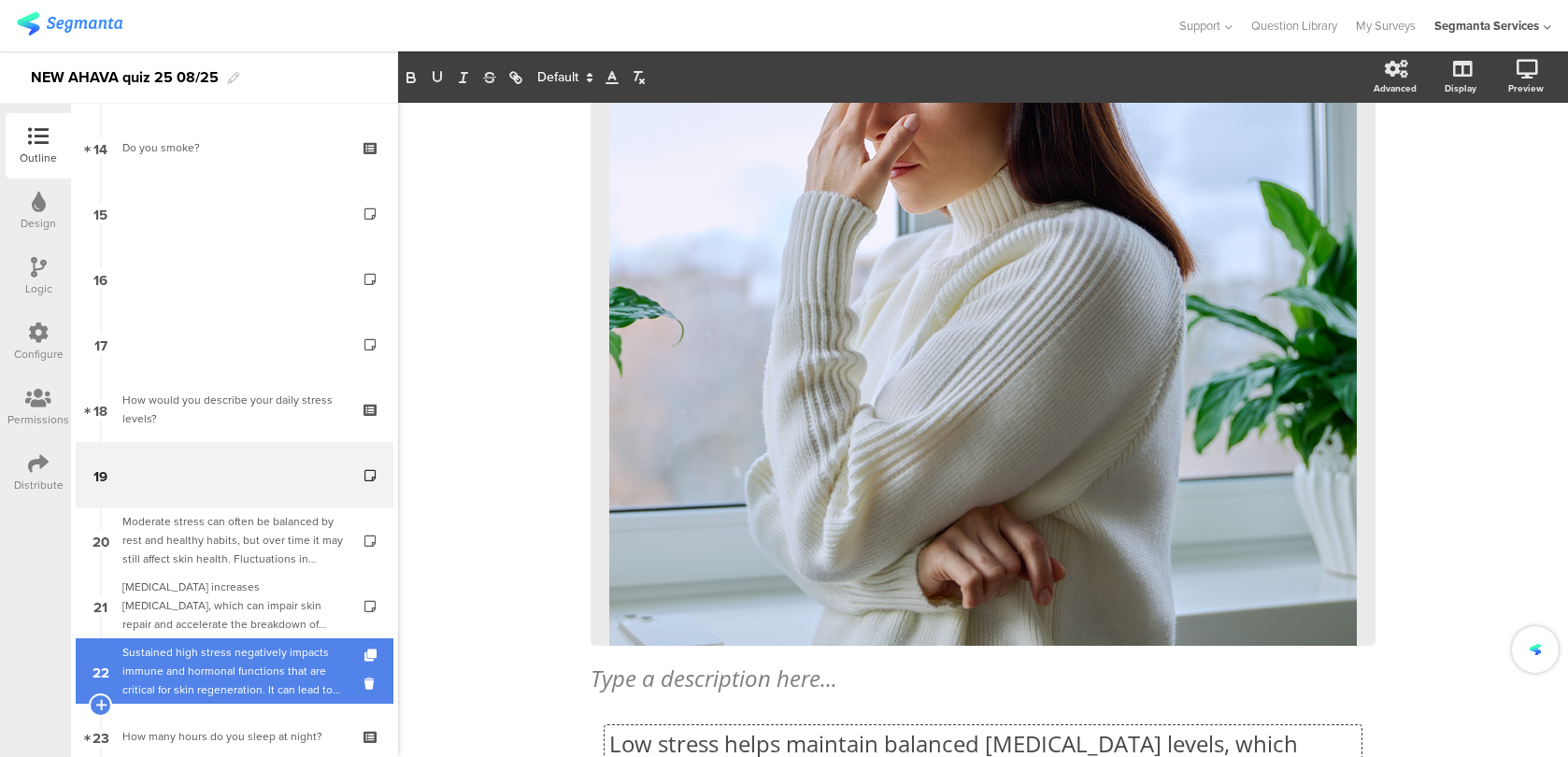
scroll to position [1, 0]
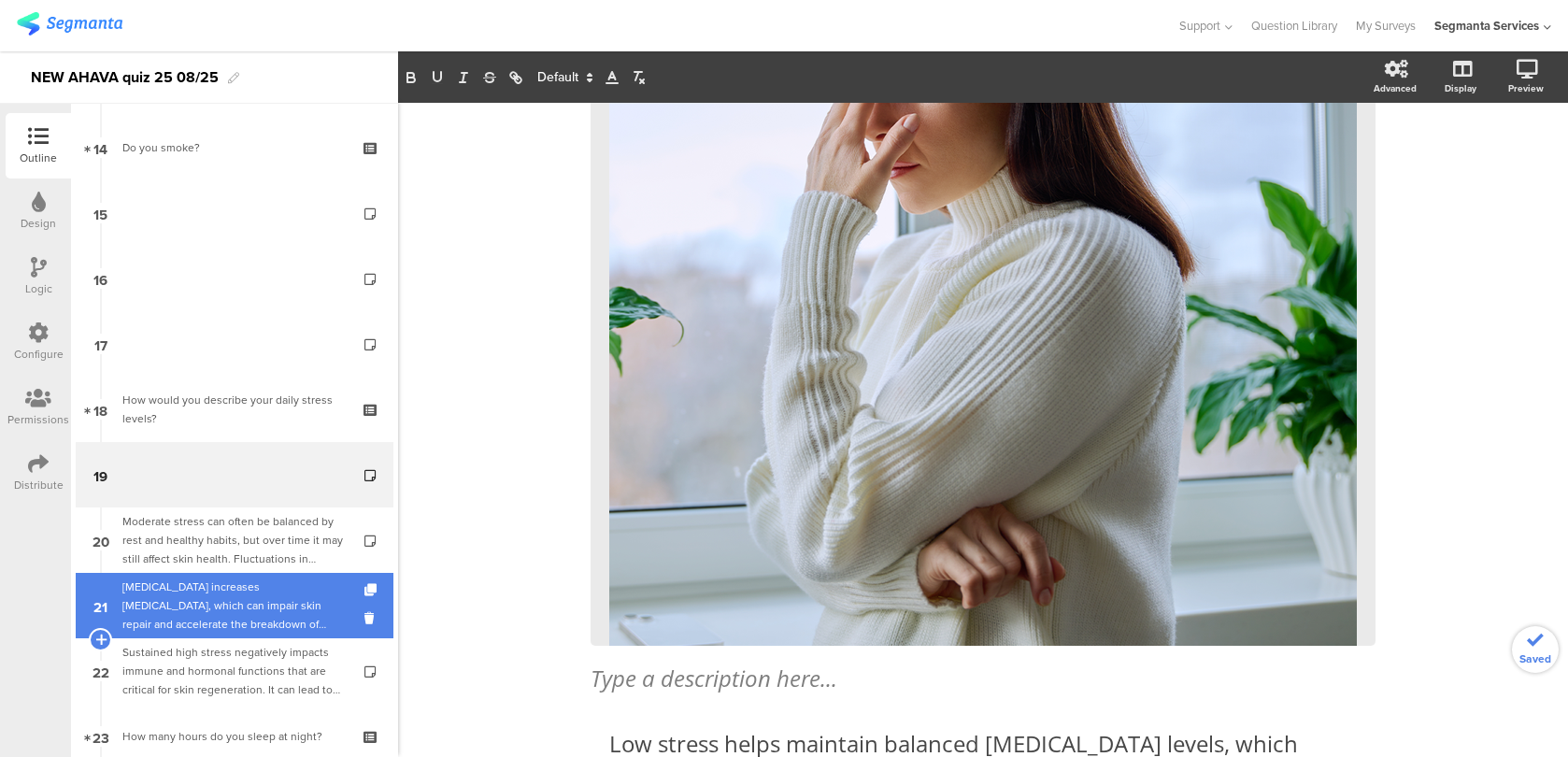
click at [227, 579] on div "Chronic stress increases cortisol, which can impair skin repair and accelerate …" at bounding box center [234, 606] width 224 height 56
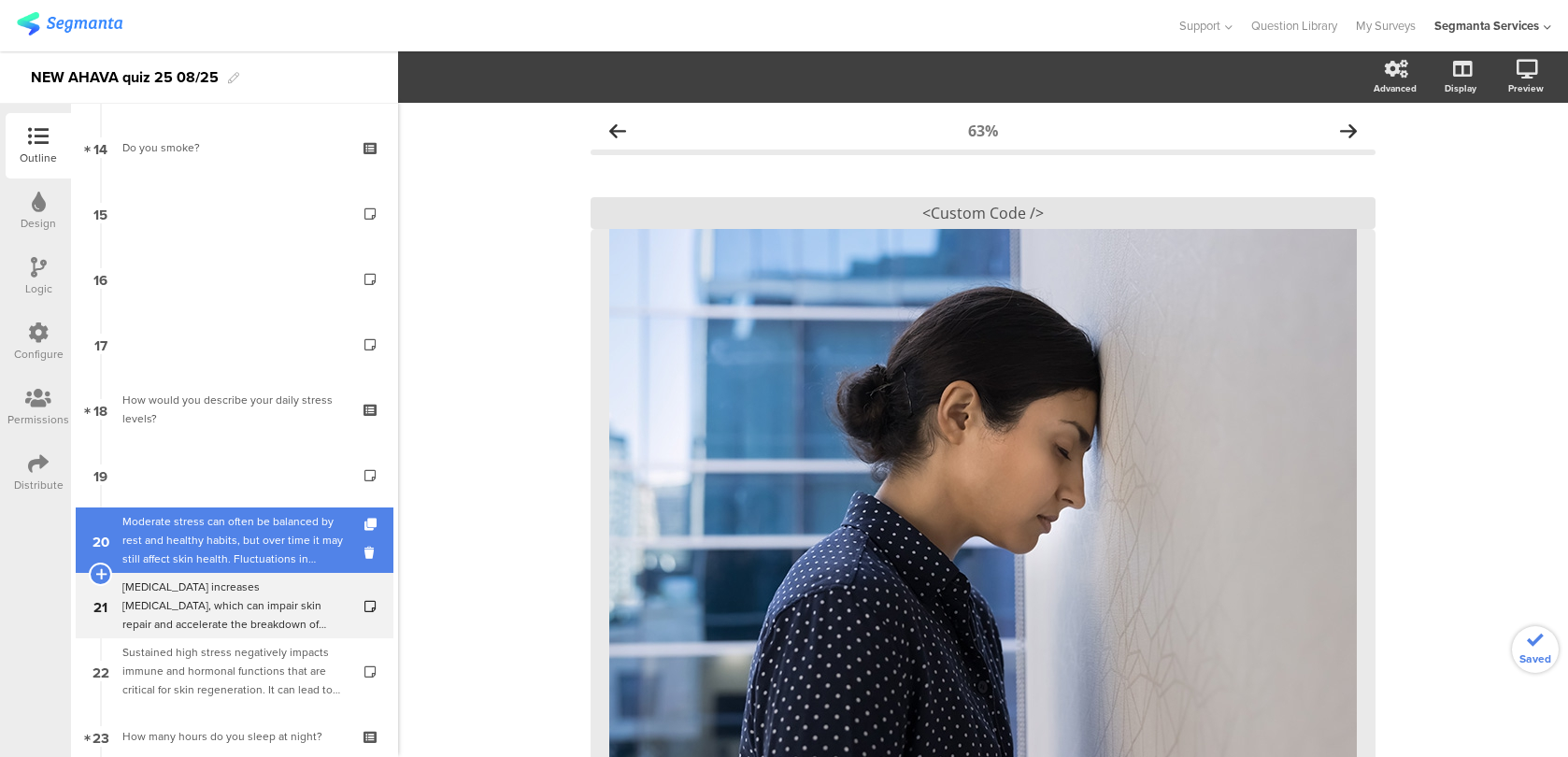
click at [227, 555] on div "Moderate stress can often be balanced by rest and healthy habits, but over time…" at bounding box center [234, 540] width 224 height 56
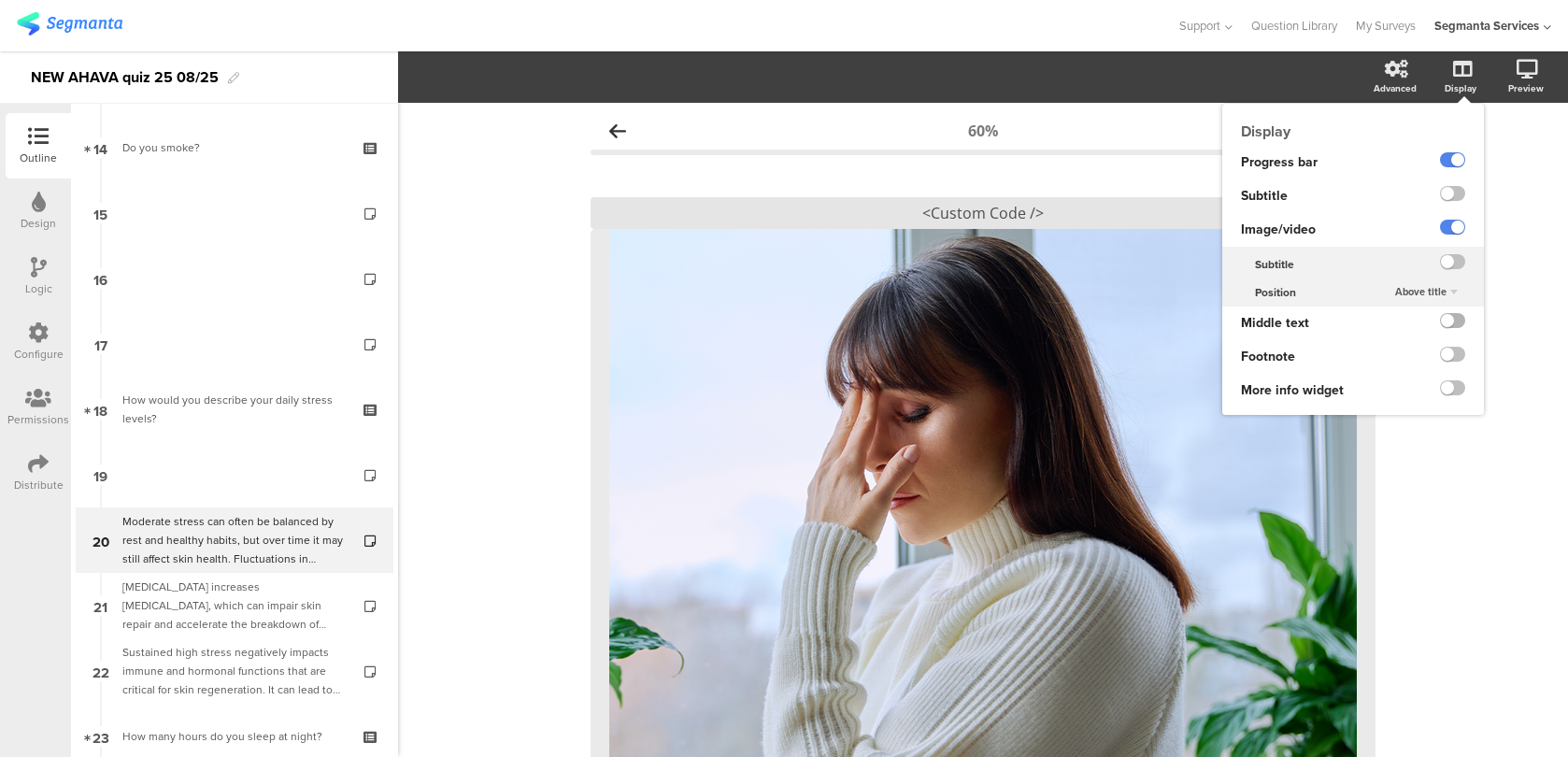
click at [1457, 328] on label at bounding box center [1452, 320] width 25 height 15
click at [0, 0] on input "checkbox" at bounding box center [0, 0] width 0 height 0
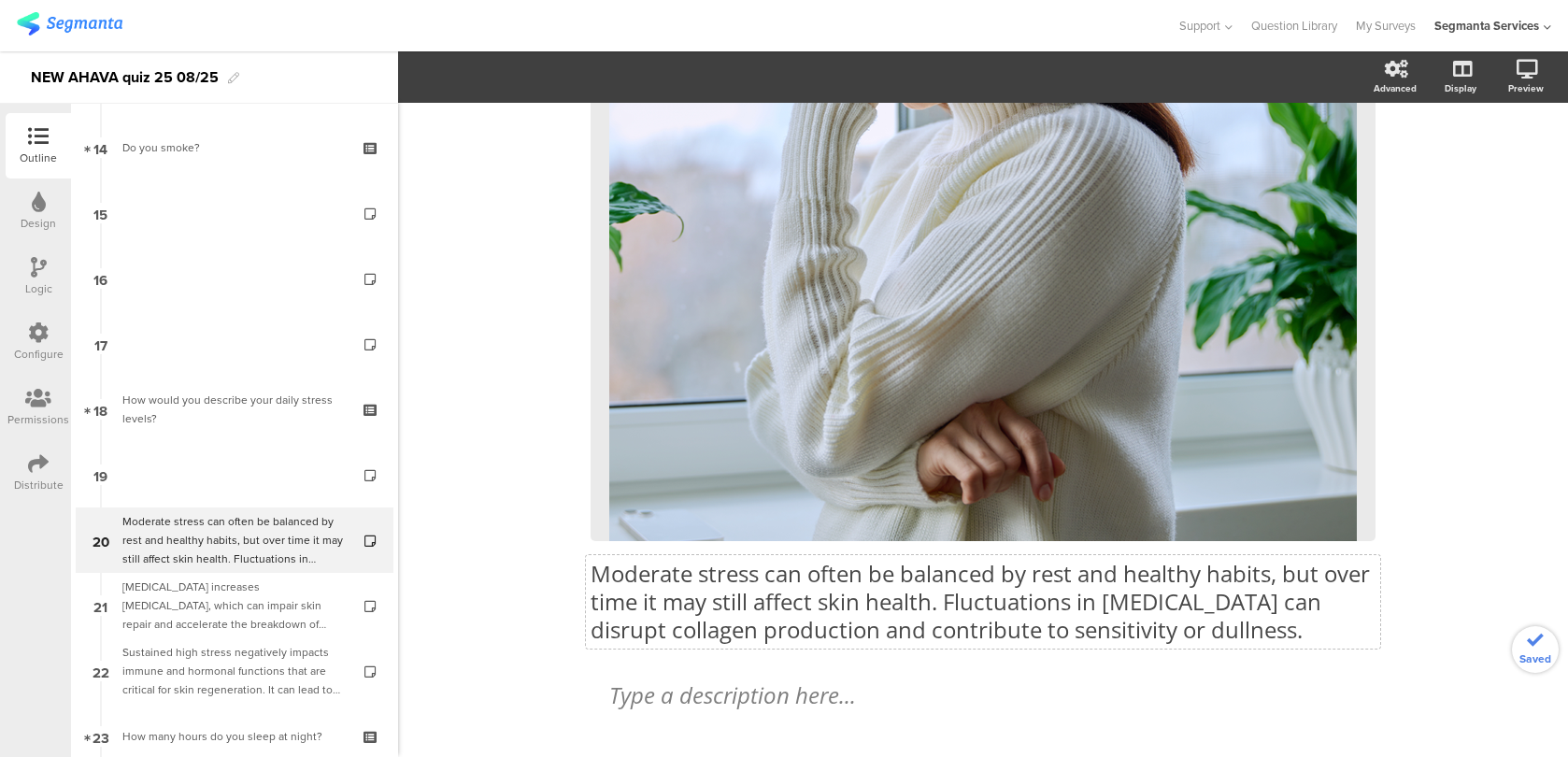
click at [1076, 608] on div "Moderate stress can often be balanced by rest and healthy habits, but over time…" at bounding box center [983, 196] width 784 height 934
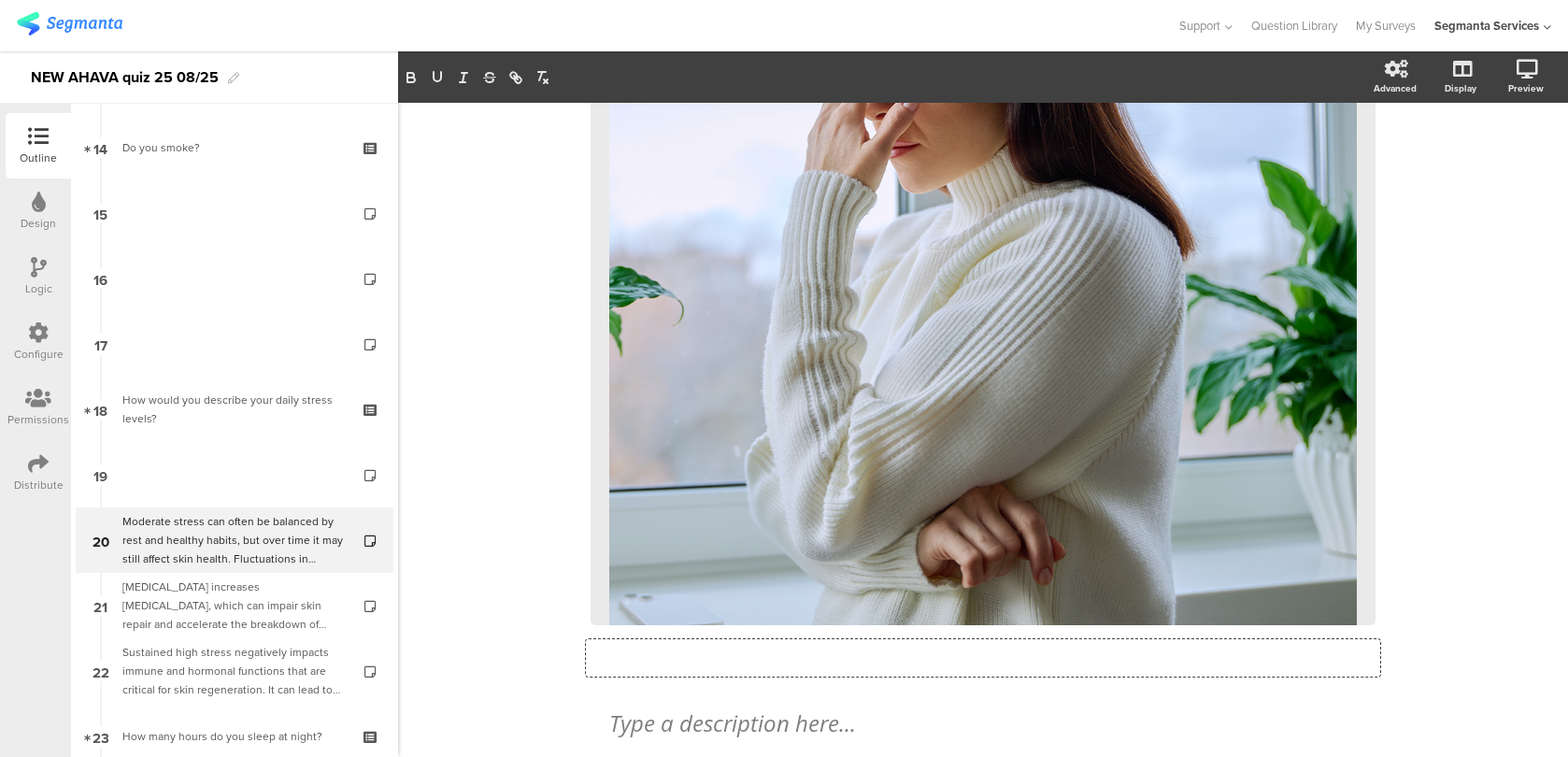
scroll to position [406, 0]
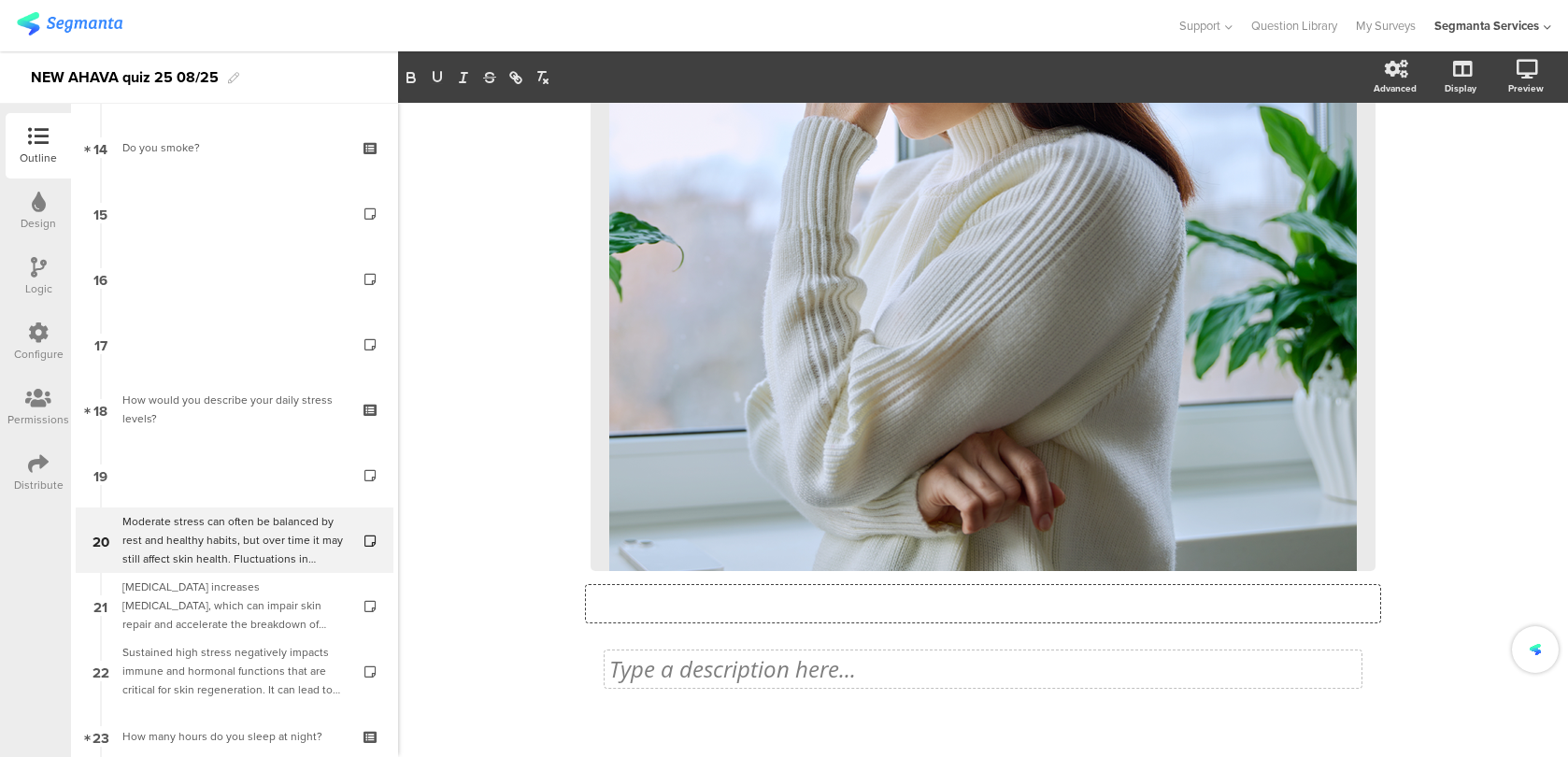
click at [846, 660] on div "Type a description here..." at bounding box center [983, 669] width 757 height 38
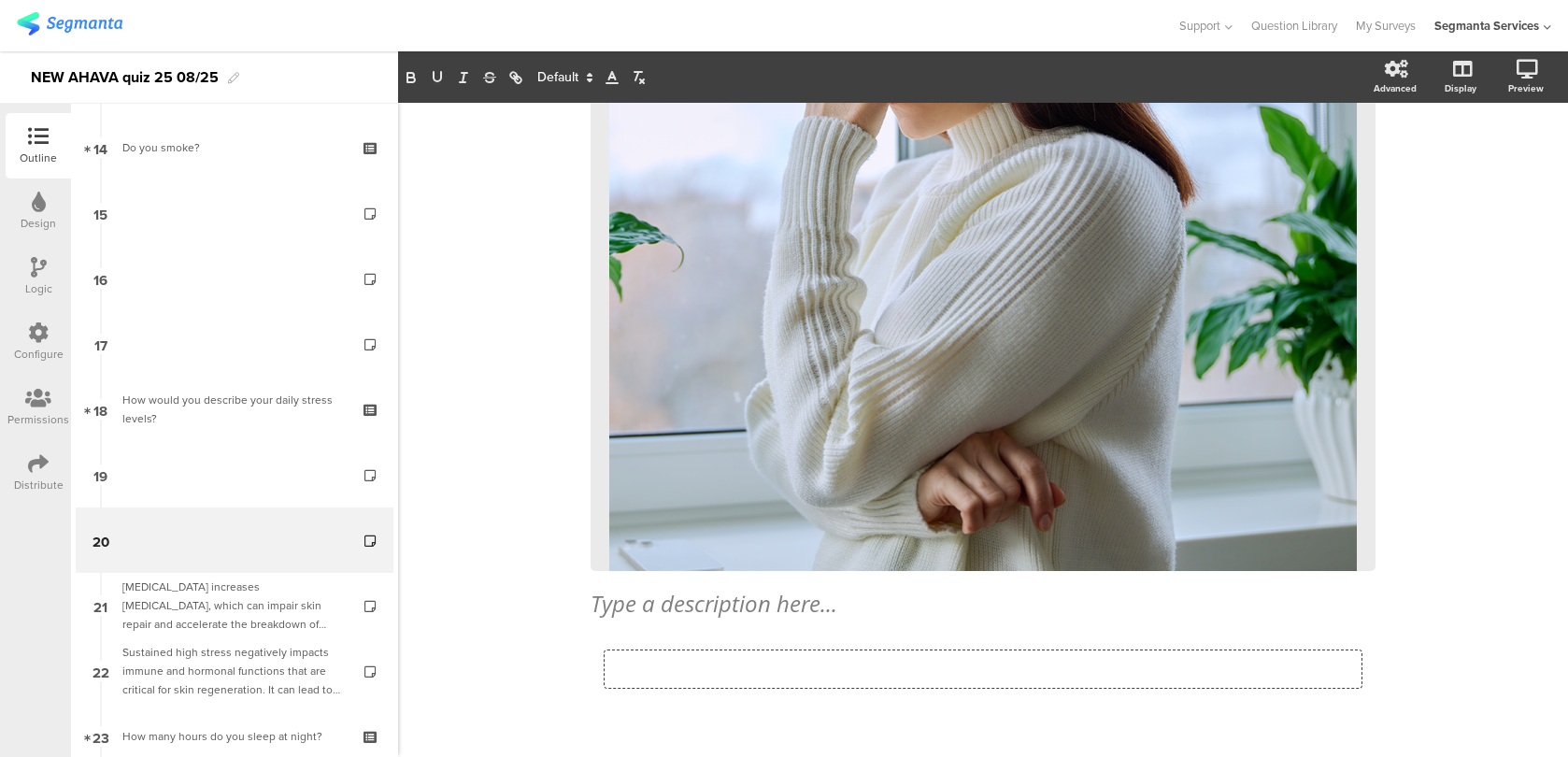
click at [629, 655] on p at bounding box center [983, 669] width 748 height 28
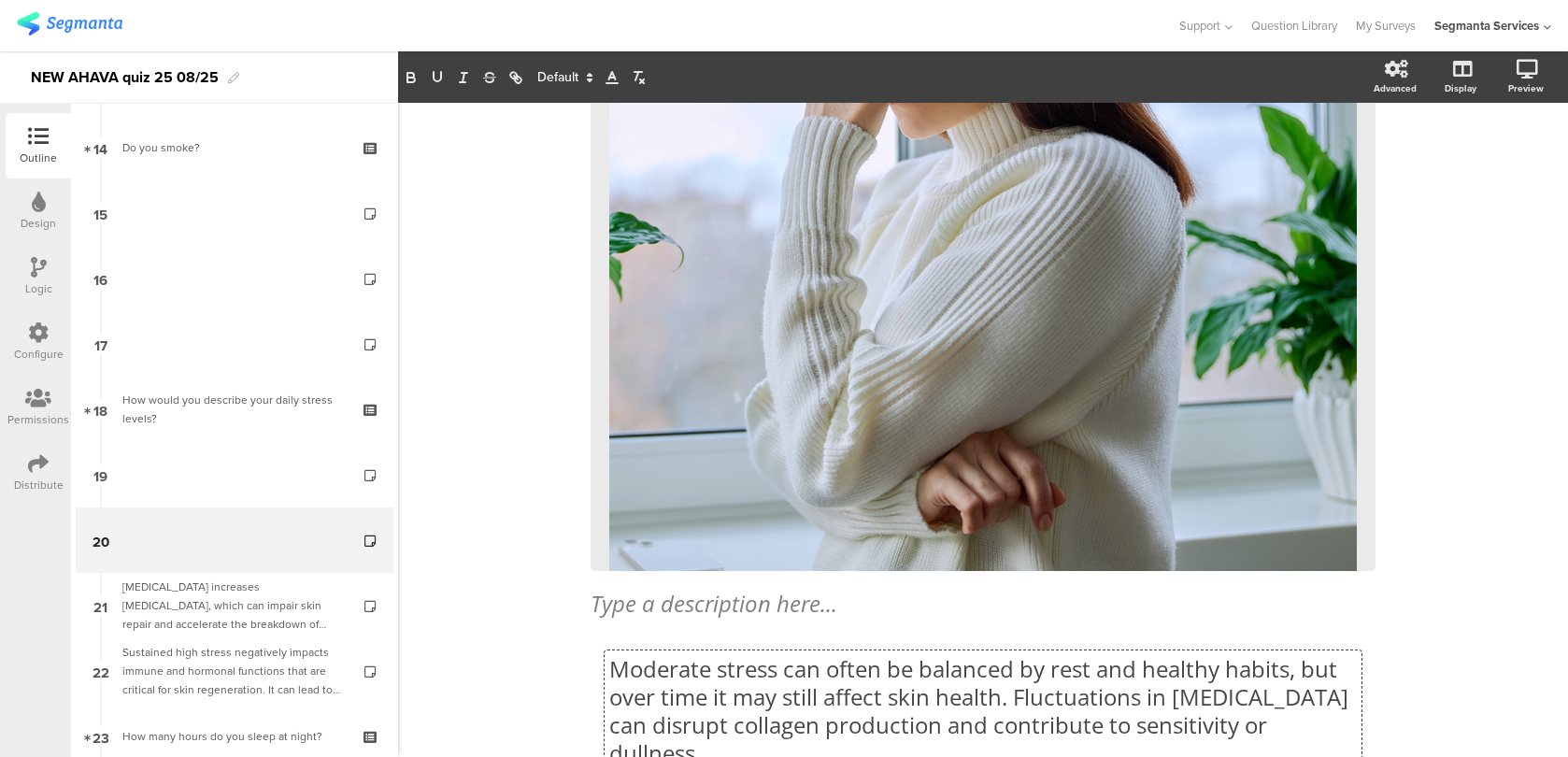
scroll to position [1, 0]
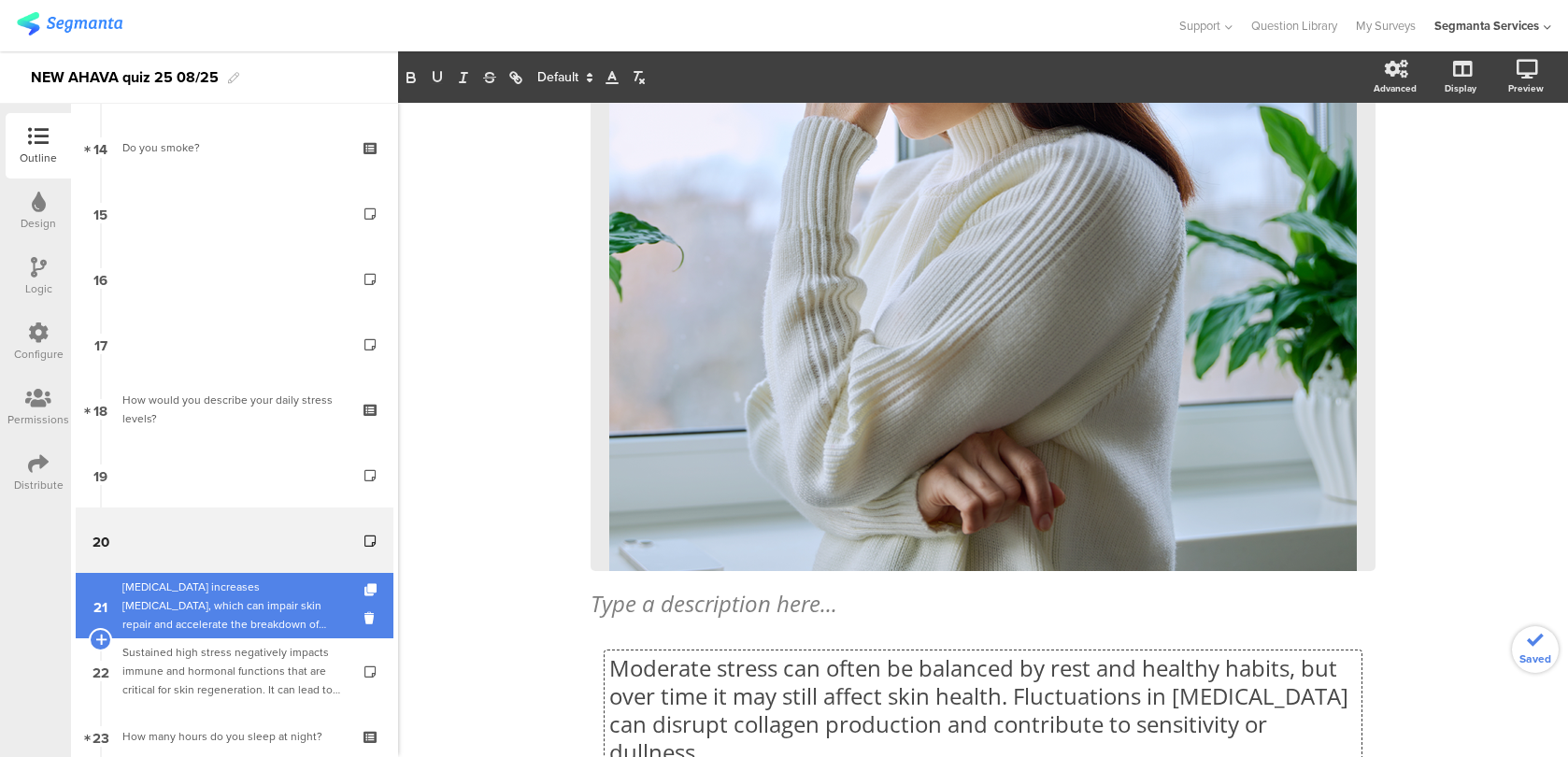
click at [307, 606] on div "Chronic stress increases cortisol, which can impair skin repair and accelerate …" at bounding box center [234, 606] width 224 height 56
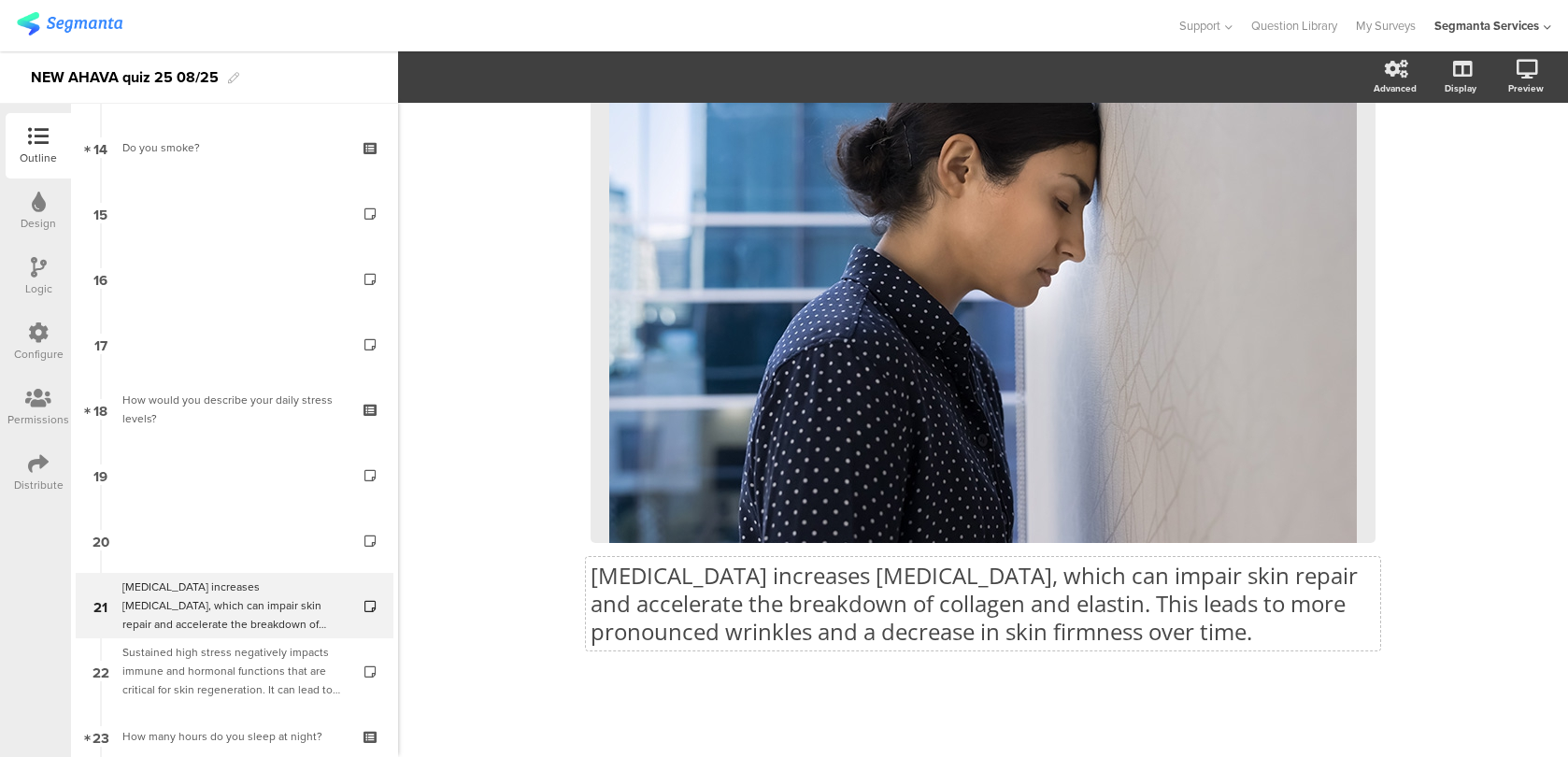
click at [977, 605] on div "Chronic stress increases cortisol, which can impair skin repair and accelerate …" at bounding box center [983, 290] width 784 height 747
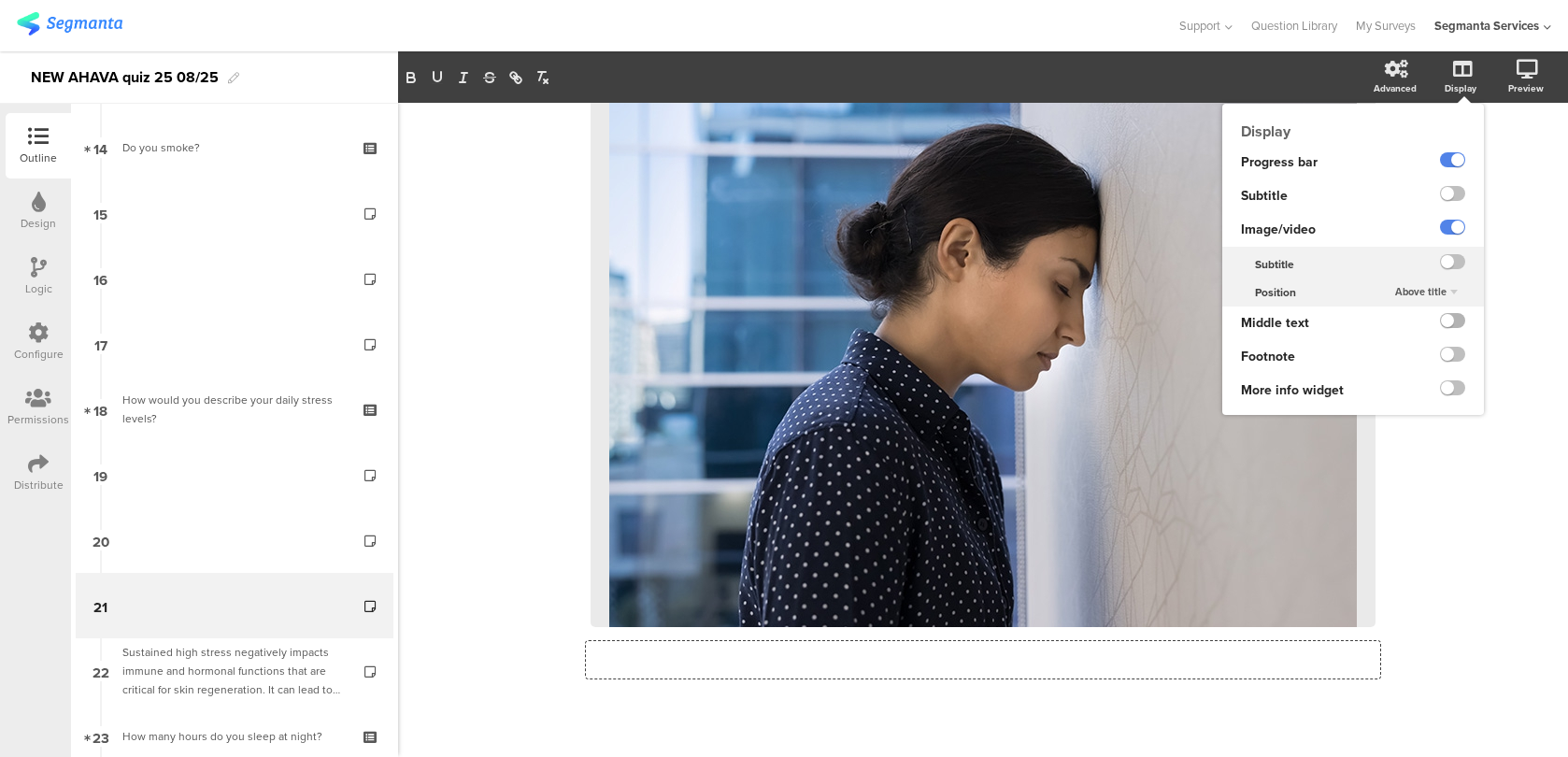
click at [1450, 324] on label at bounding box center [1452, 320] width 25 height 15
click at [0, 0] on input "checkbox" at bounding box center [0, 0] width 0 height 0
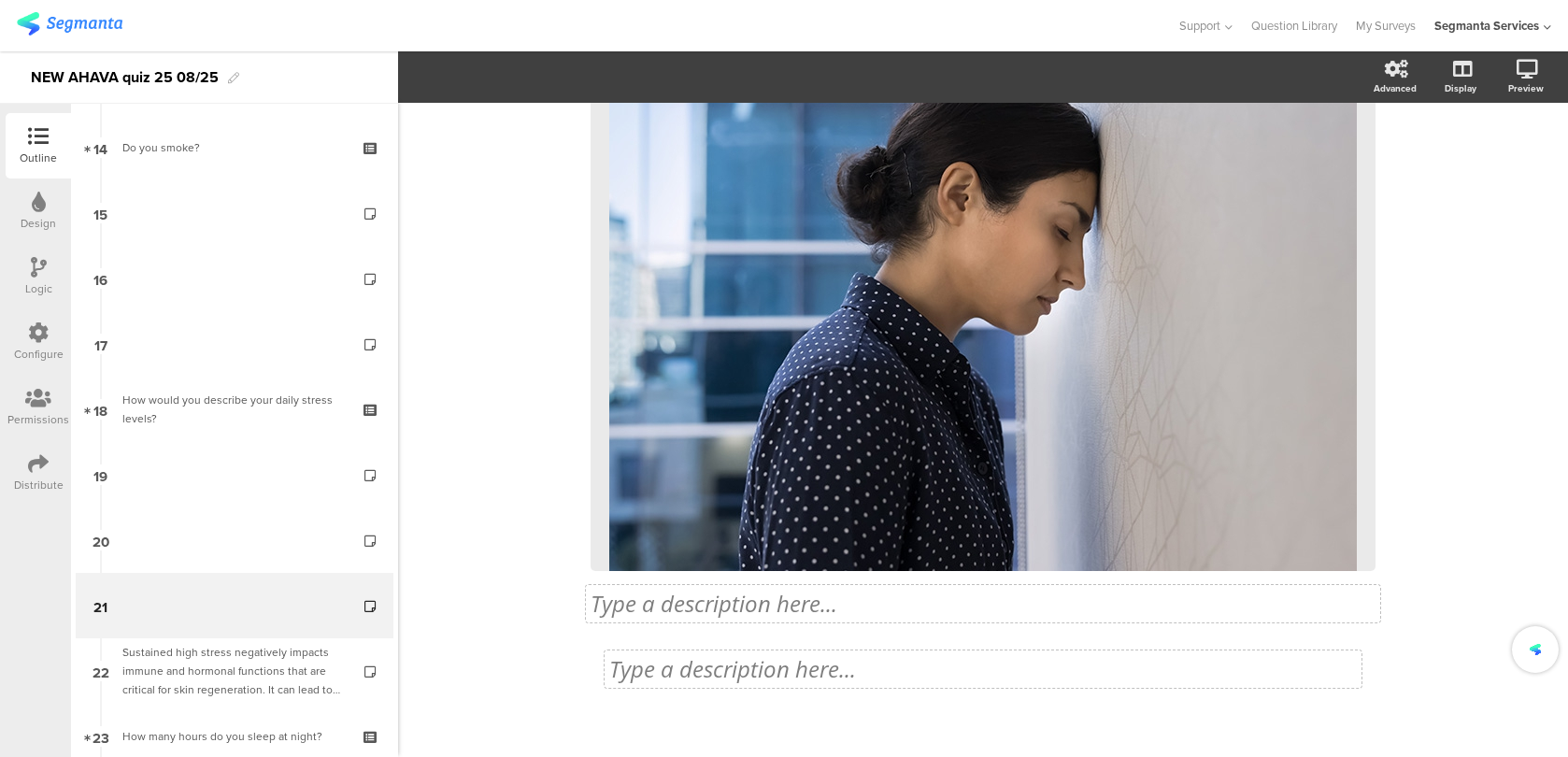
click at [865, 678] on div "Type a description here..." at bounding box center [983, 669] width 757 height 38
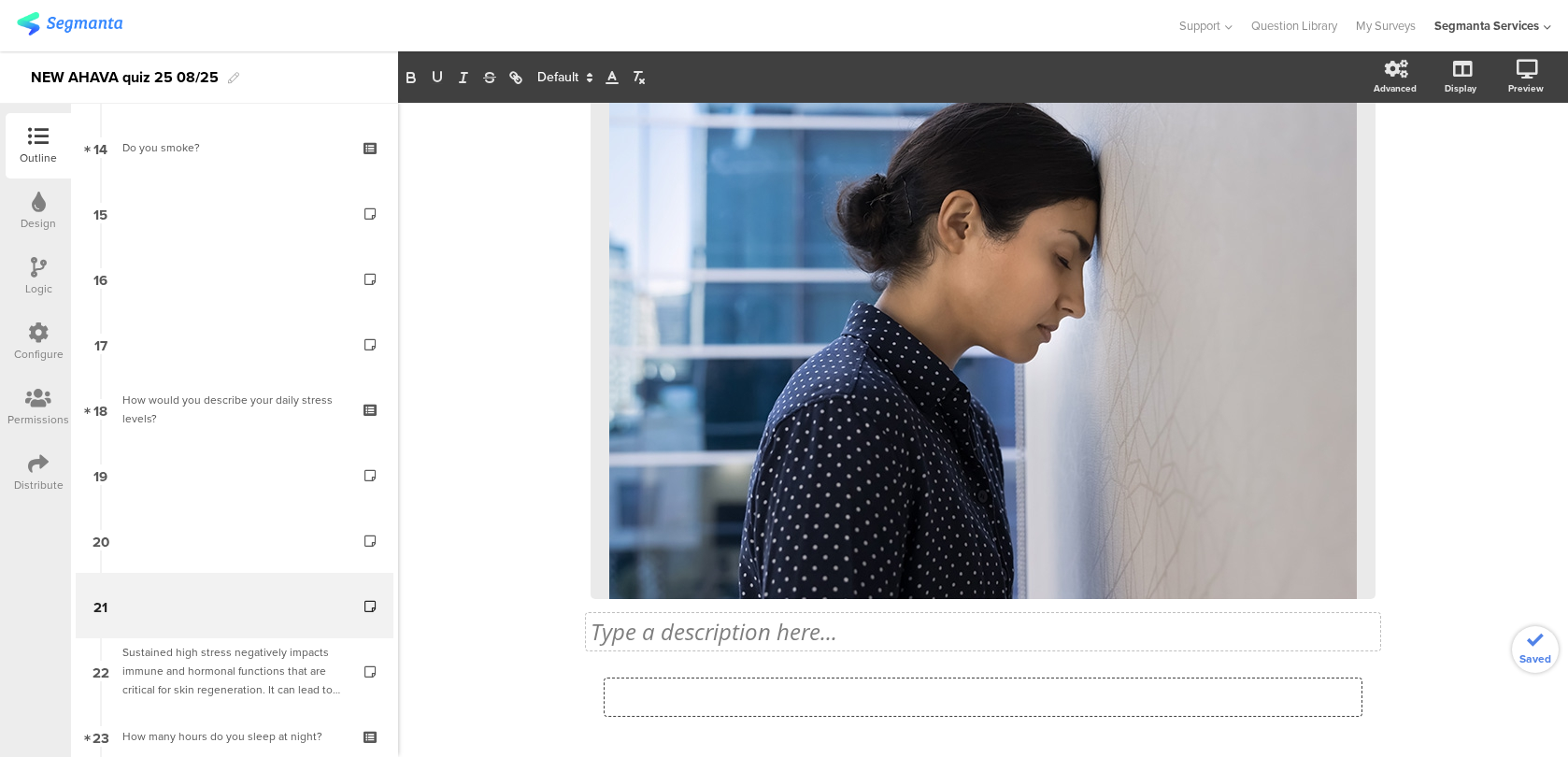
scroll to position [1, 0]
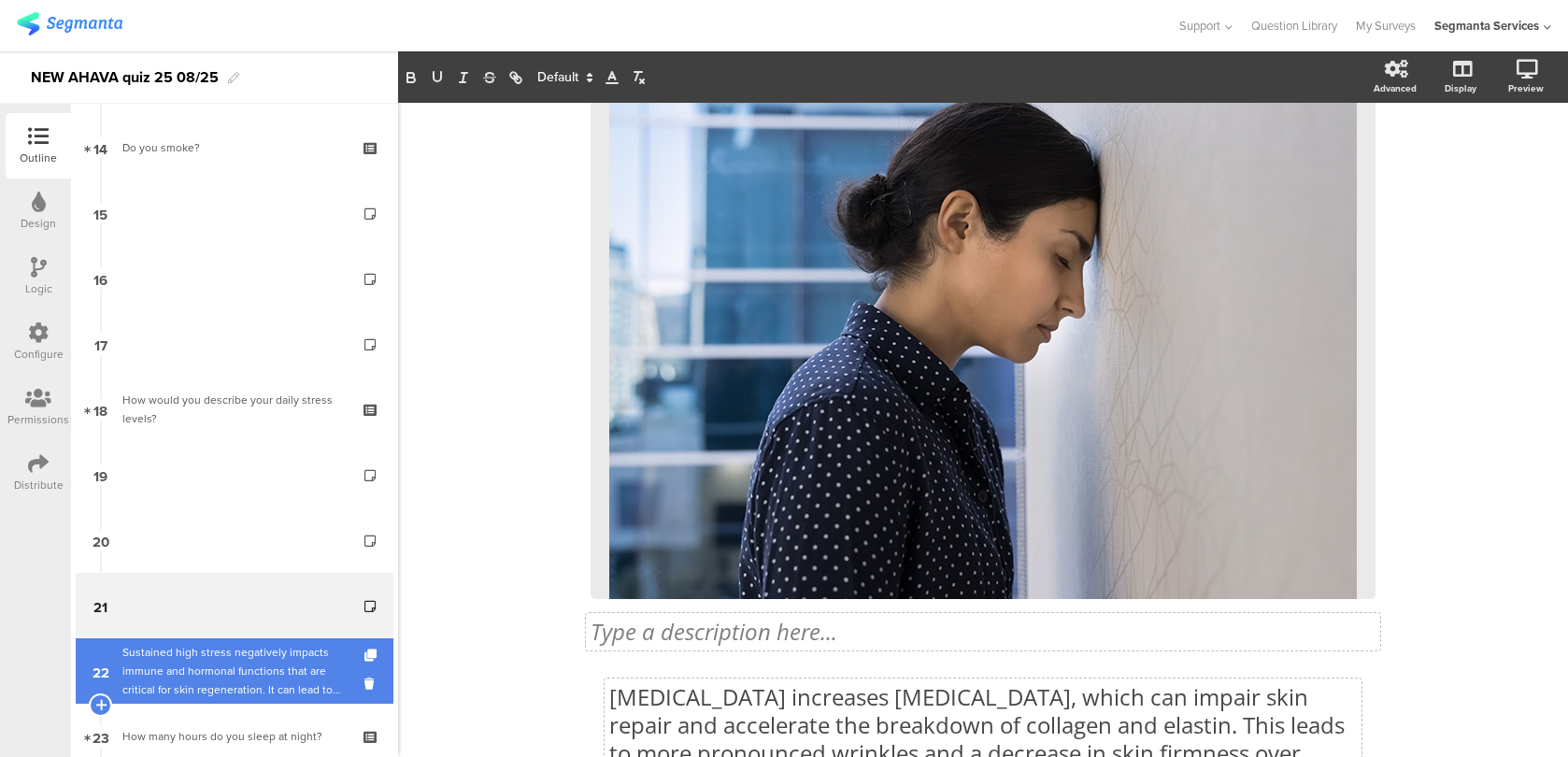
click at [297, 671] on div "Sustained high stress negatively impacts immune and hormonal functions that are…" at bounding box center [234, 671] width 224 height 56
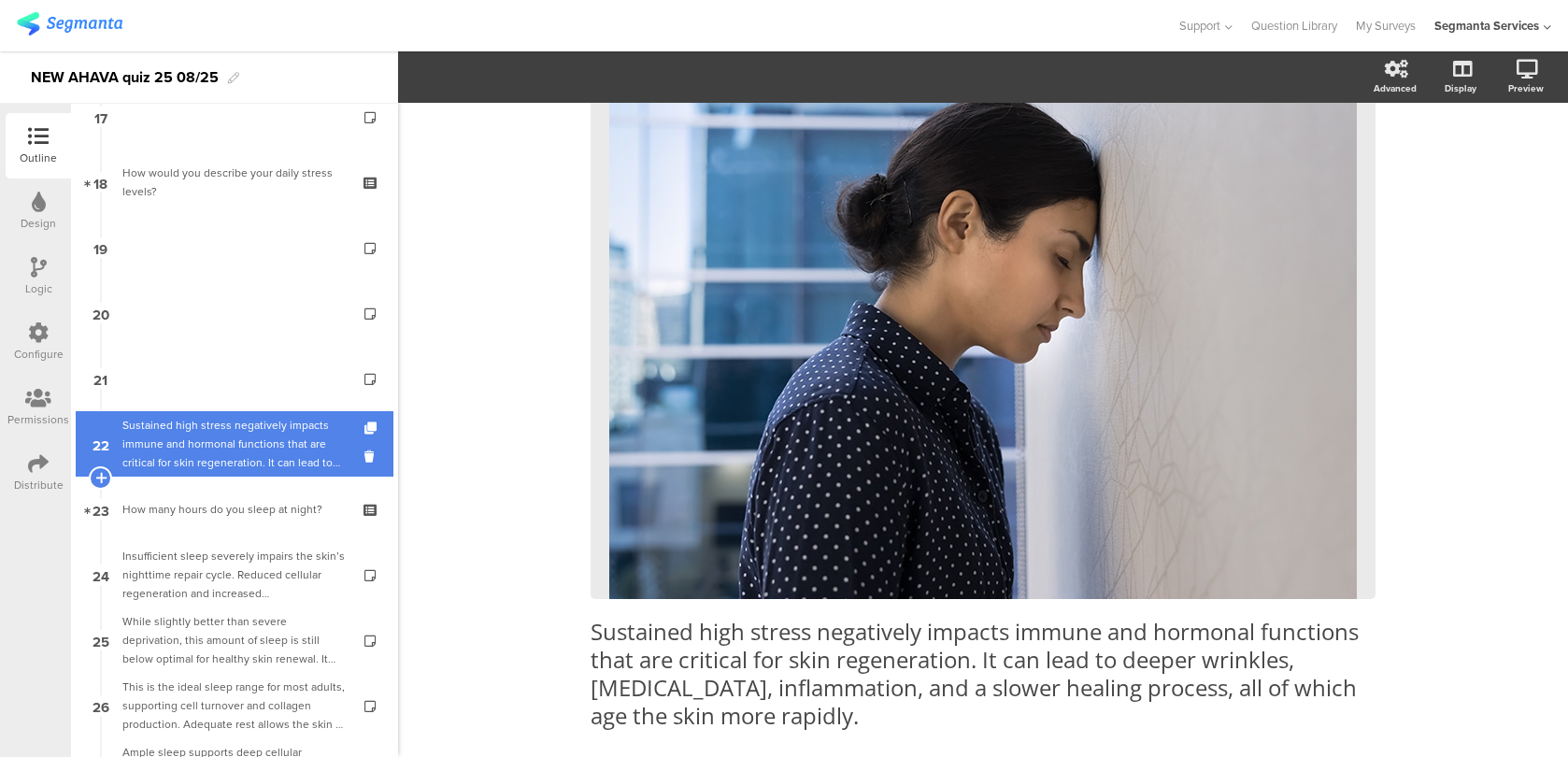
scroll to position [1535, 0]
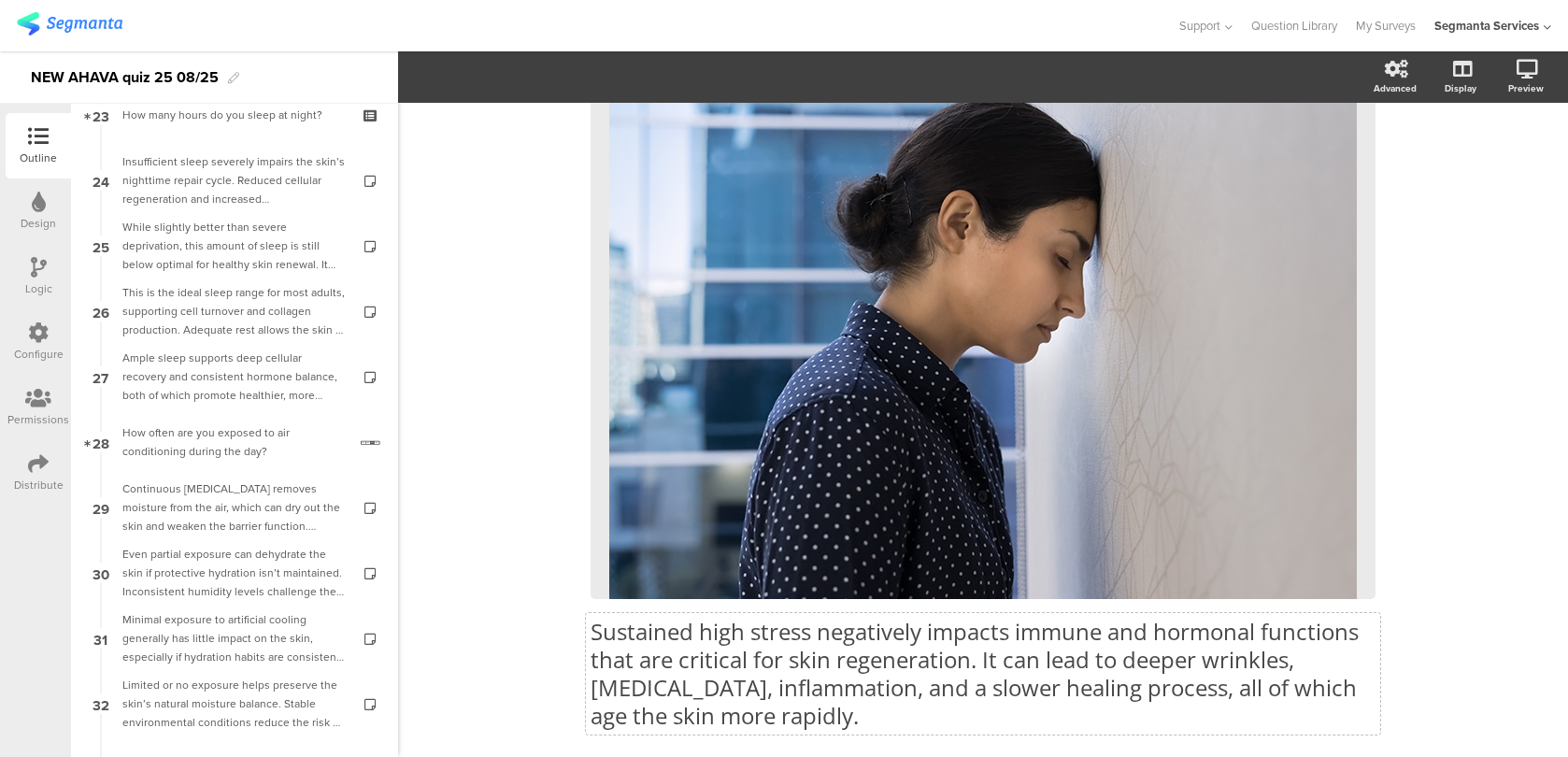
click at [639, 670] on div "Sustained high stress negatively impacts immune and hormonal functions that are…" at bounding box center [983, 361] width 784 height 774
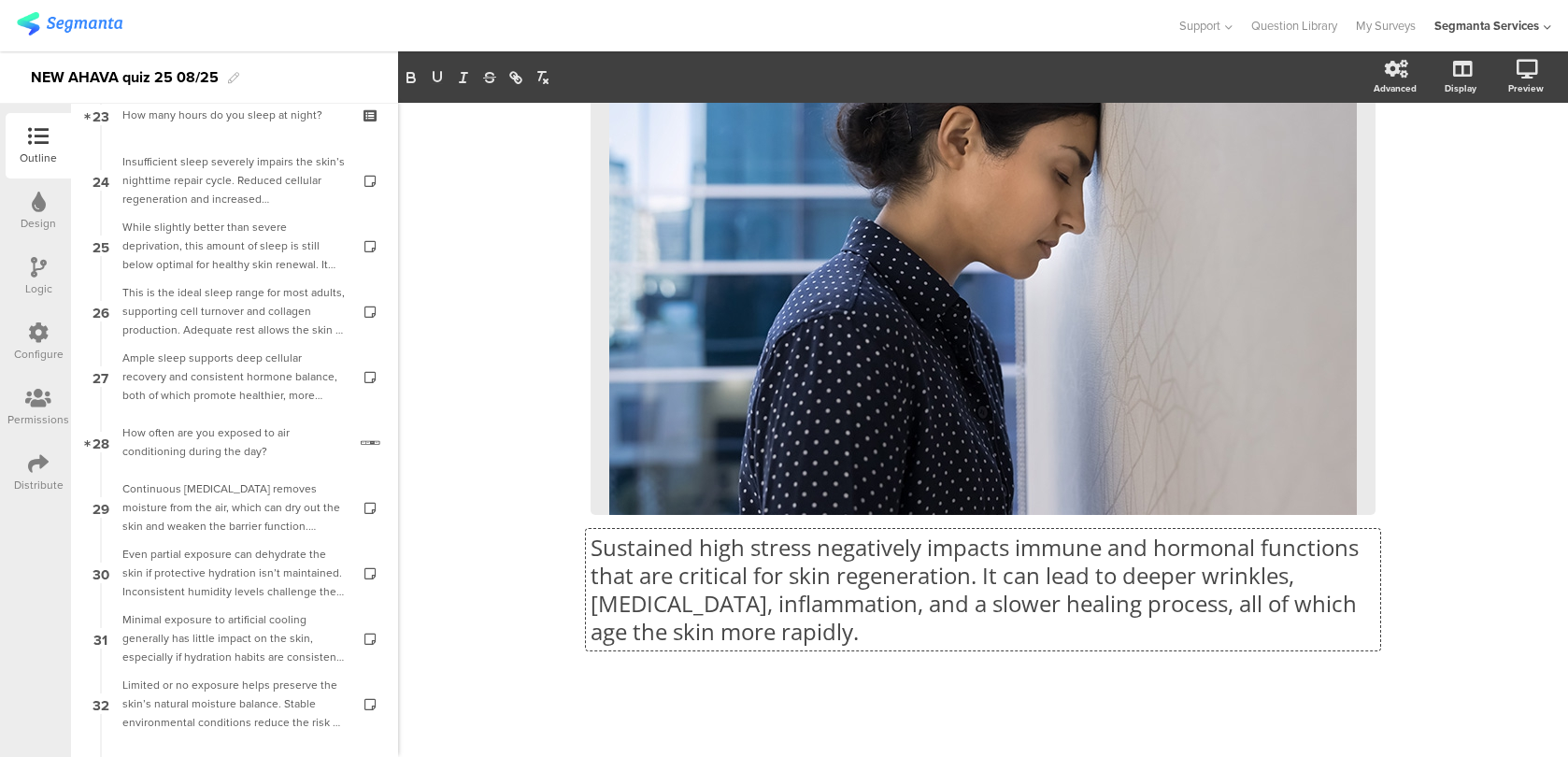
scroll to position [191, 0]
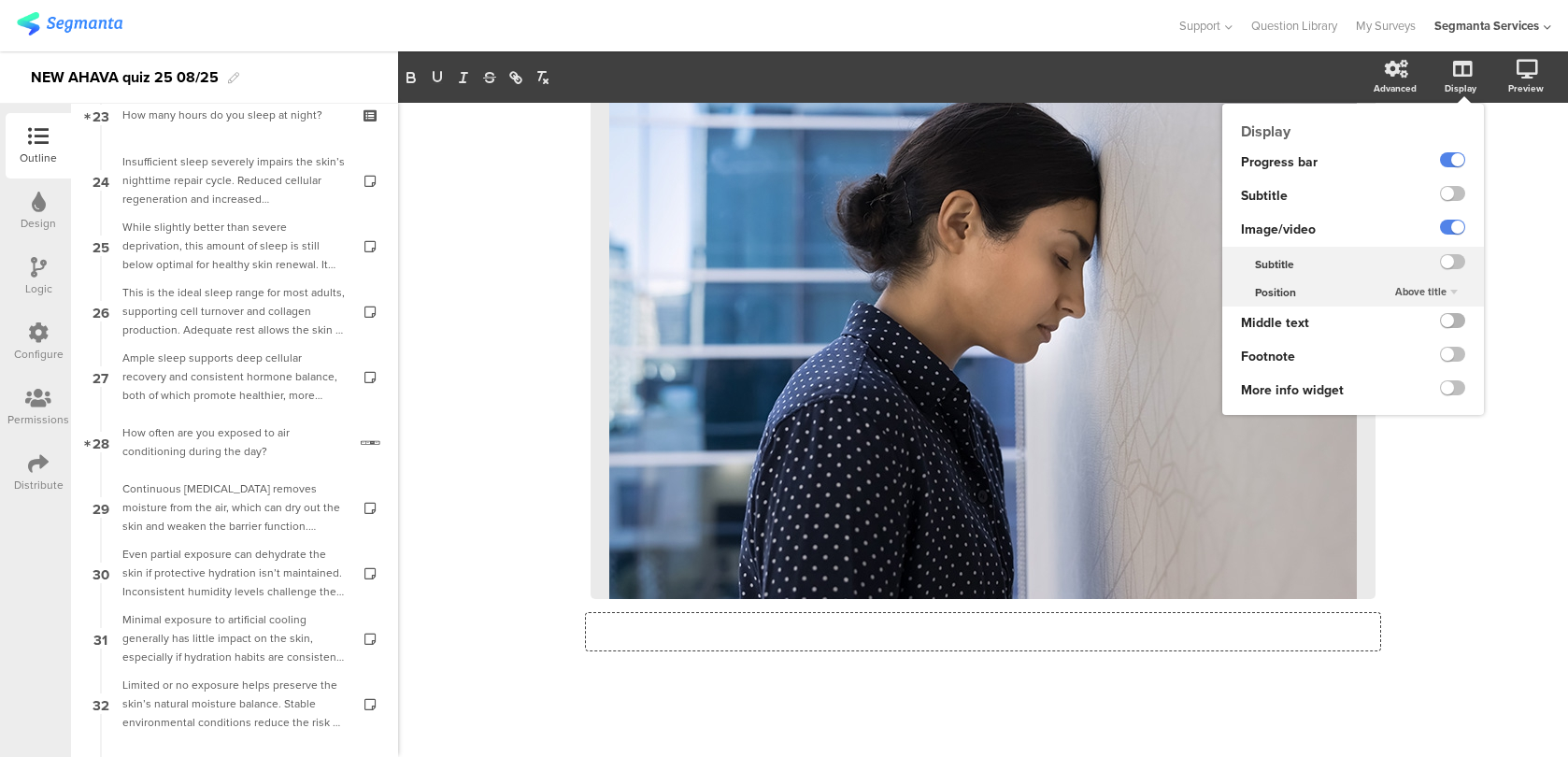
click at [1449, 323] on label at bounding box center [1452, 320] width 25 height 15
click at [0, 0] on input "checkbox" at bounding box center [0, 0] width 0 height 0
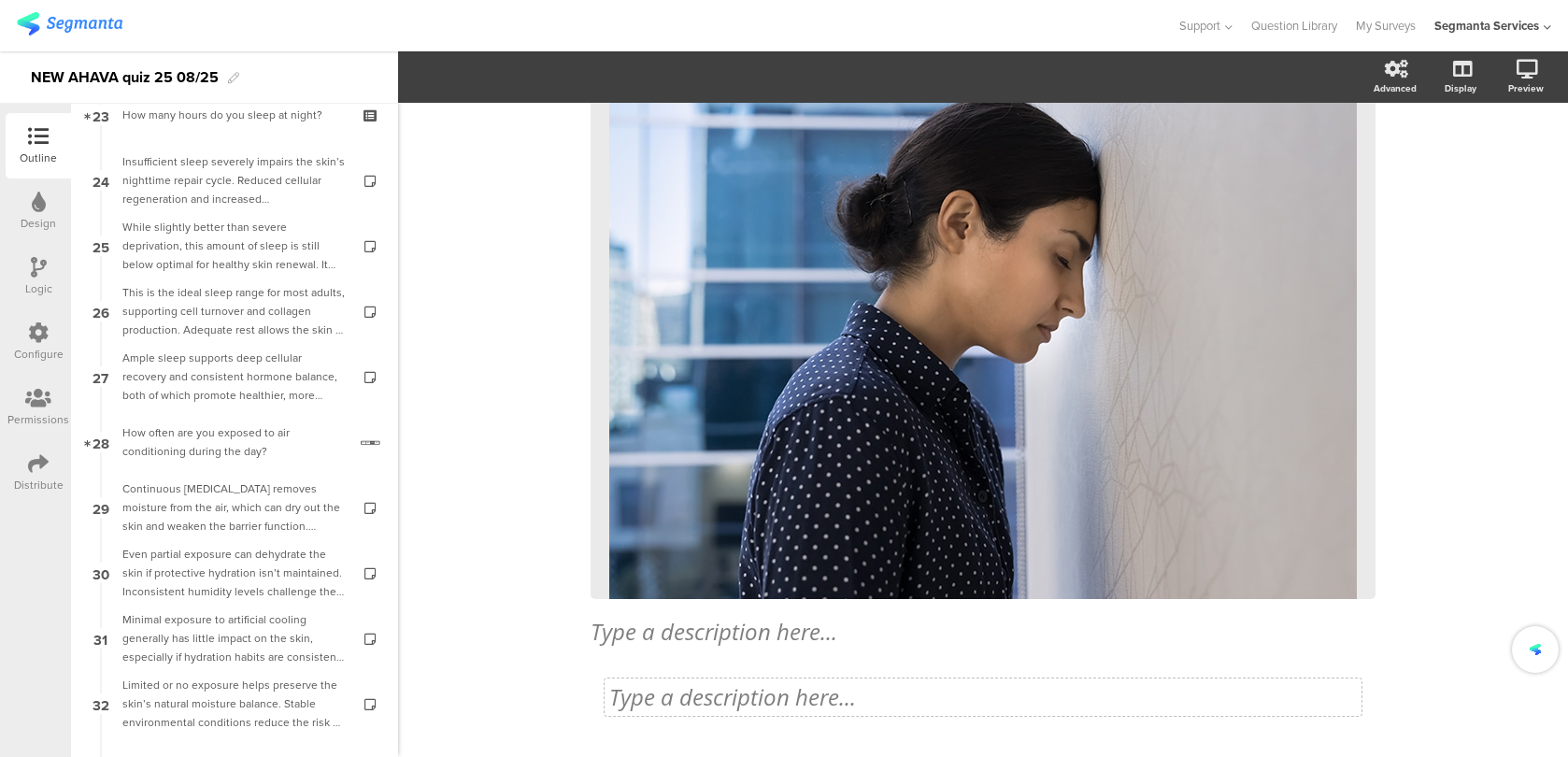
click at [754, 708] on div "Type a description here..." at bounding box center [983, 697] width 757 height 38
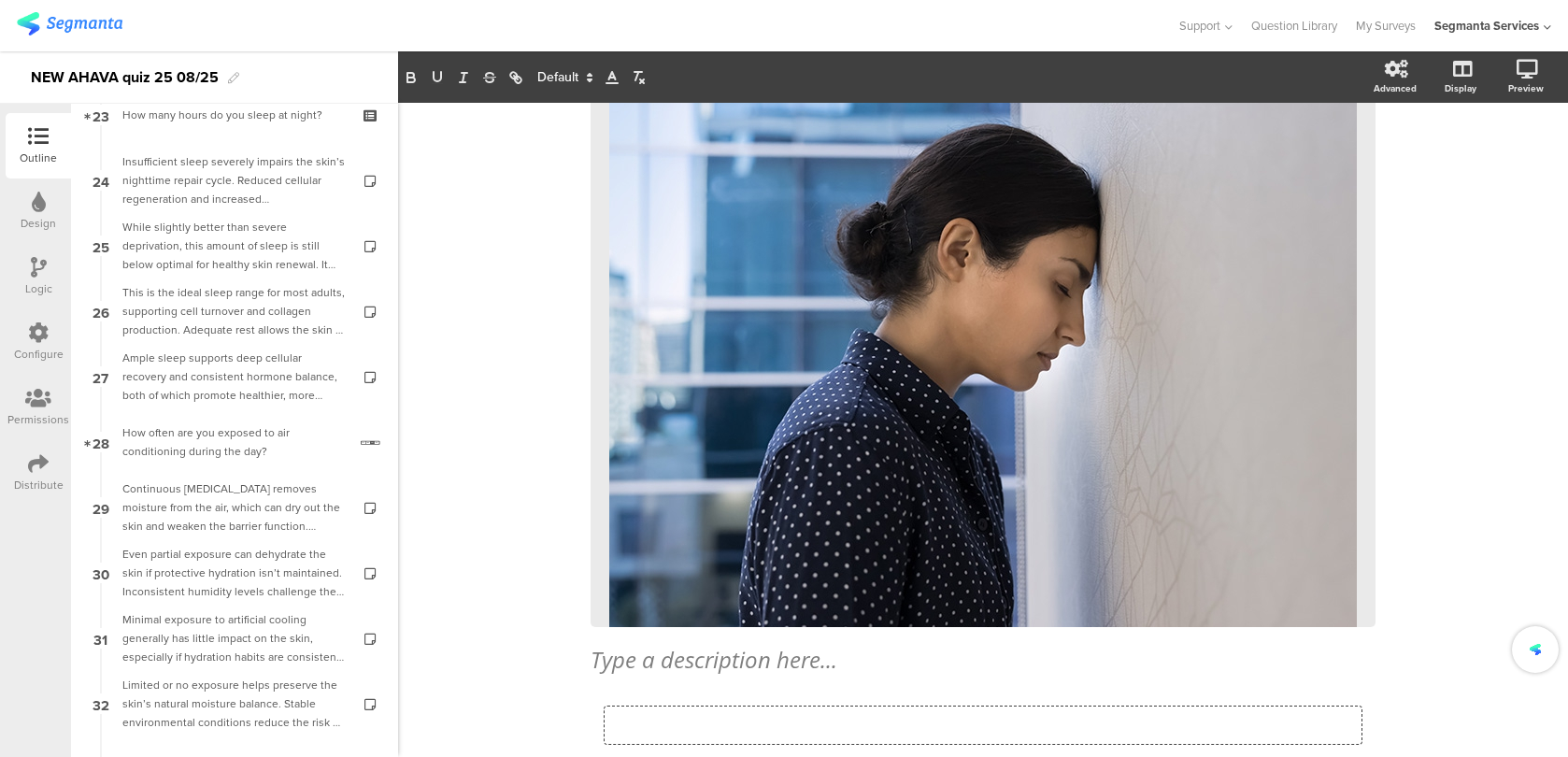
scroll to position [1, 0]
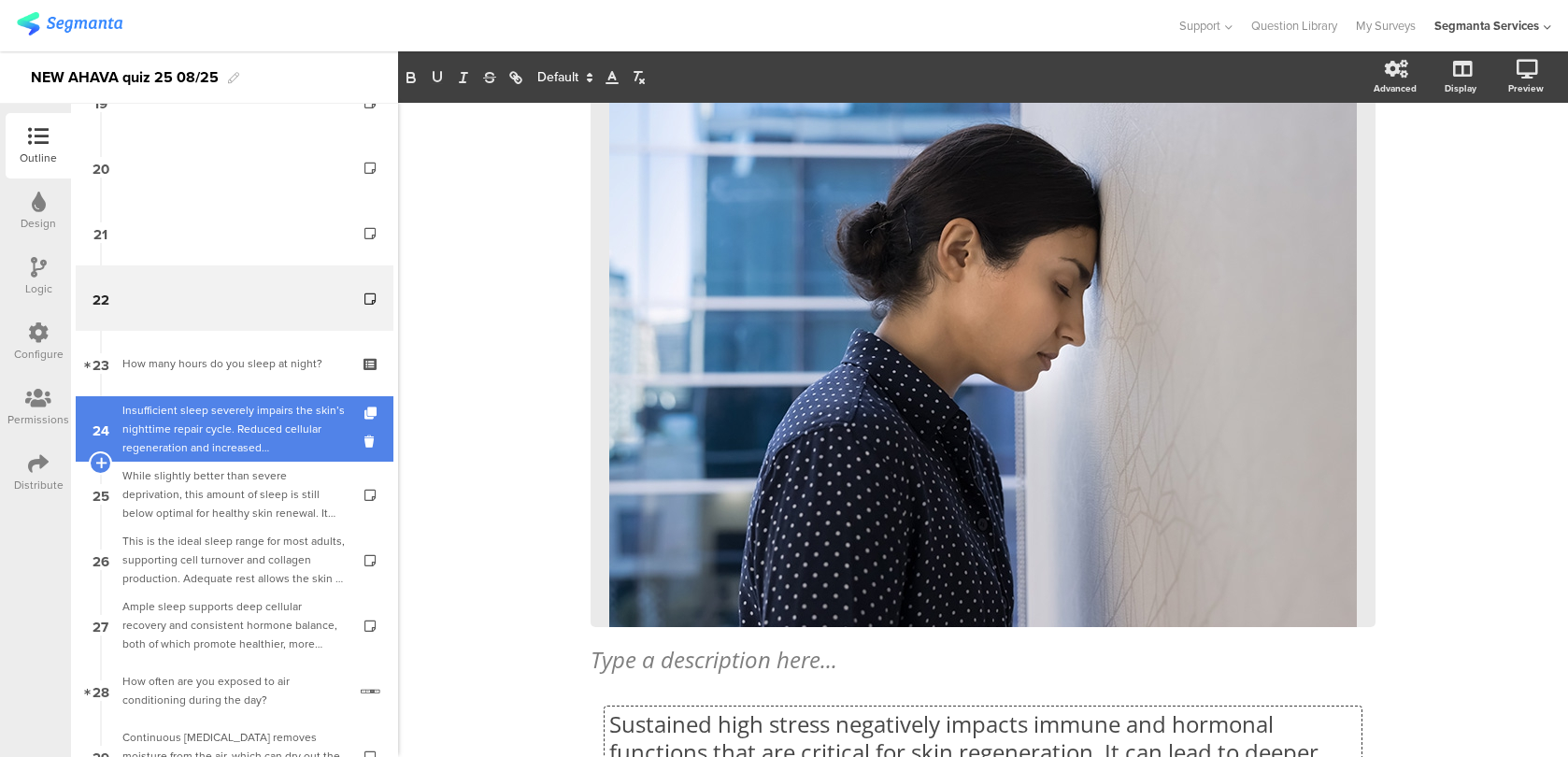
click at [300, 440] on div "Insufficient sleep severely impairs the skin’s nighttime repair cycle. Reduced …" at bounding box center [234, 429] width 224 height 56
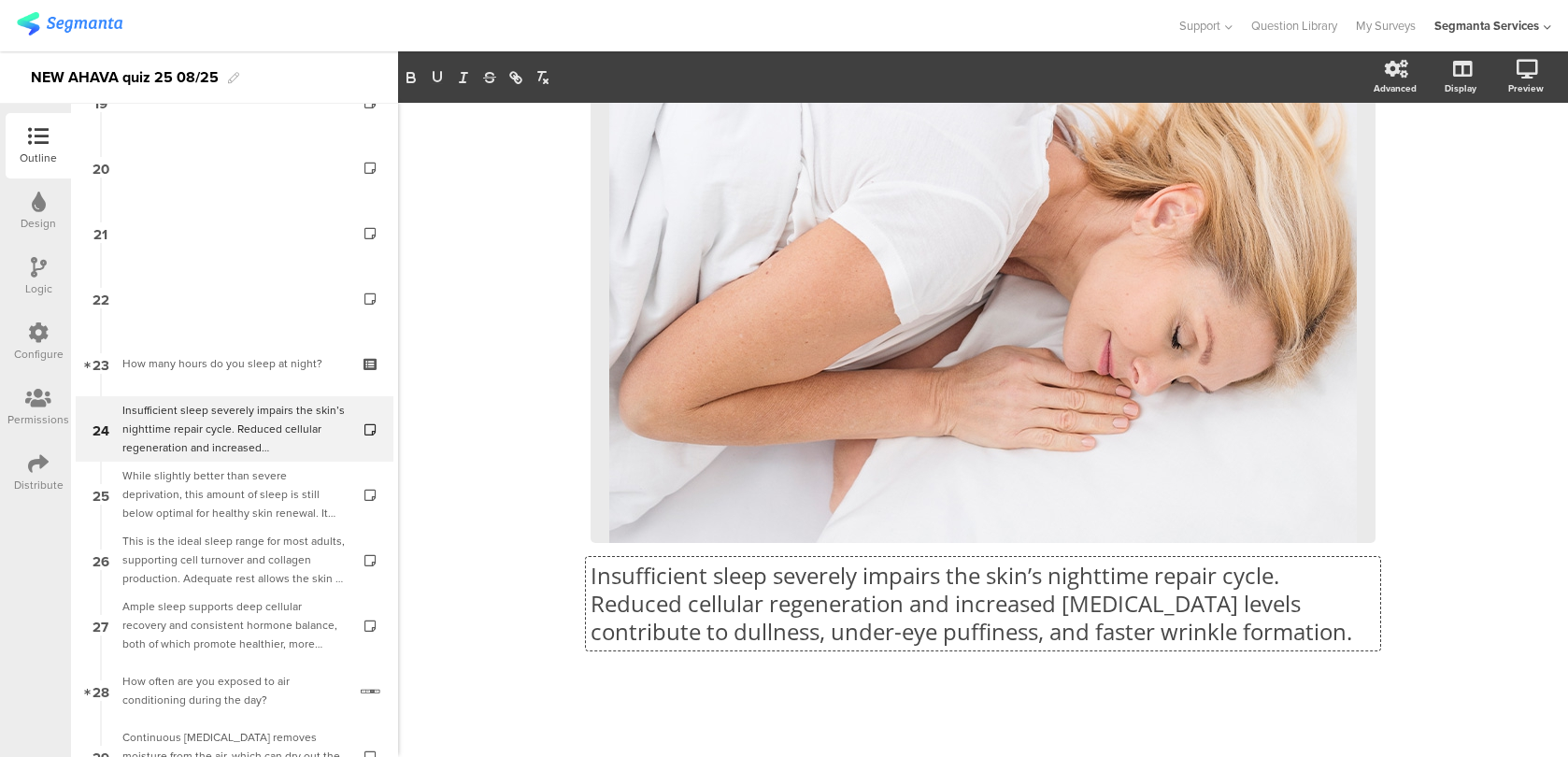
click at [777, 585] on div "Insufficient sleep severely impairs the skin’s nighttime repair cycle. Reduced …" at bounding box center [983, 290] width 784 height 747
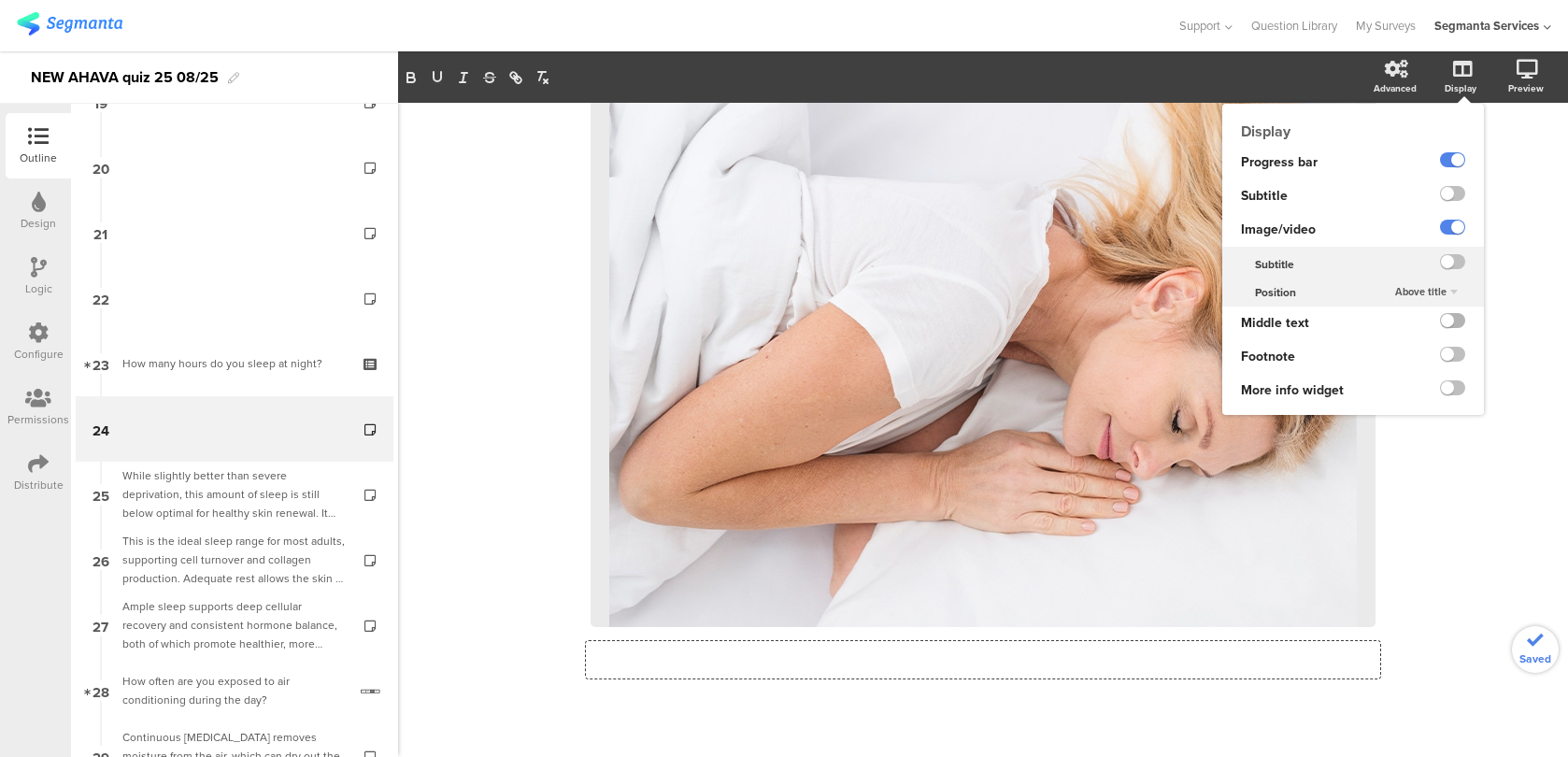
click at [1453, 322] on label at bounding box center [1452, 320] width 25 height 15
click at [0, 0] on input "checkbox" at bounding box center [0, 0] width 0 height 0
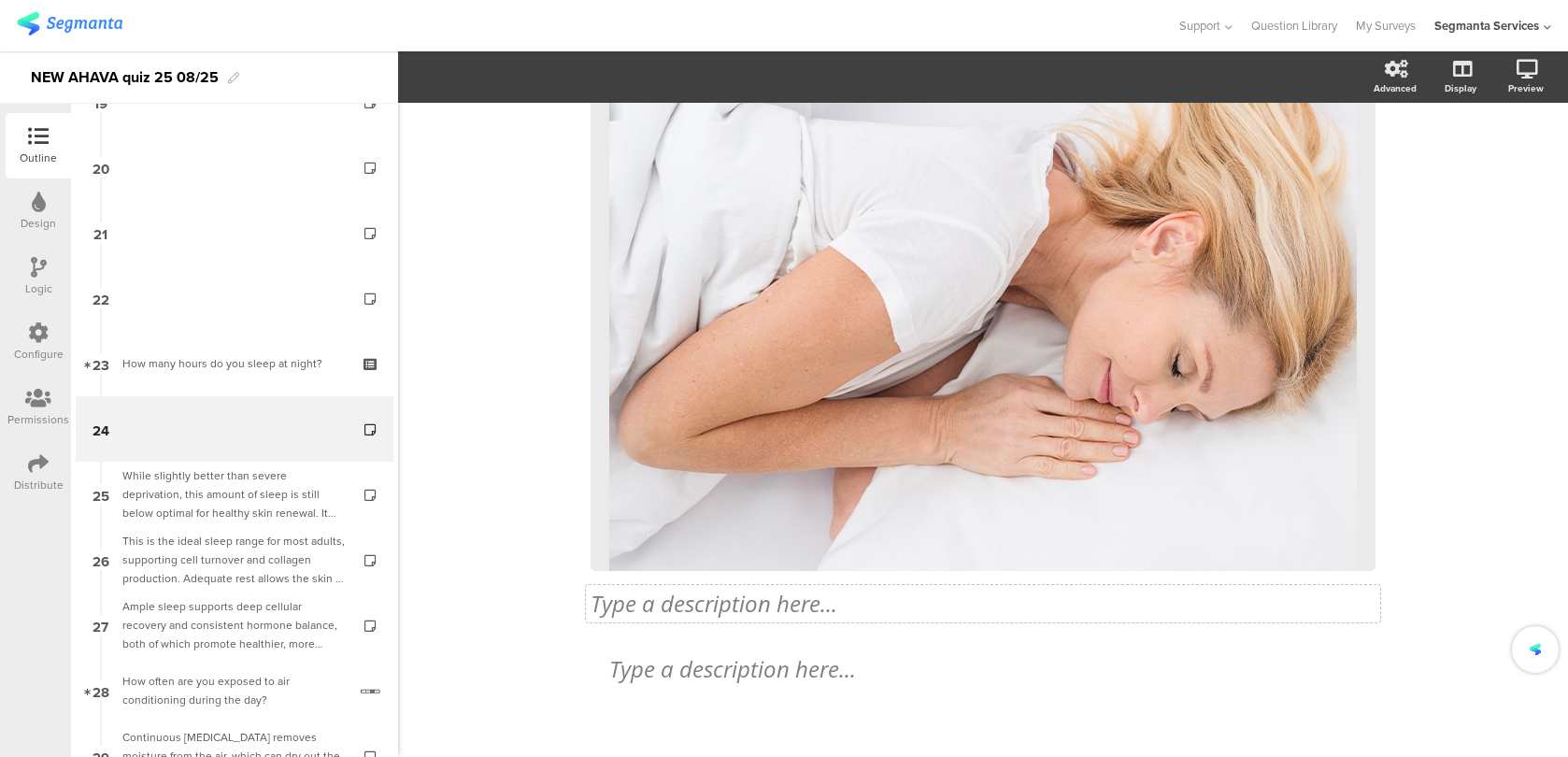
click at [820, 645] on div "72% Type a description here... / <Custom Code /> Type a description here..." at bounding box center [983, 321] width 784 height 855
click at [813, 667] on div "Type a description here..." at bounding box center [983, 669] width 748 height 28
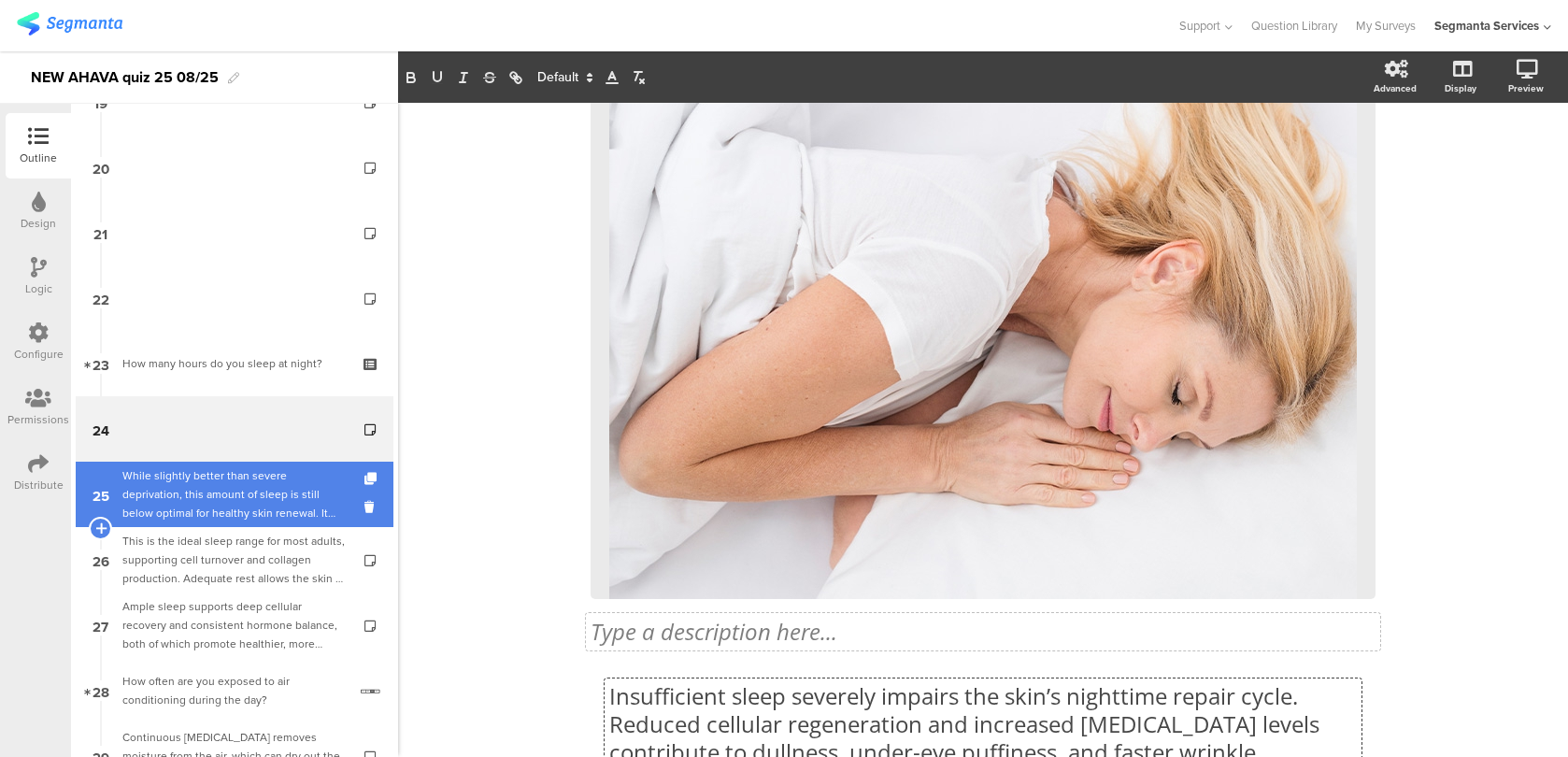
click at [291, 500] on div "While slightly better than severe deprivation, this amount of sleep is still be…" at bounding box center [234, 494] width 224 height 56
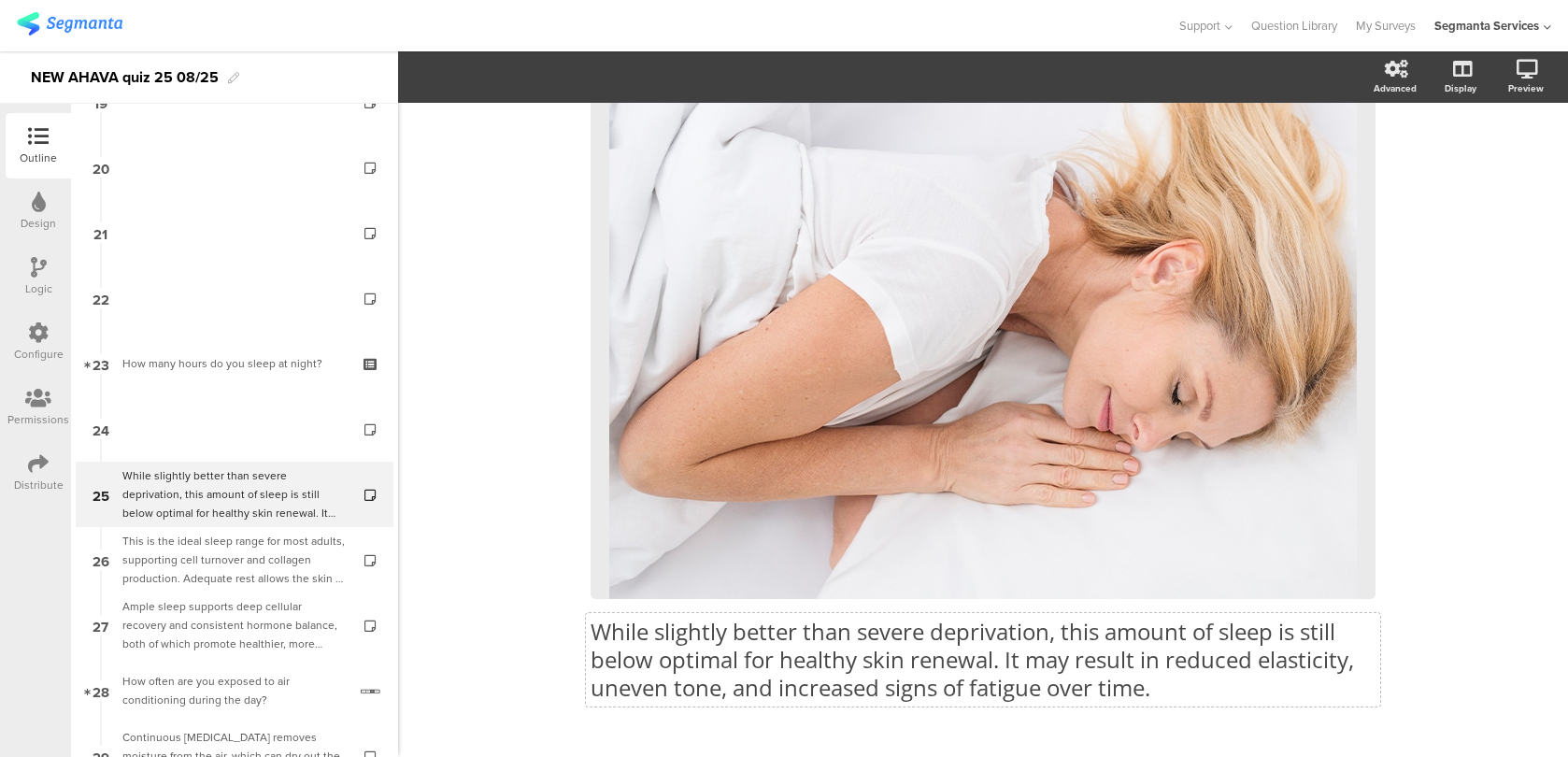
click at [722, 645] on p "While slightly better than severe deprivation, this amount of sleep is still be…" at bounding box center [983, 659] width 784 height 85
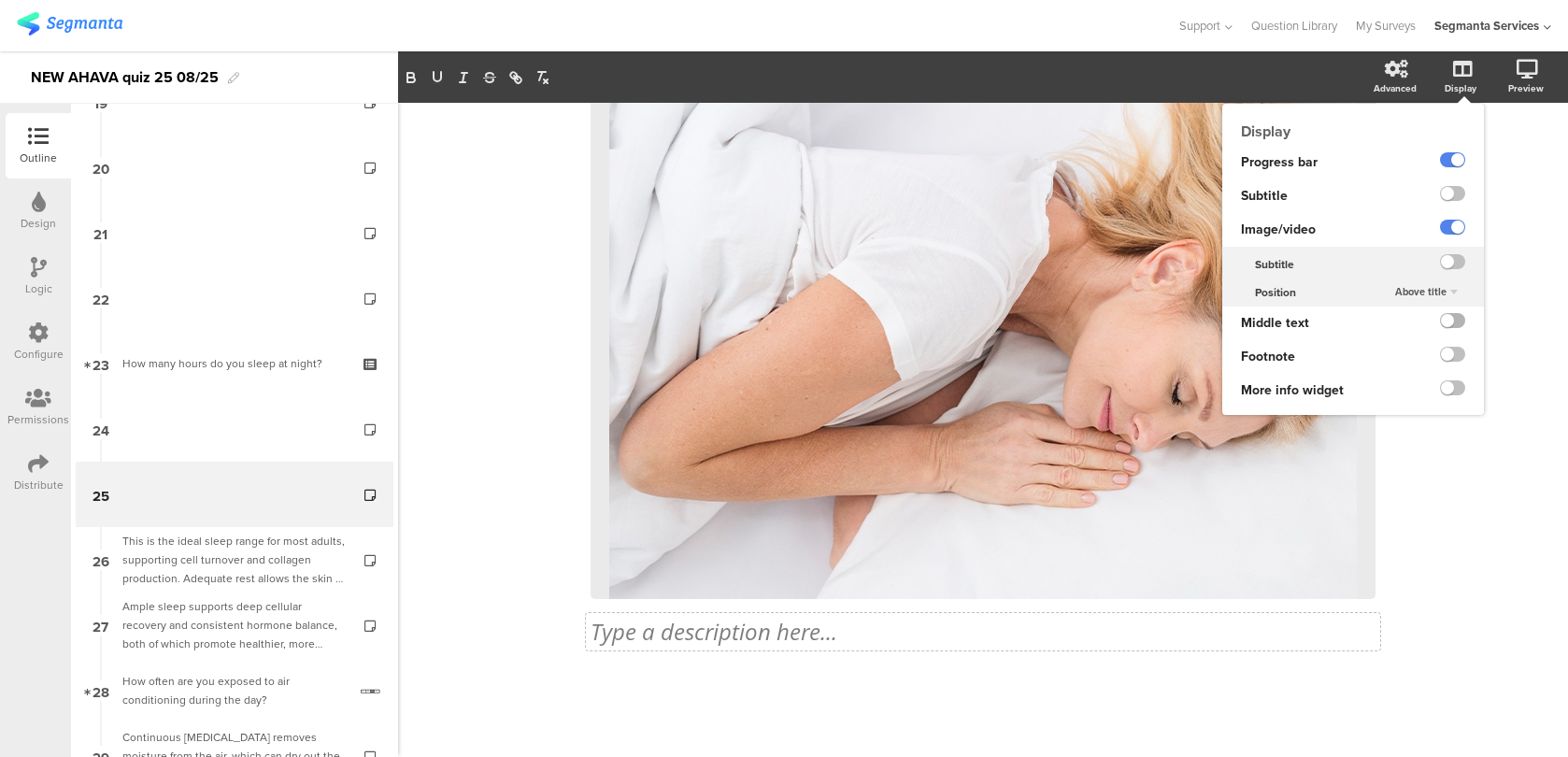
click at [1463, 321] on label at bounding box center [1452, 320] width 25 height 15
click at [0, 0] on input "checkbox" at bounding box center [0, 0] width 0 height 0
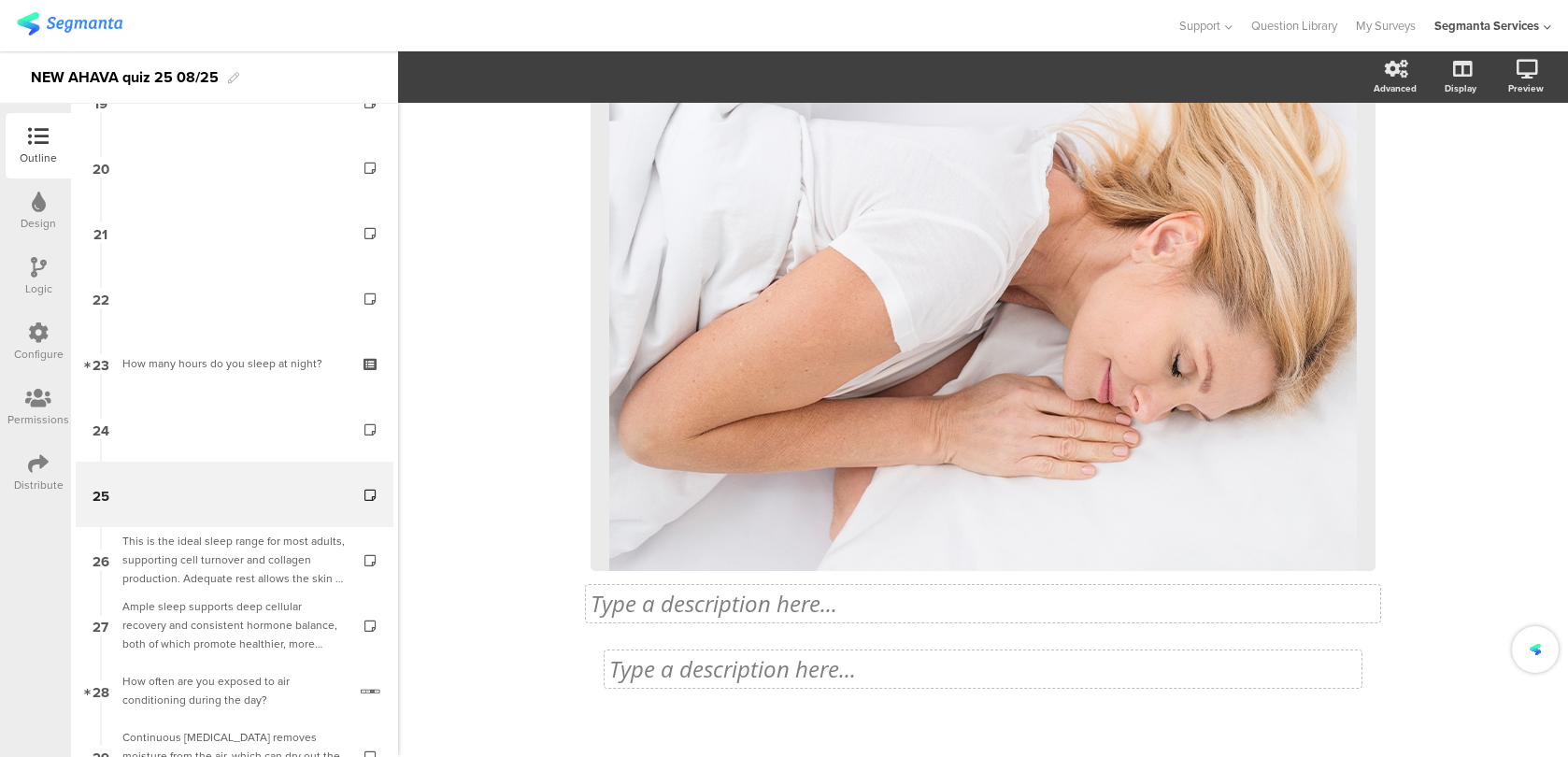
click at [838, 671] on div "75% Type a description here... / <Custom Code /> Type a description here..." at bounding box center [983, 321] width 784 height 855
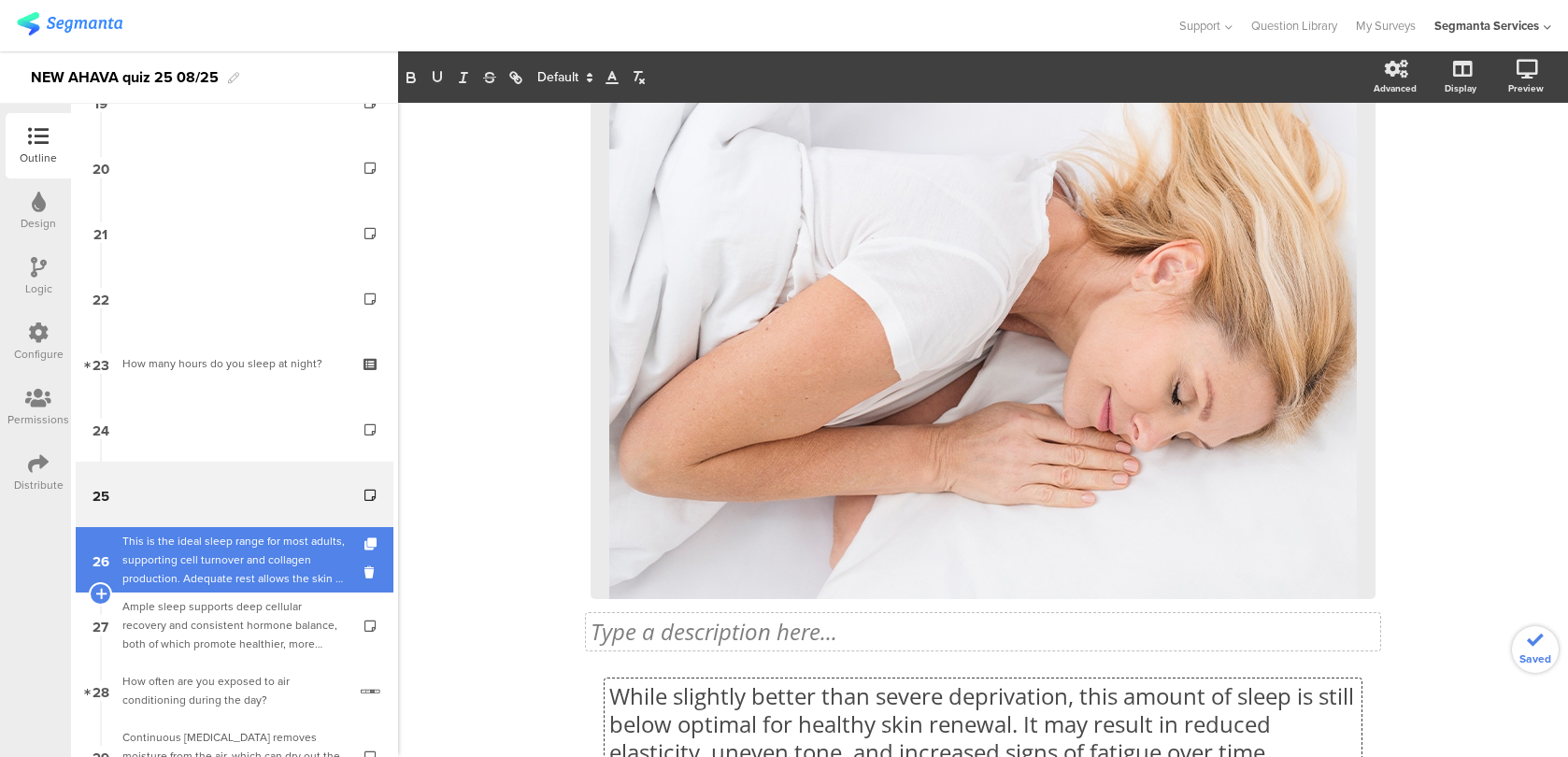
click at [273, 574] on div "This is the ideal sleep range for most adults, supporting cell turnover and col…" at bounding box center [234, 560] width 224 height 56
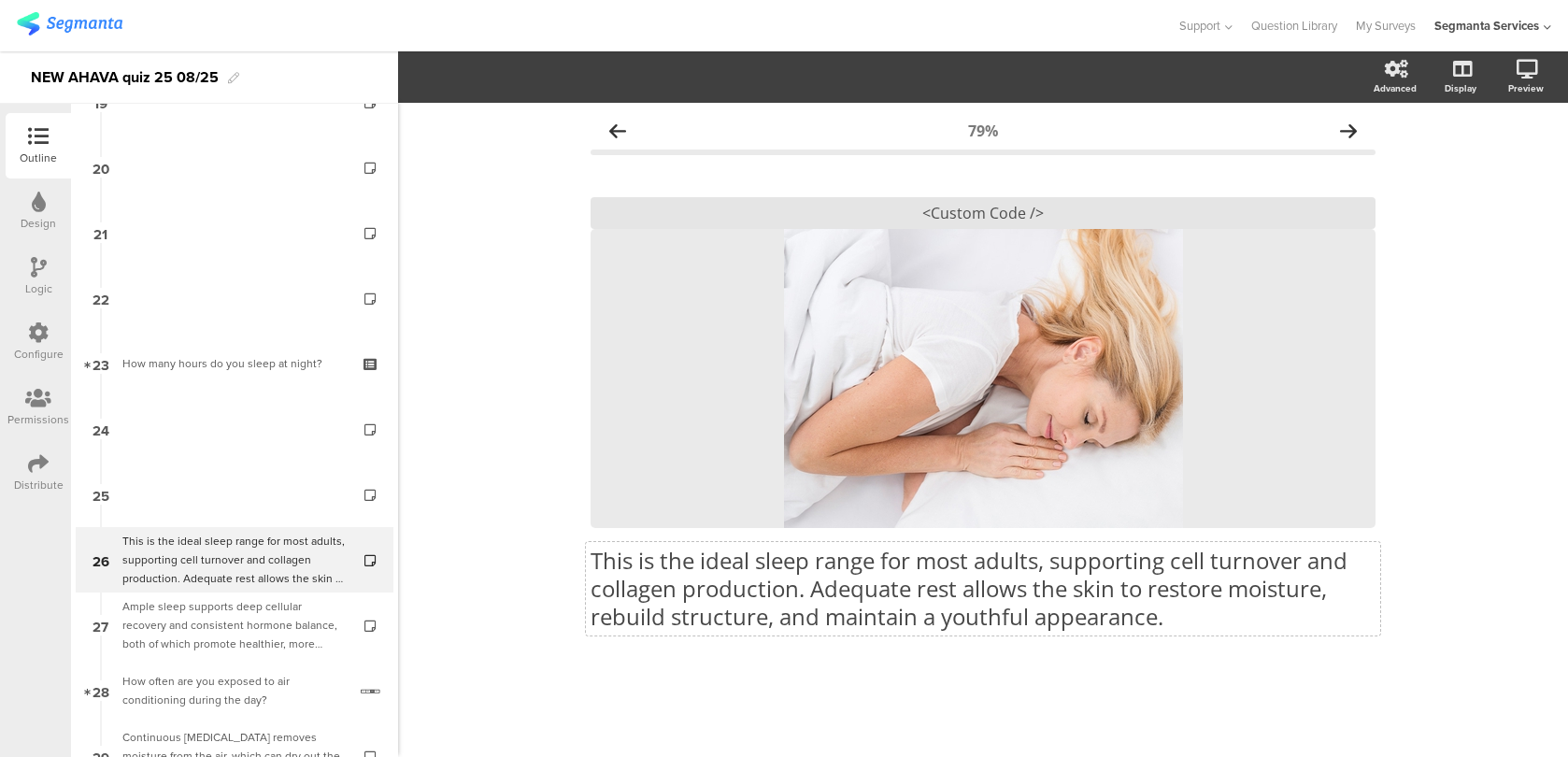
click at [722, 626] on div "This is the ideal sleep range for most adults, supporting cell turnover and col…" at bounding box center [983, 588] width 794 height 93
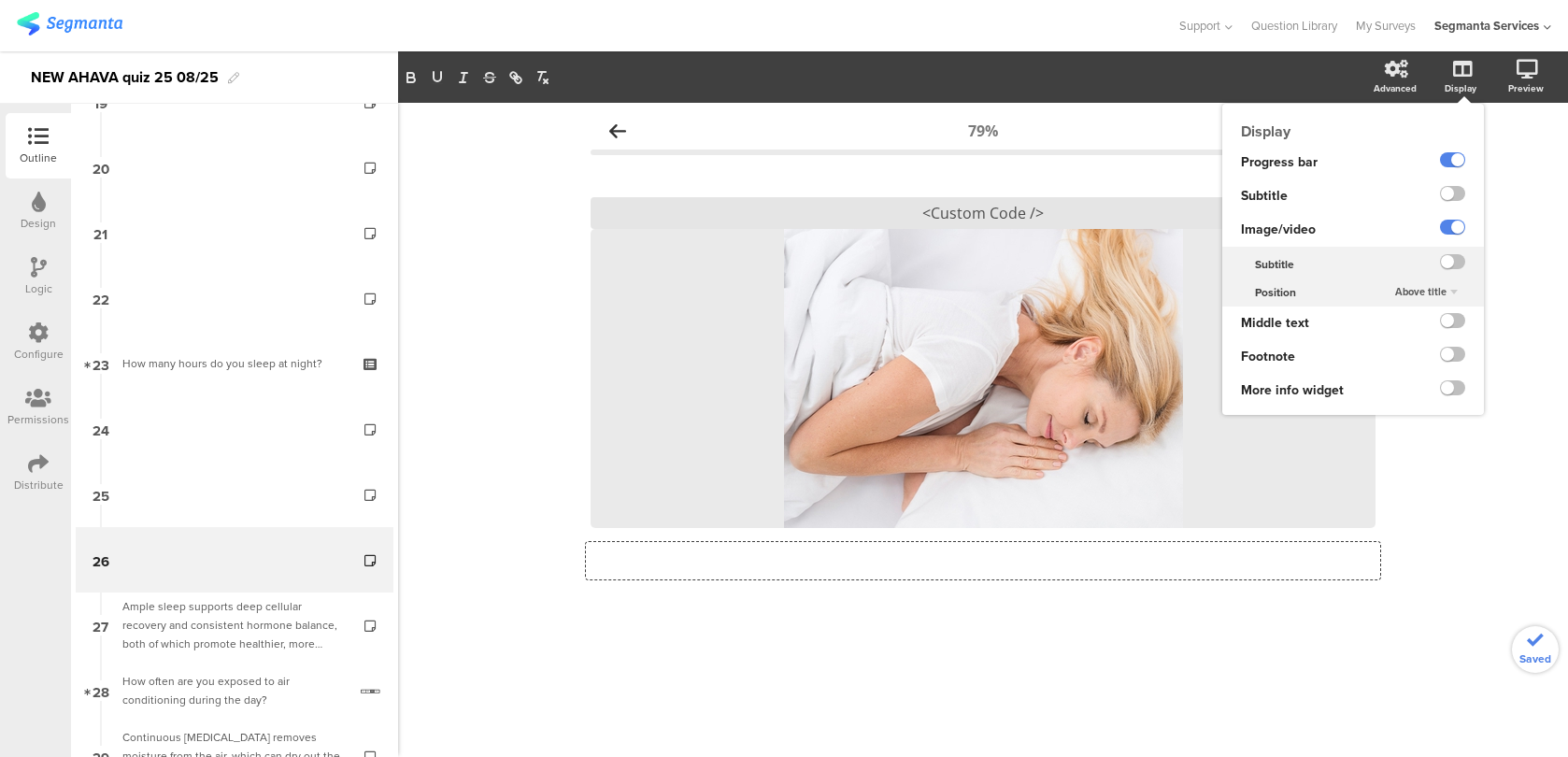
click at [1453, 329] on ng-transclude at bounding box center [1452, 322] width 25 height 22
click at [1452, 318] on label at bounding box center [1452, 320] width 25 height 15
click at [0, 0] on input "checkbox" at bounding box center [0, 0] width 0 height 0
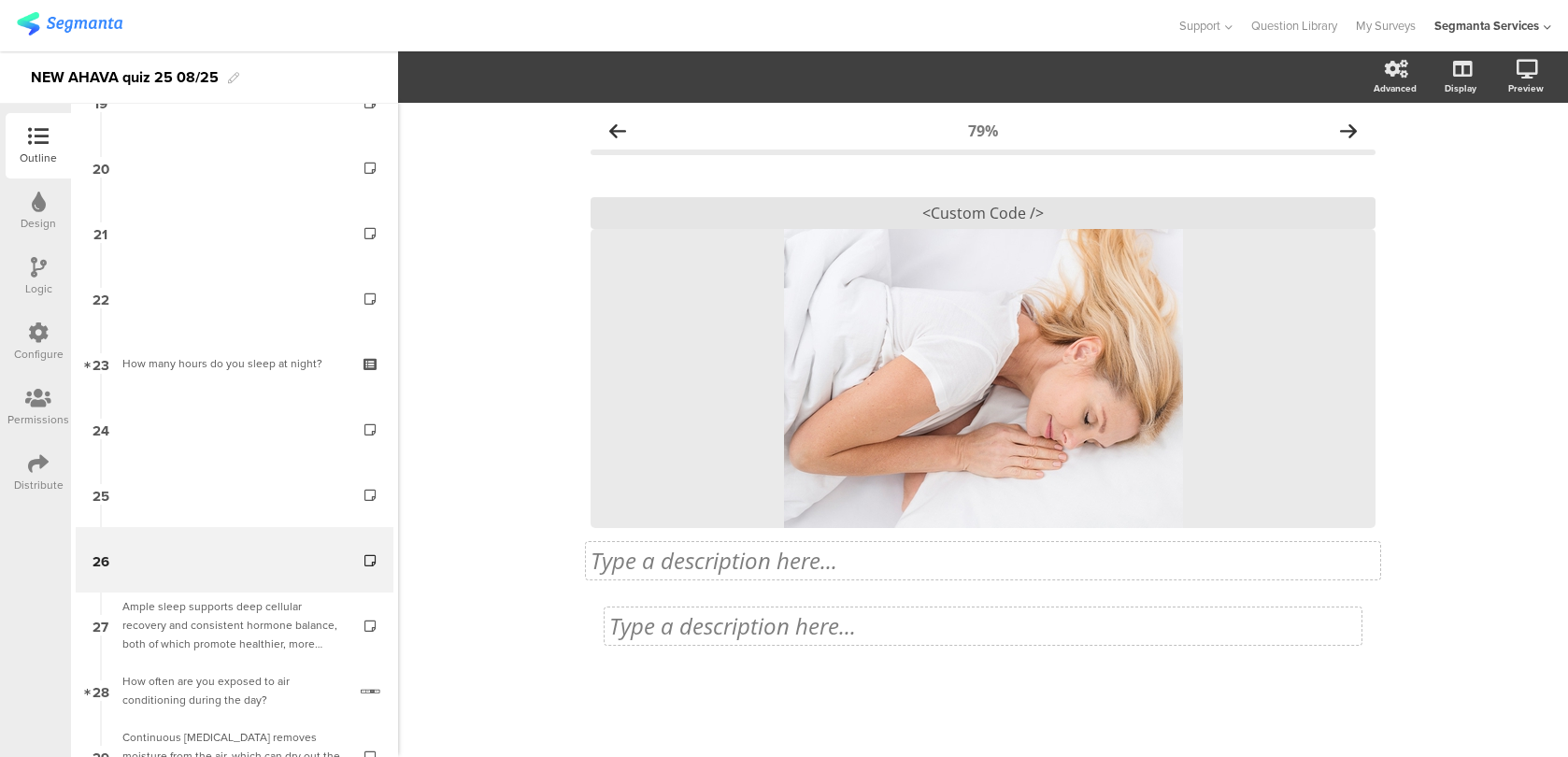
click at [845, 626] on div "Type a description here..." at bounding box center [983, 626] width 757 height 38
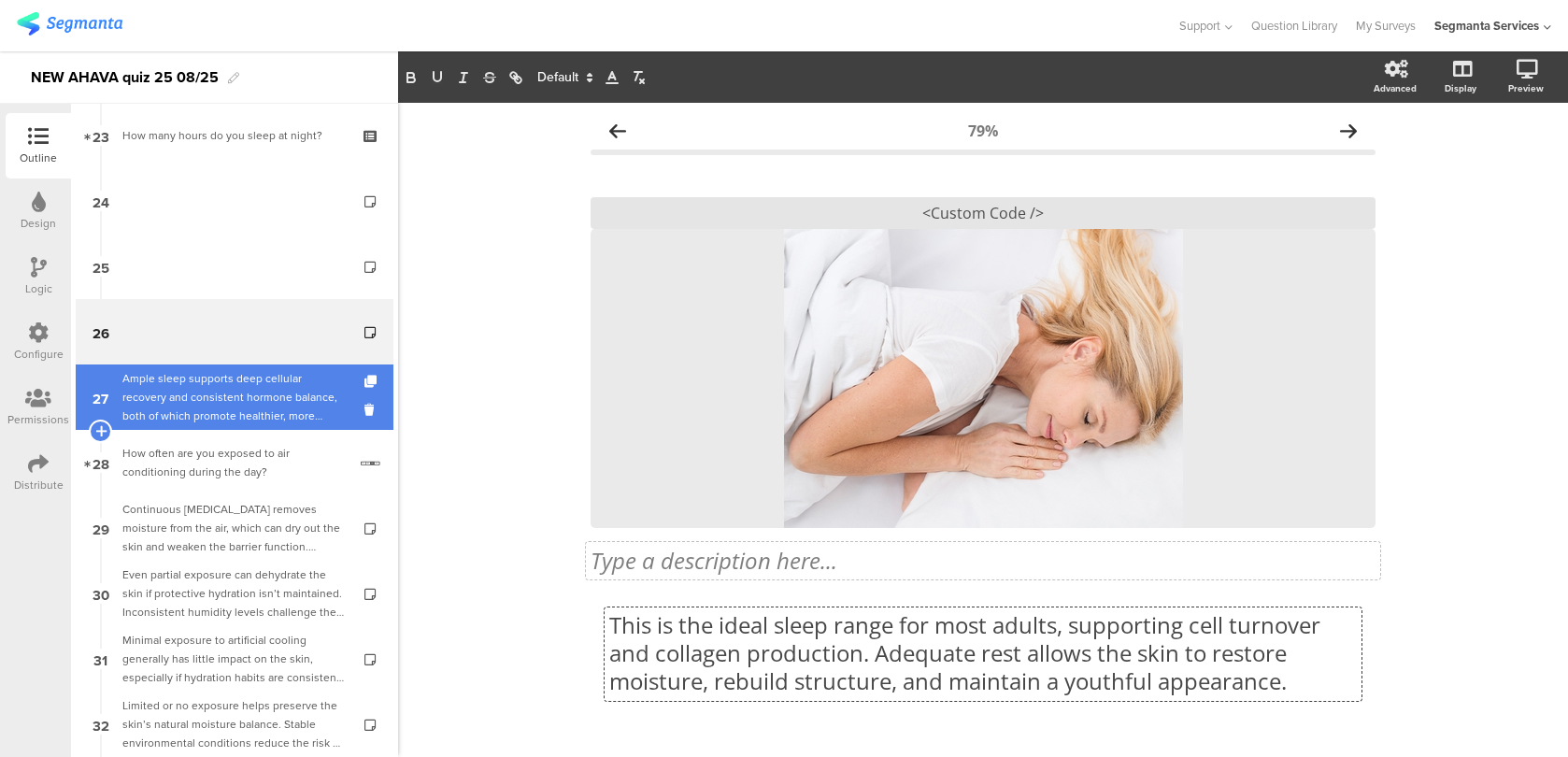
click at [305, 406] on div "Ample sleep supports deep cellular recovery and consistent hormone balance, bot…" at bounding box center [234, 397] width 224 height 56
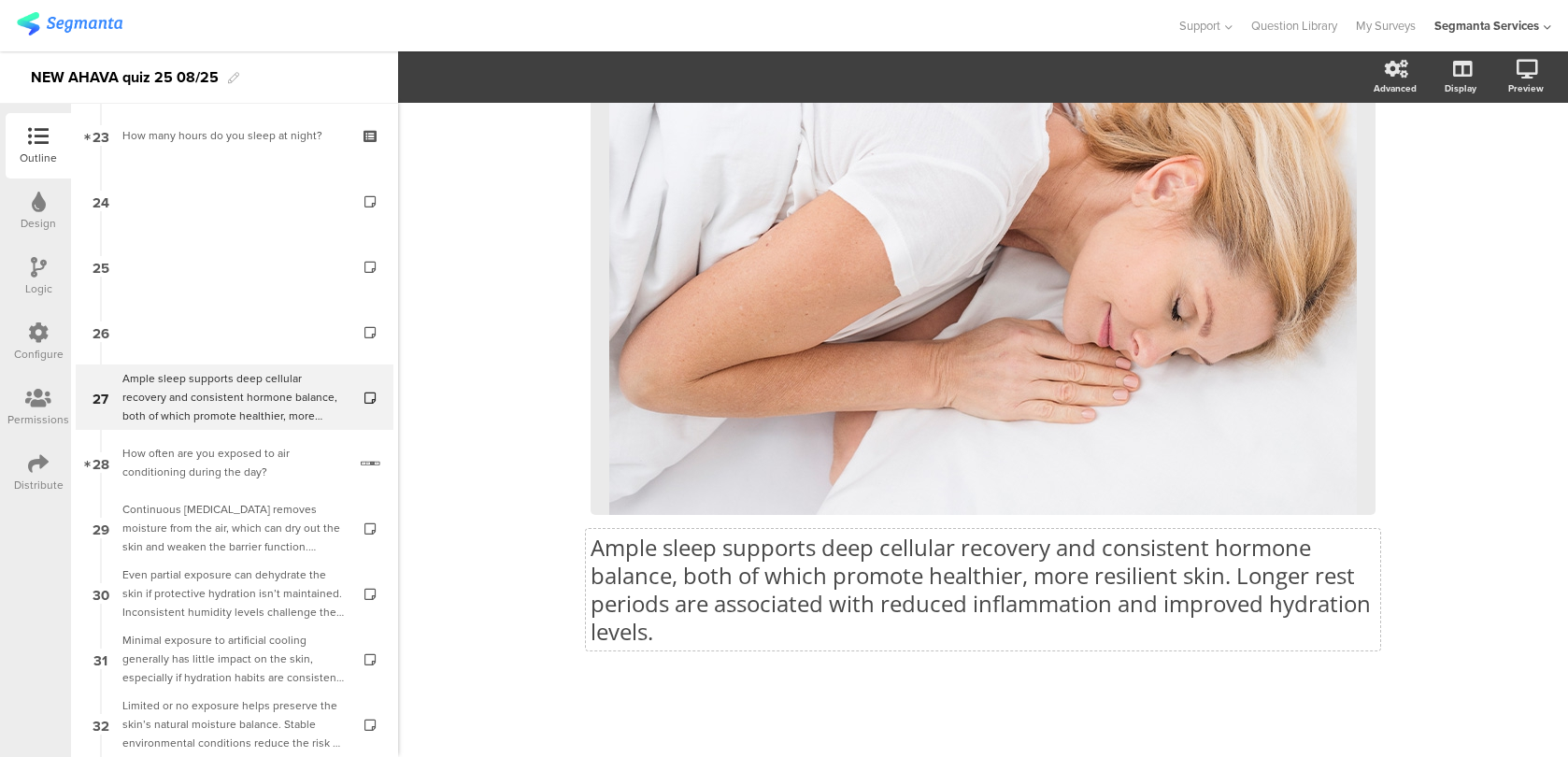
click at [802, 575] on div "Ample sleep supports deep cellular recovery and consistent hormone balance, bot…" at bounding box center [983, 277] width 784 height 774
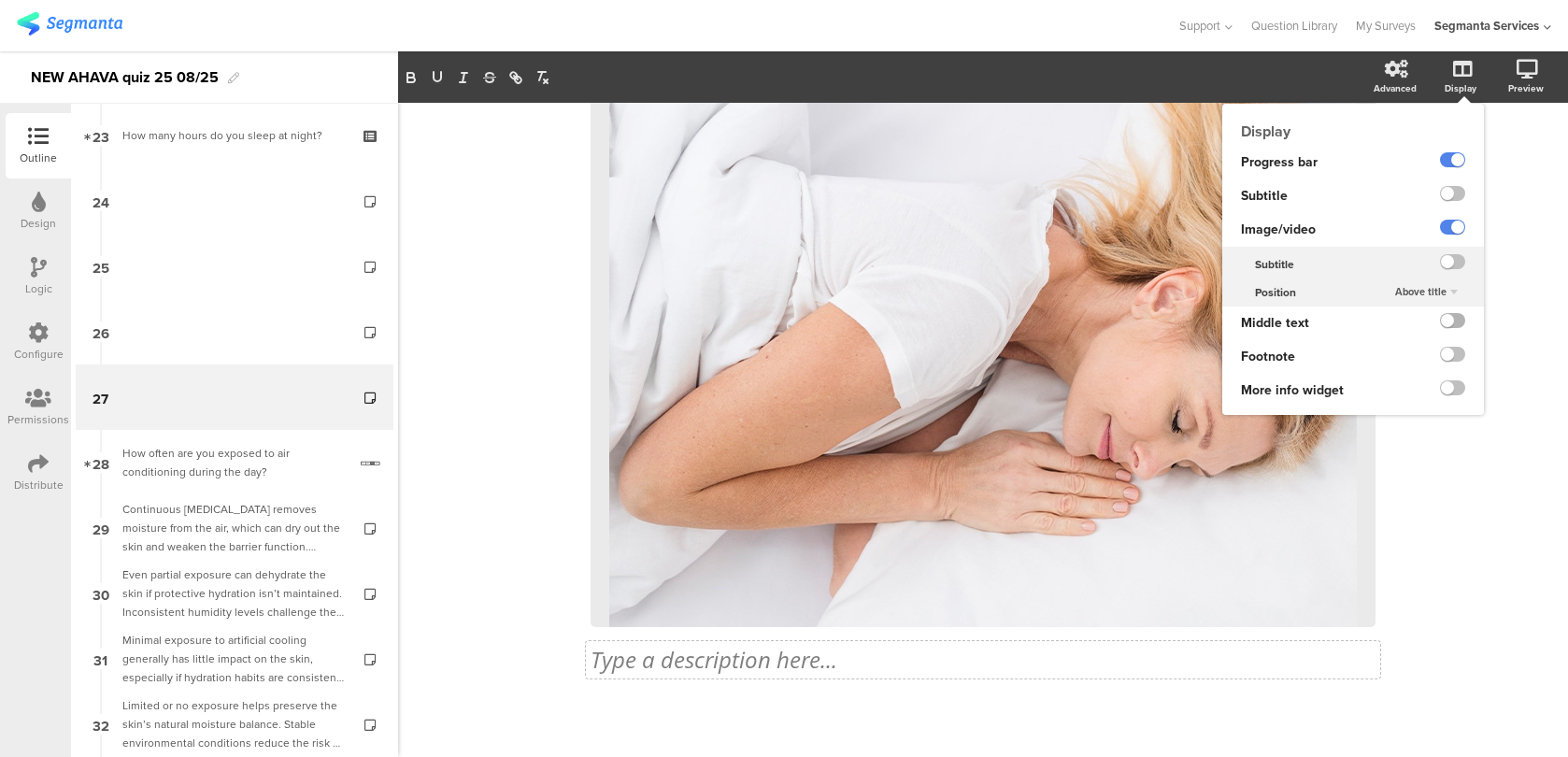
click at [1452, 324] on label at bounding box center [1452, 320] width 25 height 15
click at [0, 0] on input "checkbox" at bounding box center [0, 0] width 0 height 0
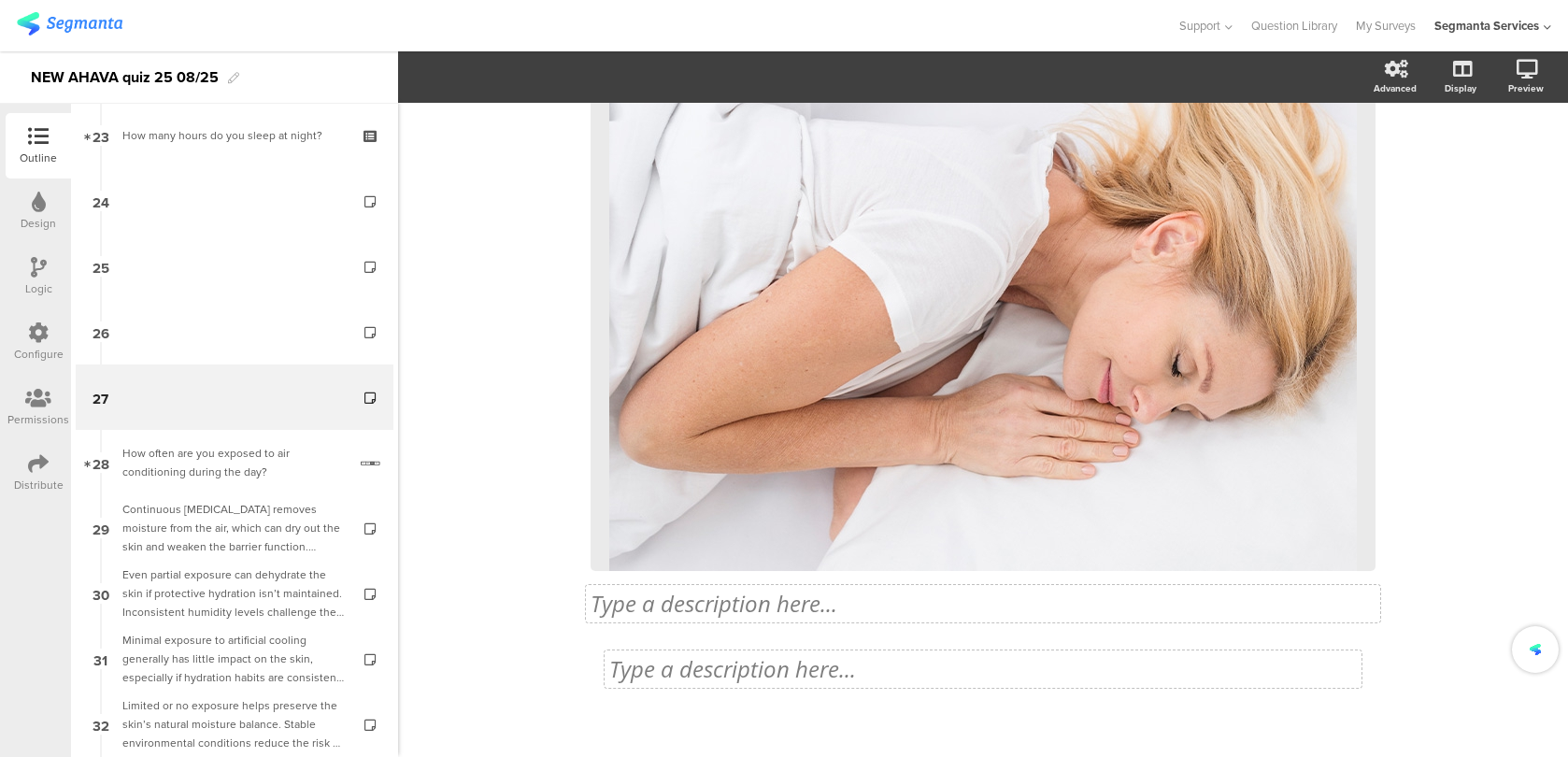
click at [813, 653] on div "82% Type a description here... / <Custom Code /> Type a description here..." at bounding box center [983, 321] width 784 height 855
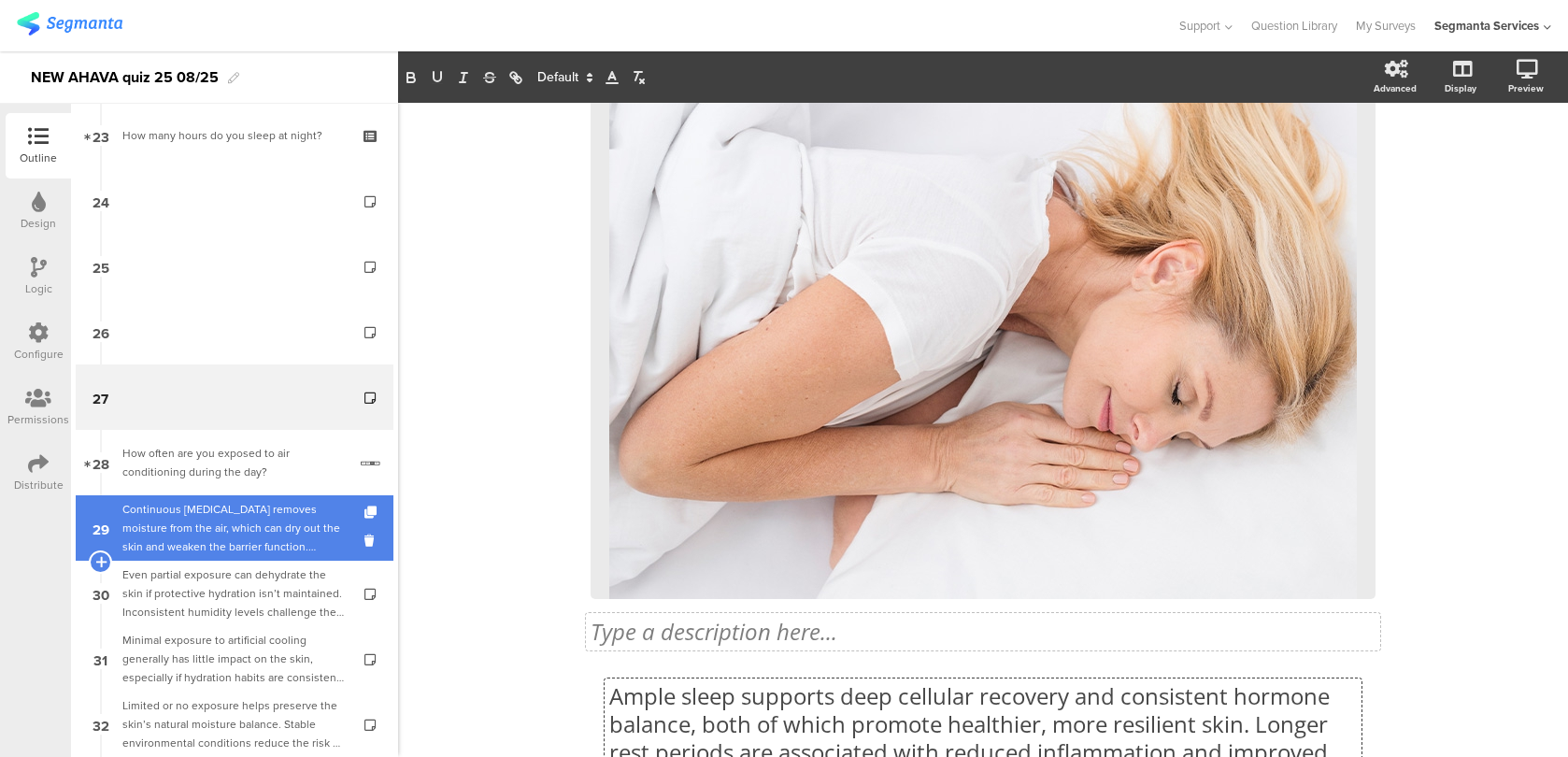
click at [298, 533] on div "Continuous exposure to air conditioning removes moisture from the air, which ca…" at bounding box center [234, 528] width 224 height 56
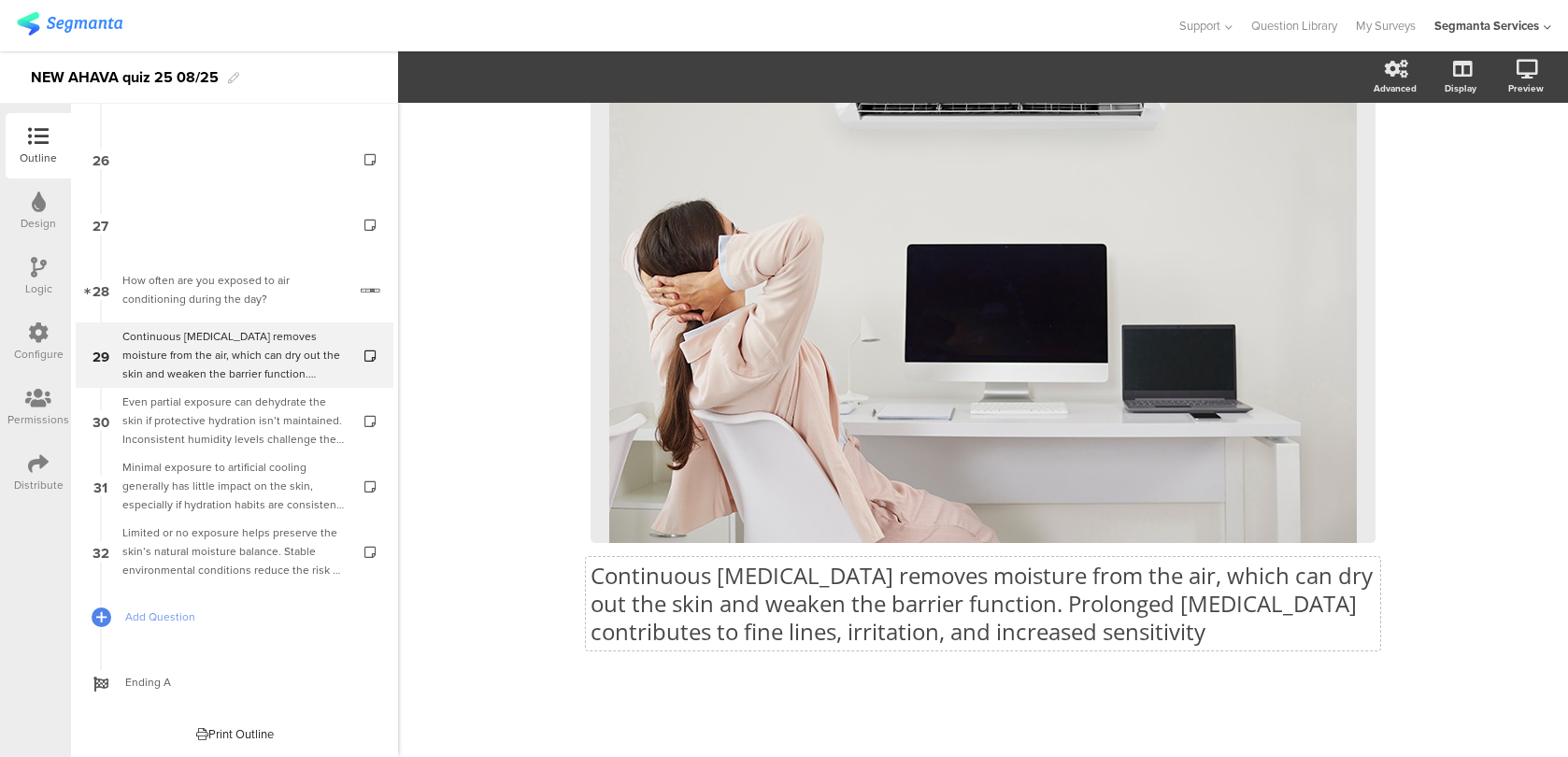
click at [843, 581] on div "Continuous exposure to air conditioning removes moisture from the air, which ca…" at bounding box center [983, 290] width 784 height 747
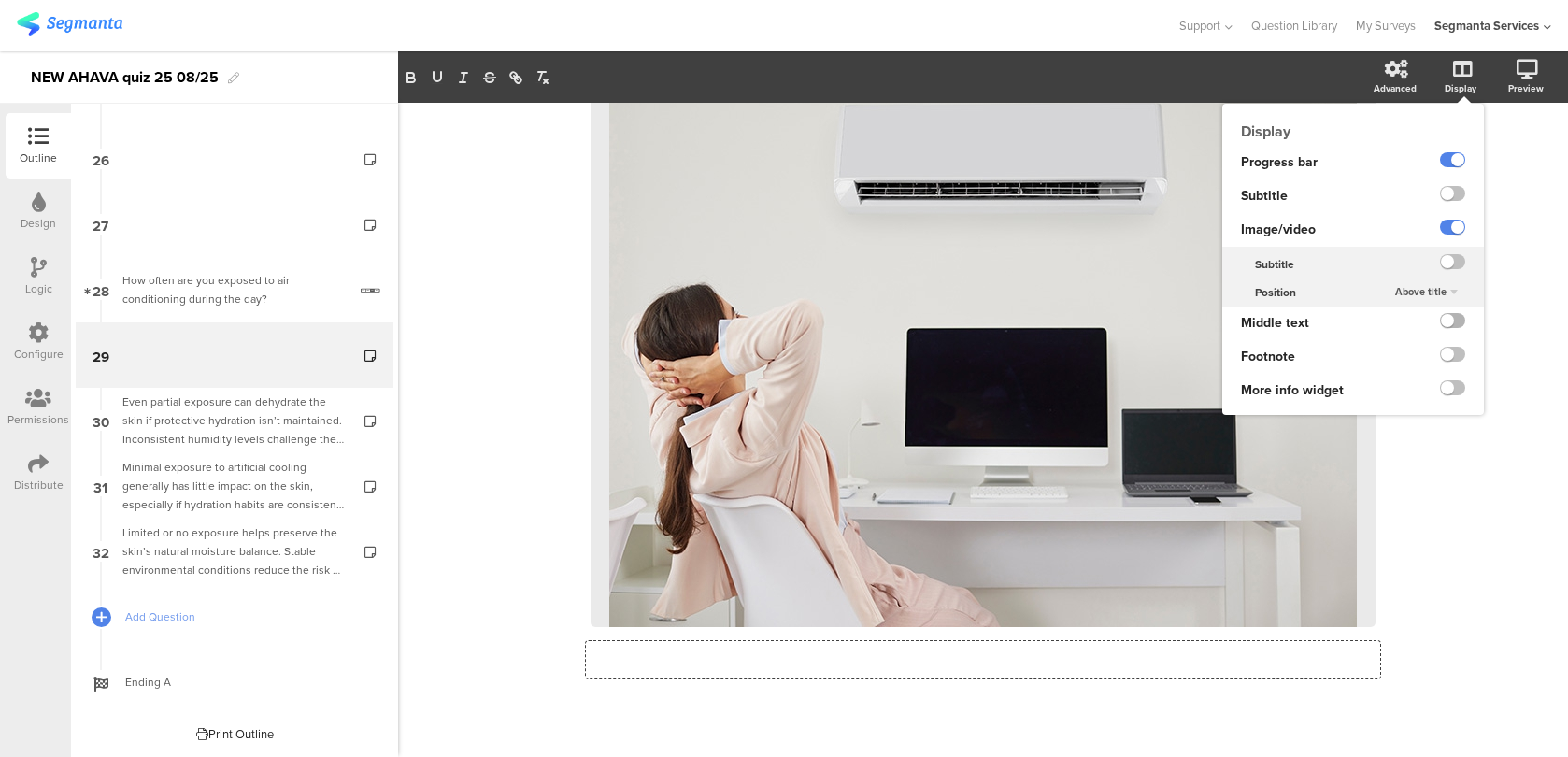
click at [1453, 327] on label at bounding box center [1452, 320] width 25 height 15
click at [0, 0] on input "checkbox" at bounding box center [0, 0] width 0 height 0
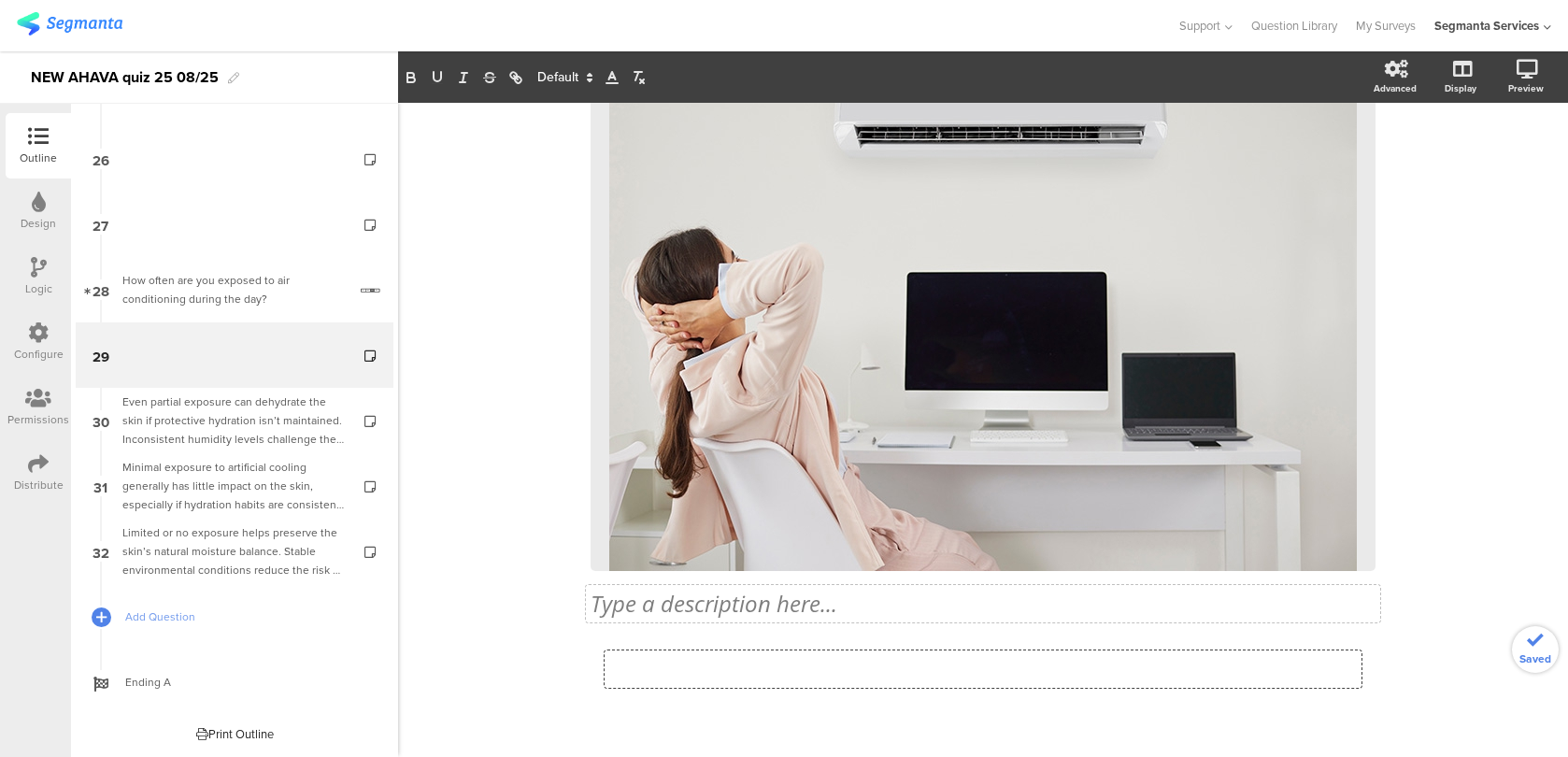
click at [936, 666] on div "88% Type a description here... / <Custom Code /> Type a description here..." at bounding box center [983, 321] width 784 height 855
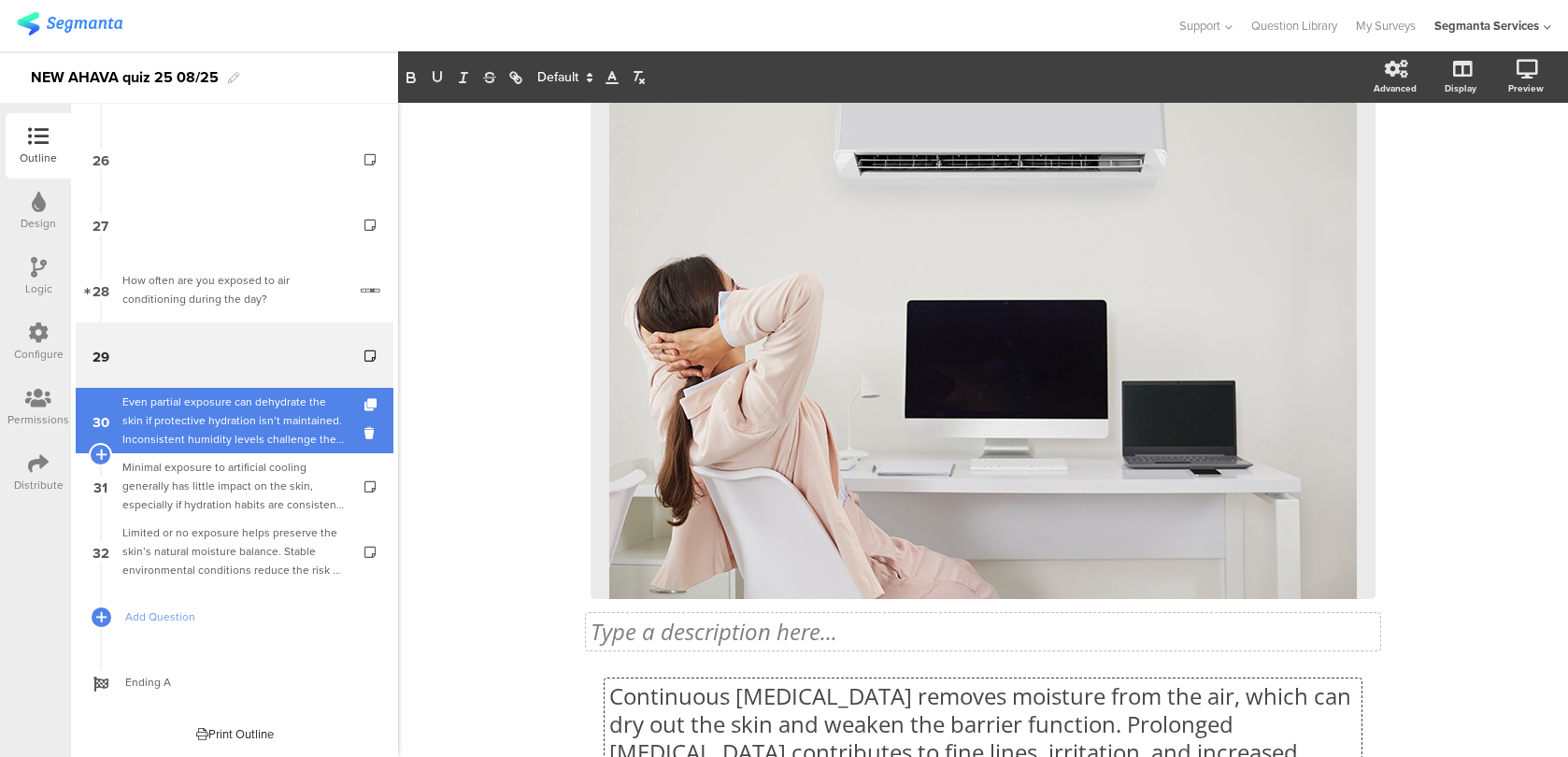
click at [300, 445] on div "Even partial exposure can dehydrate the skin if protective hydration isn’t main…" at bounding box center [234, 421] width 224 height 56
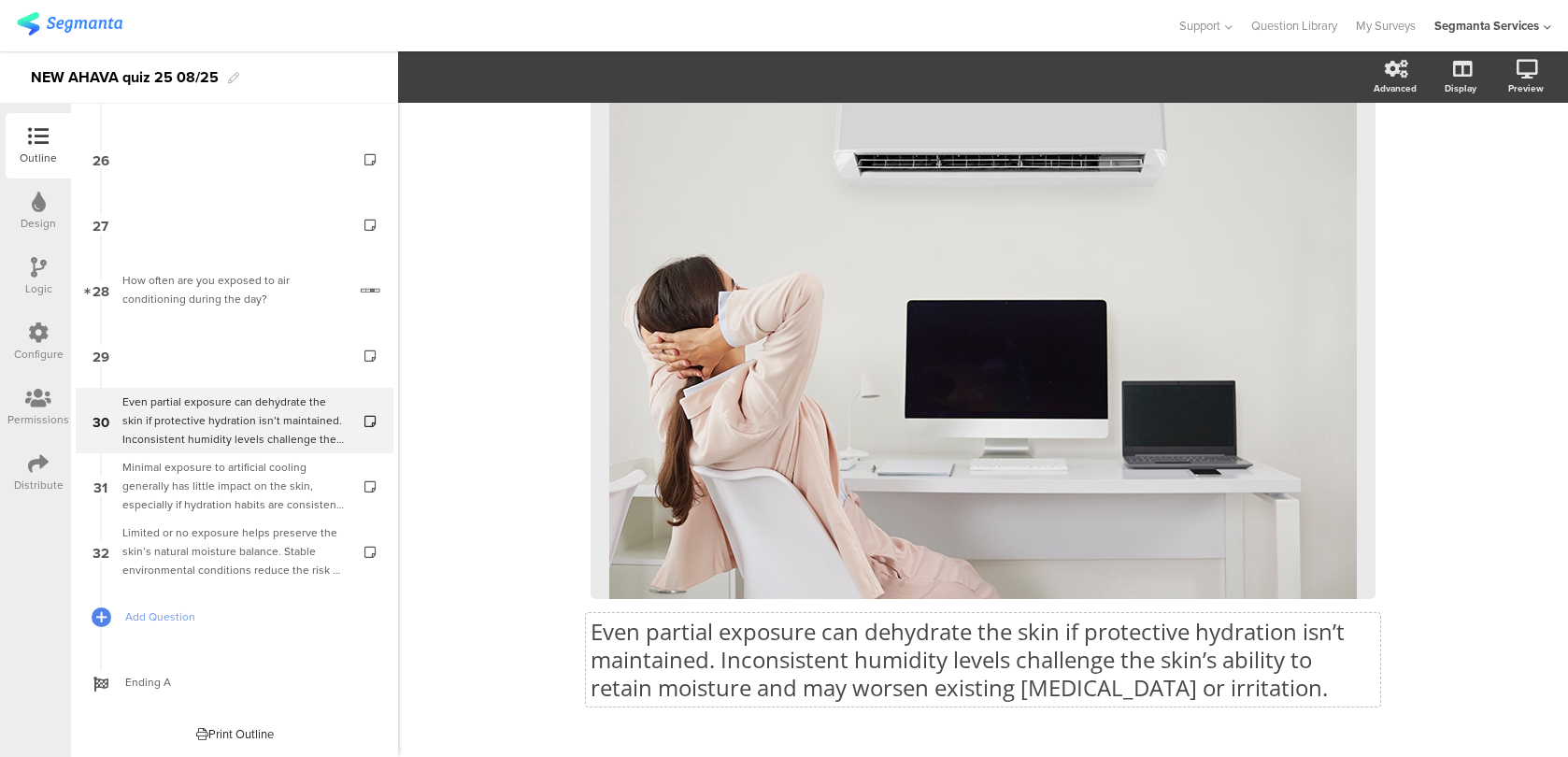
click at [704, 618] on div "Even partial exposure can dehydrate the skin if protective hydration isn’t main…" at bounding box center [983, 347] width 784 height 747
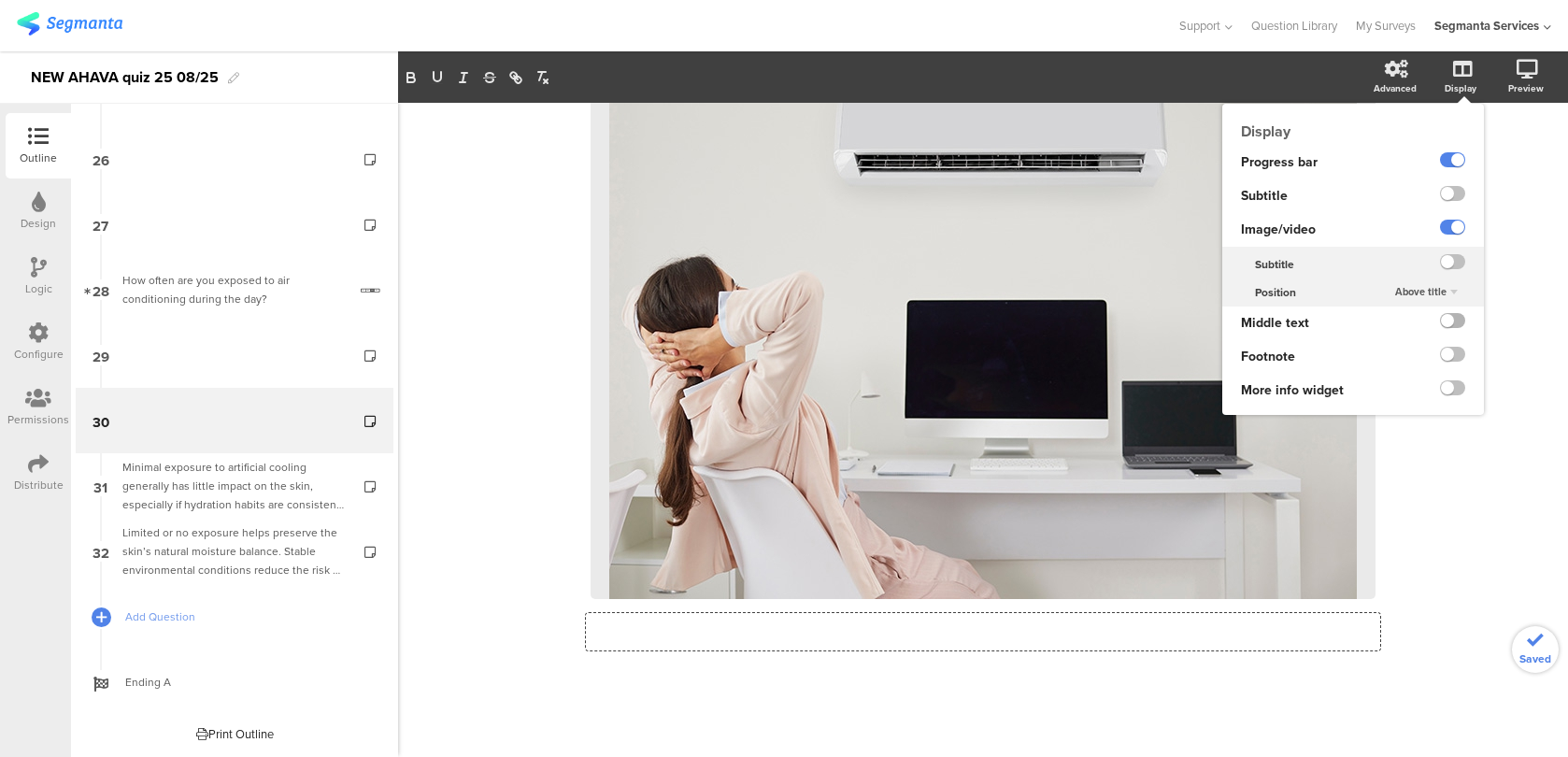
click at [1460, 321] on label at bounding box center [1452, 320] width 25 height 15
click at [0, 0] on input "checkbox" at bounding box center [0, 0] width 0 height 0
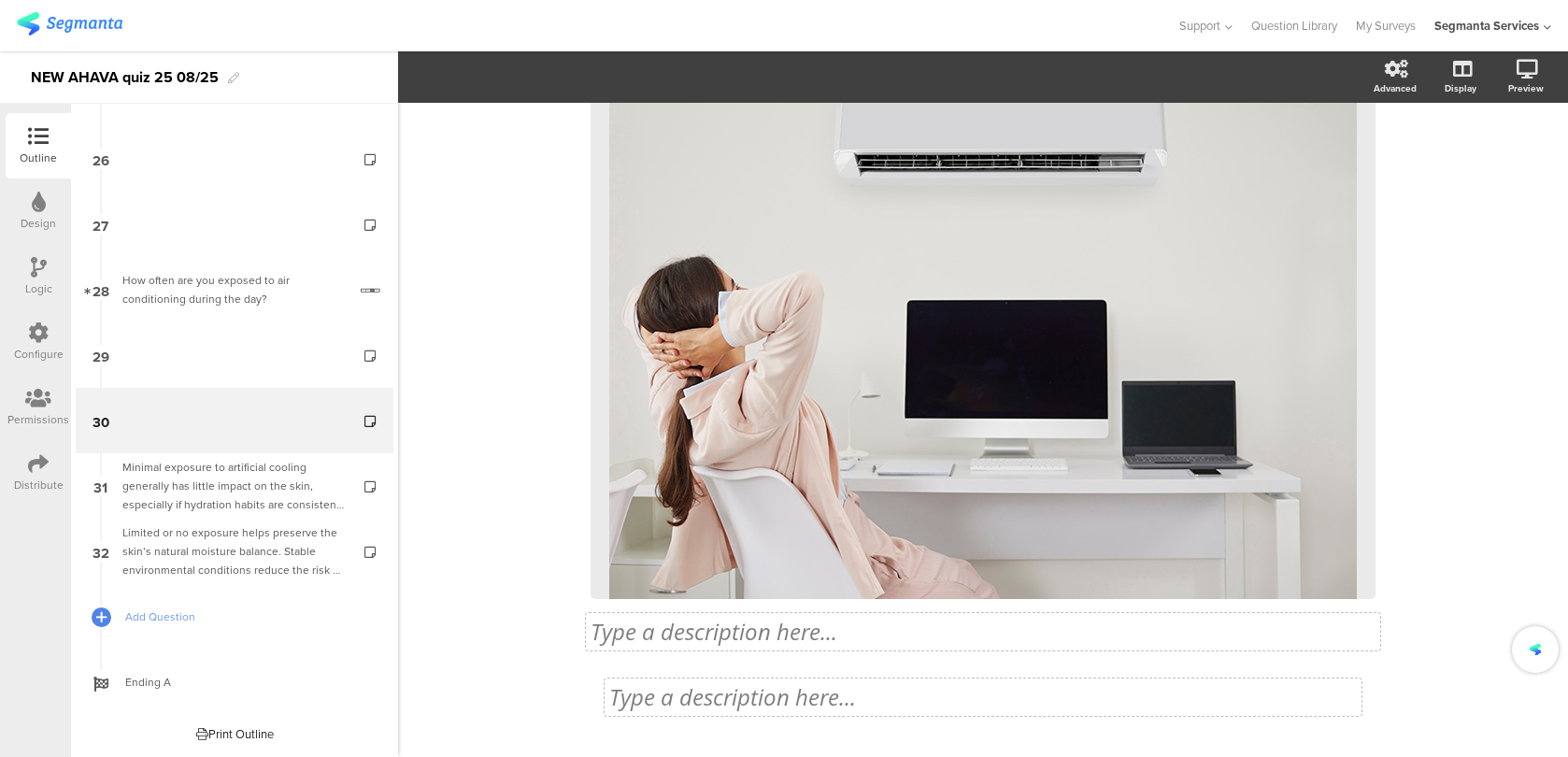
click at [861, 703] on div "91% Type a description here... / <Custom Code /> Type a description here..." at bounding box center [983, 348] width 784 height 855
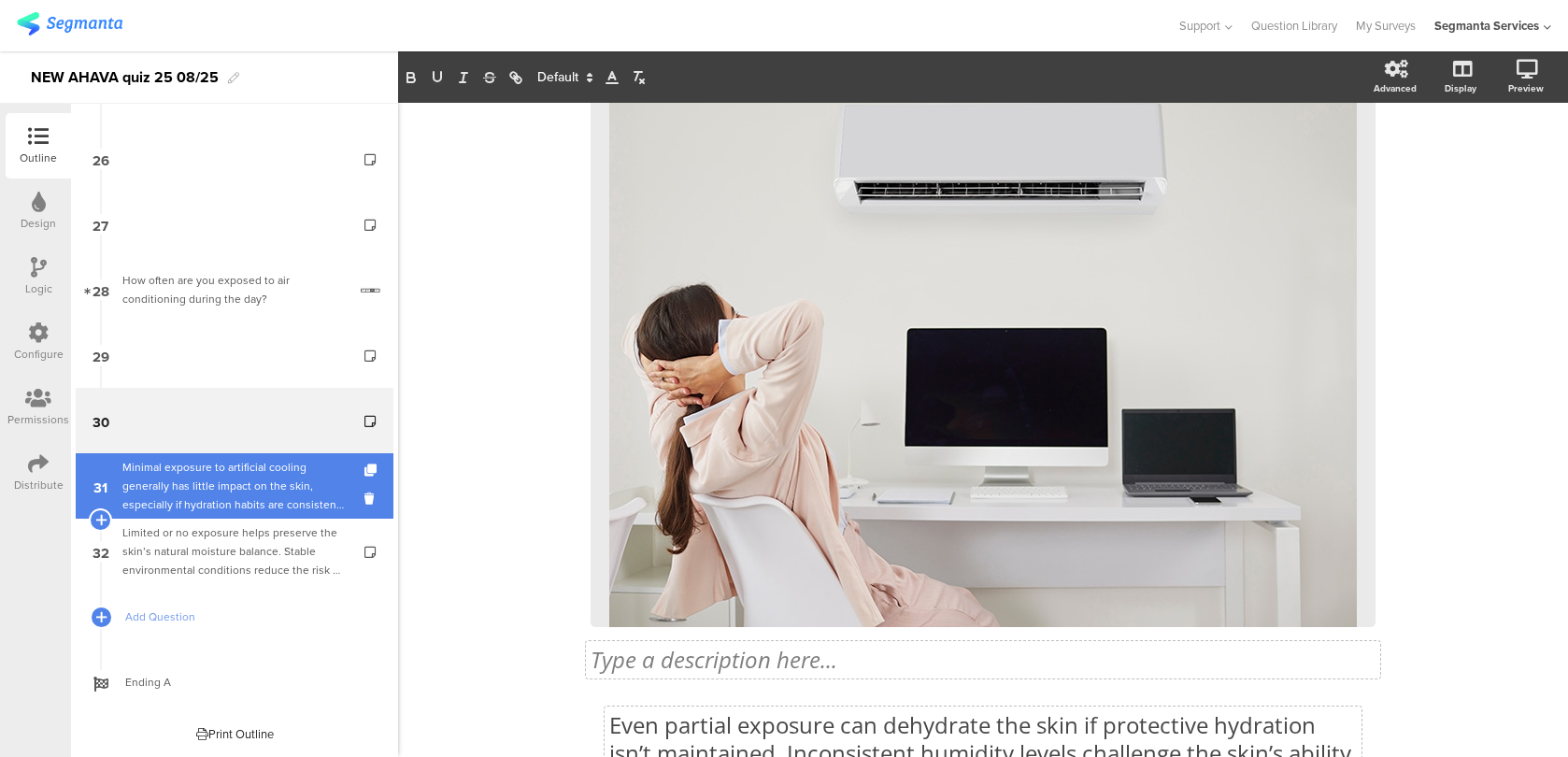
click at [322, 473] on div "Minimal exposure to artificial cooling generally has little impact on the skin,…" at bounding box center [234, 486] width 224 height 56
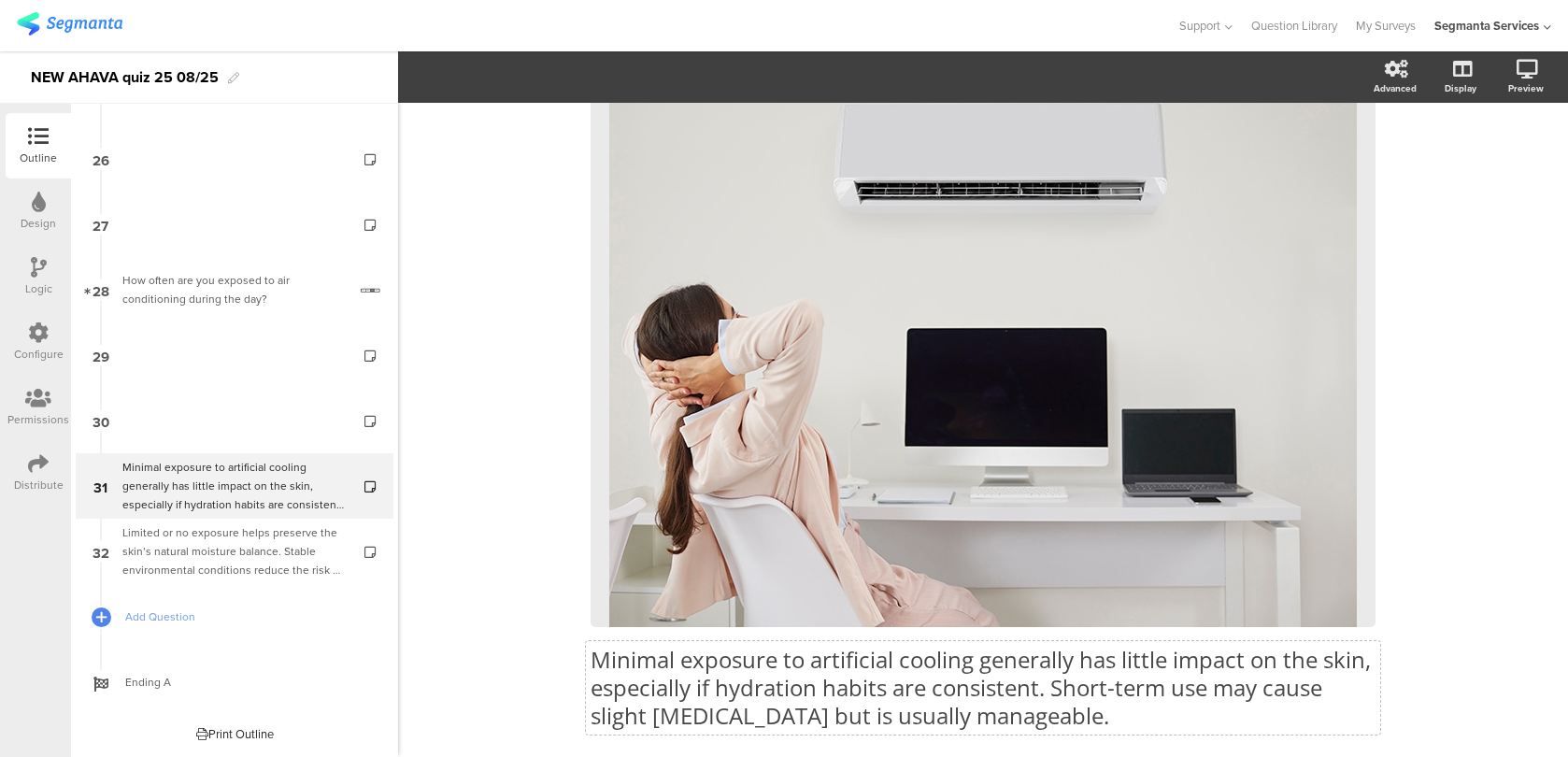
click at [1062, 667] on div "Minimal exposure to artificial cooling generally has little impact on the skin,…" at bounding box center [983, 375] width 784 height 747
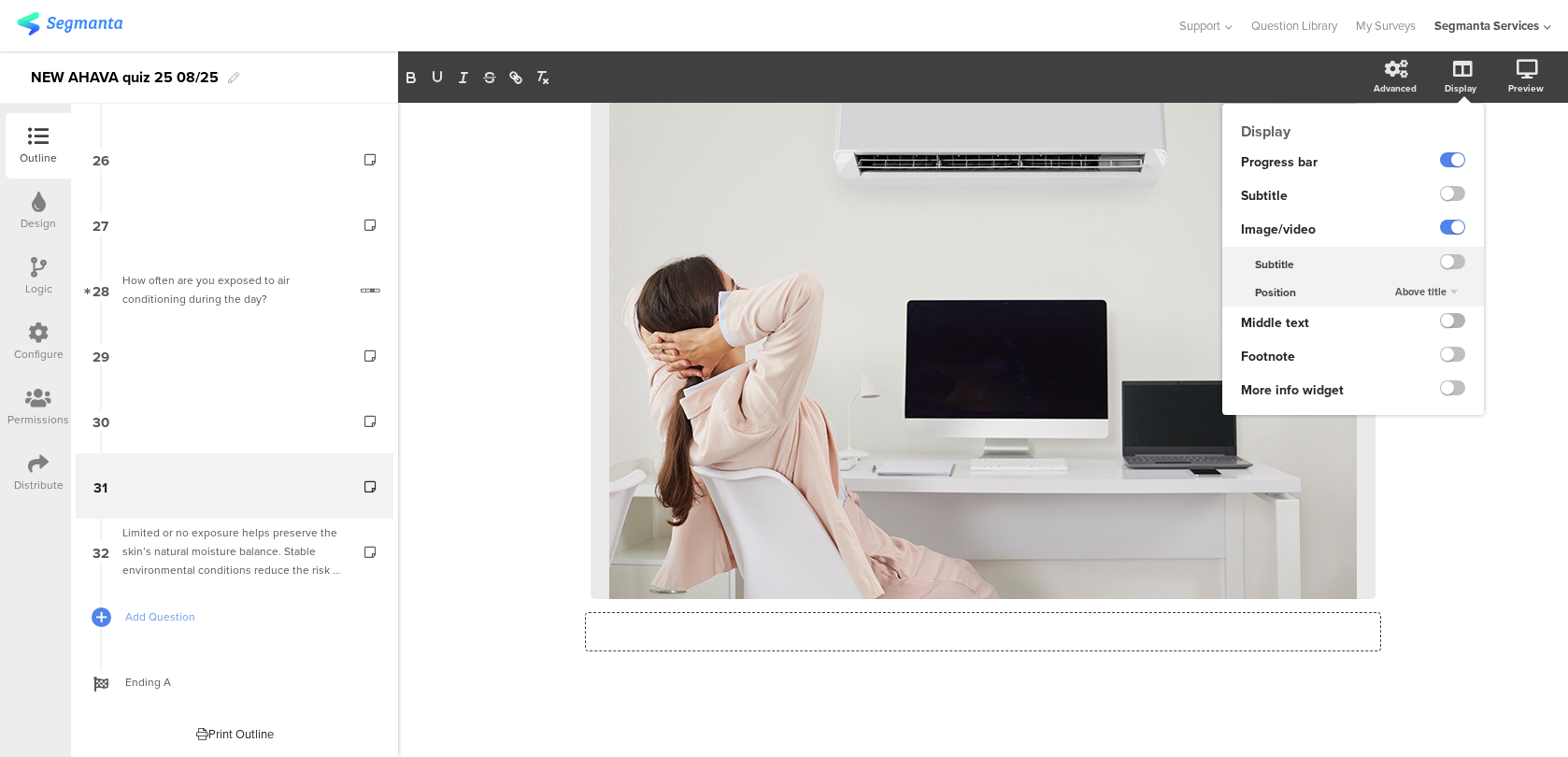
click at [1444, 323] on label at bounding box center [1452, 320] width 25 height 15
click at [0, 0] on input "checkbox" at bounding box center [0, 0] width 0 height 0
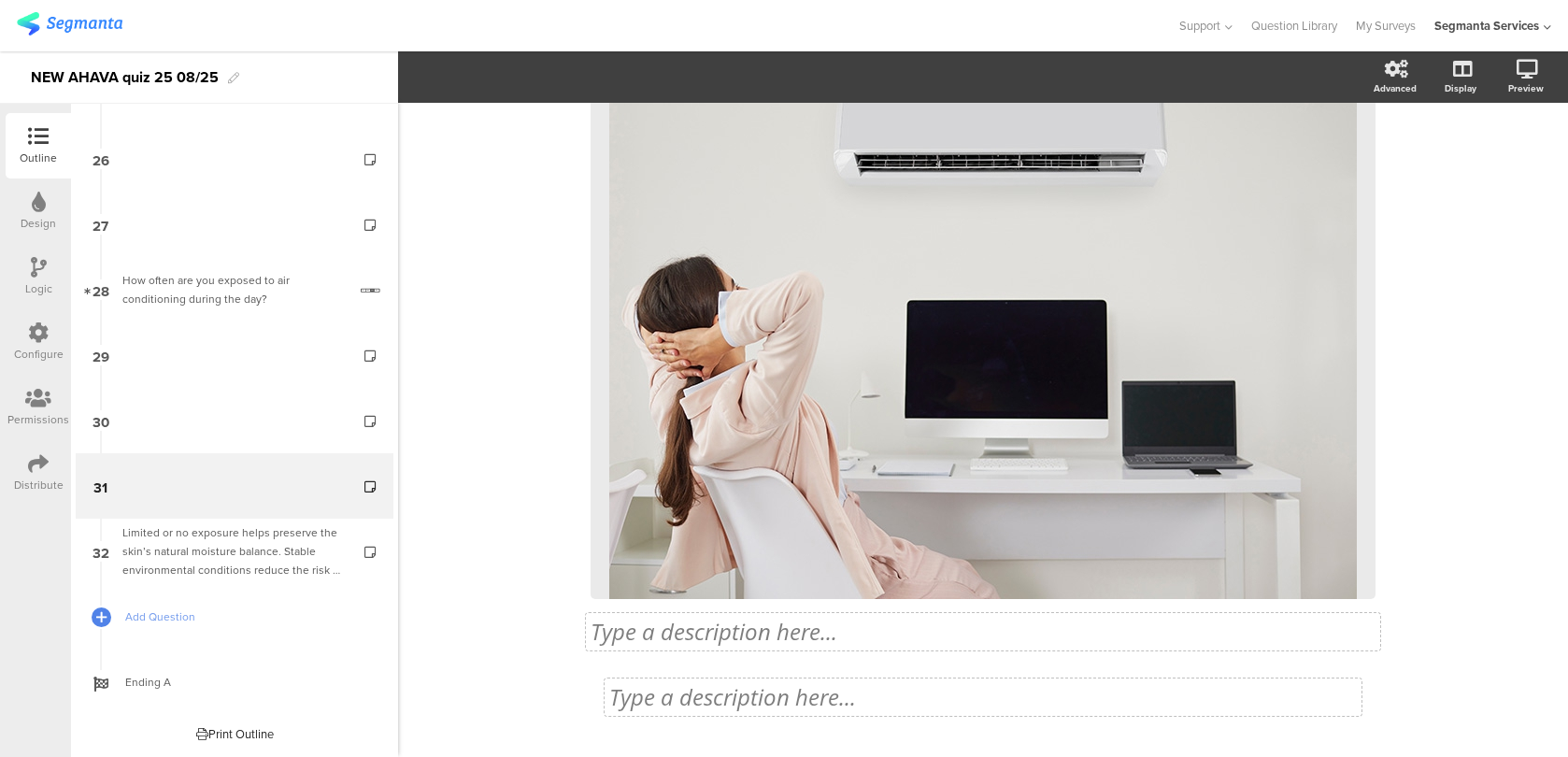
click at [817, 703] on div "Type a description here..." at bounding box center [983, 697] width 748 height 28
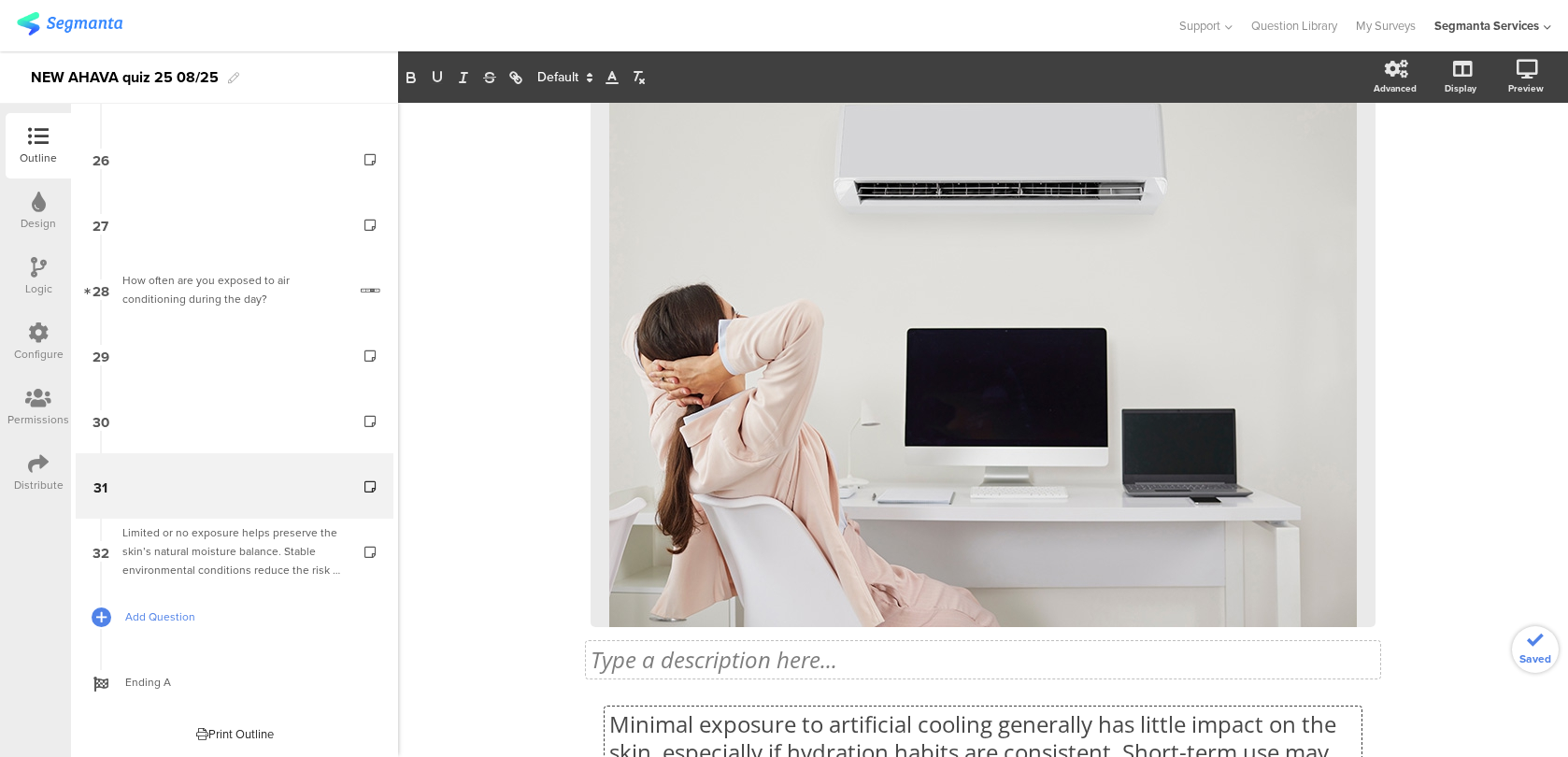
click at [283, 588] on link "Add Question" at bounding box center [235, 617] width 318 height 66
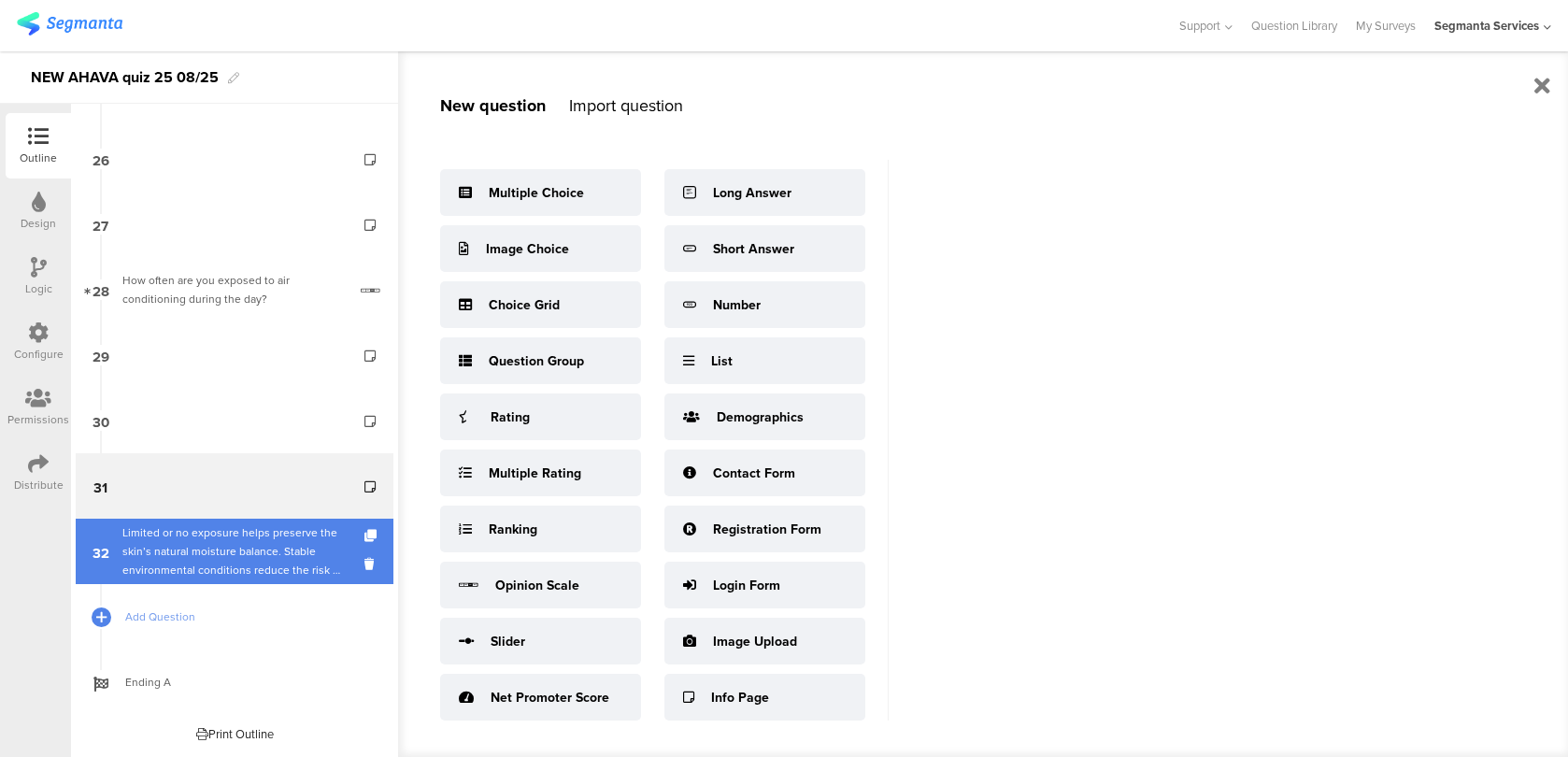
click at [290, 559] on div "Limited or no exposure helps preserve the skin’s natural moisture balance. Stab…" at bounding box center [234, 551] width 224 height 56
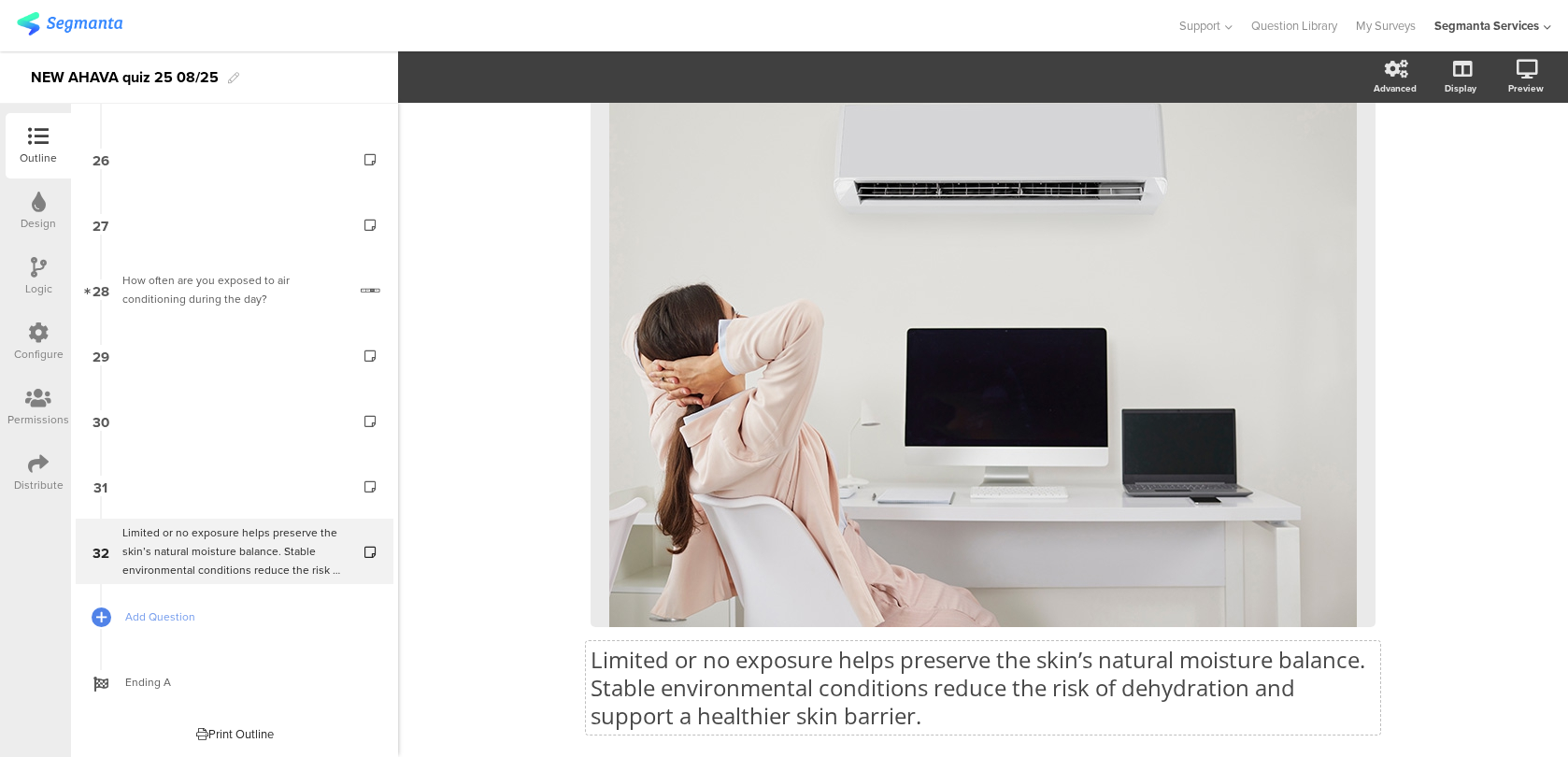
click at [1000, 675] on div "Limited or no exposure helps preserve the skin’s natural moisture balance. Stab…" at bounding box center [983, 375] width 784 height 747
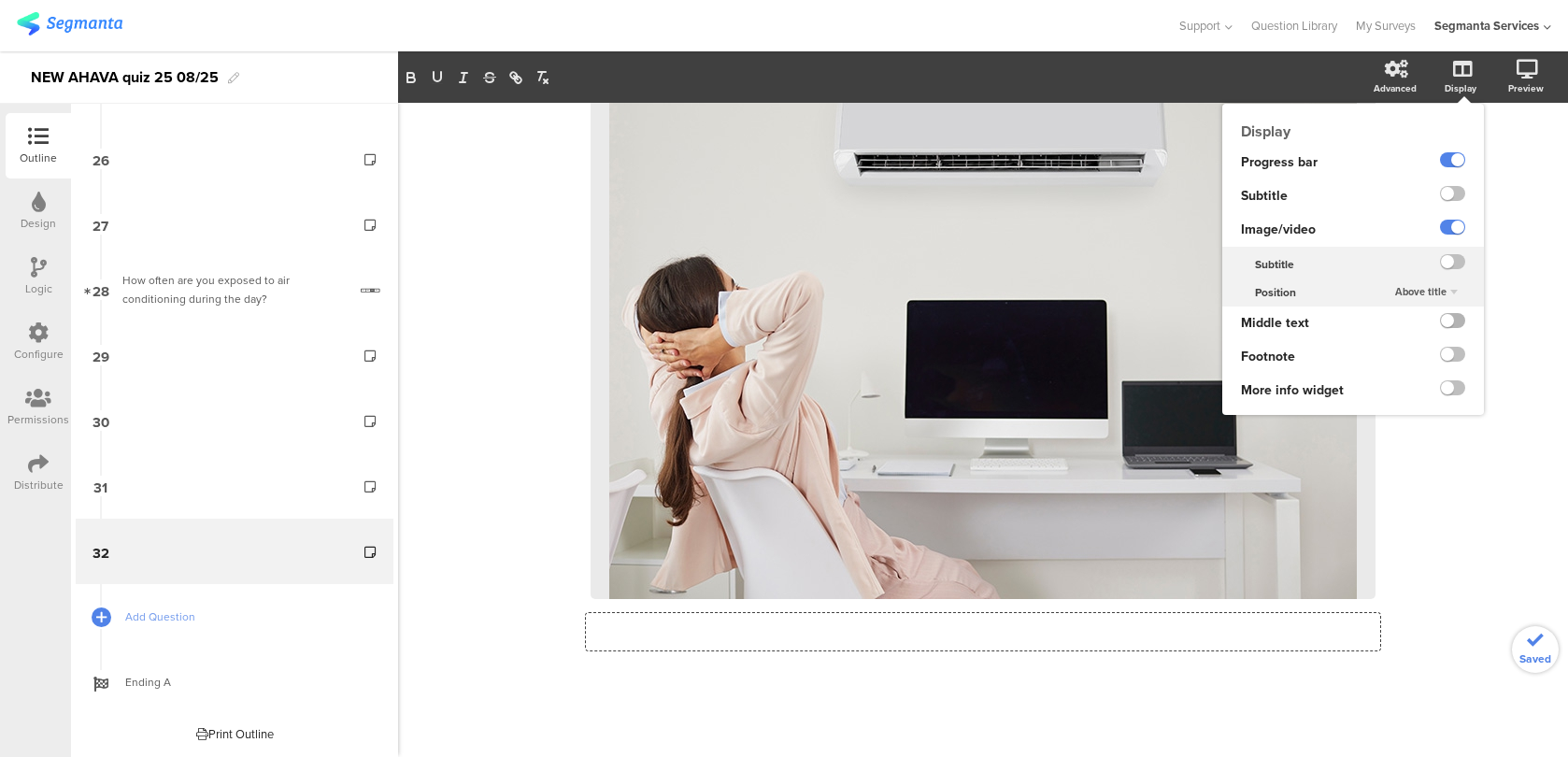
click at [1452, 327] on label at bounding box center [1452, 320] width 25 height 15
click at [0, 0] on input "checkbox" at bounding box center [0, 0] width 0 height 0
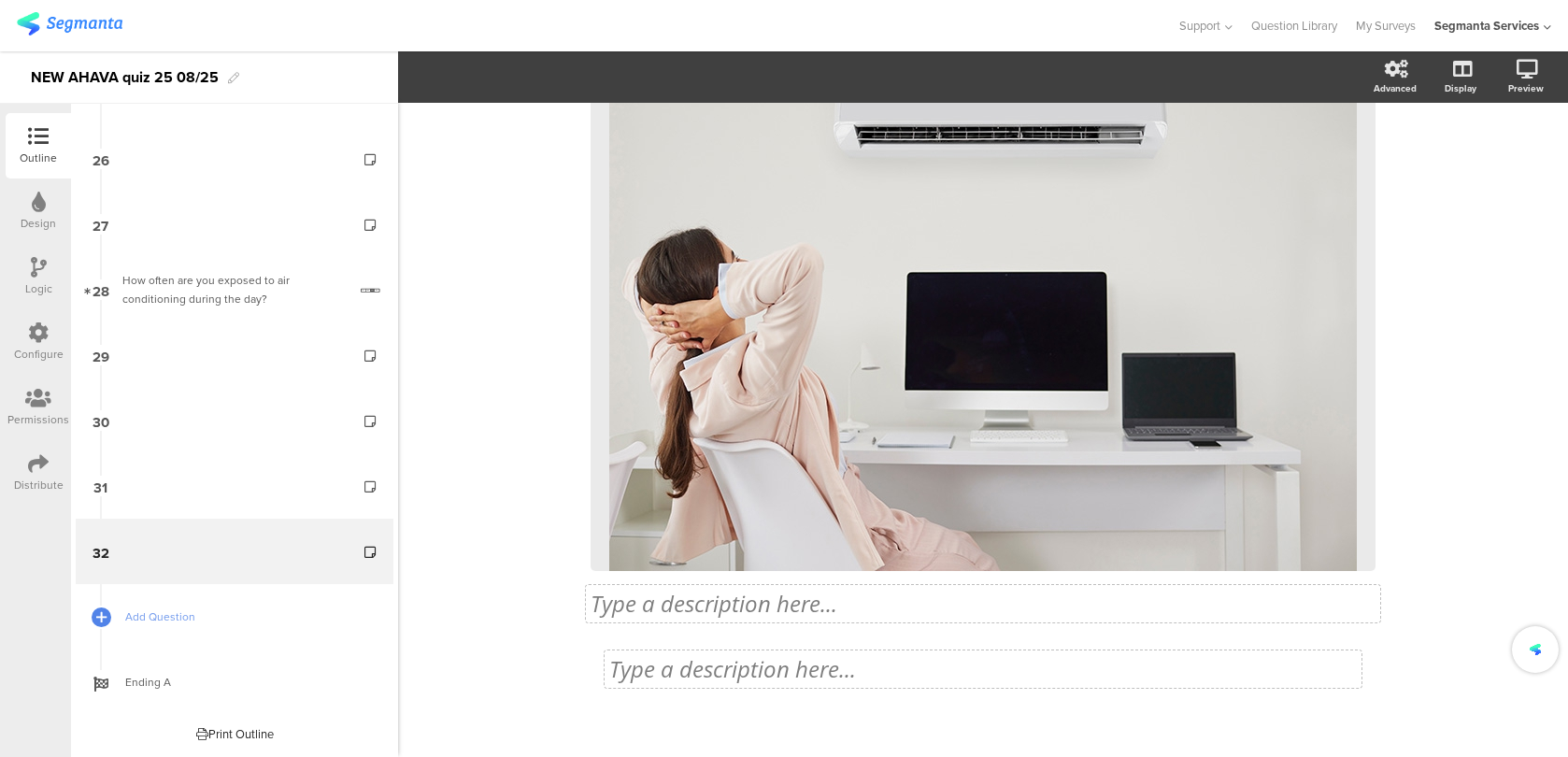
click at [815, 672] on div "Type a description here..." at bounding box center [983, 669] width 748 height 28
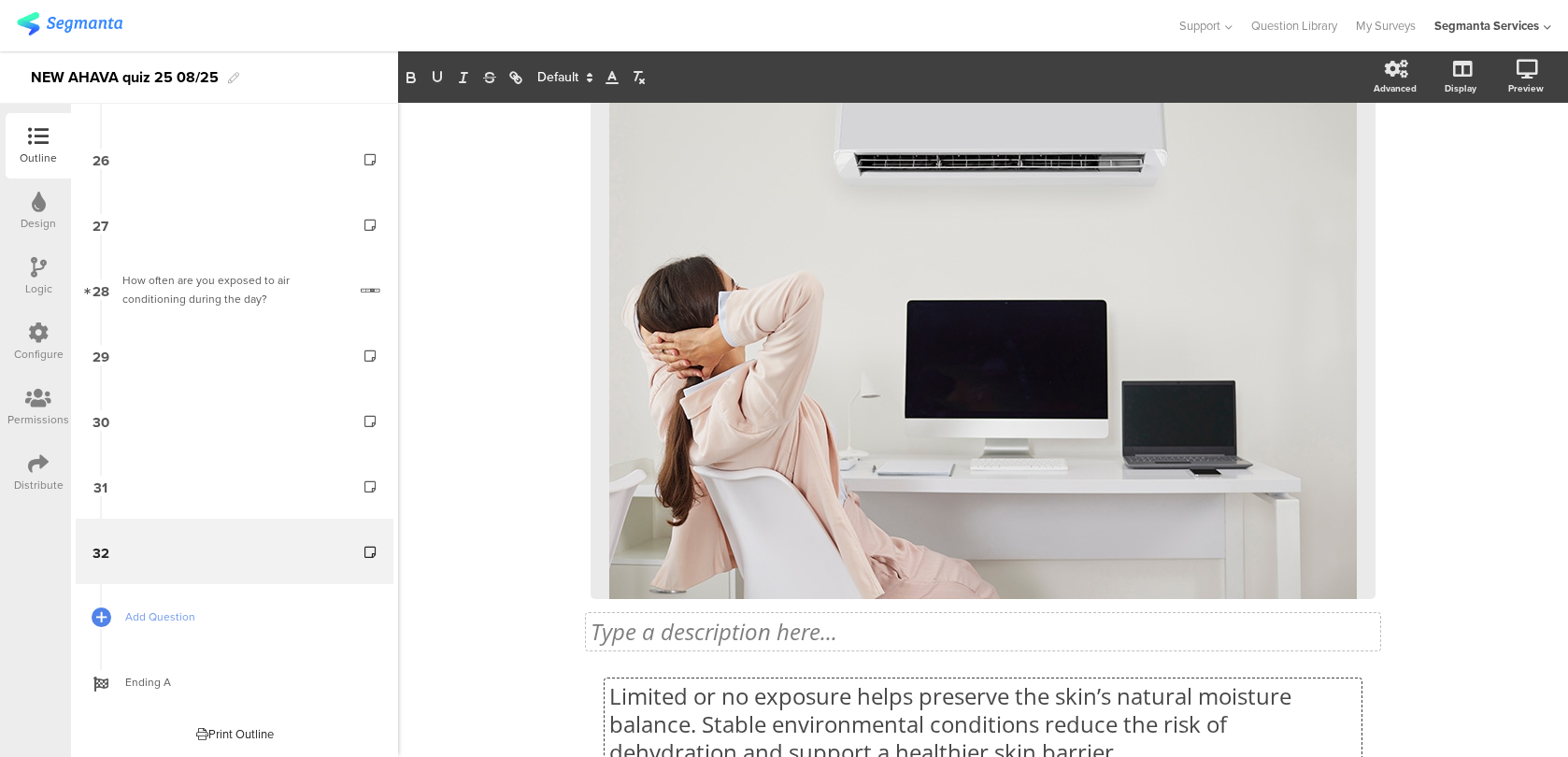
click at [454, 691] on div "97% Type a description here... / <Custom Code />" at bounding box center [983, 378] width 1170 height 930
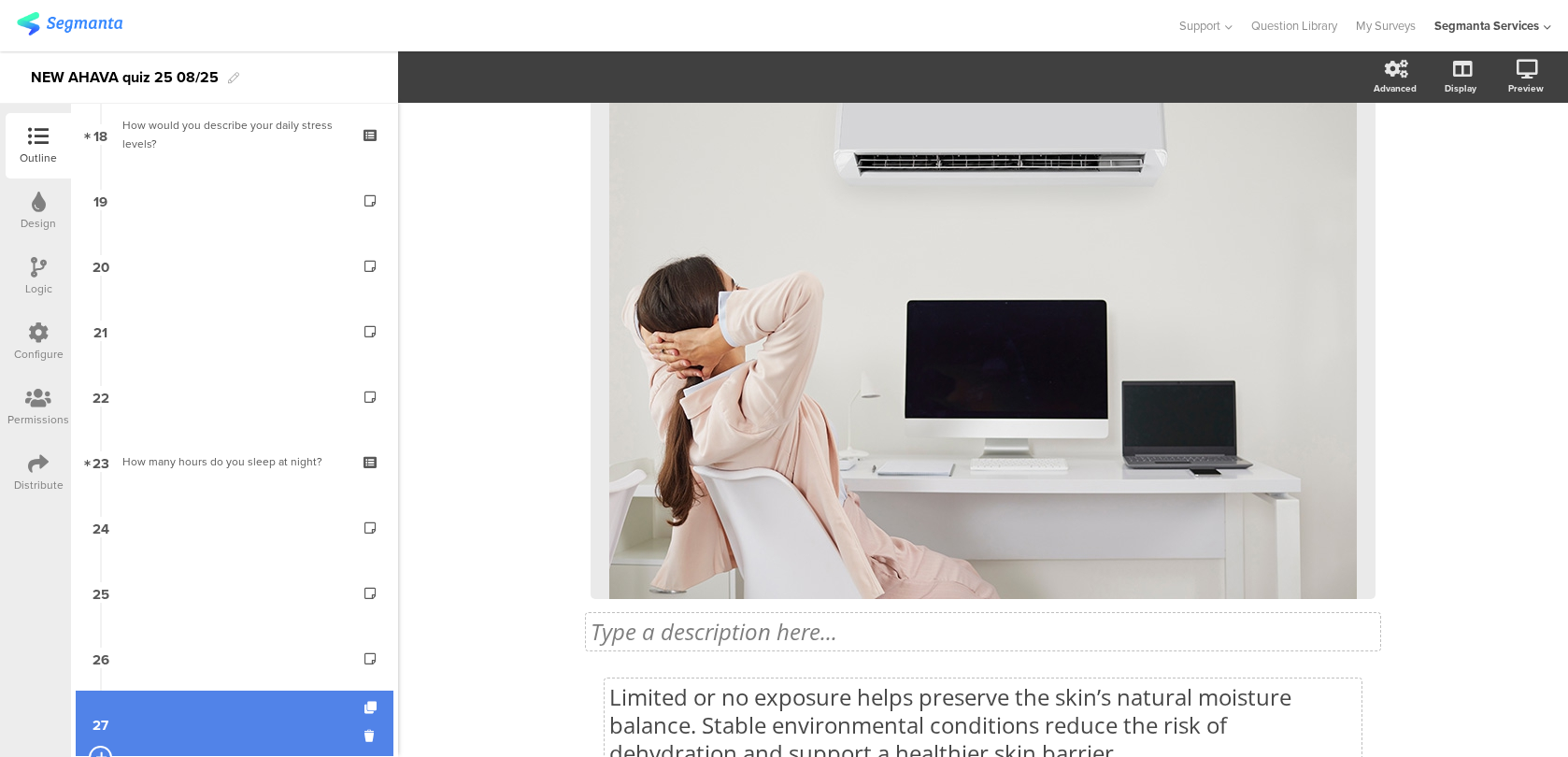
scroll to position [965, 0]
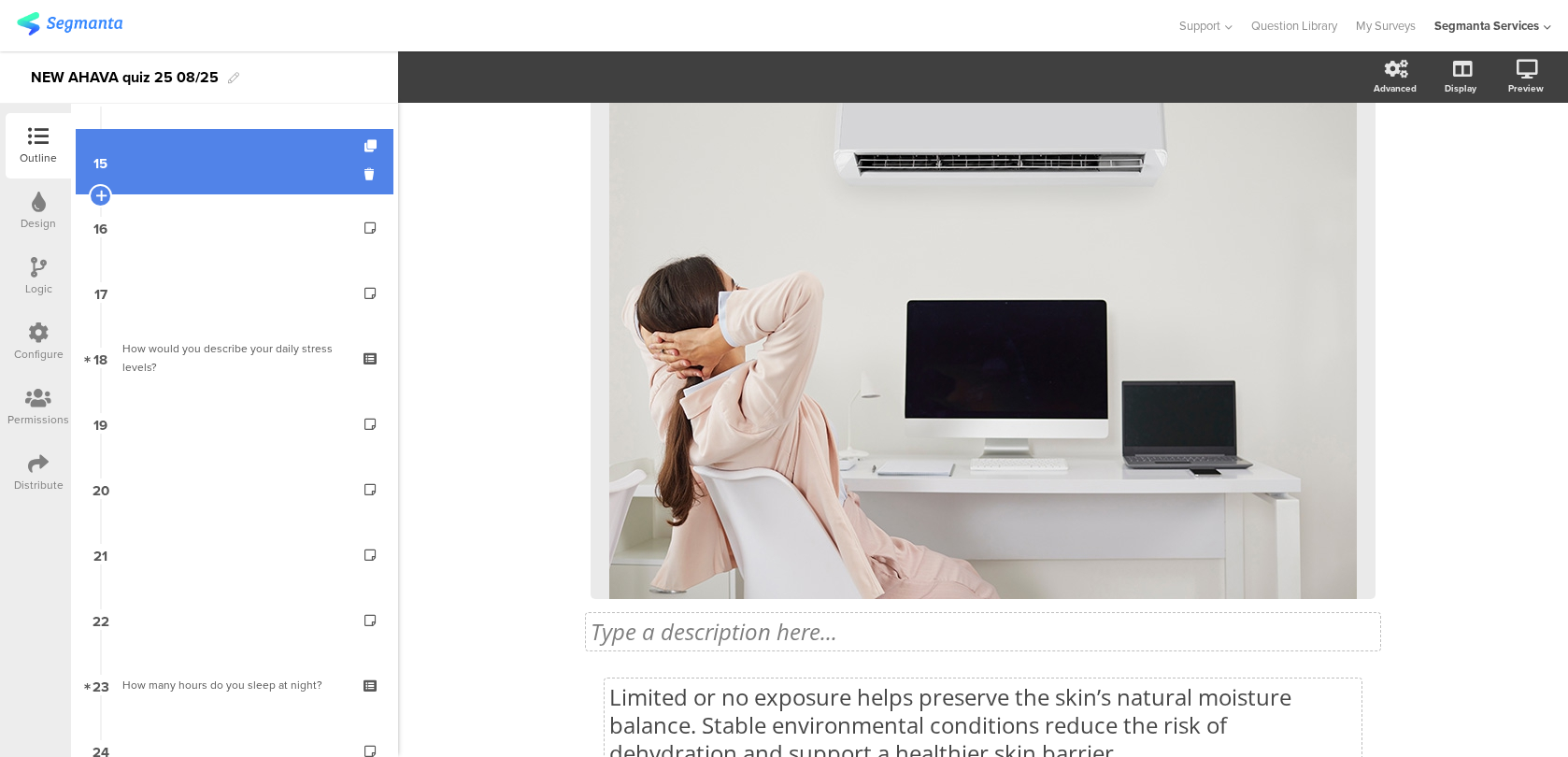
click at [305, 192] on link "15" at bounding box center [235, 162] width 318 height 66
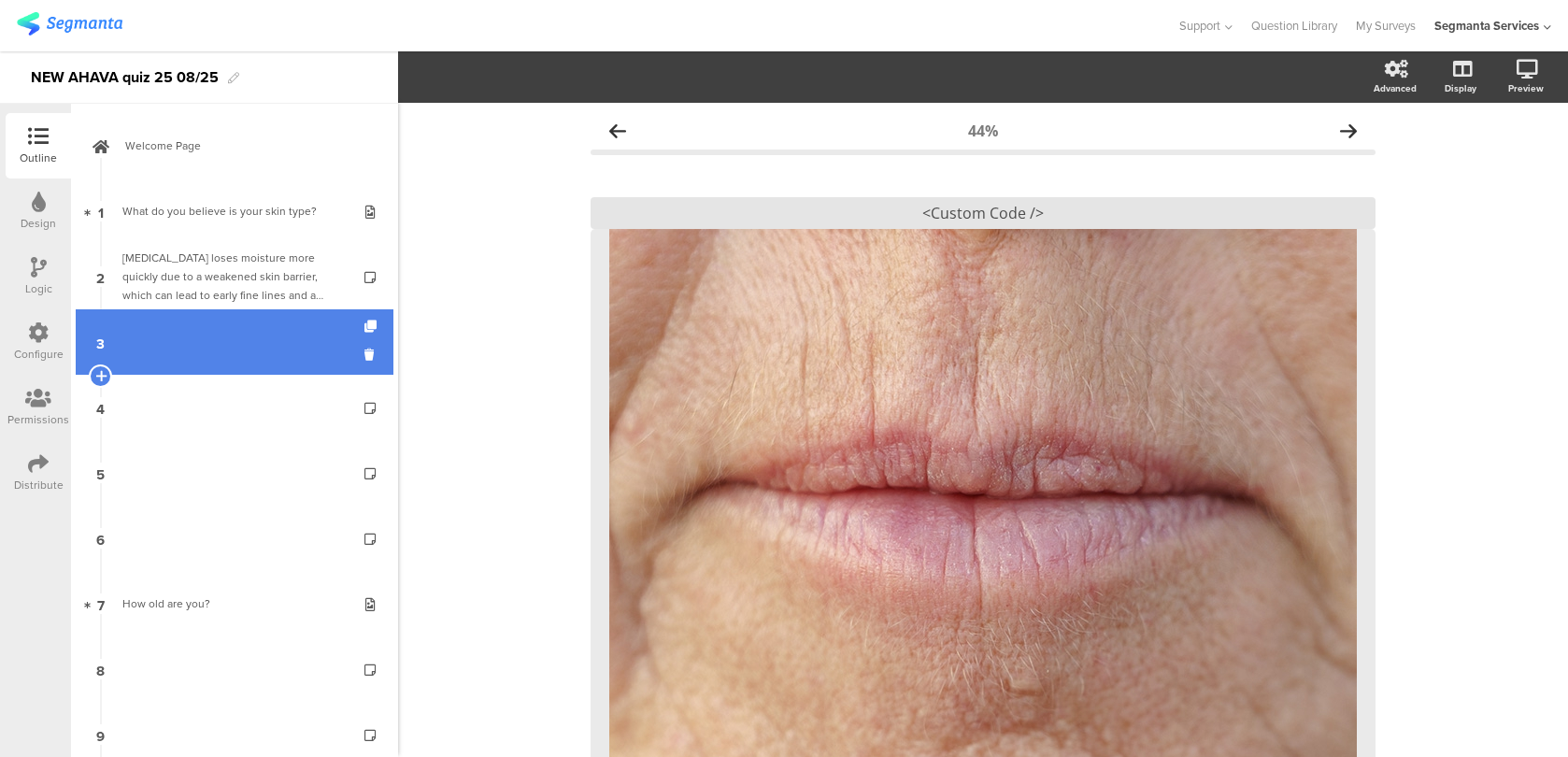
click at [261, 348] on link "3" at bounding box center [235, 342] width 318 height 66
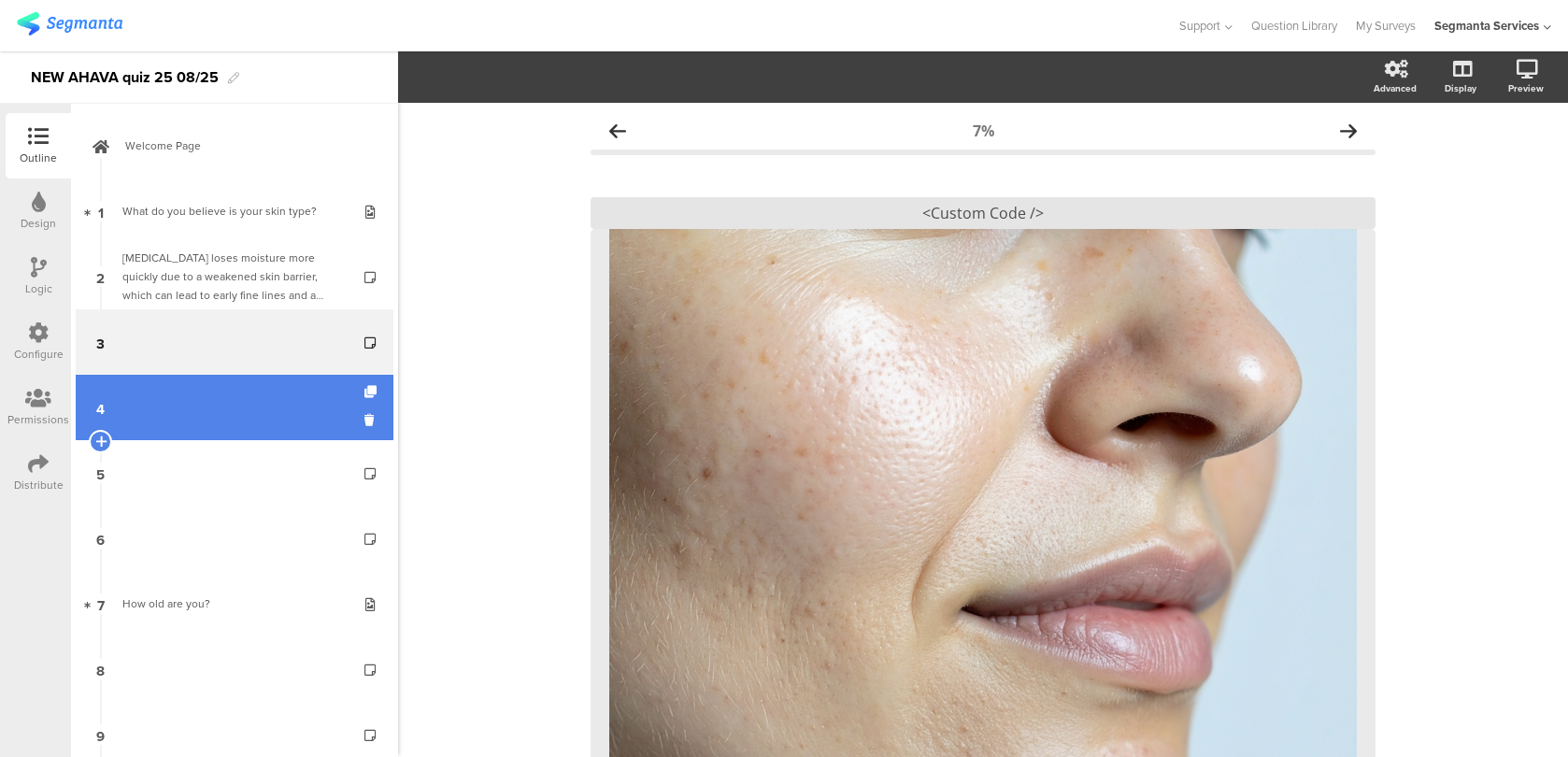
click at [262, 437] on link "4" at bounding box center [235, 408] width 318 height 66
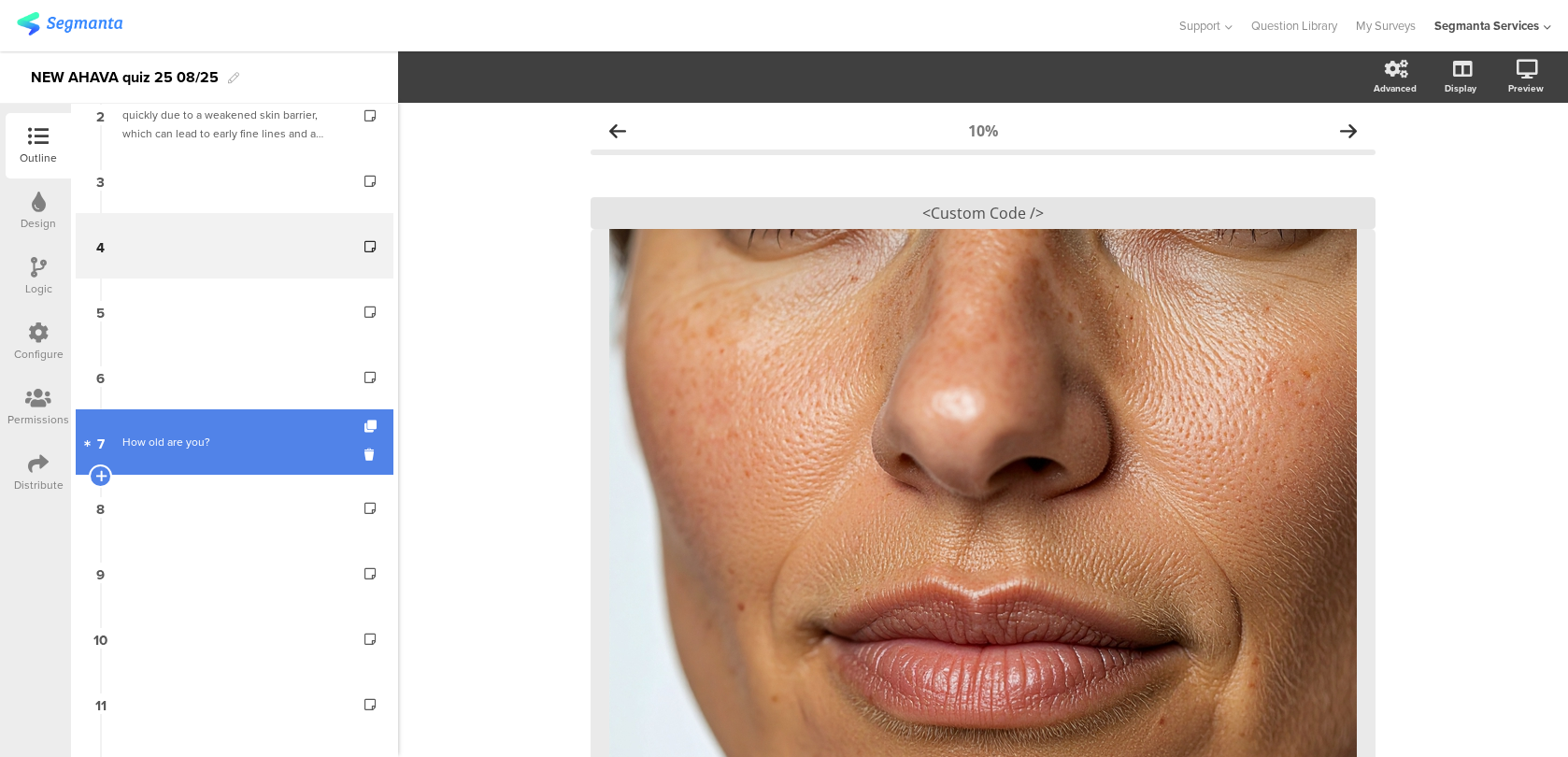
click at [272, 443] on div "How old are you?" at bounding box center [234, 441] width 224 height 19
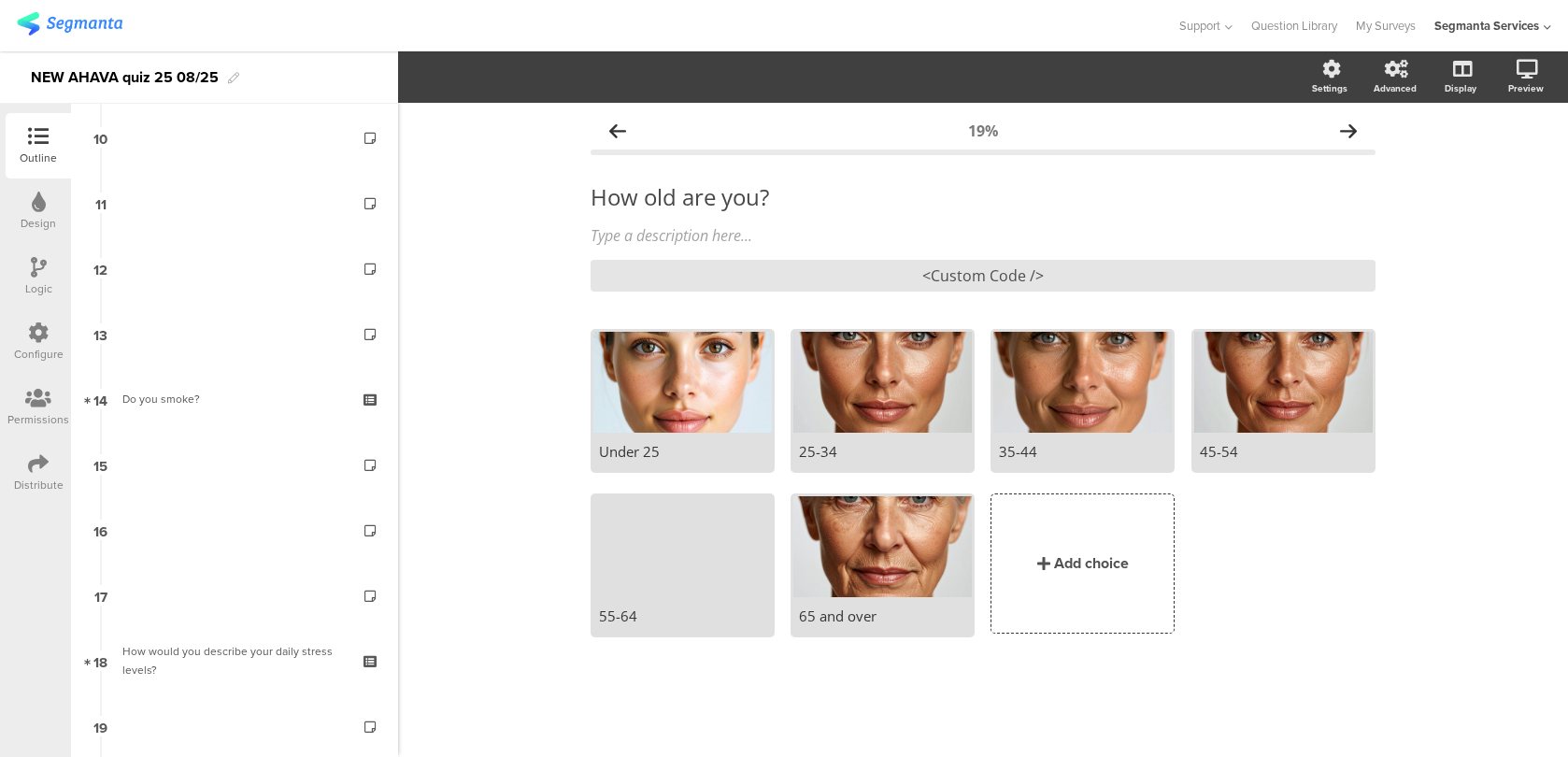
scroll to position [703, 0]
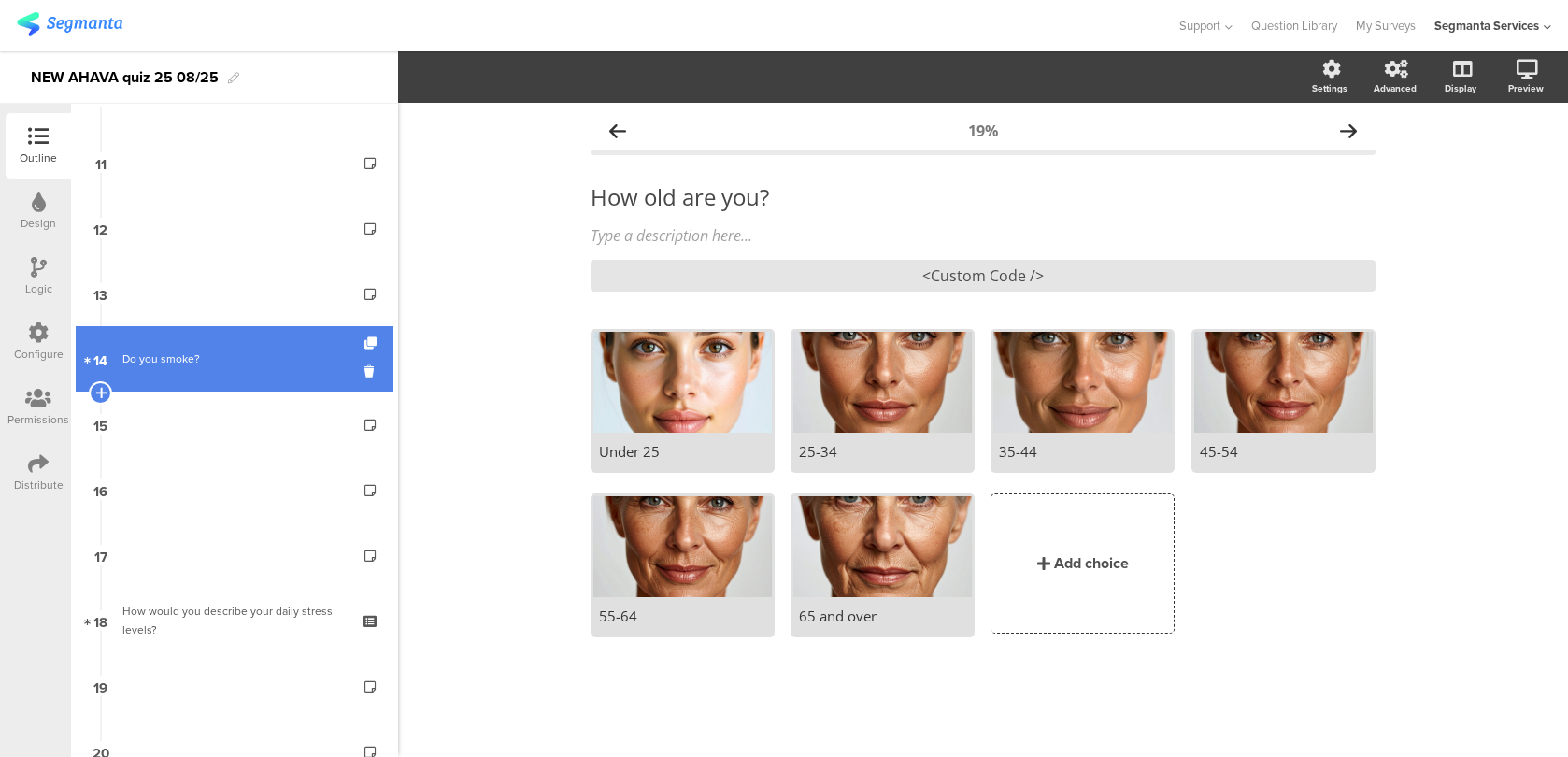
click at [283, 361] on div "Do you smoke?" at bounding box center [234, 359] width 224 height 19
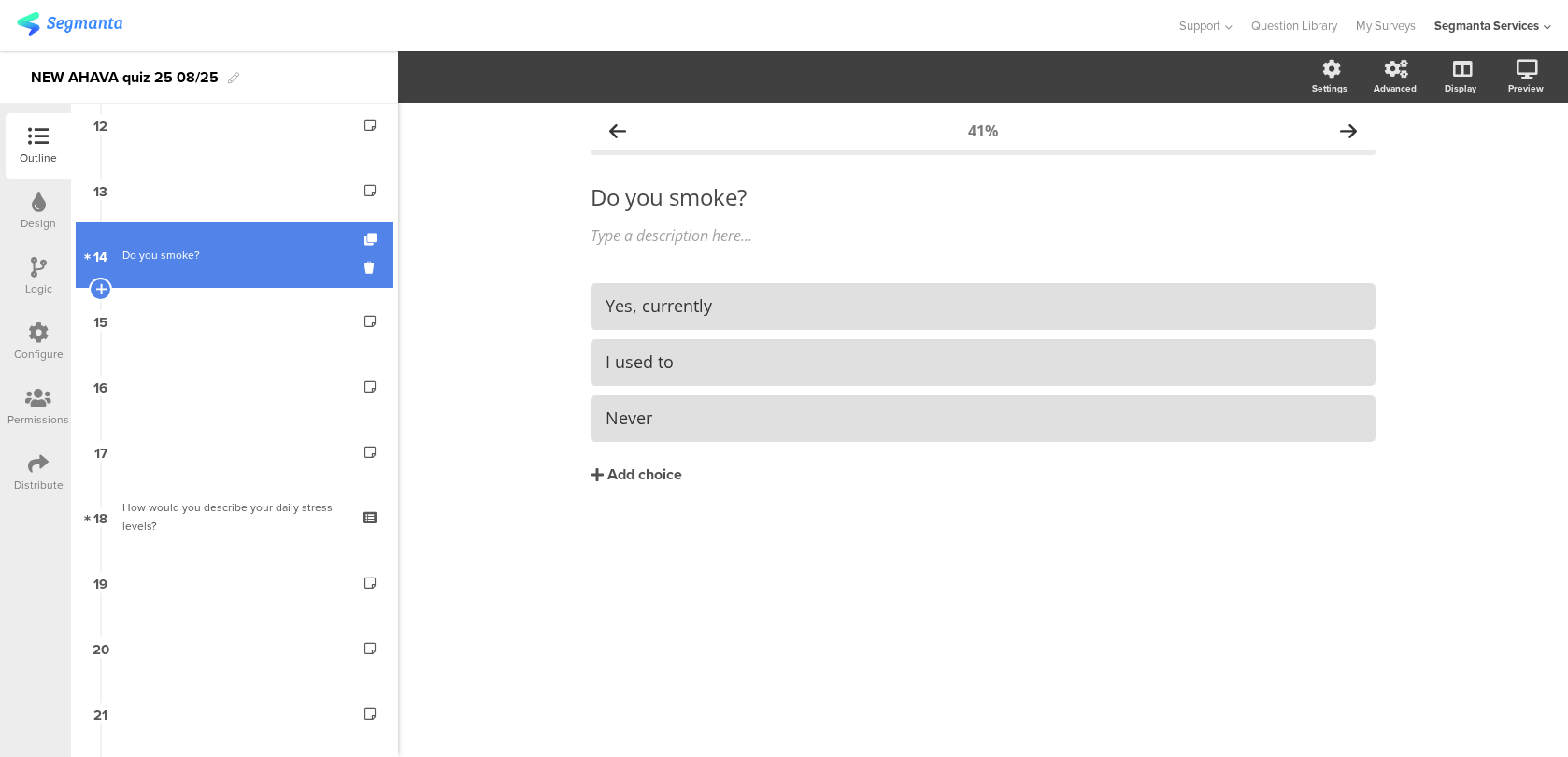
scroll to position [914, 0]
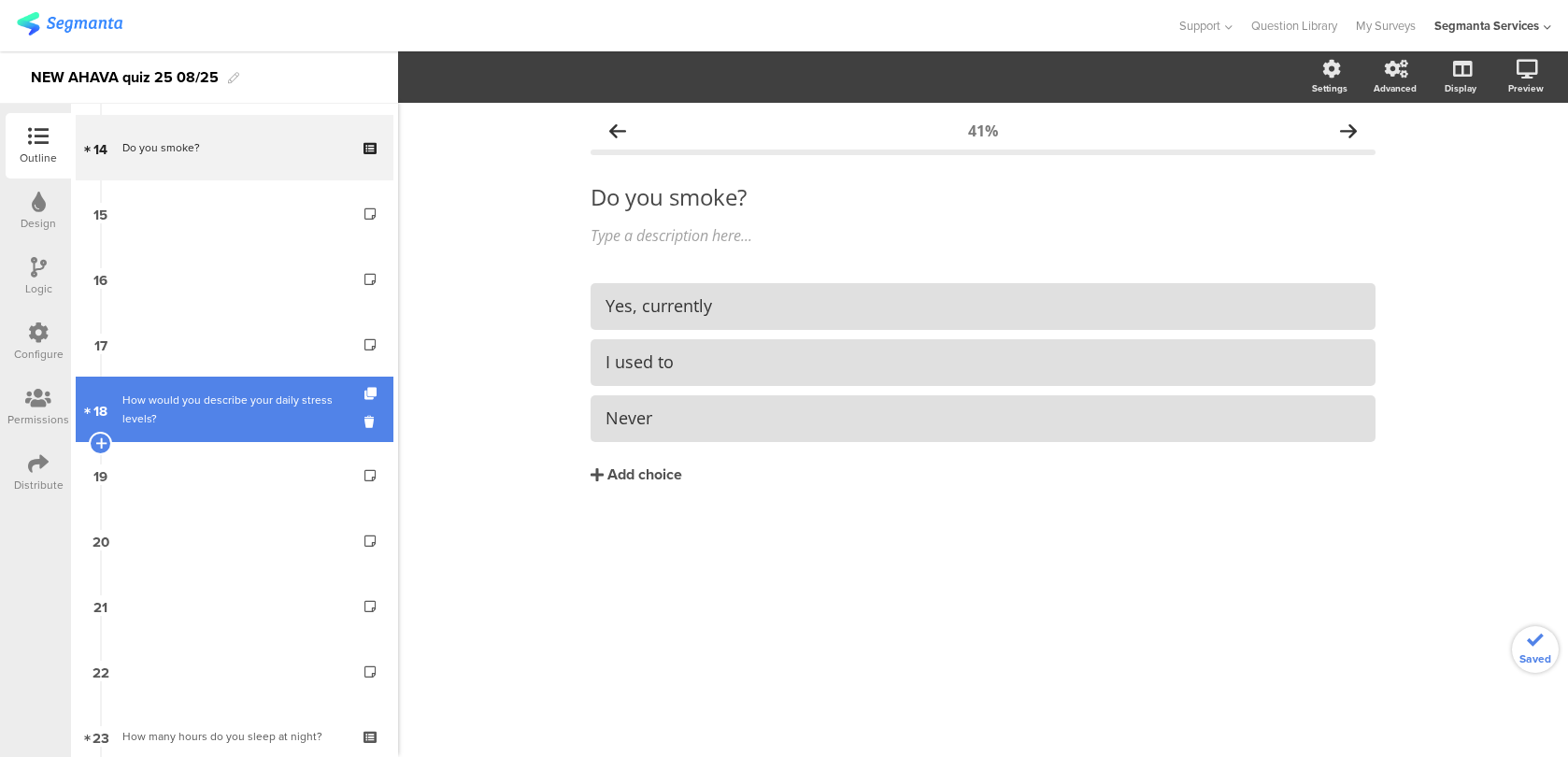
click at [197, 409] on div "How would you describe your daily stress levels?" at bounding box center [234, 409] width 224 height 38
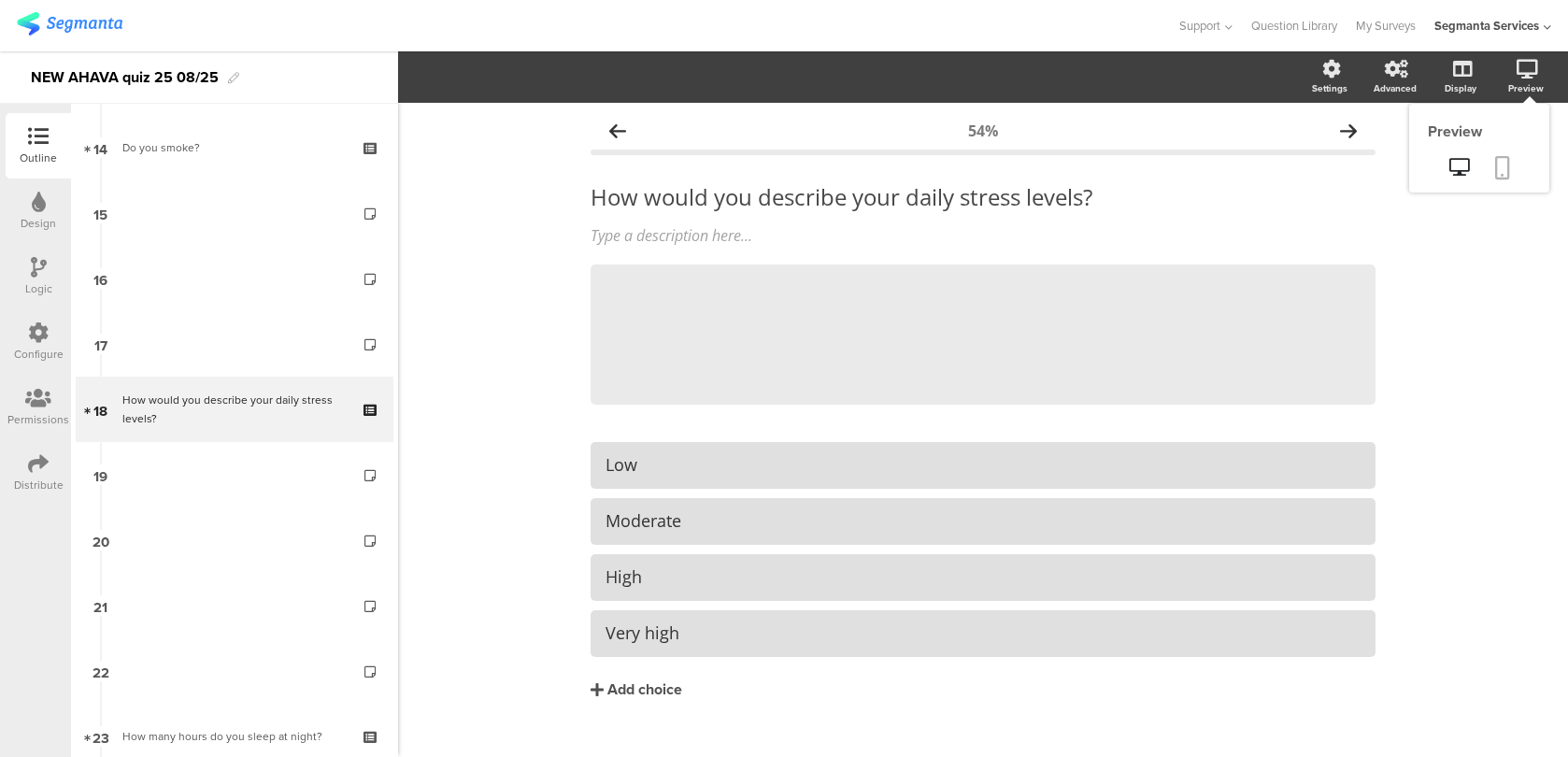
click at [1511, 173] on link at bounding box center [1502, 169] width 41 height 36
click at [61, 343] on div "Configure" at bounding box center [39, 342] width 66 height 66
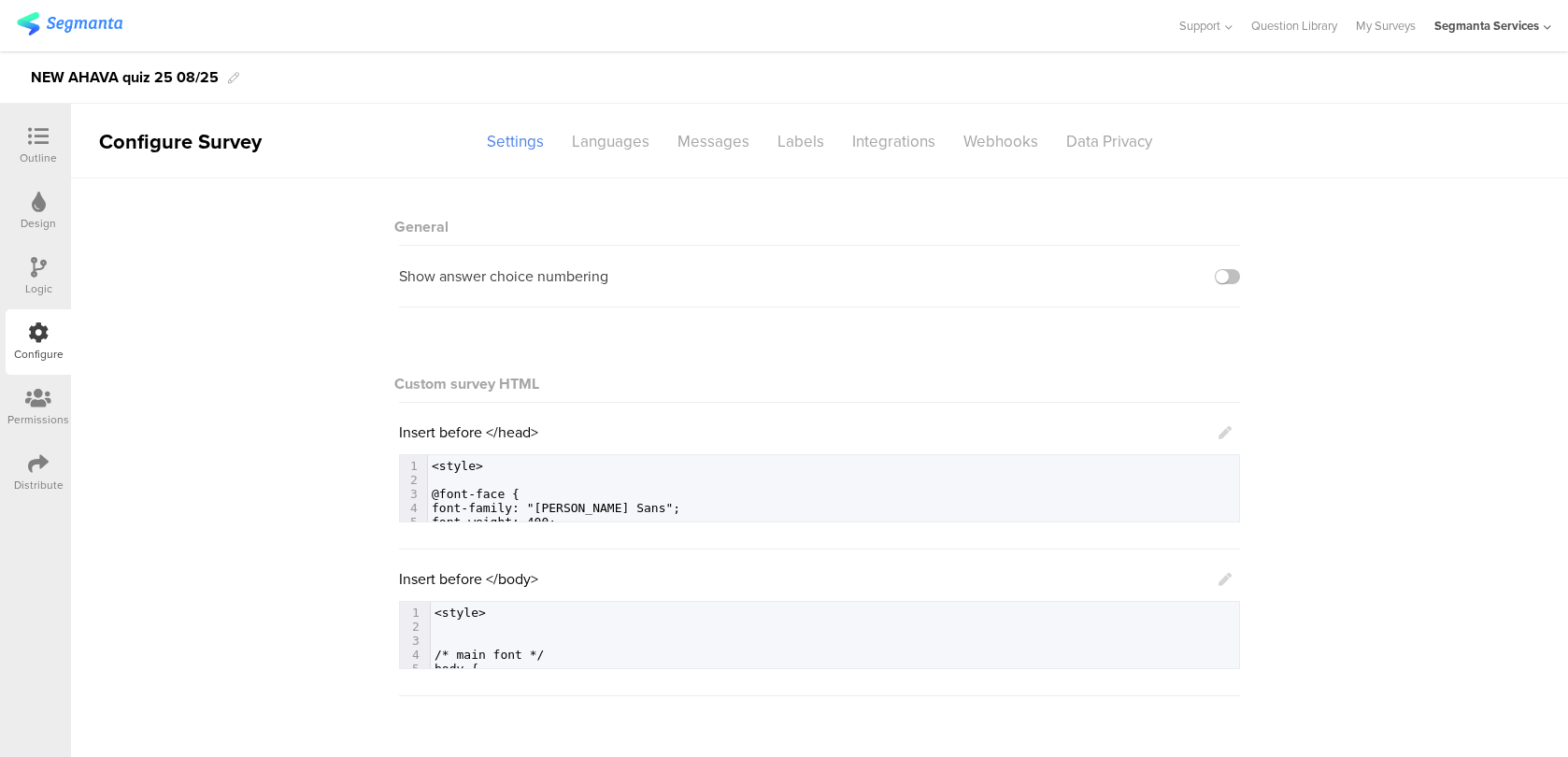
scroll to position [56, 0]
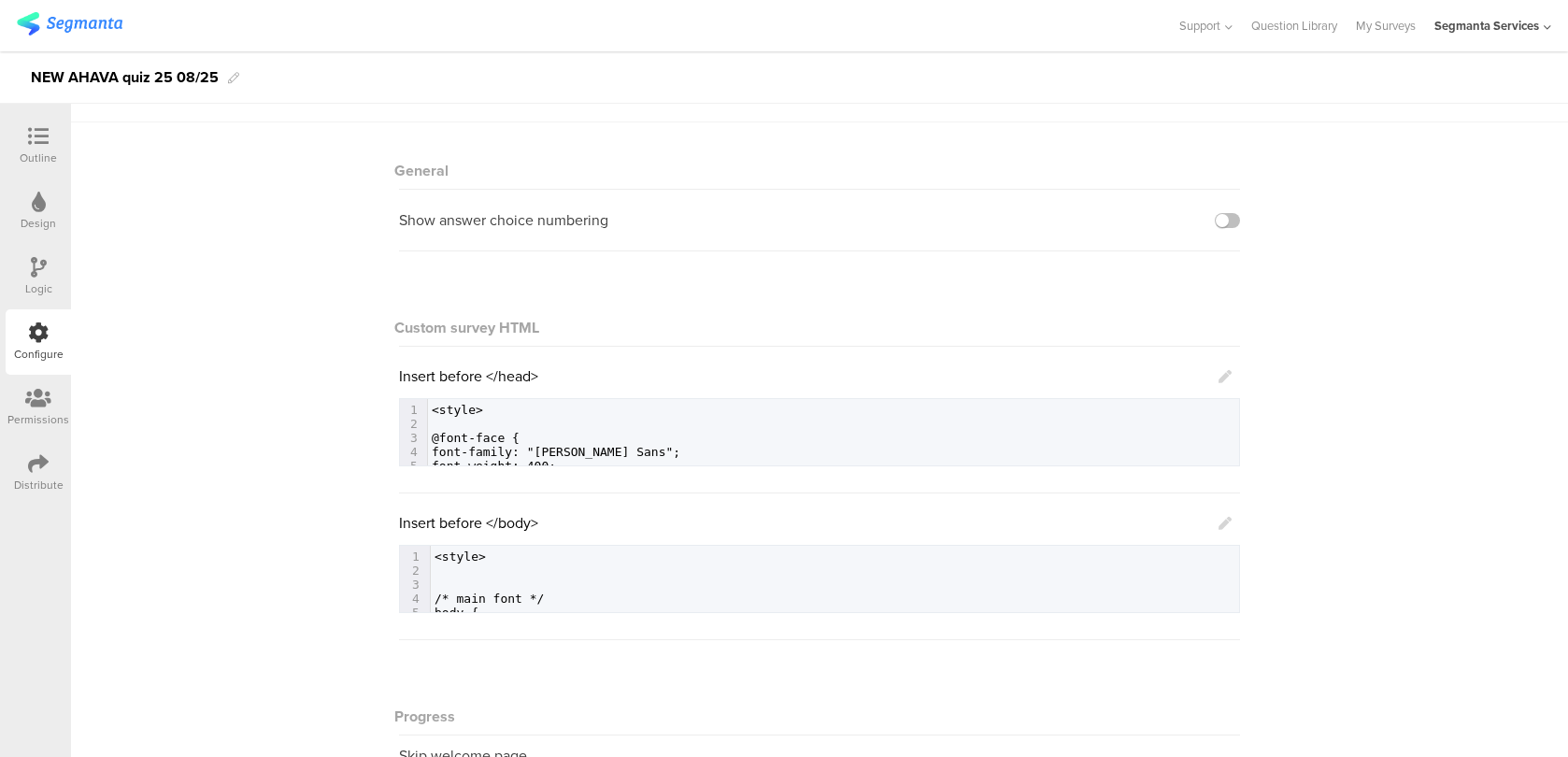
click at [1231, 518] on icon at bounding box center [1225, 523] width 13 height 13
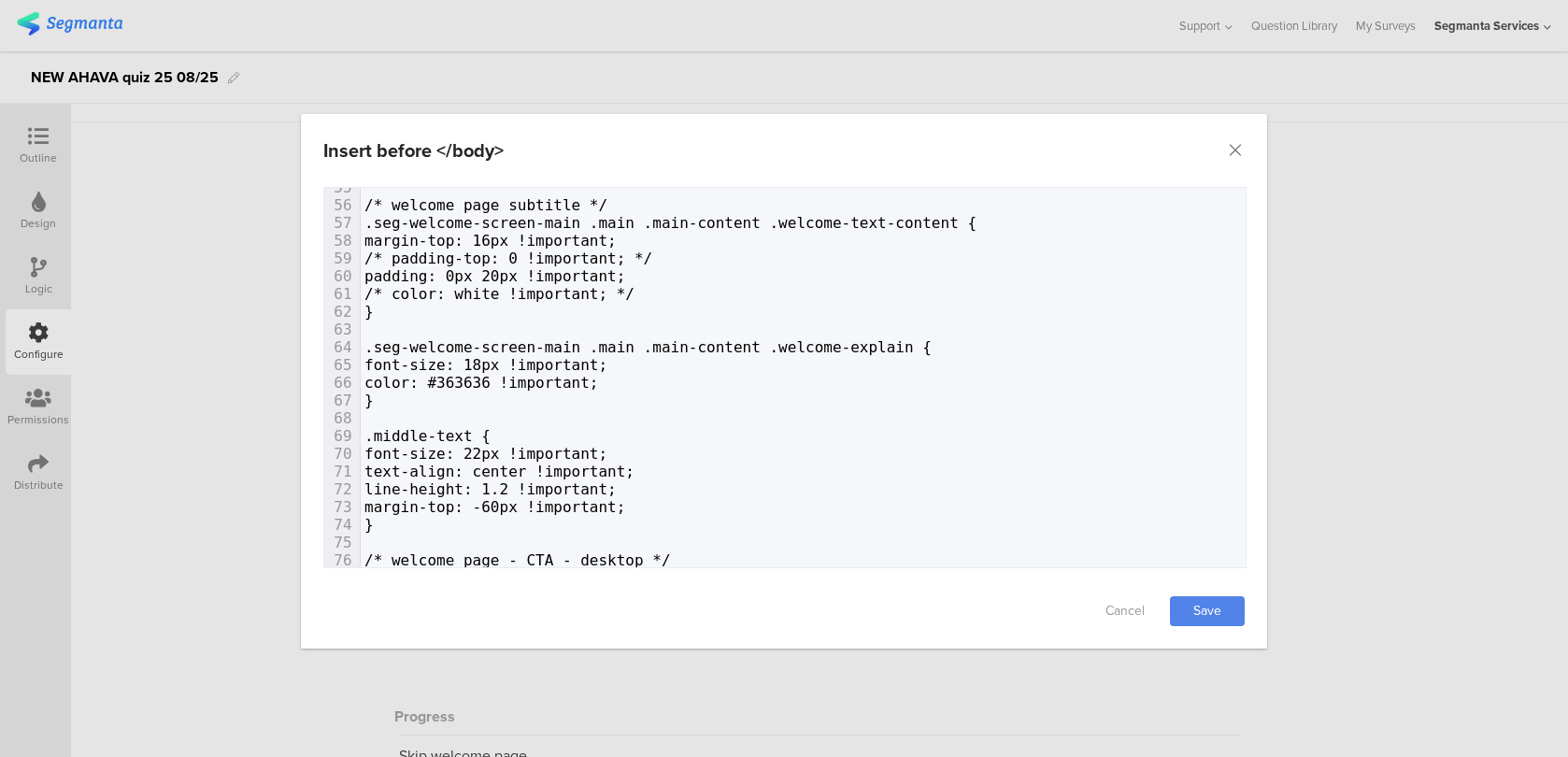
scroll to position [1043, 0]
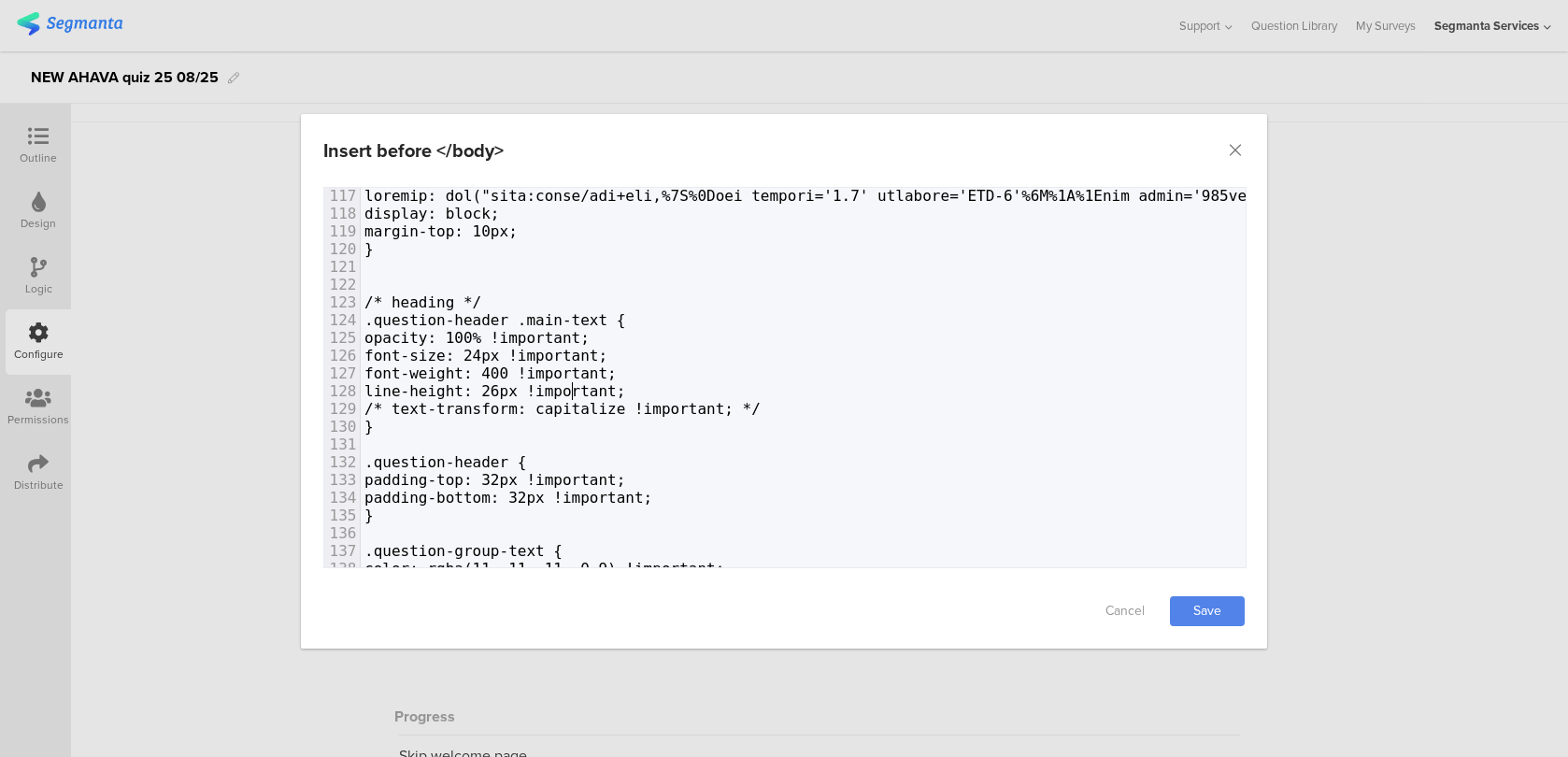
click at [564, 391] on span "line-height: 26px !important;" at bounding box center [494, 391] width 260 height 18
type textarea "7"
click at [1191, 606] on link "Save" at bounding box center [1207, 611] width 75 height 30
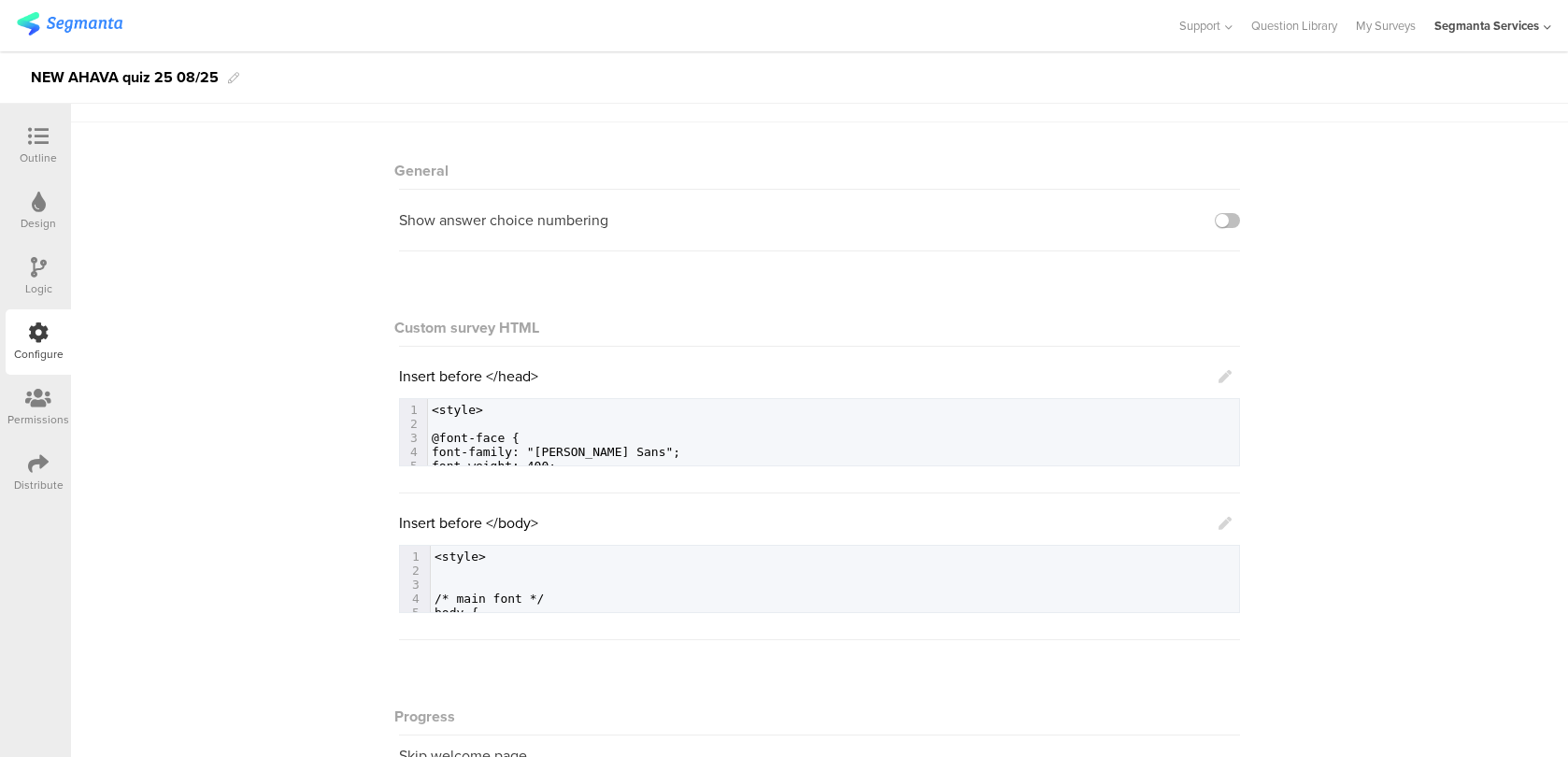
click at [32, 110] on div "Outline Design Logic Configure Permissions Distribute" at bounding box center [36, 429] width 71 height 653
click at [35, 134] on icon at bounding box center [39, 136] width 21 height 21
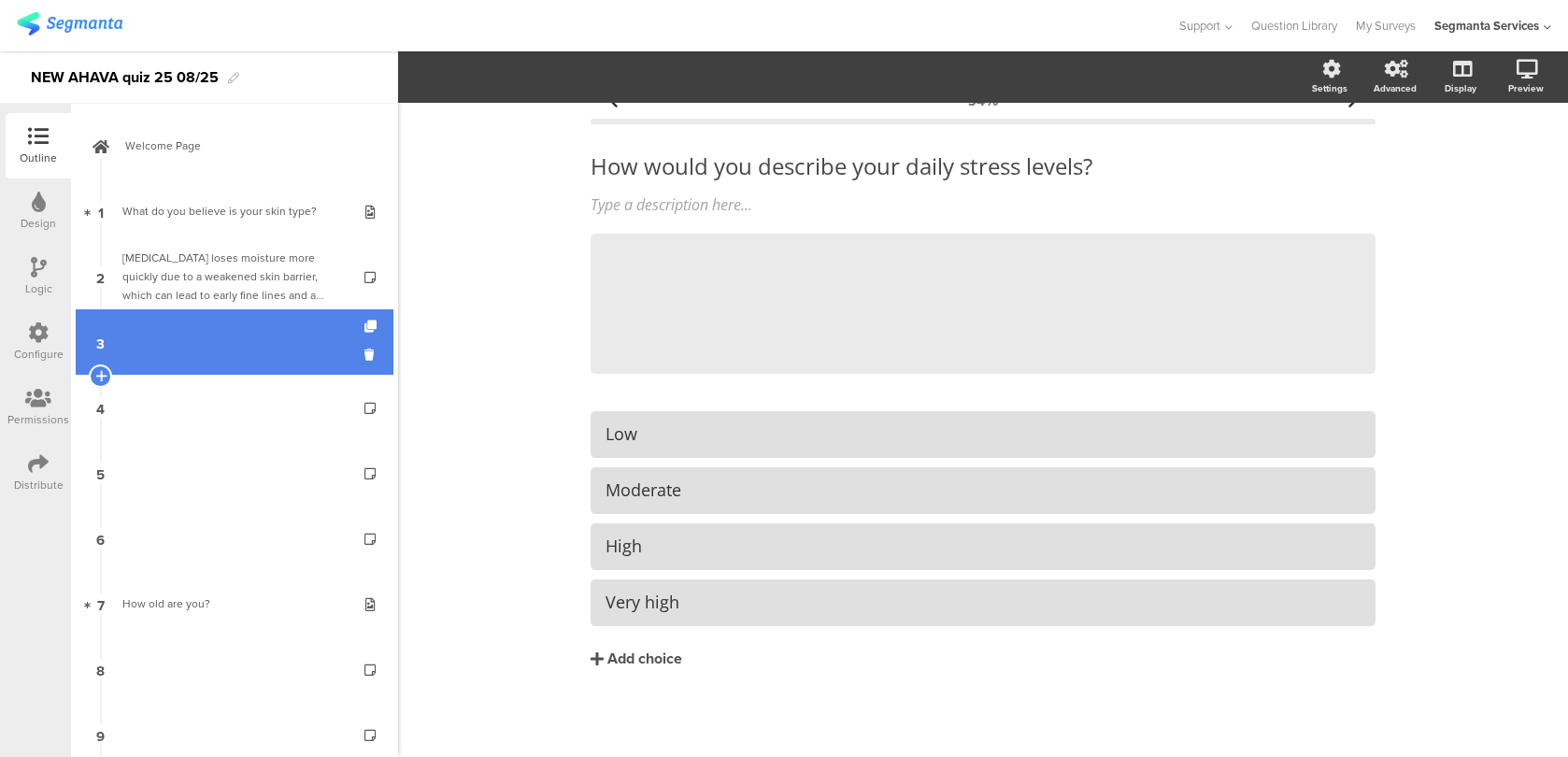
click at [192, 335] on link "3" at bounding box center [235, 342] width 318 height 66
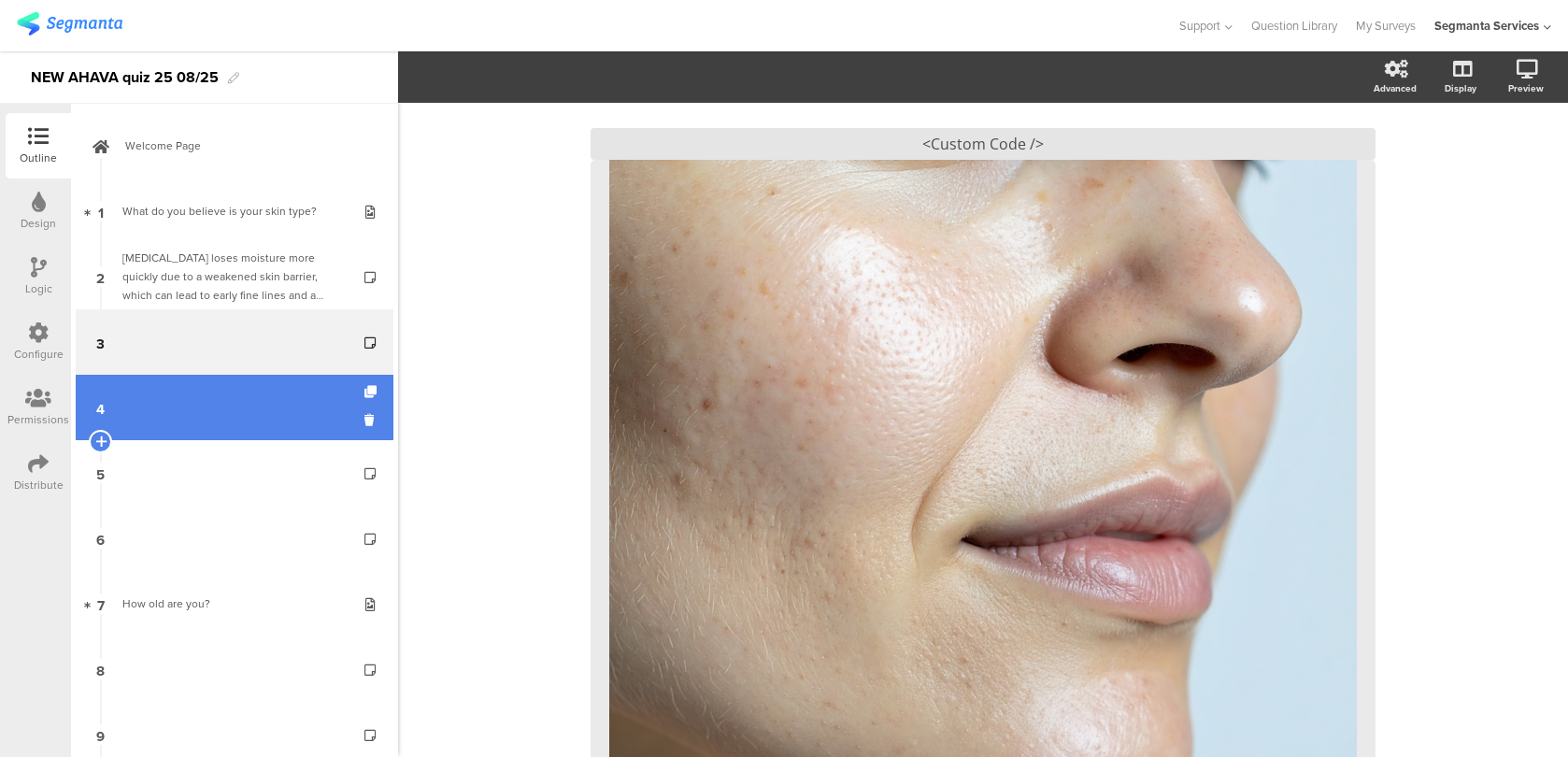
click at [267, 383] on link "4" at bounding box center [235, 408] width 318 height 66
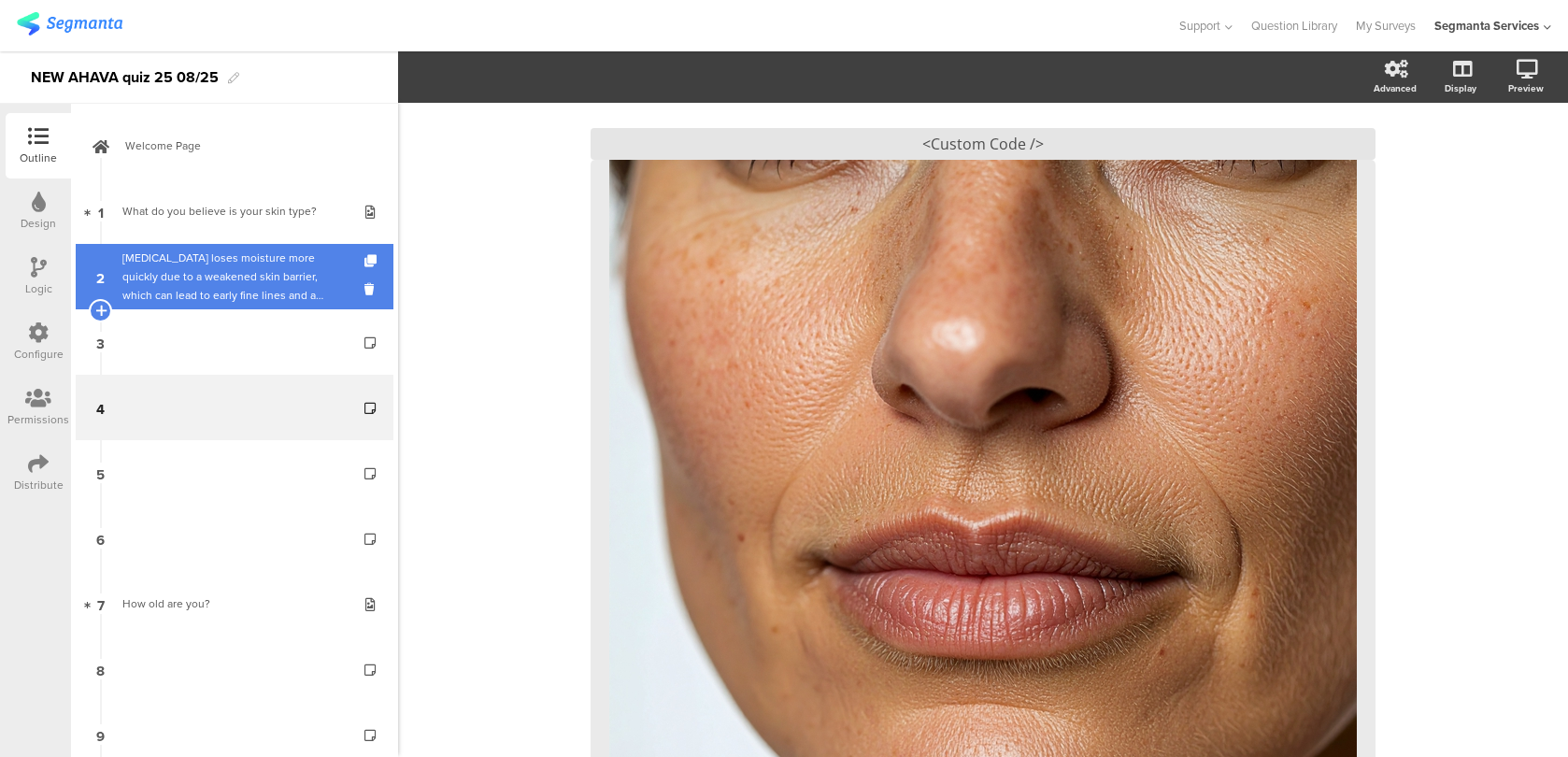
click at [259, 283] on div "Dry skin loses moisture more quickly due to a weakened skin barrier, which can …" at bounding box center [234, 277] width 224 height 56
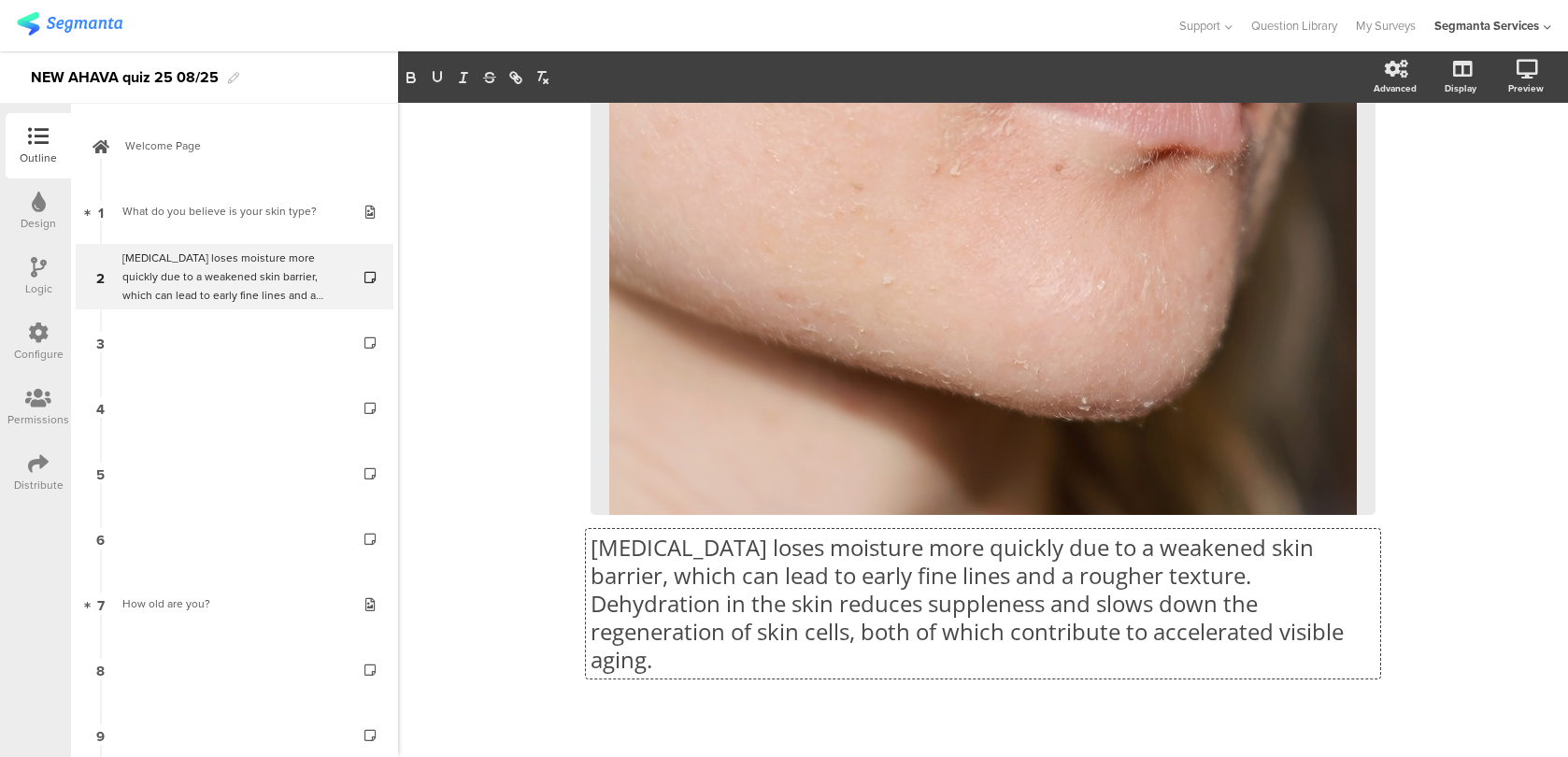
click at [683, 570] on div "Dry skin loses moisture more quickly due to a weakened skin barrier, which can …" at bounding box center [983, 197] width 784 height 989
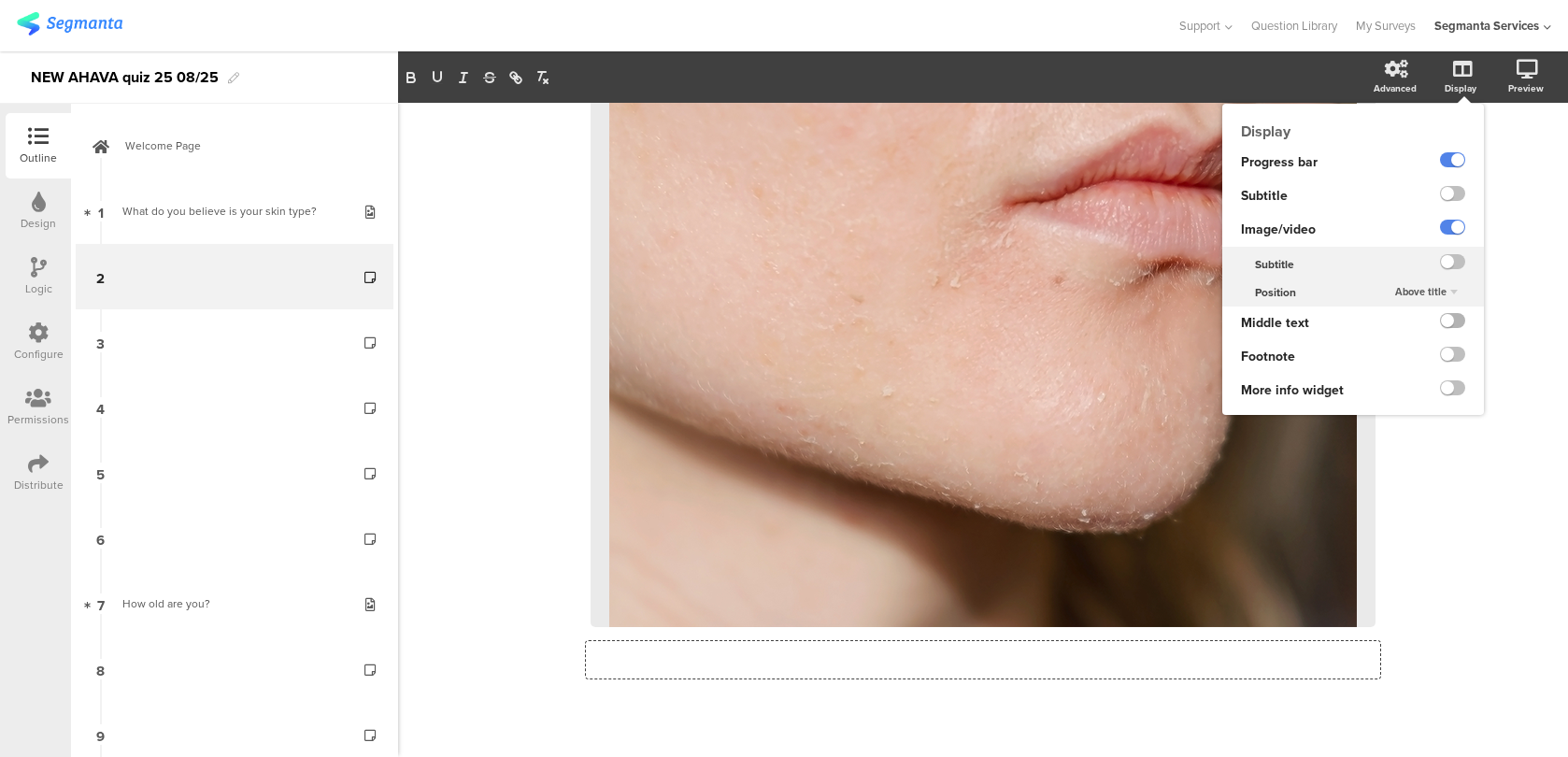
click at [1453, 327] on label at bounding box center [1452, 320] width 25 height 15
click at [0, 0] on input "checkbox" at bounding box center [0, 0] width 0 height 0
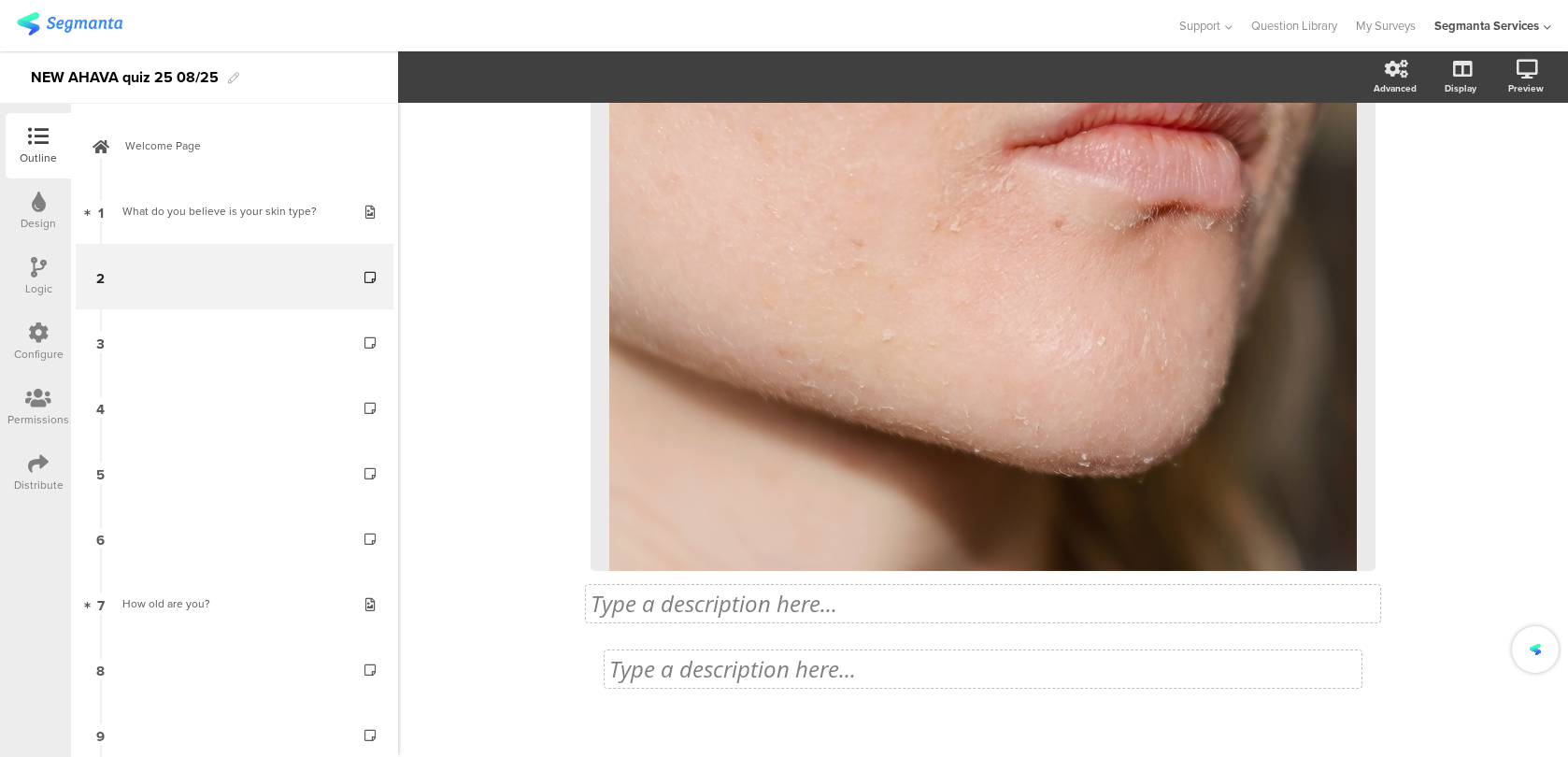
click at [854, 668] on div "Type a description here..." at bounding box center [983, 669] width 748 height 28
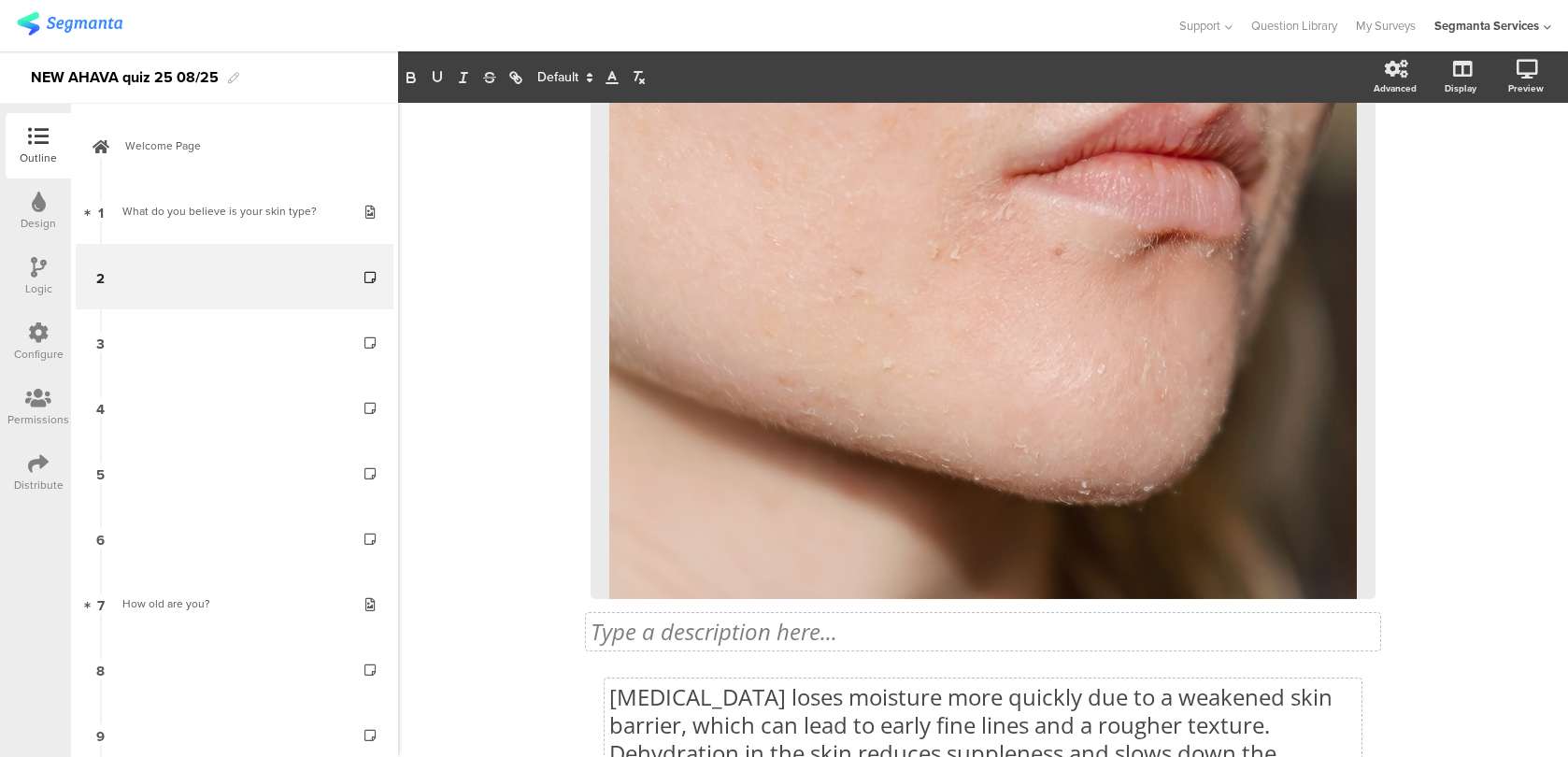
click at [40, 332] on icon at bounding box center [39, 332] width 21 height 21
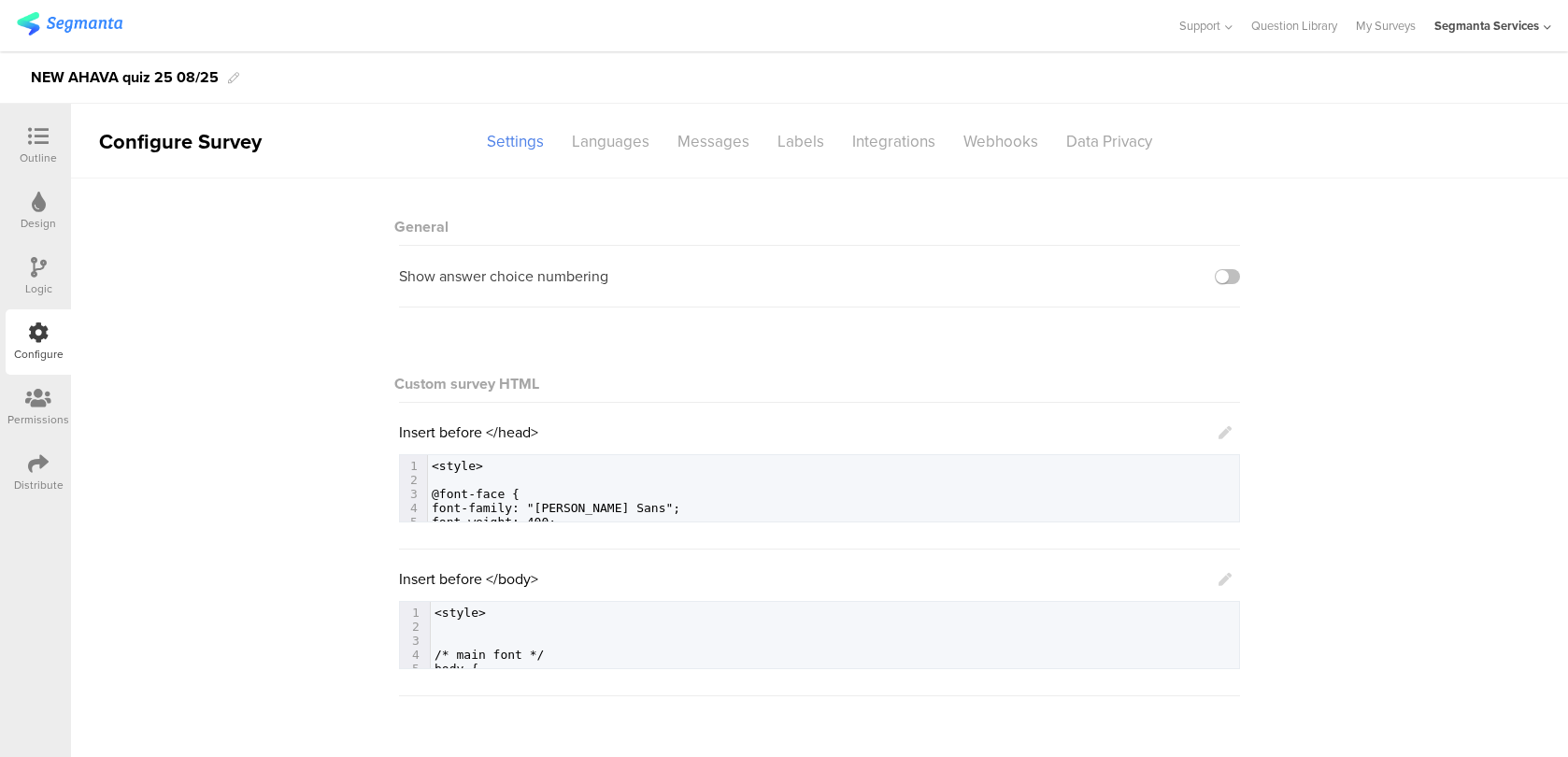
click at [1228, 577] on icon at bounding box center [1225, 579] width 13 height 13
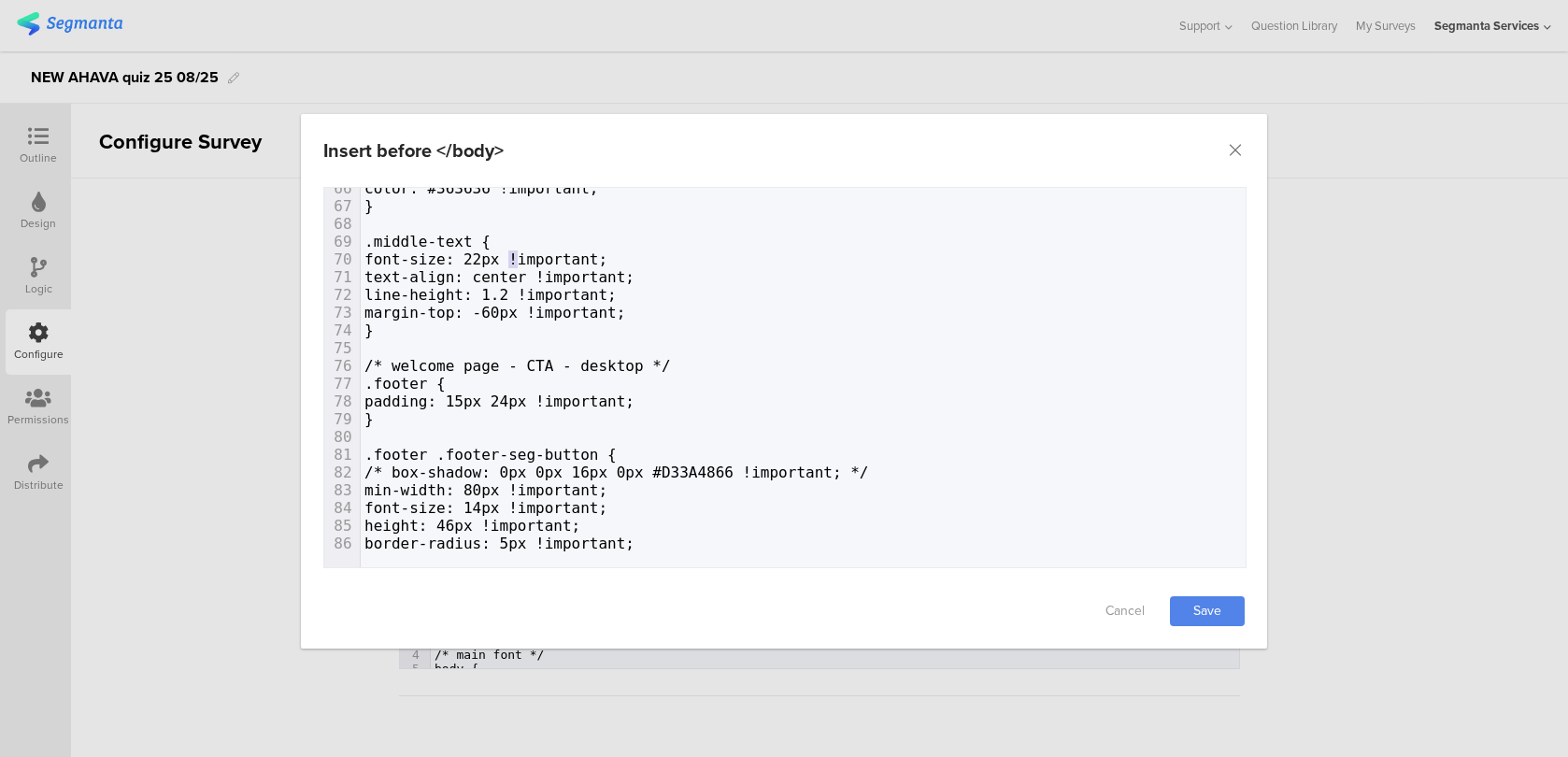
click at [510, 255] on span "font-size: 22px !important;" at bounding box center [486, 259] width 243 height 18
type textarea "1"
click at [529, 307] on span "margin-top: -60px !important;" at bounding box center [494, 312] width 260 height 18
type textarea "4"
click at [1206, 607] on link "Save" at bounding box center [1207, 611] width 75 height 30
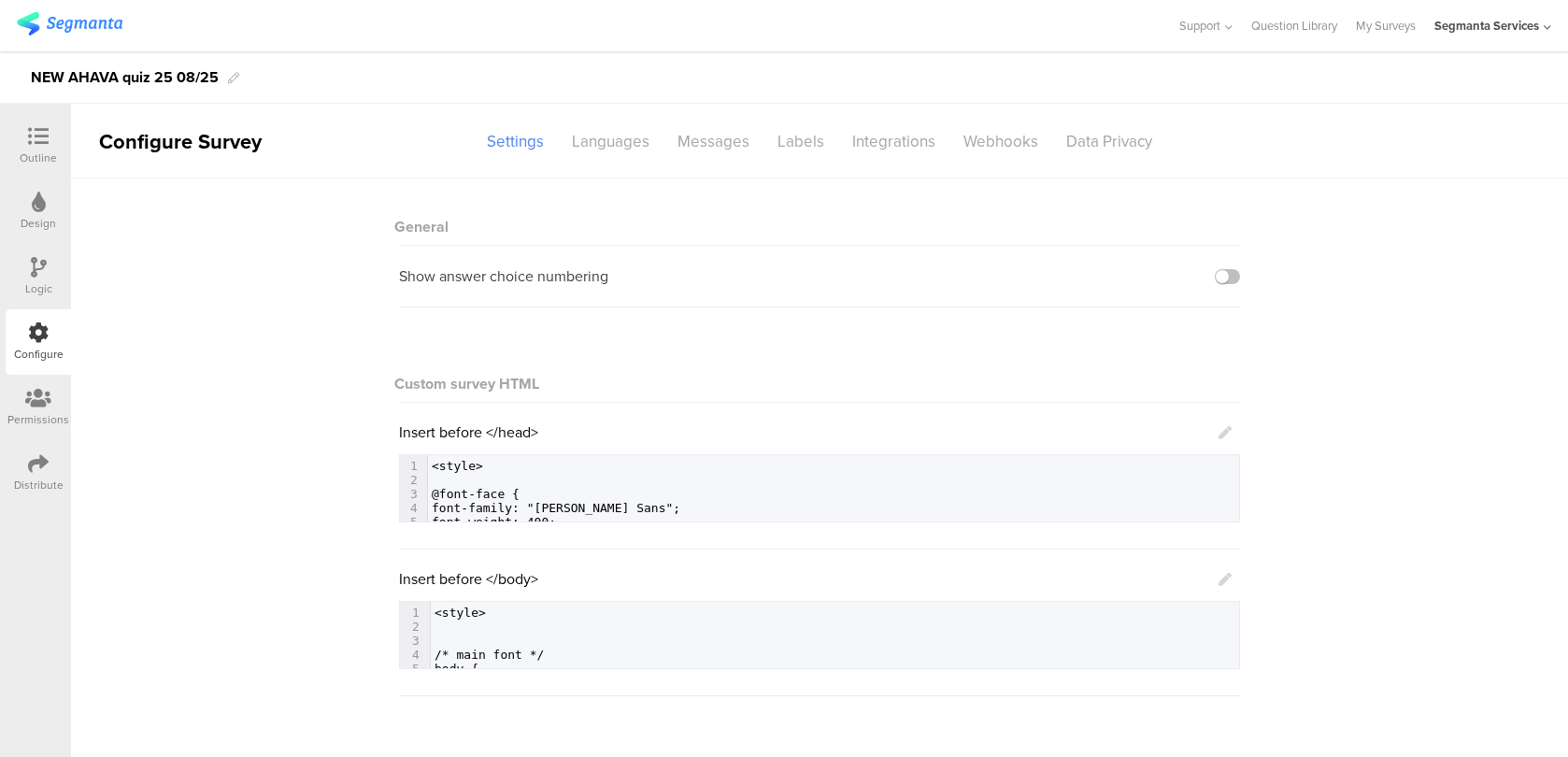
click at [1228, 579] on icon at bounding box center [1225, 579] width 13 height 13
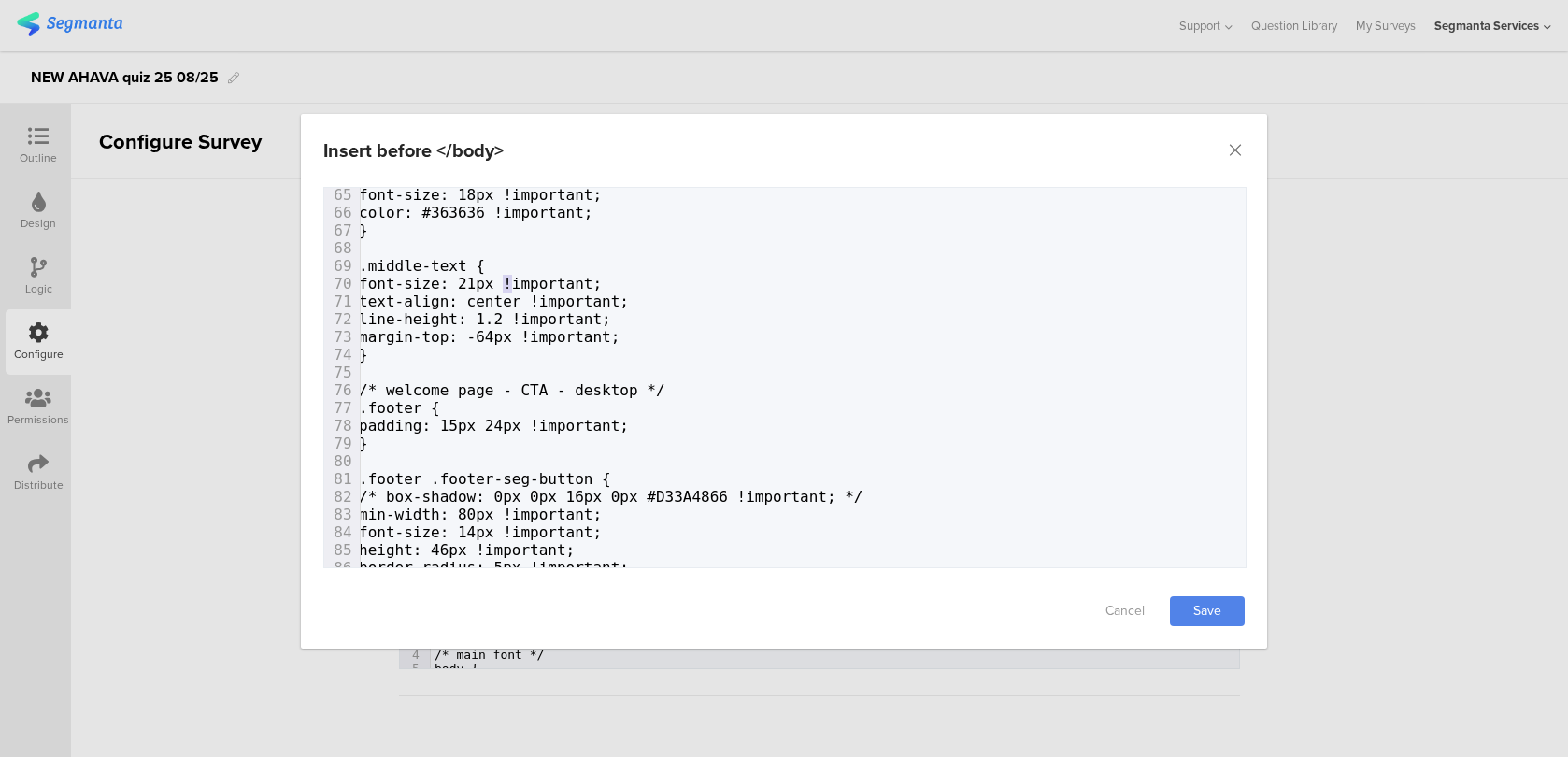
click at [503, 274] on span "font-size: 21px !important;" at bounding box center [480, 283] width 243 height 18
type textarea "2"
click at [1184, 607] on link "Save" at bounding box center [1207, 611] width 75 height 30
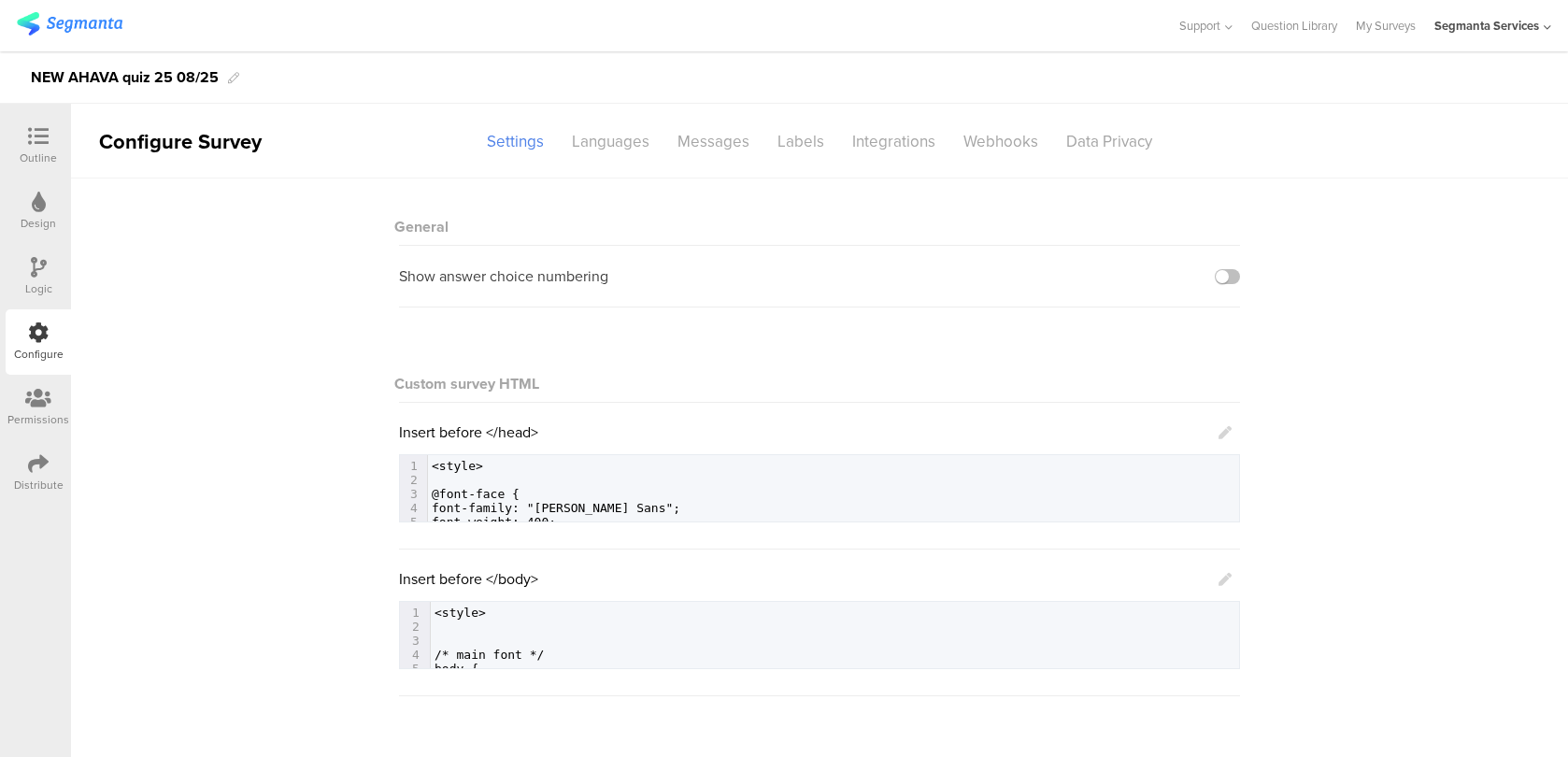
click at [1229, 590] on div "Insert before </body> 624 1 <style> 2 ​ 3 ​ 4 /* main font */ 5 body { 6 color:…" at bounding box center [819, 618] width 841 height 100
click at [1229, 584] on icon at bounding box center [1225, 579] width 13 height 13
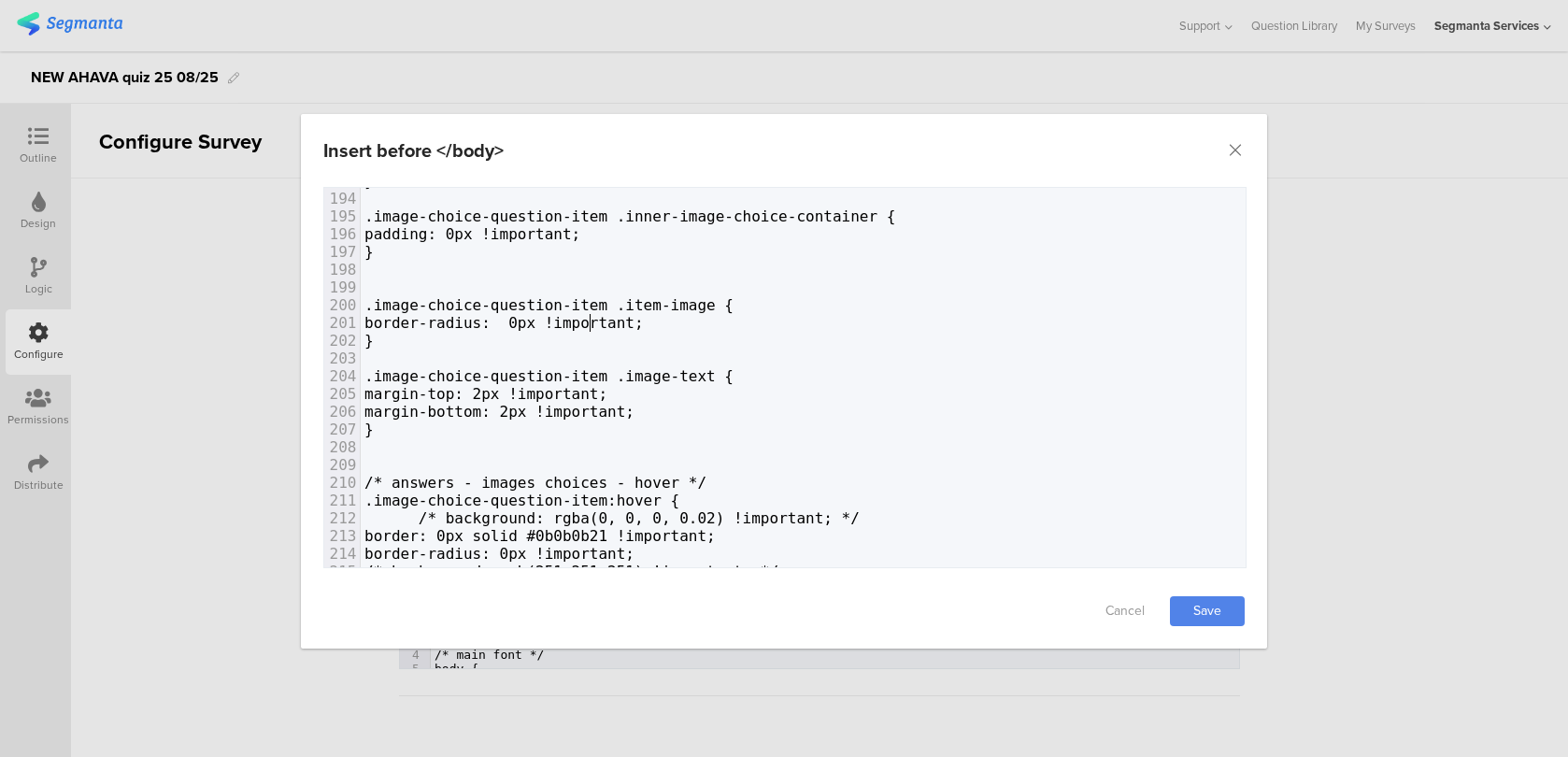
type textarea "0"
click at [582, 318] on span "border-radius: 0px !important;" at bounding box center [504, 322] width 279 height 18
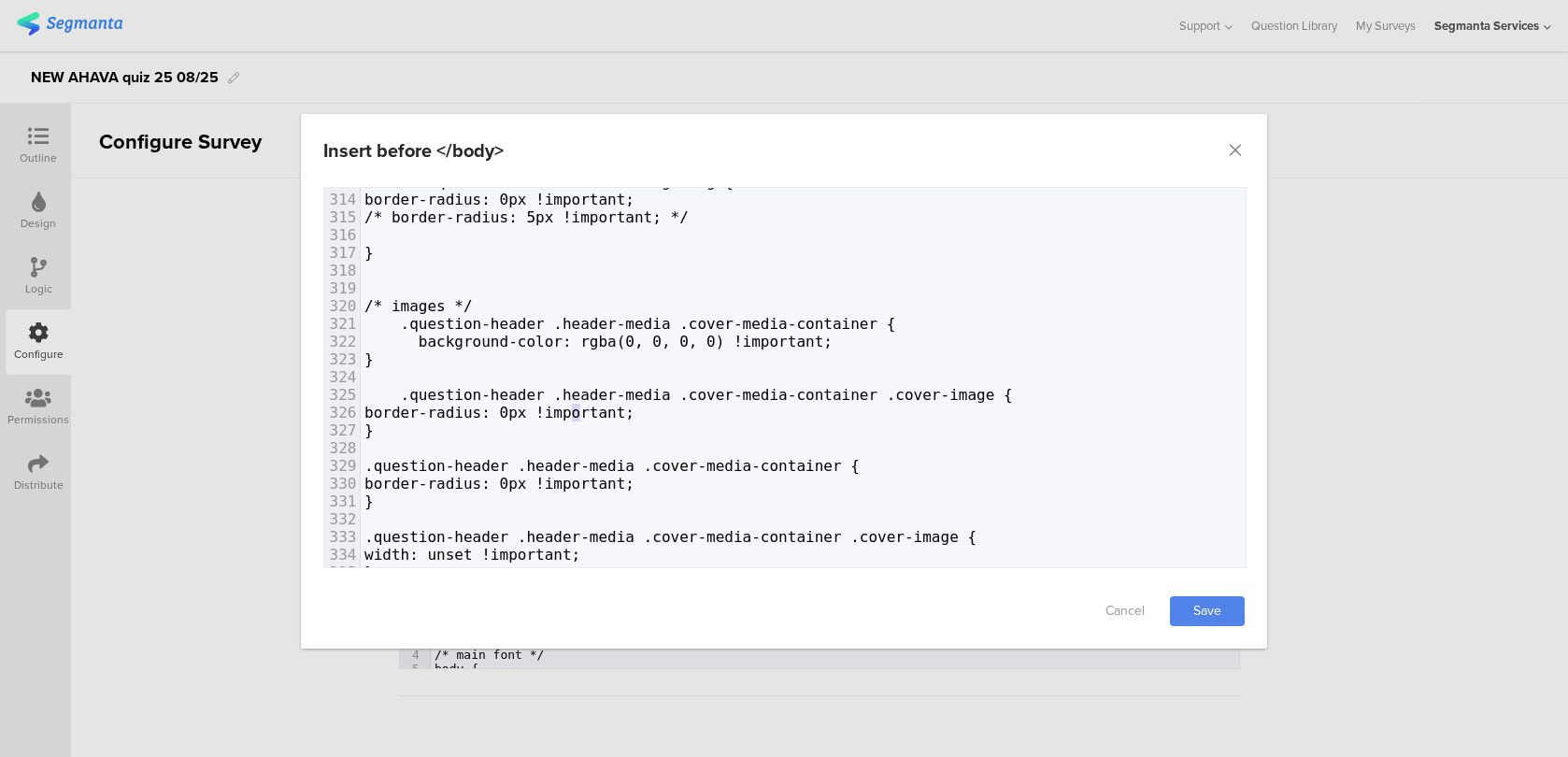
click at [579, 409] on span "border-radius: 0px !important;" at bounding box center [499, 412] width 270 height 18
type textarea "0"
click at [536, 481] on span "border-radius: 0px !important;" at bounding box center [499, 483] width 270 height 18
type textarea "24"
click at [1217, 609] on link "Save" at bounding box center [1207, 611] width 75 height 30
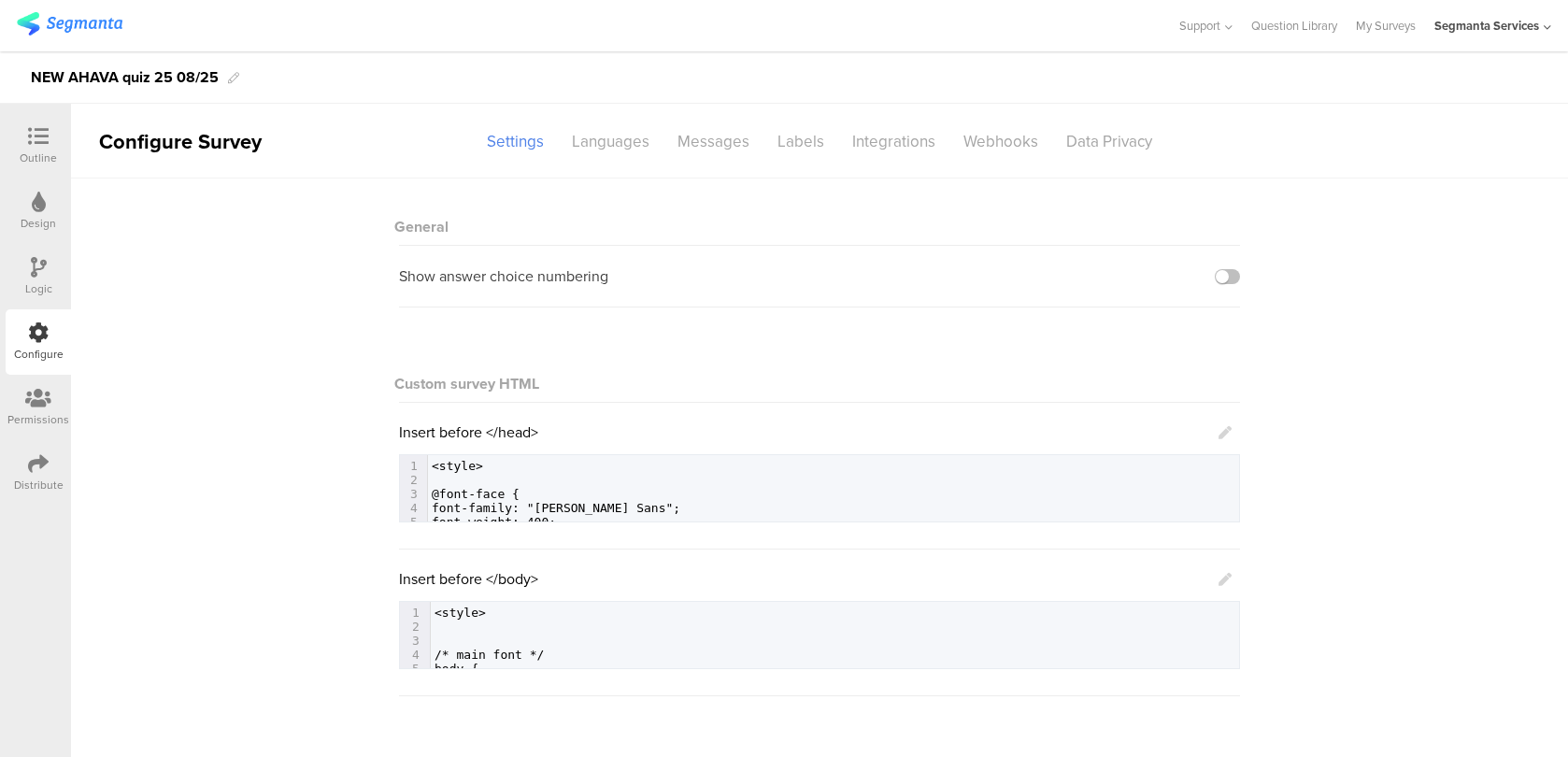
click at [1228, 579] on icon at bounding box center [1225, 579] width 13 height 13
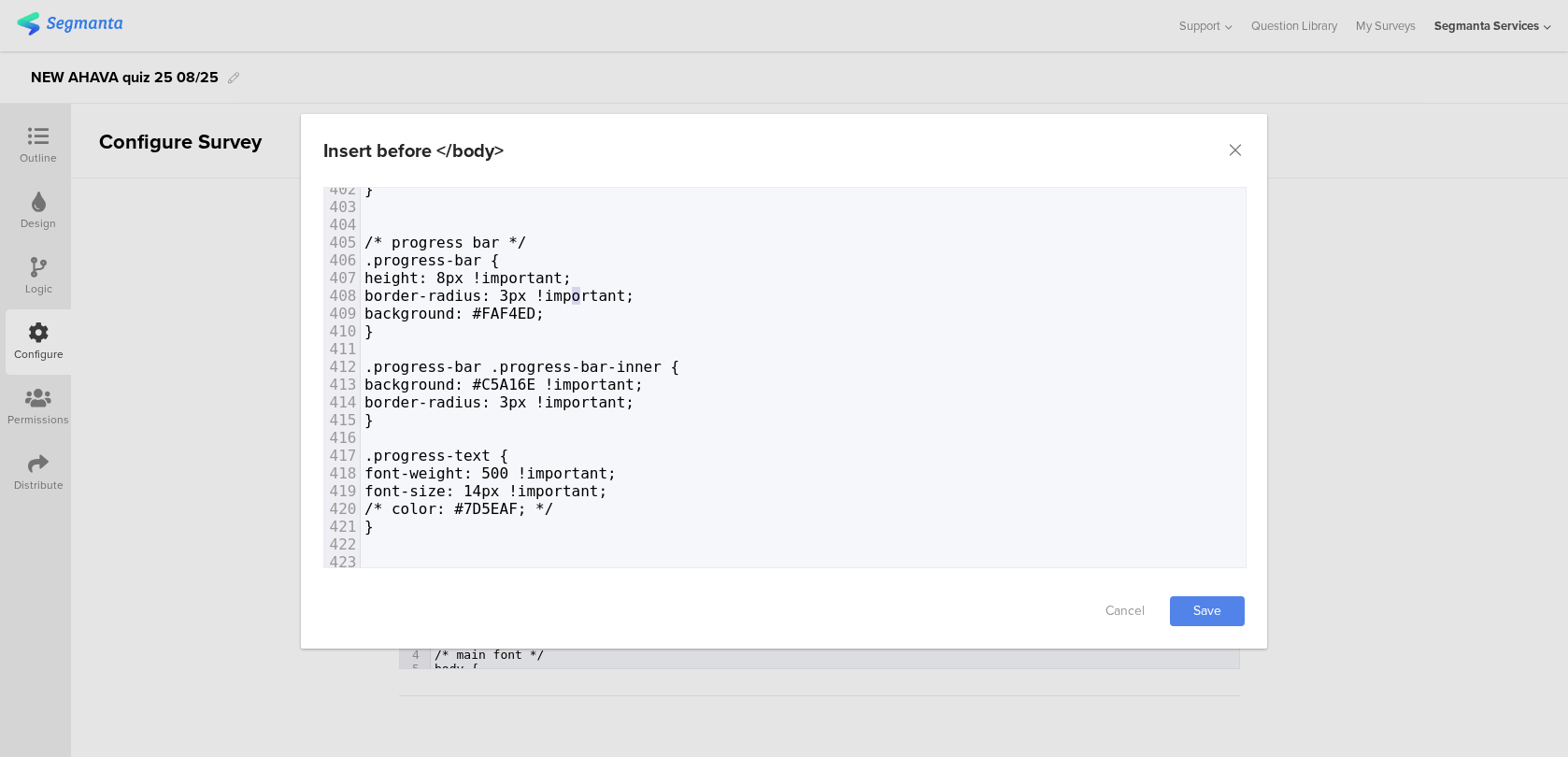
click at [571, 292] on span "border-radius: 3px !important;" at bounding box center [499, 295] width 270 height 18
type textarea "6"
click at [1173, 619] on link "Save" at bounding box center [1207, 611] width 75 height 30
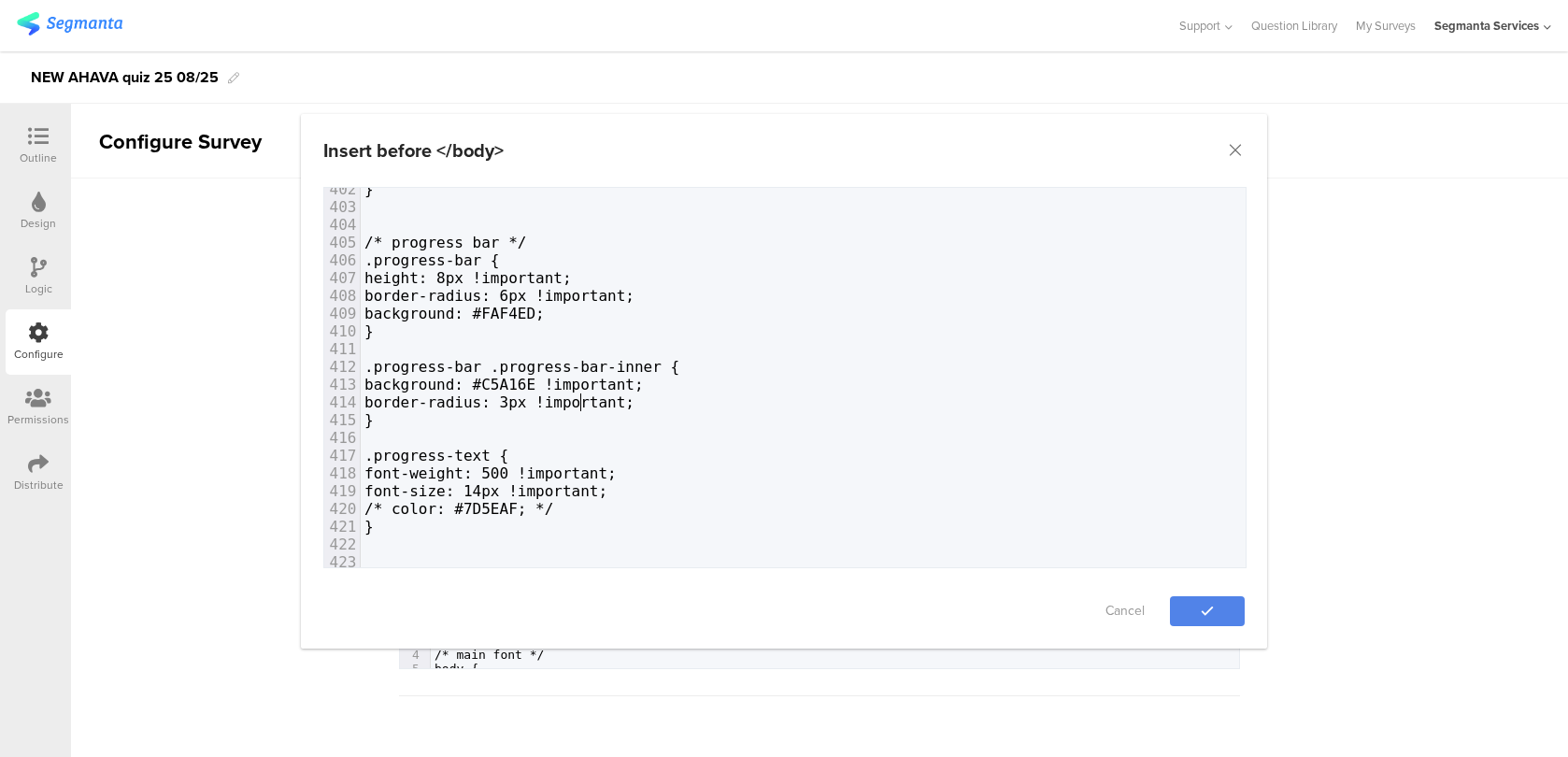
type textarea "px !important; }"
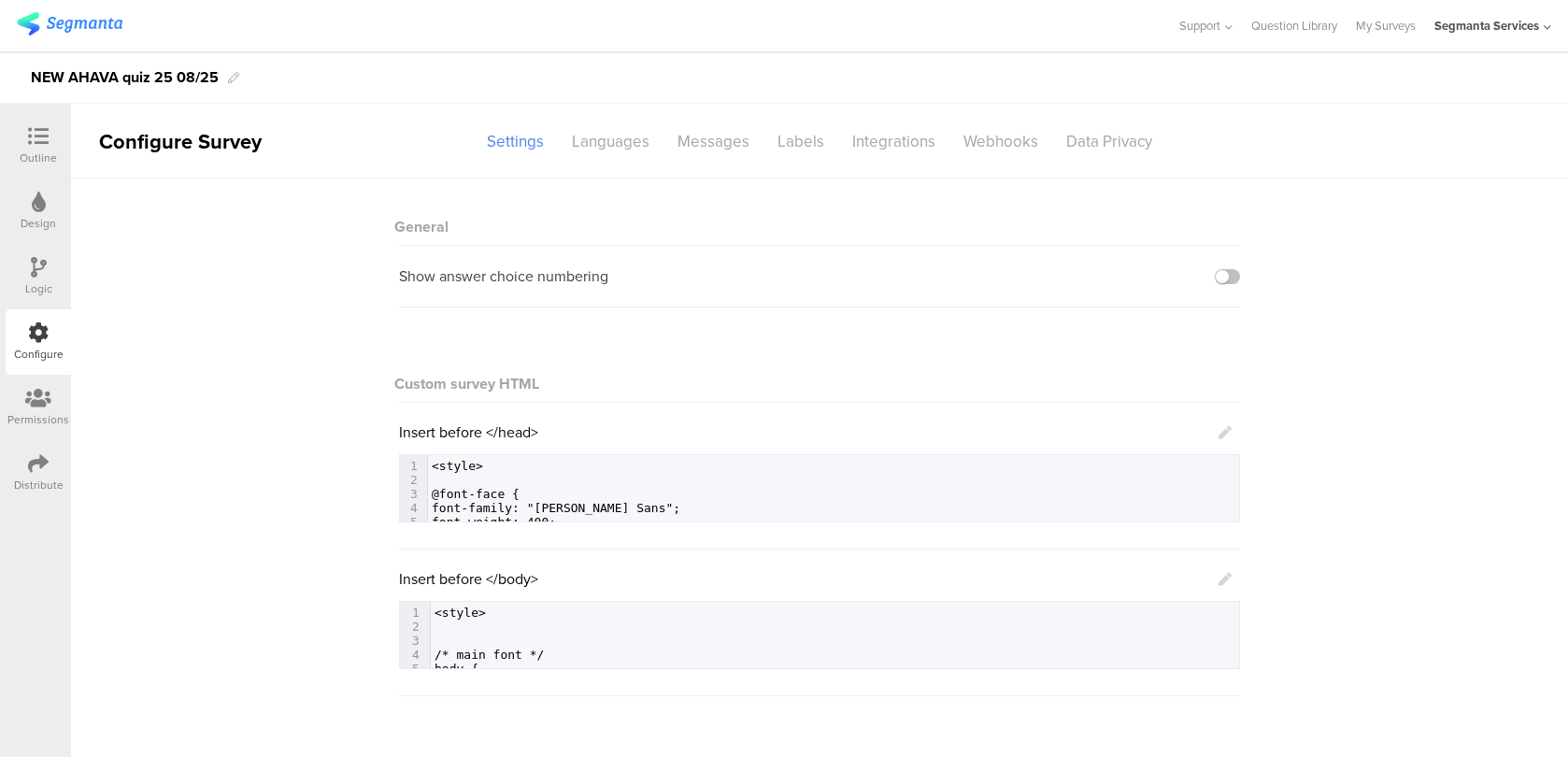
click at [1228, 576] on icon at bounding box center [1225, 579] width 13 height 13
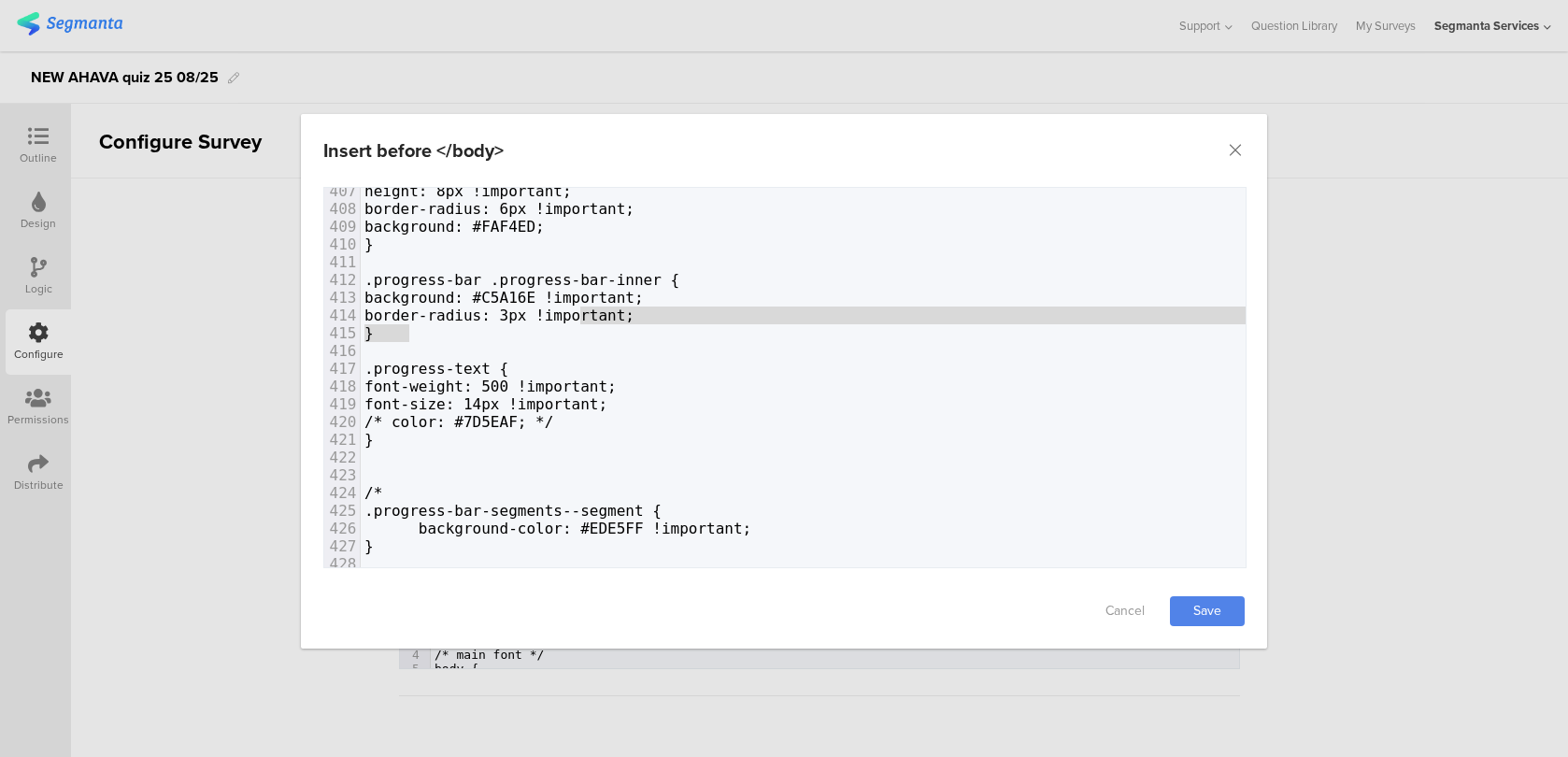
click at [530, 300] on span "background: #C5A16E !important;" at bounding box center [504, 297] width 279 height 18
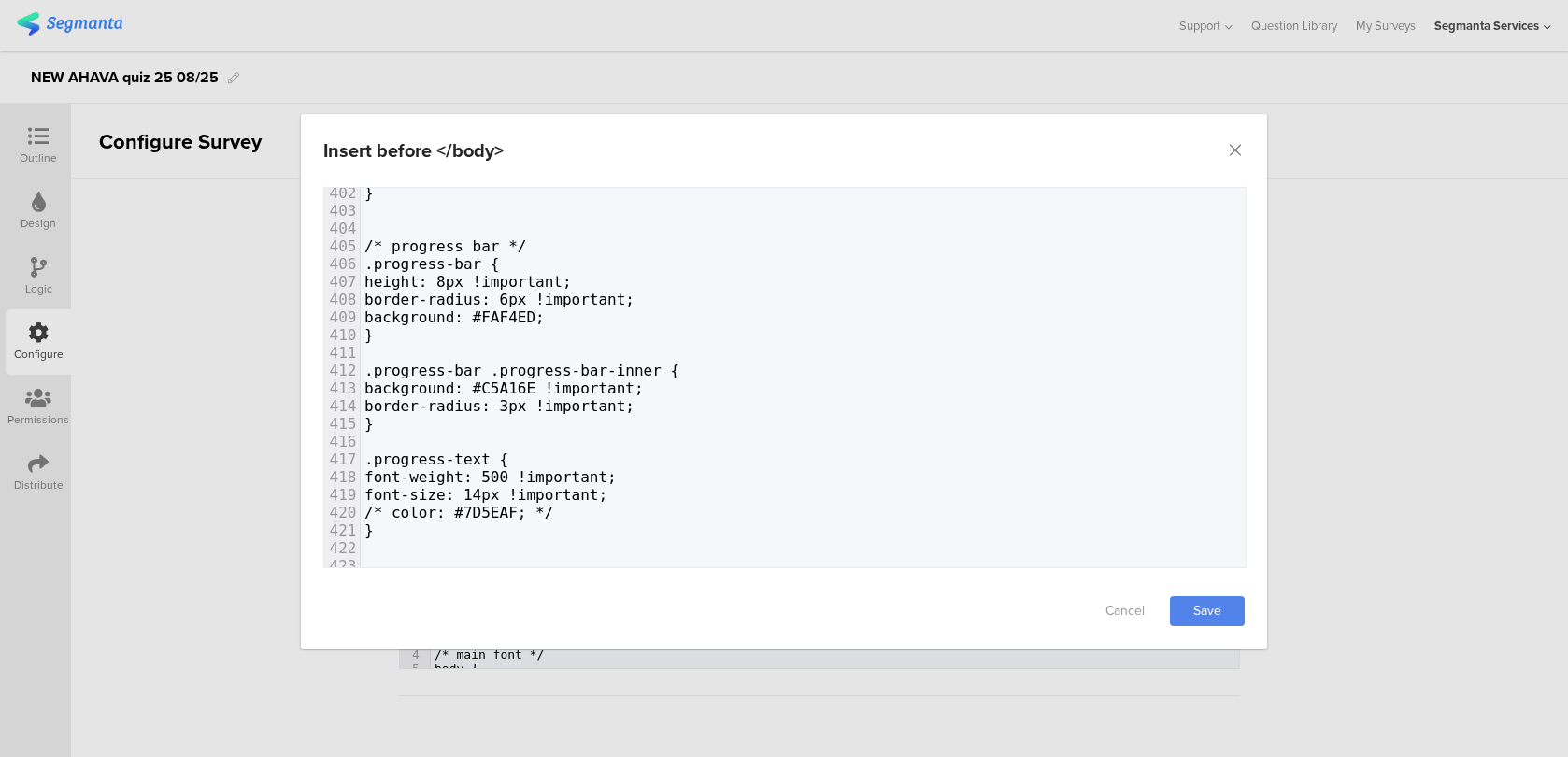
click at [577, 402] on span "border-radius: 3px !important;" at bounding box center [499, 406] width 270 height 18
type textarea "6"
click at [1192, 601] on link "Save" at bounding box center [1207, 611] width 75 height 30
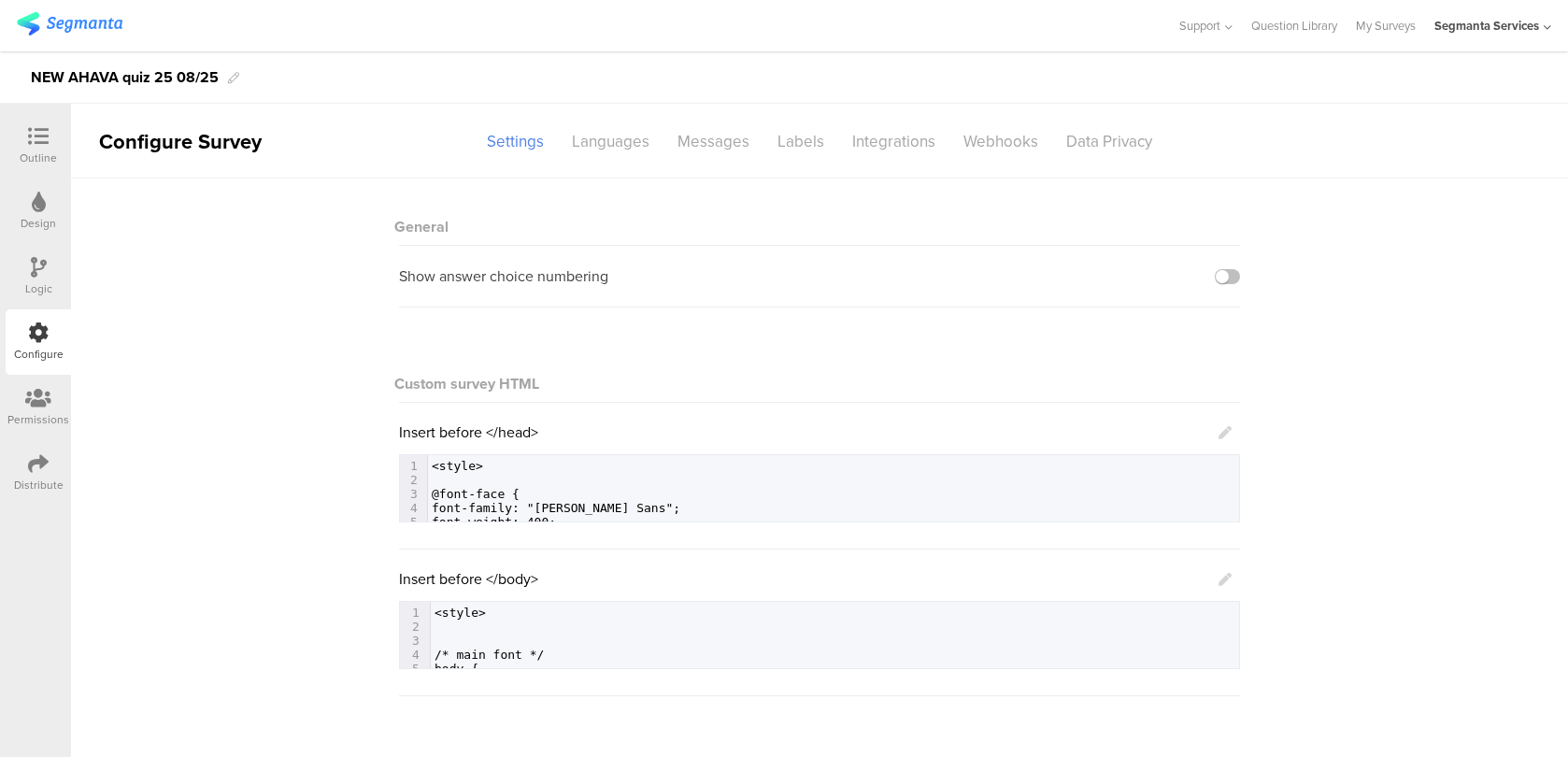
click at [48, 139] on icon at bounding box center [39, 136] width 21 height 21
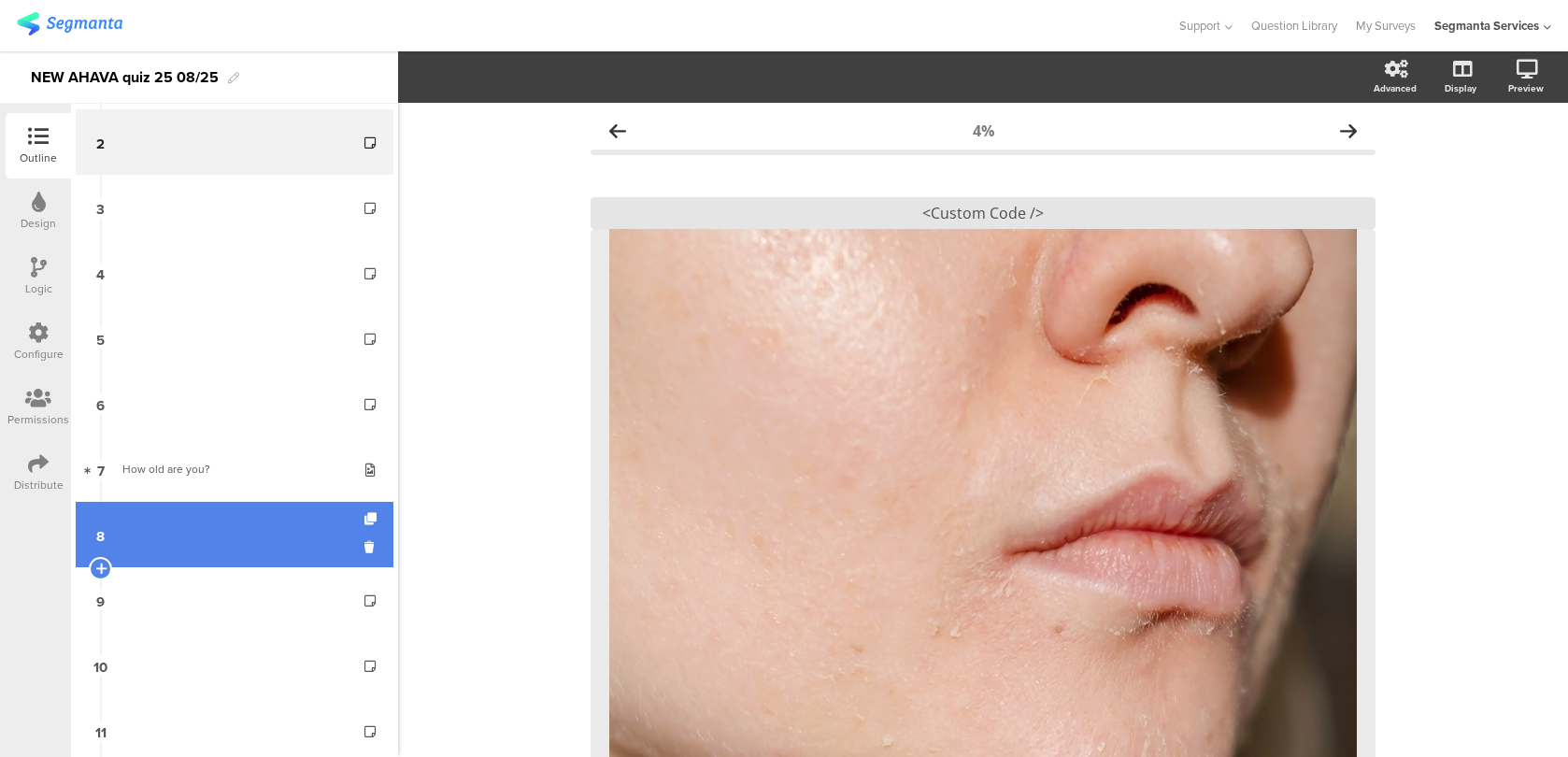
scroll to position [842, 0]
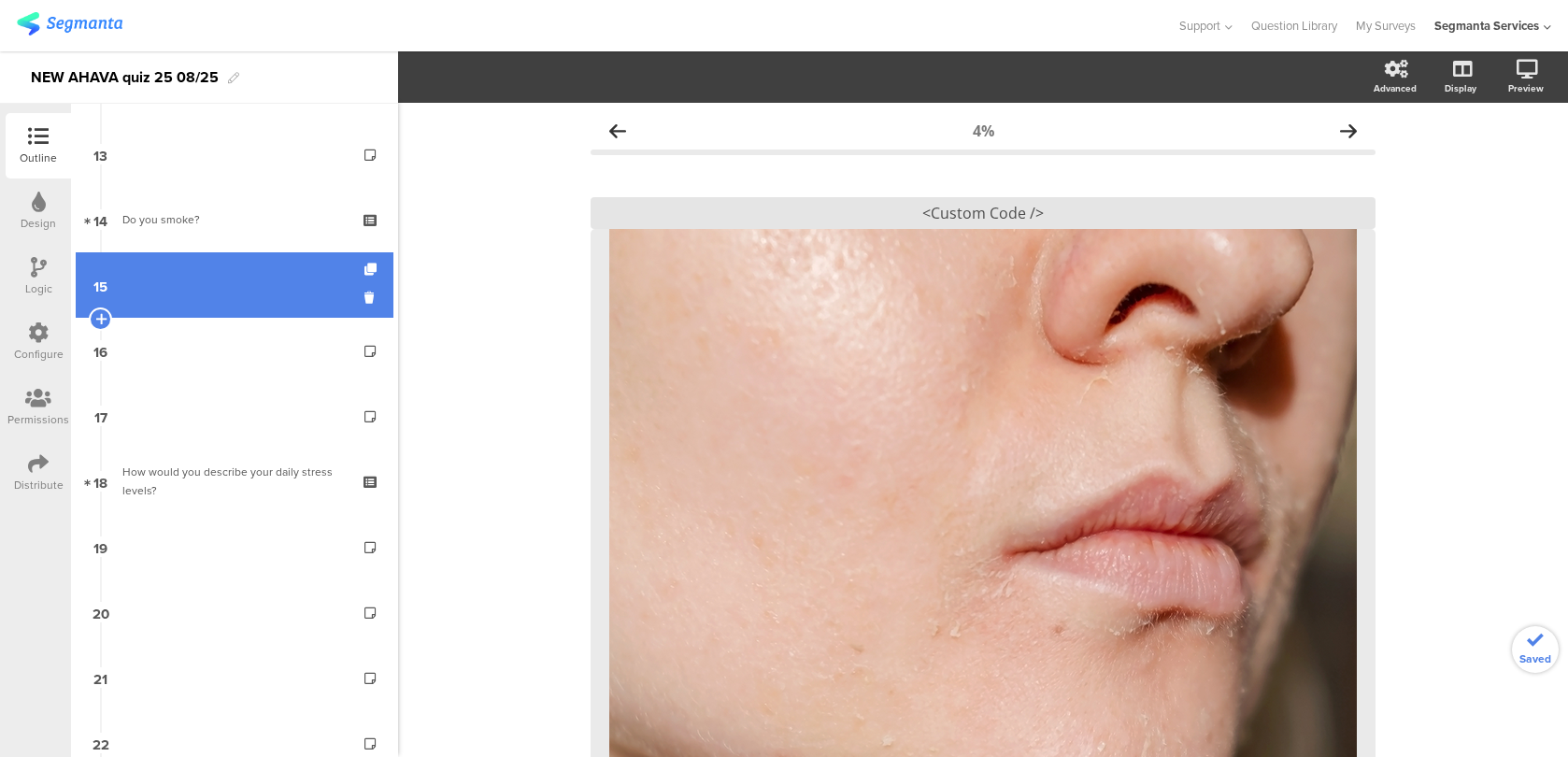
click at [231, 299] on link "15" at bounding box center [235, 286] width 318 height 66
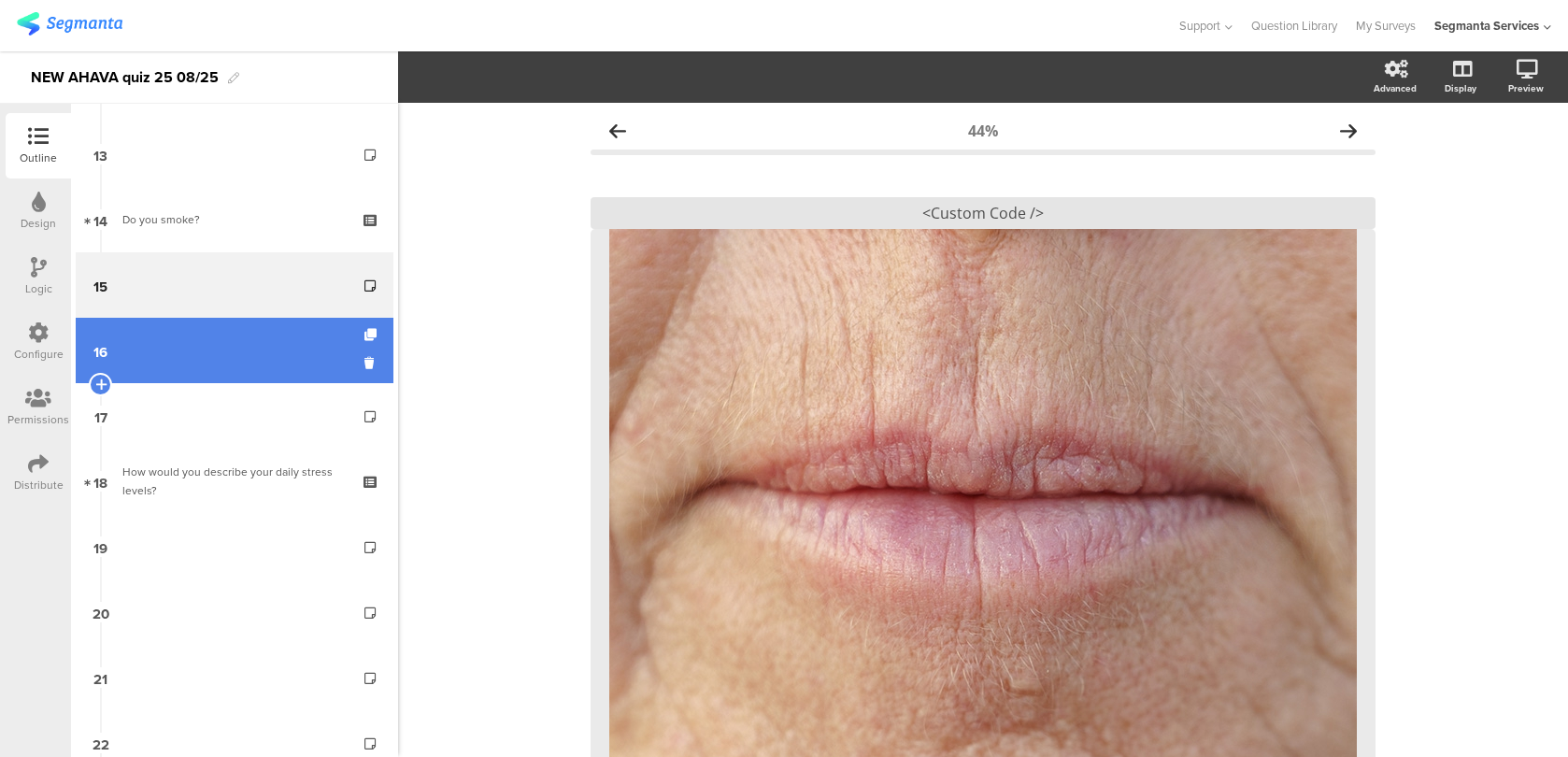
click at [232, 349] on link "16" at bounding box center [235, 350] width 318 height 66
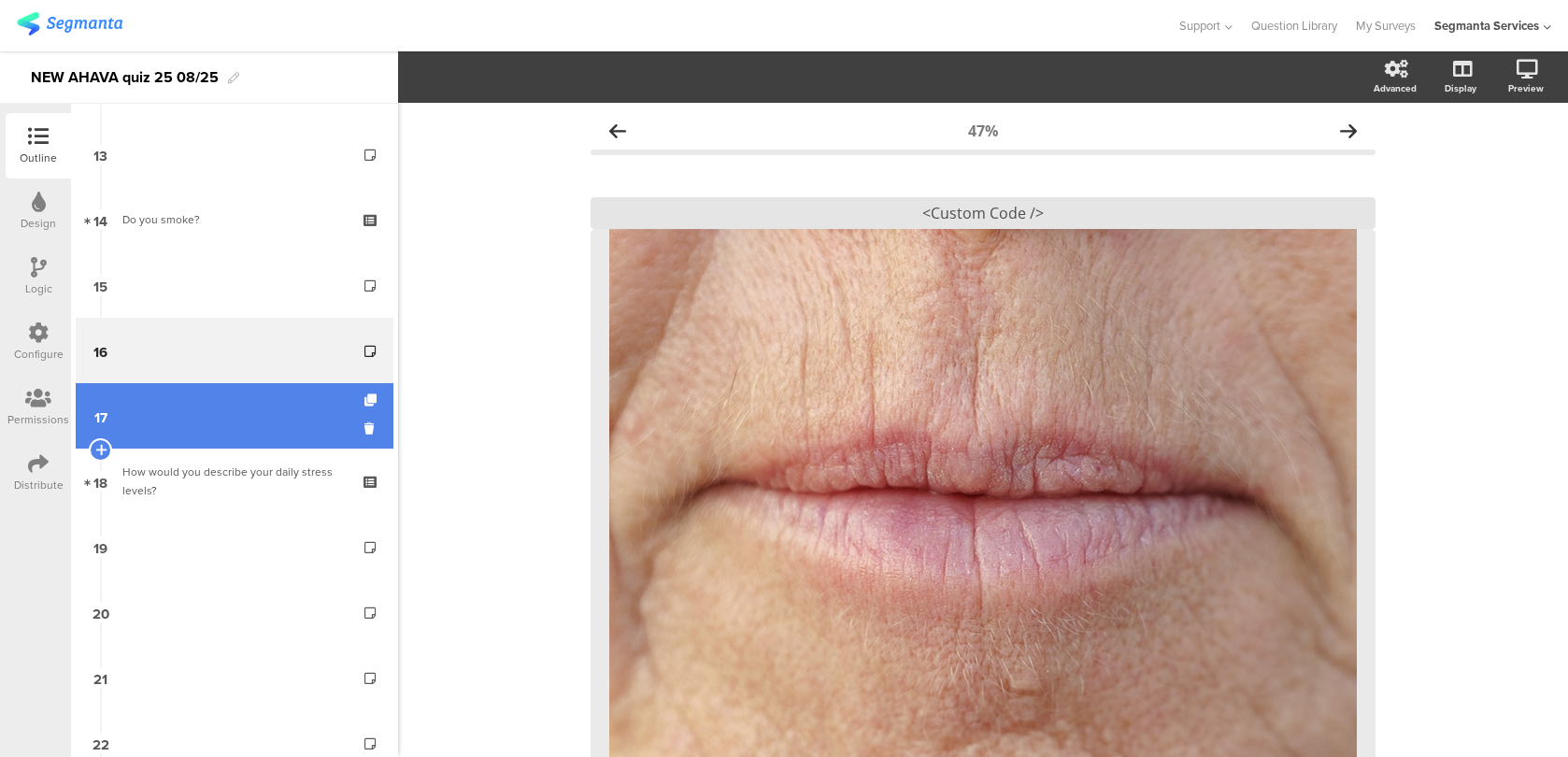
click at [215, 431] on link "17" at bounding box center [235, 416] width 318 height 66
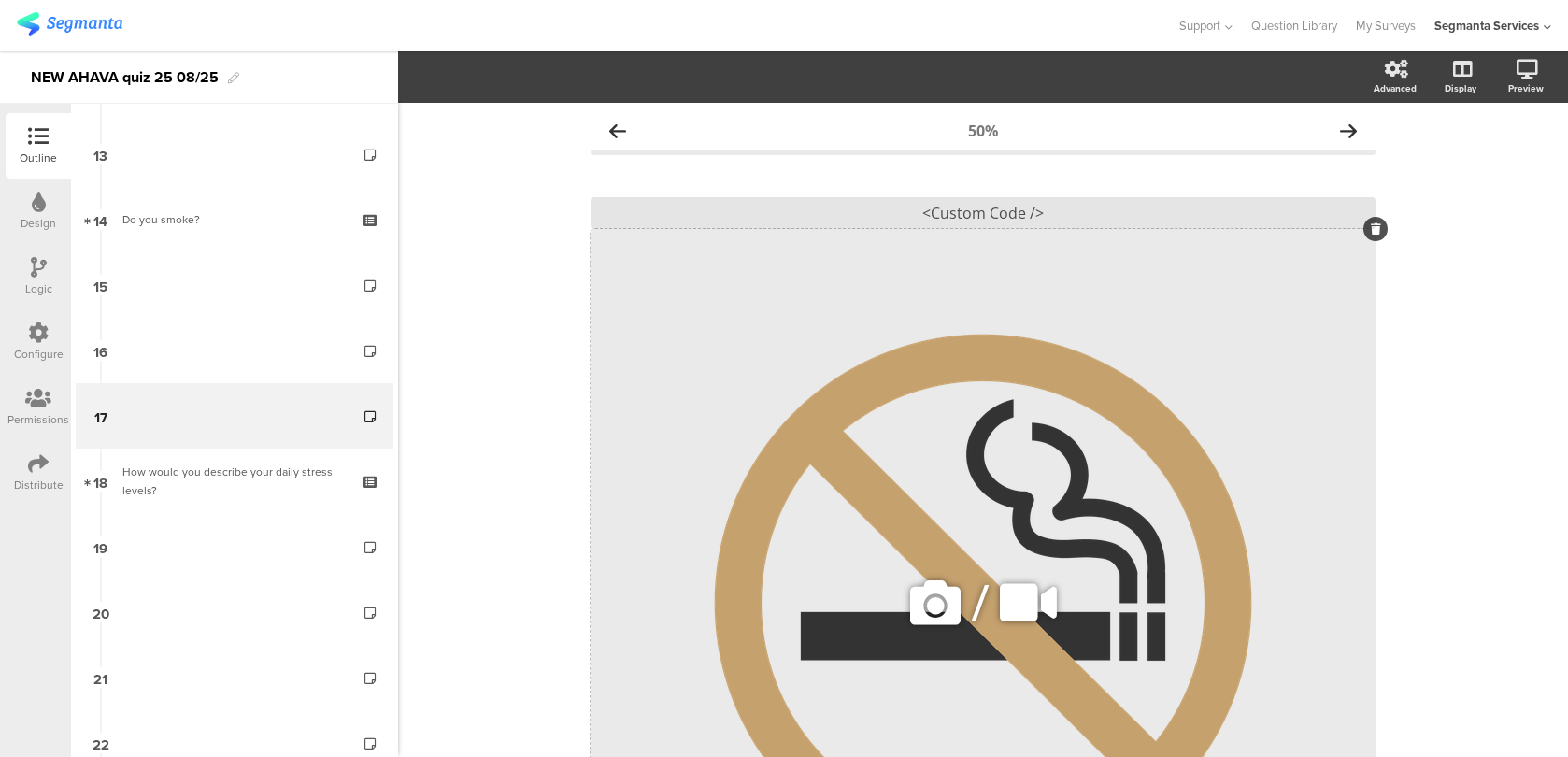
click at [752, 367] on div "/" at bounding box center [983, 603] width 784 height 748
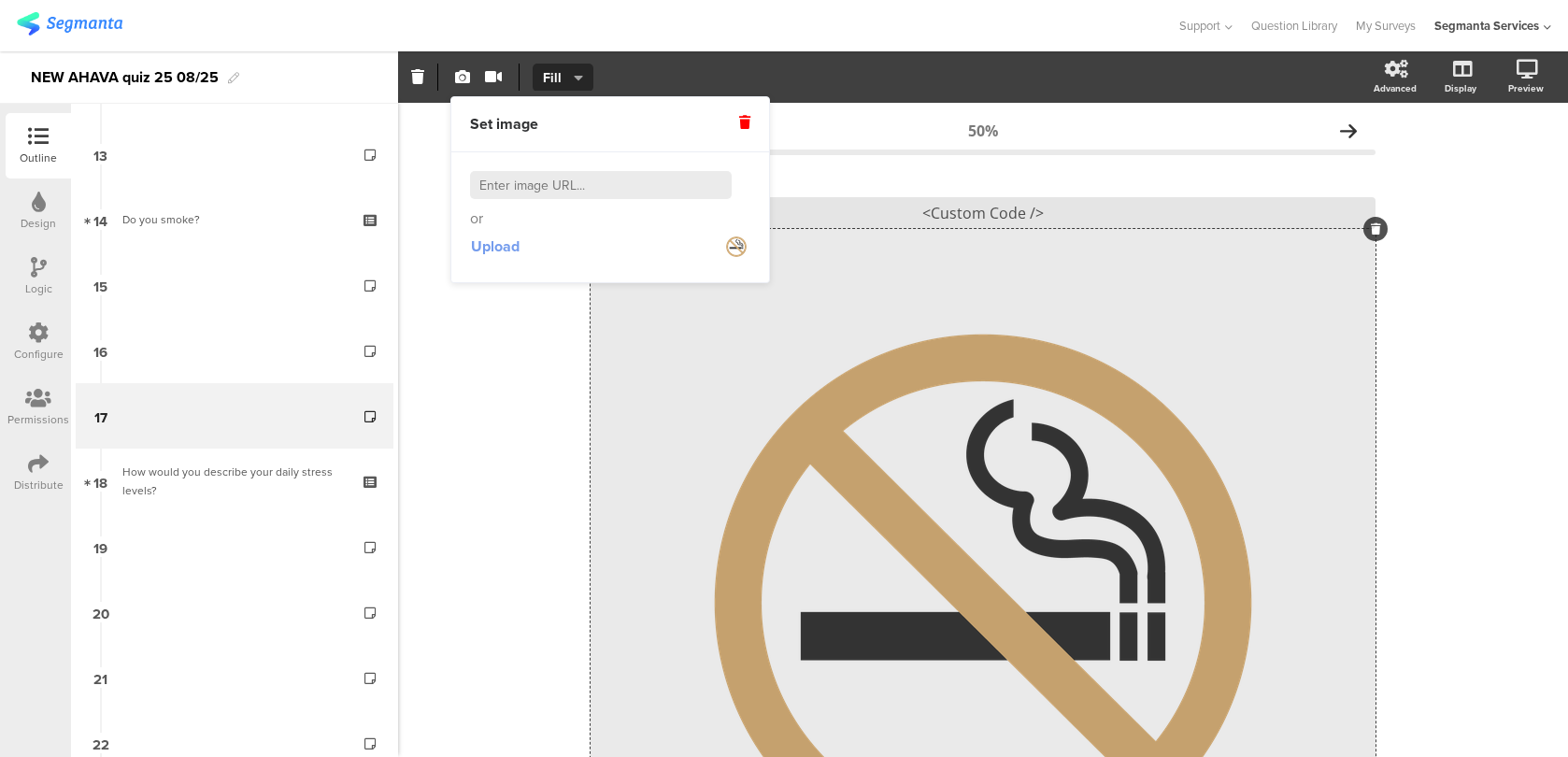
click at [489, 246] on span "Upload" at bounding box center [495, 246] width 49 height 22
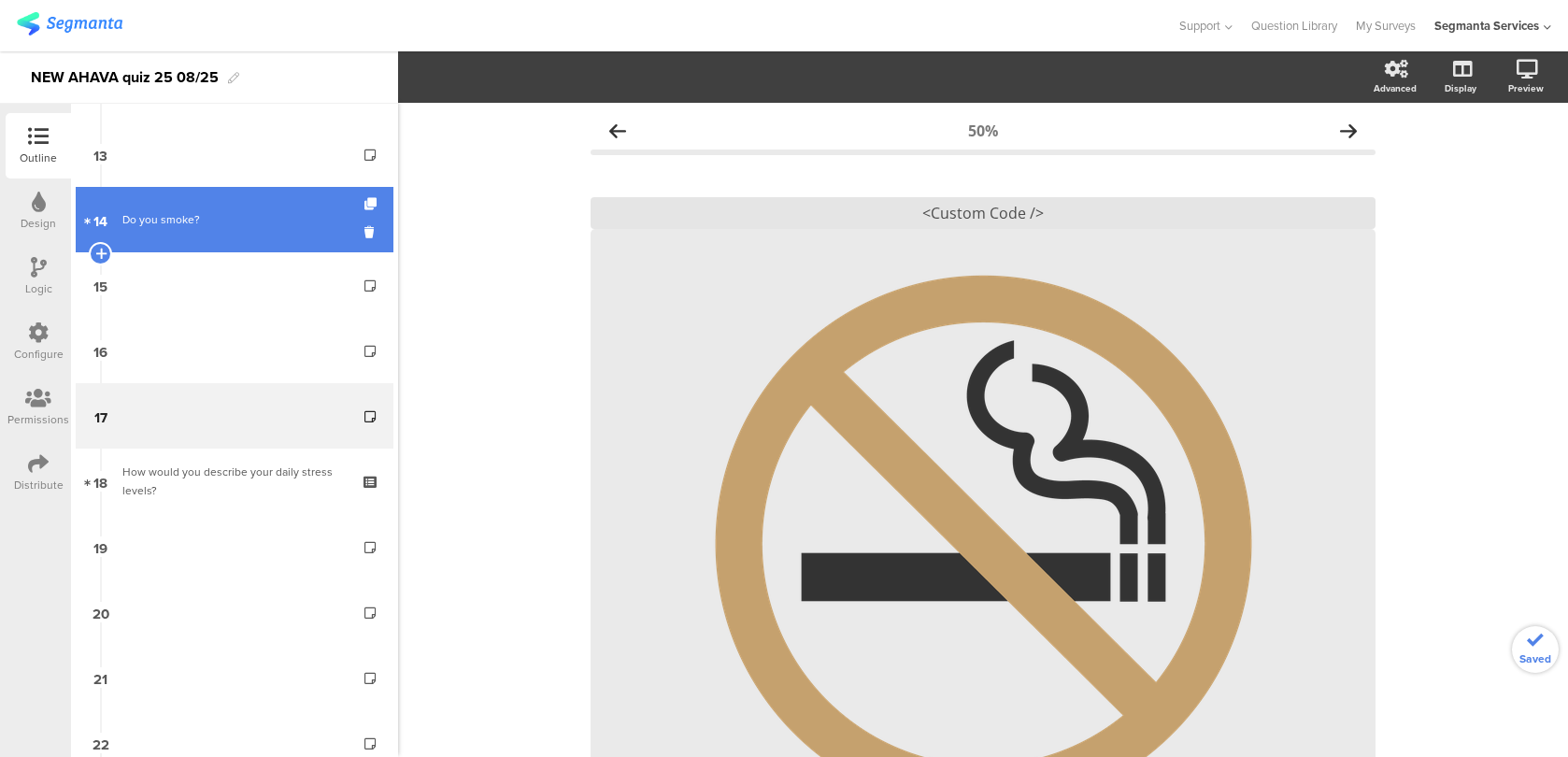
click at [224, 240] on link "14 Do you smoke?" at bounding box center [235, 220] width 318 height 66
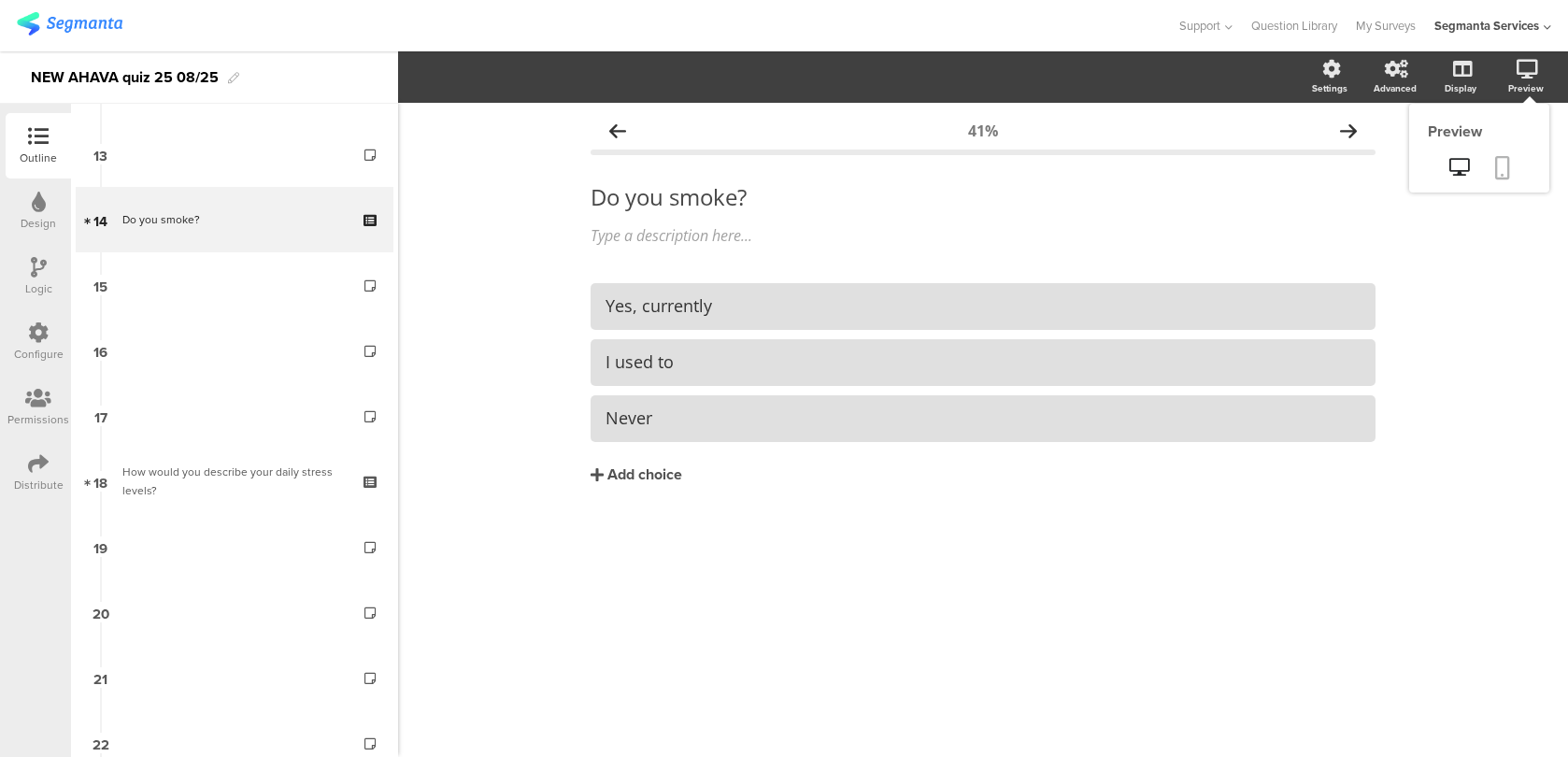
click at [1504, 151] on link at bounding box center [1502, 169] width 41 height 36
click at [53, 284] on div "Logic" at bounding box center [39, 277] width 66 height 66
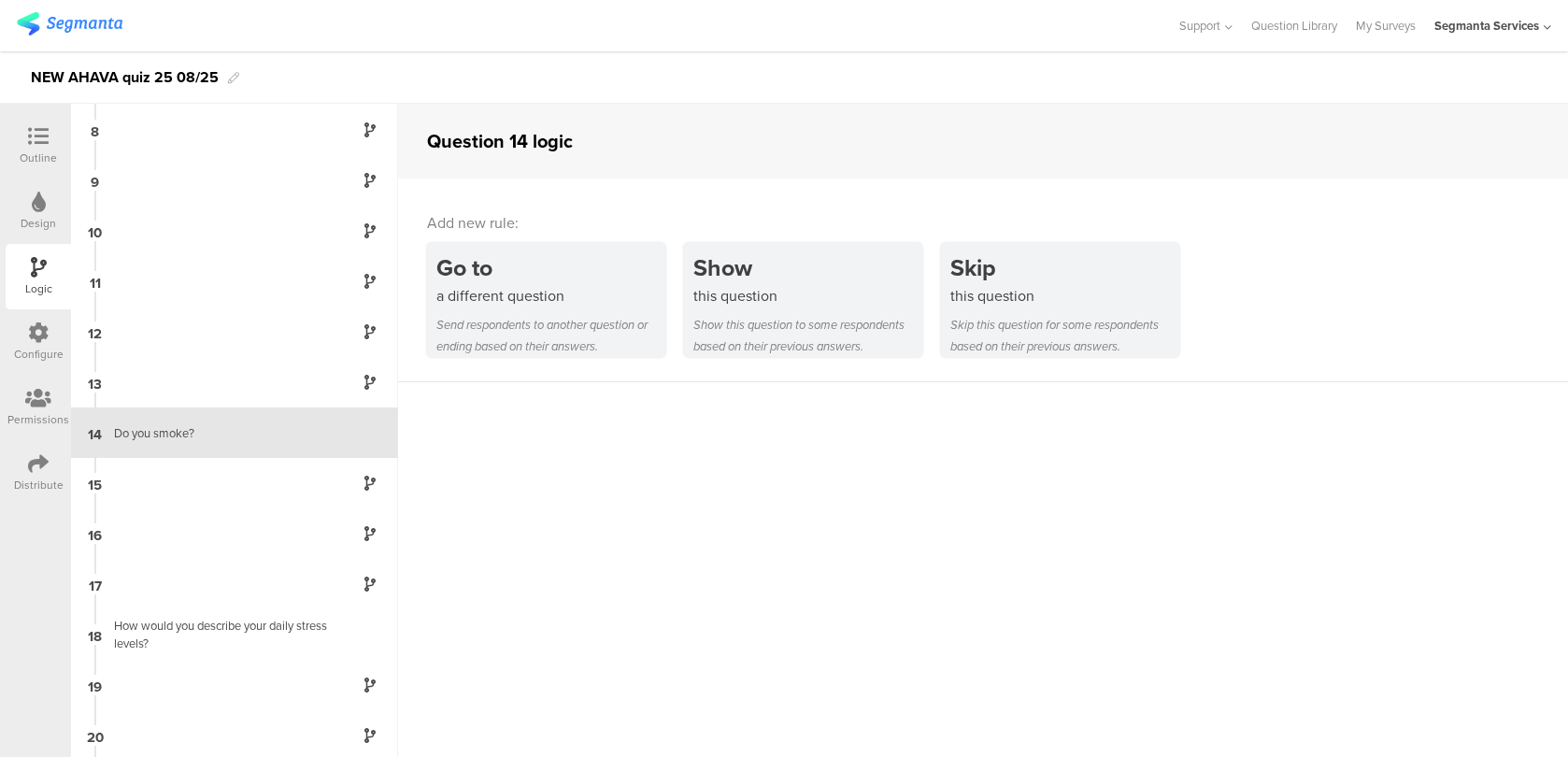
scroll to position [354, 0]
click at [41, 331] on icon at bounding box center [39, 332] width 21 height 21
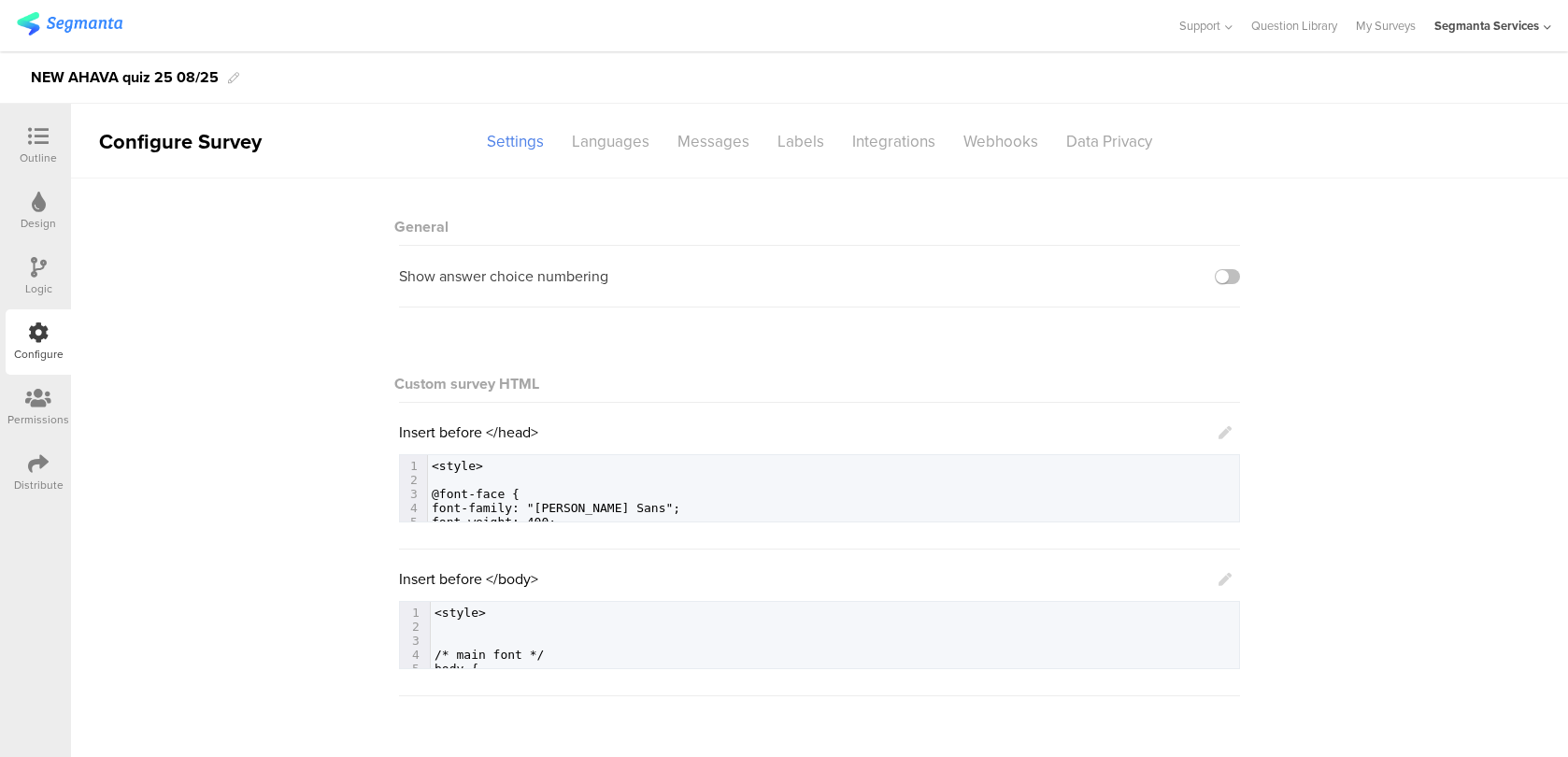
click at [1219, 579] on icon at bounding box center [1225, 579] width 13 height 13
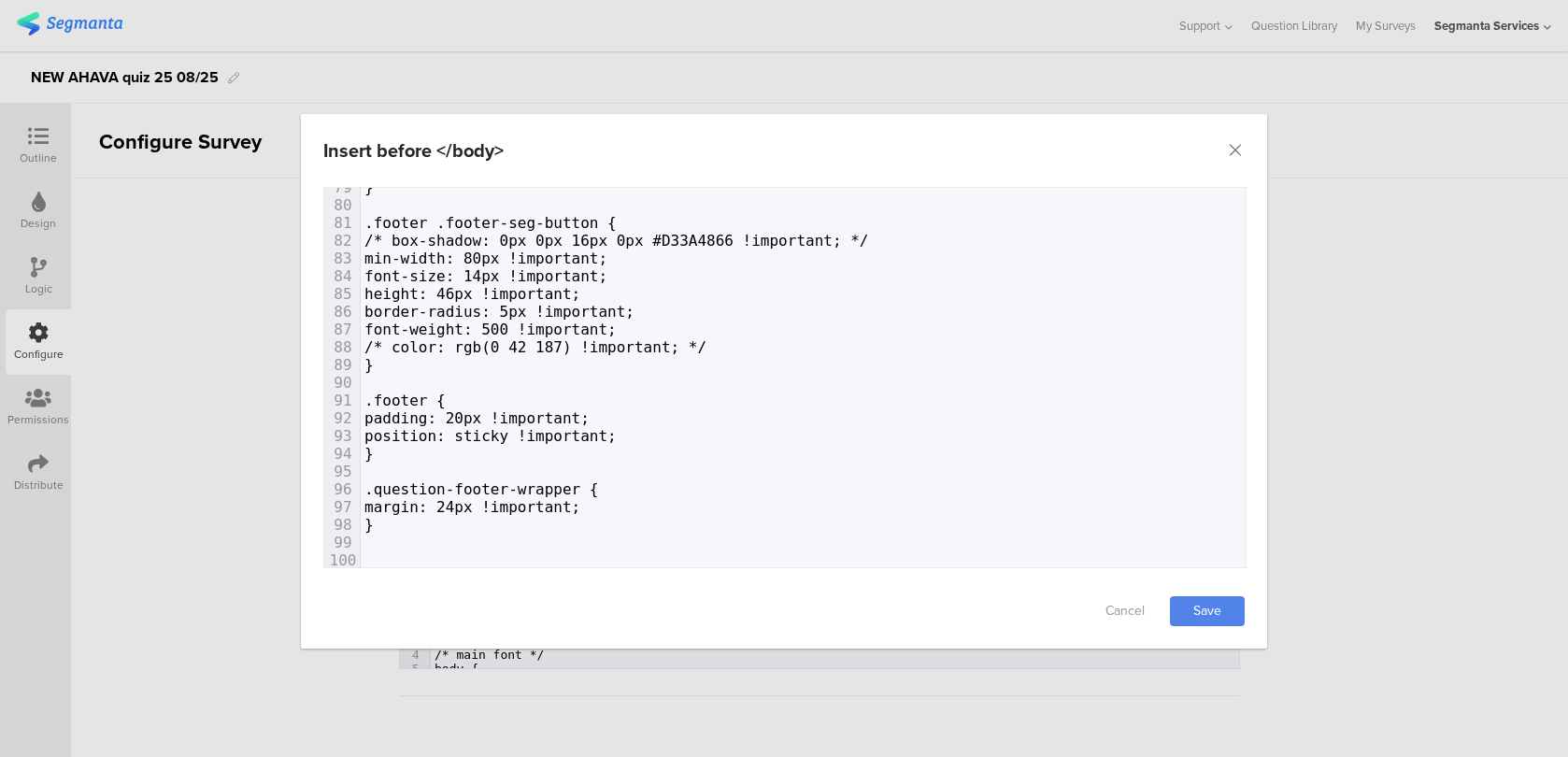
scroll to position [1459, 0]
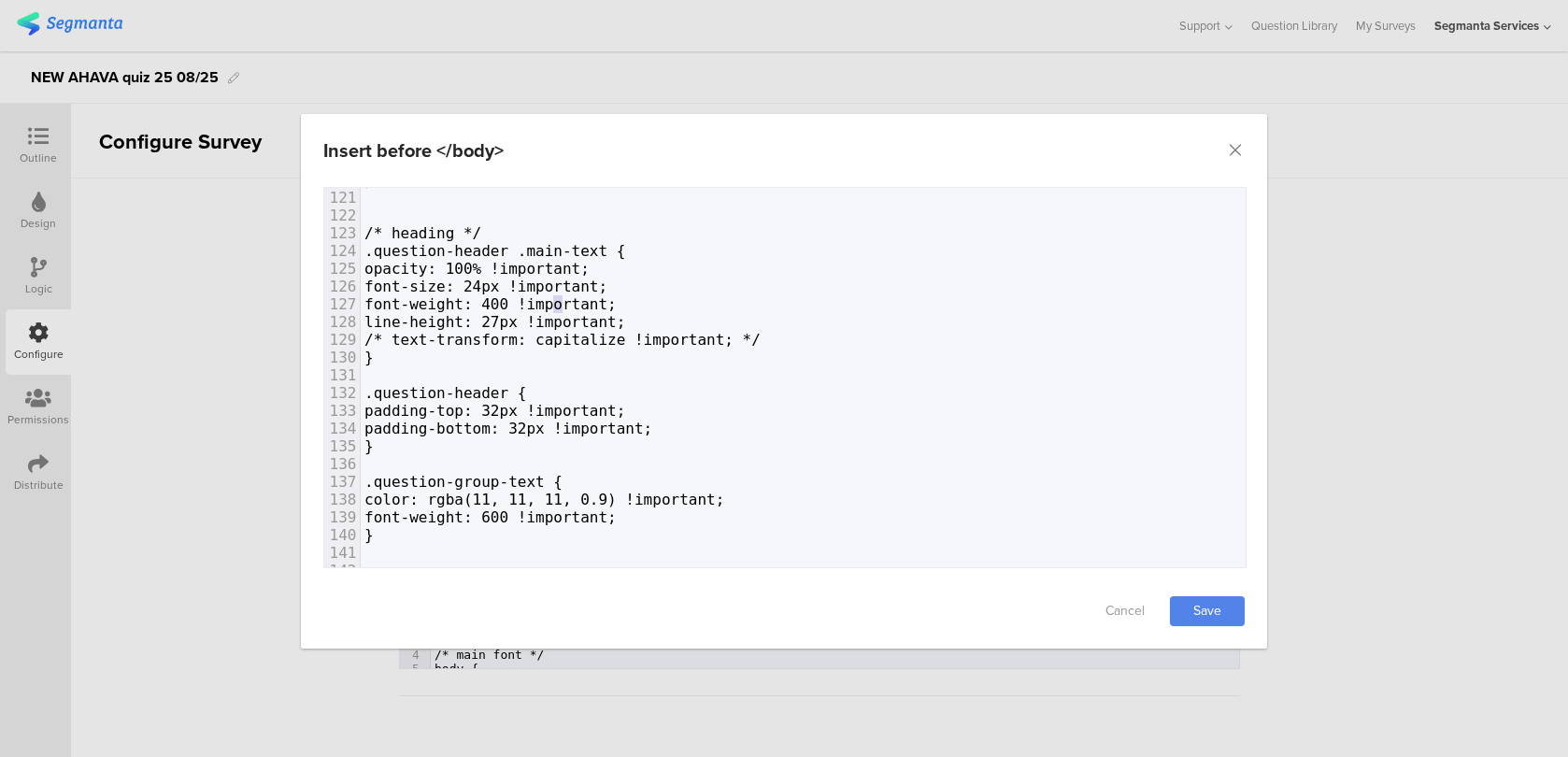
click at [562, 298] on span "font-weight: 400 !important;" at bounding box center [490, 303] width 253 height 18
type textarea "5"
click at [1218, 599] on link "Save" at bounding box center [1207, 611] width 75 height 30
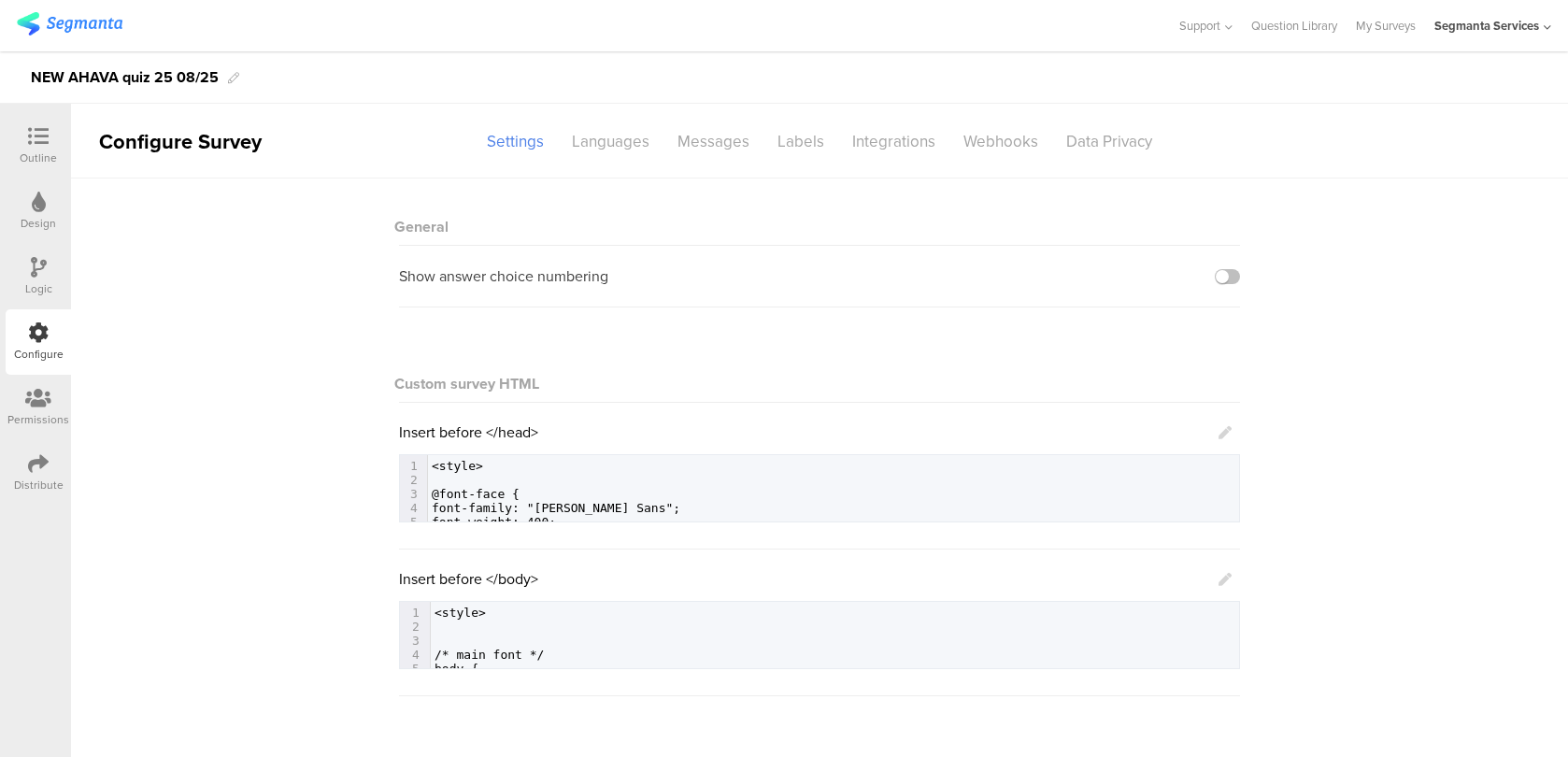
click at [1219, 577] on icon at bounding box center [1225, 579] width 13 height 13
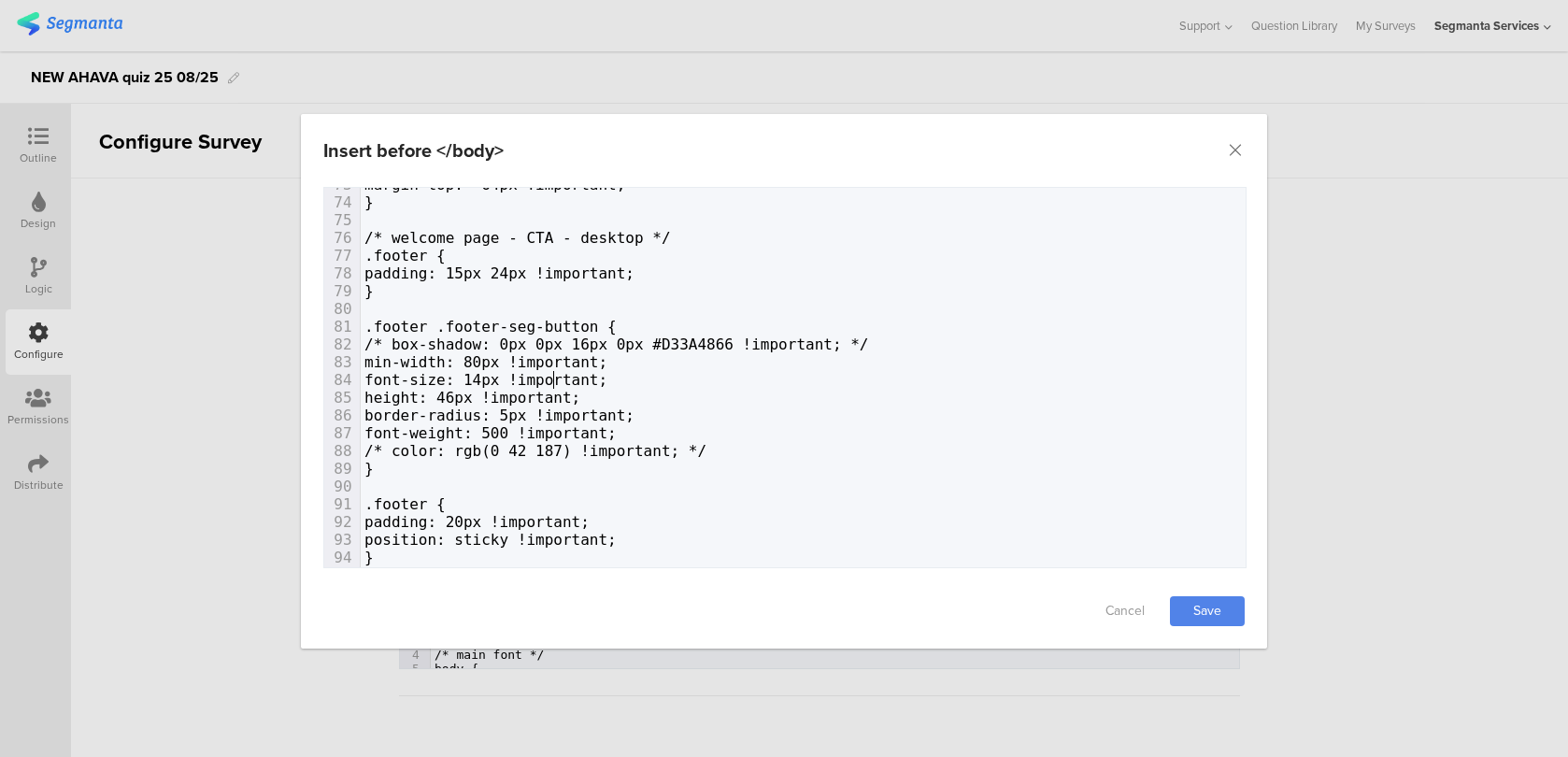
type textarea "4"
click at [547, 373] on span "font-size: 14px !important;" at bounding box center [486, 379] width 243 height 18
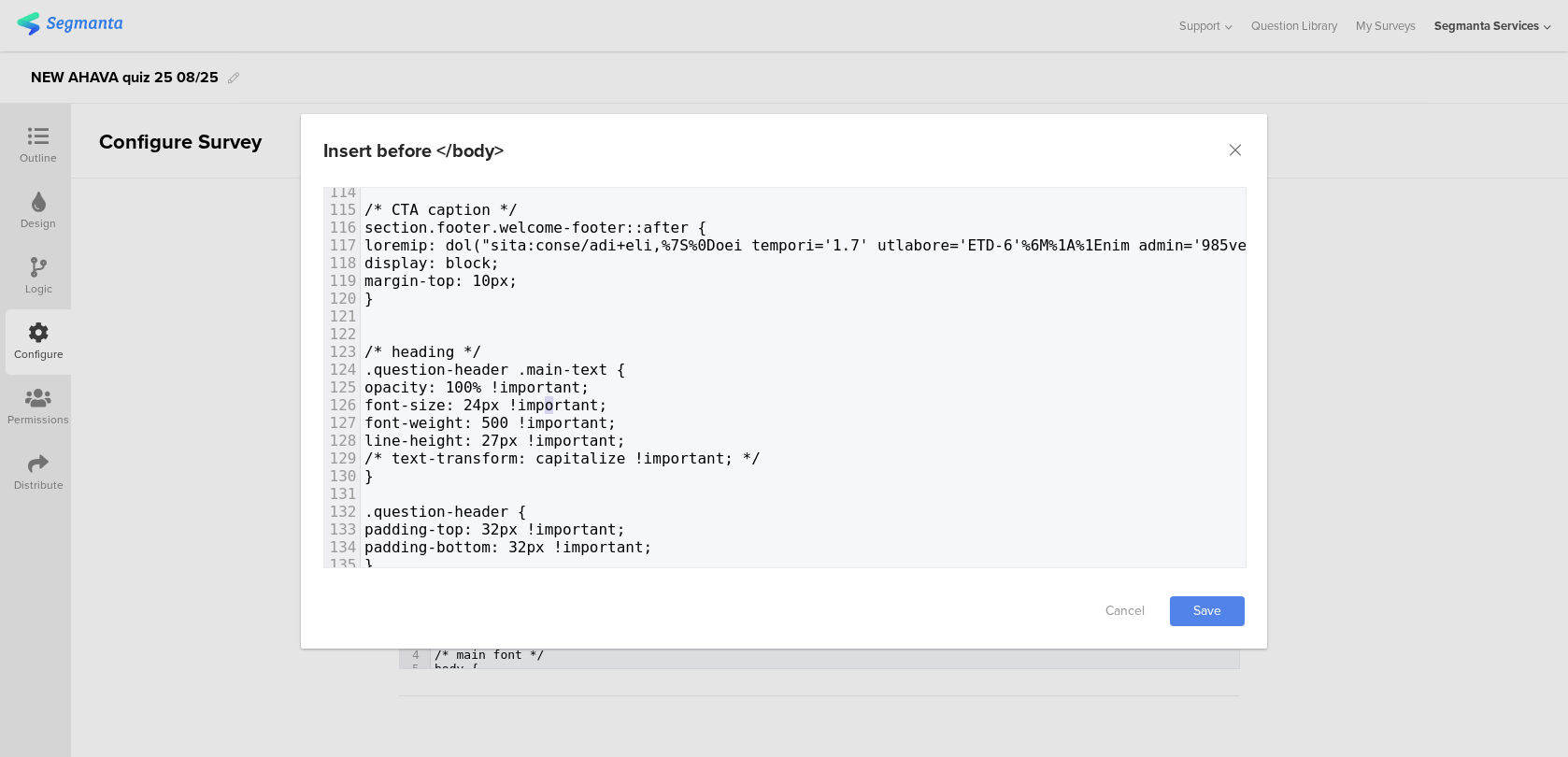
click at [551, 401] on span "font-size: 24px !important;" at bounding box center [486, 405] width 243 height 18
type textarea "6"
click at [1210, 601] on link "Save" at bounding box center [1207, 611] width 75 height 30
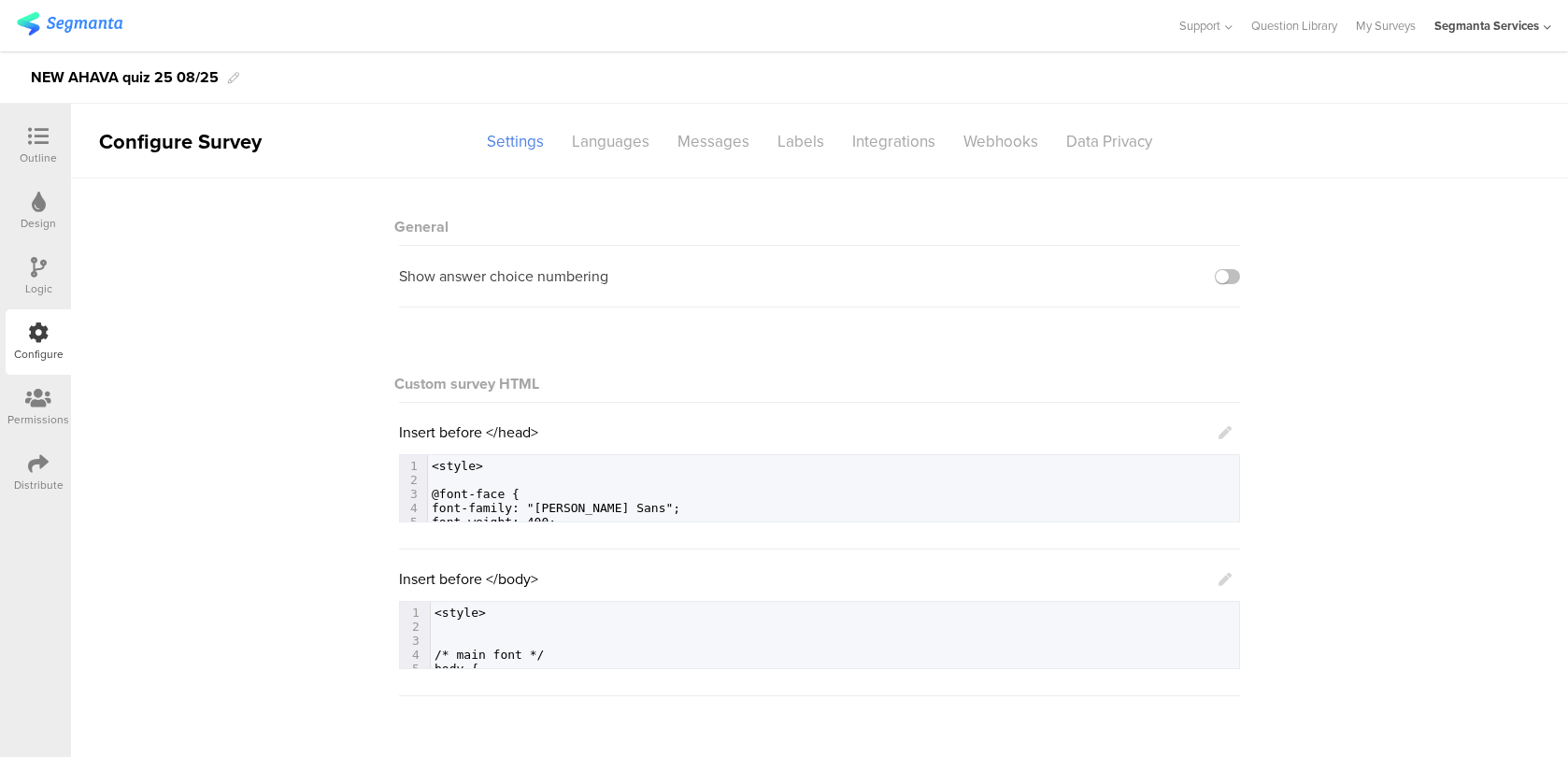
click at [1227, 579] on icon at bounding box center [1225, 579] width 13 height 13
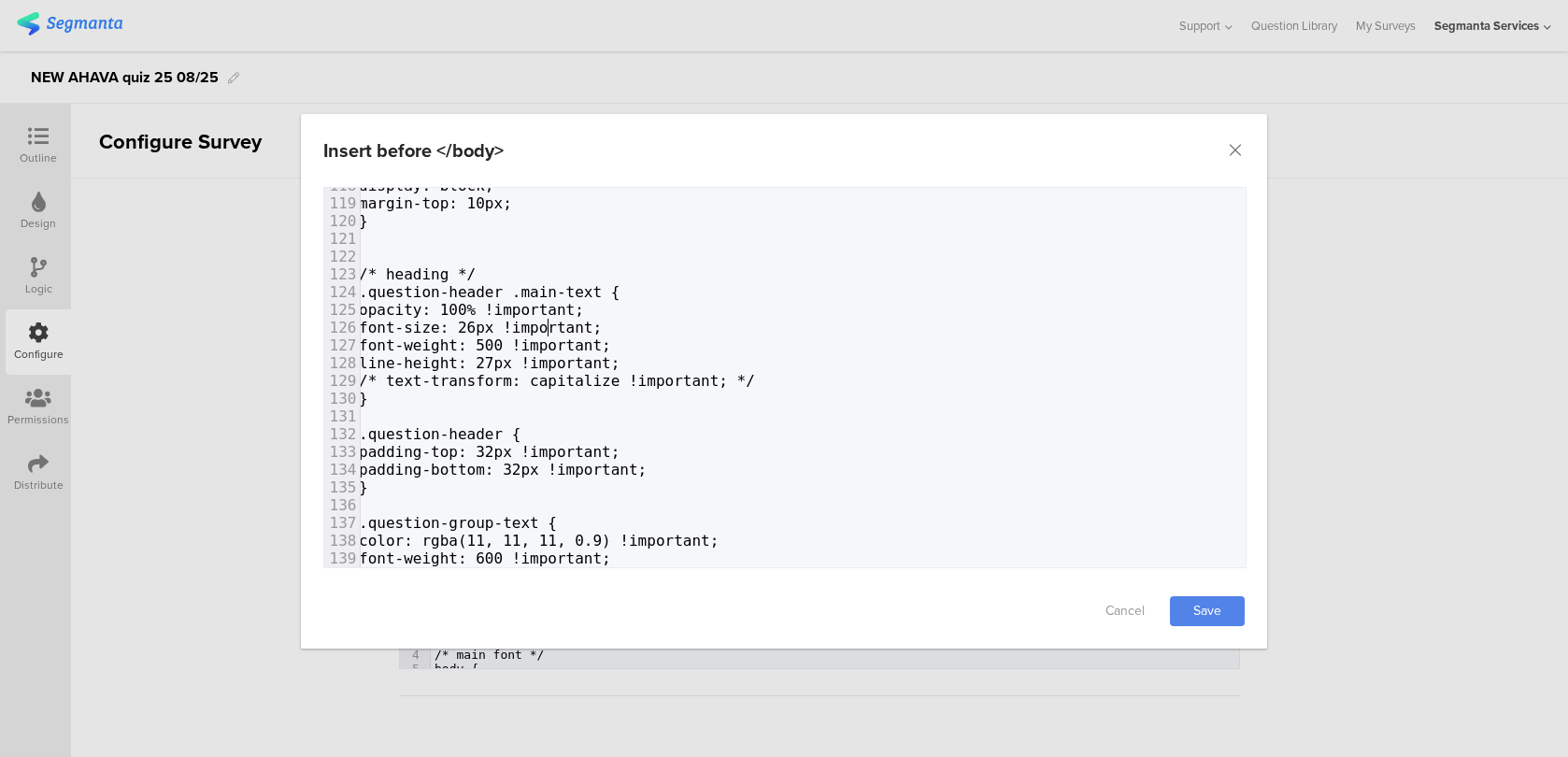
type textarea "6"
click at [543, 325] on span "font-size: 26px !important;" at bounding box center [480, 327] width 243 height 18
click at [560, 358] on span "line-height: 27px !important;" at bounding box center [489, 363] width 260 height 18
type textarea "9"
type textarea "8"
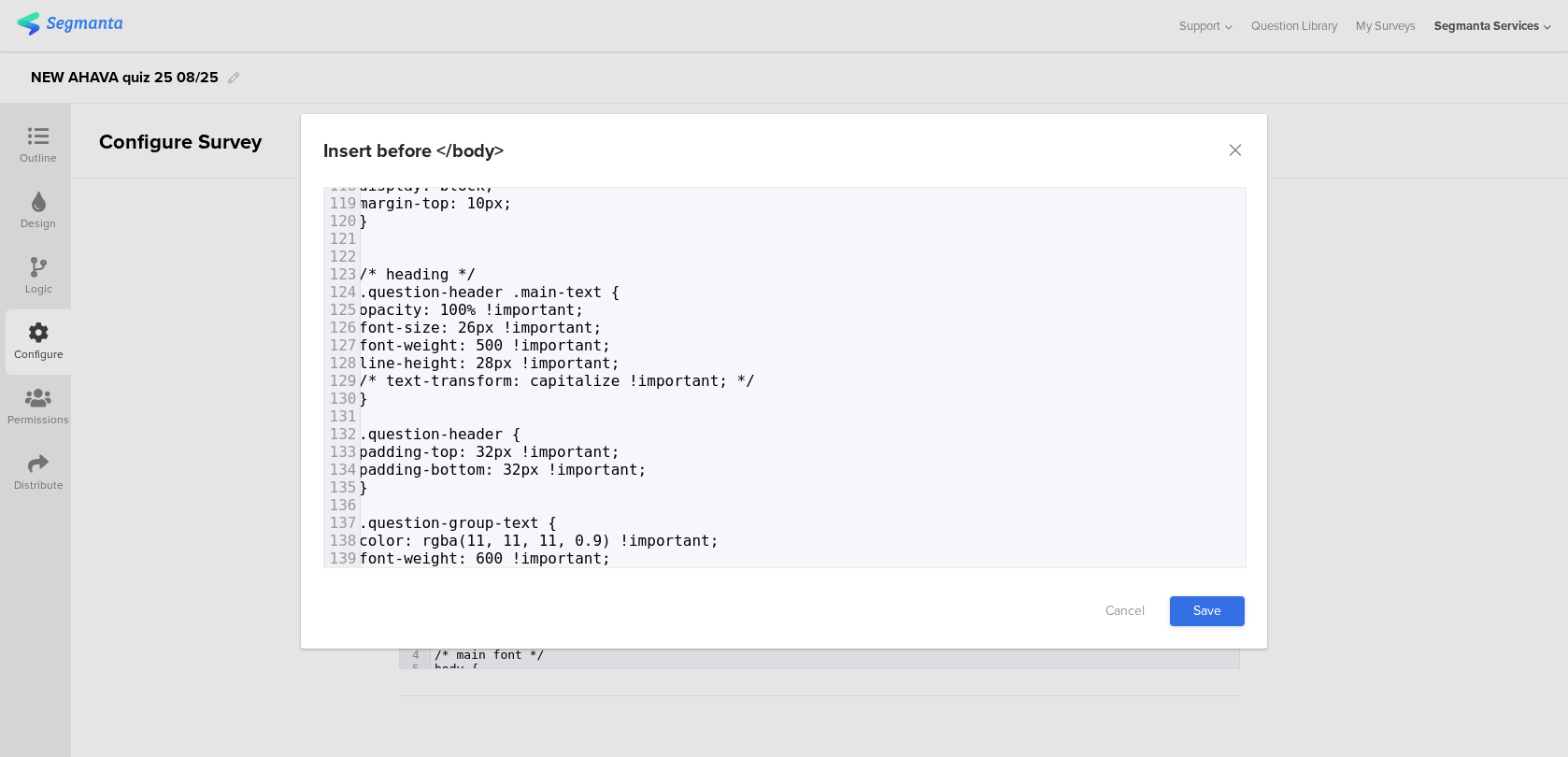
click at [1214, 609] on link "Save" at bounding box center [1207, 611] width 75 height 30
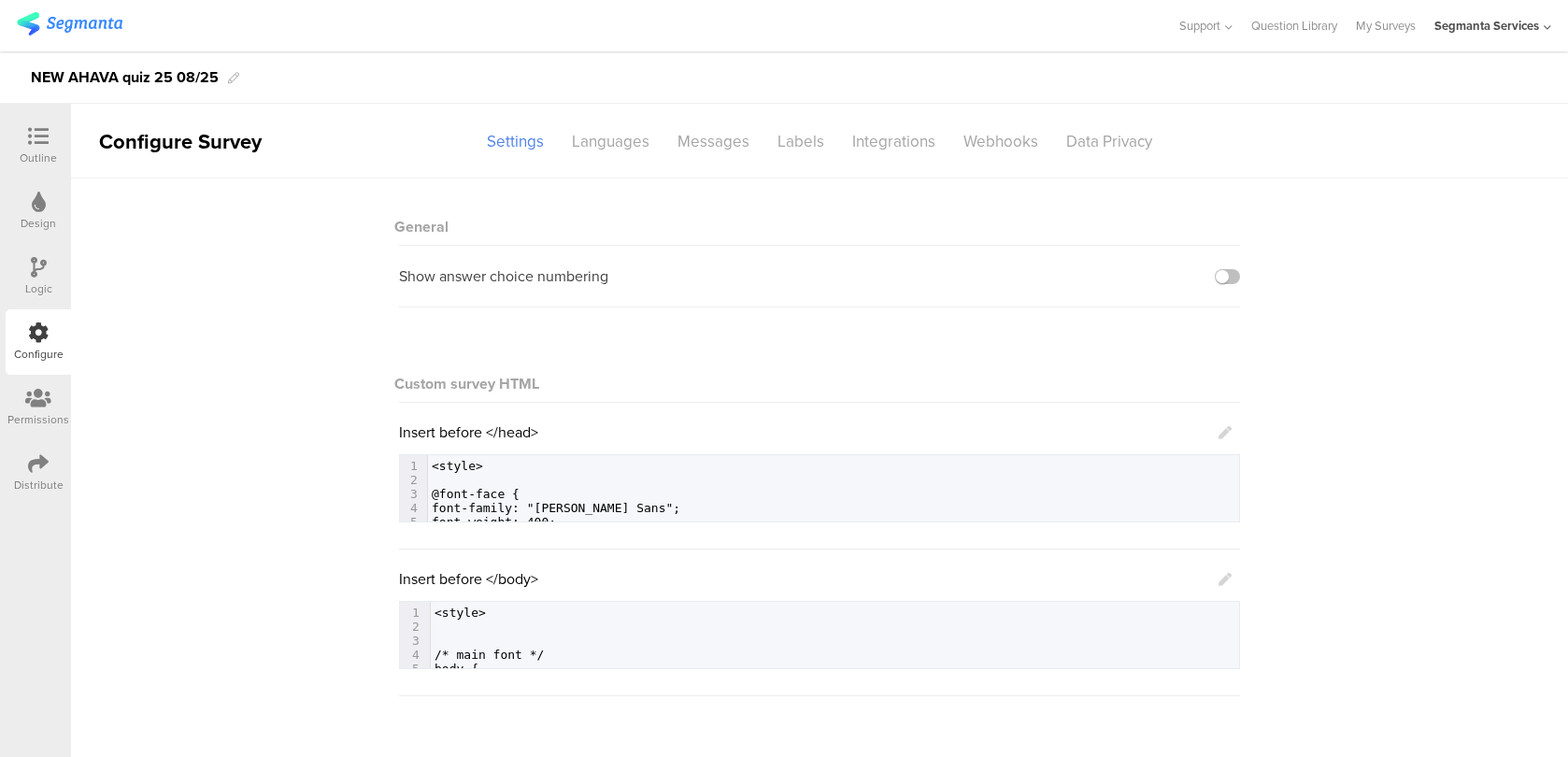
click at [1227, 580] on icon at bounding box center [1225, 579] width 13 height 13
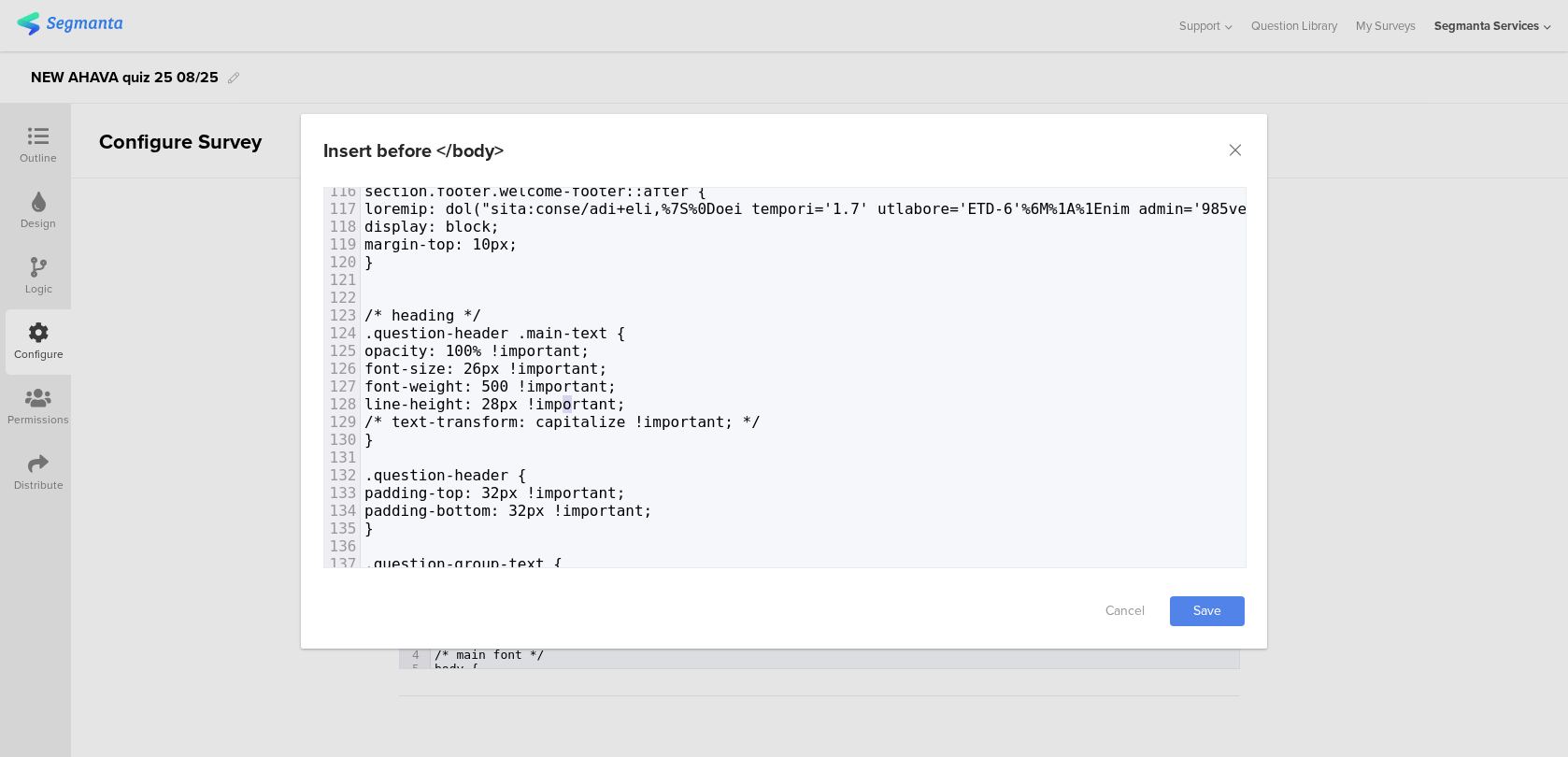
click at [568, 396] on span "line-height: 28px !important;" at bounding box center [494, 404] width 260 height 18
type textarea "9"
click at [1210, 596] on link "Save" at bounding box center [1207, 611] width 75 height 30
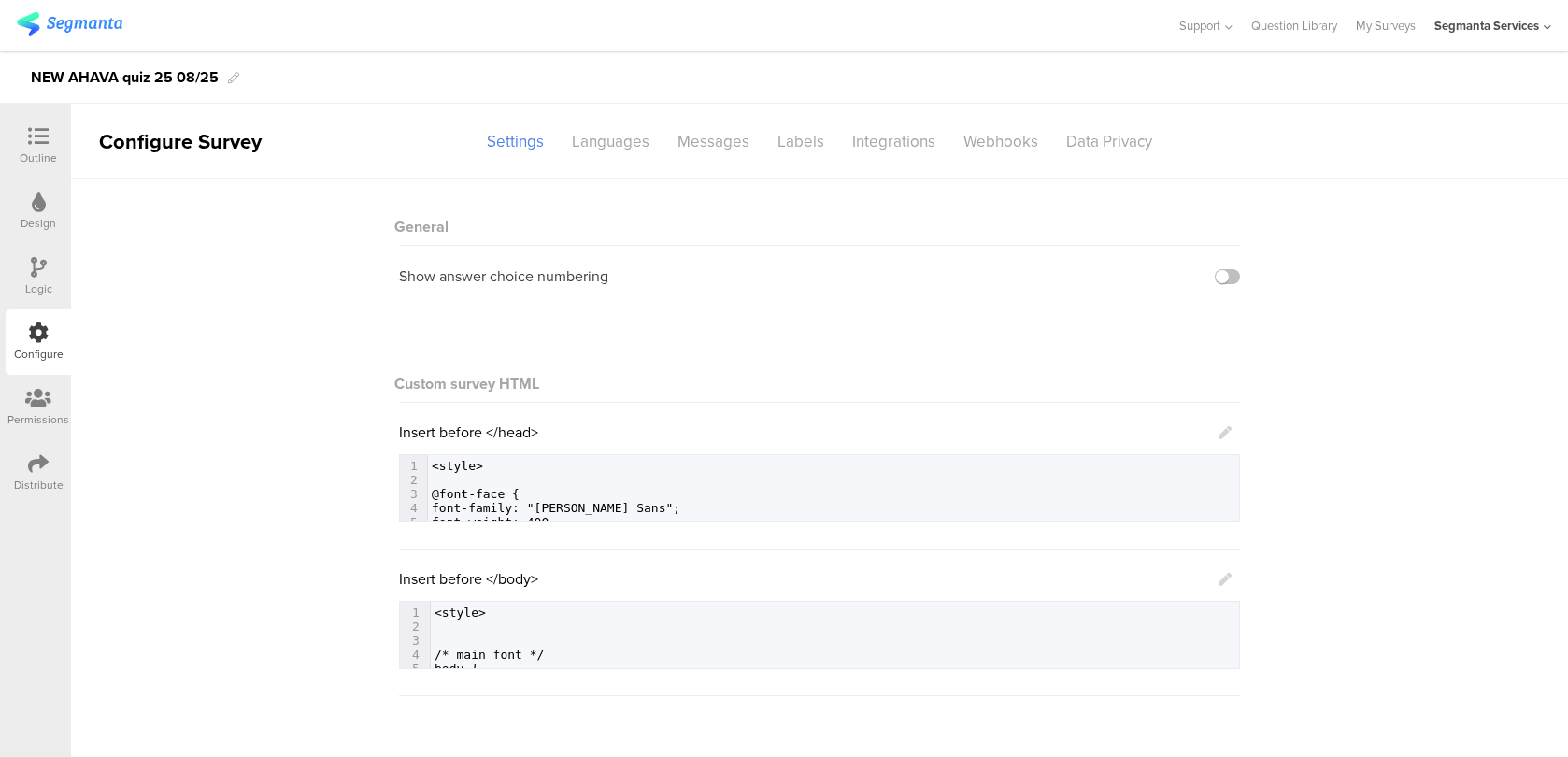
click at [1228, 585] on icon at bounding box center [1225, 579] width 13 height 13
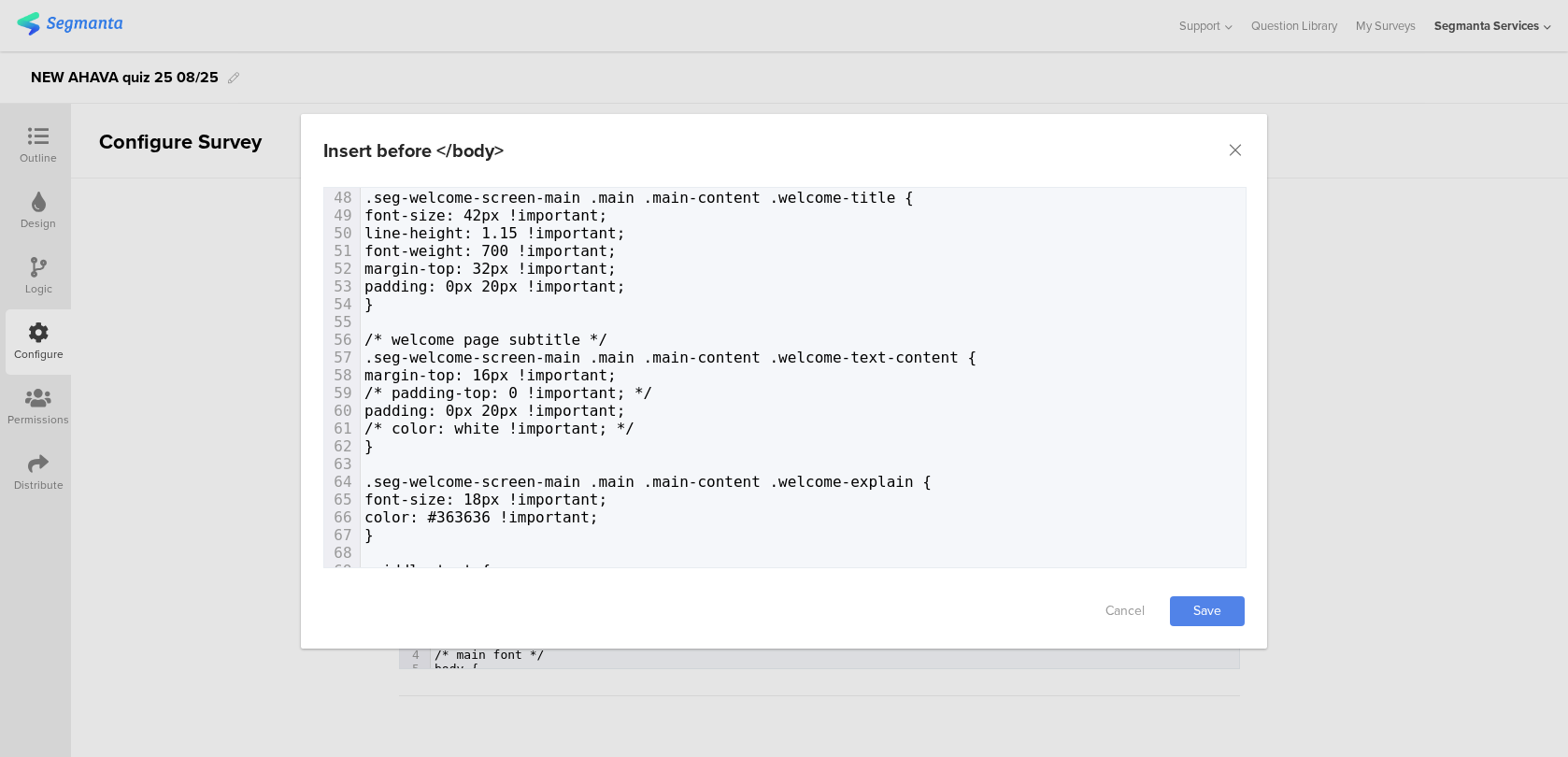
scroll to position [867, 0]
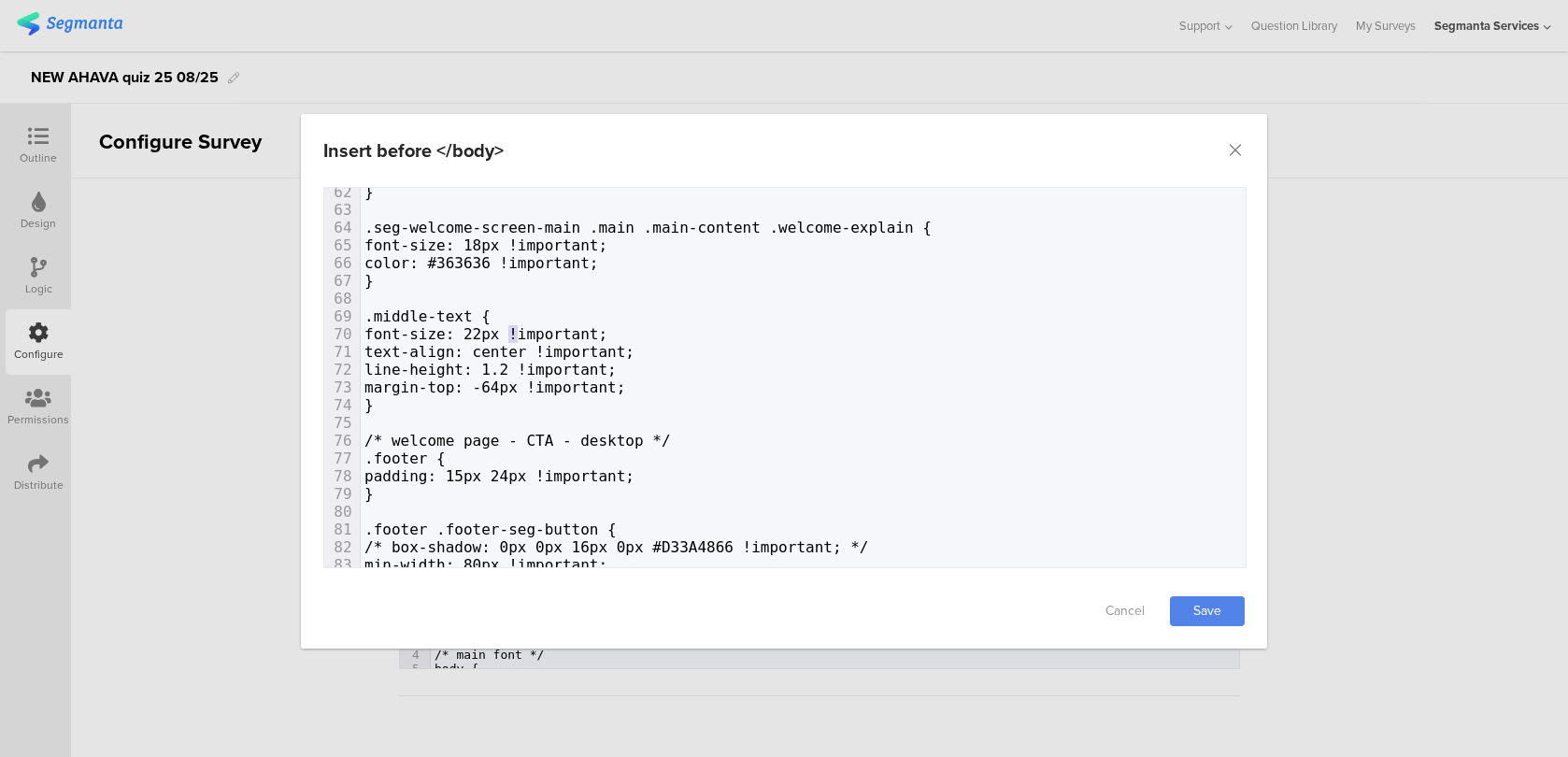
click at [513, 334] on span "font-size: 22px !important;" at bounding box center [486, 333] width 243 height 18
type textarea "4"
type textarea "line-height: 1.2 !important;"
drag, startPoint x: 674, startPoint y: 371, endPoint x: 403, endPoint y: 366, distance: 271.0
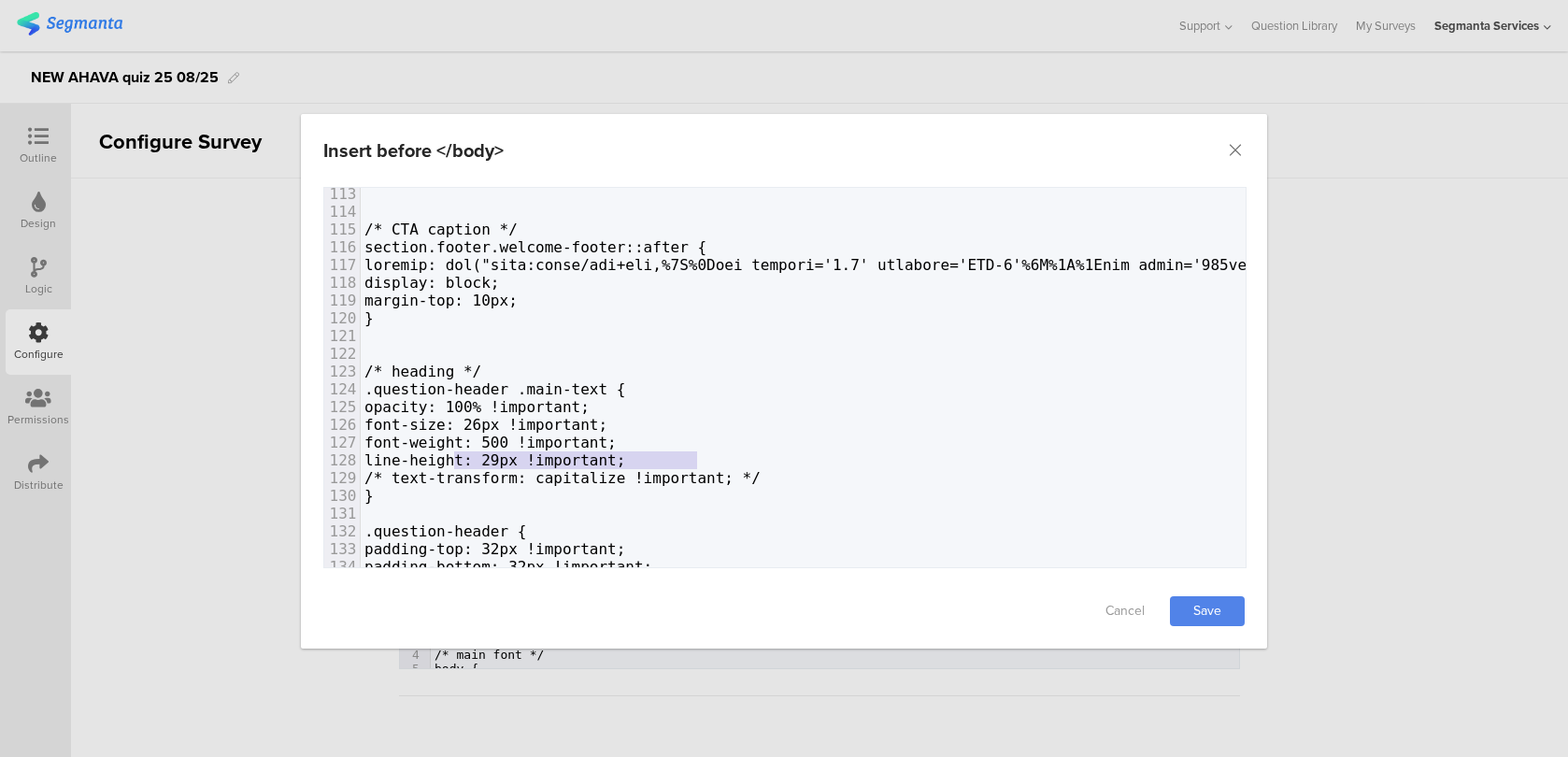
type textarea "line-height: 29px !important;"
drag, startPoint x: 701, startPoint y: 456, endPoint x: 437, endPoint y: 456, distance: 264.0
paste textarea "dialog"
click at [553, 421] on span "font-size: 26px !important;" at bounding box center [486, 425] width 243 height 18
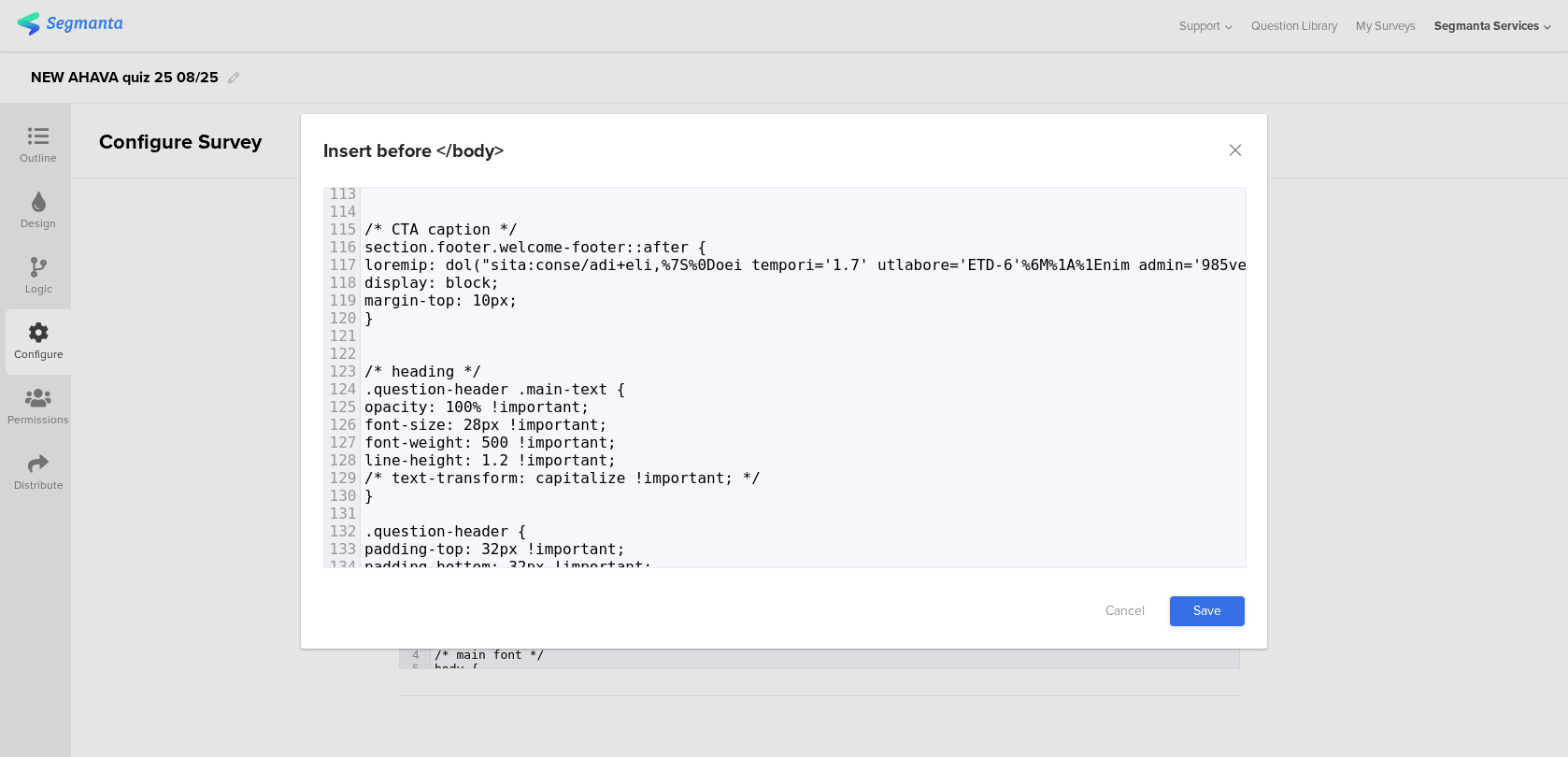
type textarea "8"
click at [1225, 607] on link "Save" at bounding box center [1207, 611] width 75 height 30
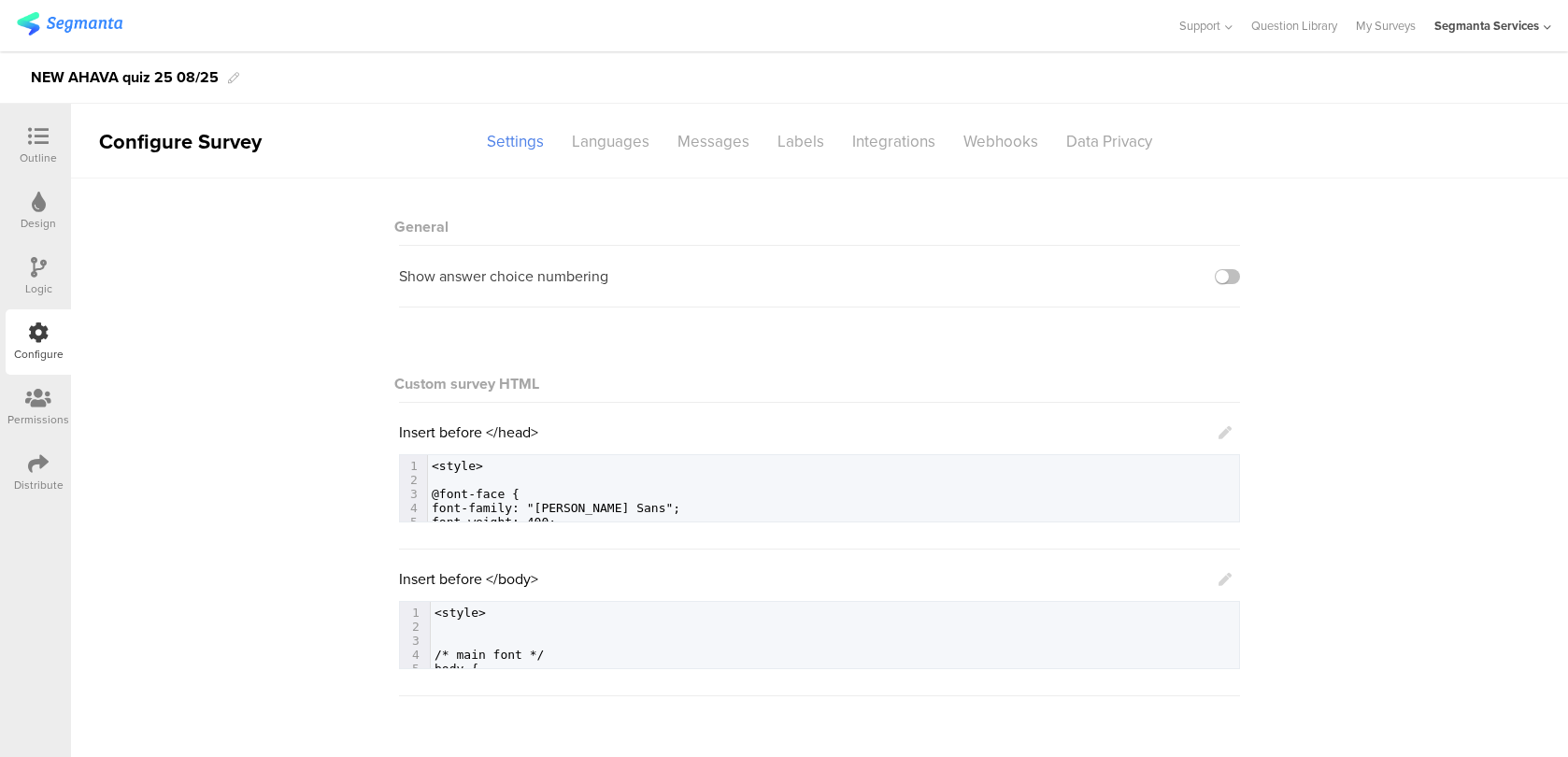
click at [47, 478] on div "Distribute" at bounding box center [39, 485] width 50 height 17
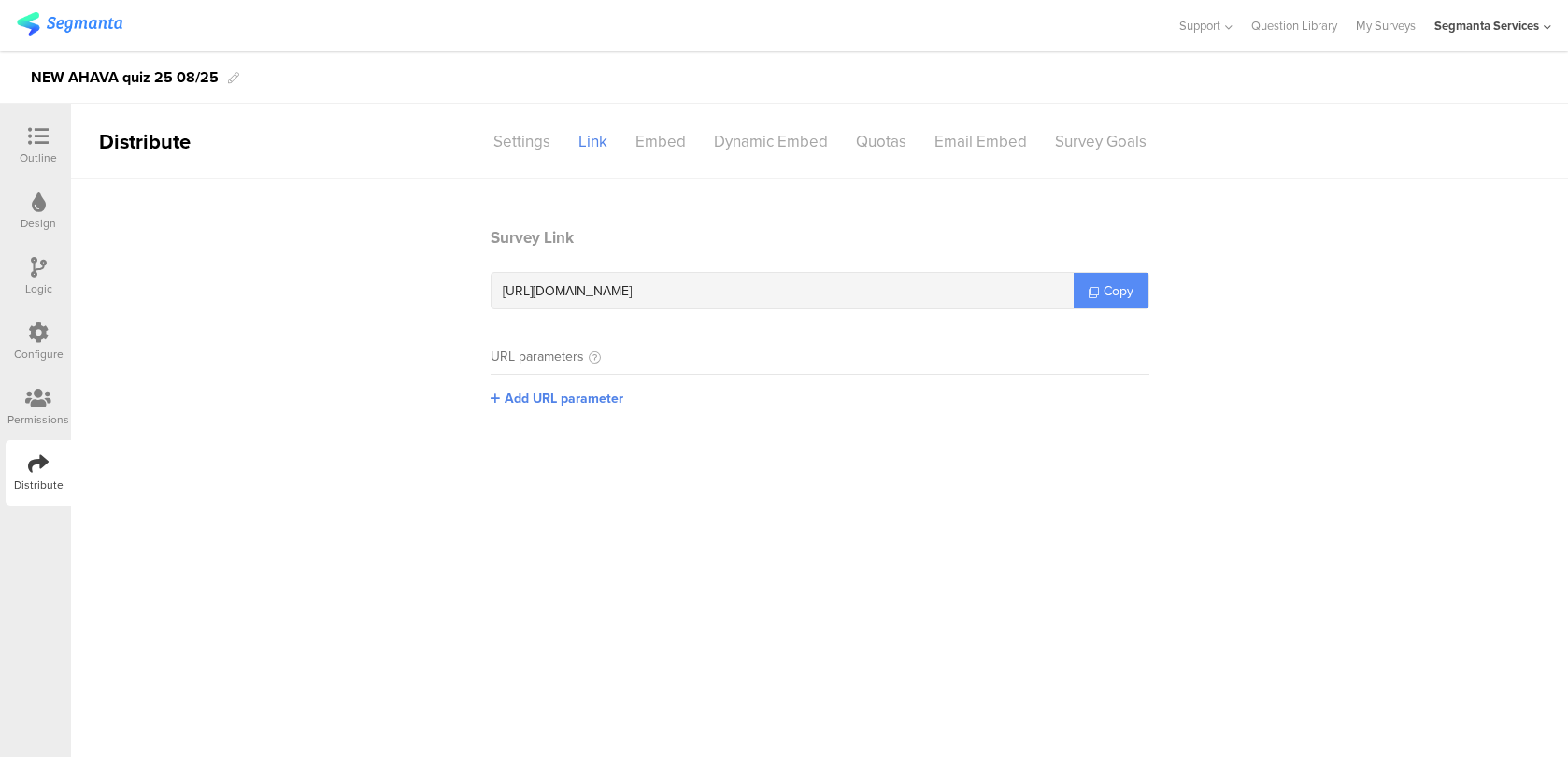
click at [1117, 291] on span "Copy" at bounding box center [1119, 290] width 30 height 20
click at [58, 162] on div "Outline" at bounding box center [39, 146] width 66 height 66
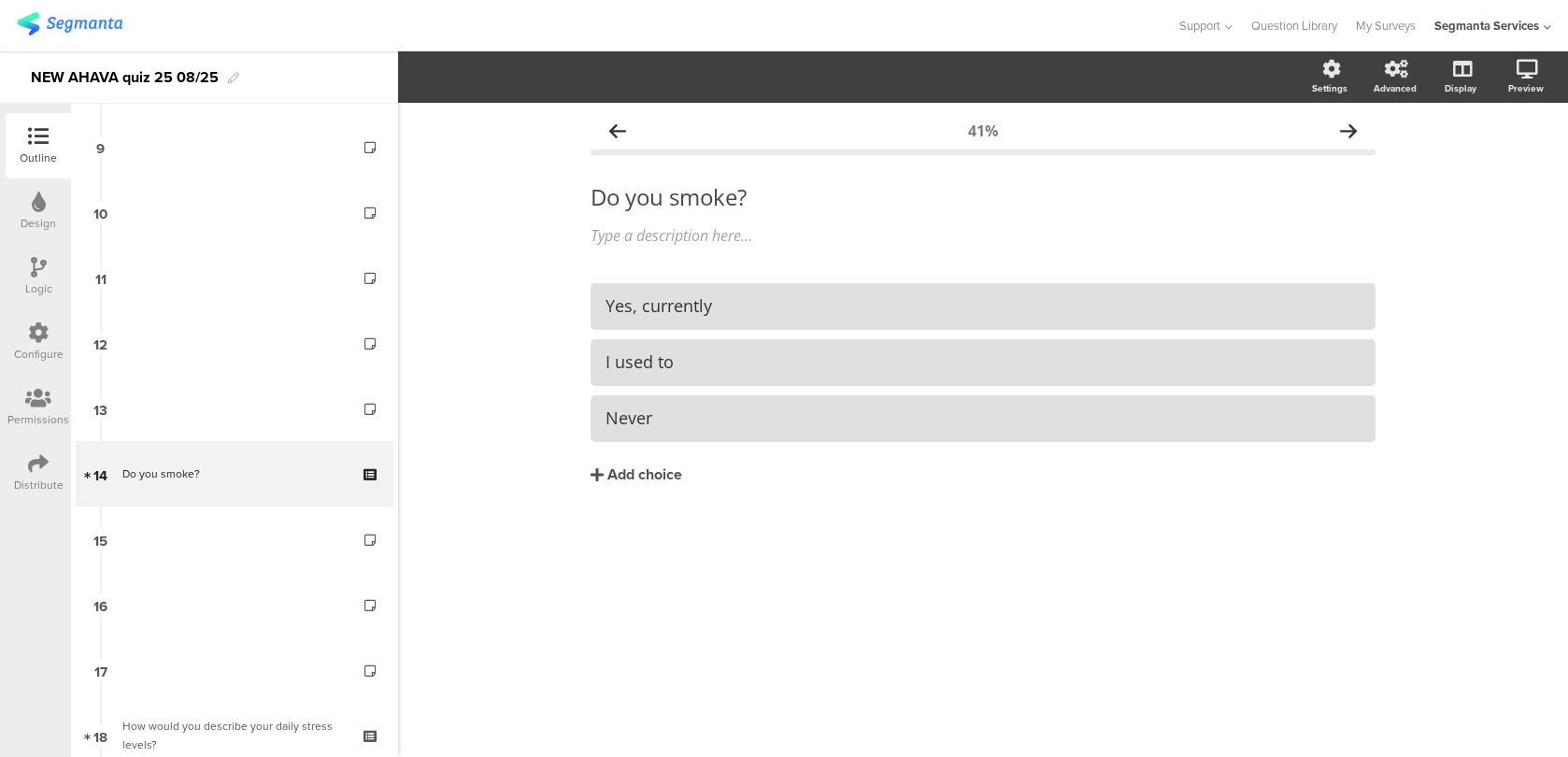
scroll to position [630, 0]
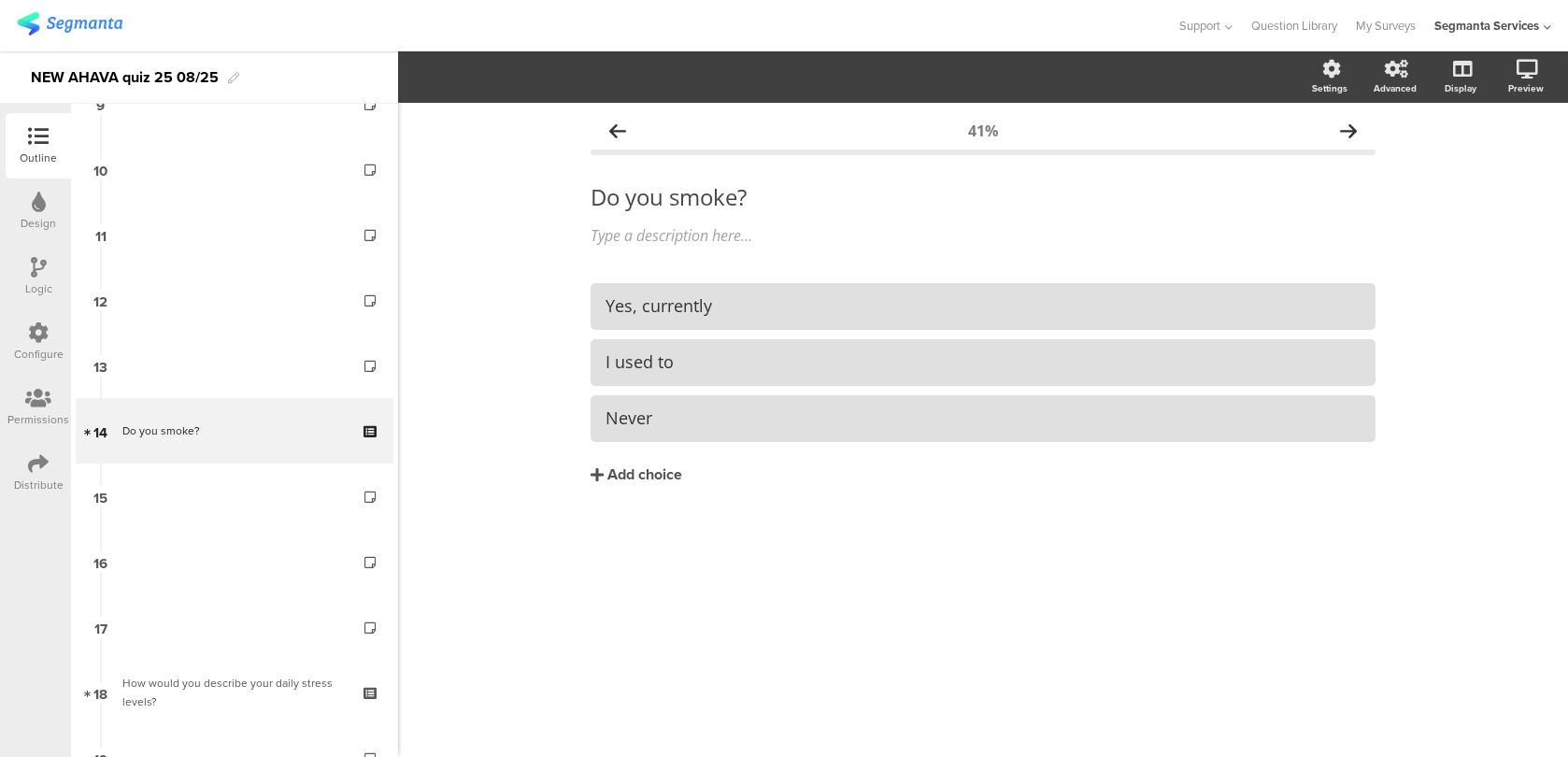
click at [43, 334] on icon at bounding box center [39, 332] width 21 height 21
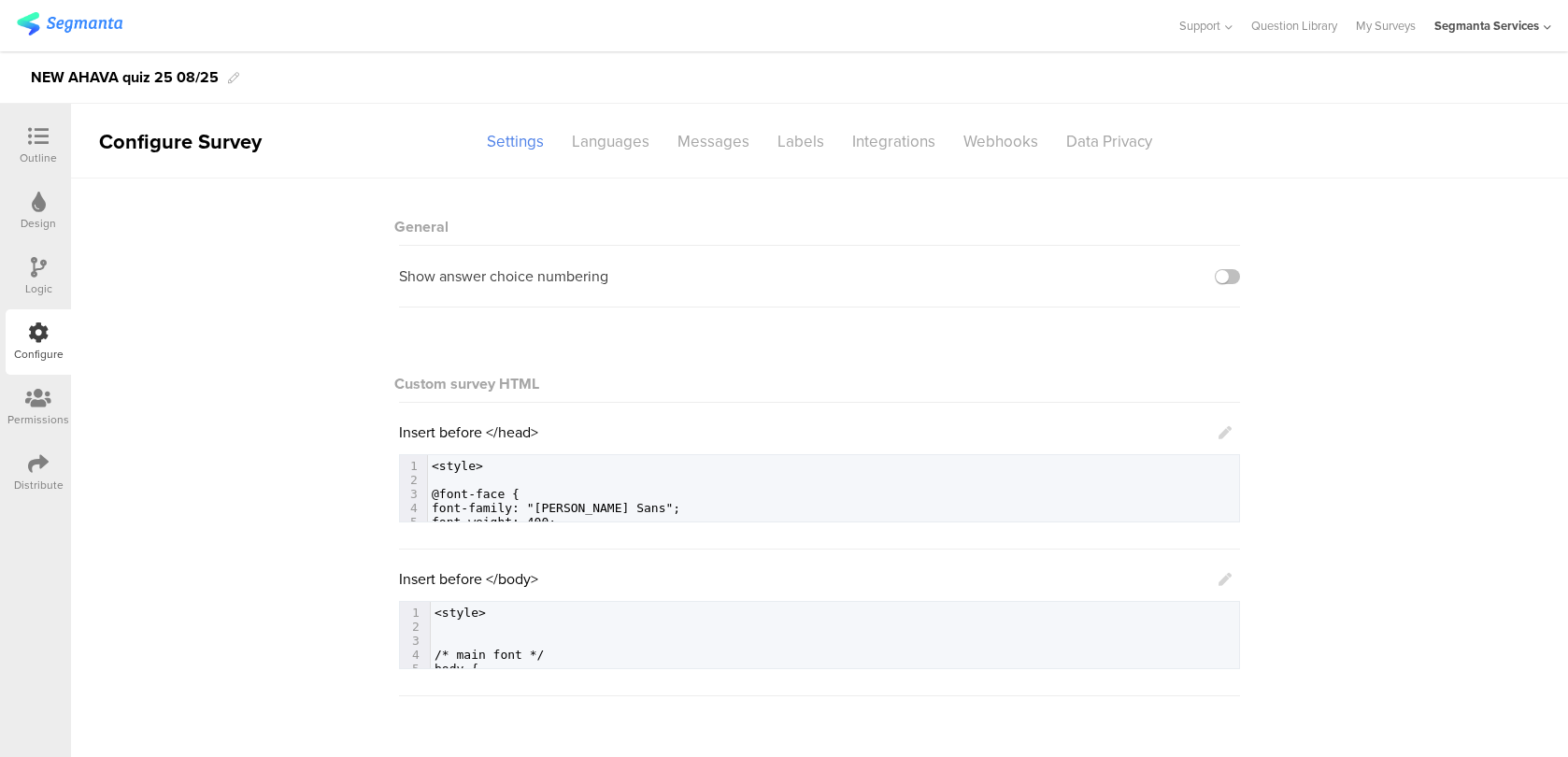
click at [1231, 578] on icon at bounding box center [1225, 579] width 13 height 13
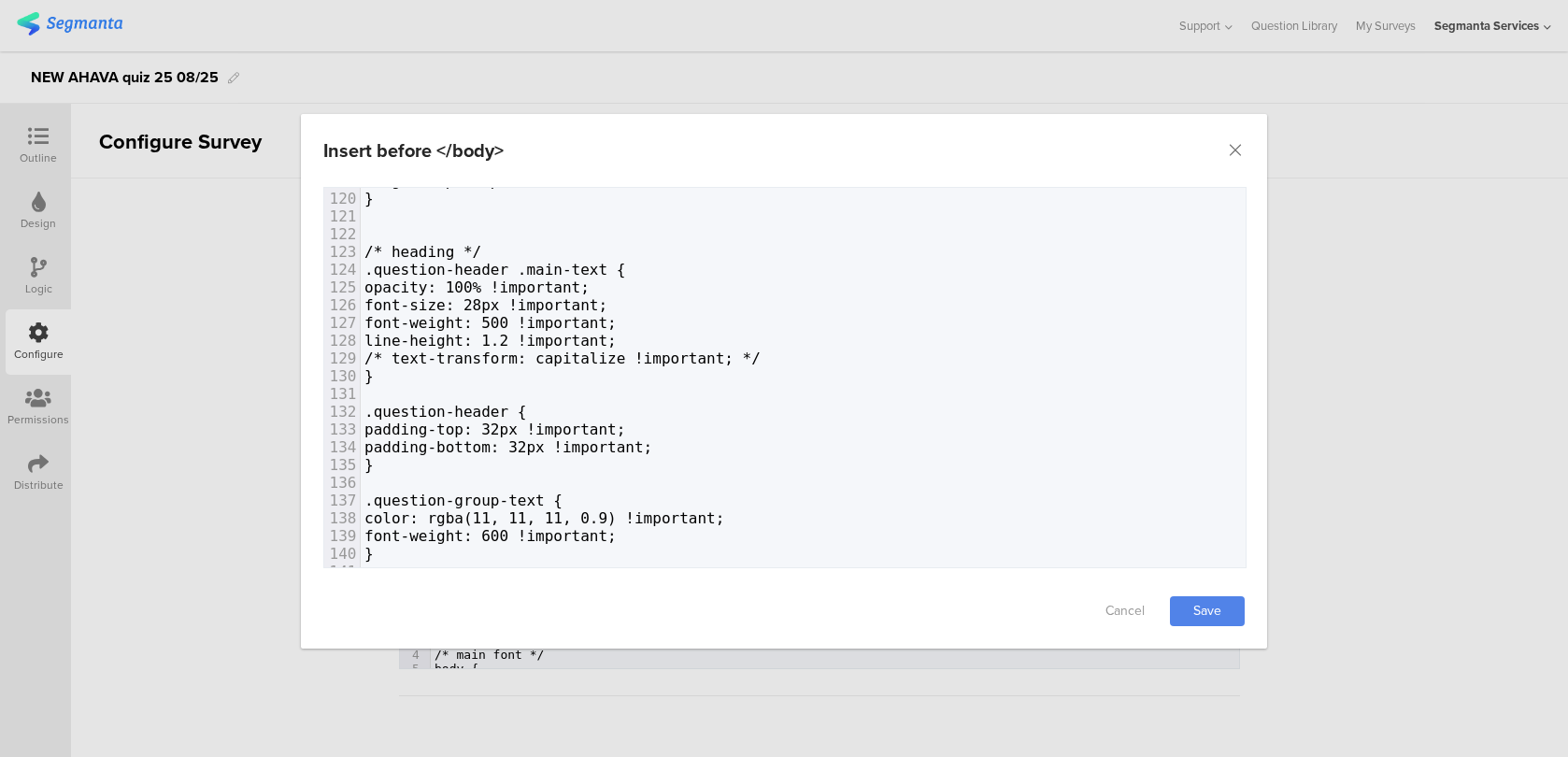
scroll to position [2116, 0]
click at [551, 302] on span "font-size: 28px !important;" at bounding box center [486, 302] width 243 height 18
type textarea "4"
click at [1188, 599] on link "Save" at bounding box center [1207, 611] width 75 height 30
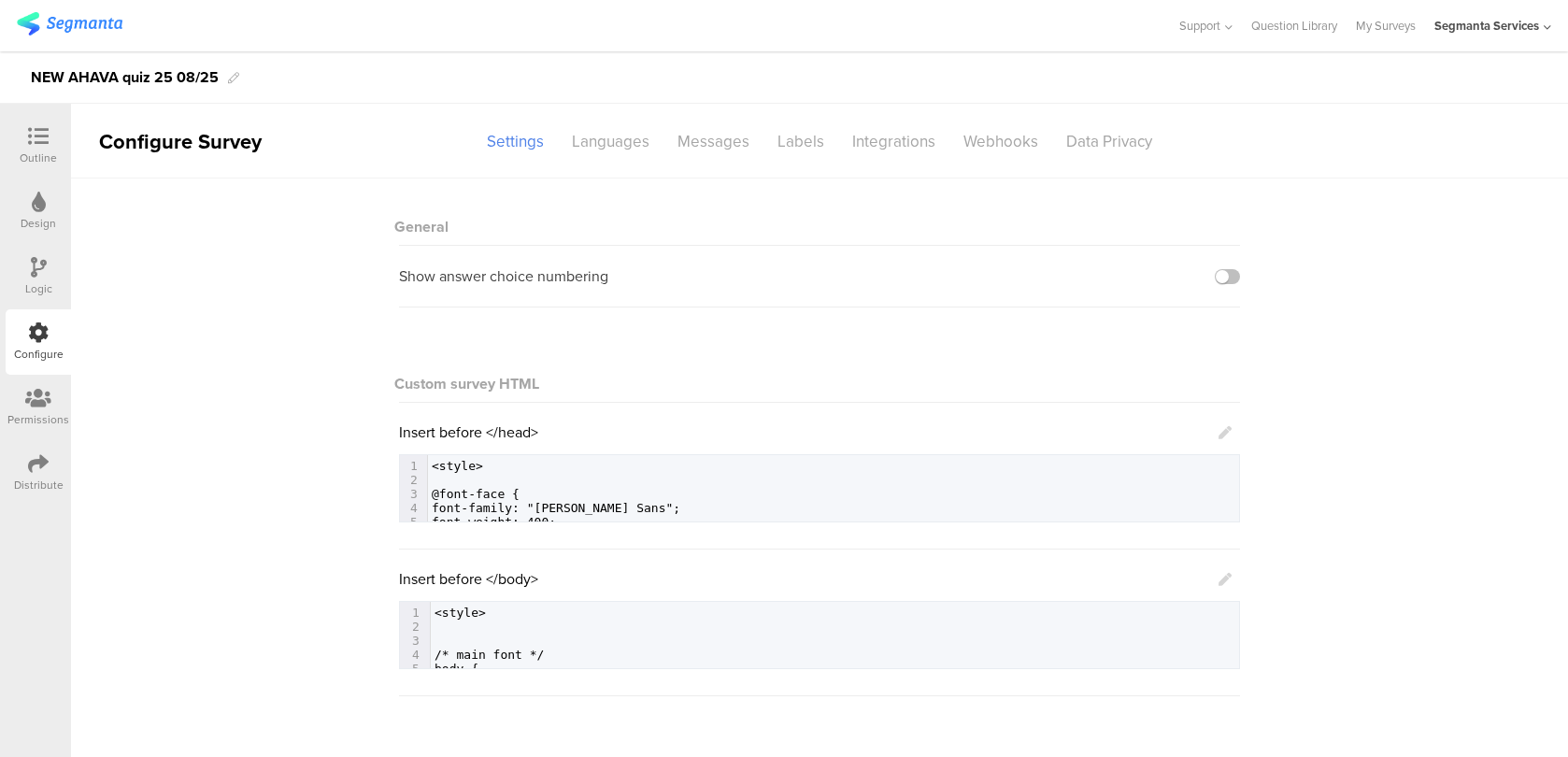
click at [1226, 575] on icon at bounding box center [1225, 579] width 13 height 13
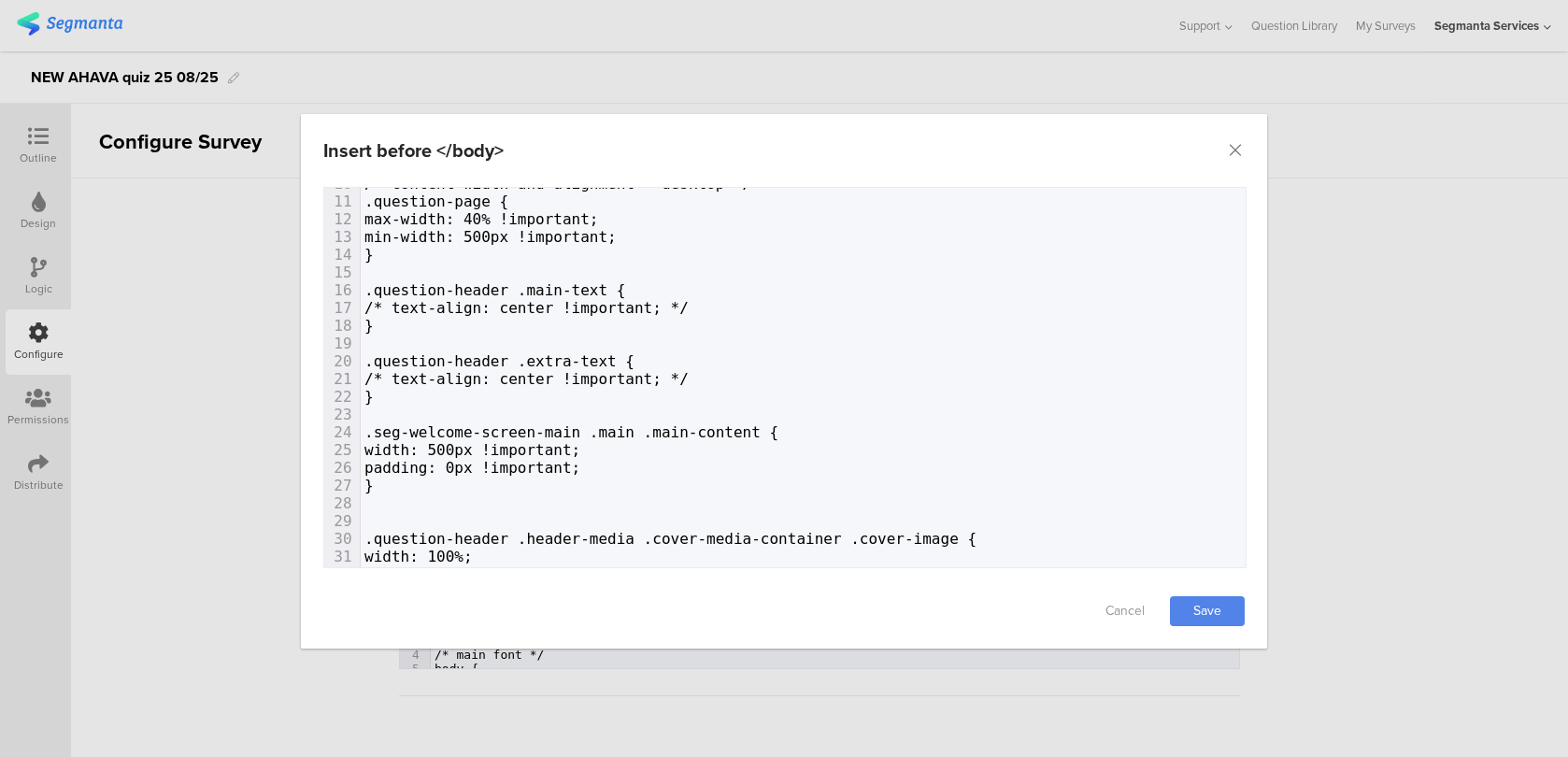
scroll to position [418, 0]
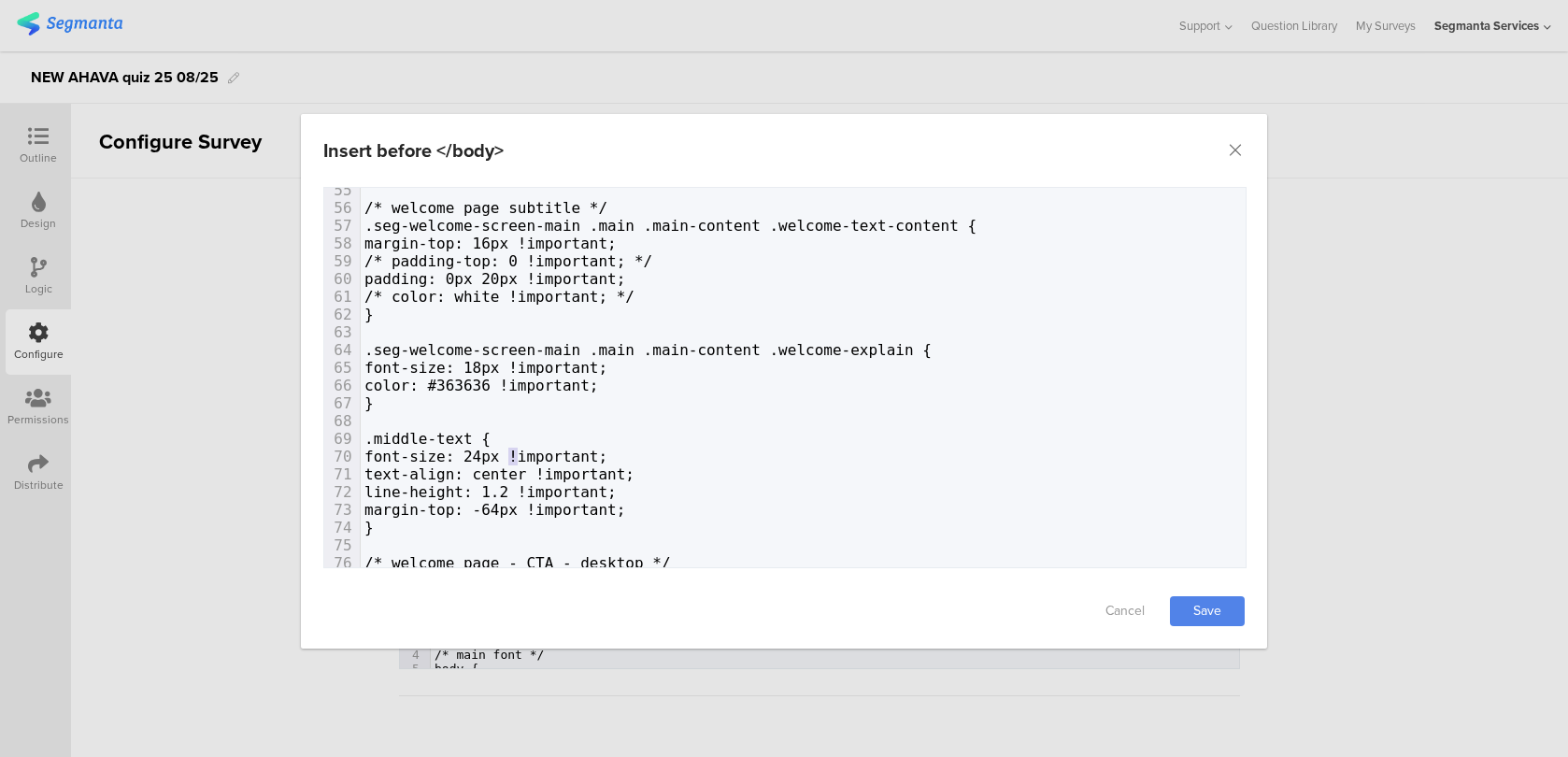
click at [510, 447] on span "font-size: 24px !important;" at bounding box center [486, 456] width 243 height 18
type textarea "2"
click at [1224, 610] on link "Save" at bounding box center [1207, 611] width 75 height 30
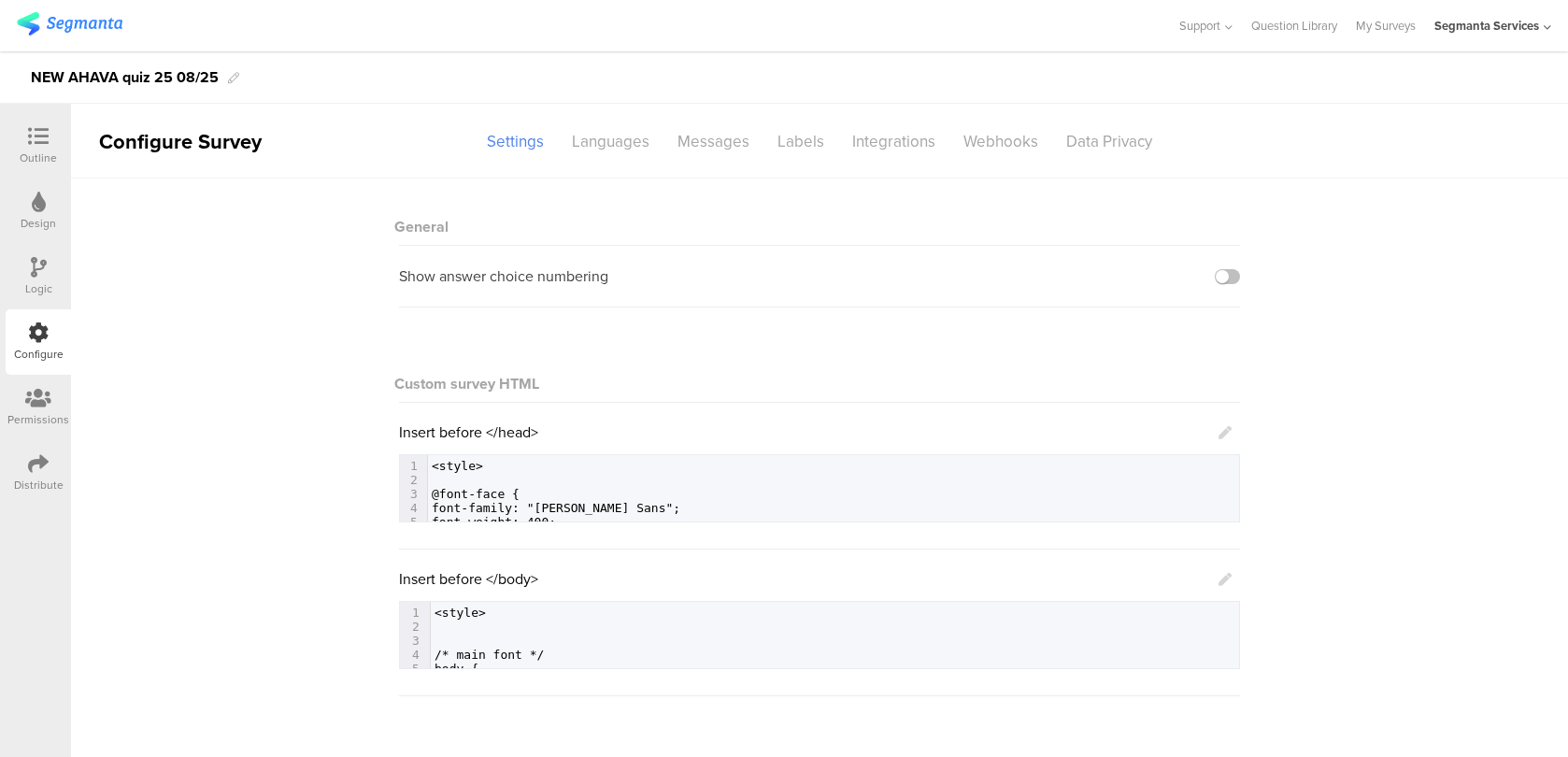
click at [1225, 582] on icon at bounding box center [1225, 579] width 13 height 13
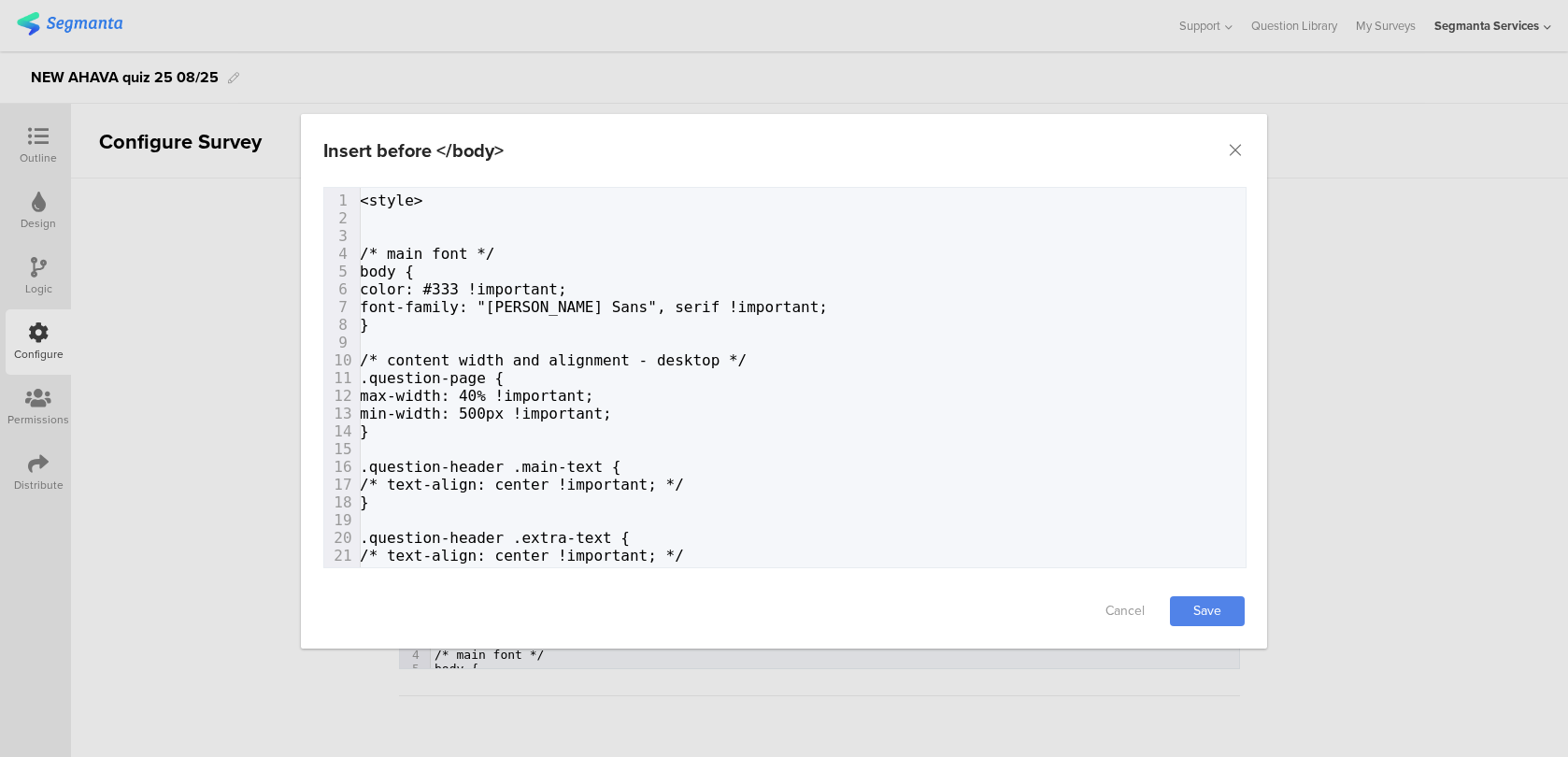
scroll to position [0, 8]
drag, startPoint x: 557, startPoint y: 409, endPoint x: 530, endPoint y: 409, distance: 27.0
click at [530, 409] on span "min-width: 500px !important;" at bounding box center [486, 413] width 253 height 18
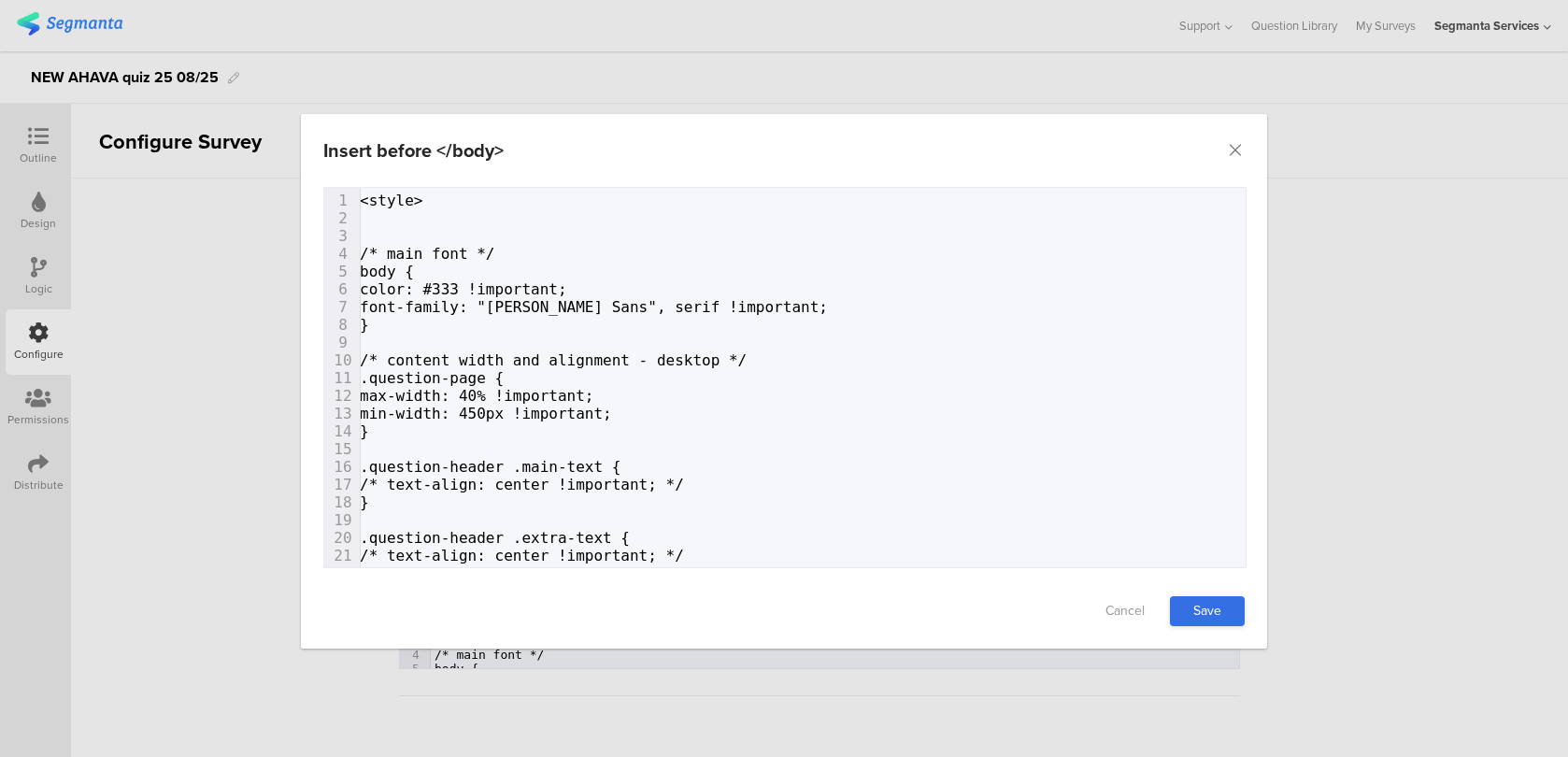
type textarea "450"
click at [1217, 609] on link "Save" at bounding box center [1207, 611] width 75 height 30
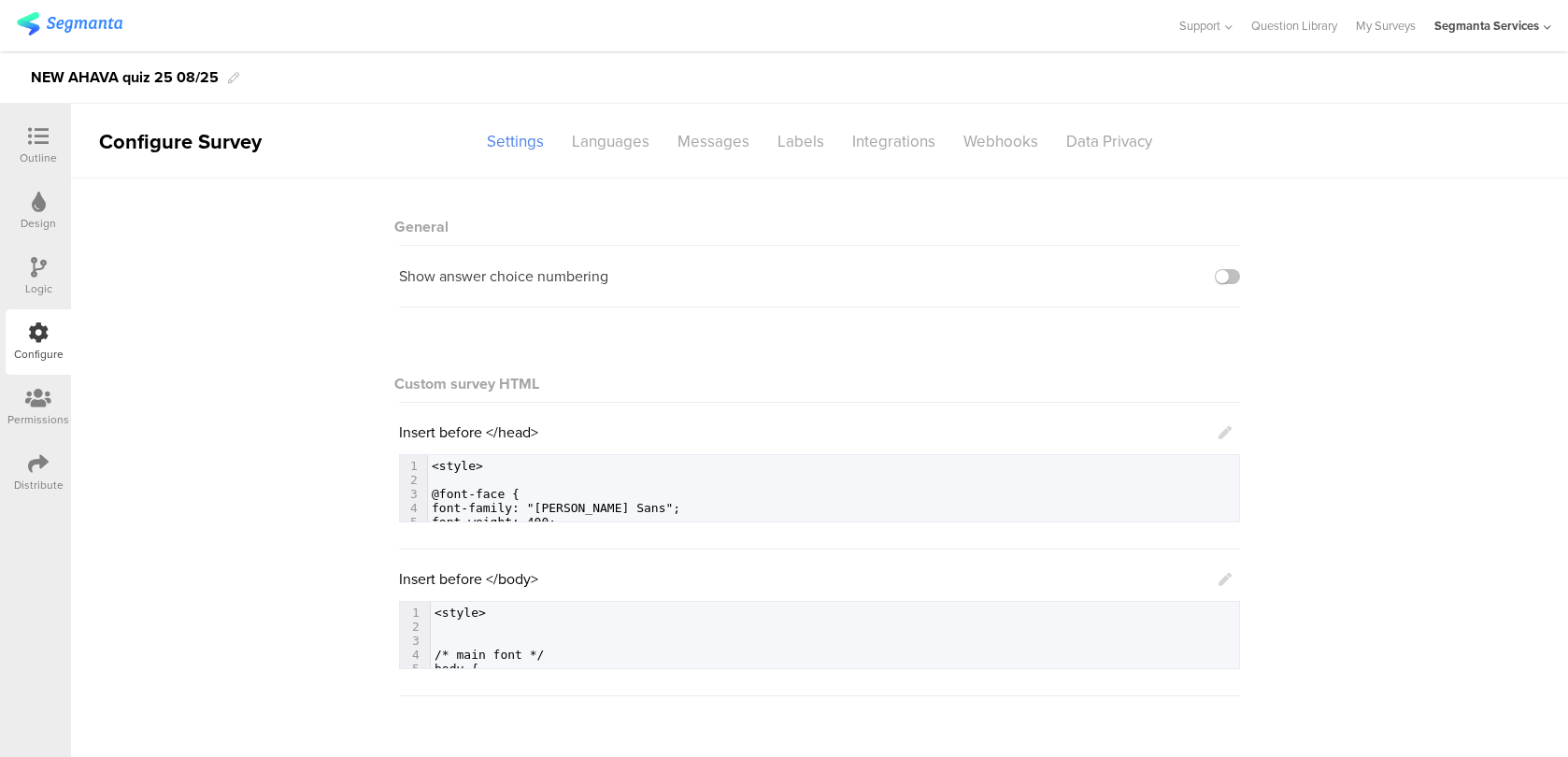
click at [1229, 583] on icon at bounding box center [1225, 579] width 13 height 13
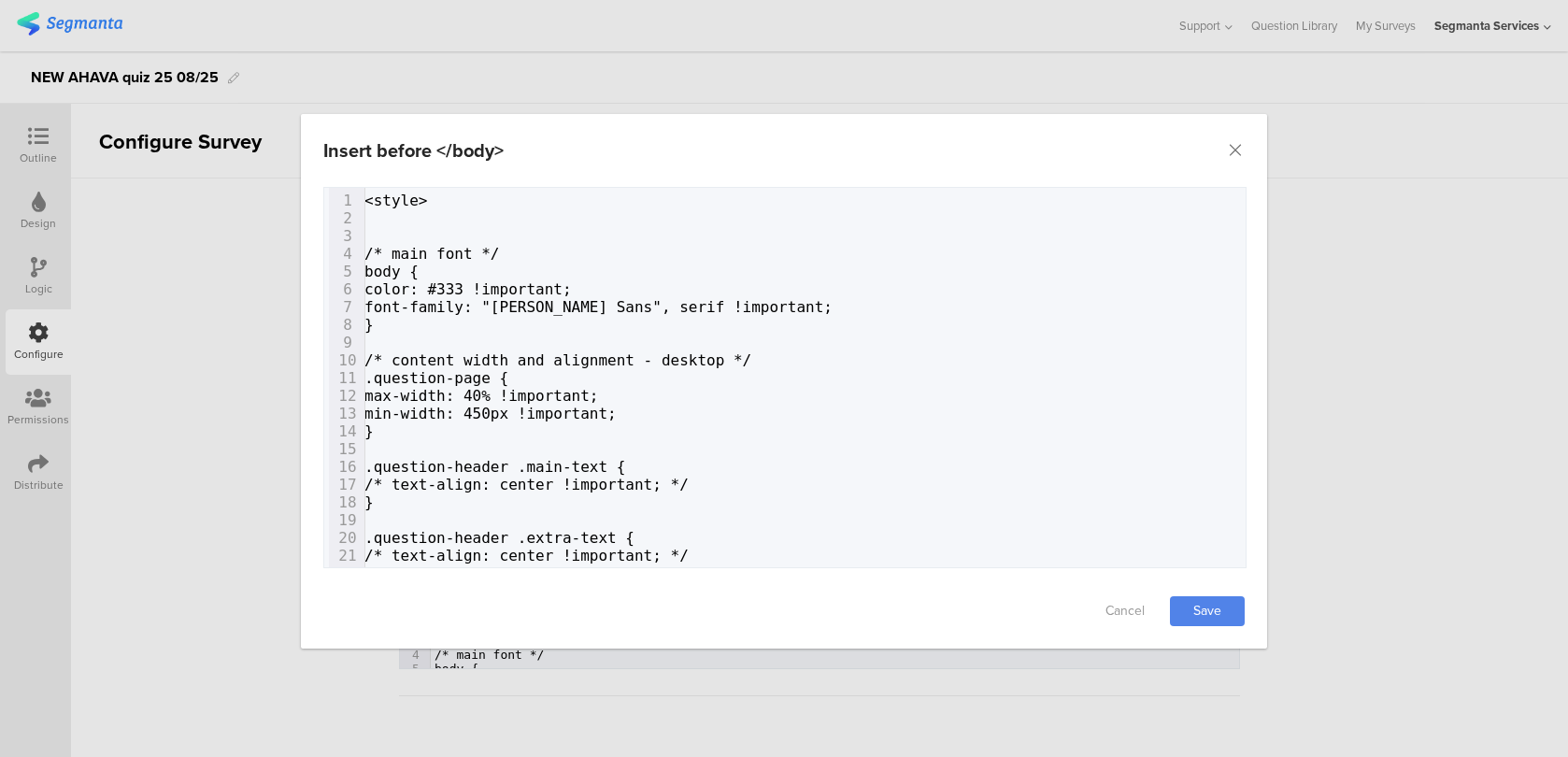
scroll to position [0, 25]
click at [680, 354] on span "/* content width and alignment - desktop */" at bounding box center [558, 360] width 387 height 18
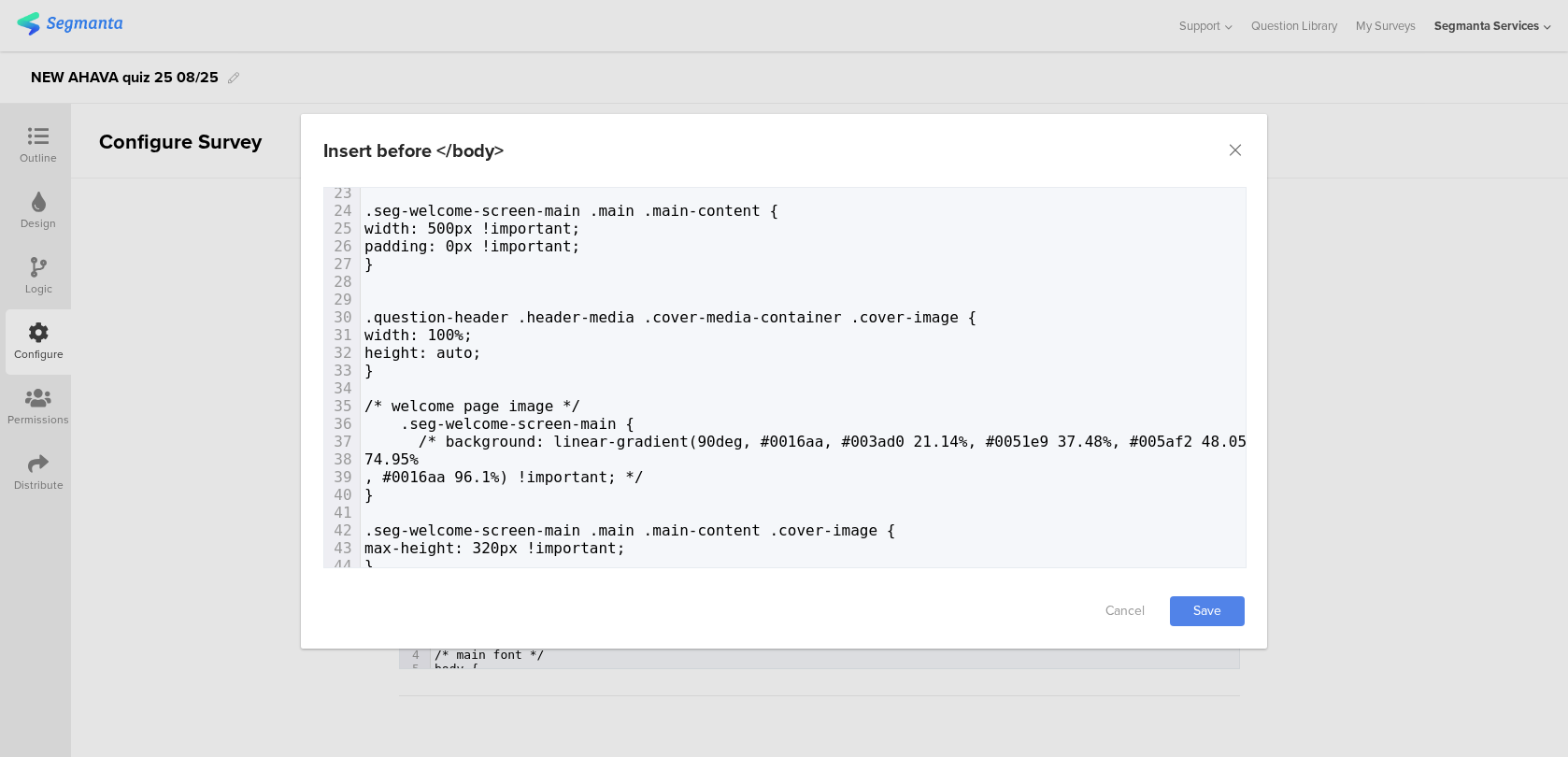
scroll to position [485, 0]
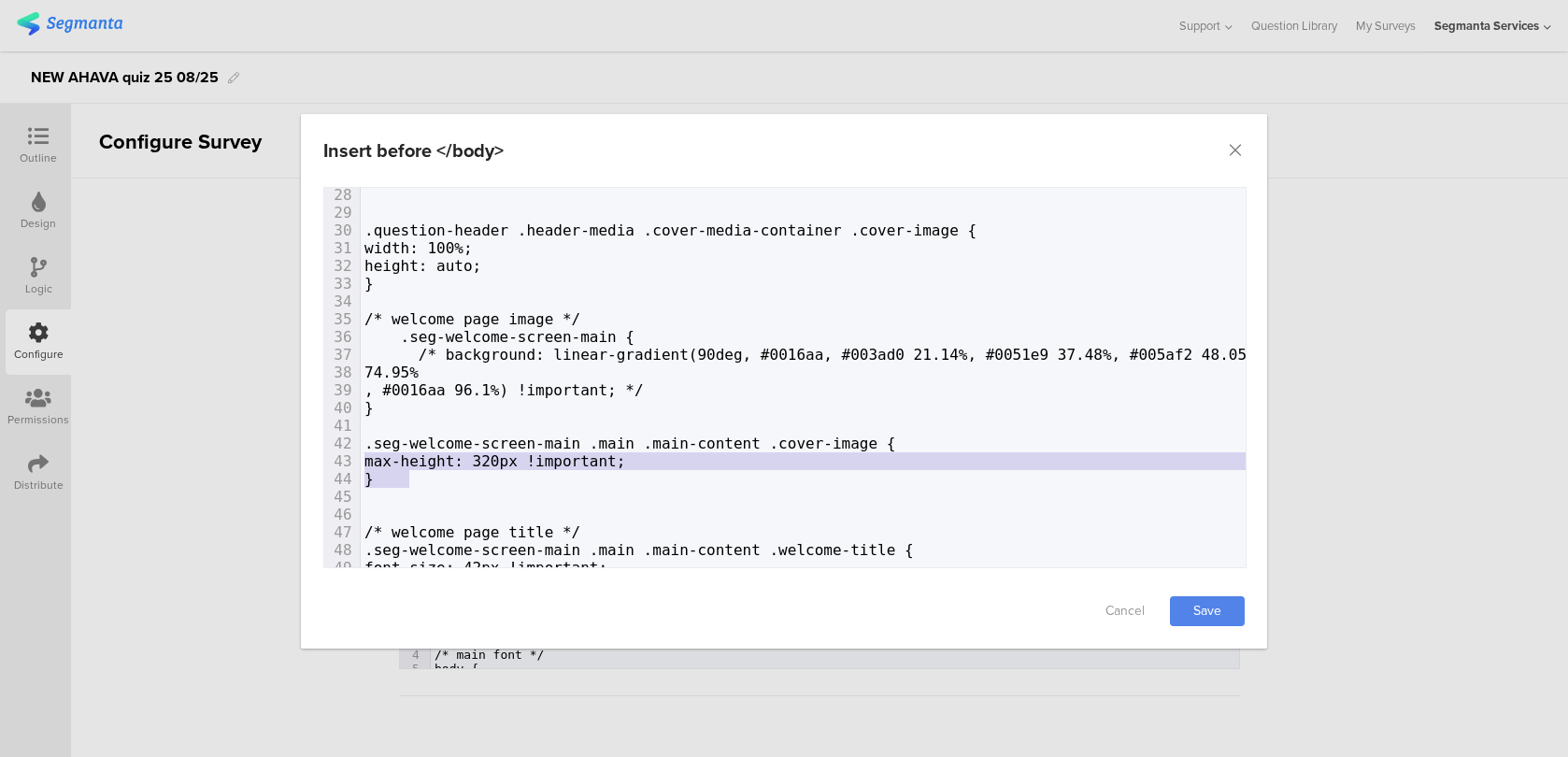
type textarea ".seg-welcome-screen-main .main .main-content .cover-image { max-height: 320px !…"
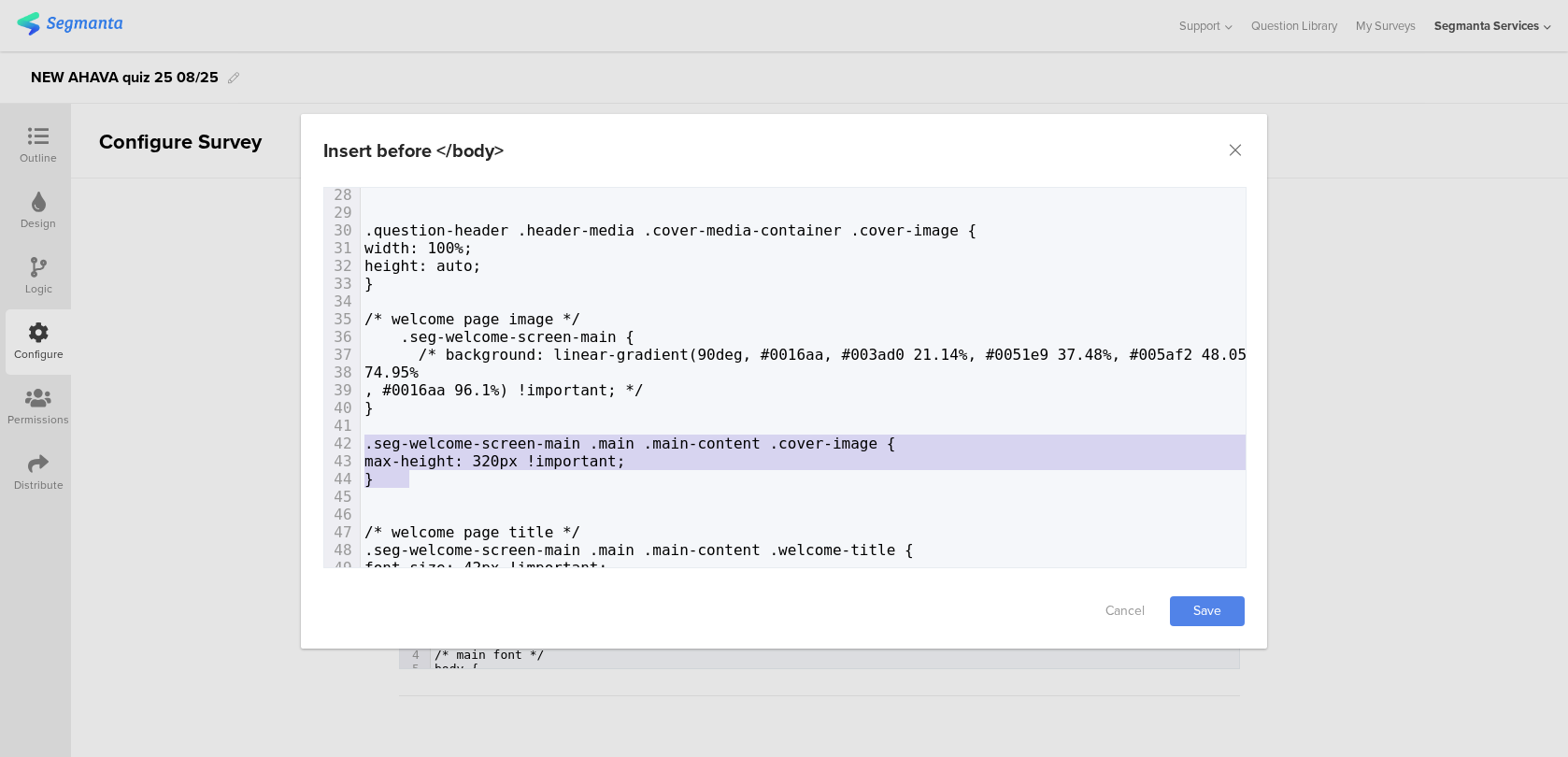
drag, startPoint x: 420, startPoint y: 485, endPoint x: 350, endPoint y: 442, distance: 82.2
click at [553, 448] on span ".seg-welcome-screen-main .main .main-content .cover-image {" at bounding box center [629, 442] width 531 height 18
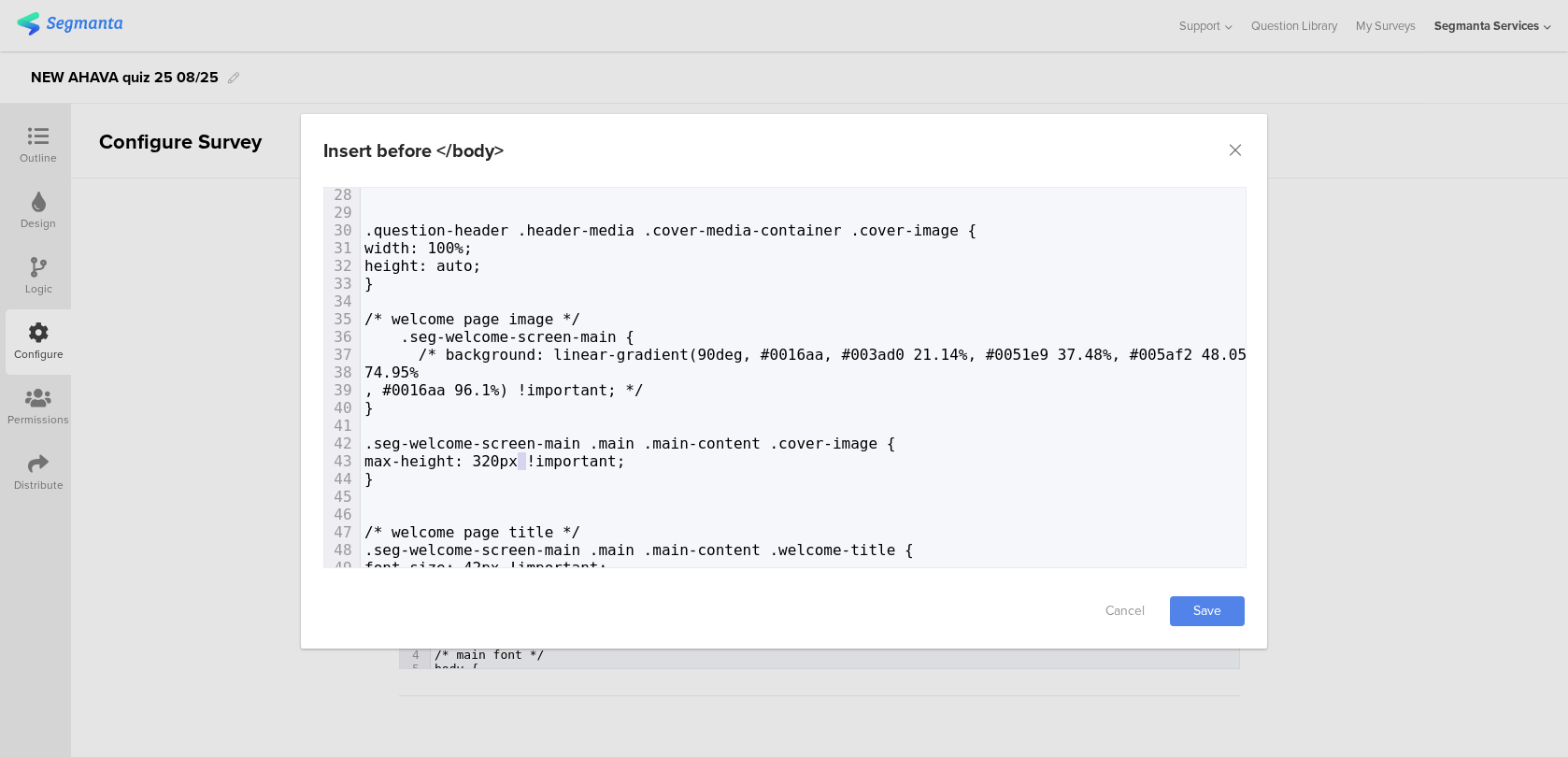
drag, startPoint x: 518, startPoint y: 464, endPoint x: 528, endPoint y: 463, distance: 10.0
click at [528, 463] on span "max-height: 320px !important;" at bounding box center [494, 460] width 260 height 18
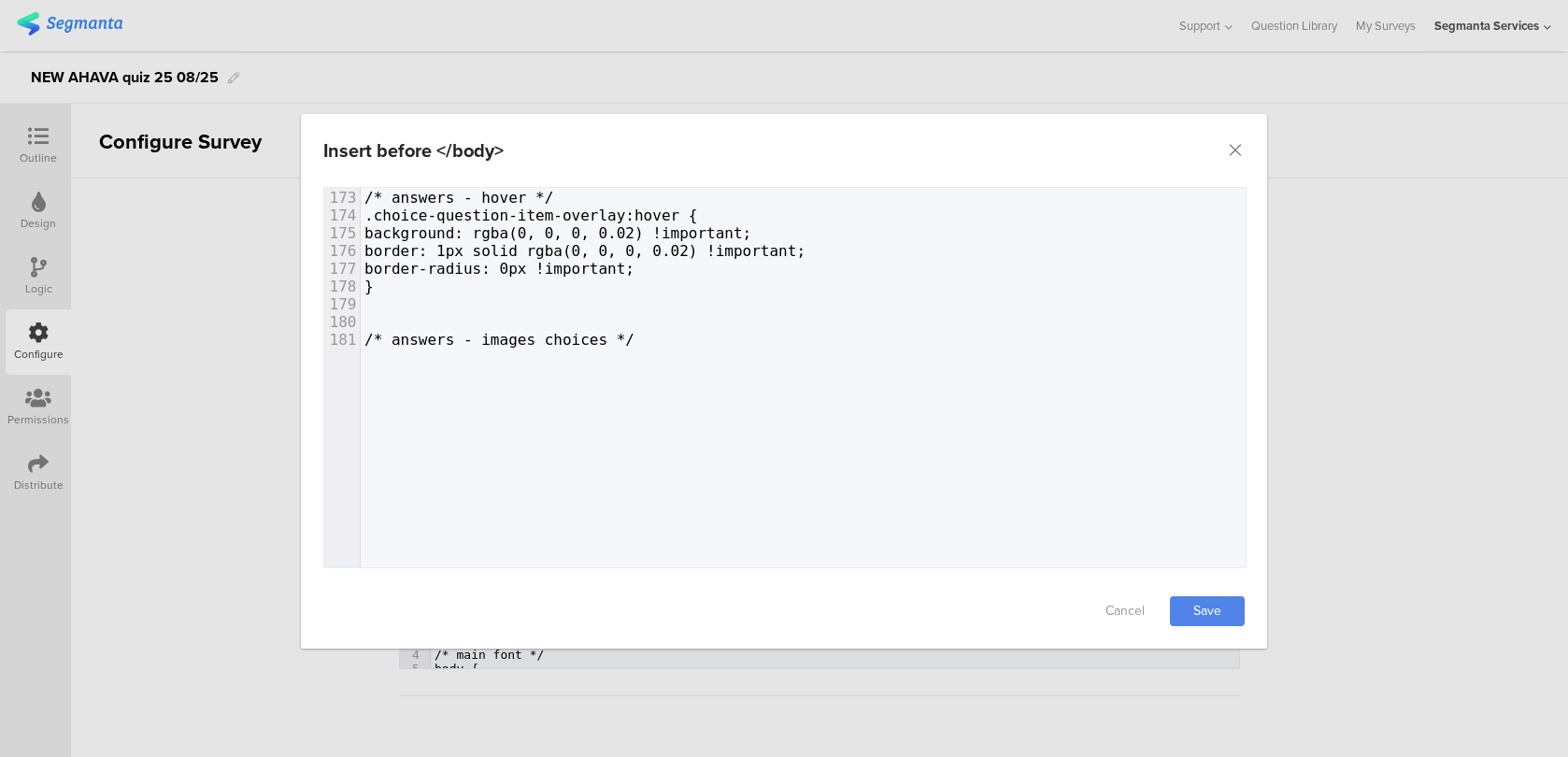
scroll to position [3565, 0]
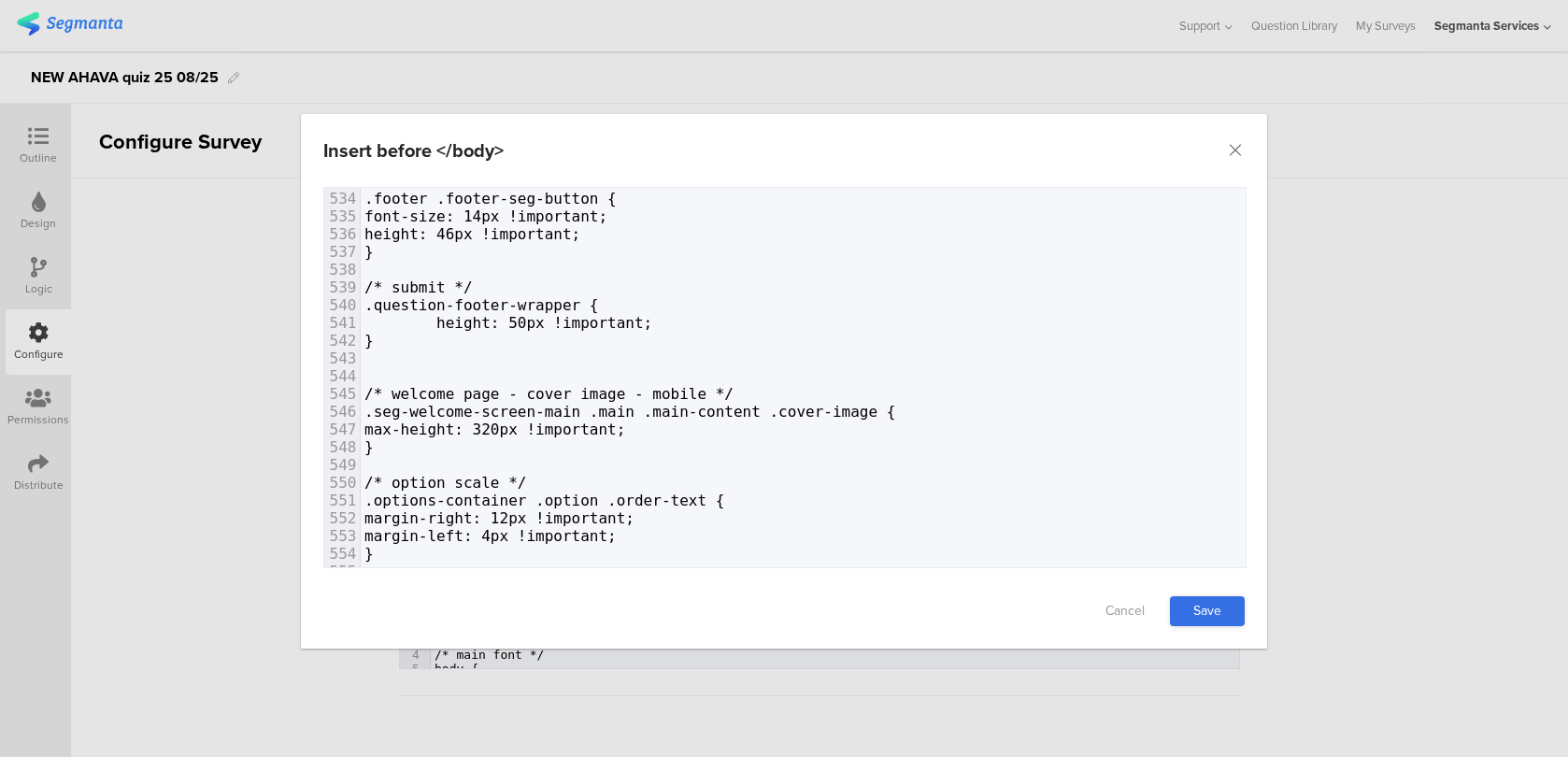
type textarea "6"
click at [1194, 611] on link "Save" at bounding box center [1207, 611] width 75 height 30
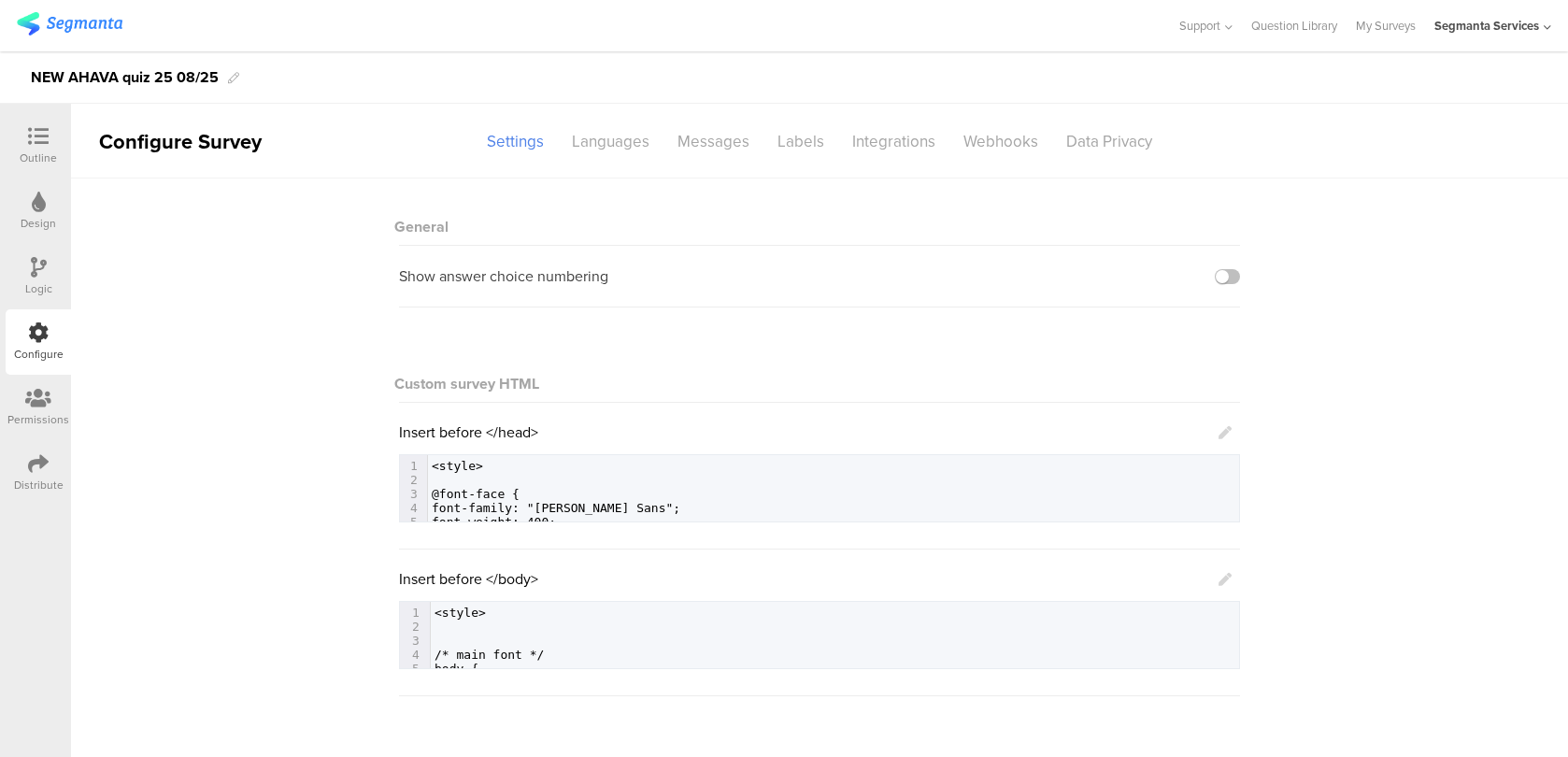
click at [1226, 582] on icon at bounding box center [1225, 579] width 13 height 13
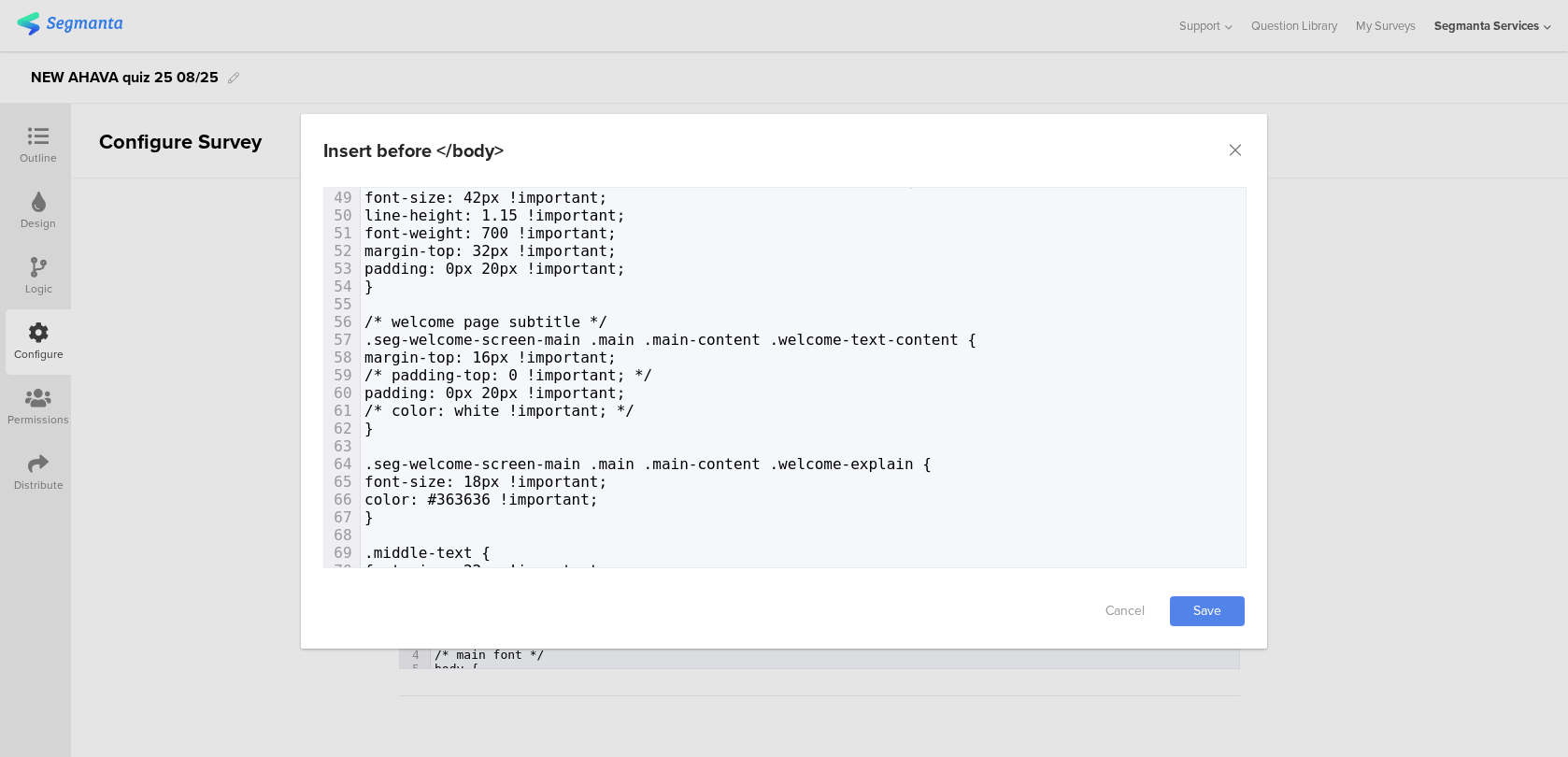
scroll to position [918, 0]
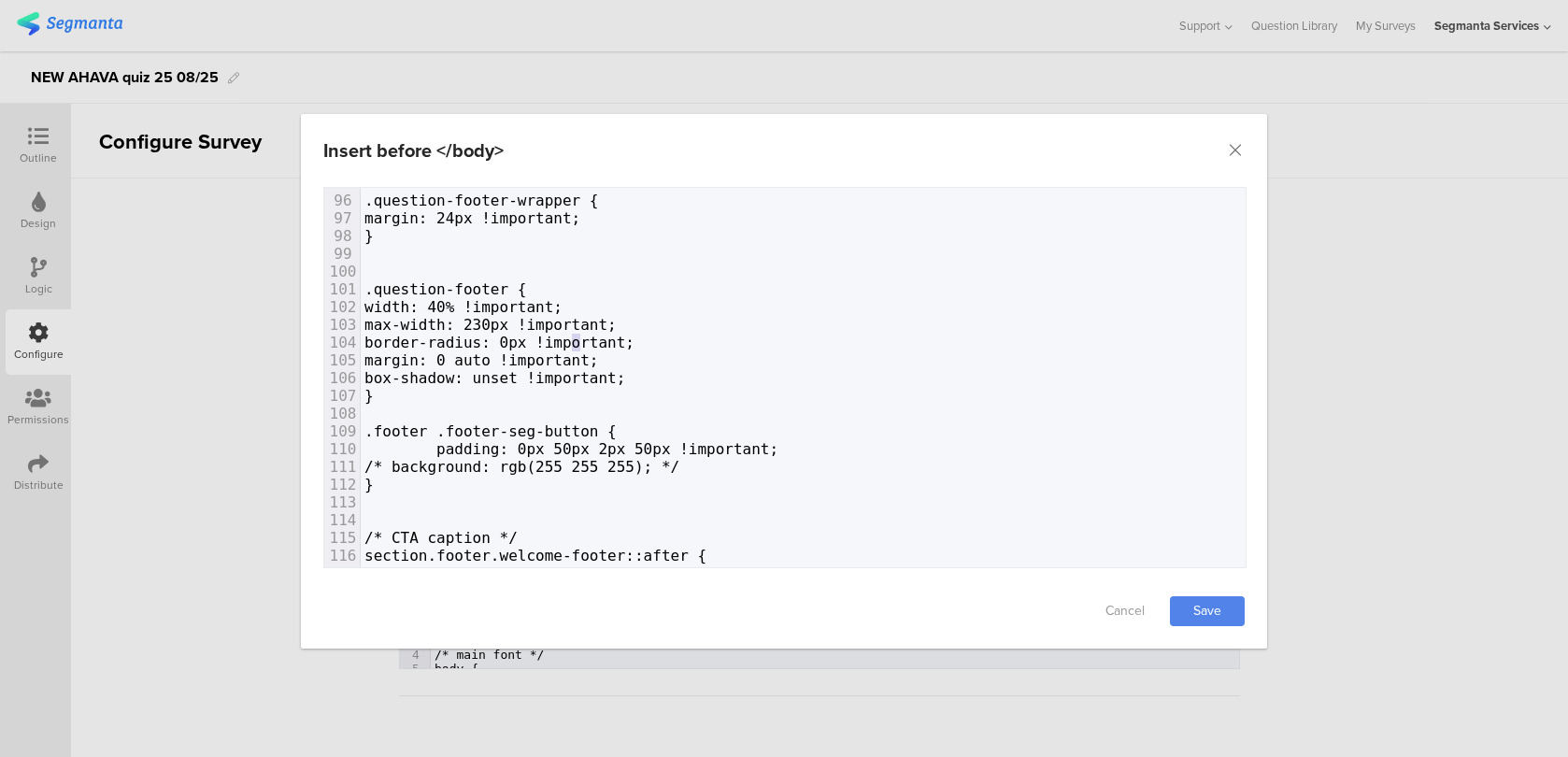
click at [574, 338] on span "border-radius: 0px !important;" at bounding box center [499, 342] width 270 height 18
type textarea "5"
click at [1215, 603] on link "Save" at bounding box center [1207, 611] width 75 height 30
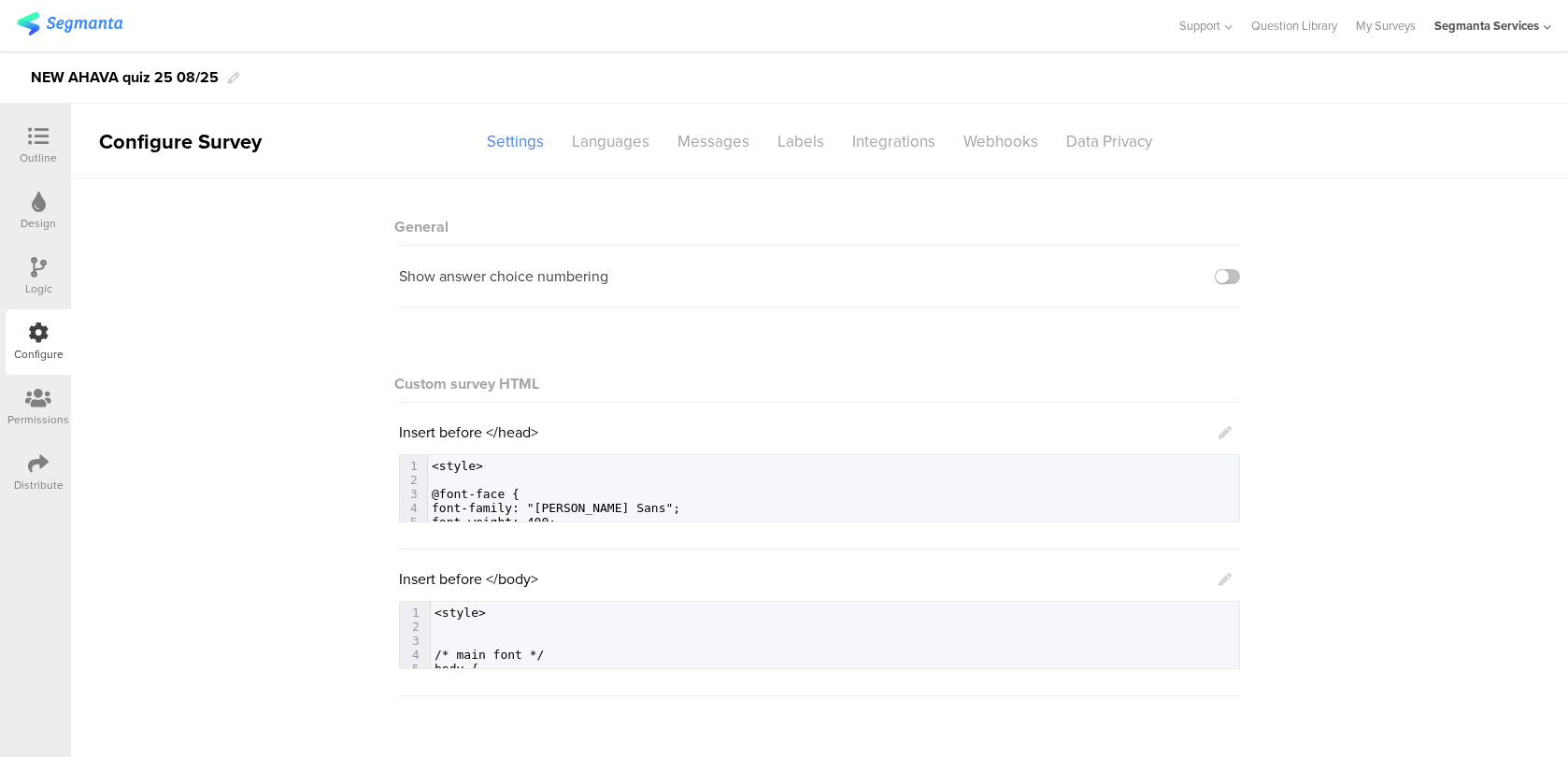
click at [1233, 576] on div "Insert before </body> 624 1 <style> 2 ​ 3 ​ 4 /* main font */ 5 body { 6 color:…" at bounding box center [819, 618] width 841 height 100
click at [1227, 579] on icon at bounding box center [1225, 579] width 13 height 13
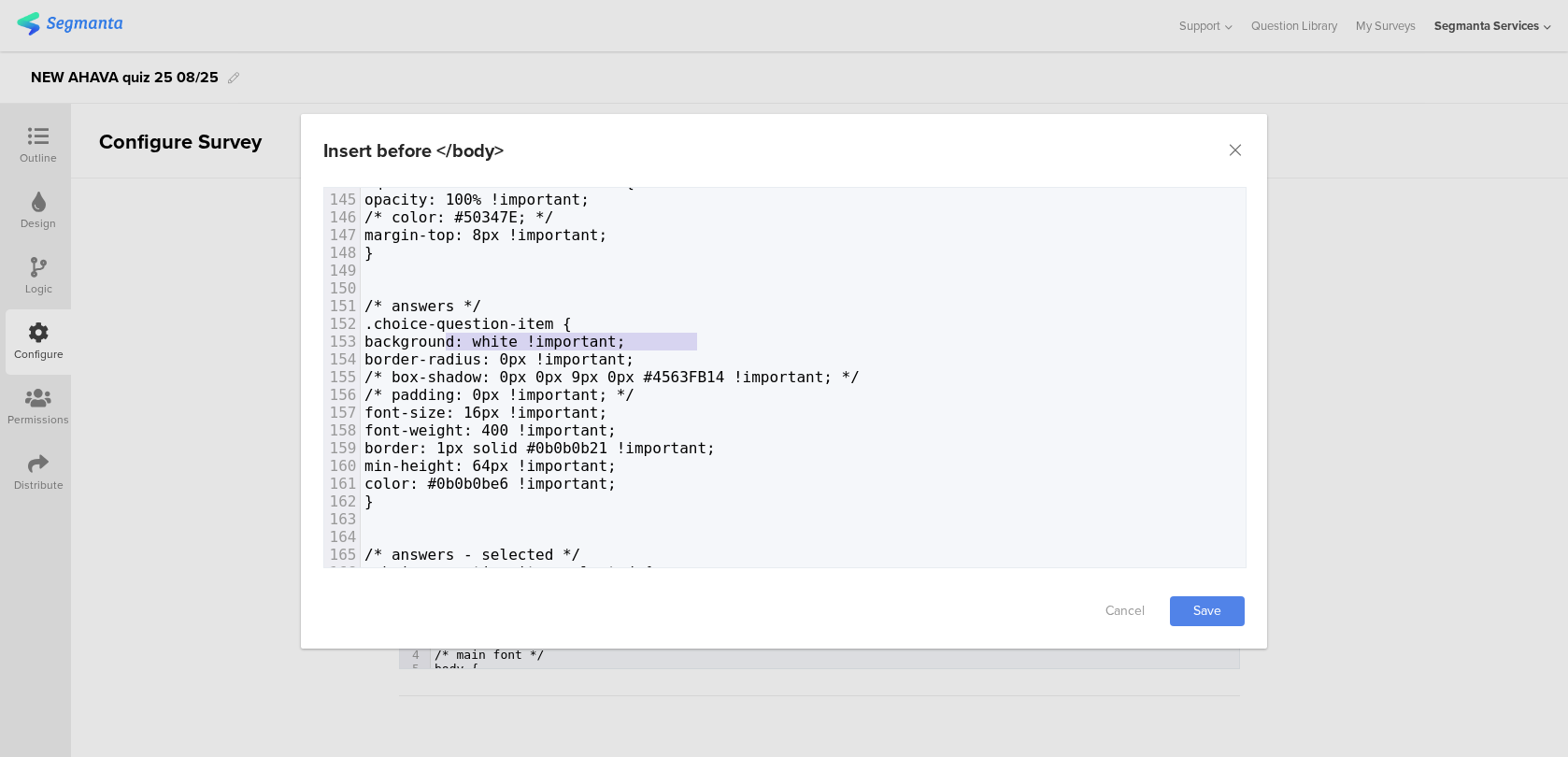
type textarea "background: white !important;"
drag, startPoint x: 700, startPoint y: 343, endPoint x: 438, endPoint y: 342, distance: 262.0
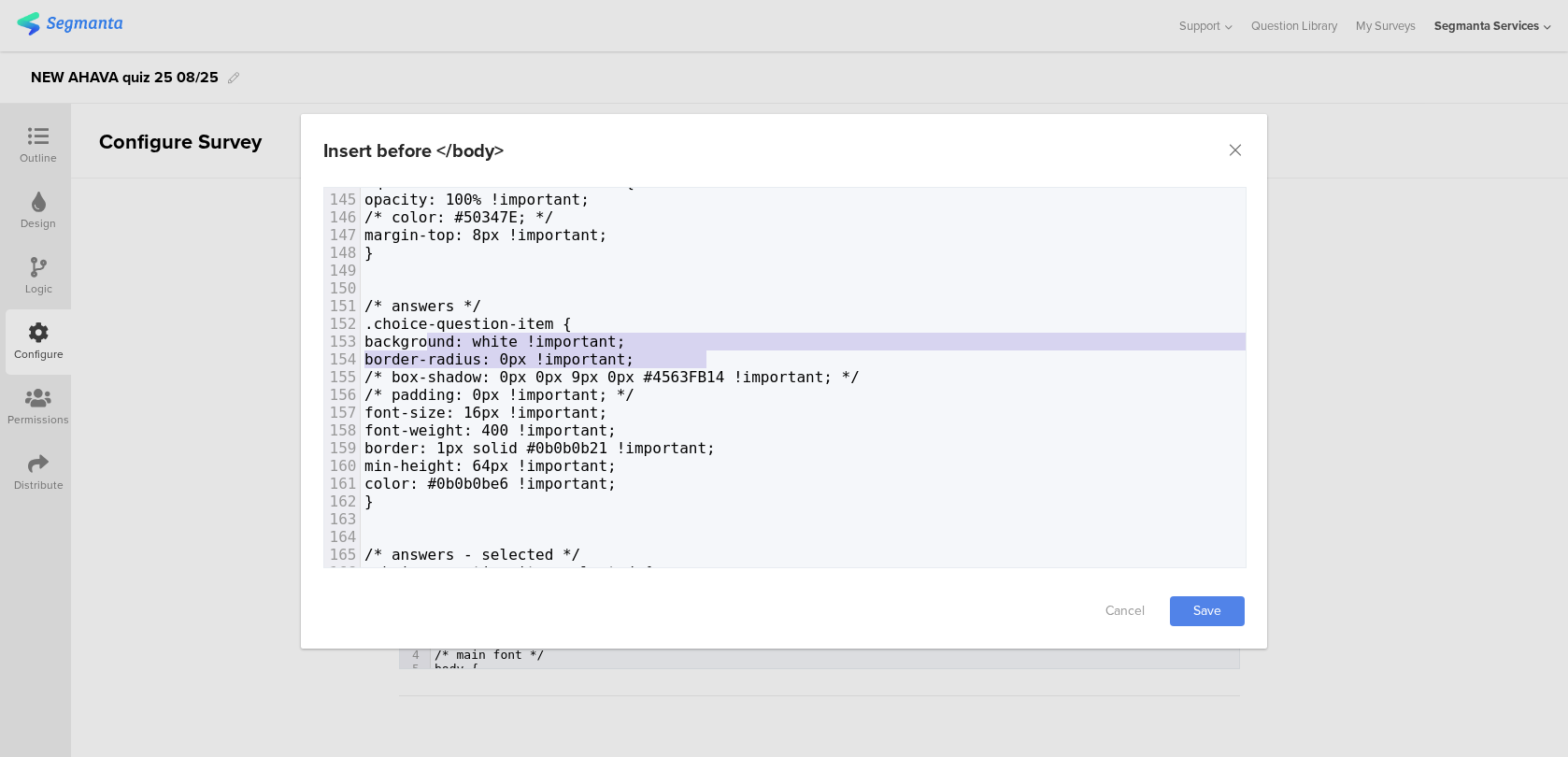
type textarea "background: white !important; border-radius: 0px !important;"
drag, startPoint x: 715, startPoint y: 358, endPoint x: 436, endPoint y: 339, distance: 279.6
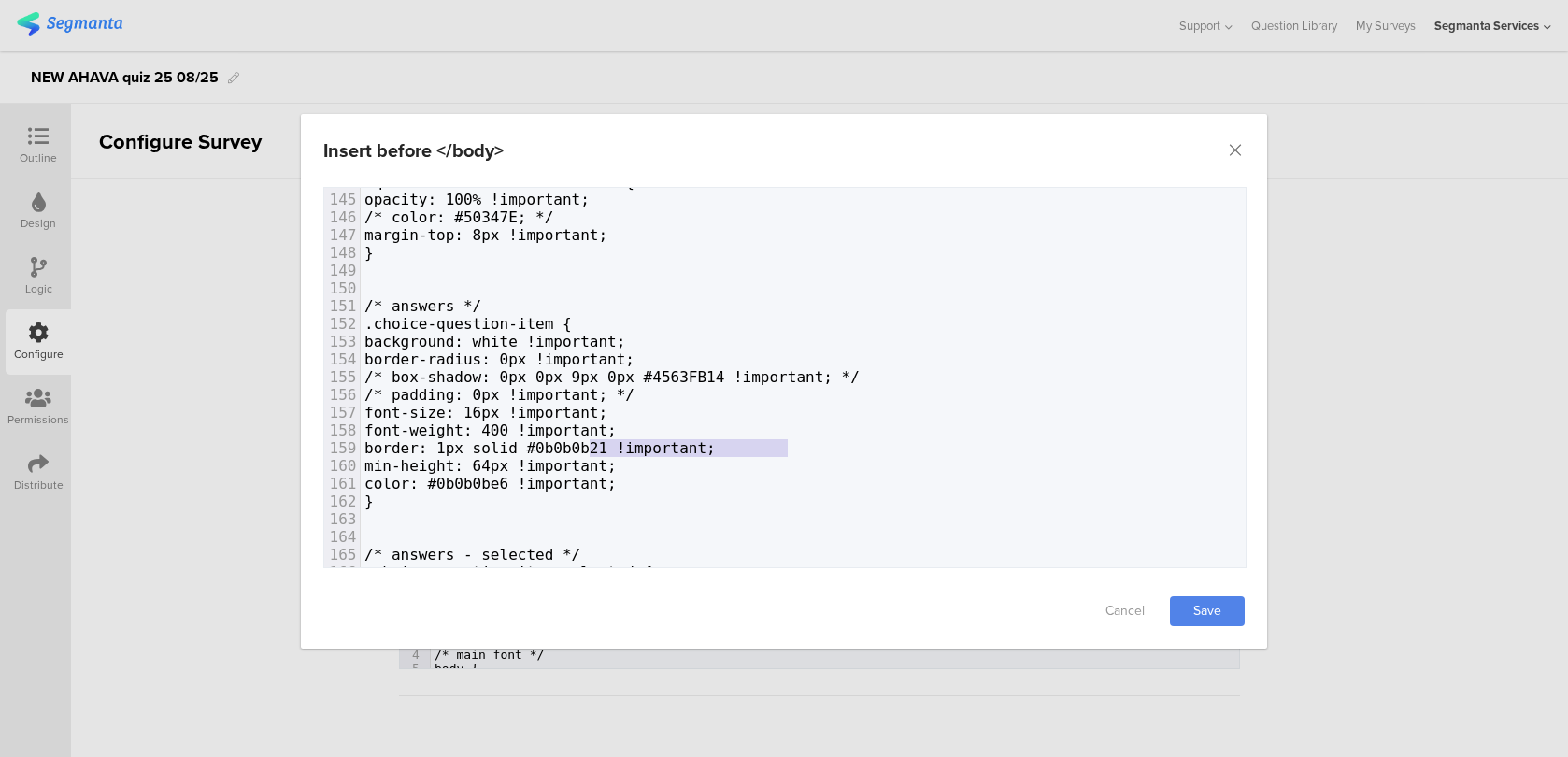
type textarea "1px solid #0b0b0b21 !important;"
drag, startPoint x: 787, startPoint y: 444, endPoint x: 496, endPoint y: 438, distance: 291.1
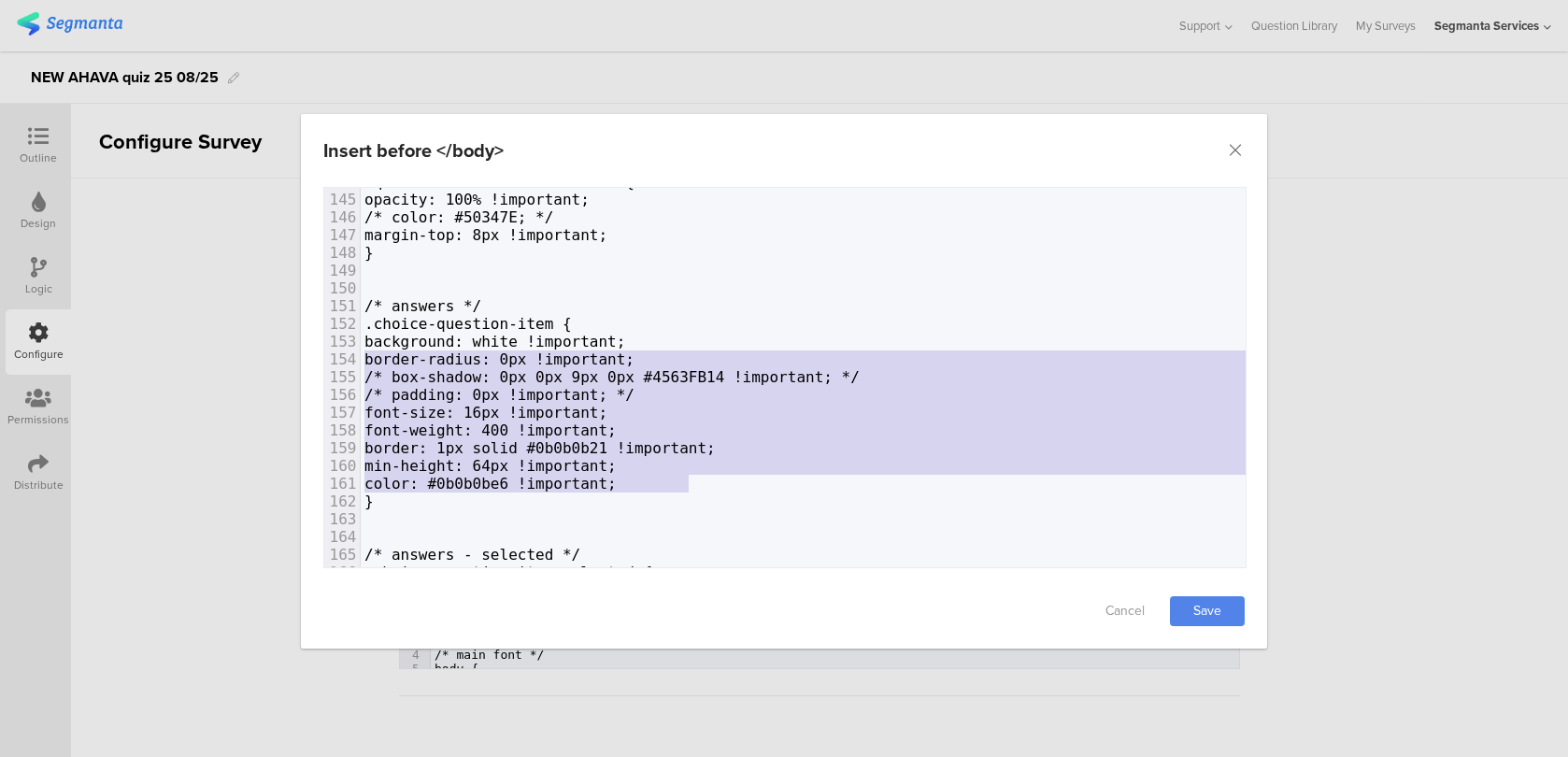
type textarea "background: white !important; border-radius: 0px !important; /* box-shadow: 0px…"
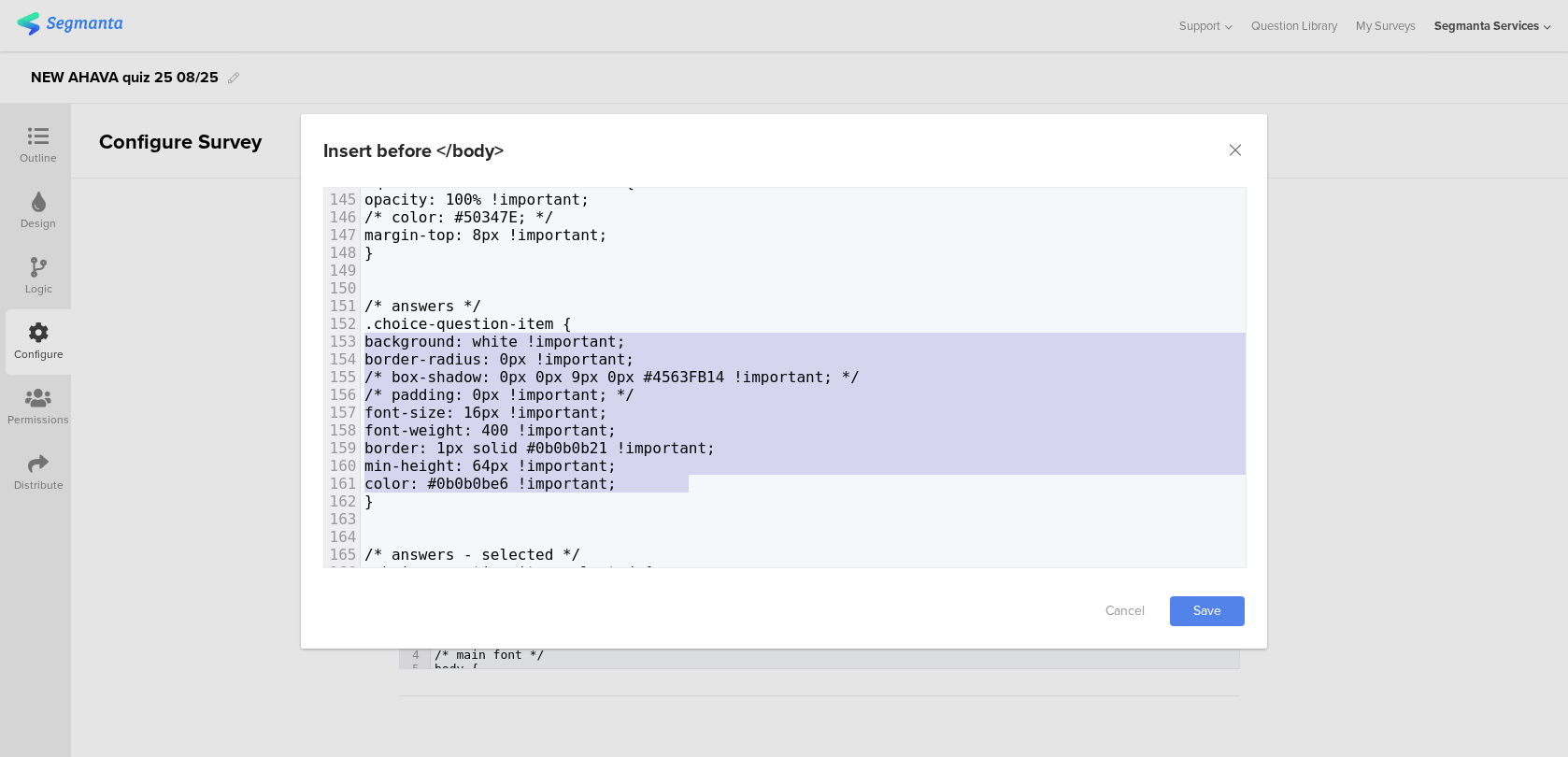
drag, startPoint x: 693, startPoint y: 478, endPoint x: 346, endPoint y: 342, distance: 372.7
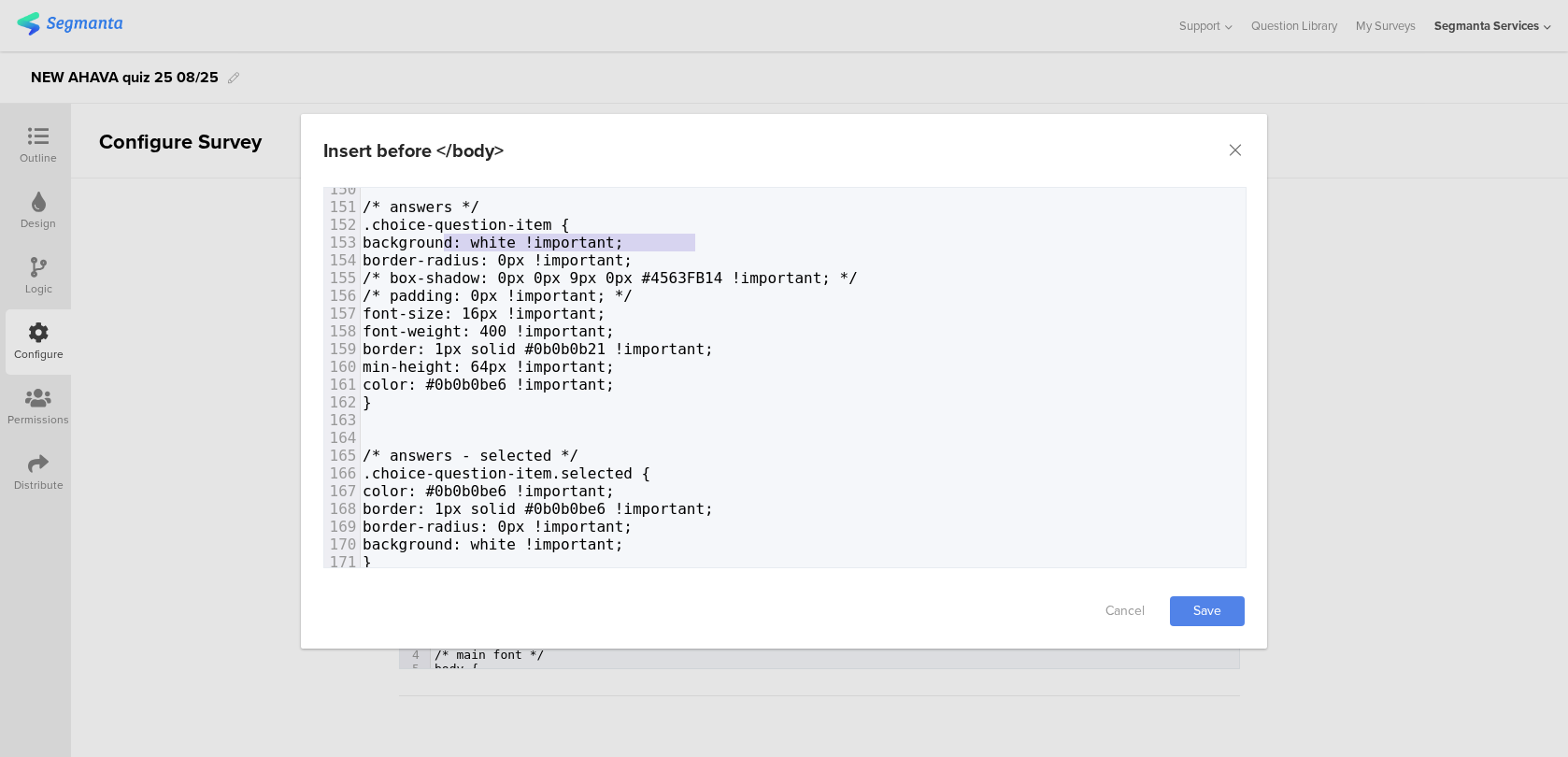
type textarea "background: white !important;"
drag, startPoint x: 706, startPoint y: 242, endPoint x: 437, endPoint y: 244, distance: 269.0
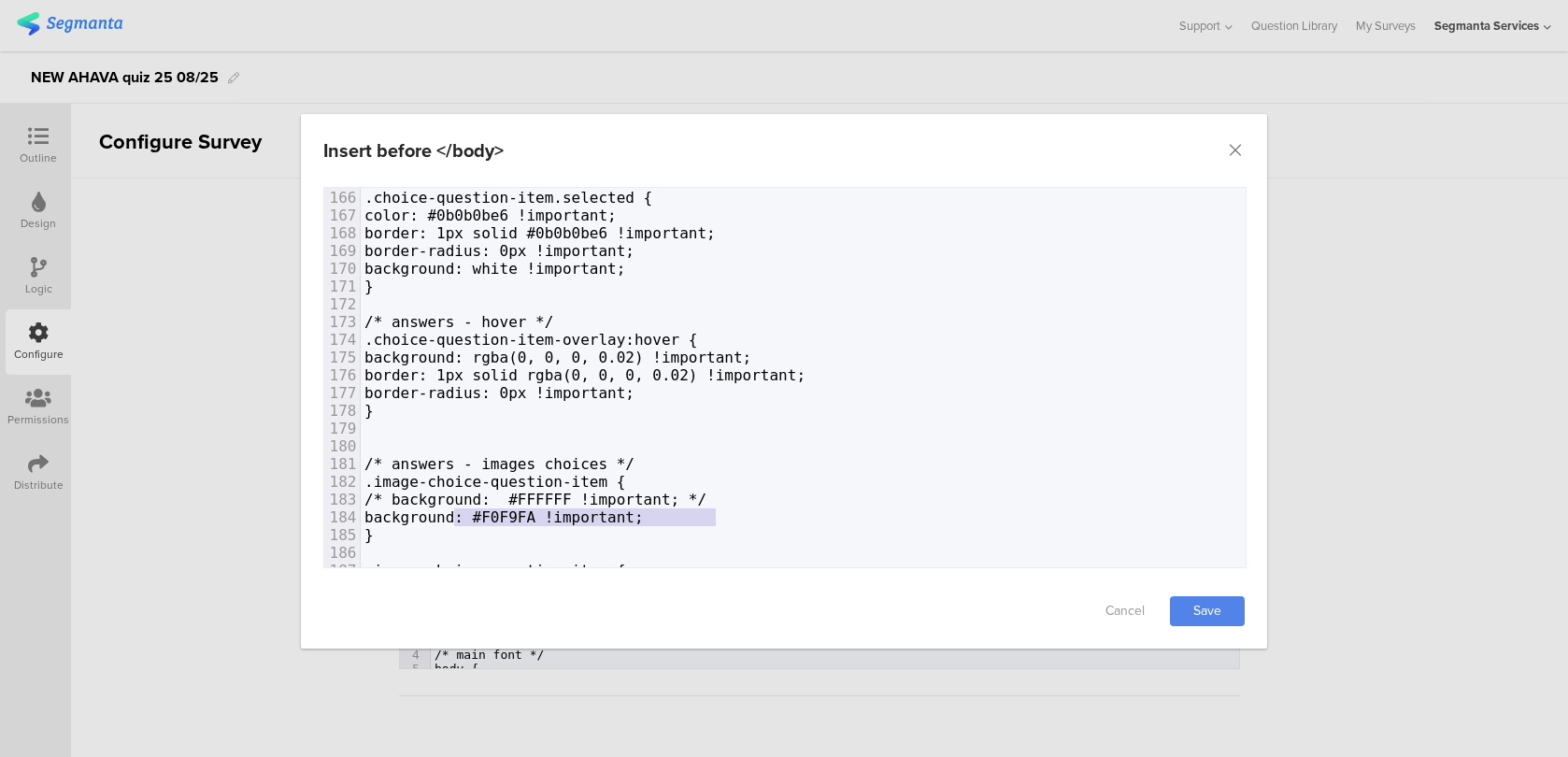
type textarea "background: #F0F9FA !important;"
drag, startPoint x: 750, startPoint y: 513, endPoint x: 435, endPoint y: 511, distance: 315.0
paste textarea "dialog"
drag, startPoint x: 779, startPoint y: 502, endPoint x: 247, endPoint y: 504, distance: 532.0
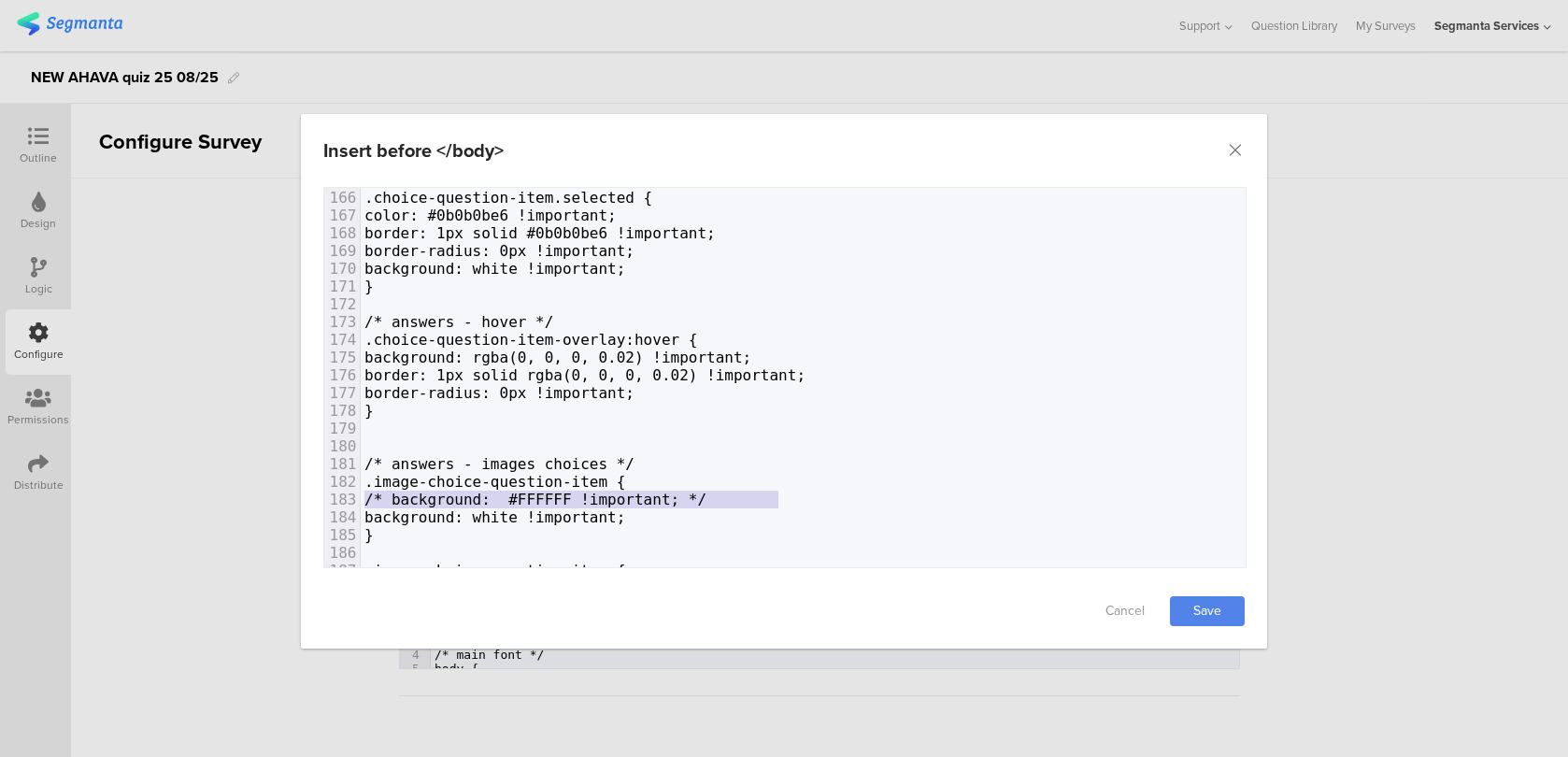
click at [247, 504] on div "Insert before </body> Failed saving changes. If the problem persists please con…" at bounding box center [784, 378] width 1568 height 757
type textarea "=="
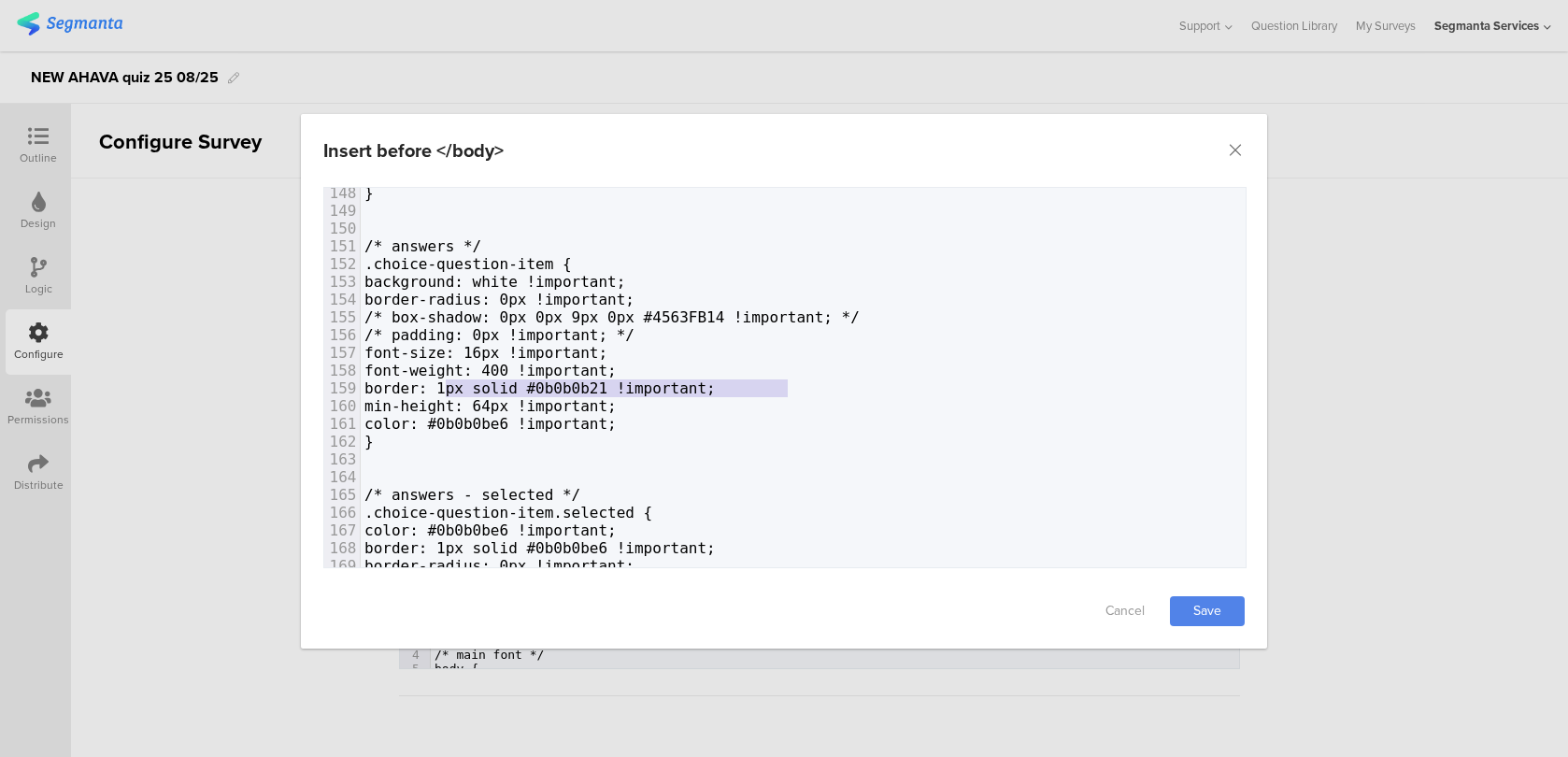
type textarea "border: 1px solid #0b0b0b21 !important;"
drag, startPoint x: 788, startPoint y: 384, endPoint x: 438, endPoint y: 381, distance: 350.0
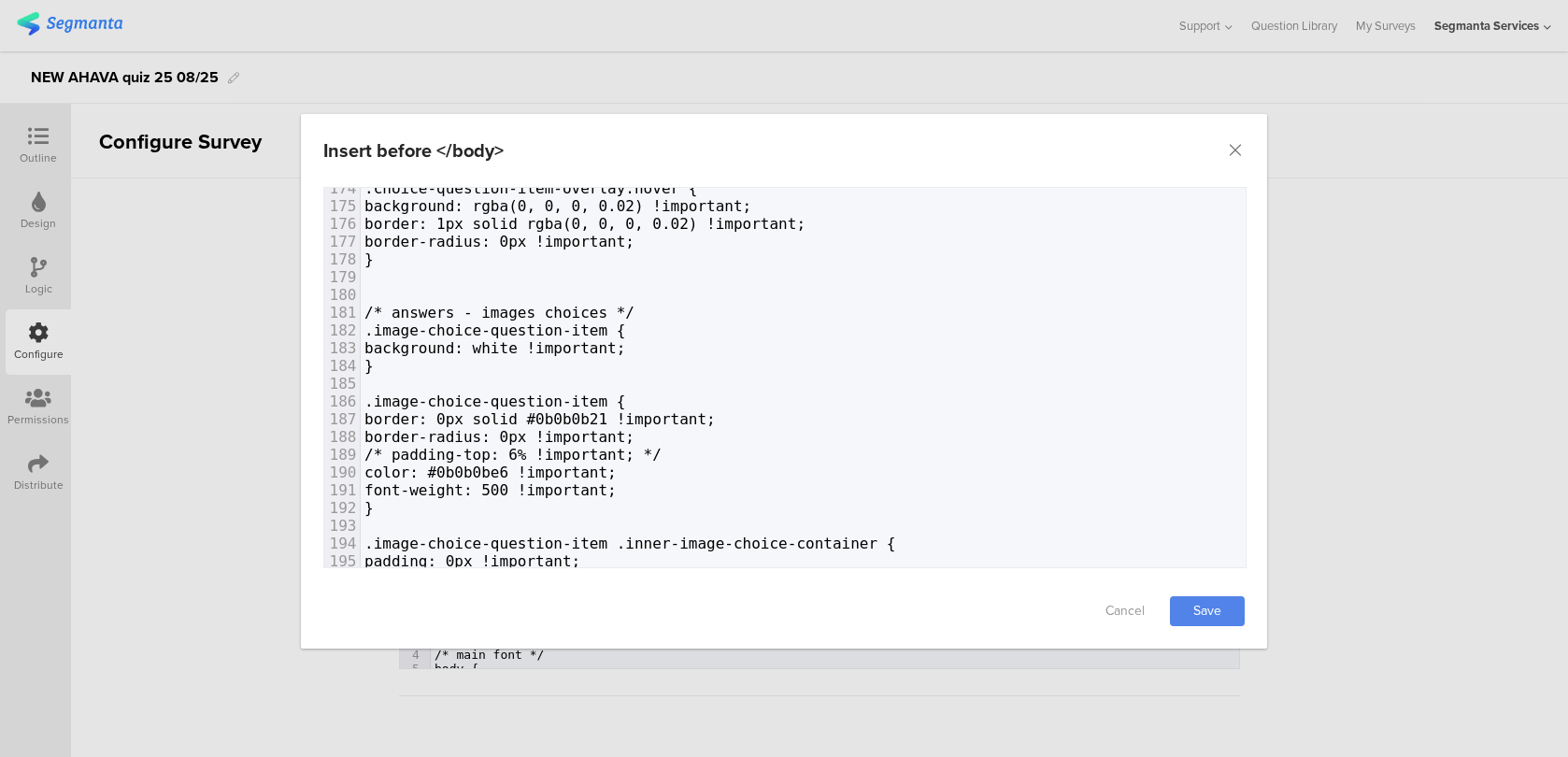
type textarea "b"
type textarea "border: 0px solid #0b0b0b21 !important;"
drag, startPoint x: 804, startPoint y: 420, endPoint x: 435, endPoint y: 419, distance: 369.0
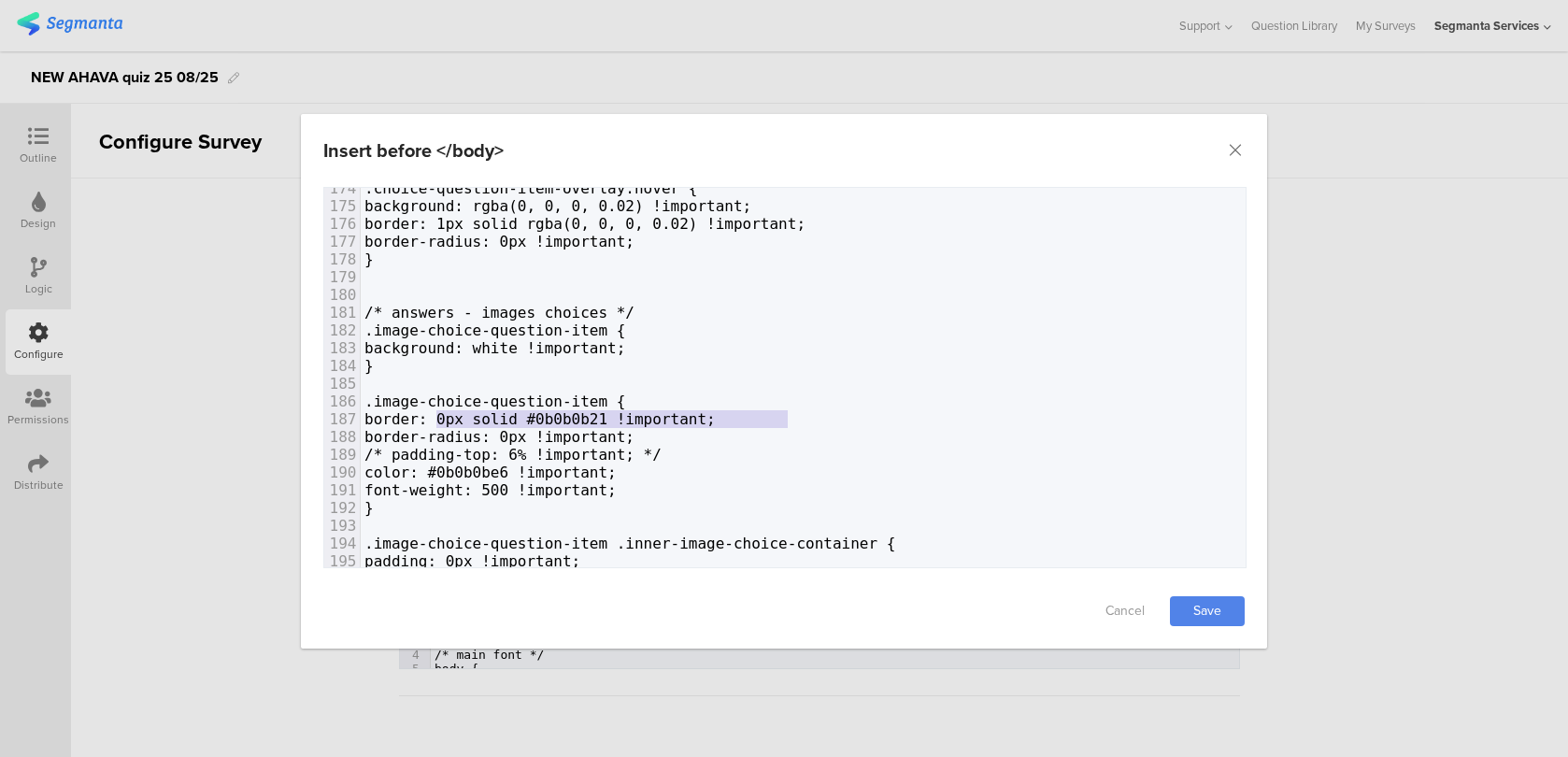
paste textarea "dialog"
click at [578, 432] on span "border-radius: 0px !important;" at bounding box center [499, 436] width 270 height 18
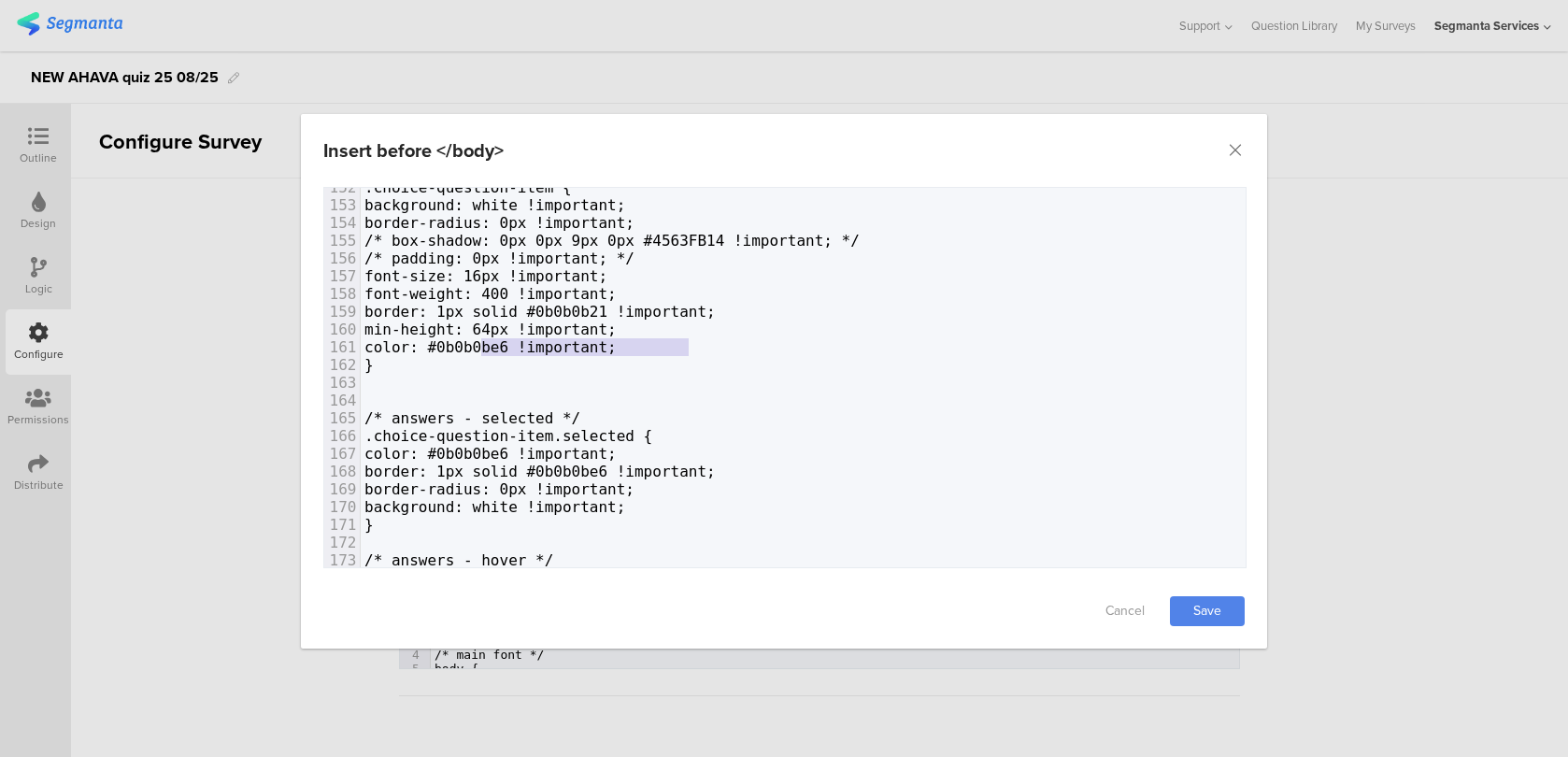
type textarea "color: #0b0b0be6 !important;"
drag, startPoint x: 689, startPoint y: 341, endPoint x: 439, endPoint y: 343, distance: 250.0
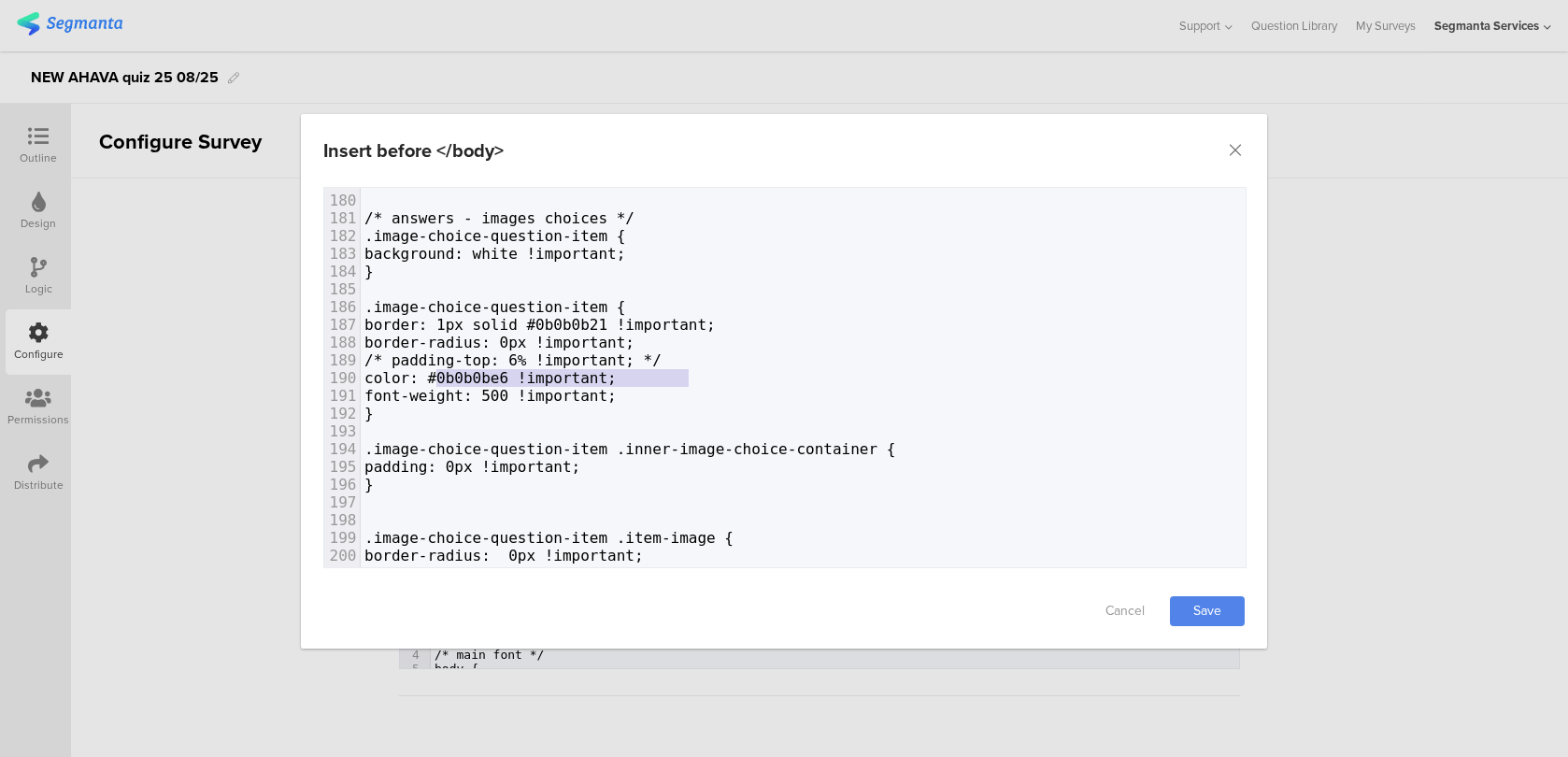
type textarea "color: #0b0b0be6 !important;"
drag, startPoint x: 696, startPoint y: 381, endPoint x: 440, endPoint y: 377, distance: 256.0
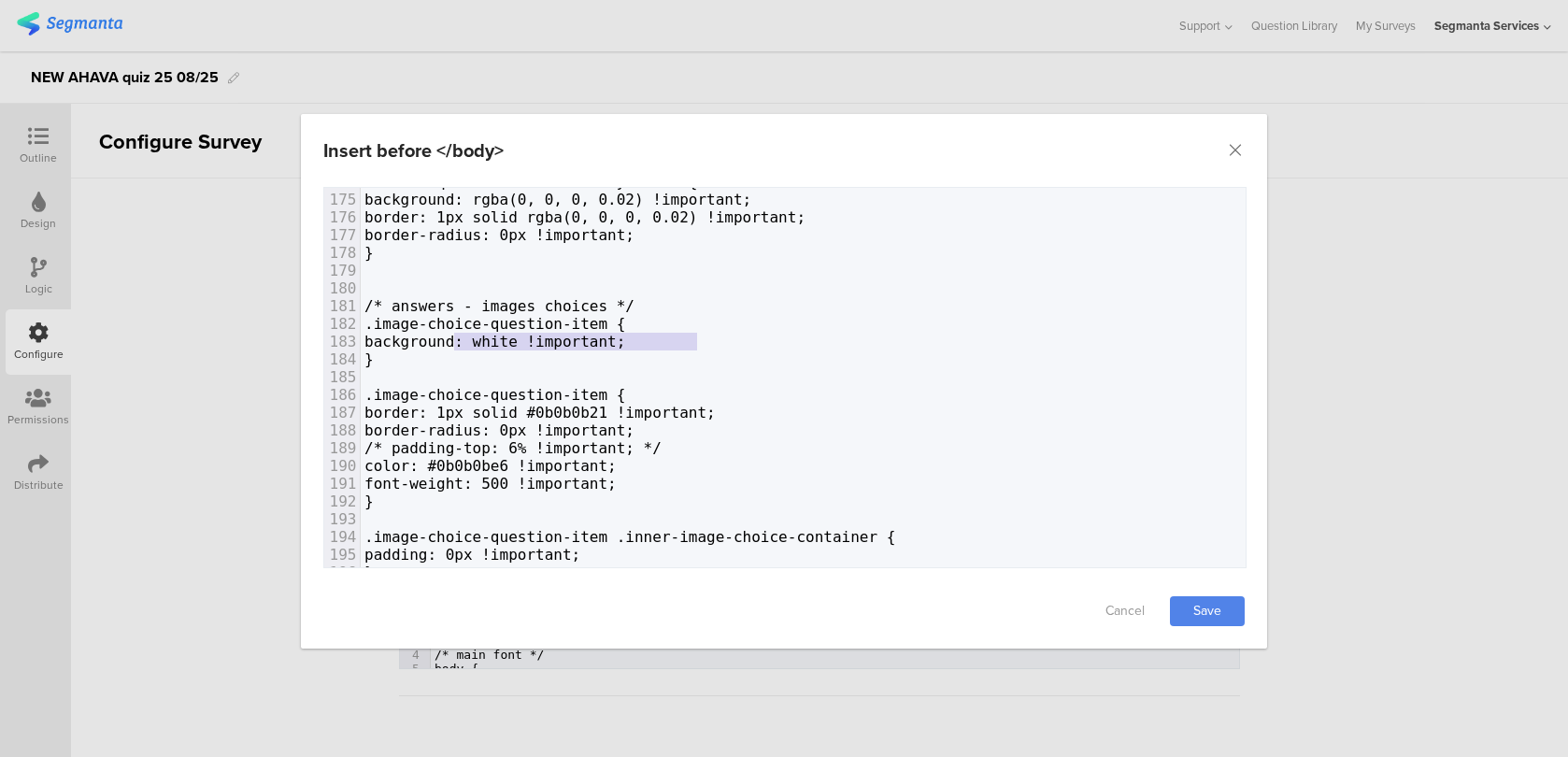
type textarea "background: white !important;"
drag, startPoint x: 708, startPoint y: 337, endPoint x: 435, endPoint y: 337, distance: 273.0
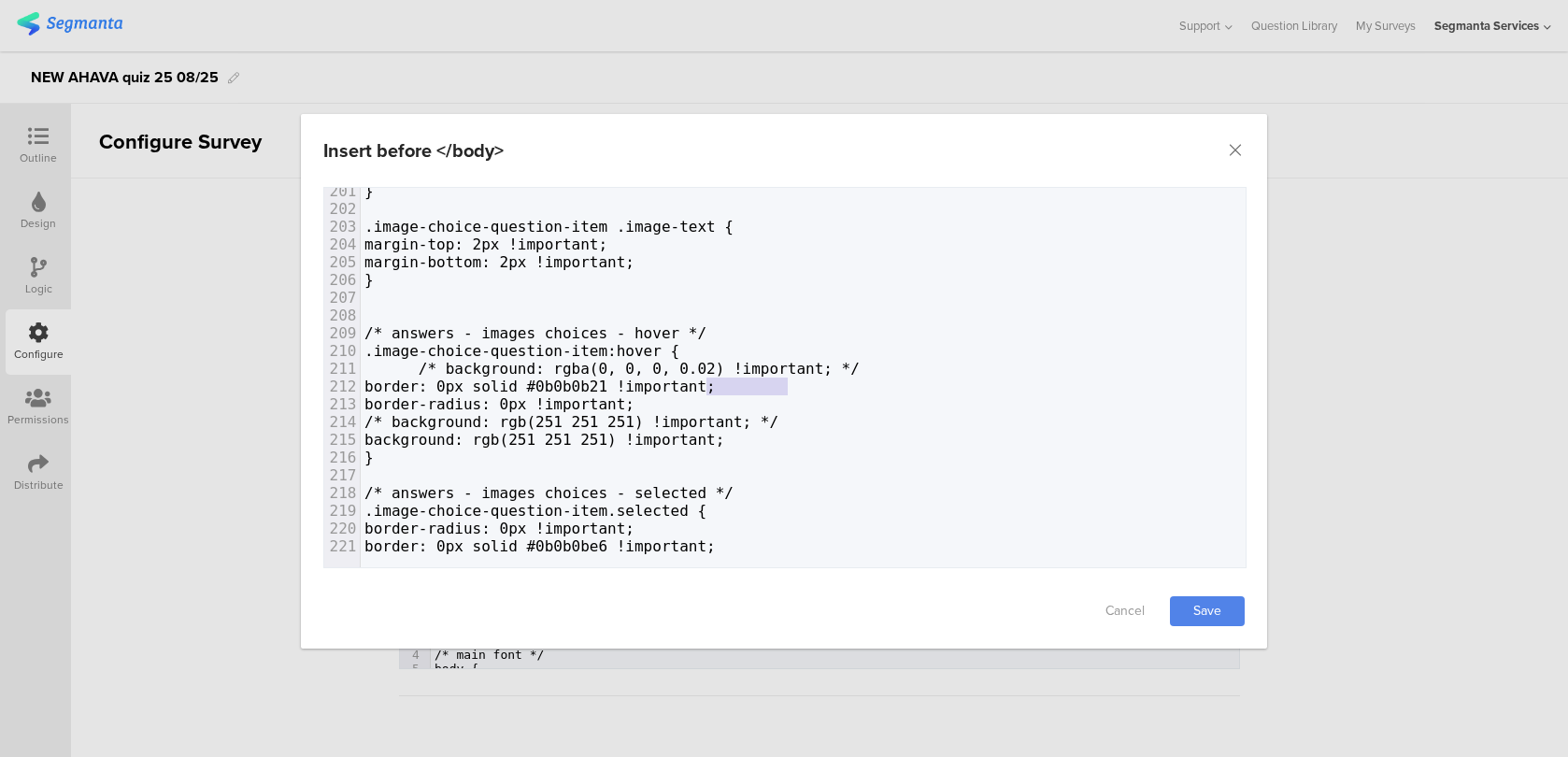
drag, startPoint x: 792, startPoint y: 387, endPoint x: 629, endPoint y: 387, distance: 163.0
type textarea "0b0b21 !important;"
click at [629, 387] on span "border: 0px solid #0b0b0b21 !important;" at bounding box center [540, 386] width 351 height 18
type textarea "background: rgb(251 251 251) !important;"
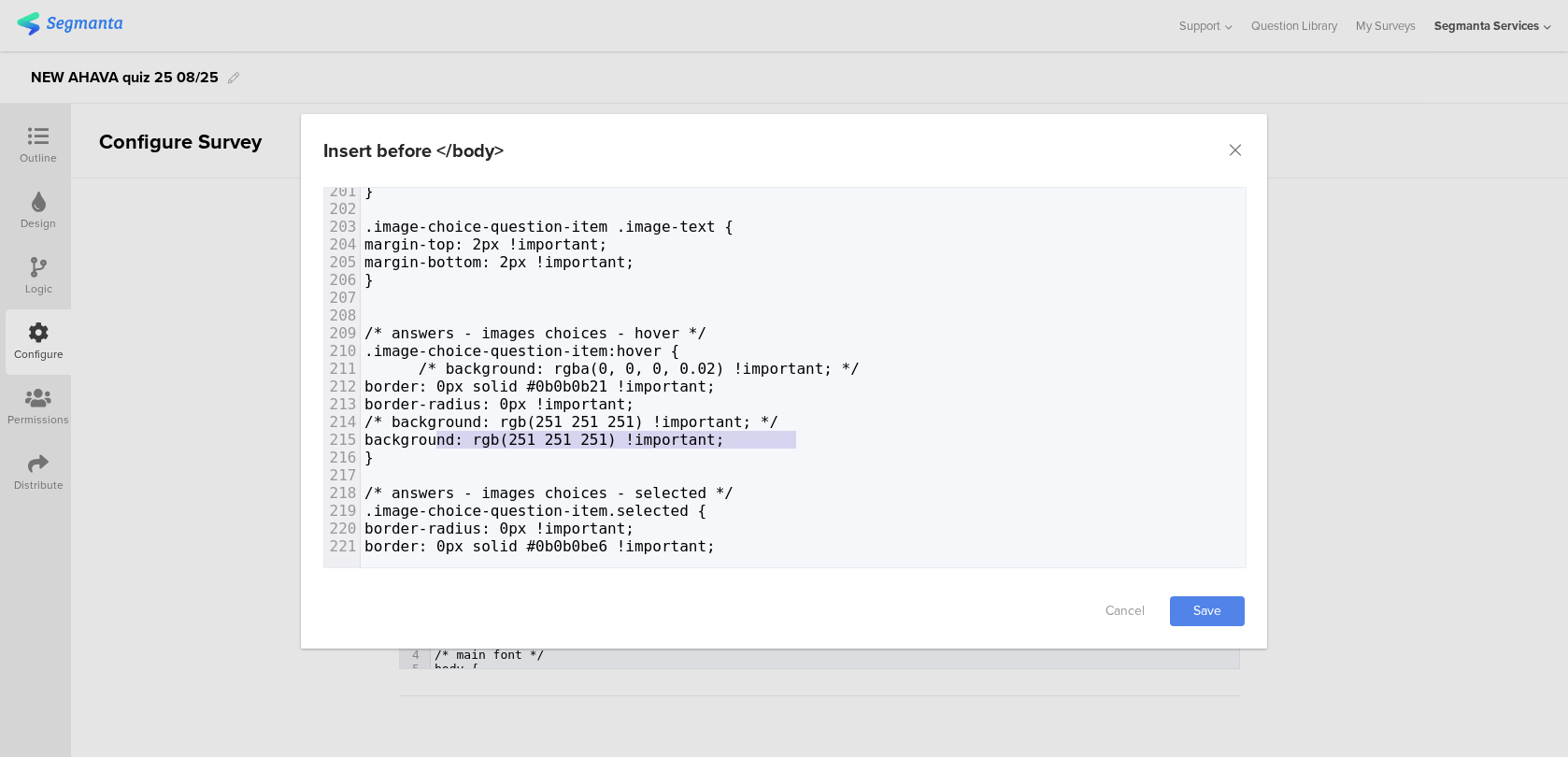
drag, startPoint x: 820, startPoint y: 439, endPoint x: 437, endPoint y: 437, distance: 383.0
paste textarea "dialog"
type textarea "/* background: rgba(0, 0, 0, 0.02) !important; */"
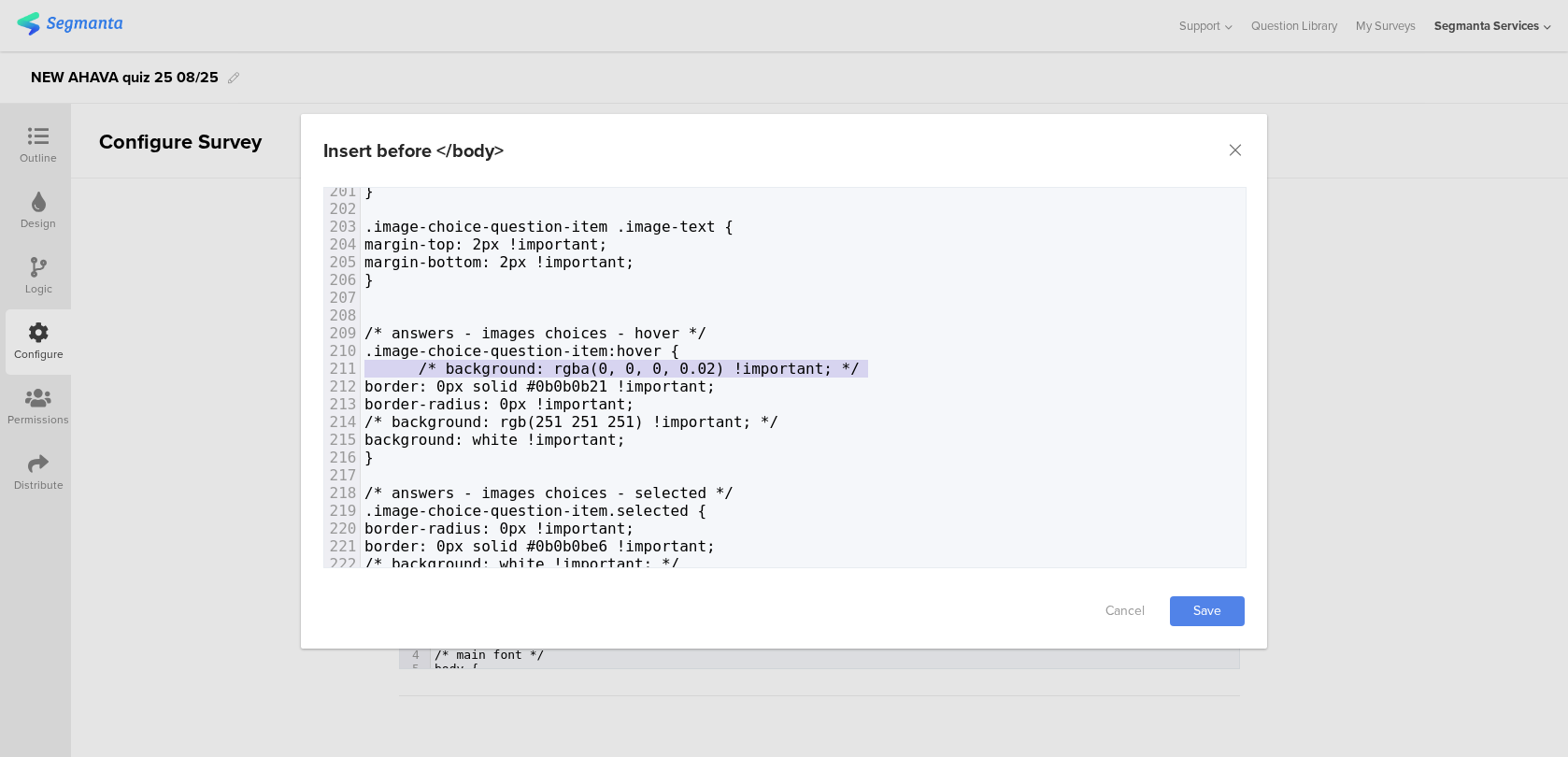
drag, startPoint x: 871, startPoint y: 364, endPoint x: 318, endPoint y: 374, distance: 553.1
click at [318, 374] on div "Failed saving changes. If the problem persists please contact us at team@segman…" at bounding box center [784, 380] width 966 height 387
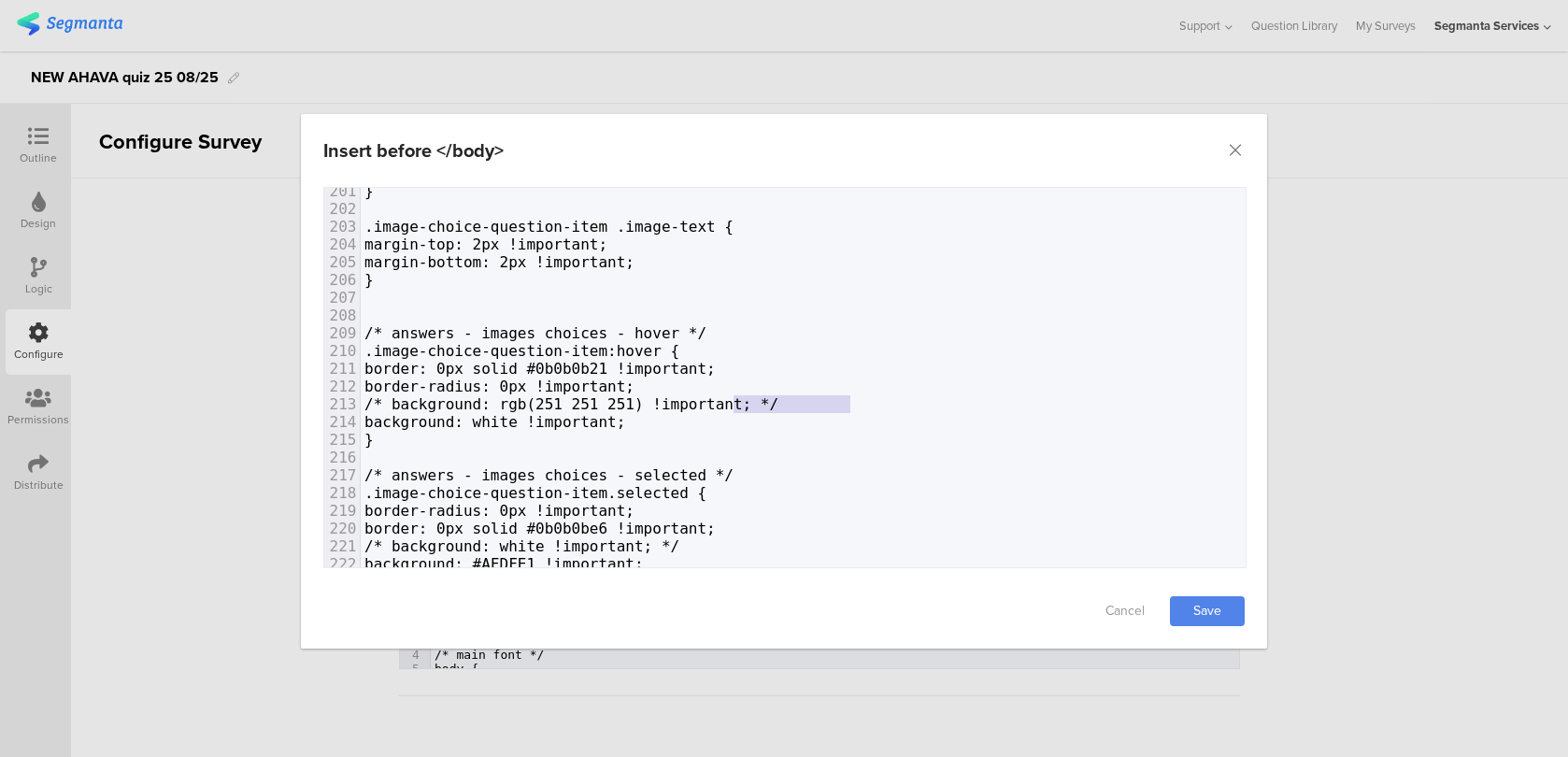
type textarea "/* background: rgb(251 251 251) !important; */"
drag, startPoint x: 862, startPoint y: 407, endPoint x: 313, endPoint y: 407, distance: 549.0
click at [313, 407] on div "Failed saving changes. If the problem persists please contact us at team@segman…" at bounding box center [784, 380] width 966 height 387
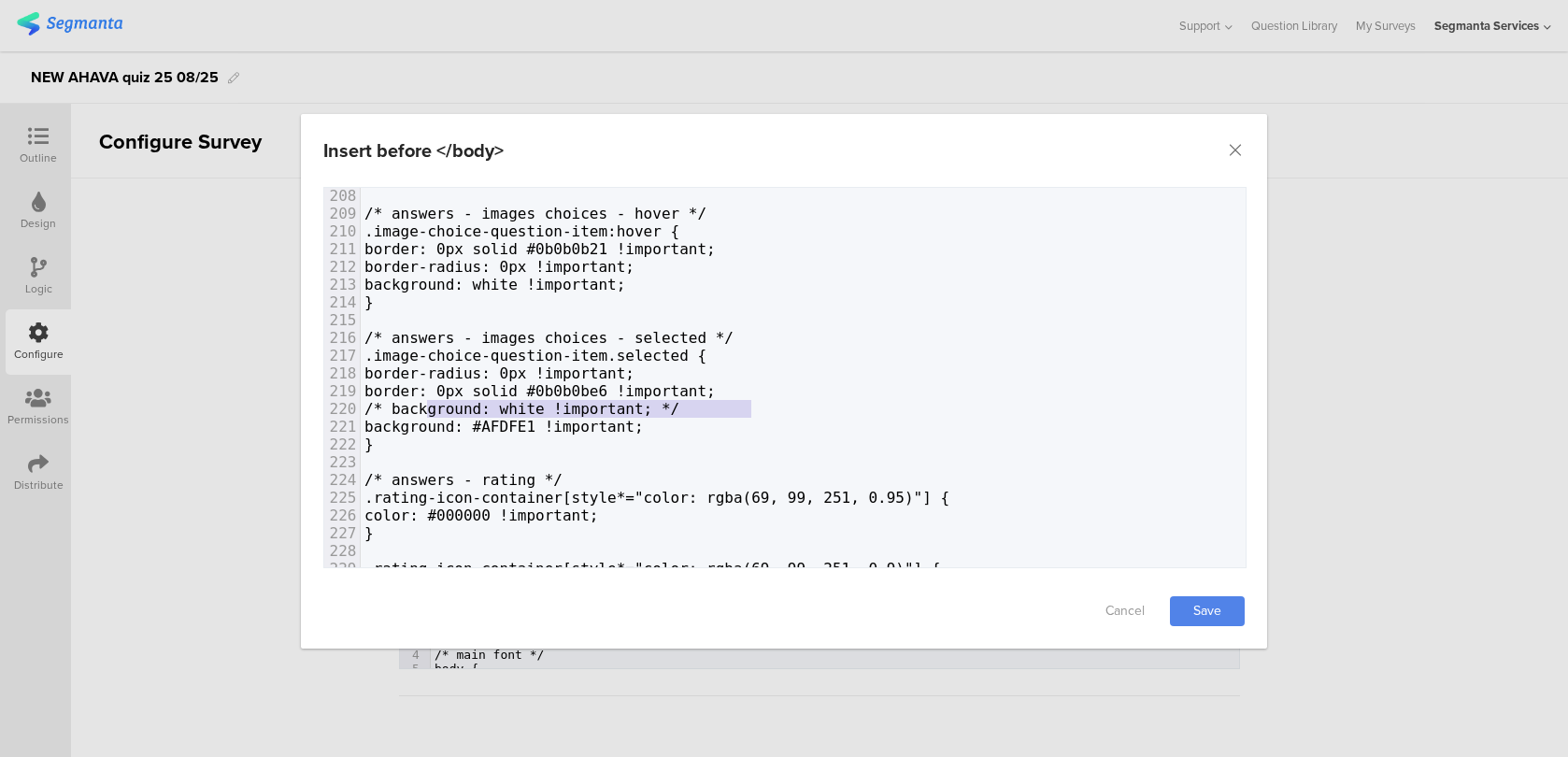
type textarea "/* background: white !important; */"
drag, startPoint x: 769, startPoint y: 405, endPoint x: 337, endPoint y: 402, distance: 432.0
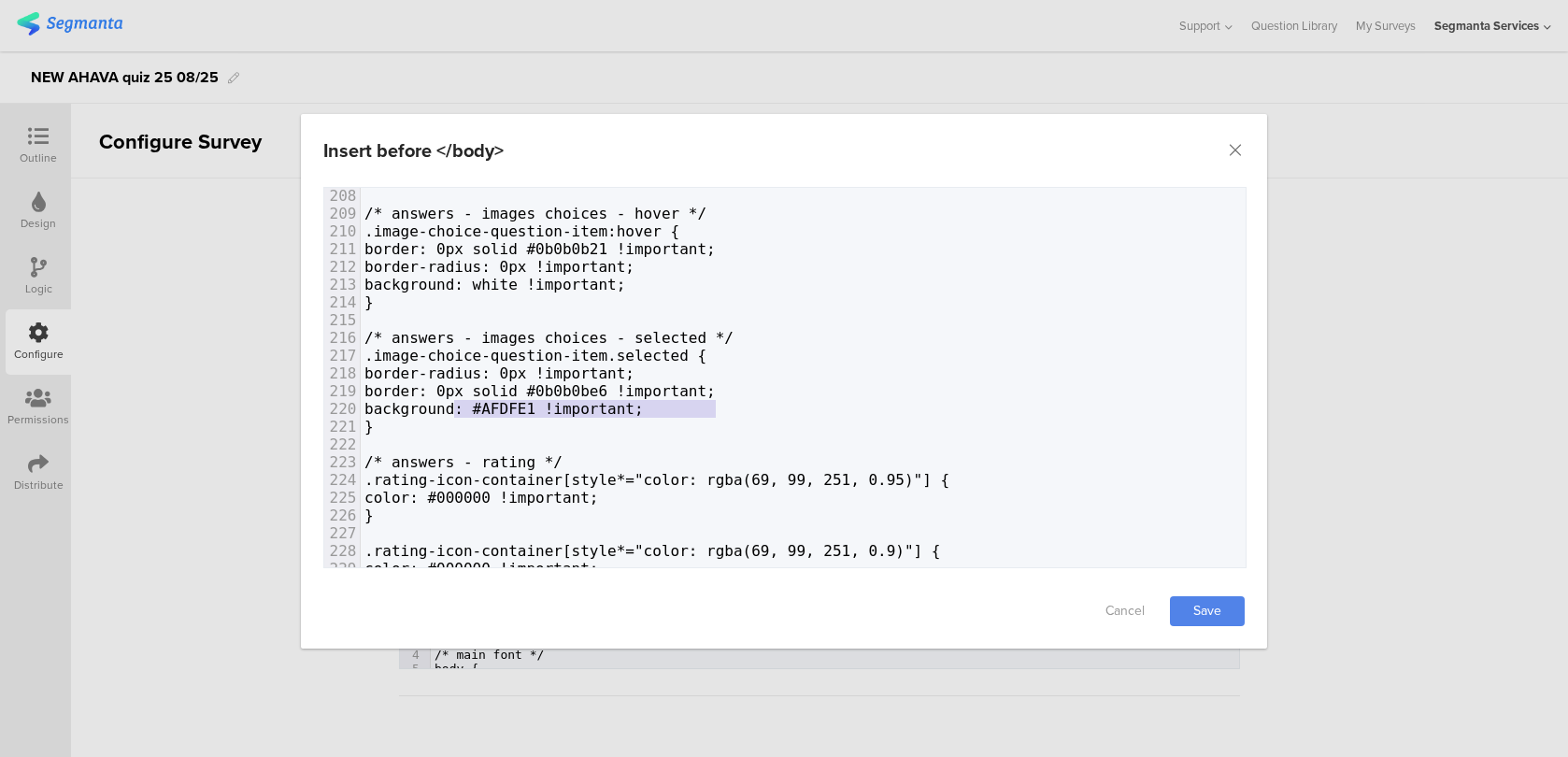
type textarea "background: #AFDFE1 !important;"
drag, startPoint x: 728, startPoint y: 412, endPoint x: 435, endPoint y: 406, distance: 293.1
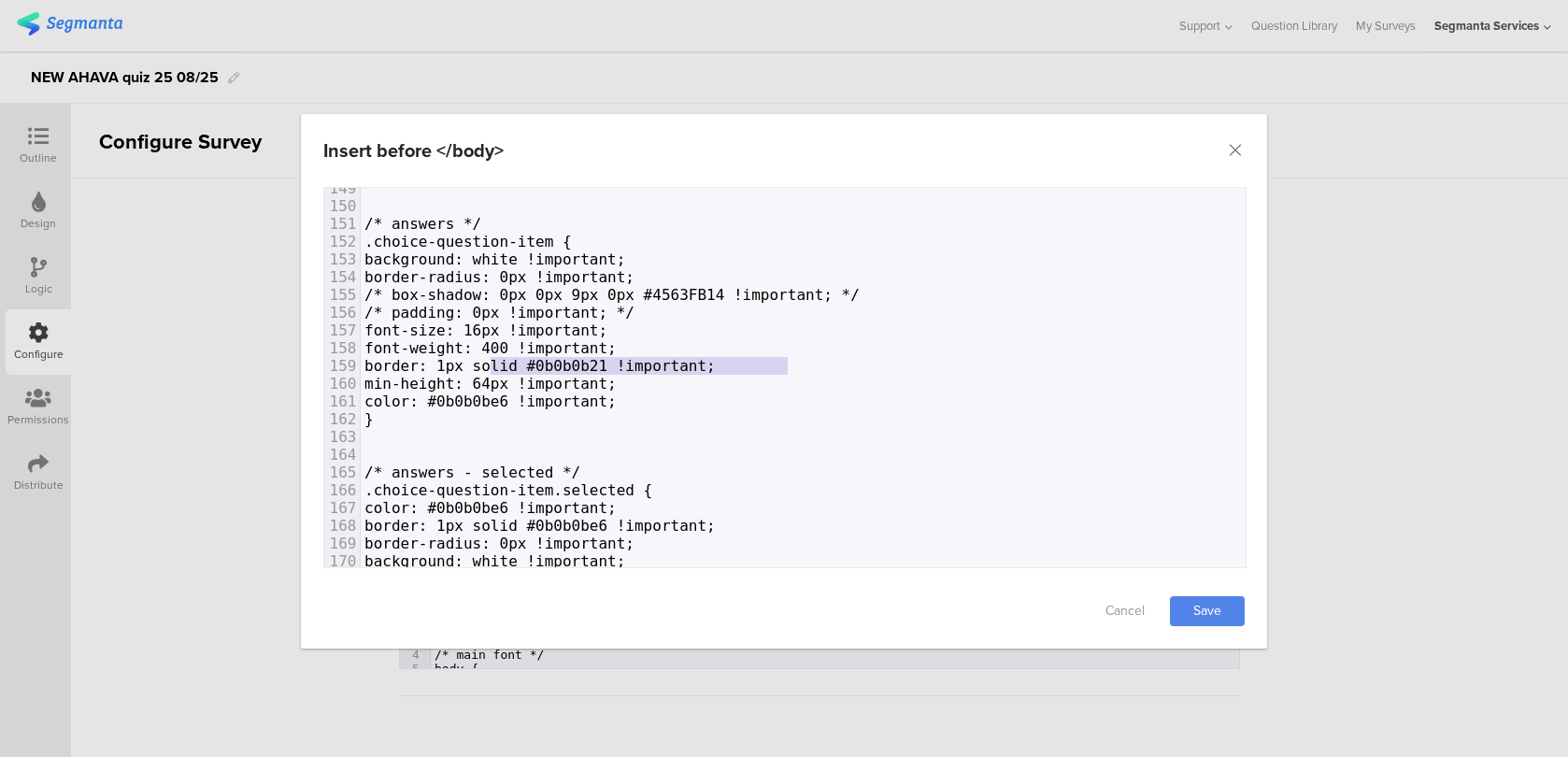
type textarea "border: 1px solid #0b0b0b21 !important;"
drag, startPoint x: 793, startPoint y: 361, endPoint x: 434, endPoint y: 360, distance: 359.0
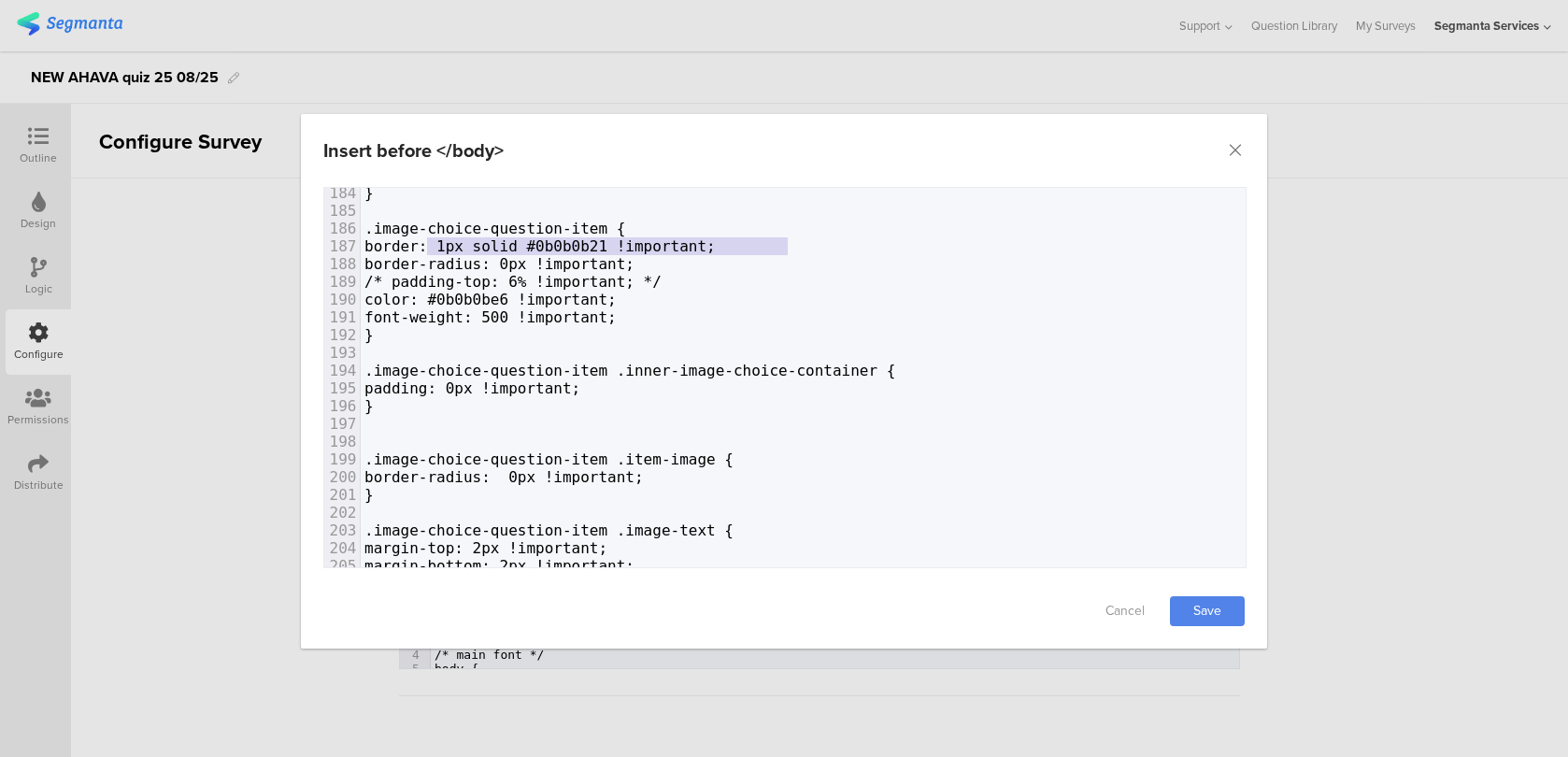
type textarea "border: 1px solid #0b0b0b21 !important;"
drag, startPoint x: 794, startPoint y: 249, endPoint x: 438, endPoint y: 247, distance: 356.0
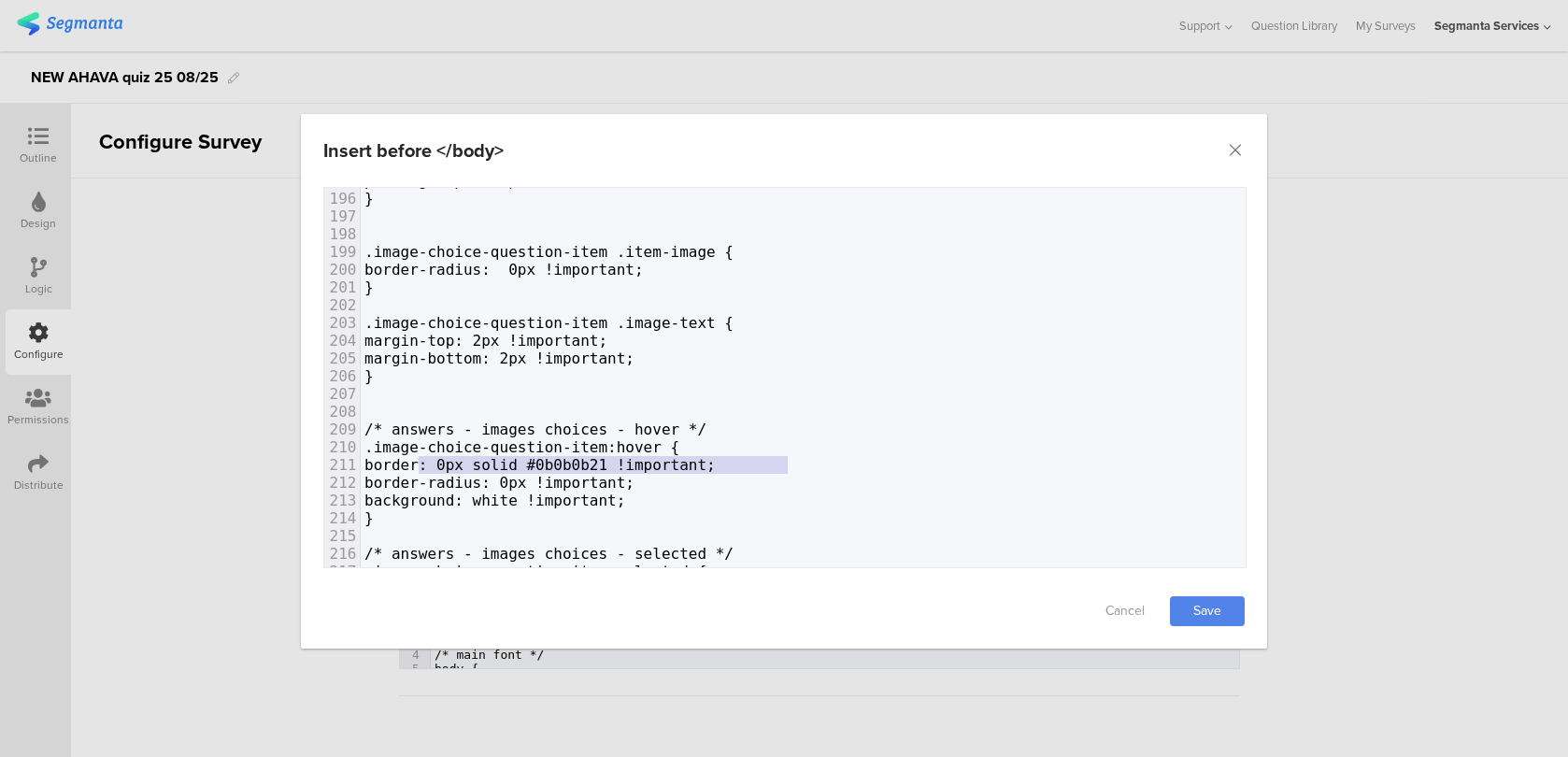
type textarea "border: 0px solid #0b0b0b21 !important;"
drag, startPoint x: 787, startPoint y: 458, endPoint x: 436, endPoint y: 462, distance: 351.0
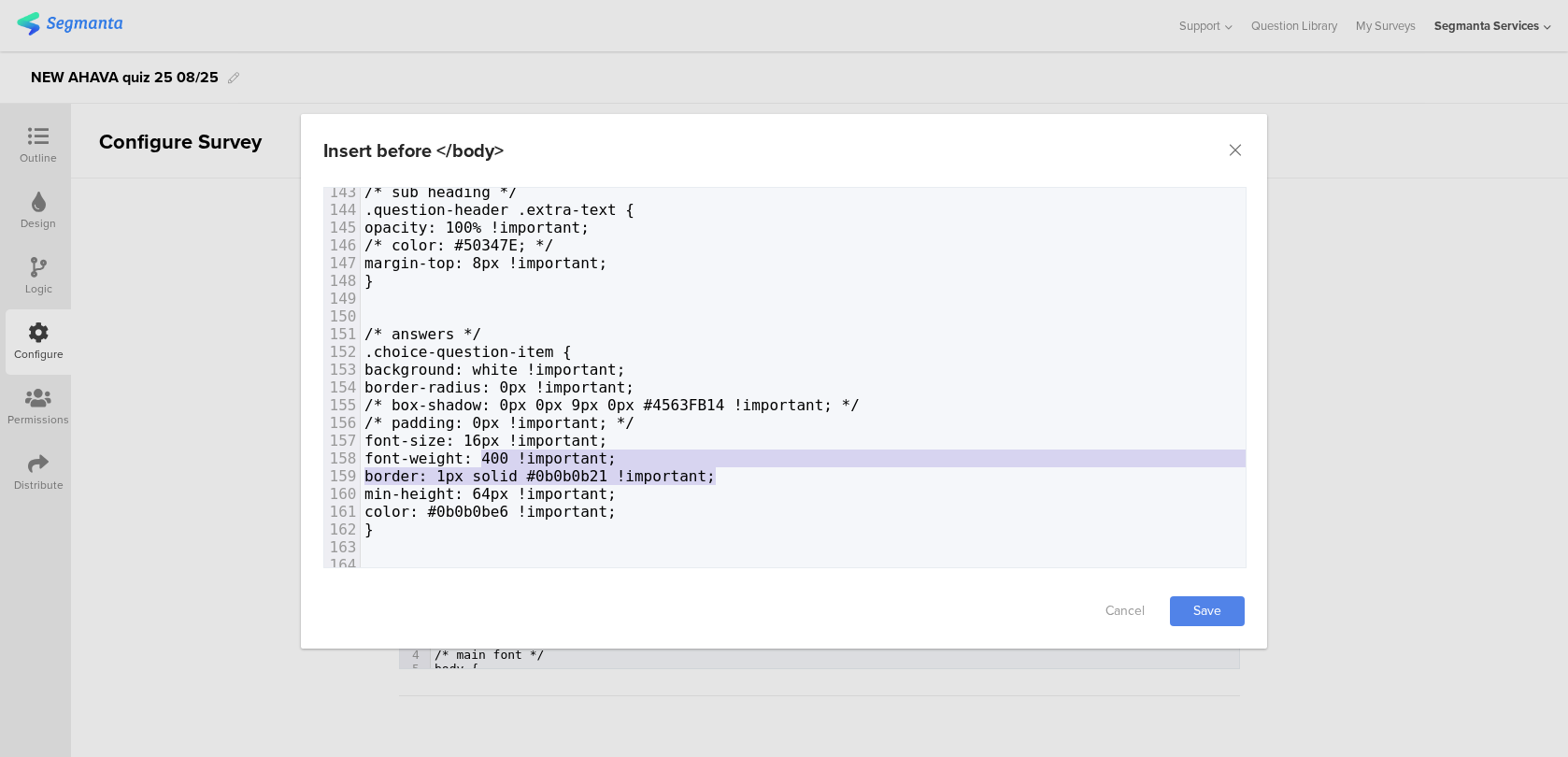
type textarea "weight: 400 !important; border: 1px solid #0b0b0b21 !im"
drag, startPoint x: 717, startPoint y: 466, endPoint x: 480, endPoint y: 464, distance: 237.0
click at [480, 464] on span "font-weight: 400 !important;" at bounding box center [490, 457] width 253 height 18
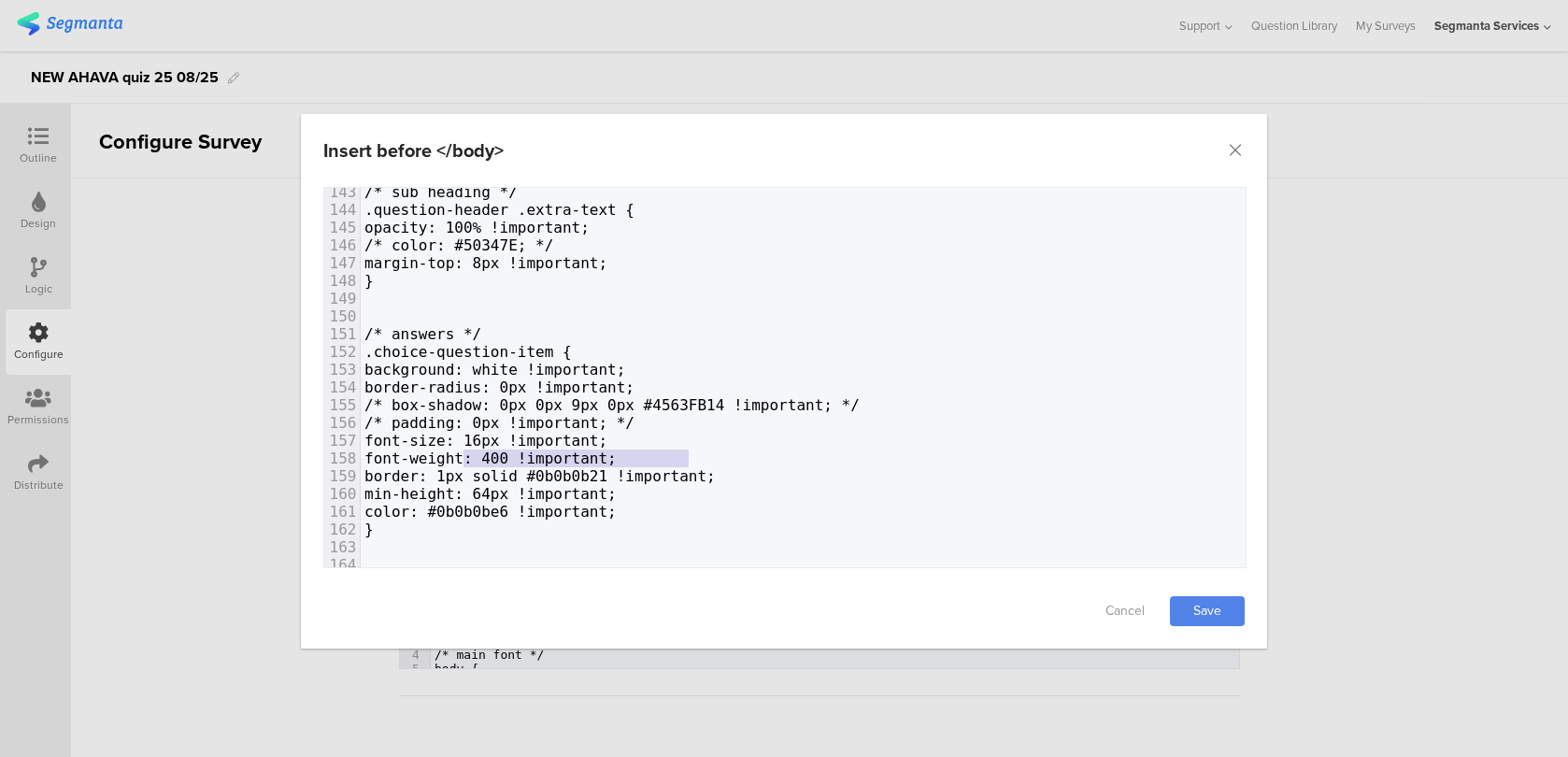
type textarea "font-weight: 400 !important;"
drag, startPoint x: 719, startPoint y: 451, endPoint x: 435, endPoint y: 450, distance: 284.0
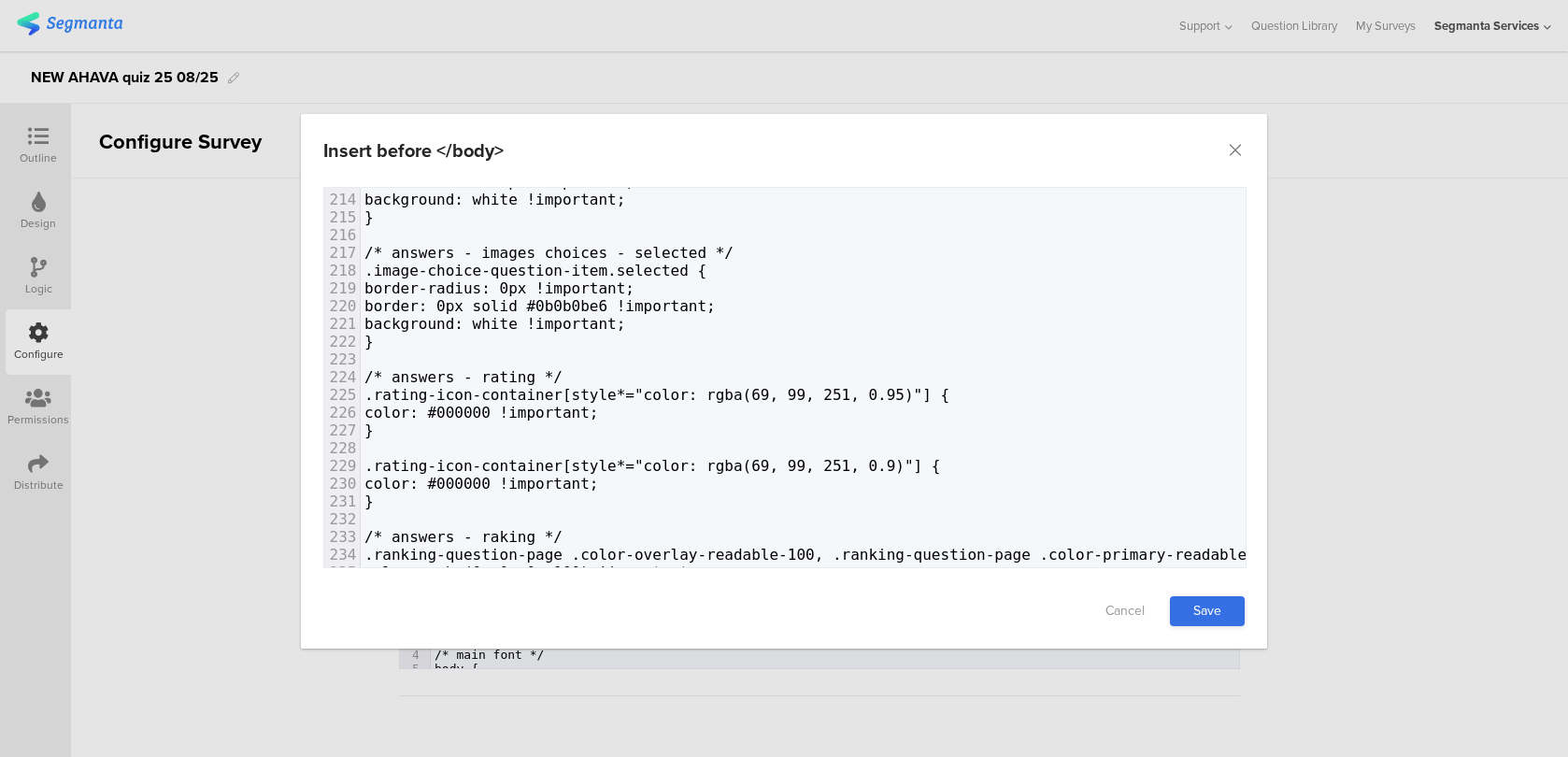
click at [1237, 604] on link "Save" at bounding box center [1207, 611] width 75 height 30
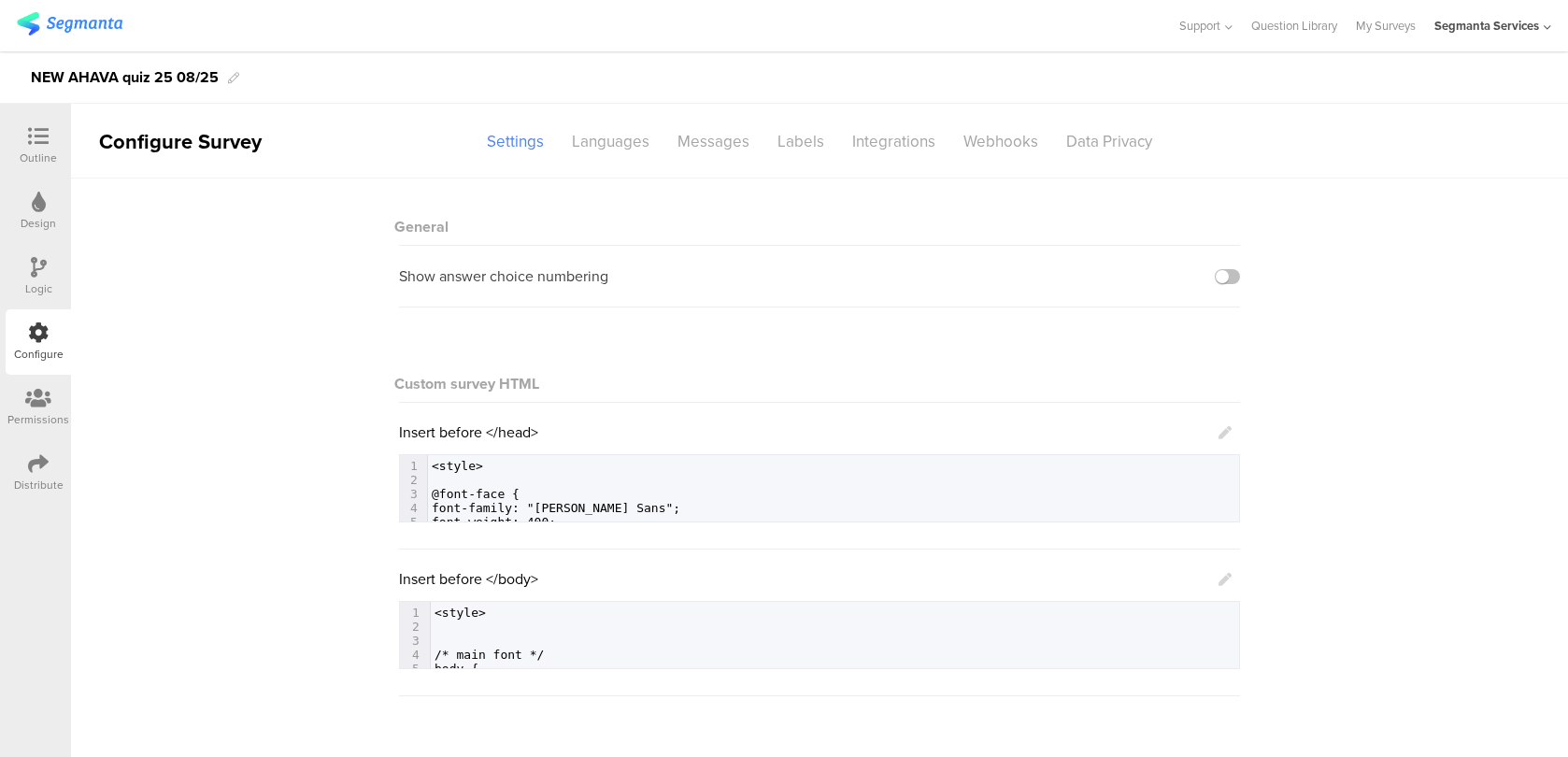
click at [1221, 579] on icon at bounding box center [1225, 579] width 13 height 13
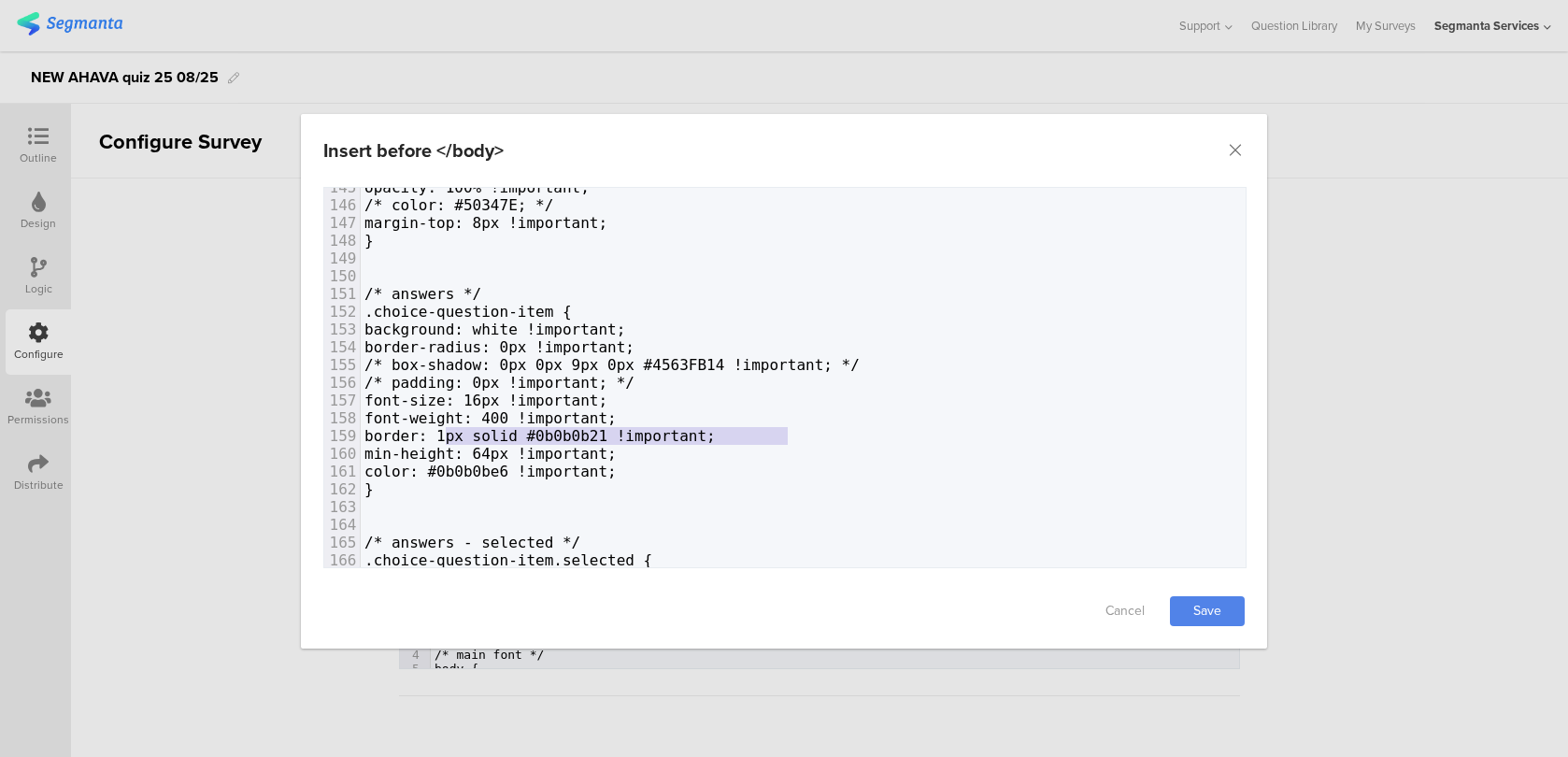
type textarea "border: 1px solid #0b0b0b21 !important;"
drag, startPoint x: 792, startPoint y: 433, endPoint x: 439, endPoint y: 431, distance: 353.0
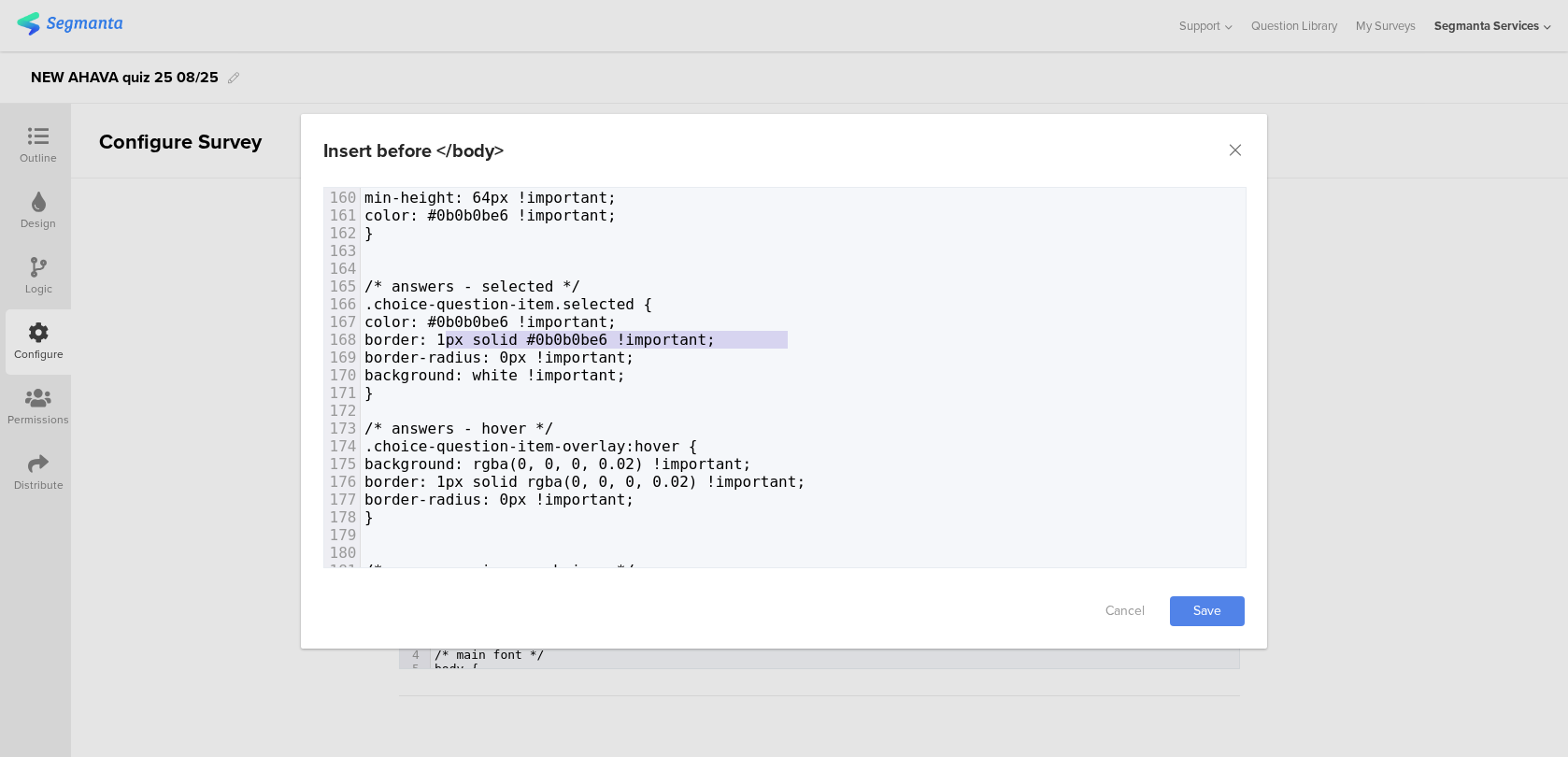
type textarea "border: 1px solid #0b0b0be6 !important;"
drag, startPoint x: 831, startPoint y: 338, endPoint x: 438, endPoint y: 340, distance: 393.0
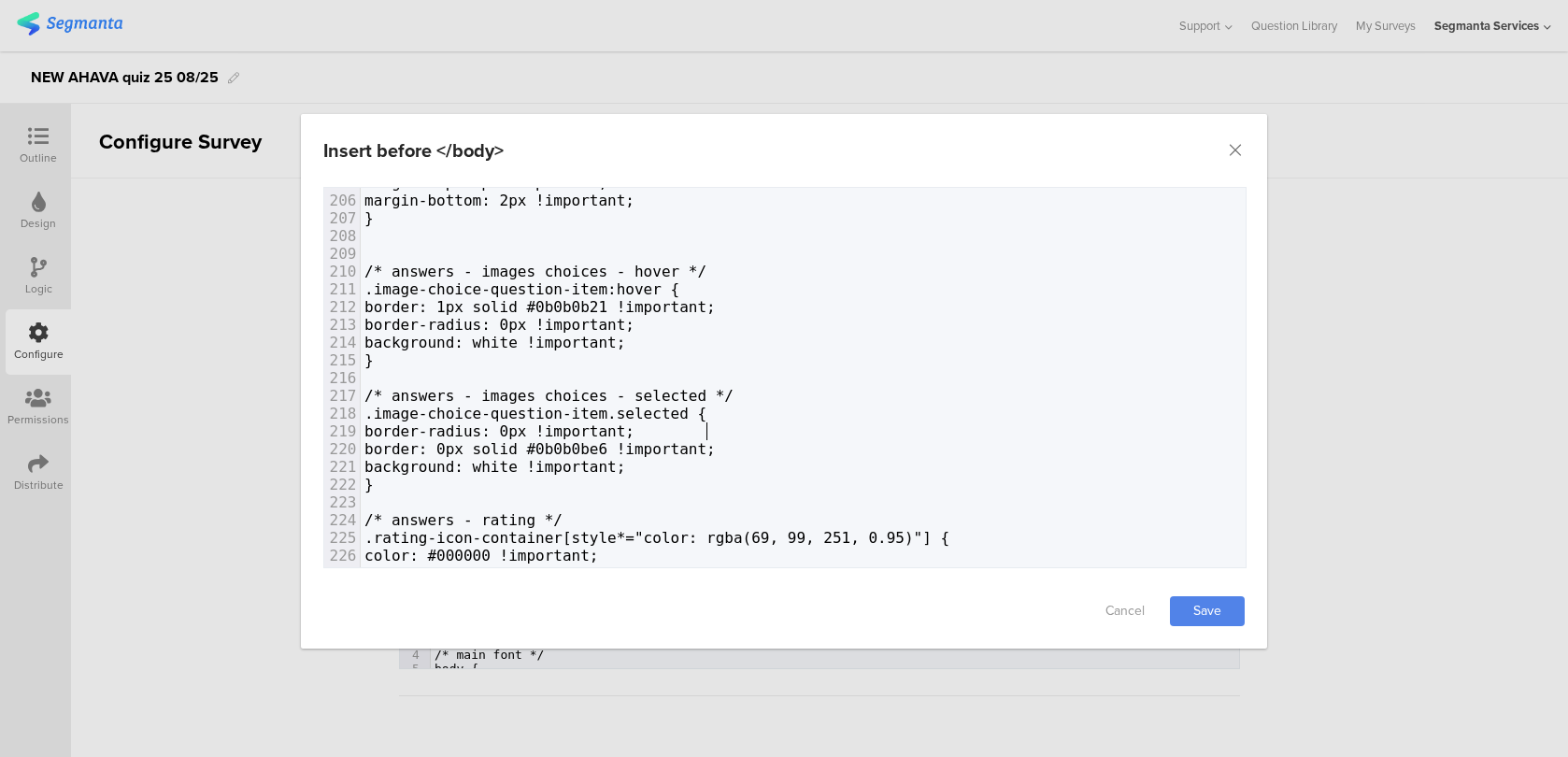
type textarea "bor"
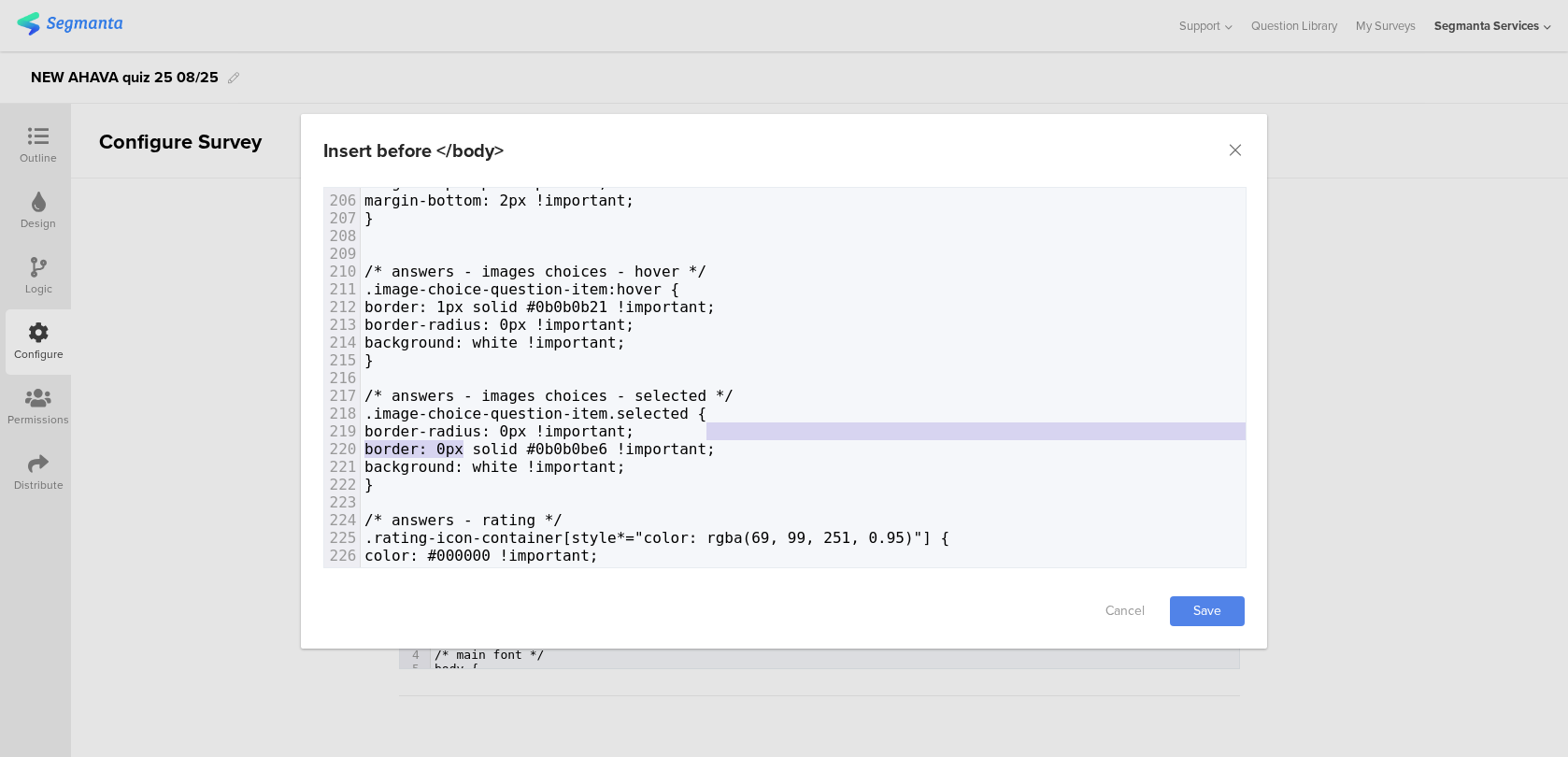
drag, startPoint x: 804, startPoint y: 437, endPoint x: 468, endPoint y: 440, distance: 336.0
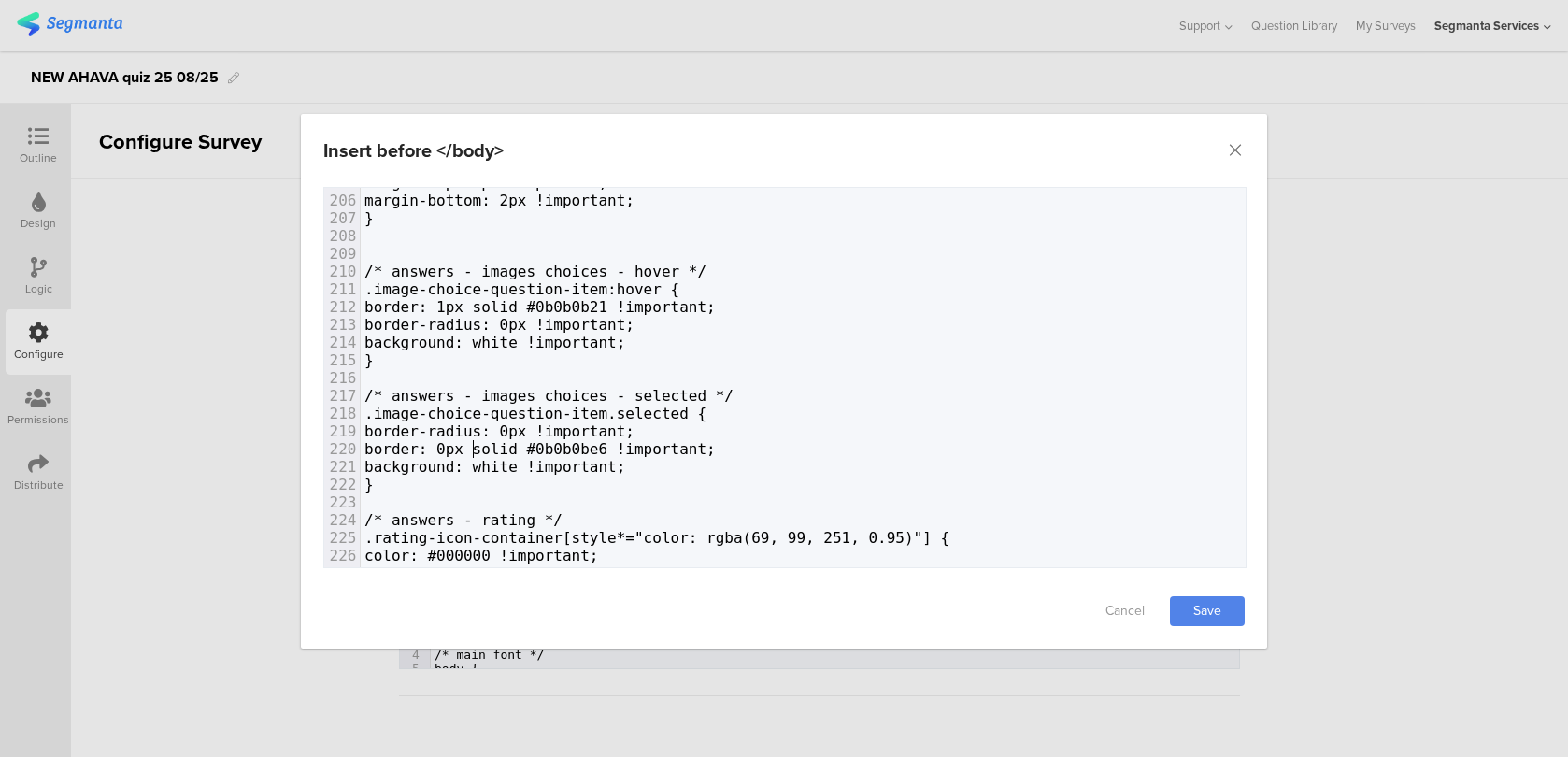
click at [468, 440] on span "border: 0px solid #0b0b0be6 !important;" at bounding box center [540, 448] width 351 height 18
type textarea "border: 0px solid #0b0b0be6 !important;"
drag, startPoint x: 815, startPoint y: 452, endPoint x: 435, endPoint y: 451, distance: 380.0
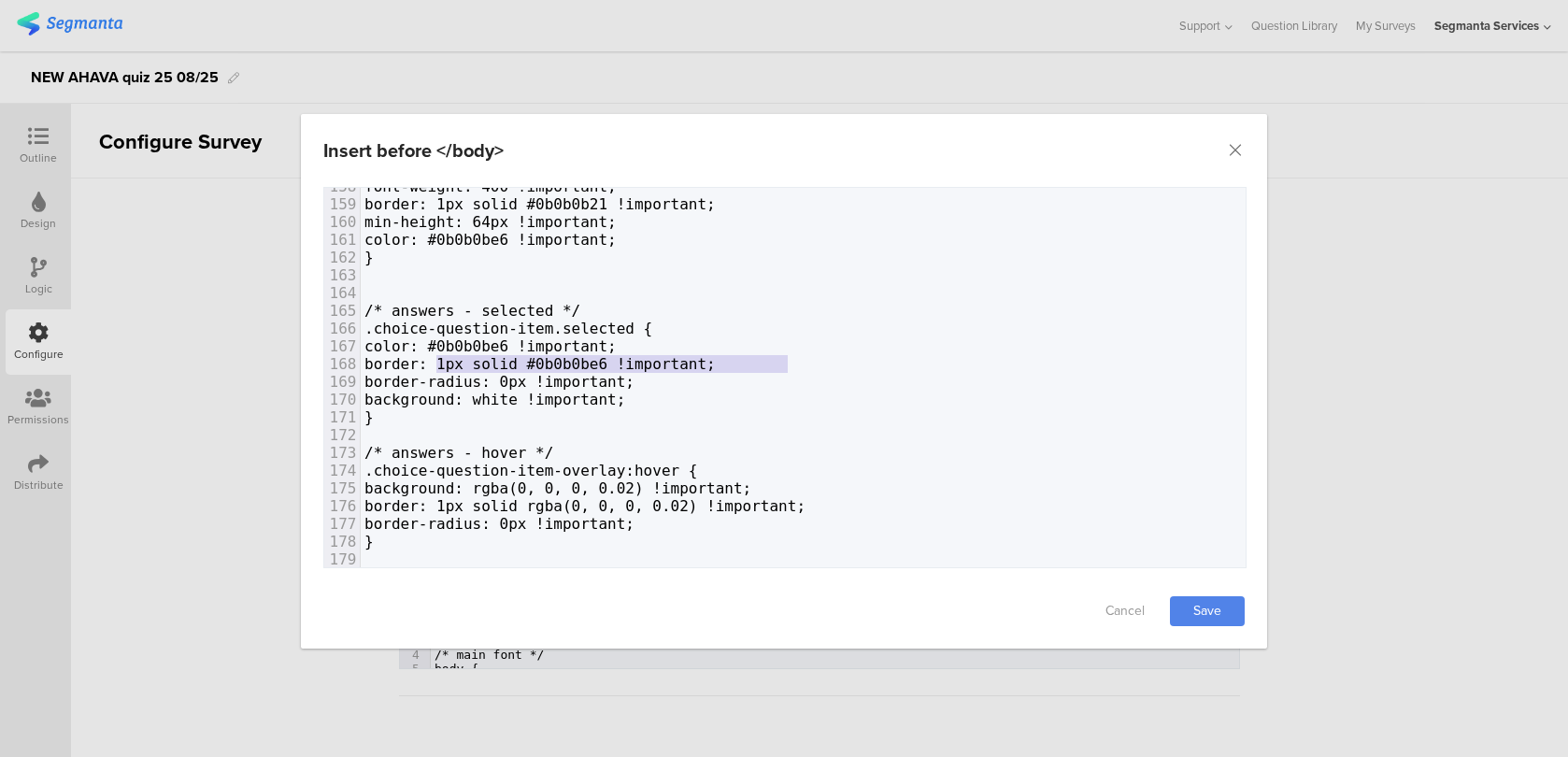
type textarea "order: 1px solid #0b0b0be6 !important;"
drag, startPoint x: 795, startPoint y: 364, endPoint x: 441, endPoint y: 365, distance: 354.0
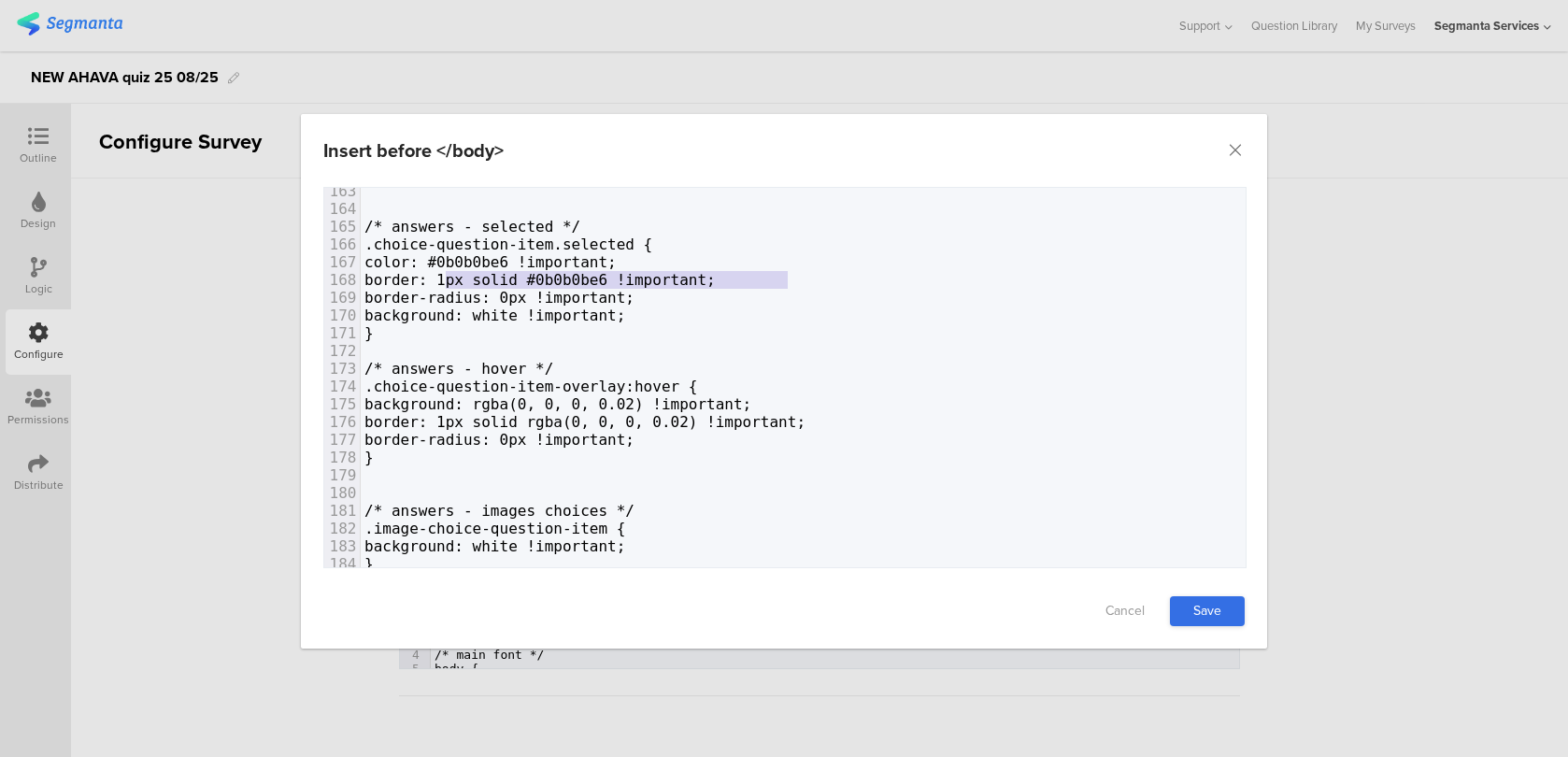
click at [1205, 599] on link "Save" at bounding box center [1207, 611] width 75 height 30
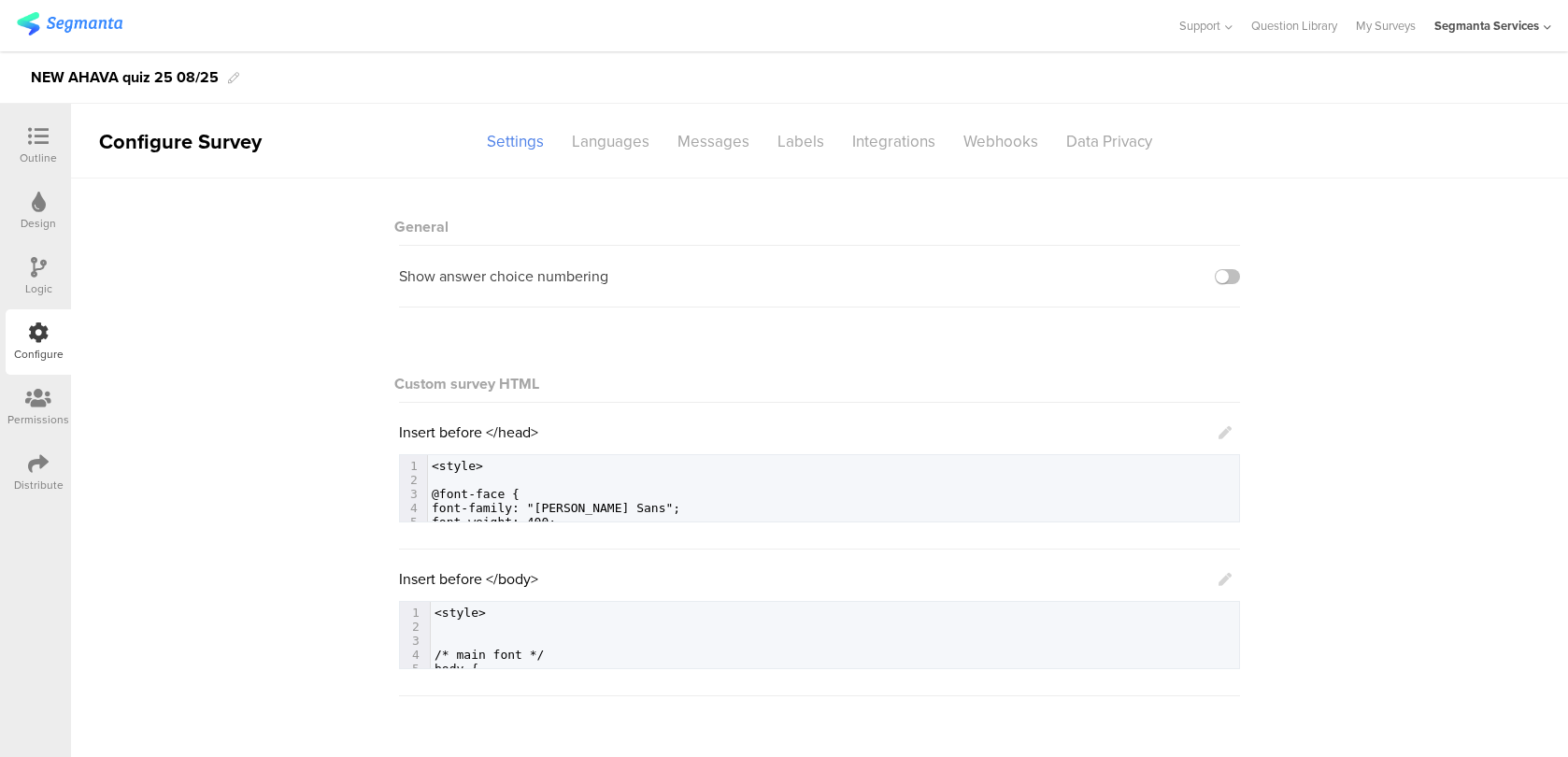
click at [1225, 581] on icon at bounding box center [1225, 579] width 13 height 13
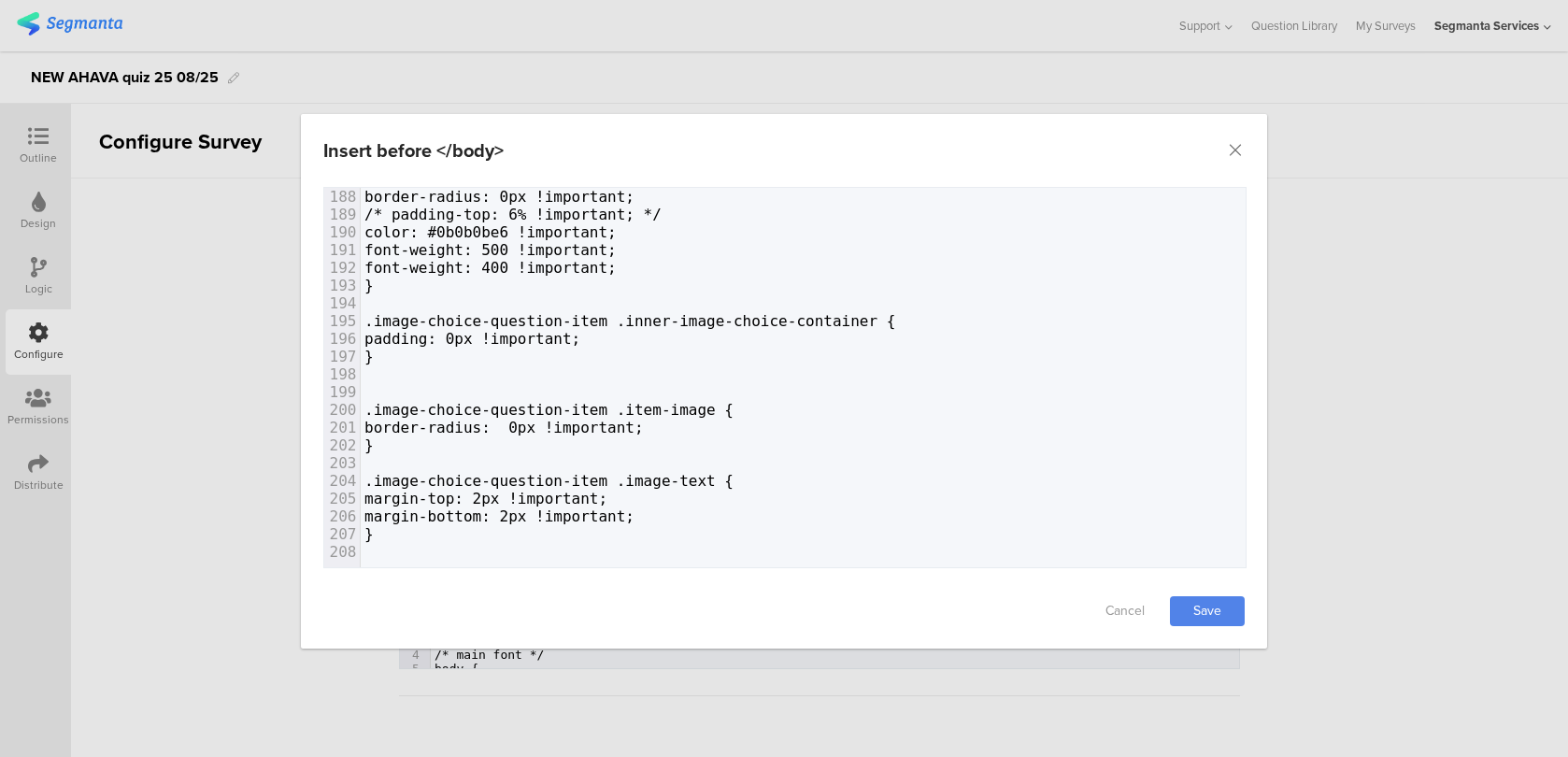
scroll to position [3428, 0]
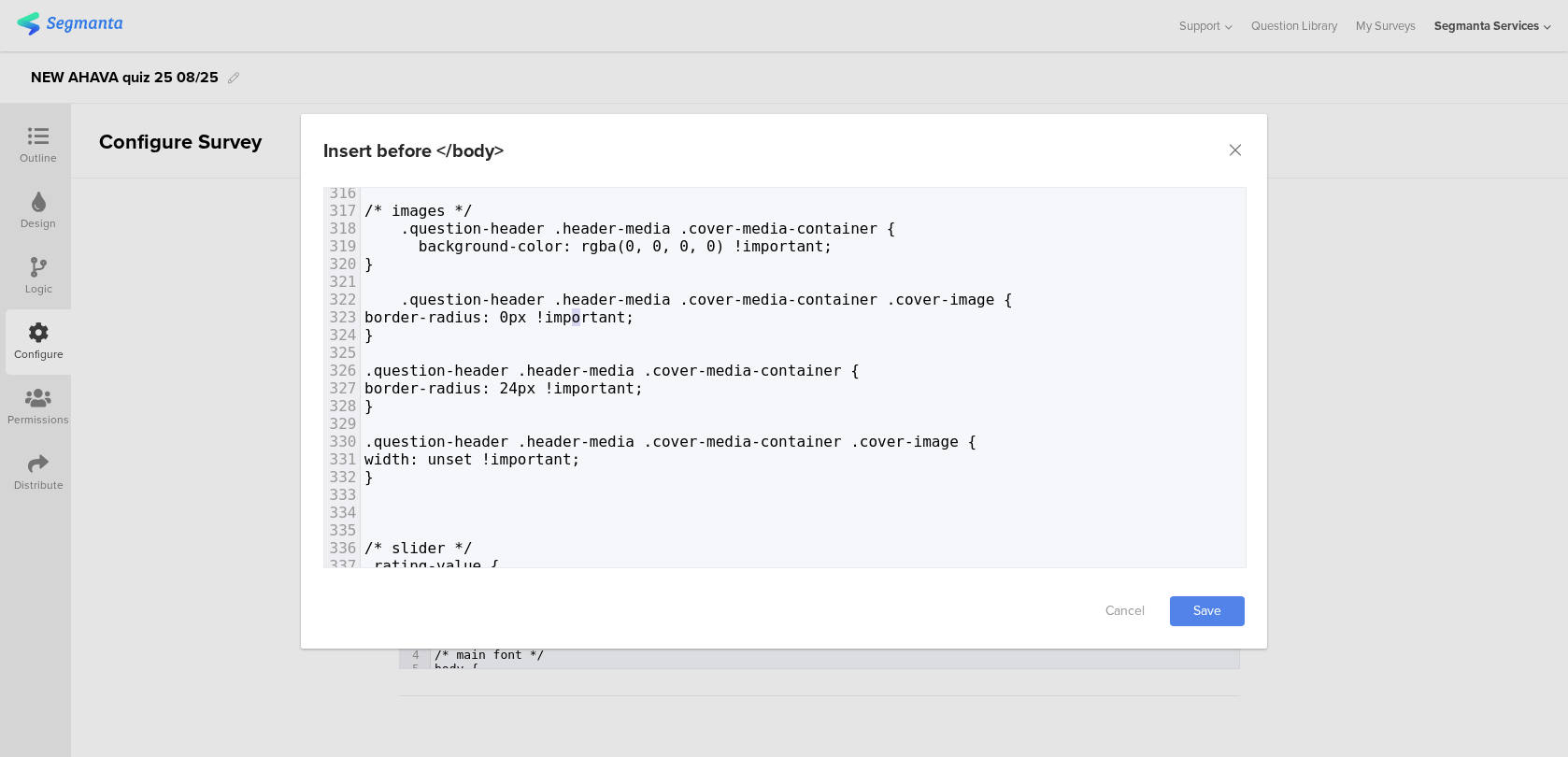
click at [576, 311] on span "border-radius: 0px !important;" at bounding box center [499, 317] width 270 height 18
type textarea "24"
click at [1207, 618] on link "Save" at bounding box center [1207, 611] width 75 height 30
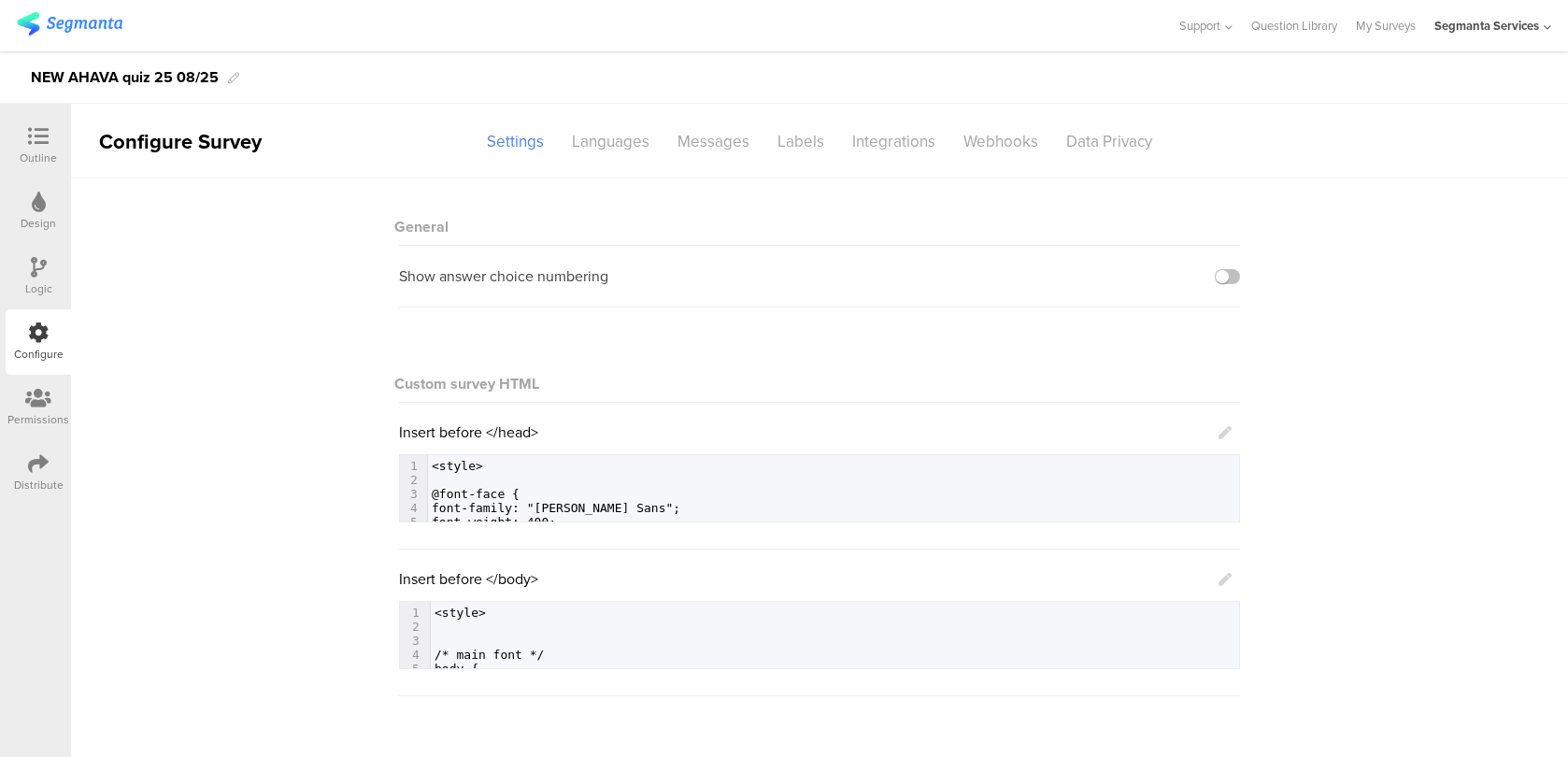
click at [1232, 581] on div "Insert before </body> 624 1 <style> 2 ​ 3 ​ 4 /* main font */ 5 body { 6 color:…" at bounding box center [819, 618] width 841 height 100
click at [1222, 579] on icon at bounding box center [1225, 579] width 13 height 13
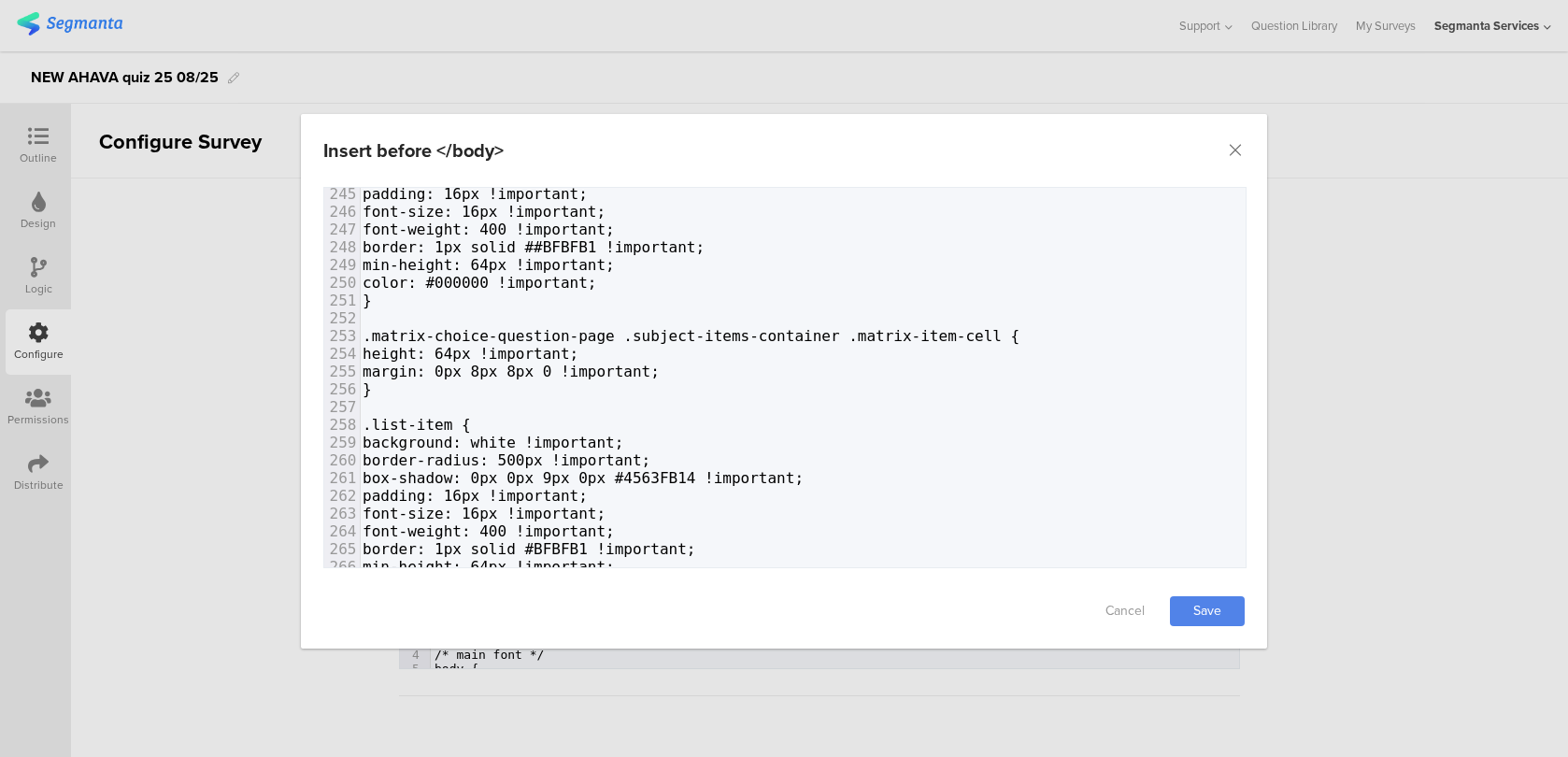
scroll to position [4913, 0]
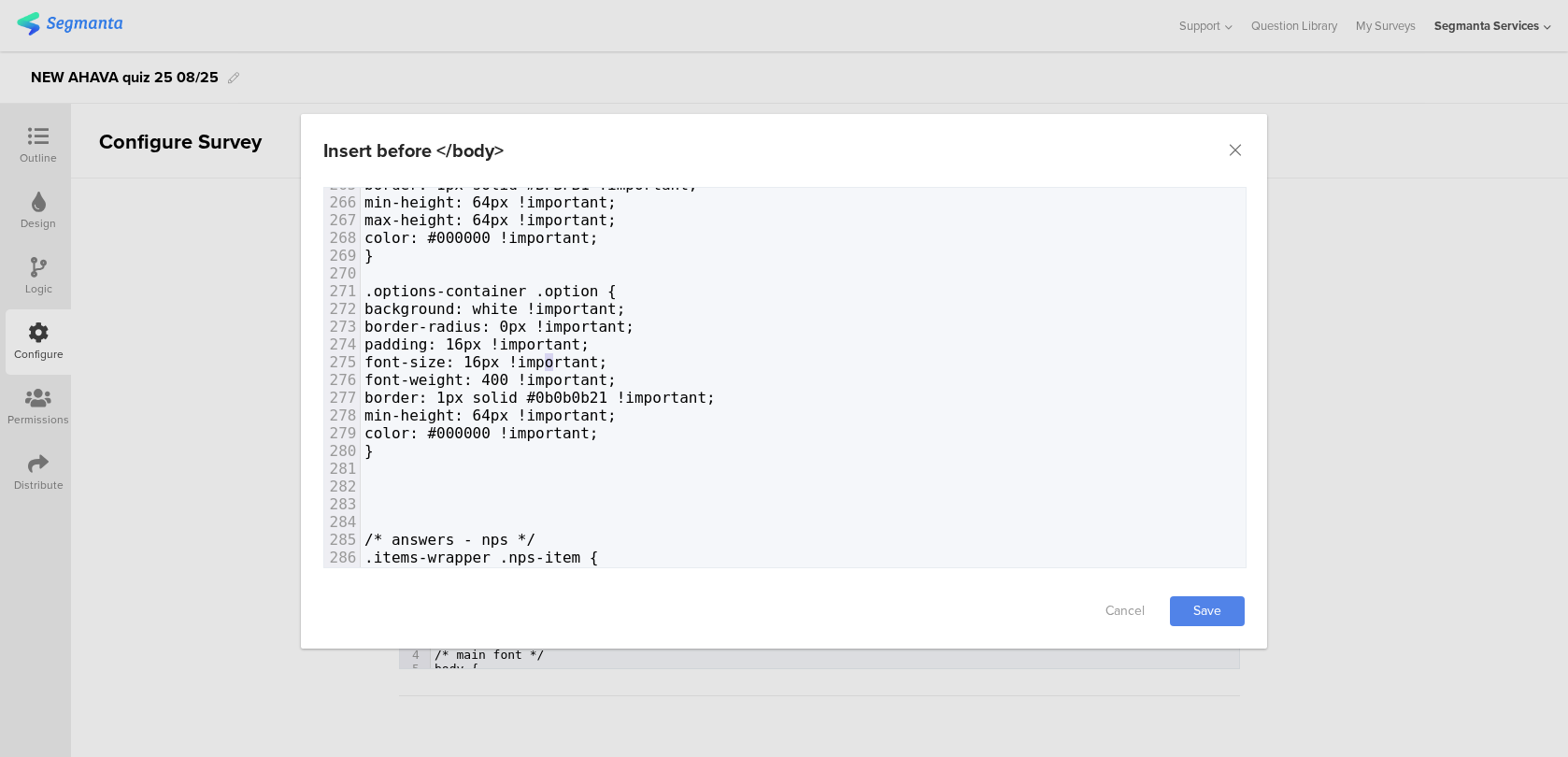
click at [547, 359] on span "font-size: 16px !important;" at bounding box center [486, 362] width 243 height 18
type textarea "4"
click at [1232, 611] on link "Save" at bounding box center [1207, 611] width 75 height 30
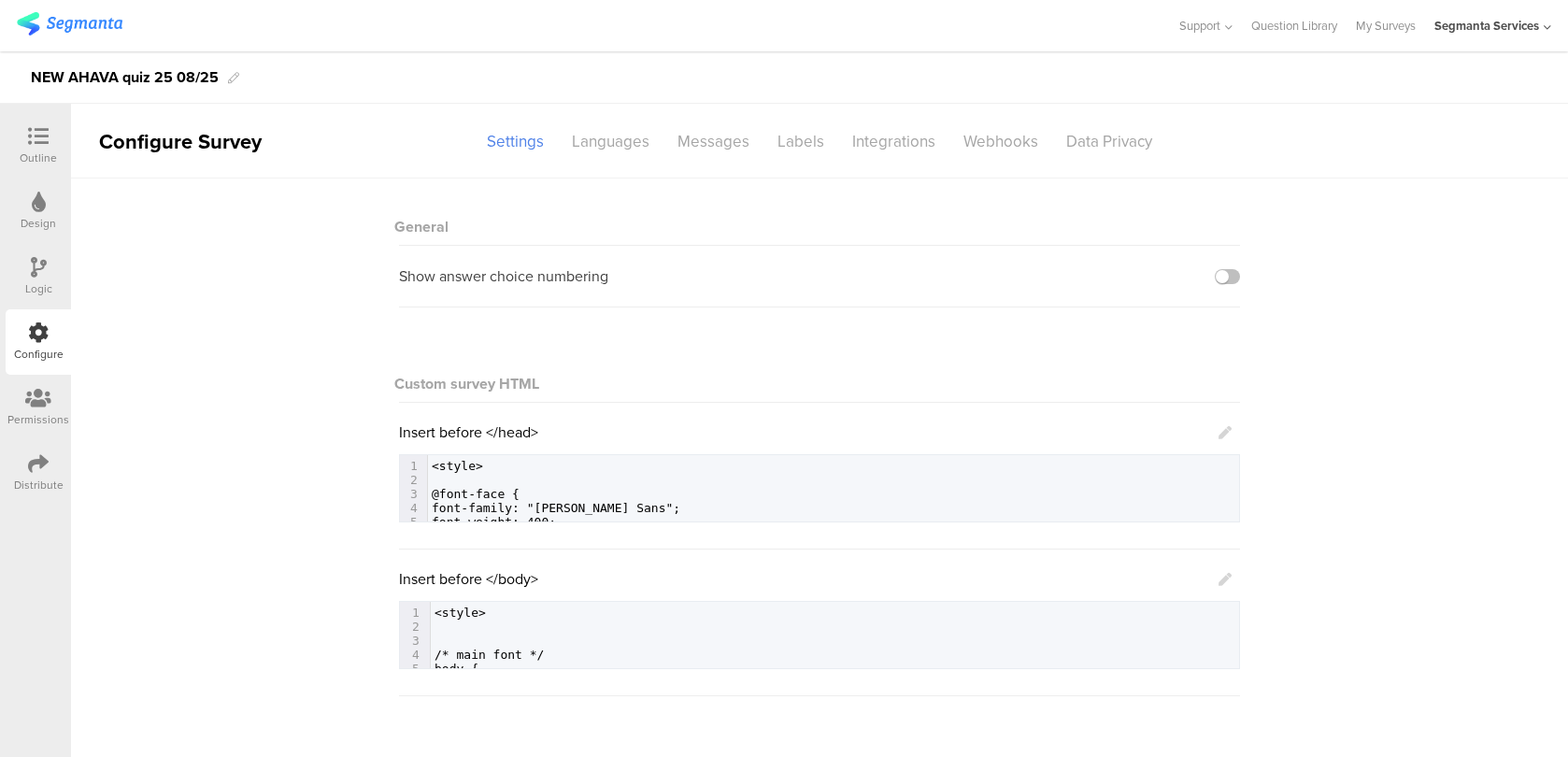
click at [1232, 575] on div "Insert before </body> 624 1 <style> 2 ​ 3 ​ 4 /* main font */ 5 body { 6 color:…" at bounding box center [819, 618] width 841 height 100
click at [1228, 575] on icon at bounding box center [1225, 579] width 13 height 13
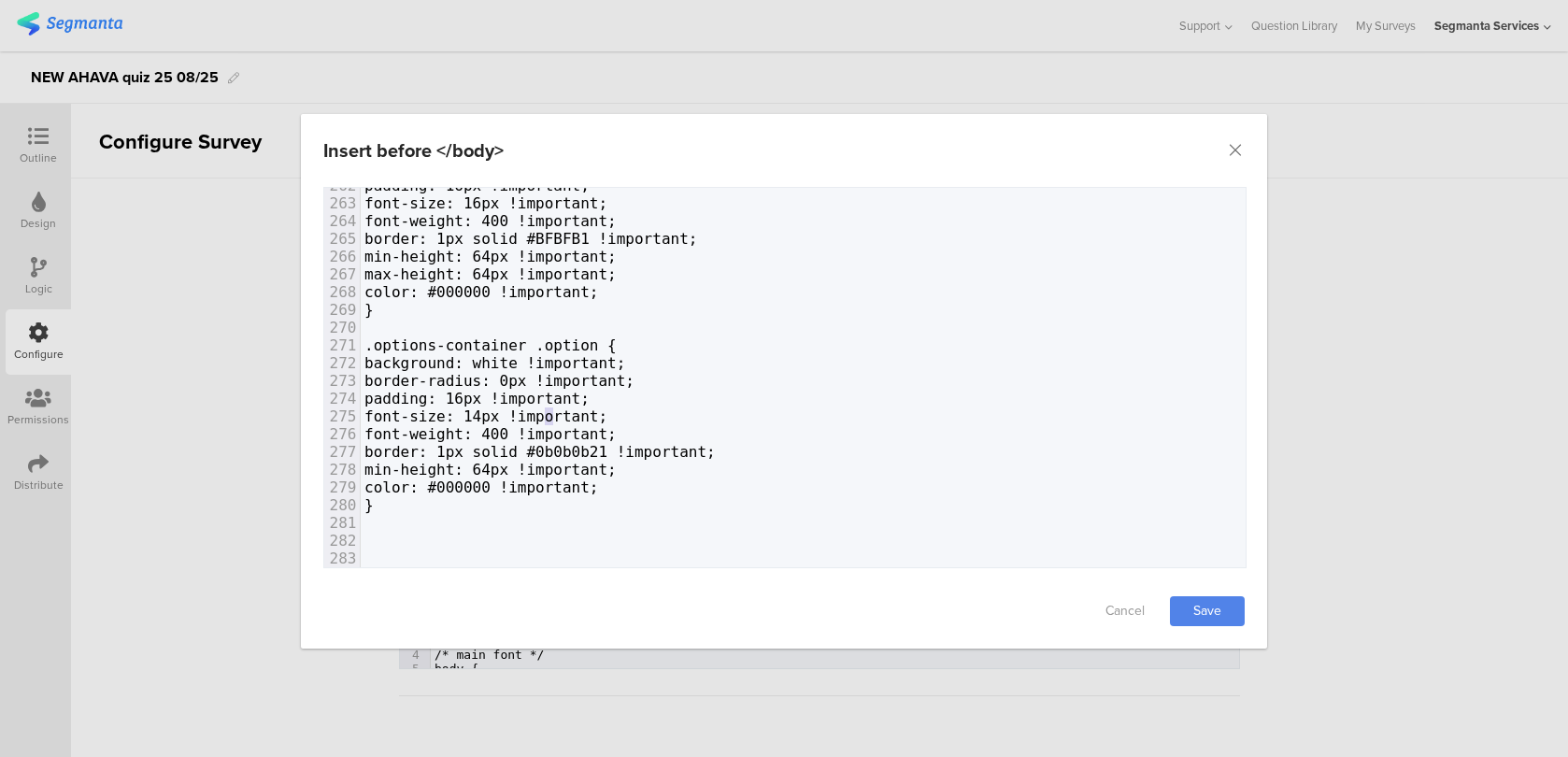
click at [545, 413] on span "font-size: 14px !important;" at bounding box center [486, 416] width 243 height 18
type textarea "6"
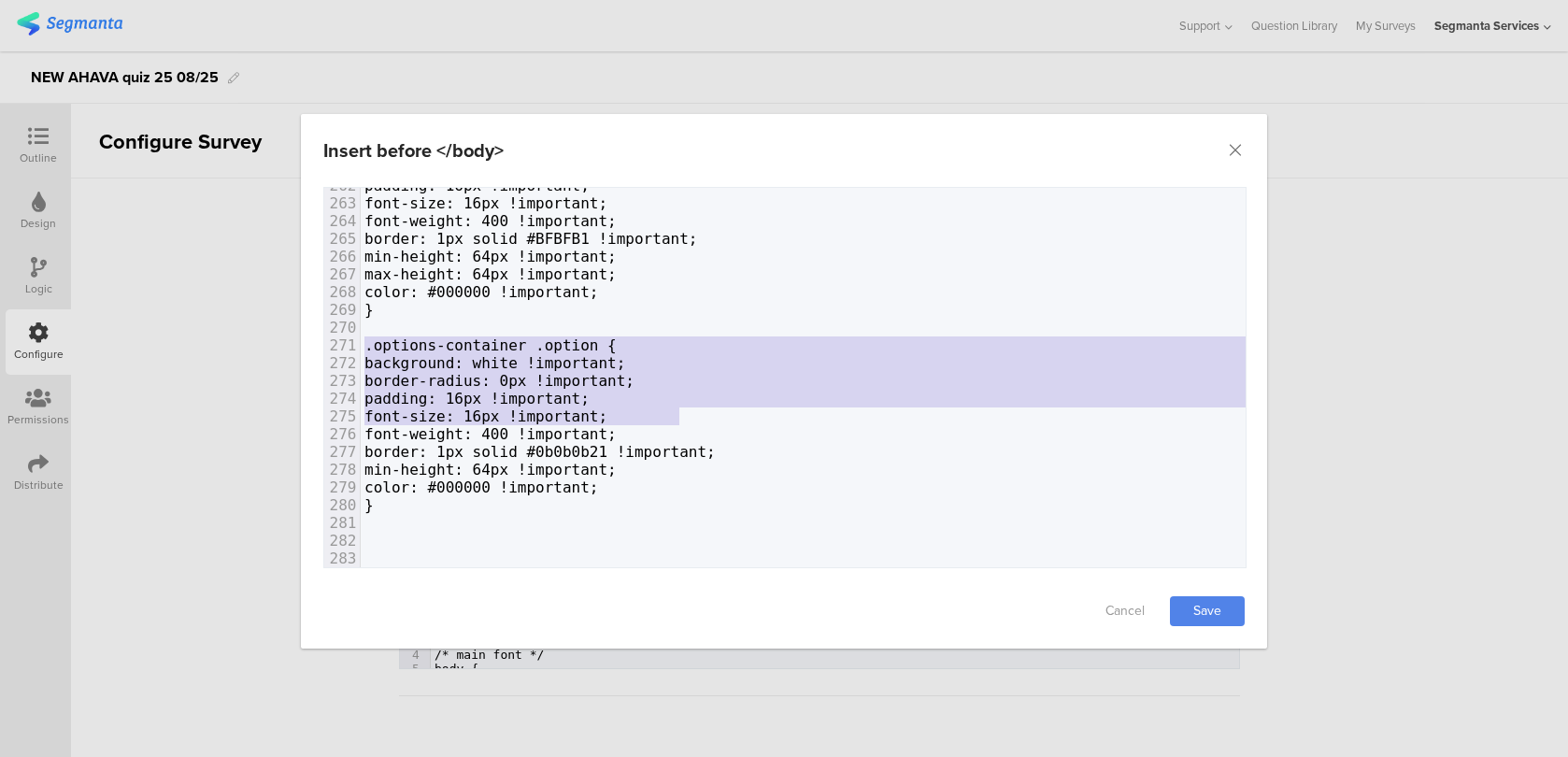
drag, startPoint x: 691, startPoint y: 417, endPoint x: 352, endPoint y: 346, distance: 346.4
type textarea ".options-container .option { background: white !important; border-radius: 0px !…"
click at [550, 397] on span "padding: 16px !important;" at bounding box center [477, 398] width 225 height 18
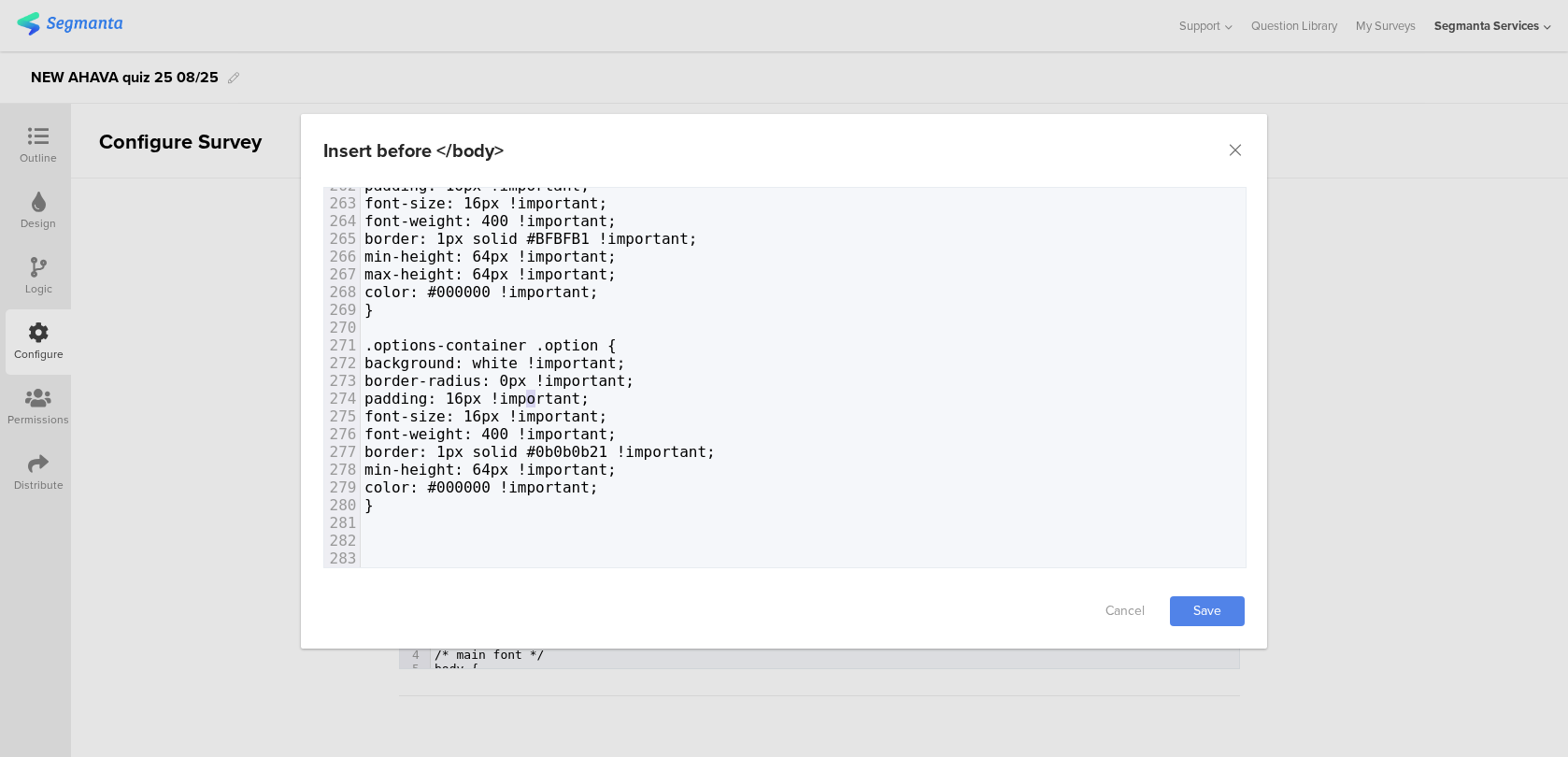
click at [533, 396] on span "padding: 16px !important;" at bounding box center [477, 398] width 225 height 18
type textarea "4"
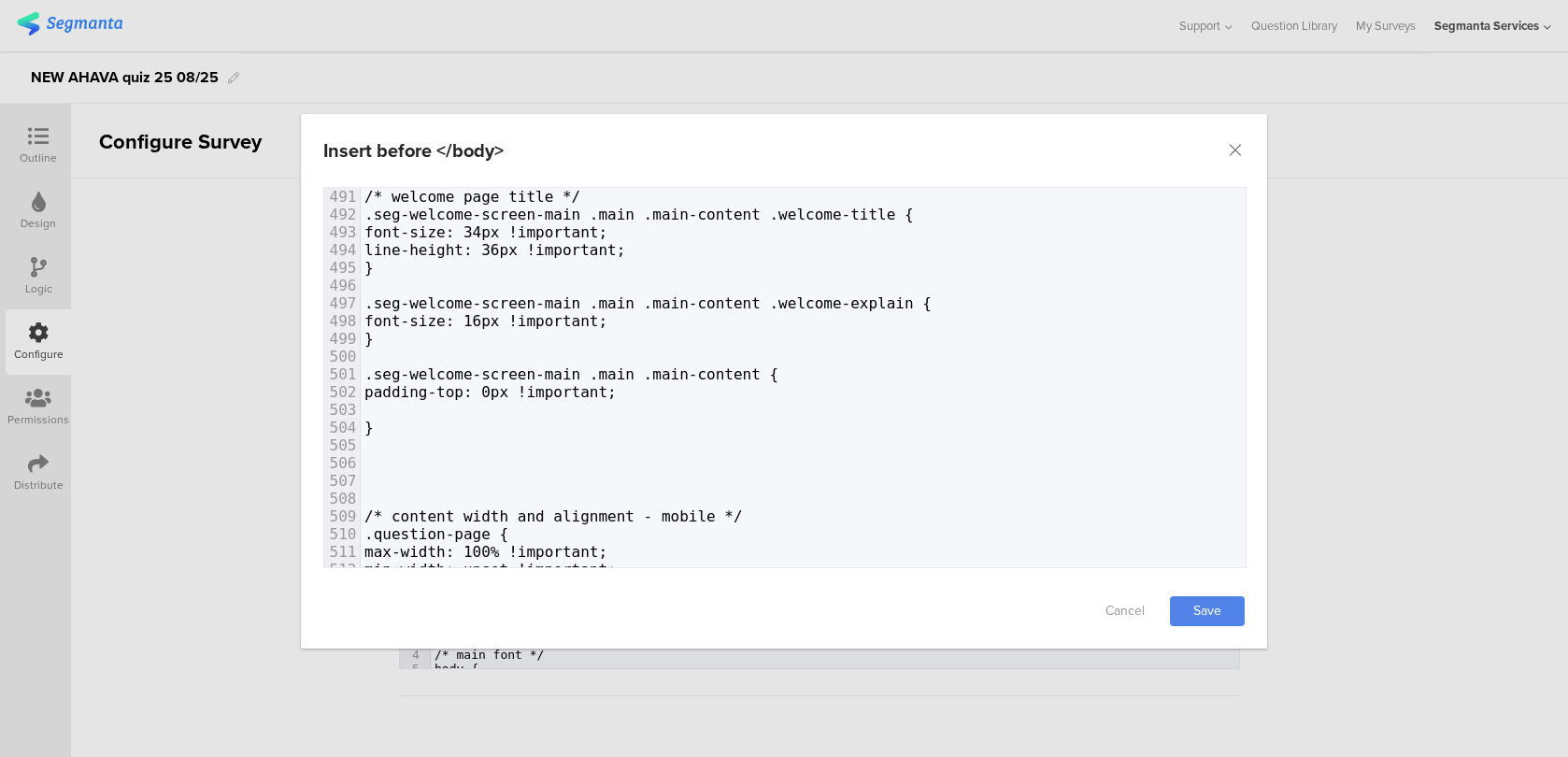
paste textarea "dialog"
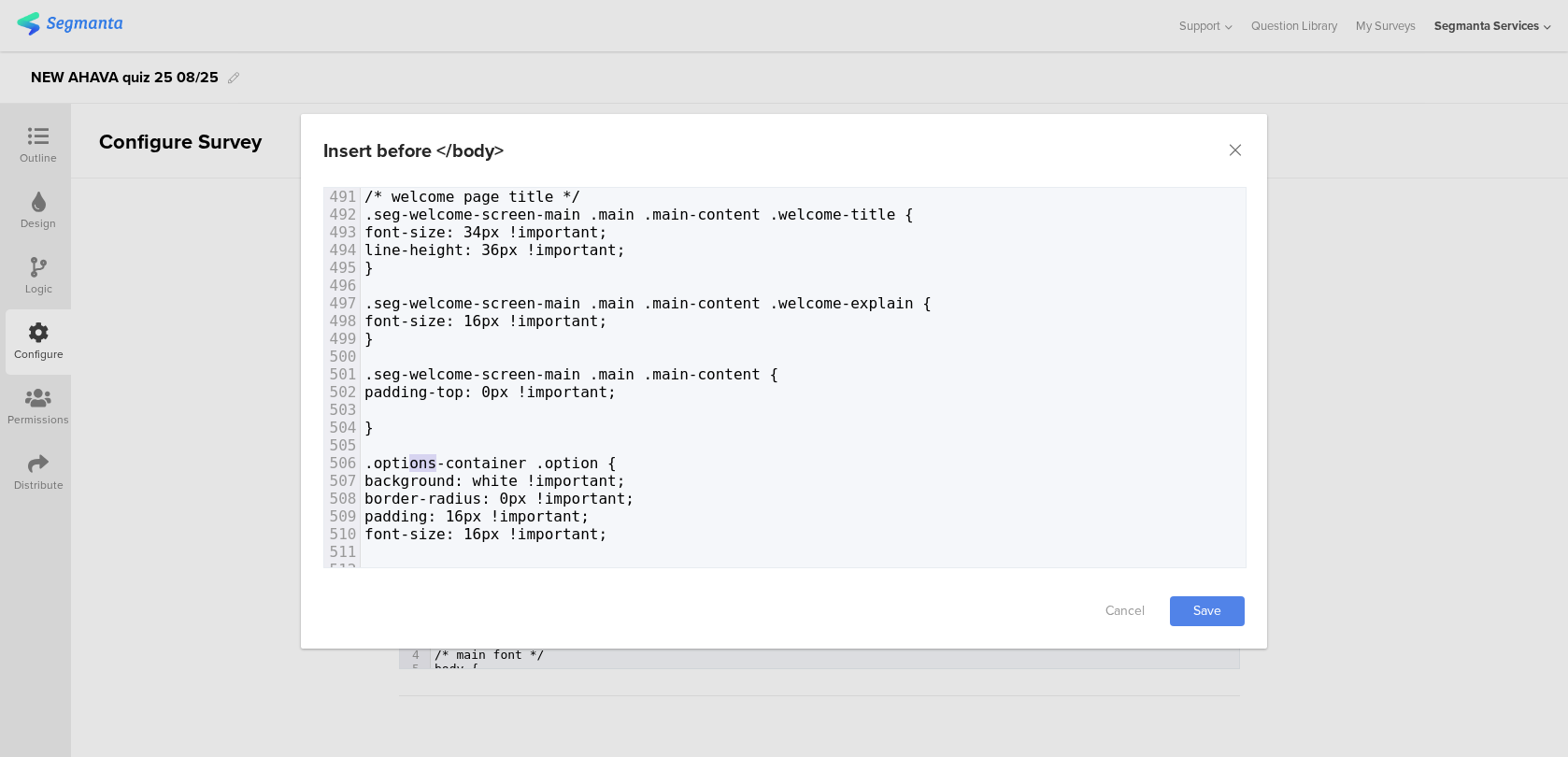
drag, startPoint x: 436, startPoint y: 464, endPoint x: 403, endPoint y: 463, distance: 33.0
click at [403, 463] on span ".options-container .option {" at bounding box center [490, 462] width 253 height 18
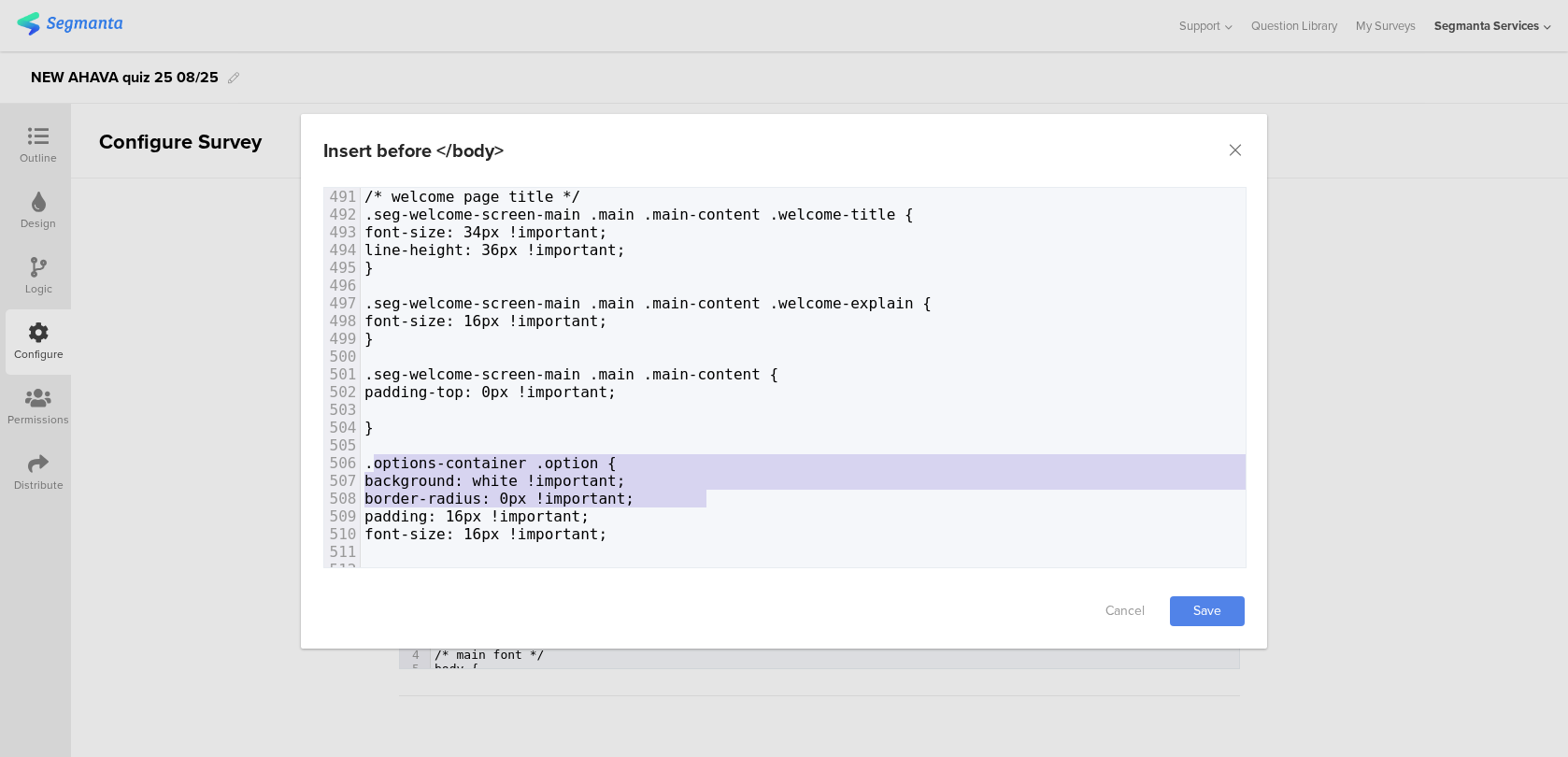
type textarea "background: white !important; border-radius: 0px !important;"
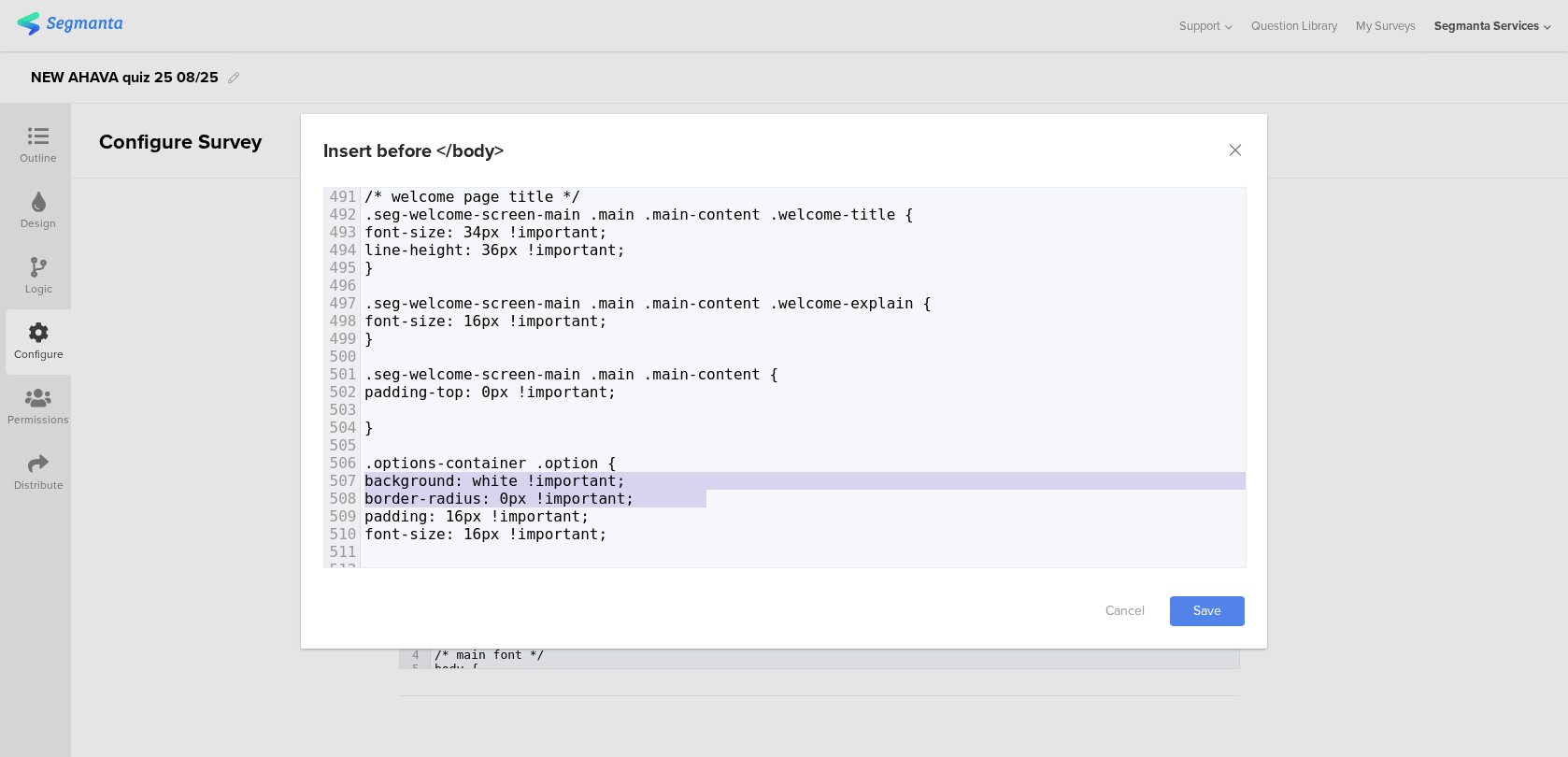
drag, startPoint x: 719, startPoint y: 497, endPoint x: 364, endPoint y: 469, distance: 356.1
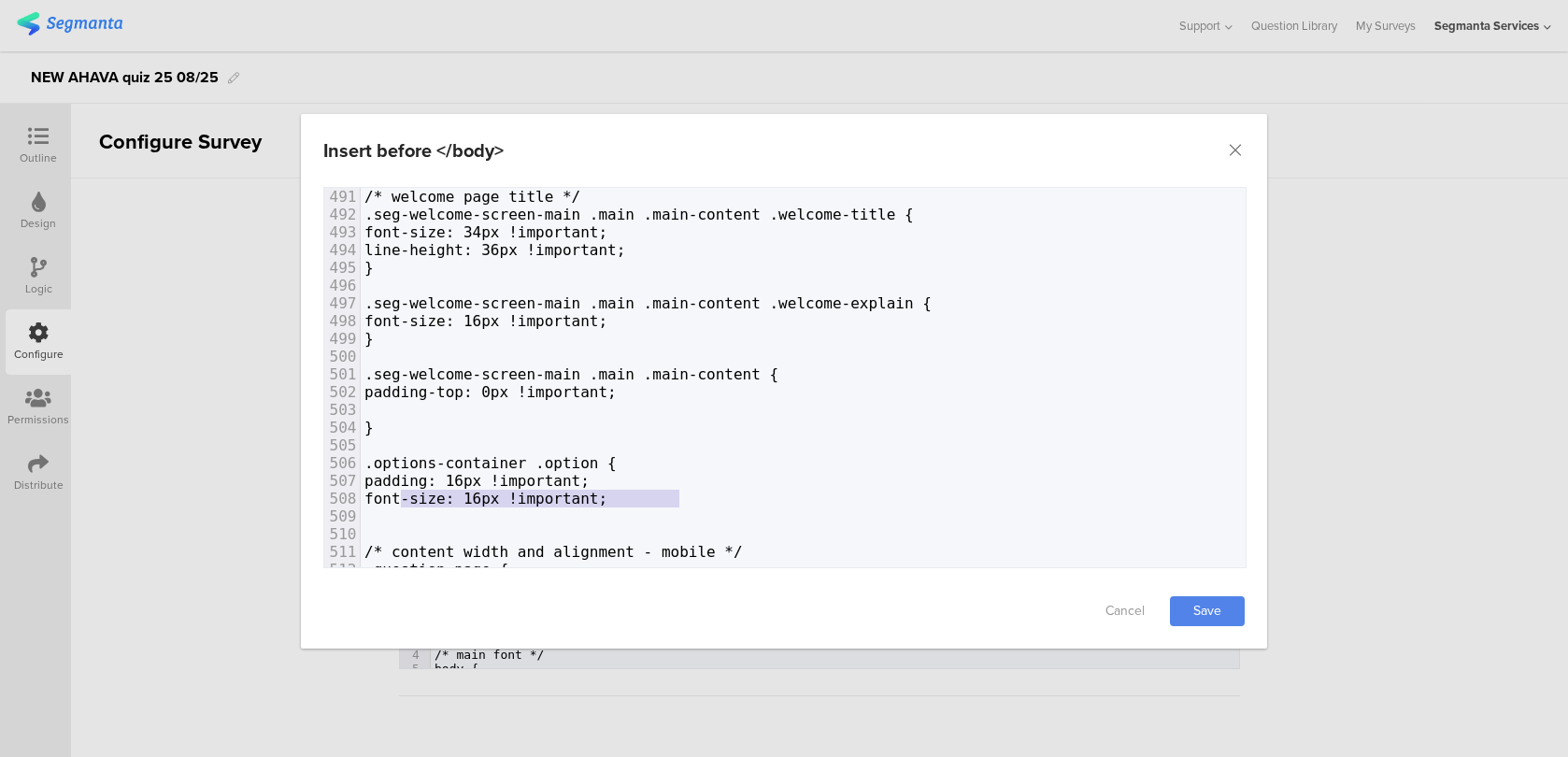
drag, startPoint x: 697, startPoint y: 501, endPoint x: 404, endPoint y: 496, distance: 293.0
type textarea "}"
click at [1211, 601] on link "Save" at bounding box center [1207, 611] width 75 height 30
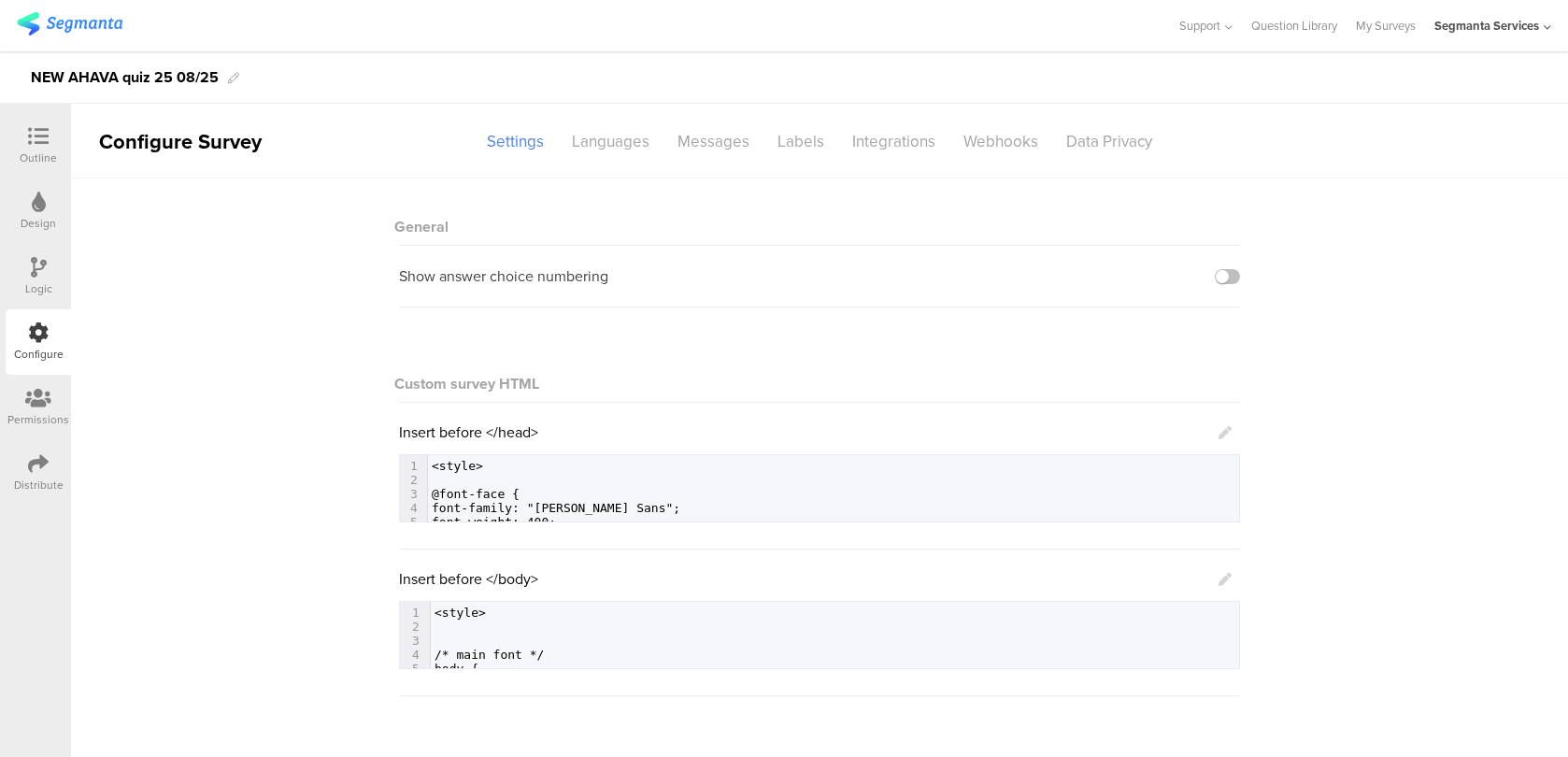
click at [1230, 577] on icon at bounding box center [1225, 579] width 13 height 13
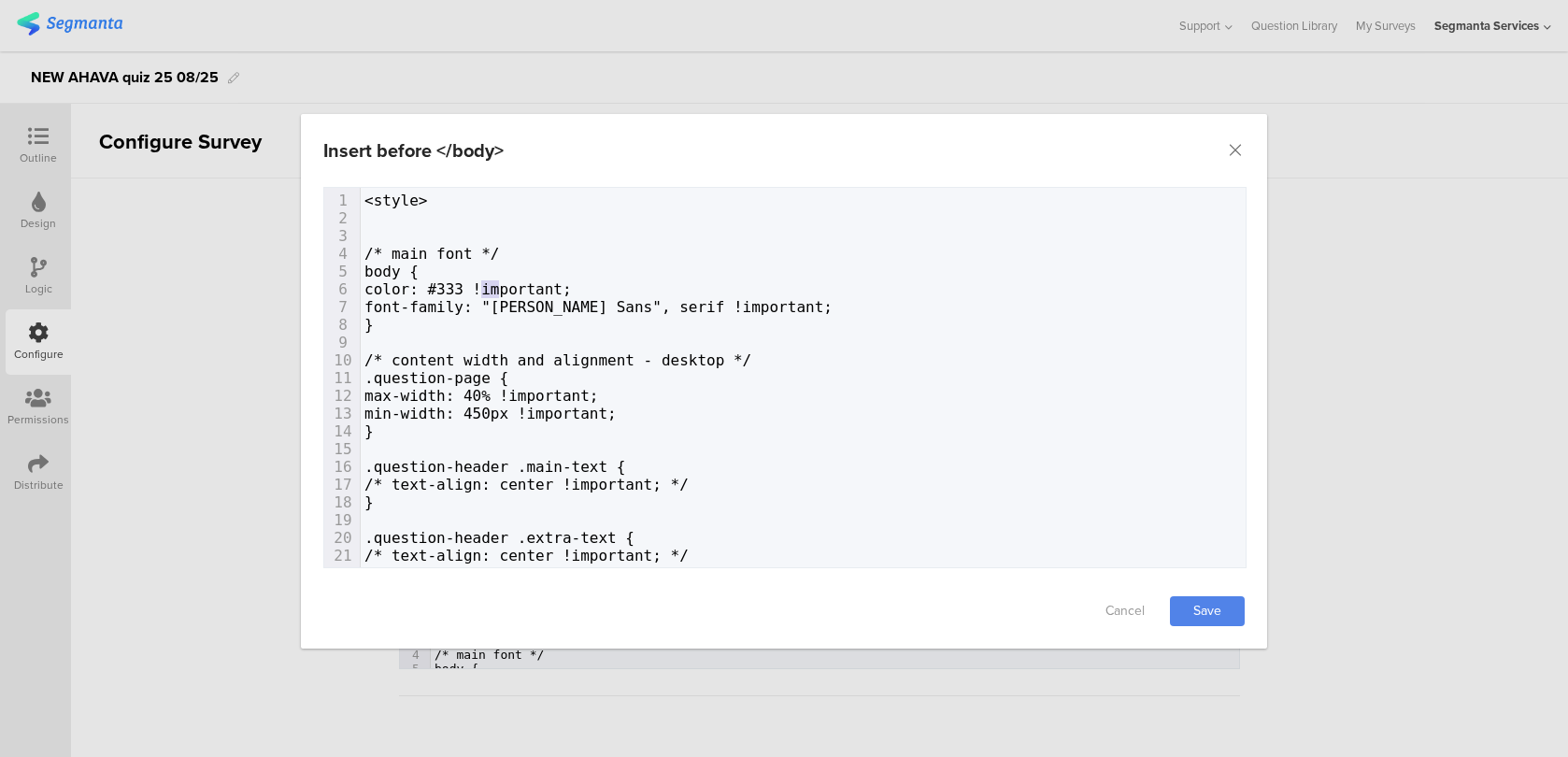
type textarea "#333"
drag, startPoint x: 504, startPoint y: 283, endPoint x: 464, endPoint y: 284, distance: 40.0
click at [464, 284] on span "color: #333 !important;" at bounding box center [468, 288] width 208 height 18
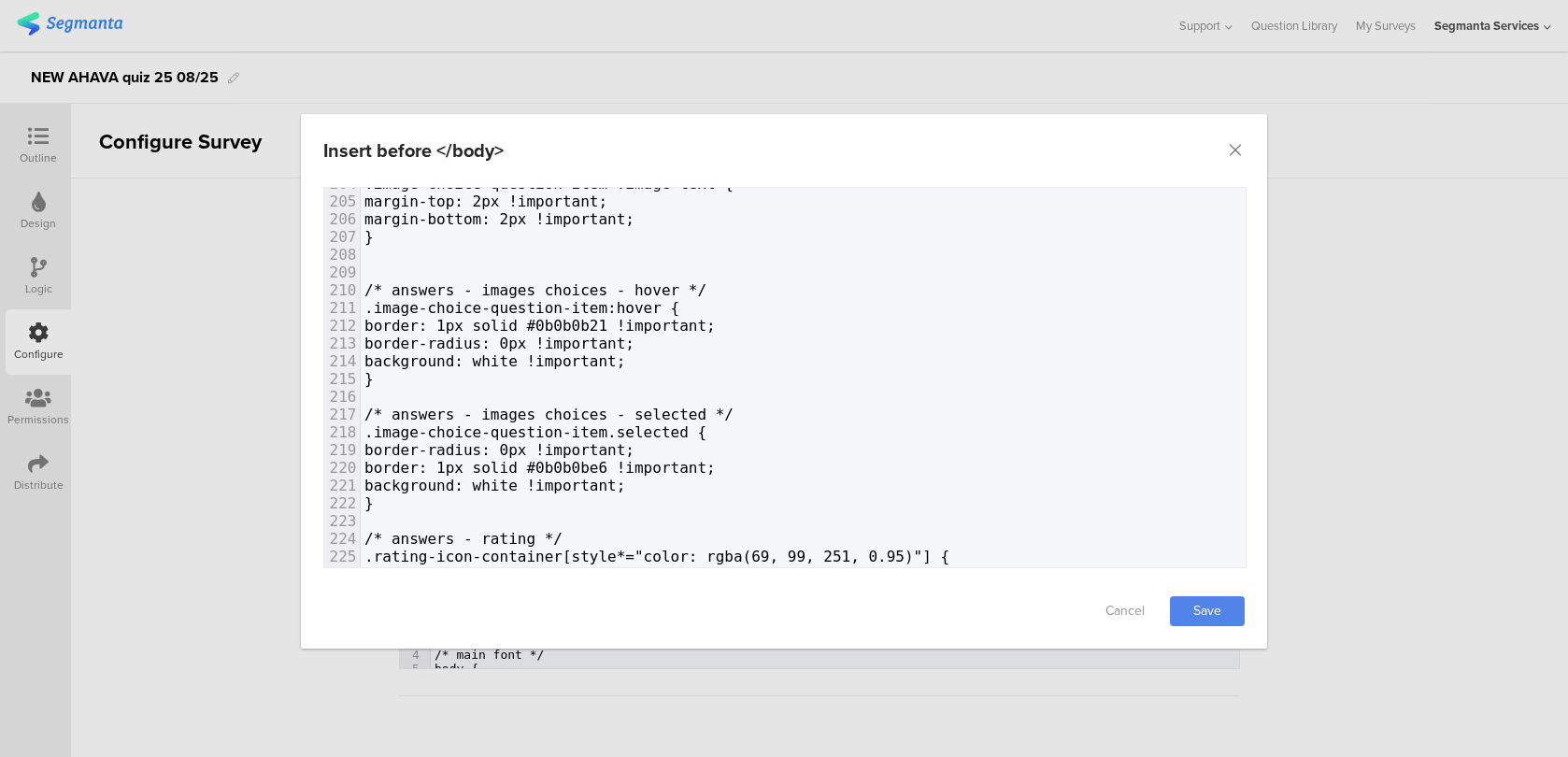
click at [592, 339] on span "border-radius: 0px !important;" at bounding box center [499, 343] width 270 height 18
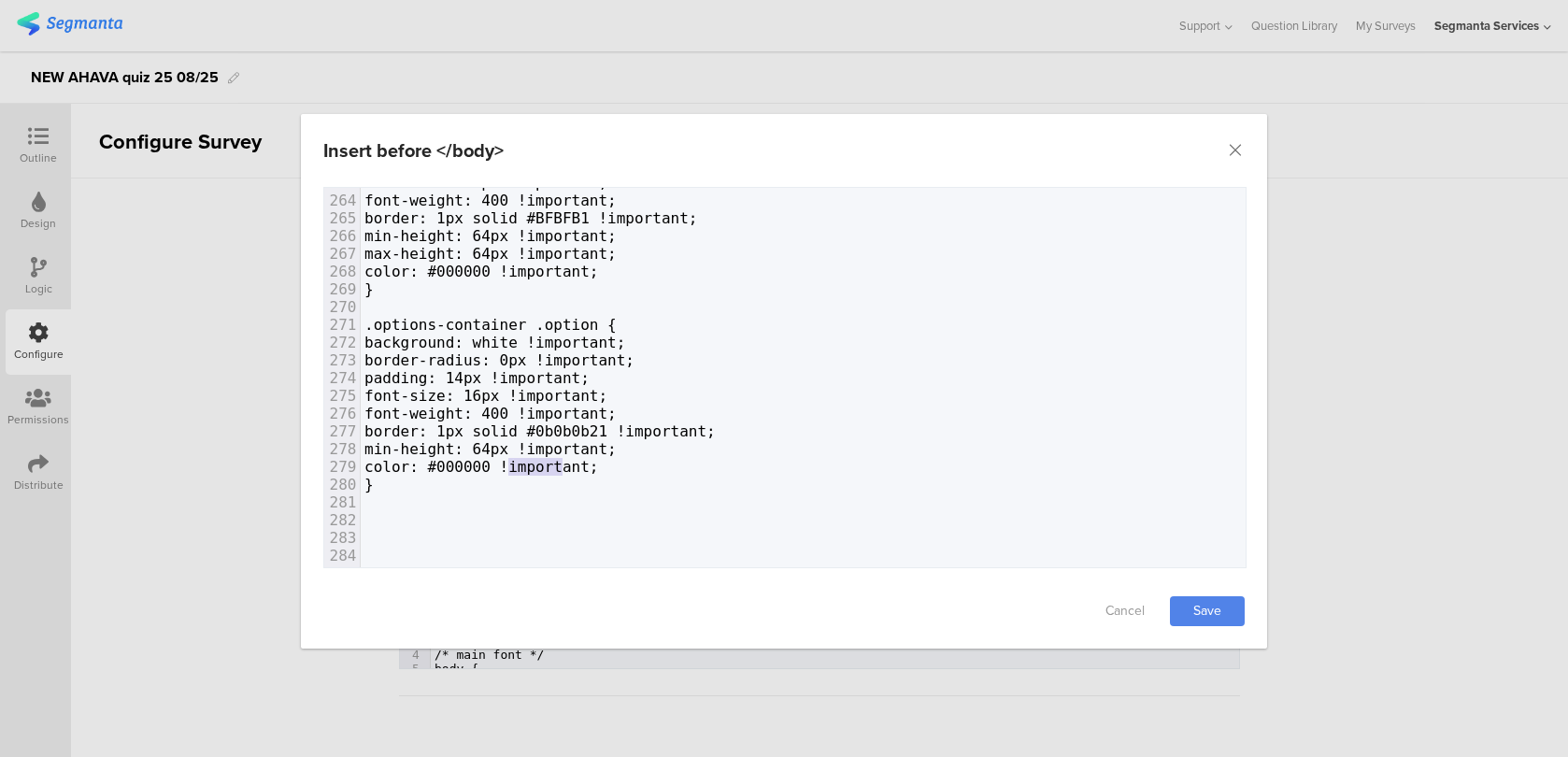
type textarea "#000000"
drag, startPoint x: 562, startPoint y: 464, endPoint x: 501, endPoint y: 466, distance: 61.0
click at [501, 466] on span "color: #000000 !important;" at bounding box center [482, 466] width 235 height 18
click at [1218, 610] on link "Save" at bounding box center [1207, 611] width 75 height 30
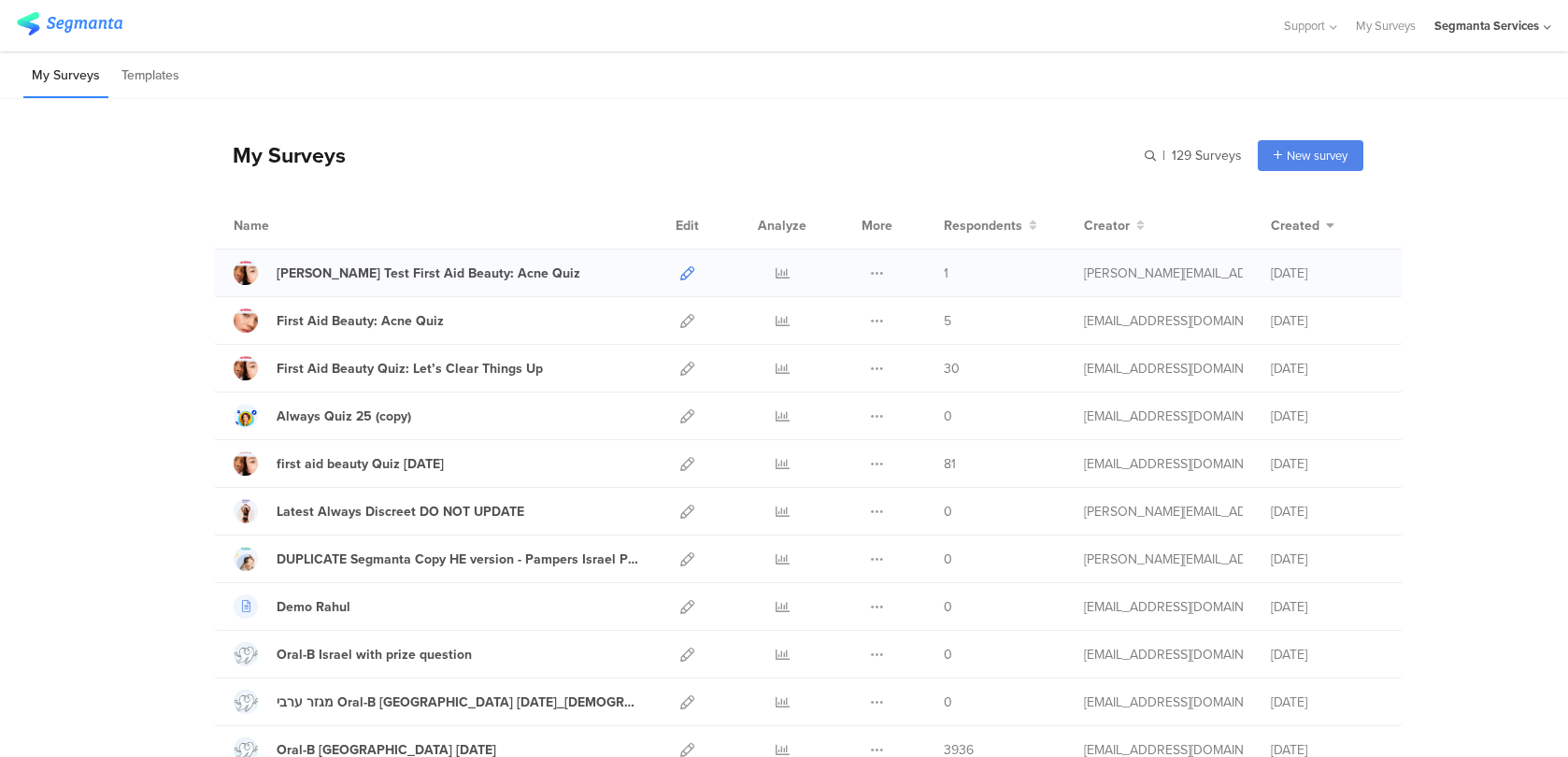
click at [690, 268] on icon at bounding box center [687, 272] width 14 height 14
